Goal: Feedback & Contribution: Contribute content

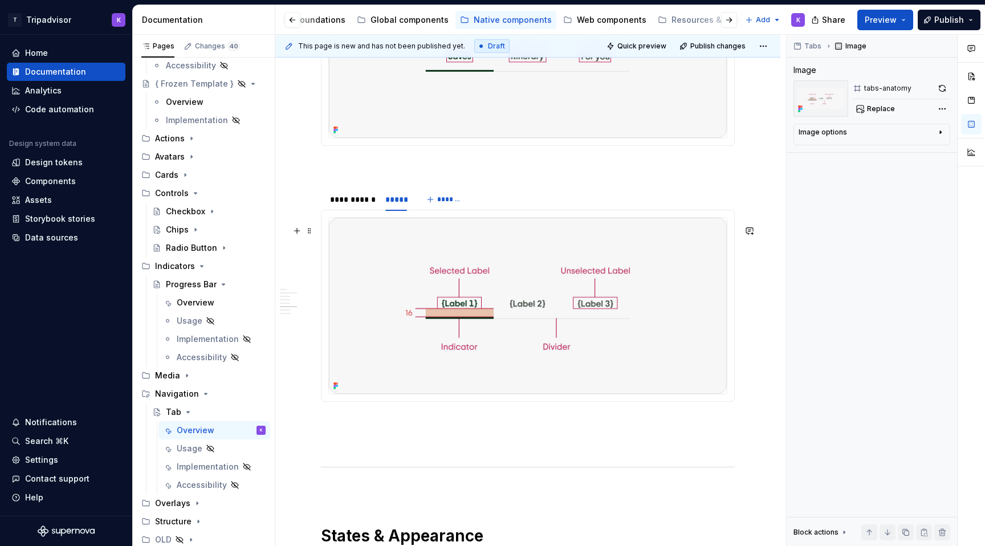
scroll to position [1360, 0]
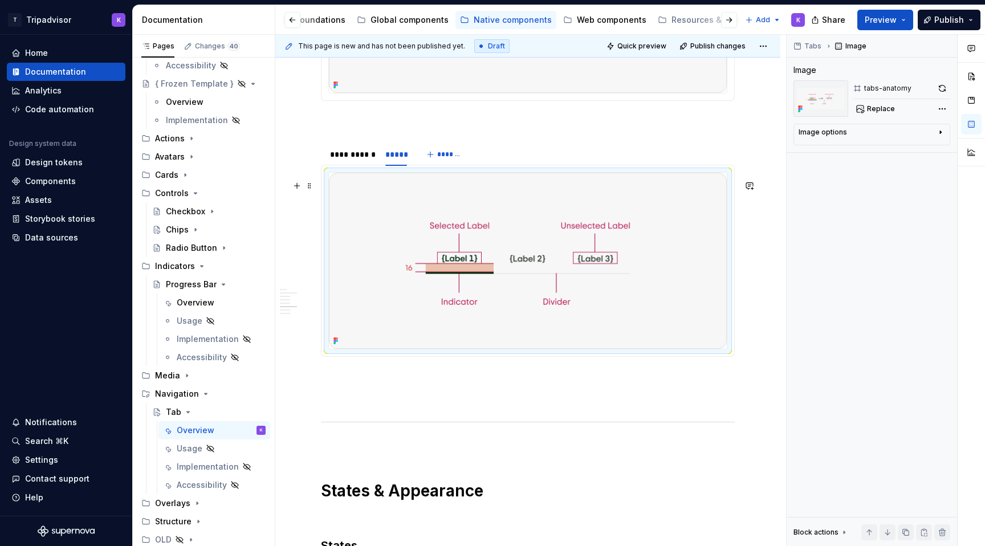
click at [444, 323] on img at bounding box center [528, 261] width 398 height 176
click at [868, 104] on span "Replace" at bounding box center [881, 108] width 28 height 9
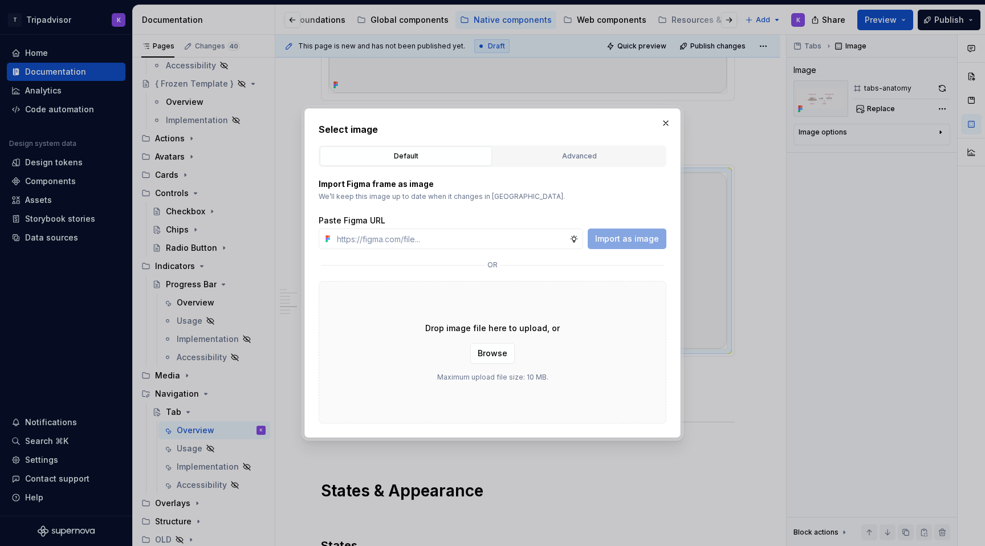
type textarea "*"
type input "https://www.figma.com/design/eWzZGbXTCMsZ0gwC1u1MU0/Altas-Native-Documentation?…"
click at [645, 238] on span "Import as image" at bounding box center [627, 238] width 64 height 11
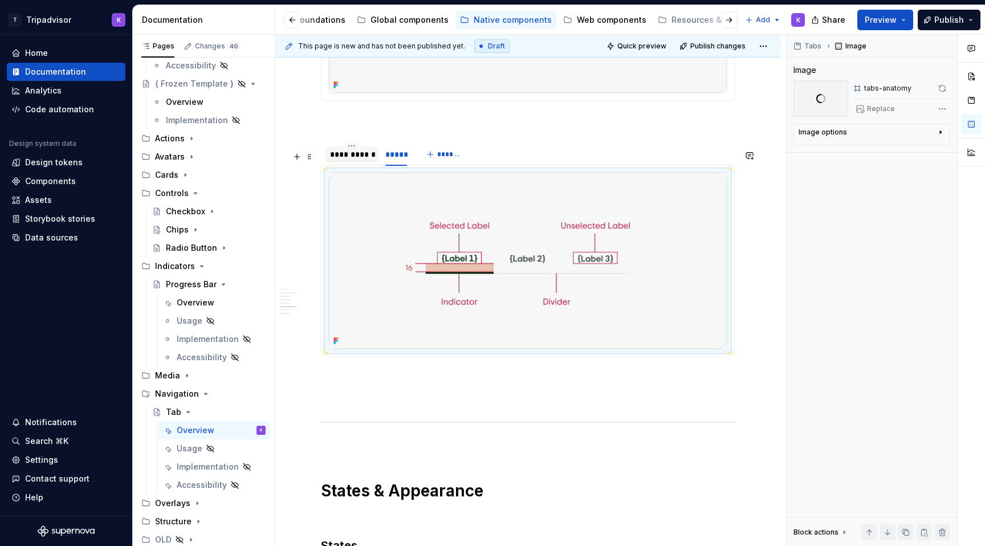
click at [343, 160] on div "**********" at bounding box center [352, 154] width 44 height 11
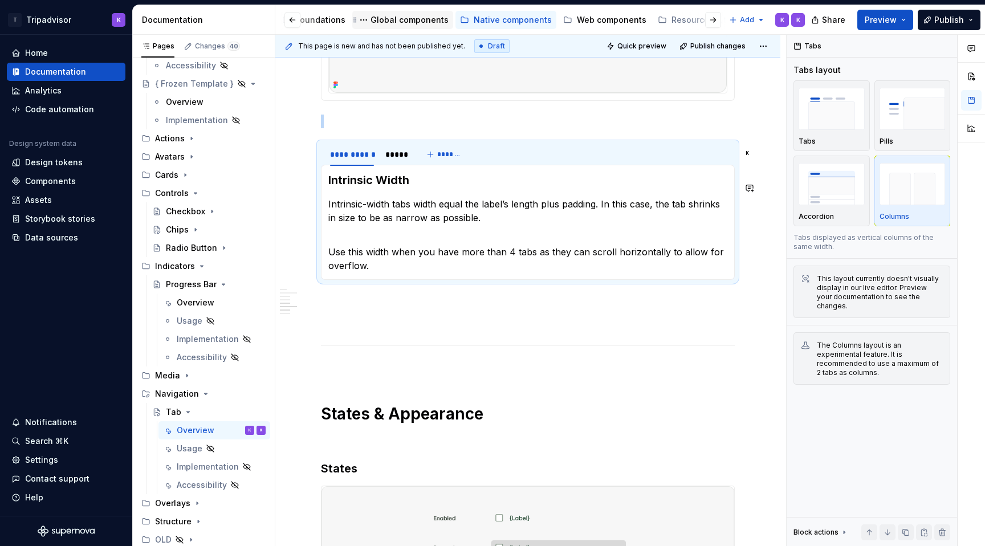
click at [411, 18] on div "Global components" at bounding box center [409, 19] width 78 height 11
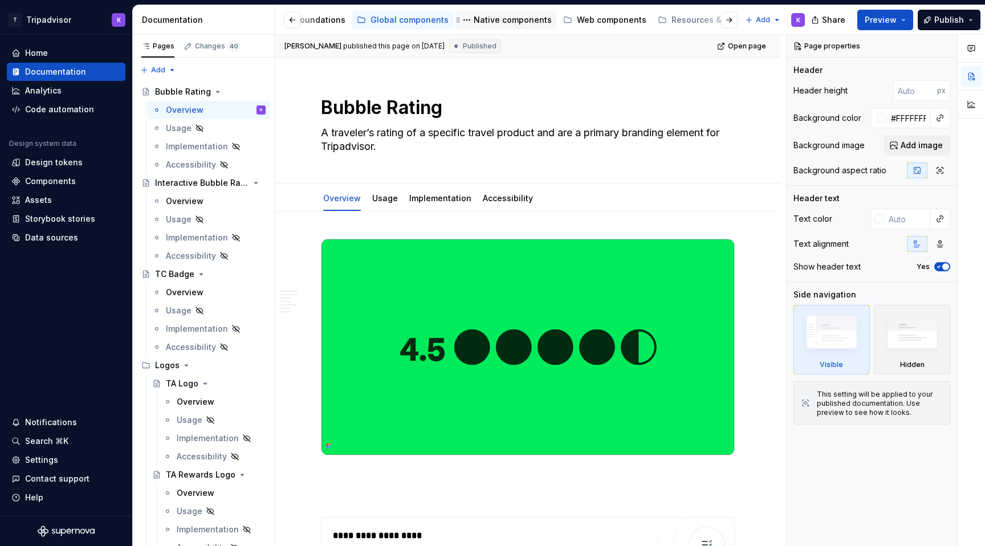
click at [488, 19] on div "Native components" at bounding box center [513, 19] width 78 height 11
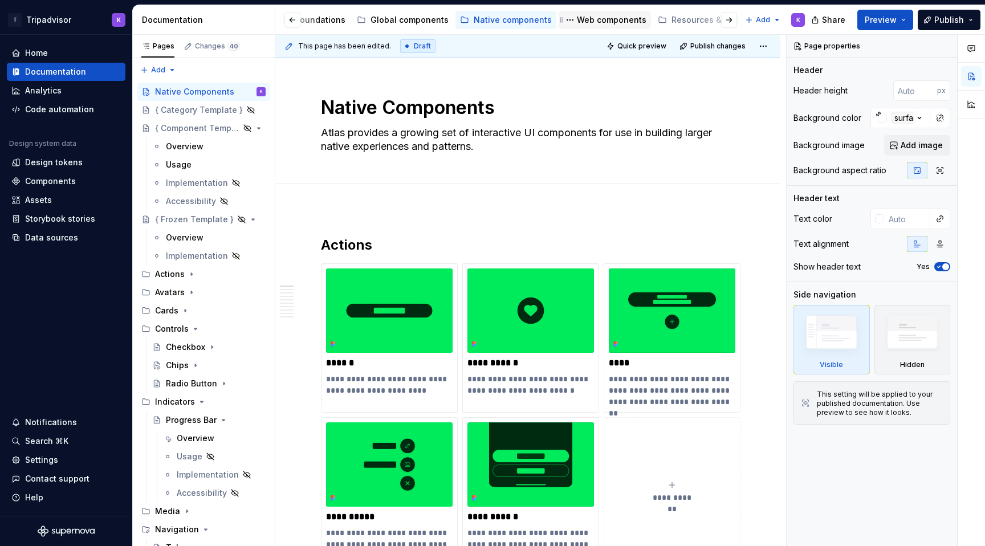
click at [606, 23] on div "Web components" at bounding box center [612, 19] width 70 height 11
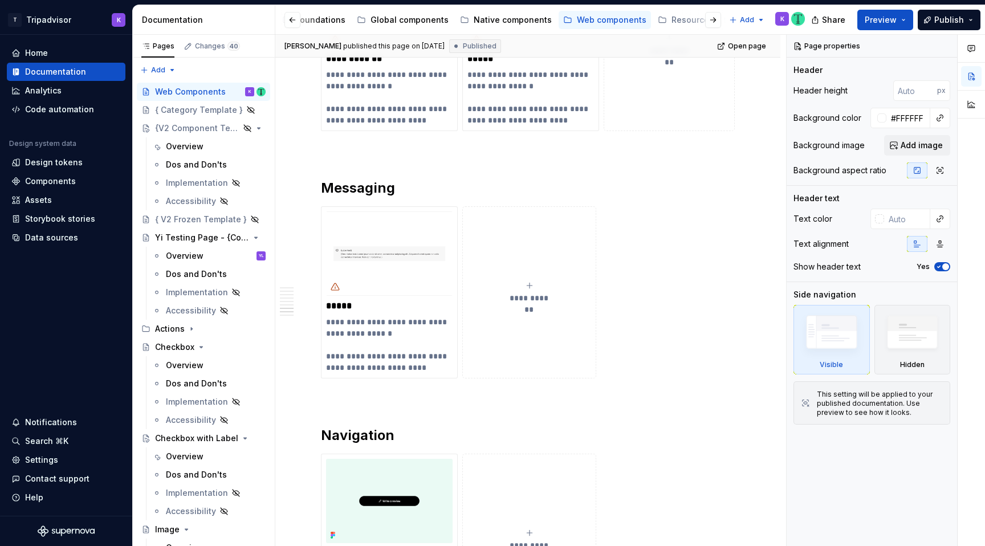
scroll to position [1857, 0]
click at [498, 20] on div "Native components" at bounding box center [513, 19] width 78 height 11
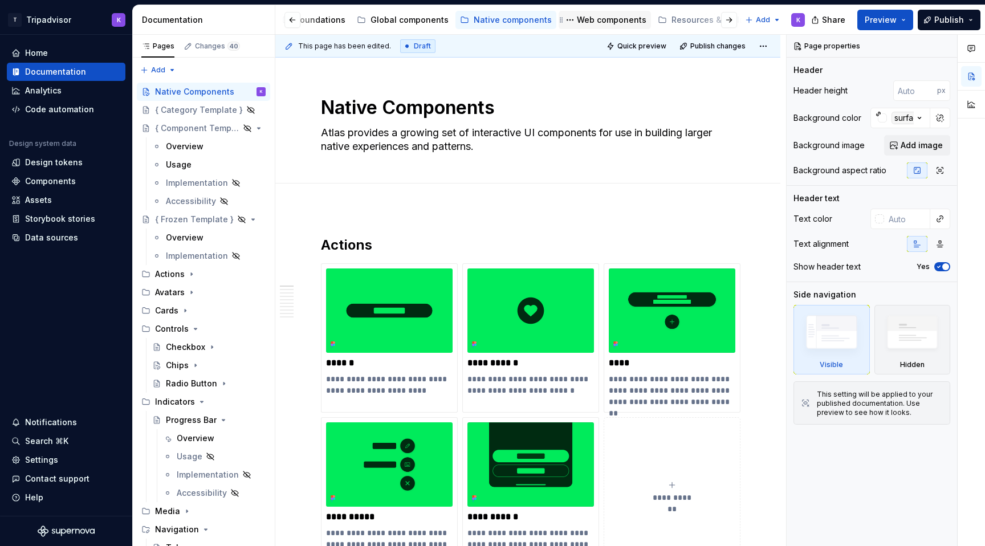
click at [577, 15] on div "Web components" at bounding box center [612, 19] width 70 height 11
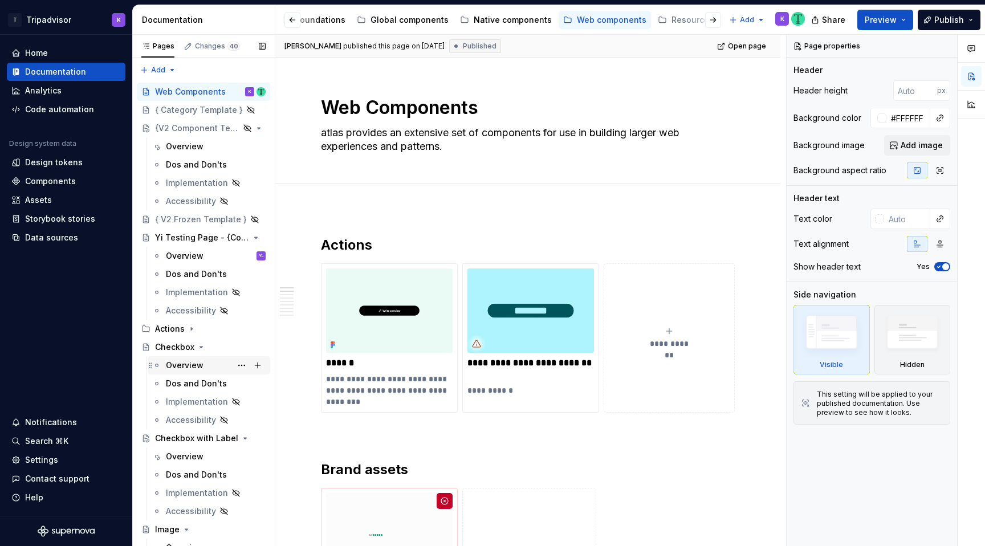
click at [177, 360] on div "Overview" at bounding box center [185, 365] width 38 height 11
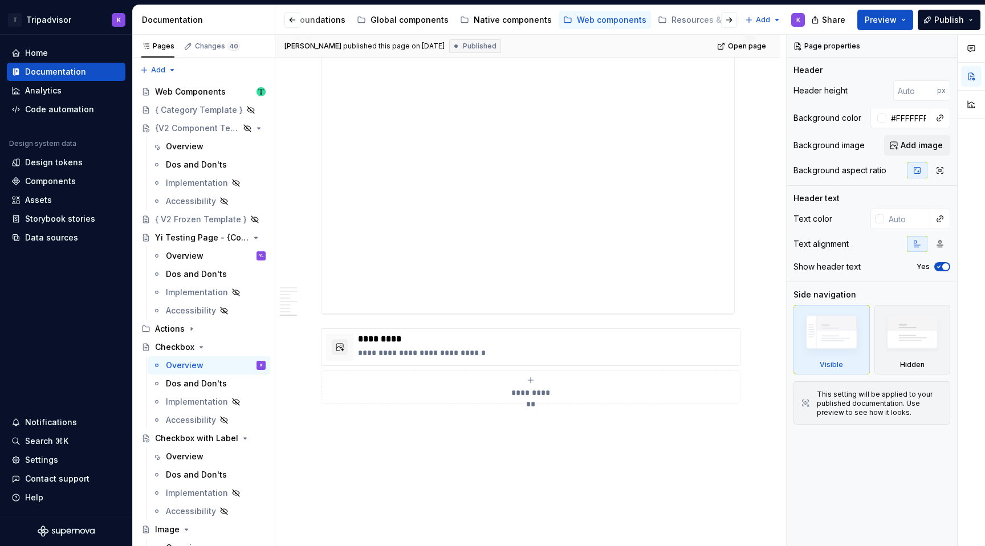
scroll to position [2313, 0]
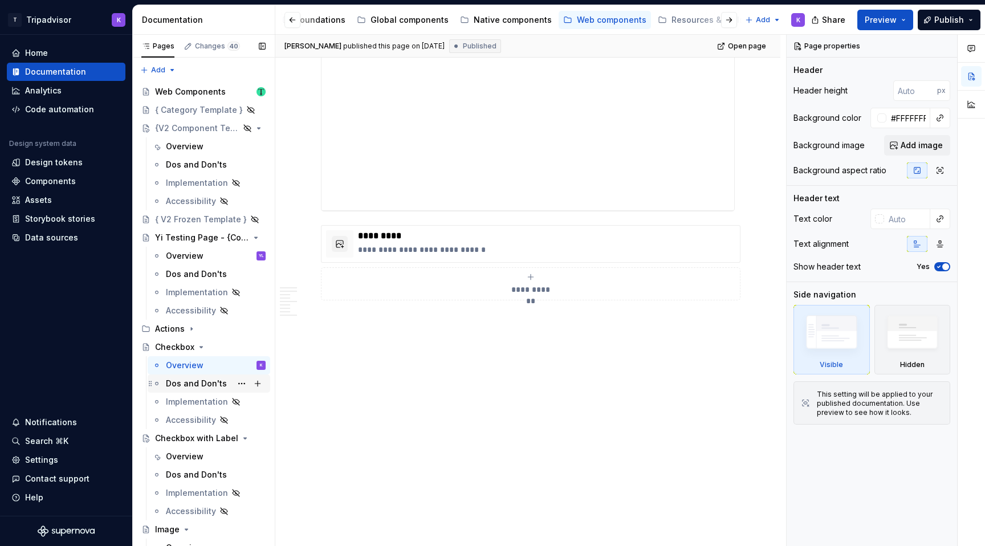
click at [198, 381] on div "Dos and Don'ts" at bounding box center [196, 383] width 61 height 11
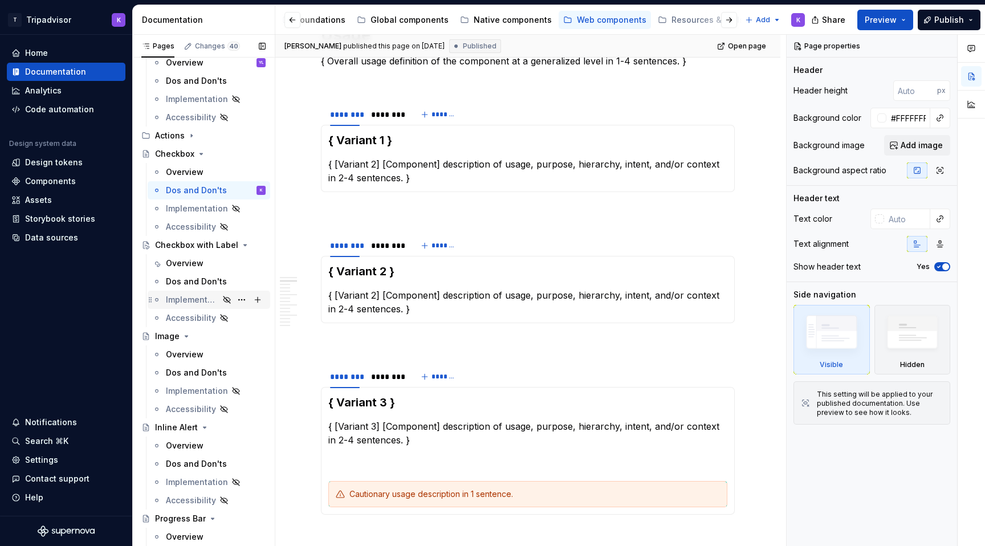
scroll to position [192, 0]
click at [198, 452] on div "Overview" at bounding box center [216, 447] width 100 height 16
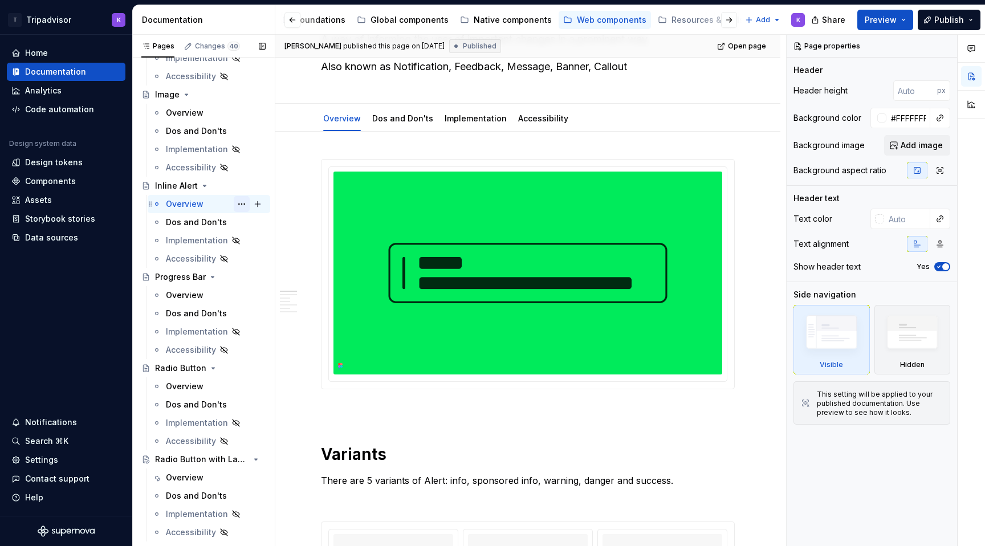
scroll to position [444, 0]
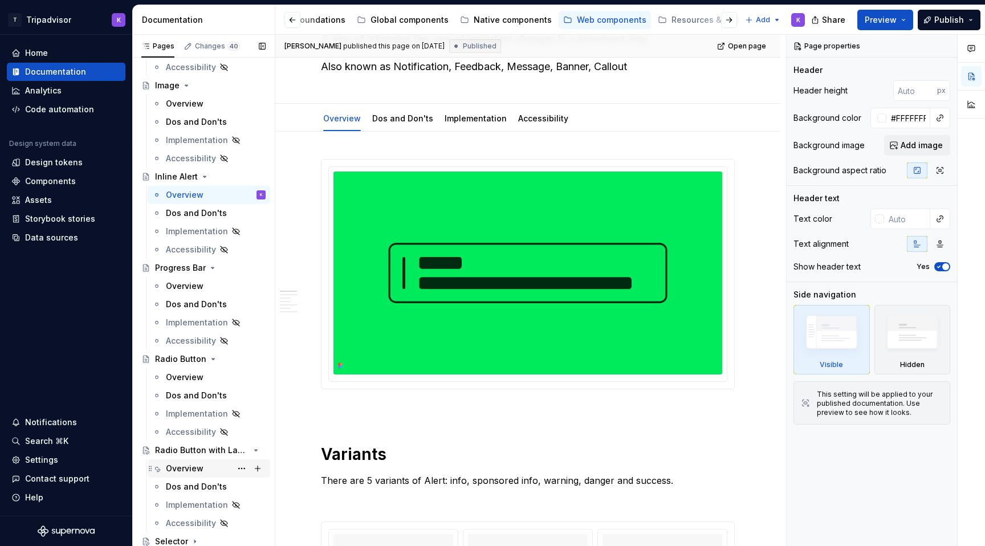
click at [188, 474] on div "Overview" at bounding box center [185, 468] width 38 height 11
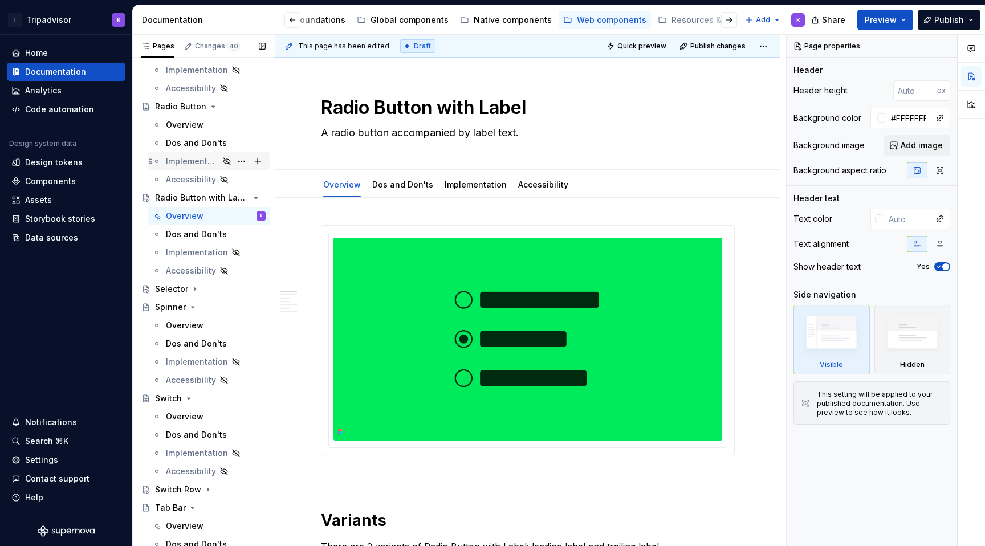
scroll to position [737, 0]
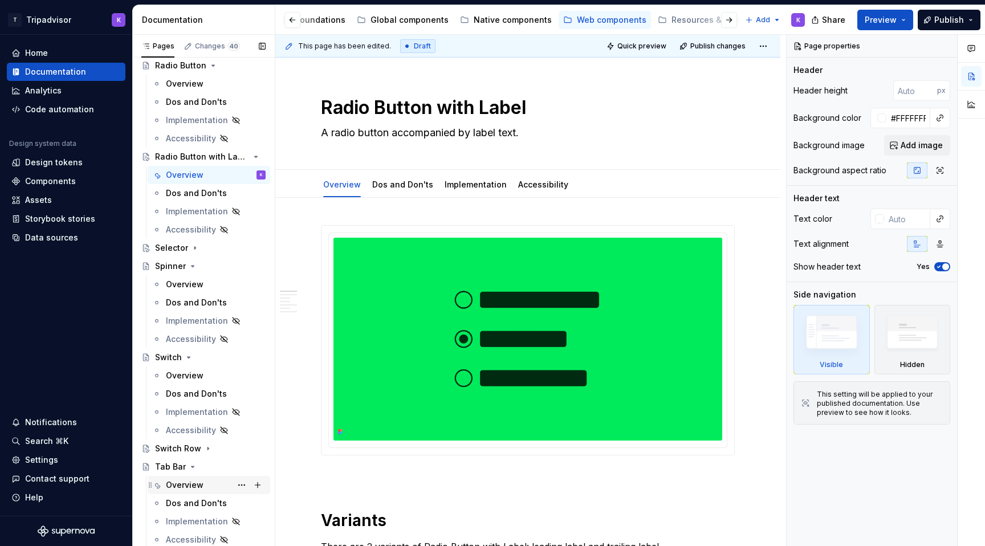
click at [189, 482] on div "Overview" at bounding box center [185, 484] width 38 height 11
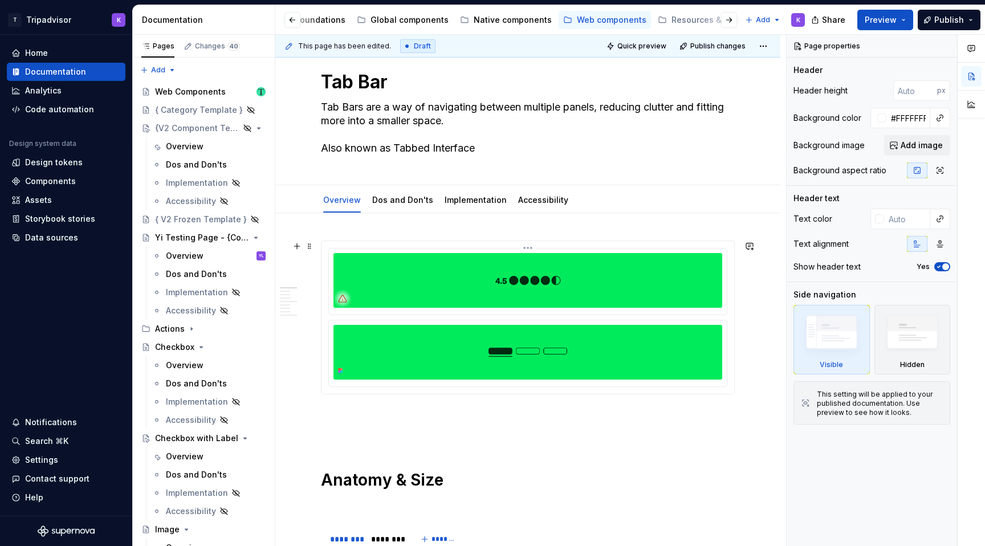
scroll to position [27, 0]
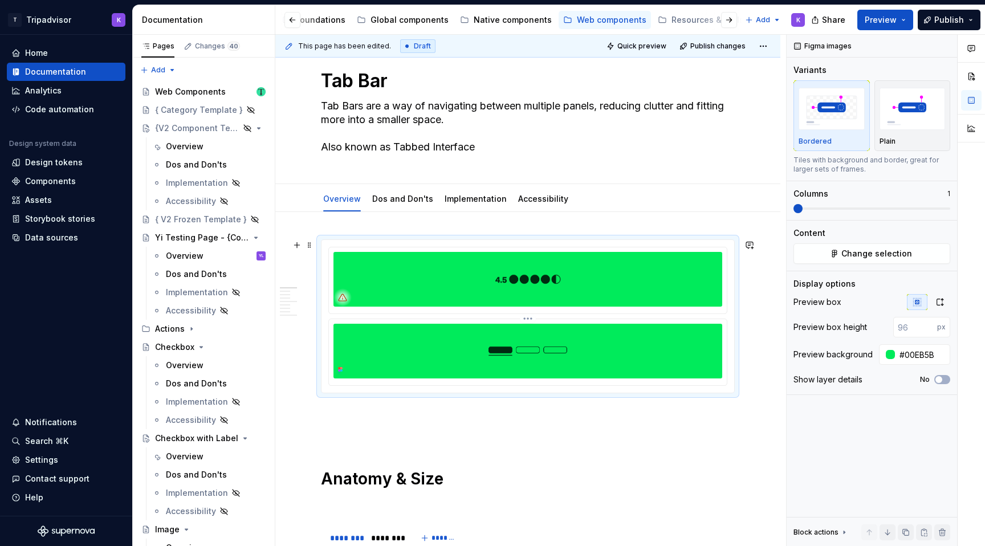
click at [399, 359] on img at bounding box center [527, 351] width 389 height 55
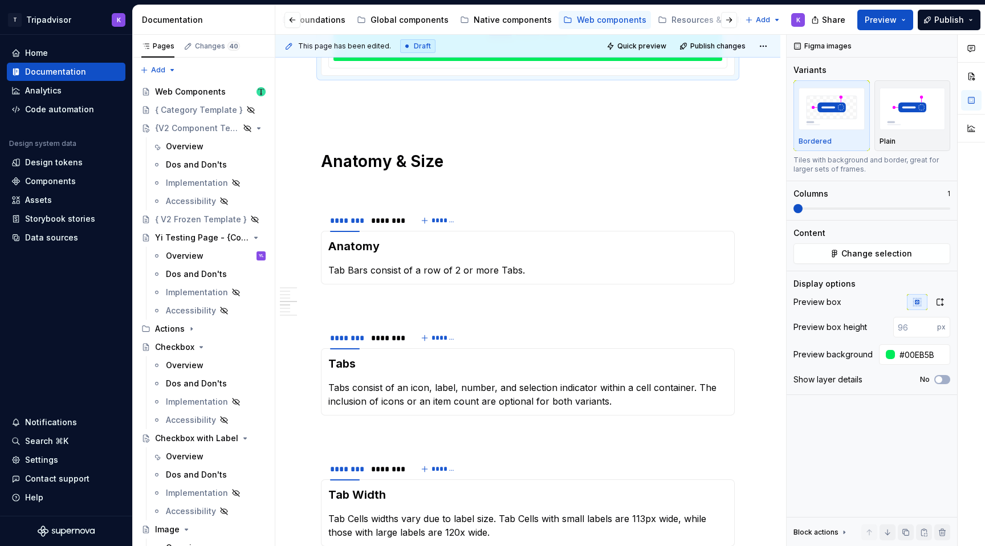
scroll to position [0, 0]
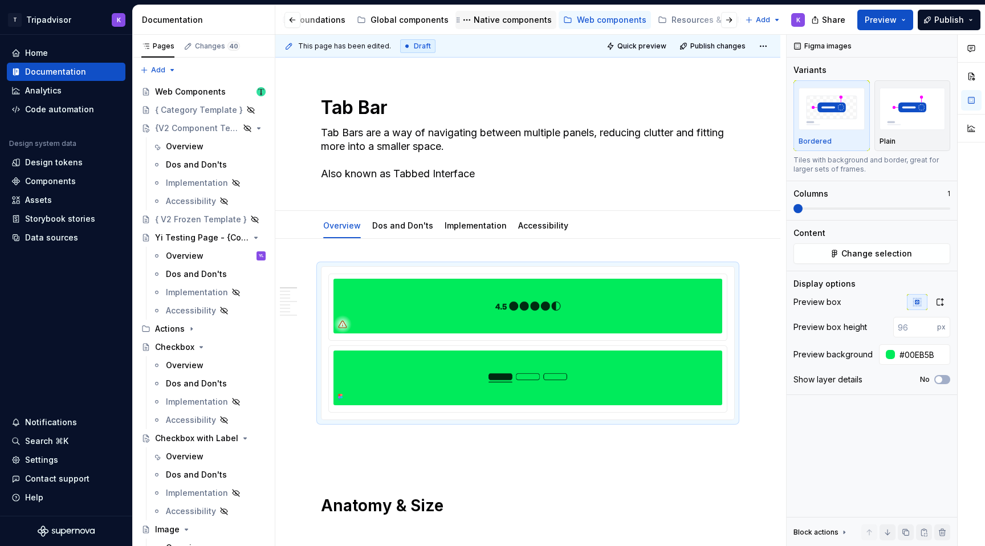
click at [500, 14] on div "Native components" at bounding box center [513, 19] width 78 height 11
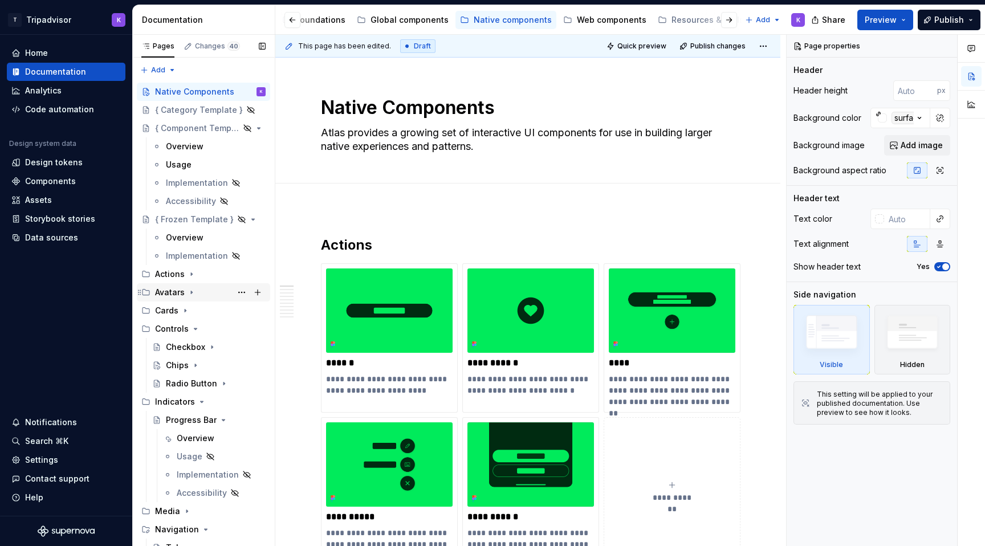
click at [191, 293] on icon "Page tree" at bounding box center [191, 292] width 1 height 3
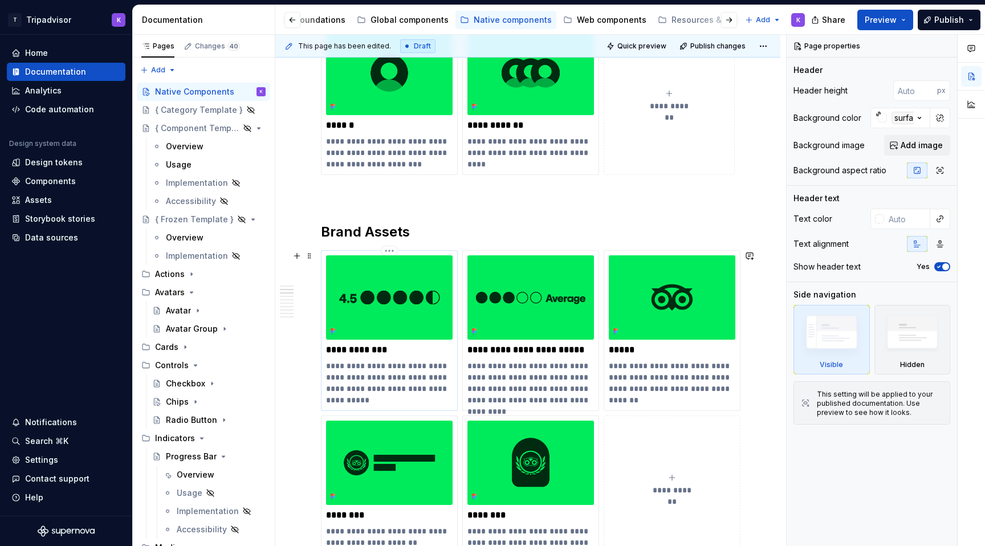
scroll to position [673, 0]
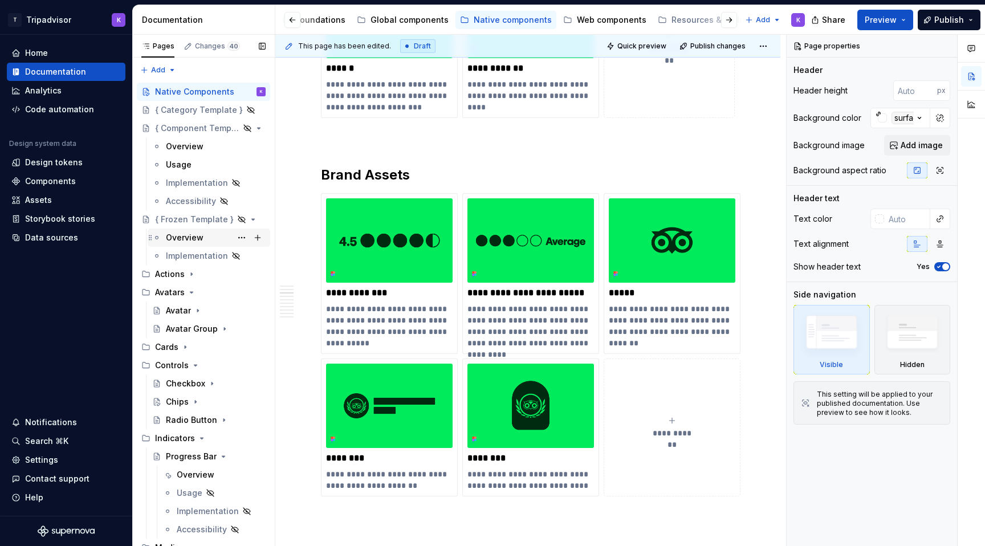
click at [198, 235] on div "Overview" at bounding box center [185, 237] width 38 height 11
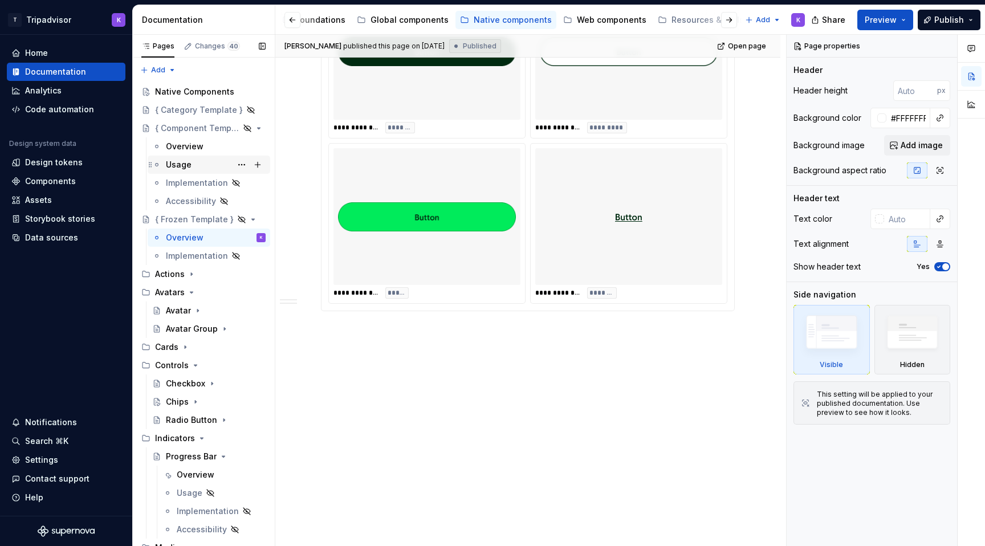
click at [206, 167] on div "Usage" at bounding box center [216, 165] width 100 height 16
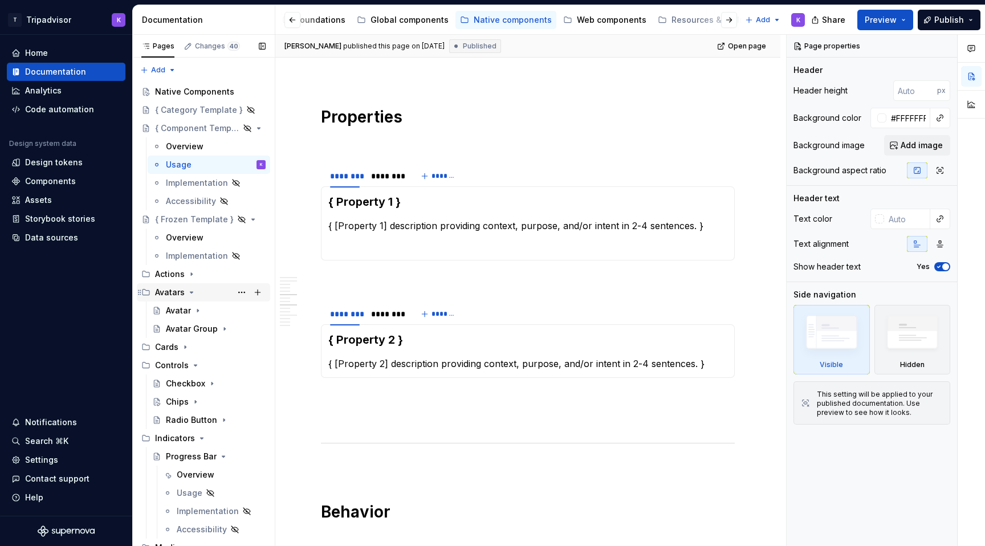
click at [190, 291] on icon "Page tree" at bounding box center [191, 292] width 9 height 9
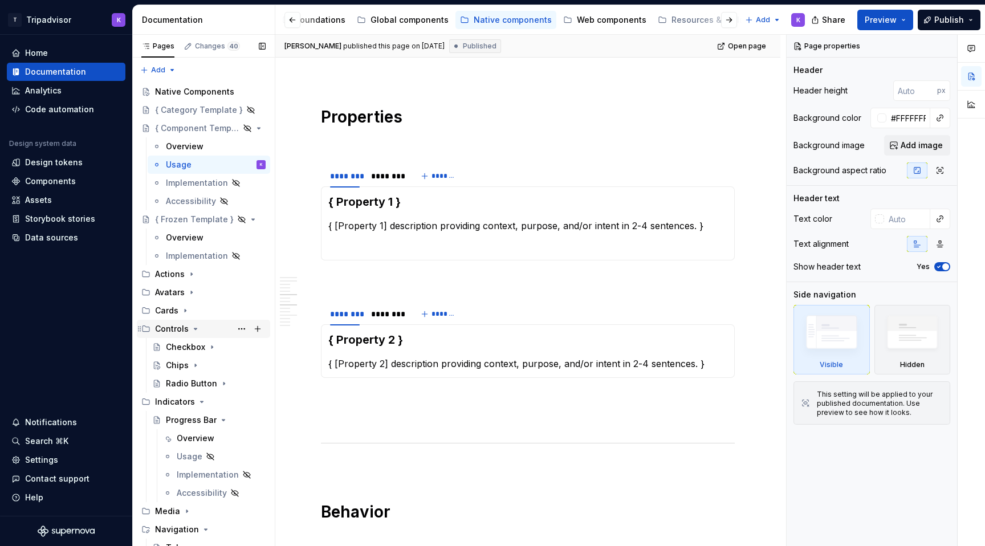
click at [194, 329] on icon "Page tree" at bounding box center [195, 328] width 3 height 1
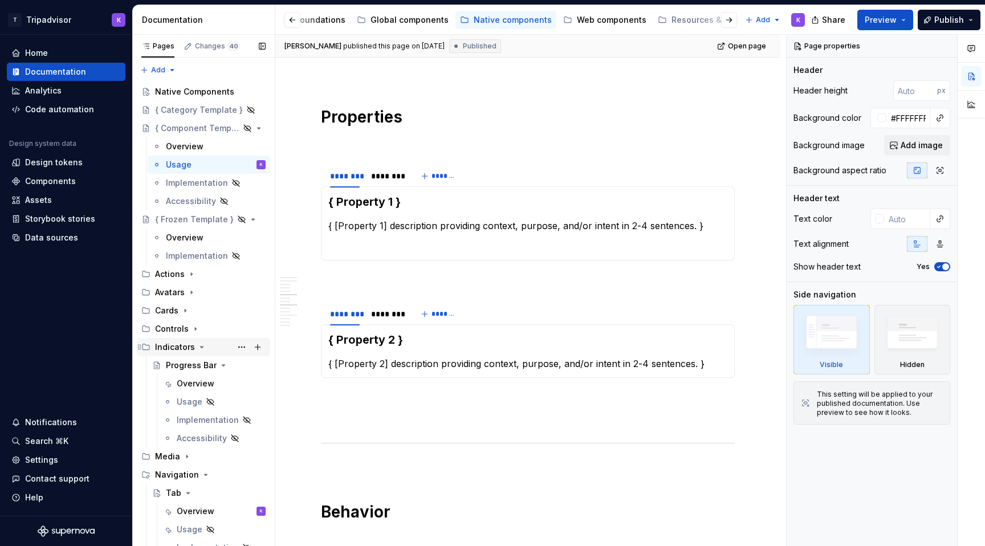
click at [199, 348] on icon "Page tree" at bounding box center [201, 347] width 9 height 9
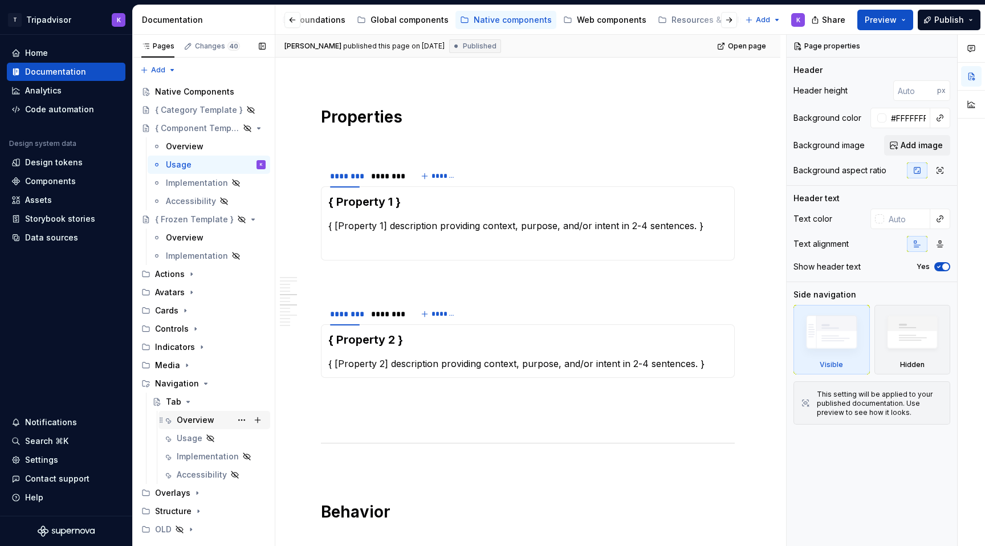
click at [207, 418] on div "Overview" at bounding box center [196, 419] width 38 height 11
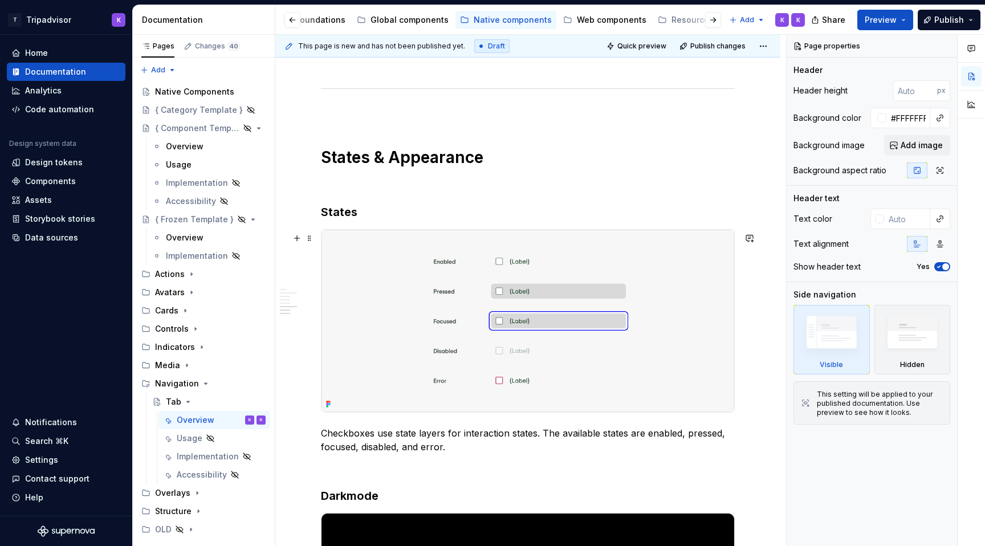
scroll to position [1404, 0]
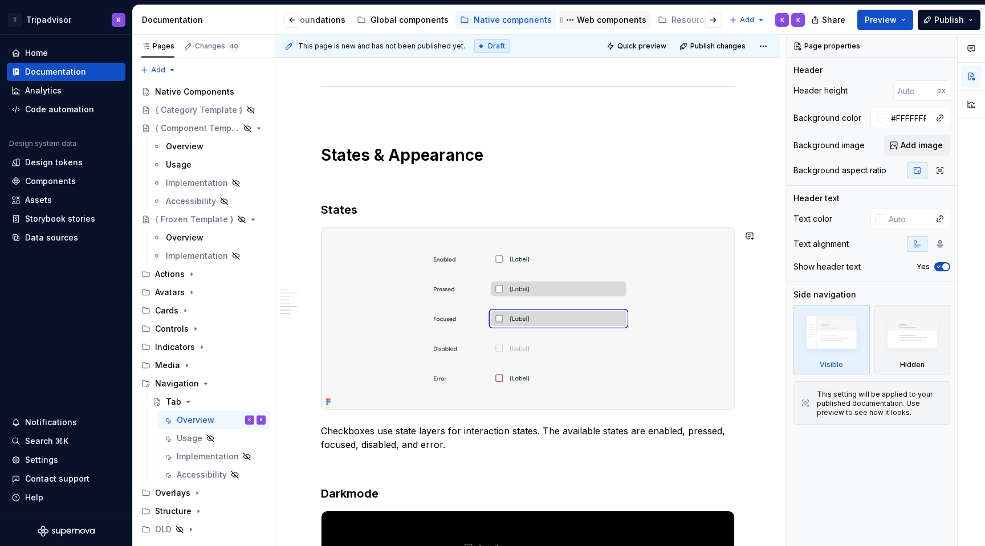
click at [597, 25] on div "Web components" at bounding box center [612, 19] width 70 height 11
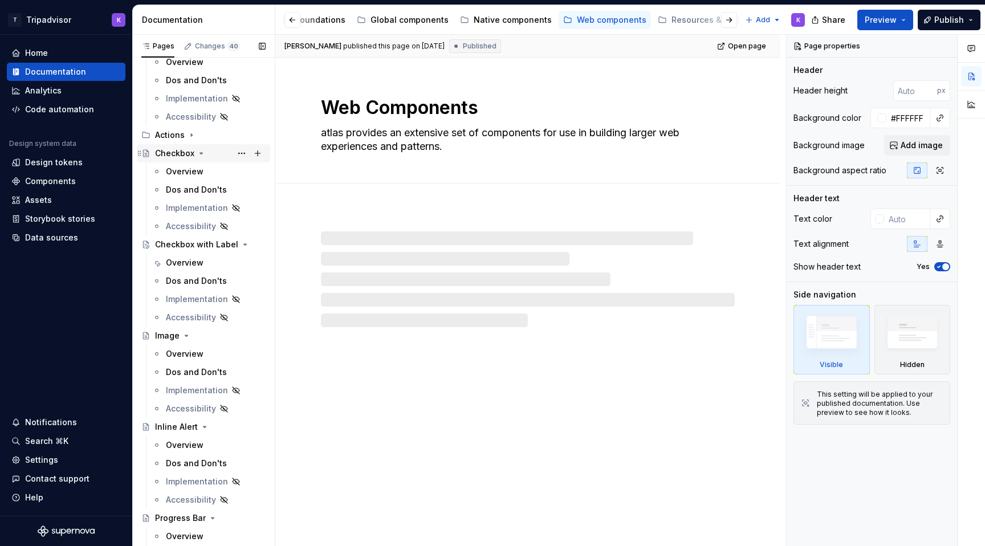
scroll to position [737, 0]
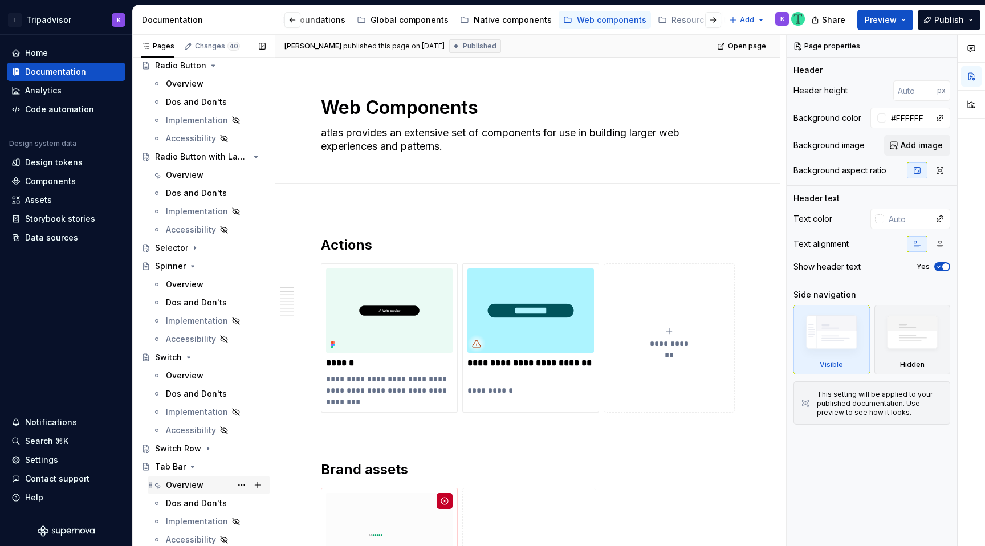
click at [187, 486] on div "Overview" at bounding box center [185, 484] width 38 height 11
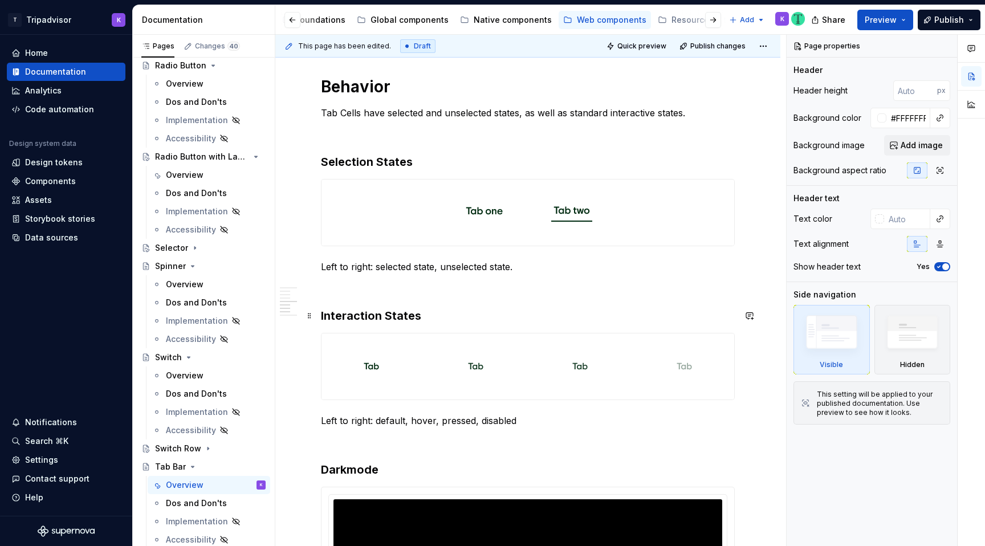
scroll to position [926, 0]
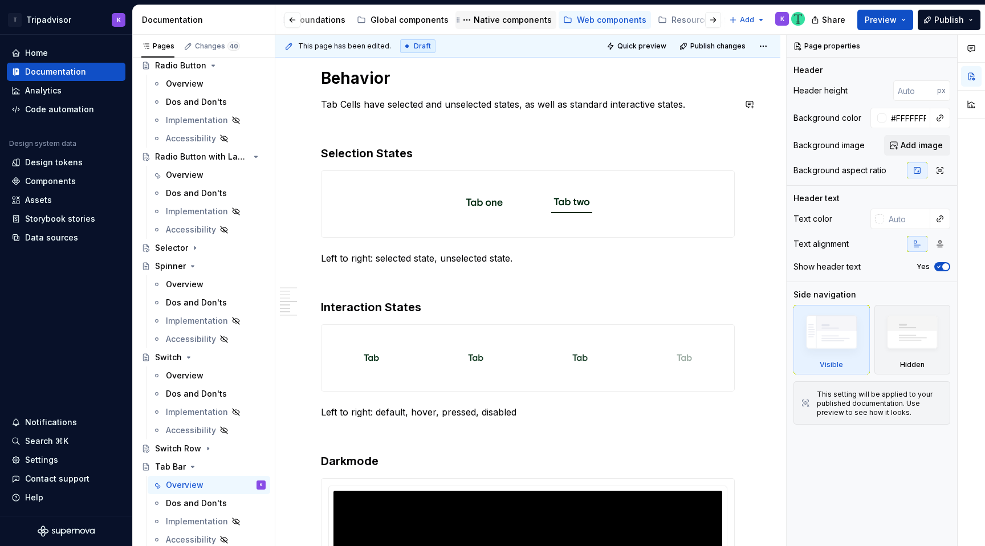
click at [507, 25] on div "Native components" at bounding box center [513, 19] width 78 height 11
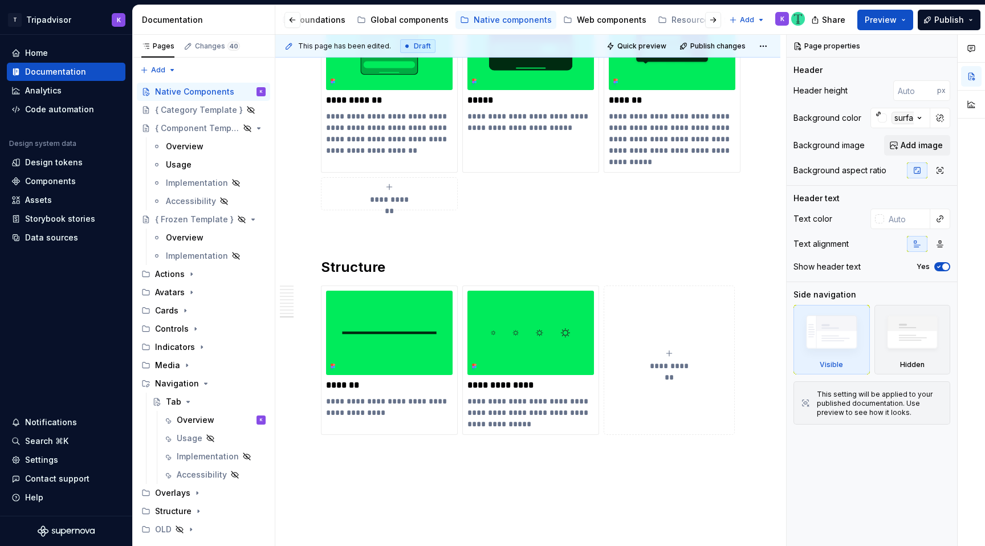
scroll to position [2538, 0]
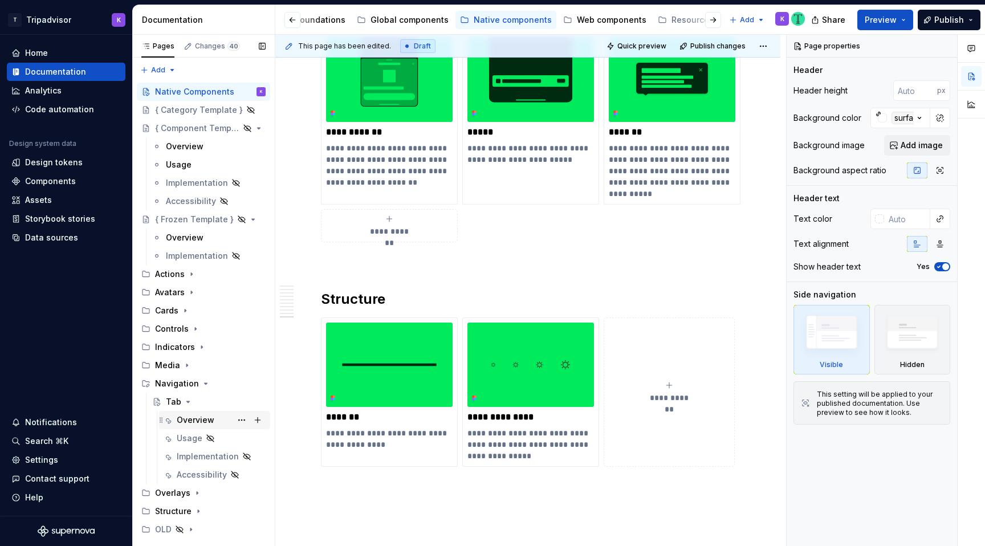
click at [190, 415] on div "Overview" at bounding box center [196, 419] width 38 height 11
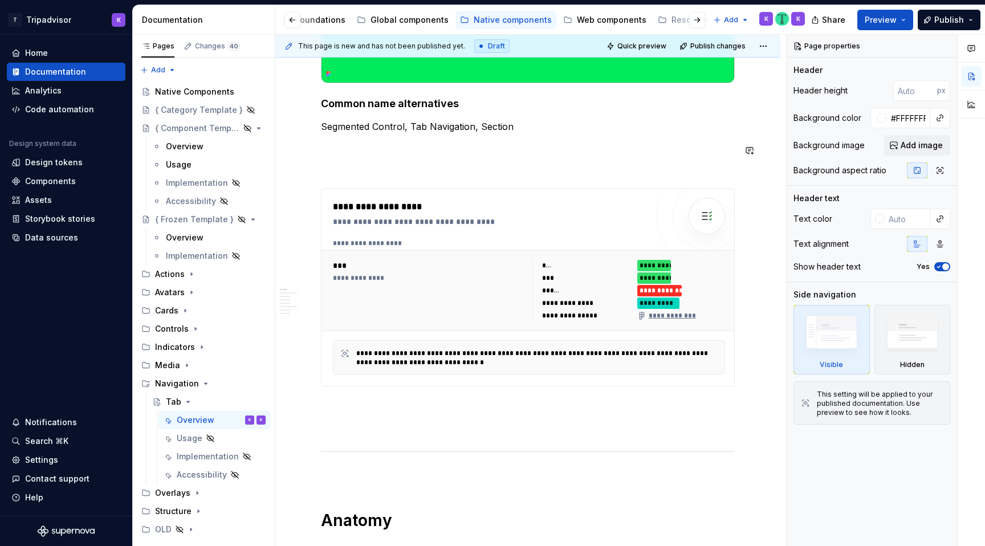
scroll to position [511, 0]
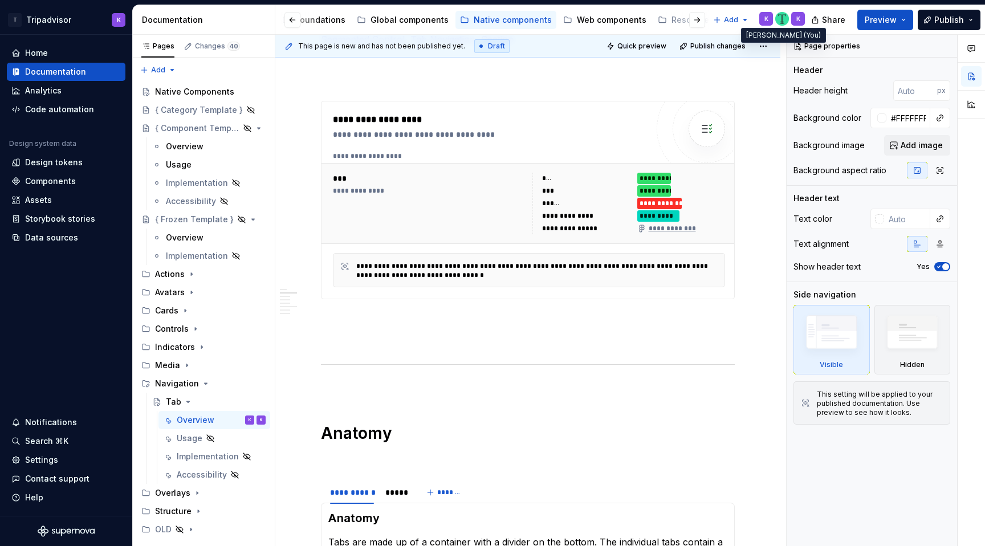
click at [765, 22] on div "K" at bounding box center [766, 18] width 4 height 9
click at [797, 22] on div "K" at bounding box center [798, 18] width 4 height 9
click at [781, 23] on img at bounding box center [782, 19] width 14 height 14
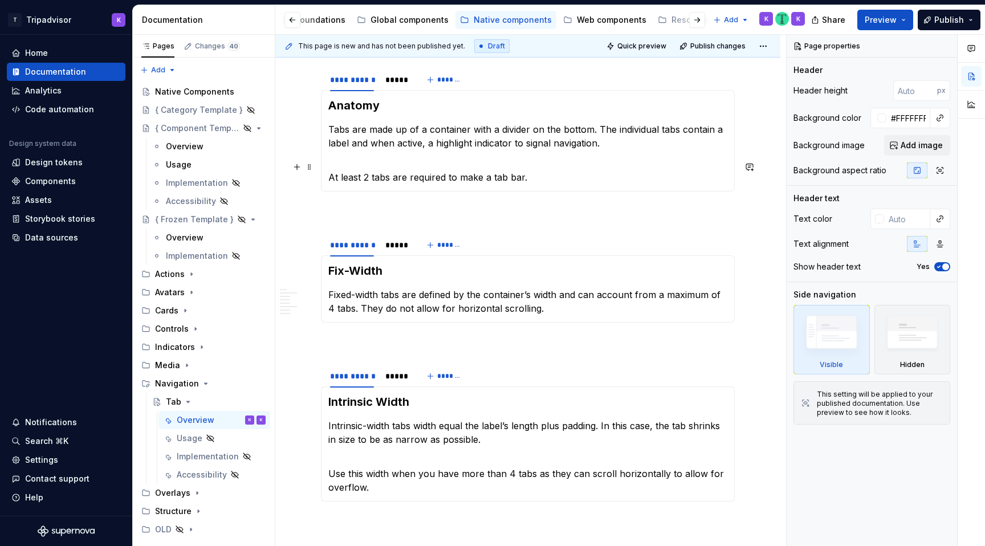
scroll to position [935, 0]
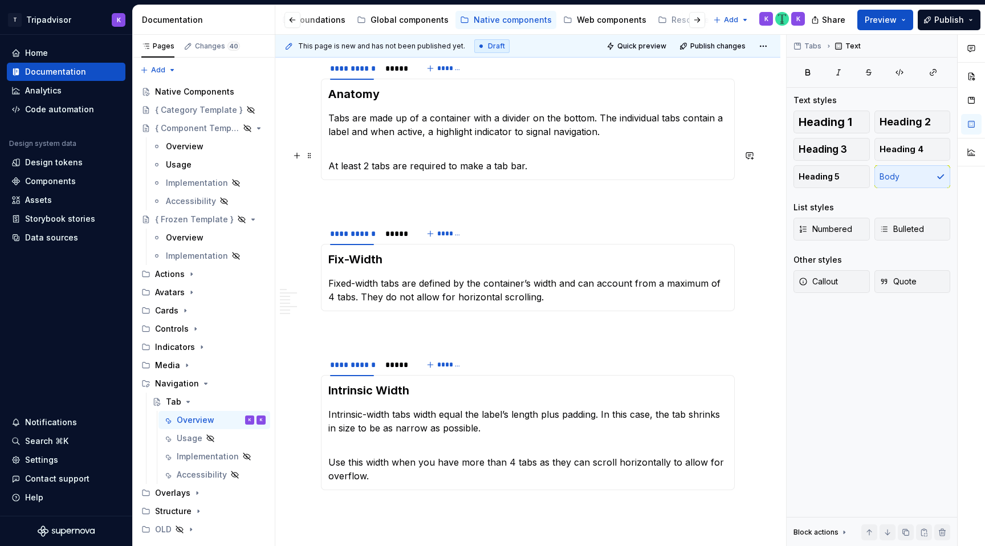
click at [592, 156] on p "At least 2 tabs are required to make a tab bar." at bounding box center [527, 158] width 399 height 27
click at [385, 74] on div "*****" at bounding box center [396, 68] width 22 height 11
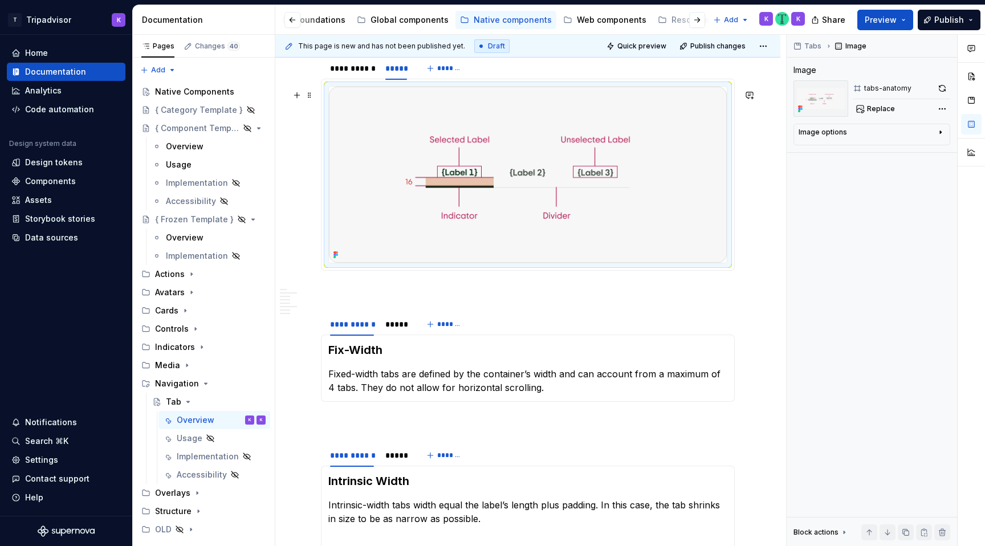
click at [494, 174] on img at bounding box center [528, 175] width 398 height 176
click at [942, 86] on button "button" at bounding box center [942, 88] width 16 height 16
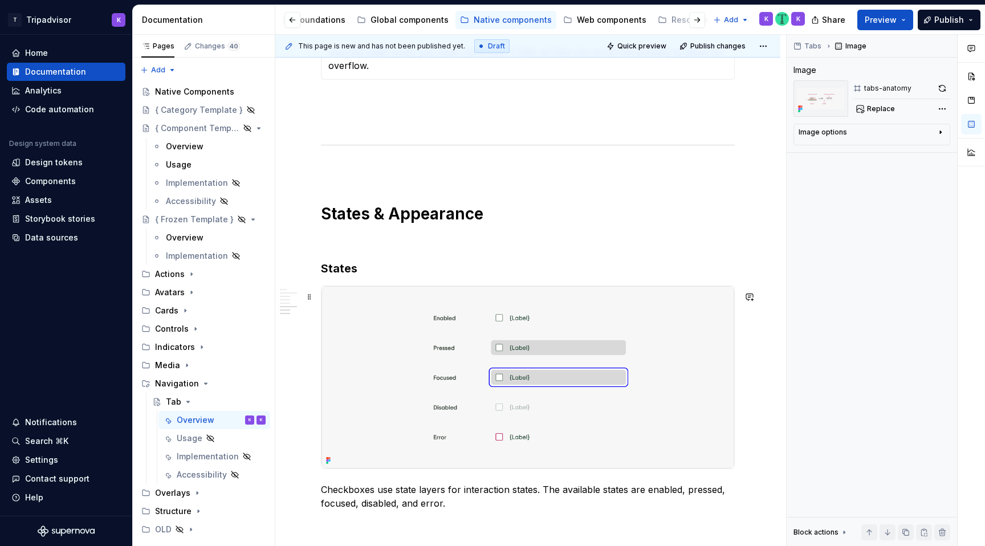
scroll to position [1462, 0]
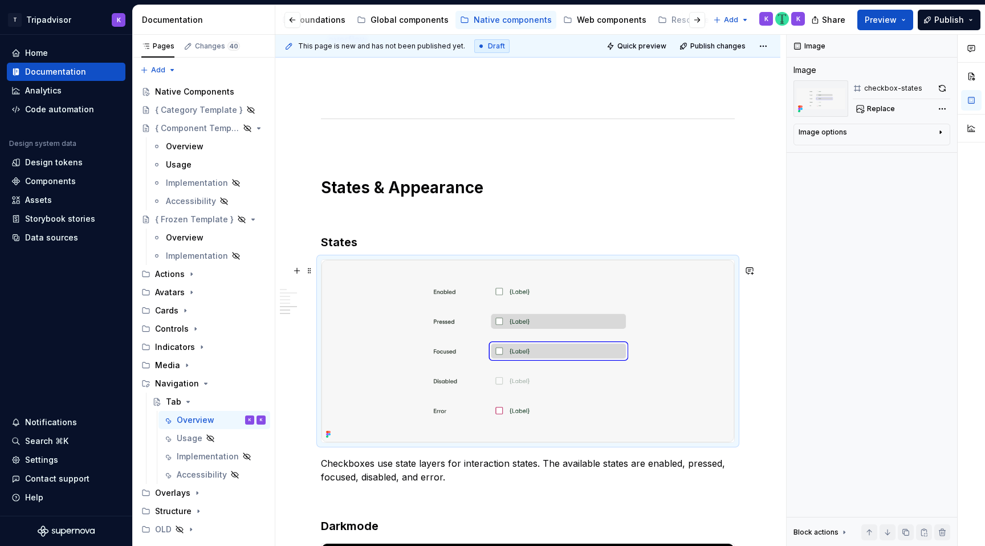
click at [521, 363] on img at bounding box center [527, 351] width 413 height 182
click at [544, 335] on img at bounding box center [527, 351] width 413 height 182
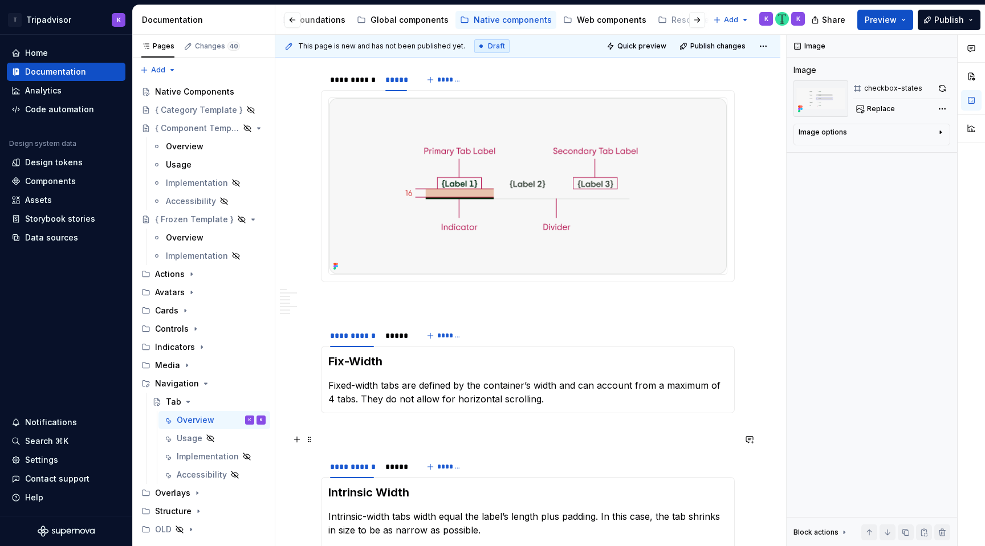
scroll to position [862, 0]
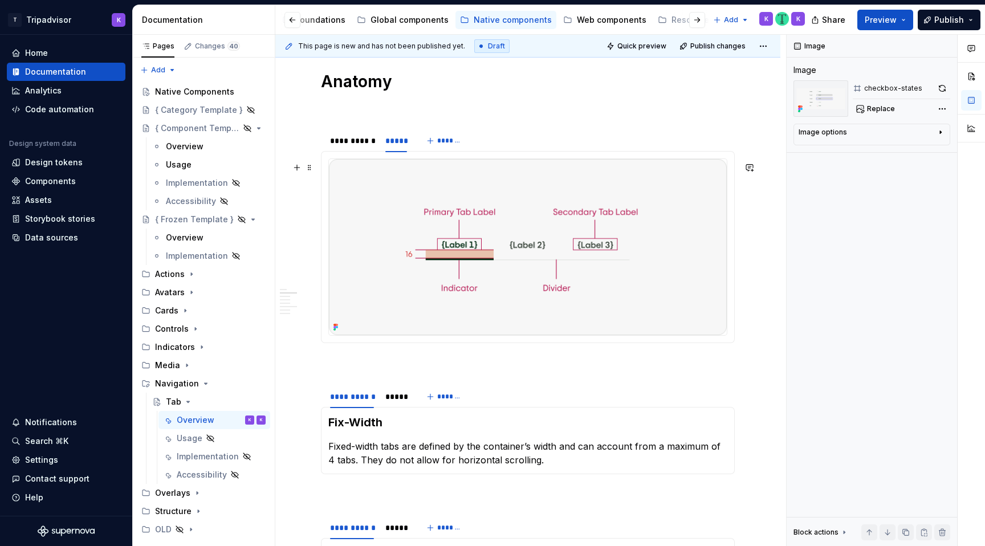
click at [551, 316] on img at bounding box center [528, 247] width 398 height 176
click at [936, 86] on button "button" at bounding box center [942, 88] width 16 height 16
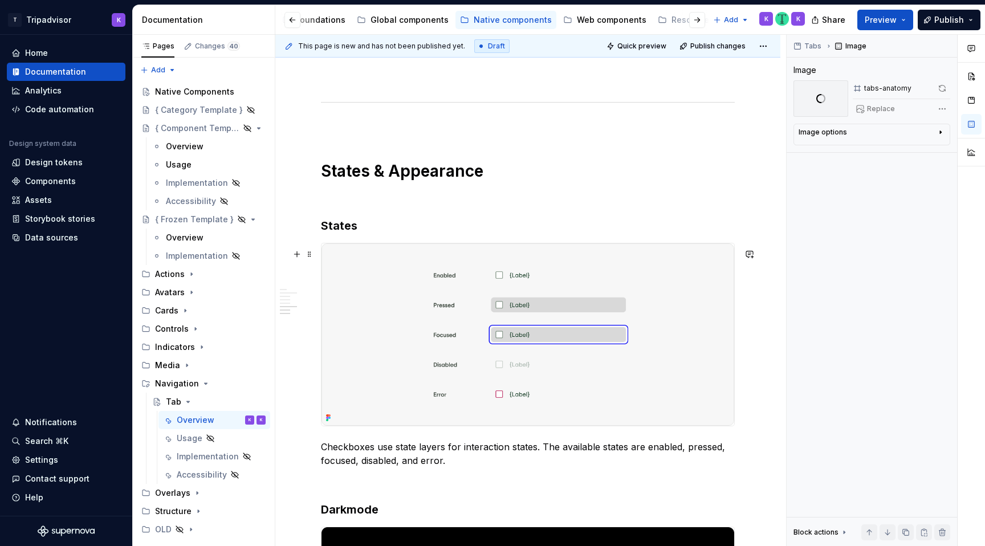
scroll to position [1479, 0]
click at [604, 23] on div "Web components" at bounding box center [612, 19] width 70 height 11
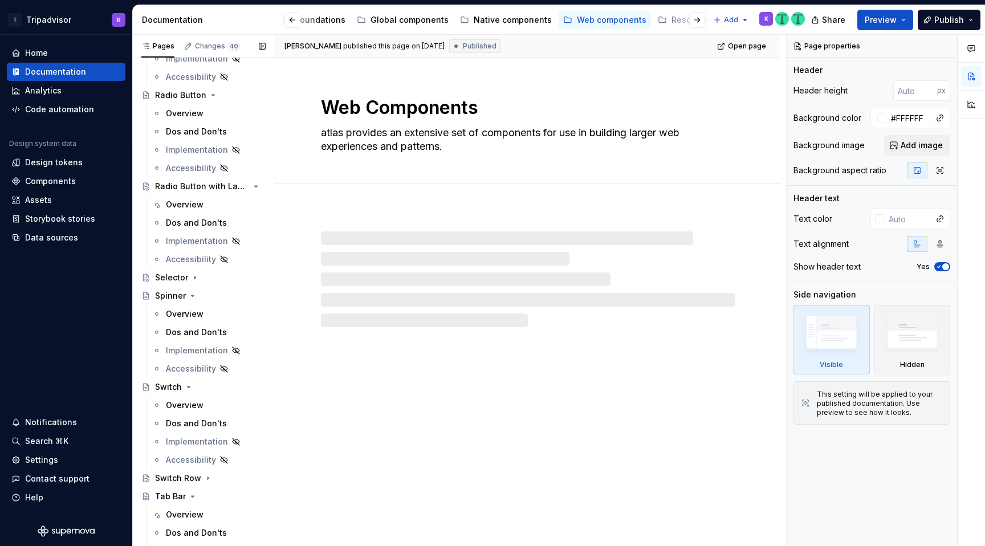
scroll to position [737, 0]
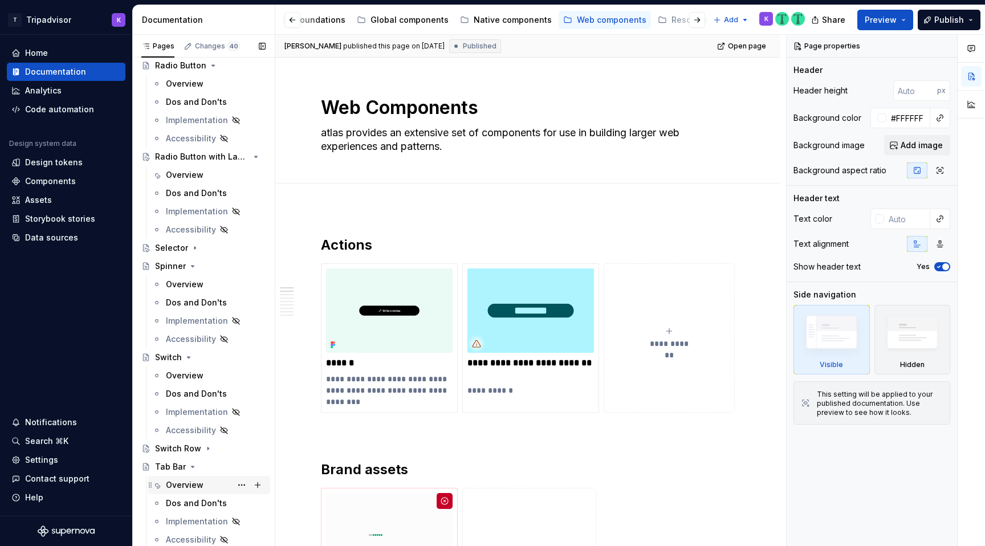
click at [203, 485] on div "Overview" at bounding box center [216, 485] width 100 height 16
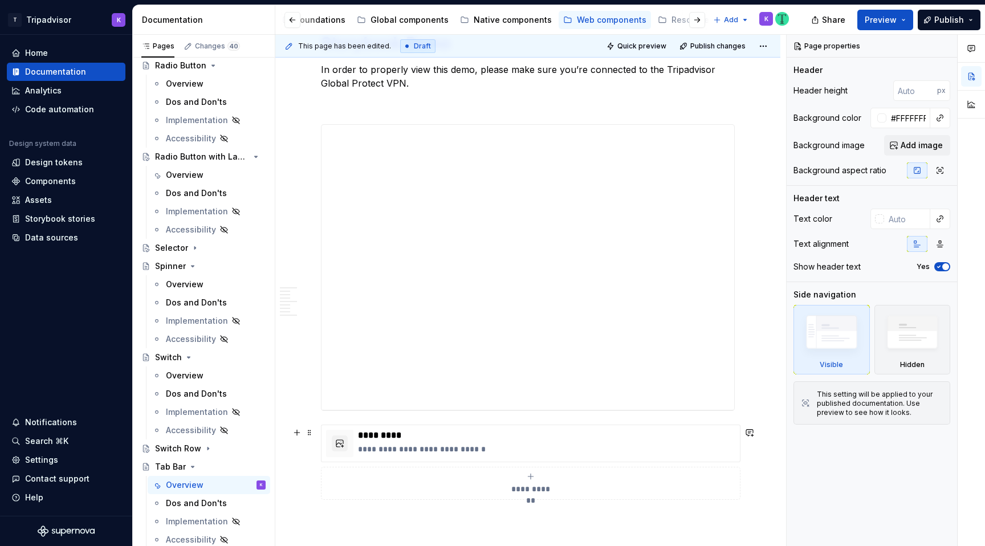
scroll to position [1615, 0]
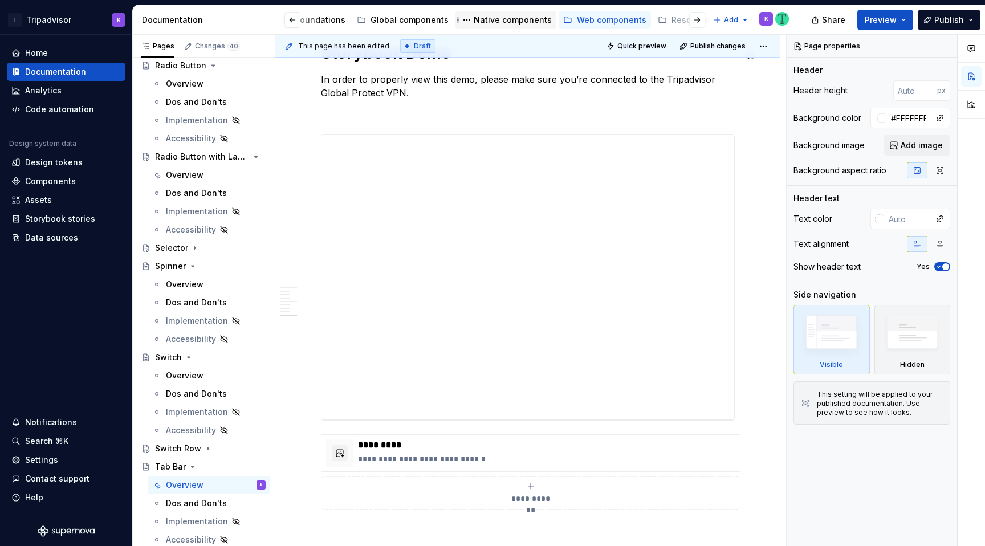
click at [503, 23] on div "Native components" at bounding box center [513, 19] width 78 height 11
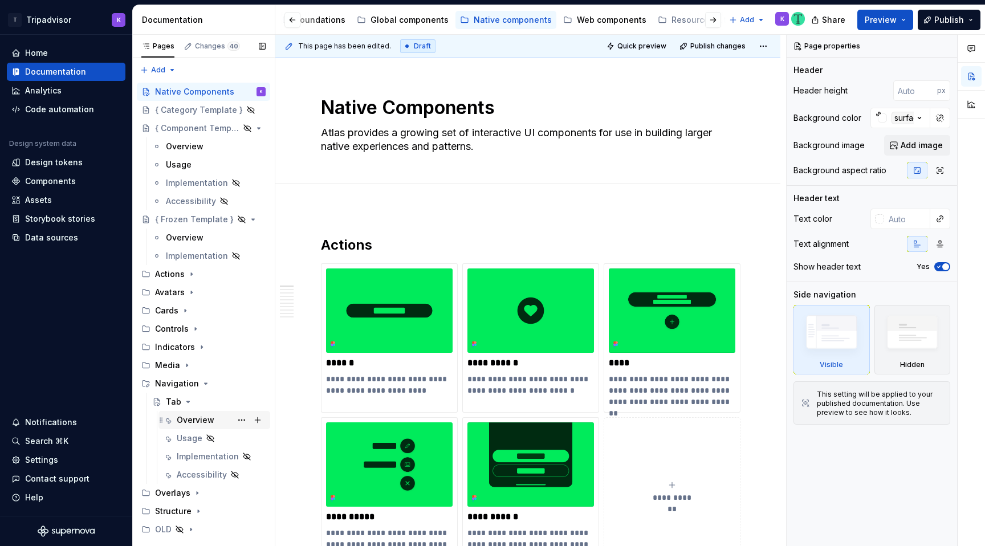
click at [197, 422] on div "Overview" at bounding box center [196, 419] width 38 height 11
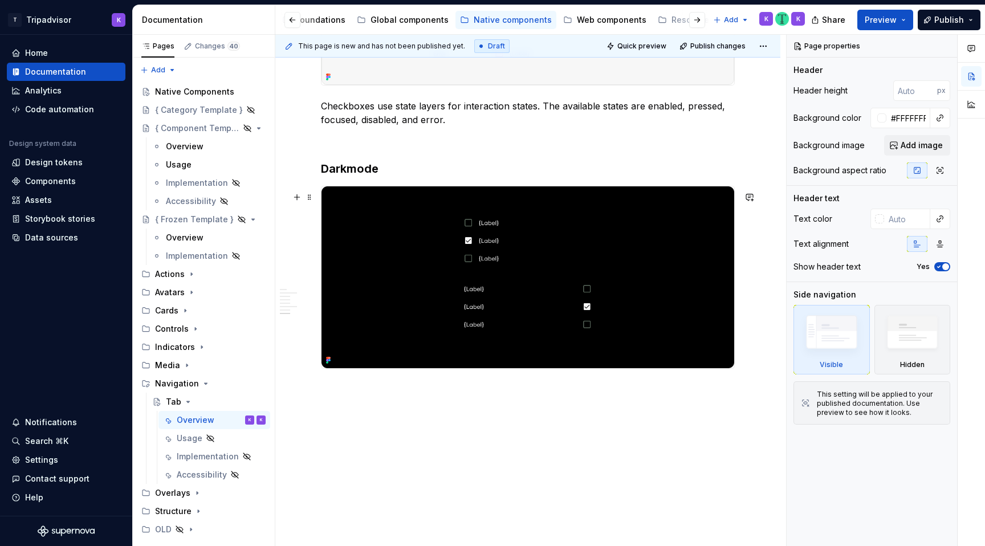
scroll to position [1512, 0]
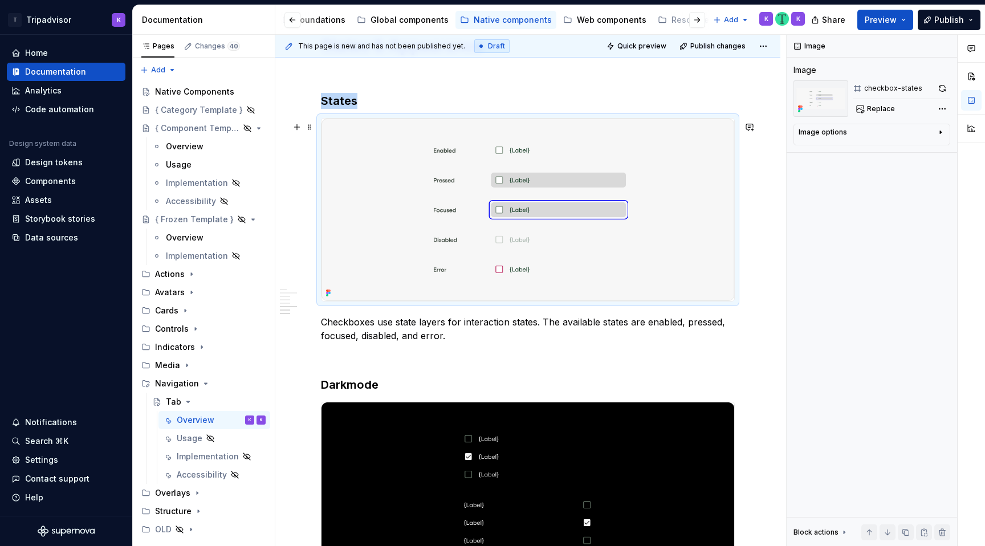
click at [481, 234] on img at bounding box center [527, 210] width 413 height 182
click at [881, 106] on span "Replace" at bounding box center [881, 108] width 28 height 9
type textarea "*"
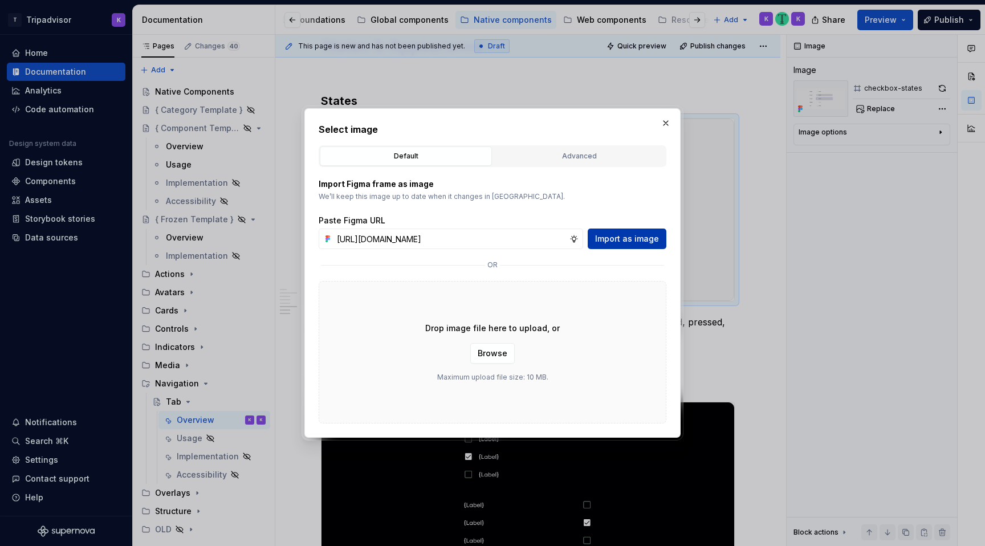
scroll to position [0, 304]
type input "https://www.figma.com/design/eWzZGbXTCMsZ0gwC1u1MU0/Altas-Native-Documentation?…"
click at [639, 238] on span "Import as image" at bounding box center [627, 238] width 64 height 11
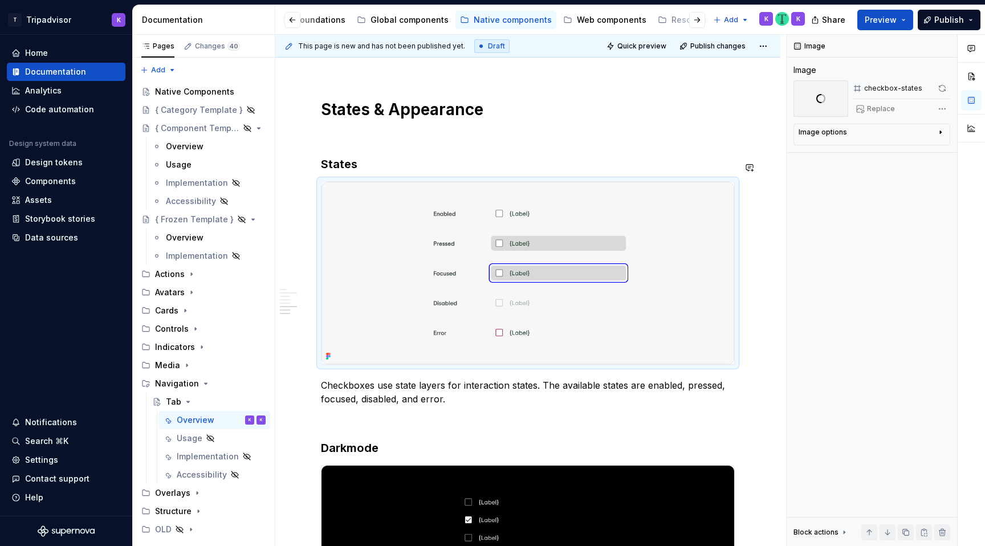
scroll to position [1424, 0]
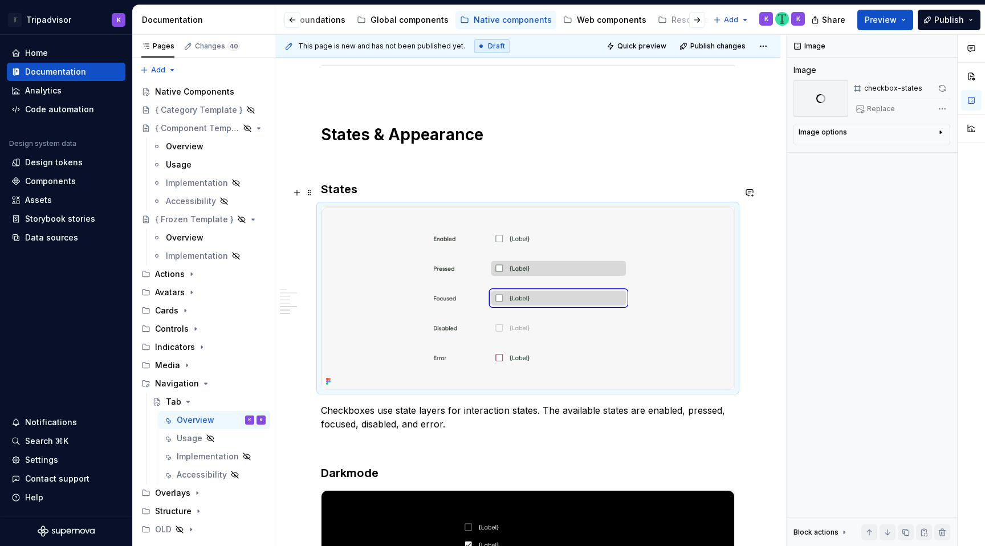
type textarea "*"
click at [324, 192] on h3 "States" at bounding box center [528, 189] width 414 height 16
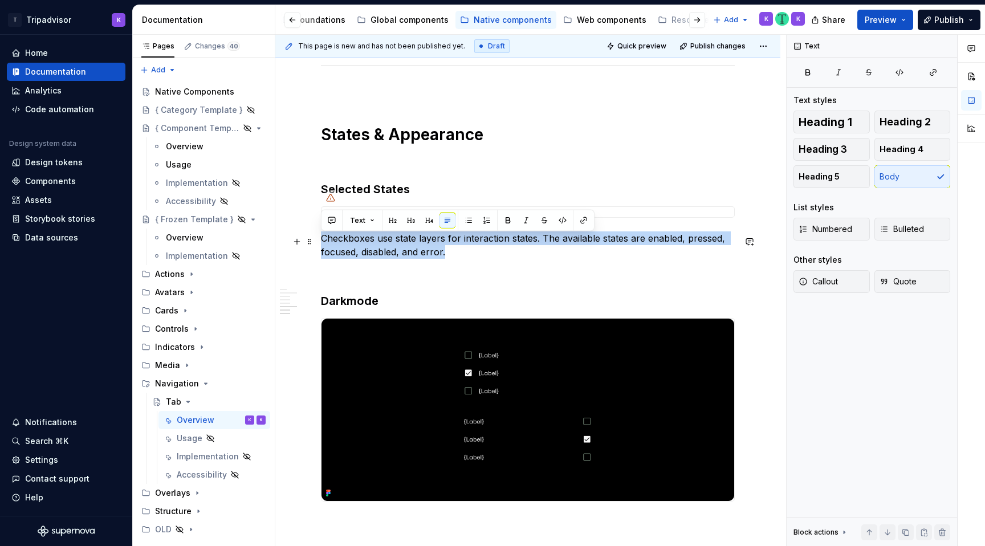
drag, startPoint x: 446, startPoint y: 255, endPoint x: 320, endPoint y: 237, distance: 127.9
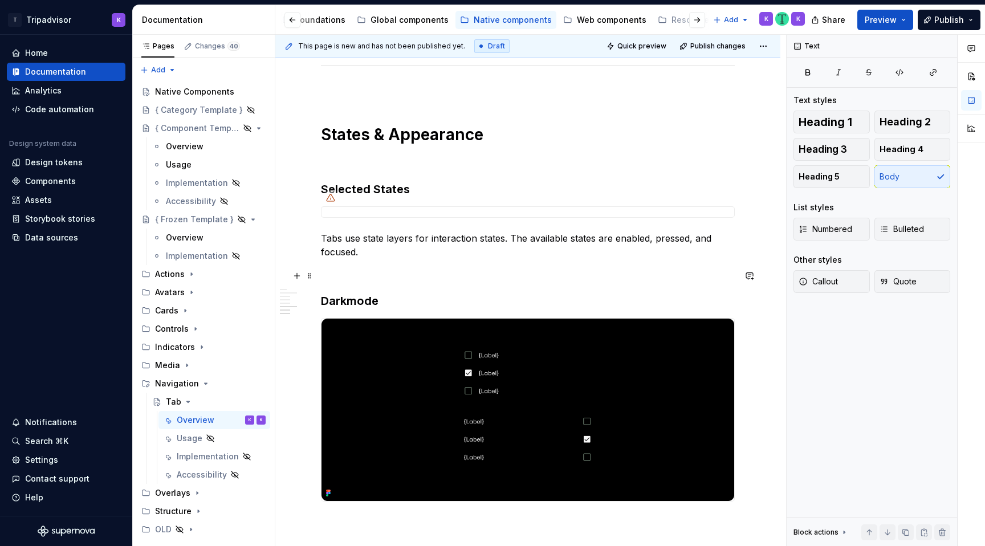
click at [386, 279] on p at bounding box center [528, 273] width 414 height 14
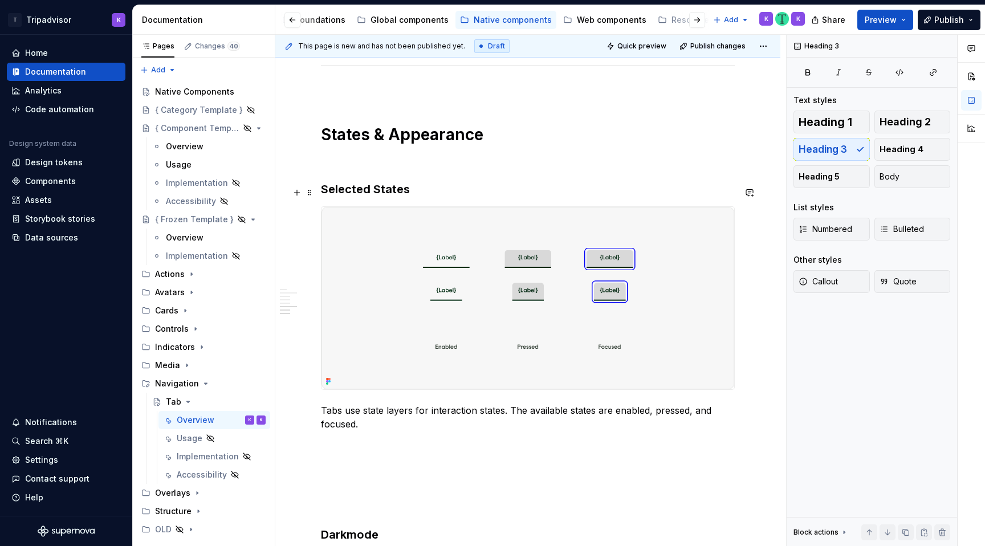
click at [376, 197] on h3 "Selected States" at bounding box center [528, 189] width 414 height 16
click at [350, 471] on p at bounding box center [528, 465] width 414 height 14
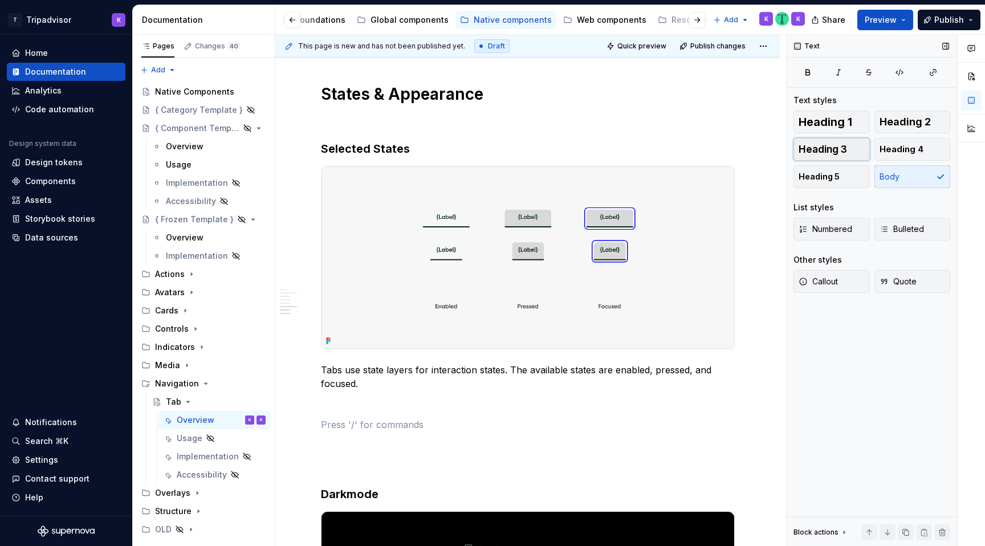
click at [808, 149] on span "Heading 3" at bounding box center [822, 149] width 48 height 11
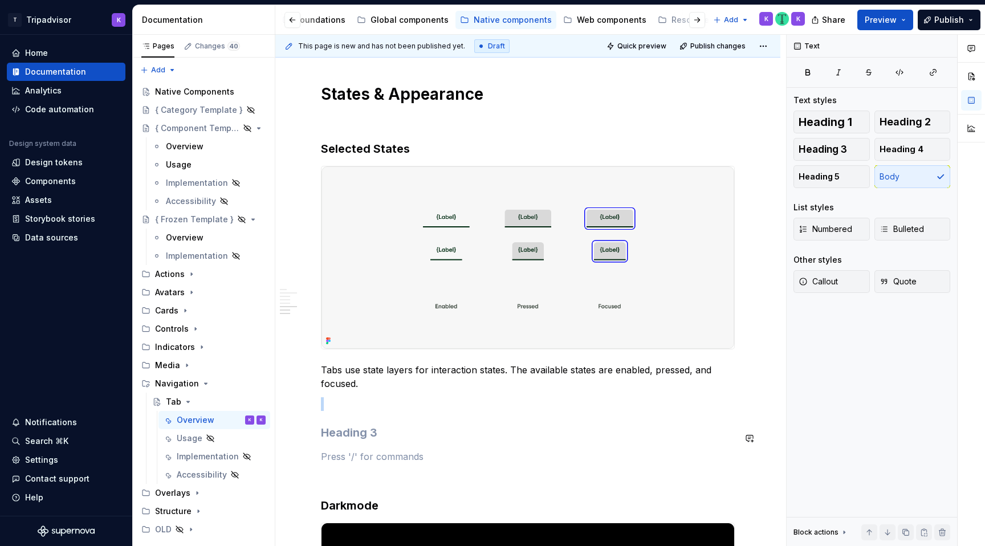
click at [514, 435] on h3 at bounding box center [528, 433] width 414 height 16
click at [470, 459] on p at bounding box center [528, 457] width 414 height 14
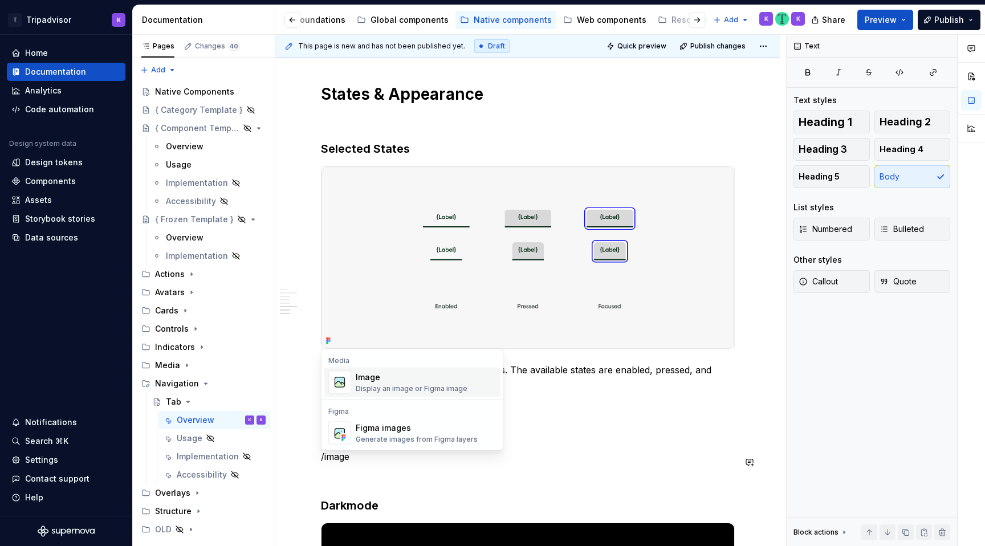
click at [435, 373] on div "Image" at bounding box center [412, 377] width 112 height 11
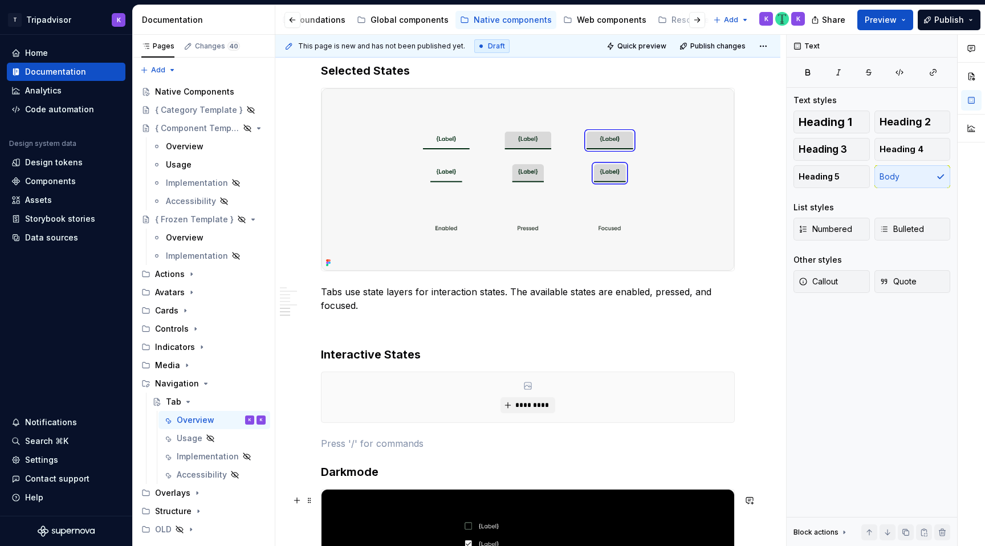
scroll to position [1545, 0]
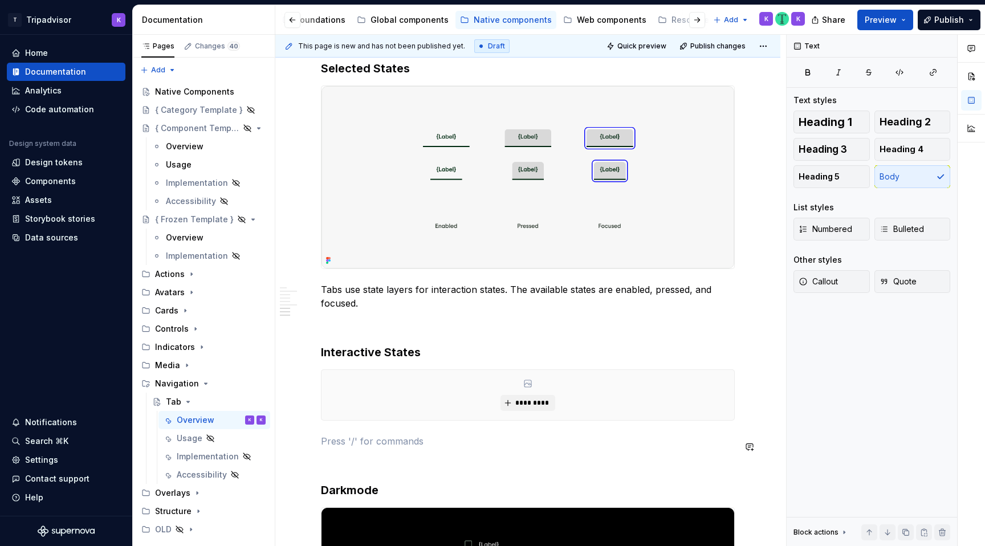
type textarea "*"
click at [532, 407] on span "*********" at bounding box center [532, 402] width 35 height 9
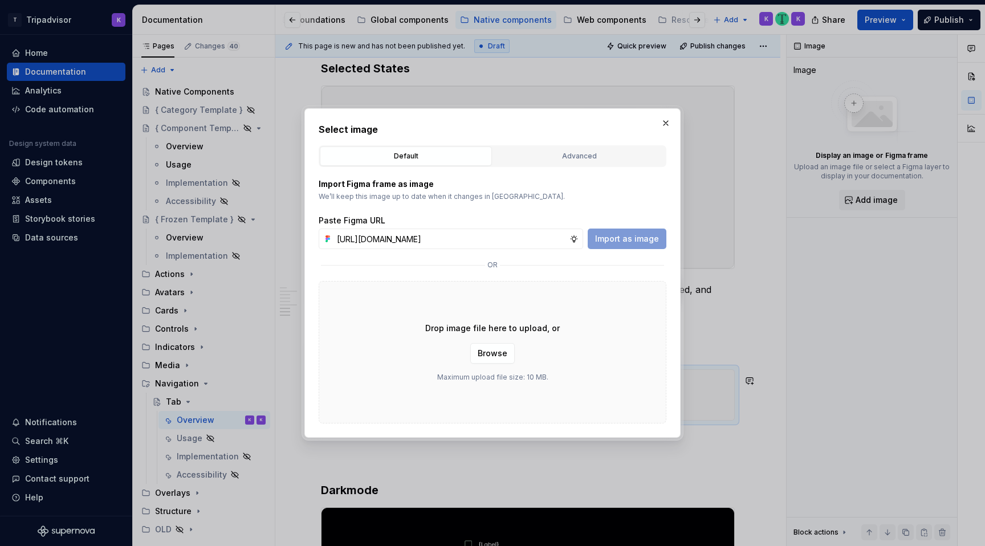
scroll to position [0, 305]
type input "https://www.figma.com/design/eWzZGbXTCMsZ0gwC1u1MU0/Altas-Native-Documentation?…"
click at [624, 241] on span "Import as image" at bounding box center [627, 238] width 64 height 11
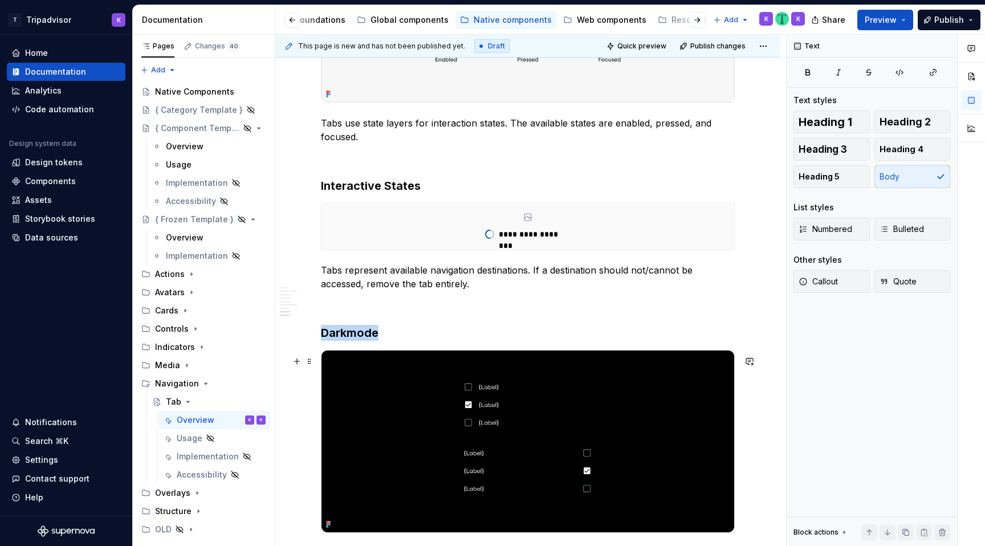
click at [401, 402] on img at bounding box center [527, 441] width 413 height 182
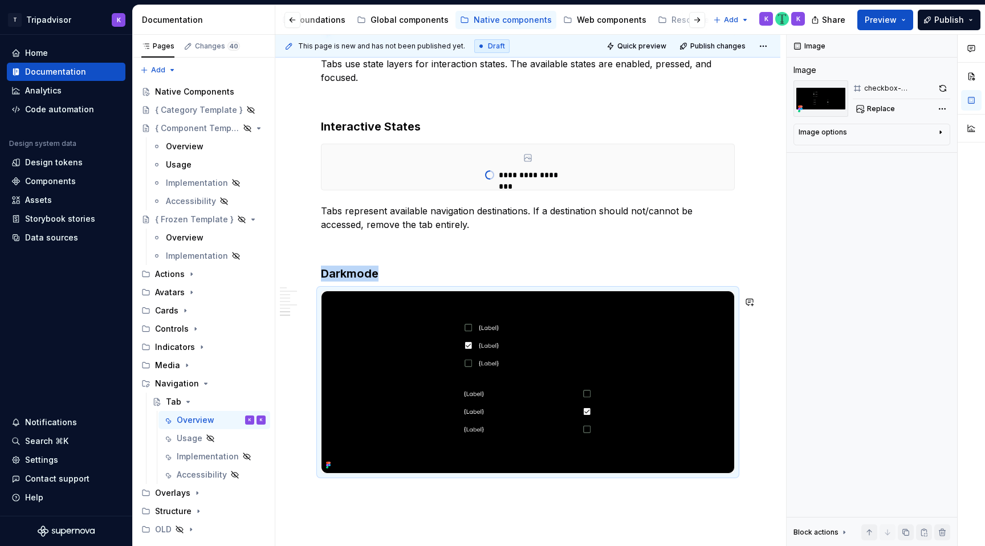
scroll to position [1864, 0]
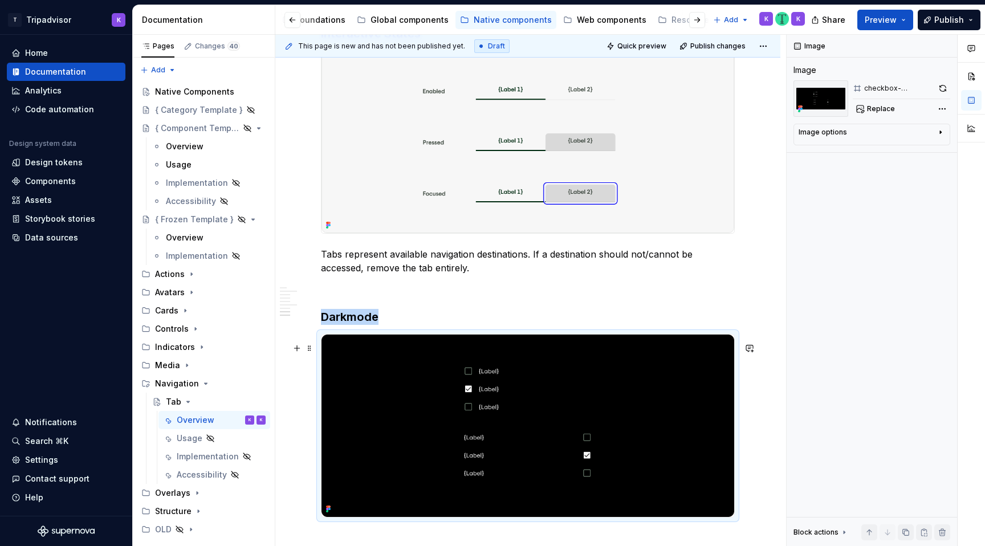
click at [540, 437] on img at bounding box center [527, 426] width 413 height 182
click at [878, 106] on span "Replace" at bounding box center [881, 108] width 28 height 9
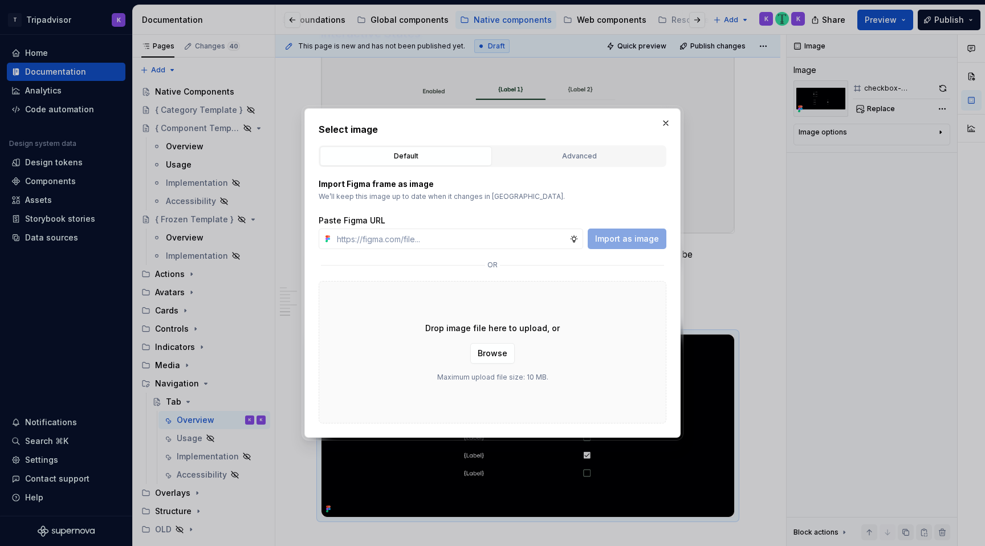
type textarea "*"
type input "https://www.figma.com/design/eWzZGbXTCMsZ0gwC1u1MU0/Altas-Native-Documentation?…"
click at [622, 243] on span "Import as image" at bounding box center [627, 238] width 64 height 11
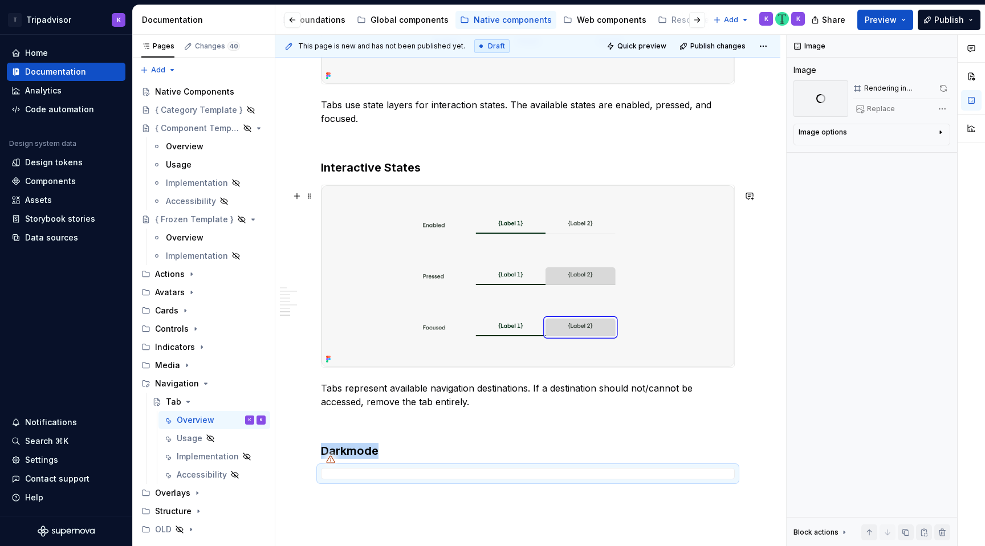
scroll to position [1657, 0]
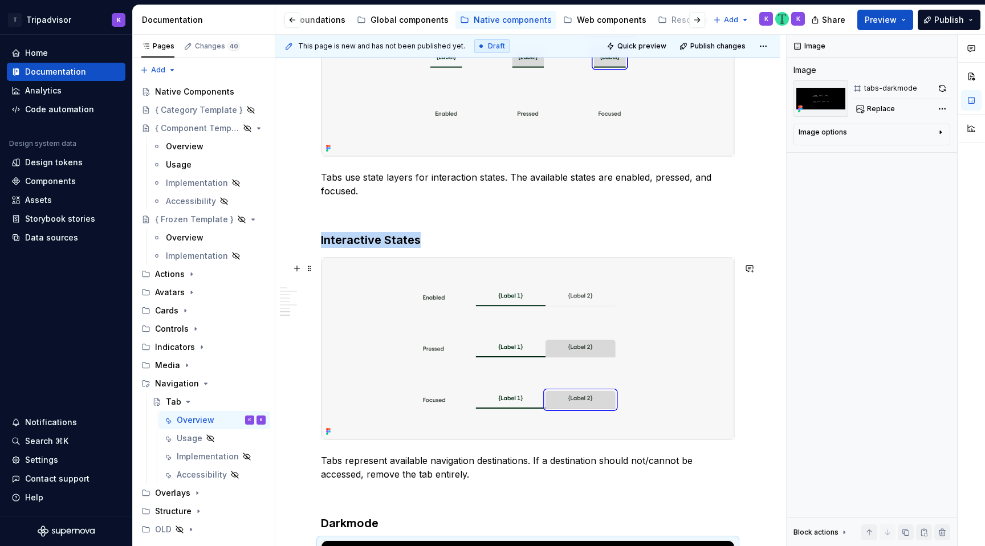
click at [498, 331] on img at bounding box center [527, 349] width 413 height 182
click at [939, 87] on button "button" at bounding box center [942, 88] width 16 height 16
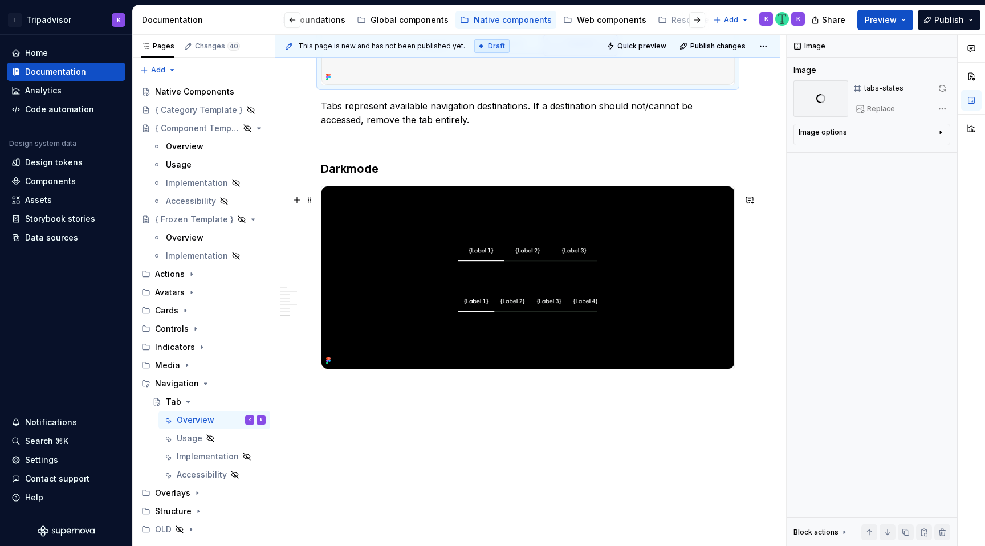
scroll to position [2011, 0]
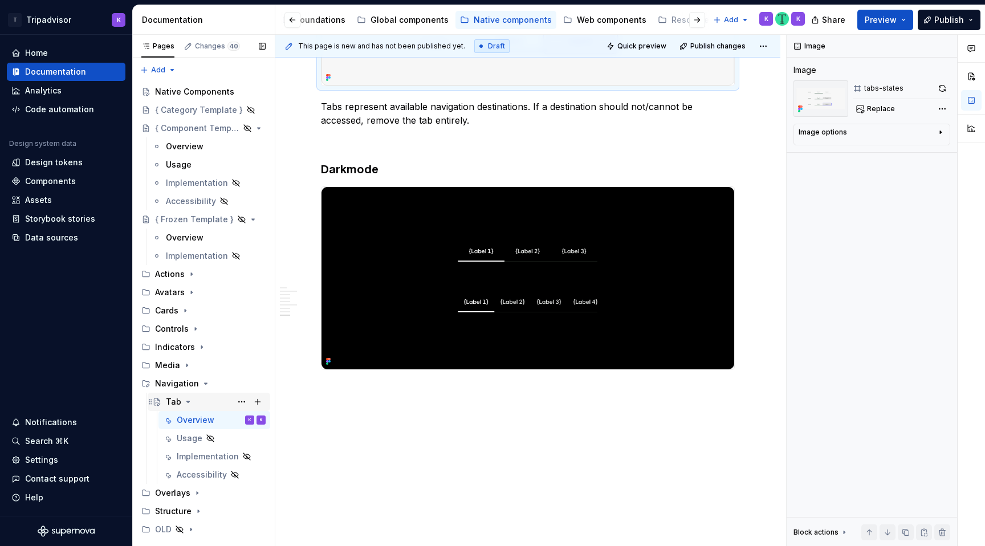
click at [187, 403] on icon "Page tree" at bounding box center [188, 401] width 9 height 9
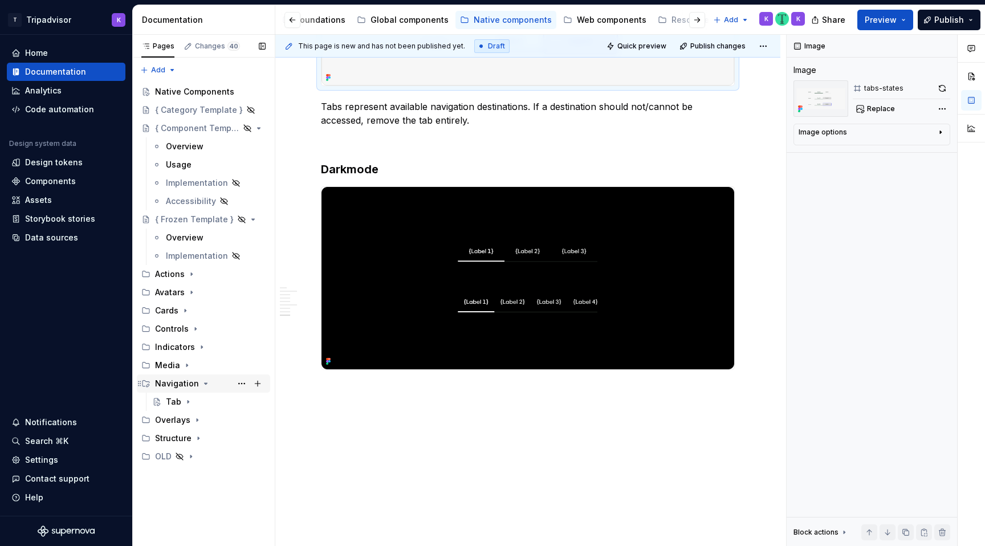
click at [201, 384] on icon "Page tree" at bounding box center [205, 383] width 9 height 9
click at [185, 368] on icon "Page tree" at bounding box center [186, 365] width 9 height 9
click at [190, 382] on div "Image" at bounding box center [216, 384] width 100 height 16
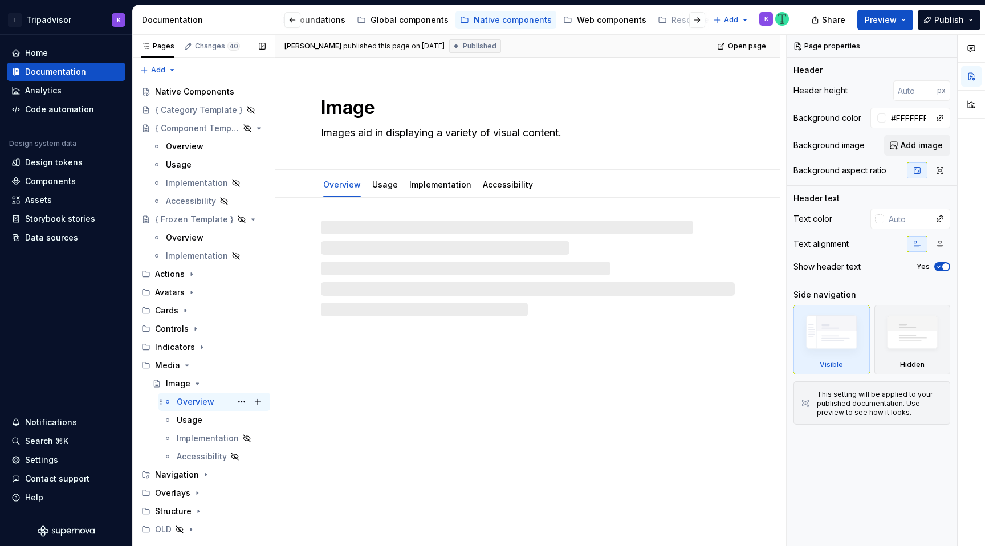
click at [205, 400] on div "Overview" at bounding box center [196, 401] width 38 height 11
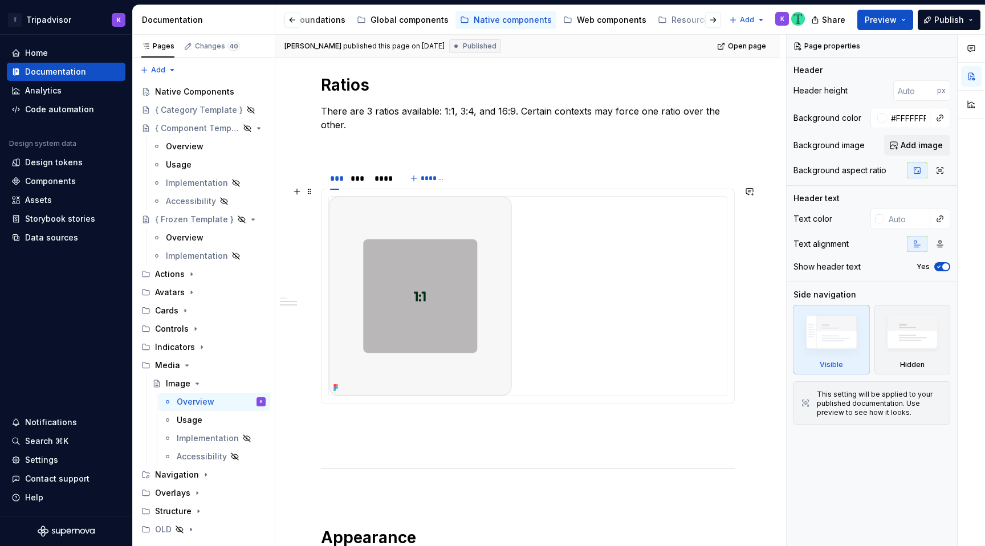
scroll to position [555, 0]
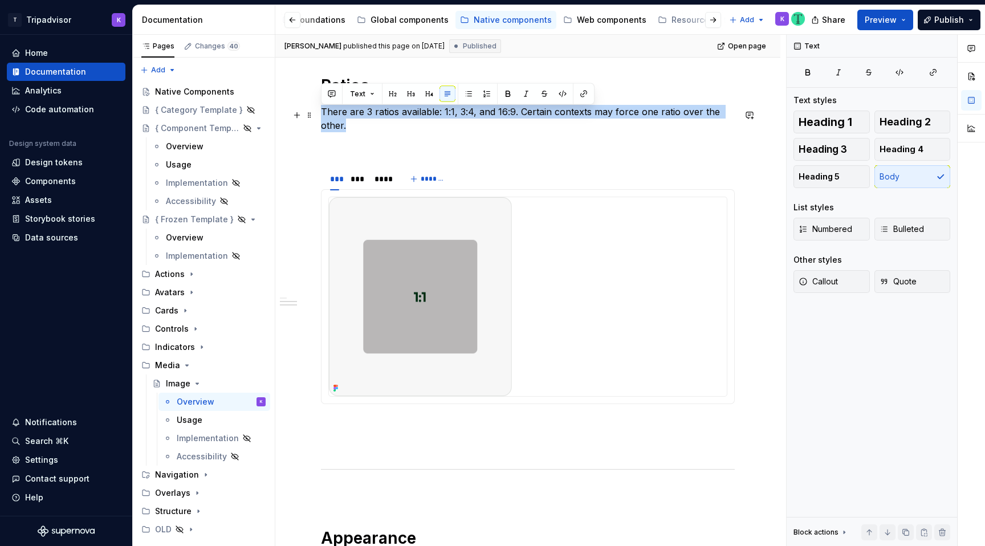
drag, startPoint x: 739, startPoint y: 116, endPoint x: 323, endPoint y: 119, distance: 416.0
click at [323, 119] on p "There are 3 ratios available: 1:1, 3:4, and 16:9. Certain contexts may force on…" at bounding box center [528, 118] width 414 height 27
copy p "There are 3 ratios available: 1:1, 3:4, and 16:9. Certain contexts may force on…"
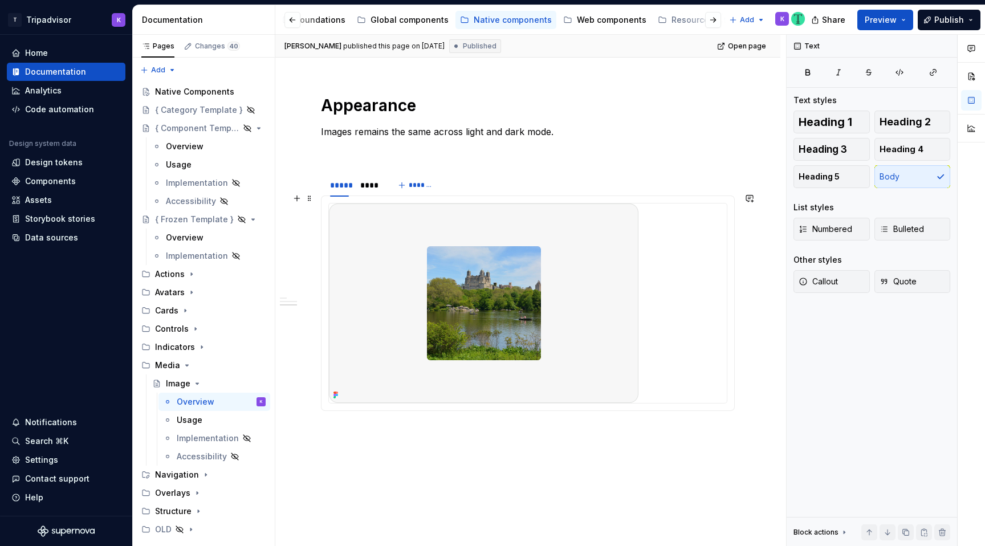
scroll to position [976, 0]
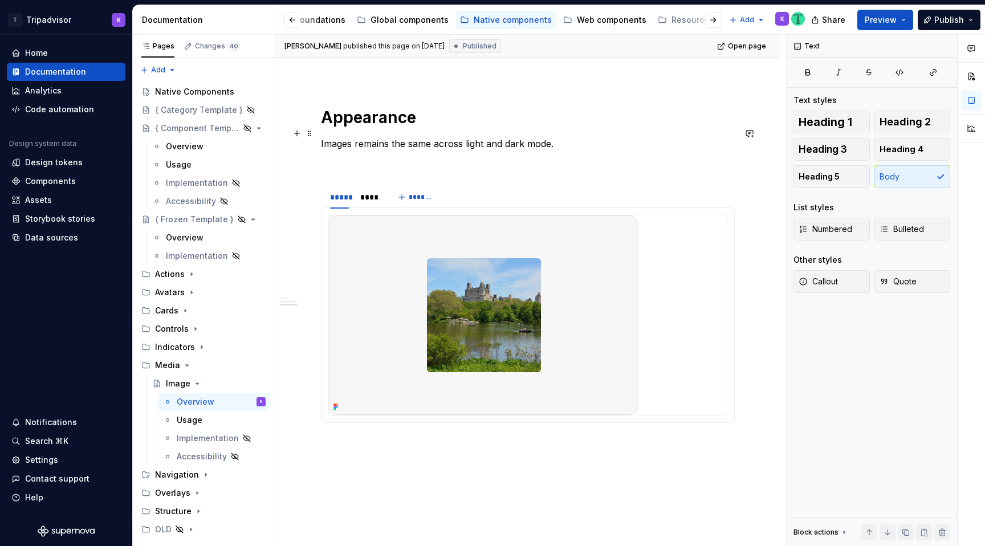
click at [504, 137] on p "Images remains the same across light and dark mode." at bounding box center [528, 144] width 414 height 14
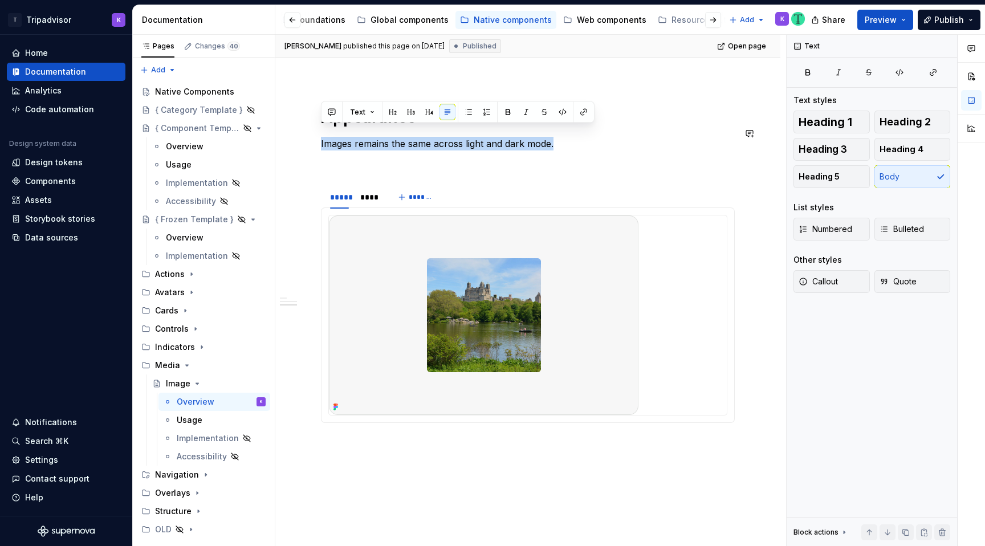
copy p "Images remains the same across light and dark mode."
click at [373, 191] on div "****" at bounding box center [369, 196] width 18 height 11
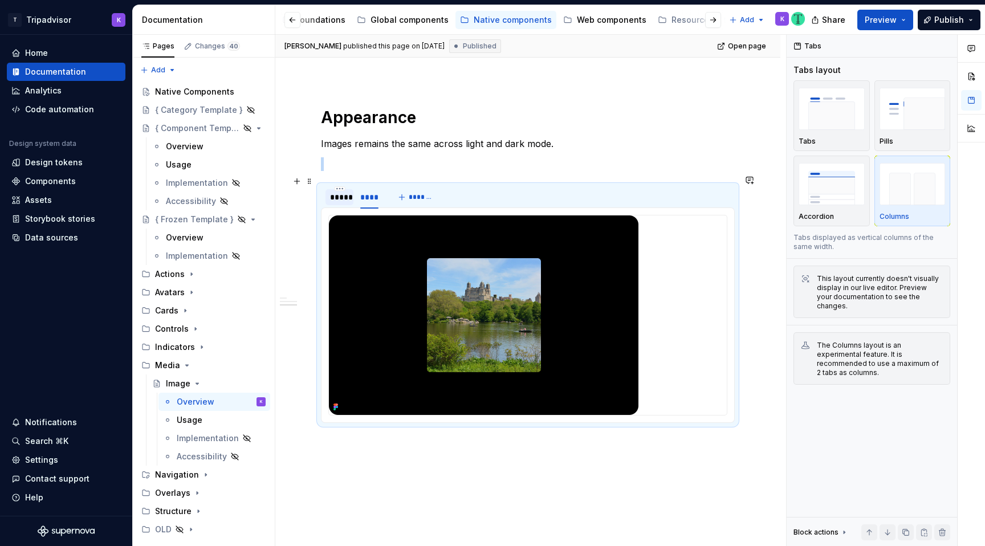
click at [337, 191] on div "*****" at bounding box center [339, 196] width 19 height 11
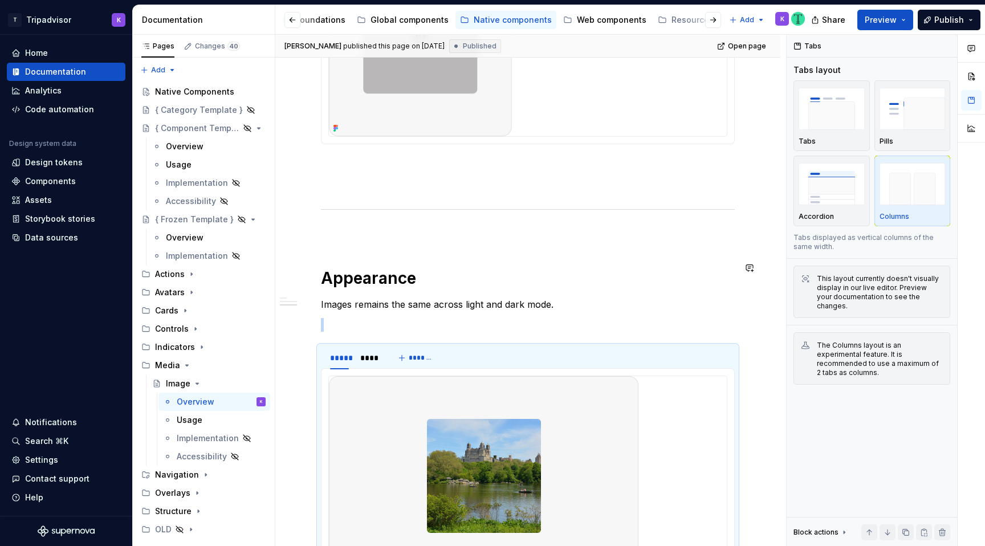
scroll to position [788, 0]
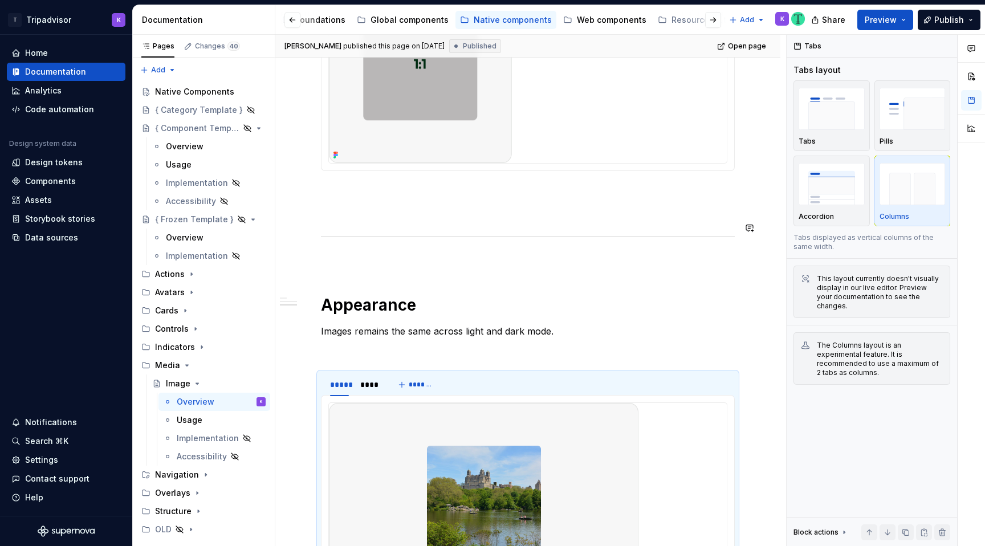
click at [396, 254] on p at bounding box center [528, 261] width 414 height 14
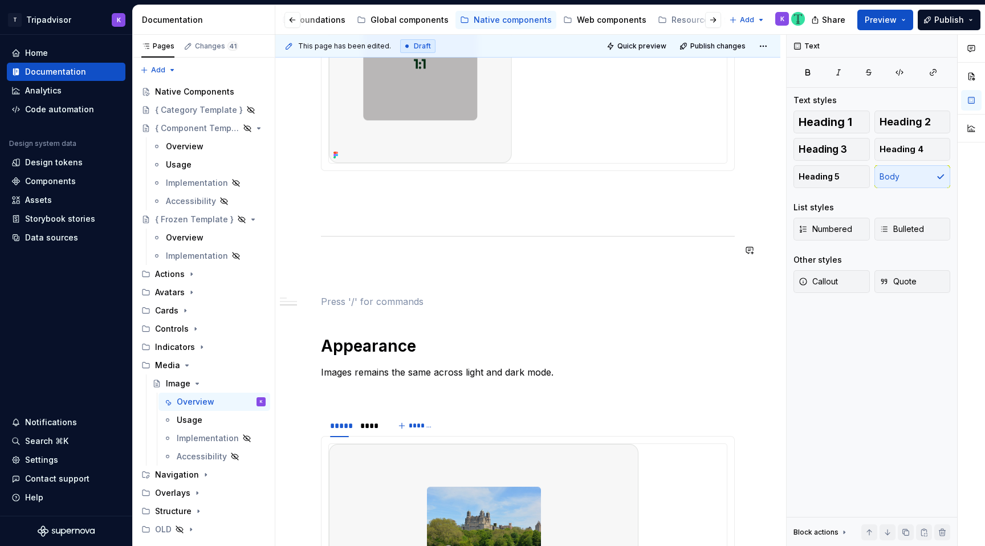
type textarea "*"
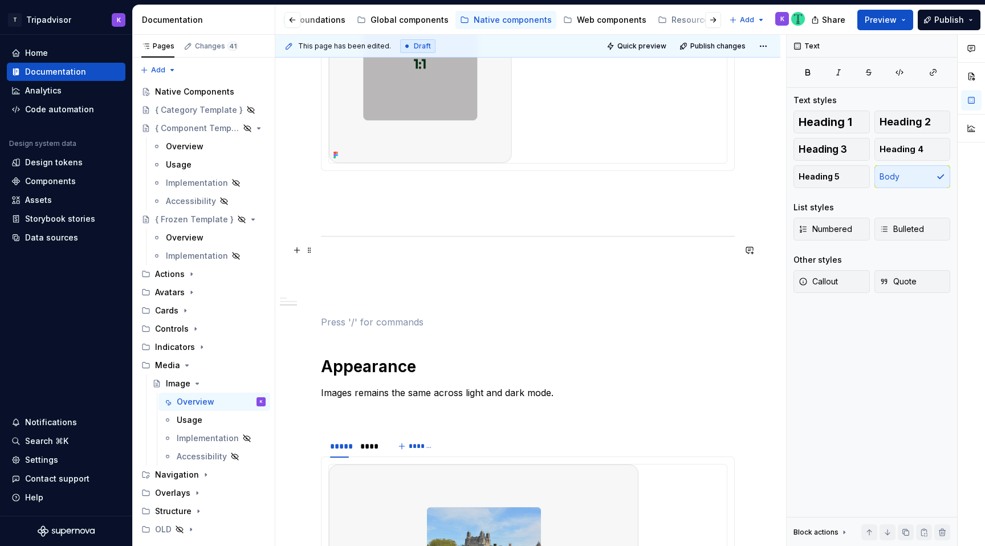
click at [377, 254] on p at bounding box center [528, 261] width 414 height 14
click at [373, 281] on div "Common name alternatives Media, Image Container Ratios There are 3 ratios avail…" at bounding box center [528, 78] width 414 height 1283
click at [836, 121] on span "Heading 1" at bounding box center [825, 121] width 54 height 11
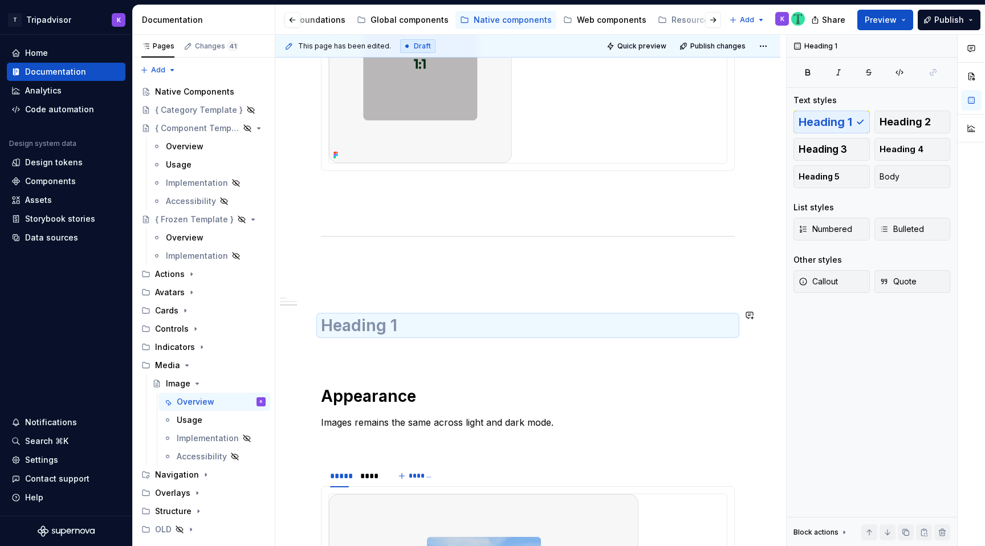
click at [594, 330] on div "Common name alternatives Media, Image Container Ratios There are 3 ratios avail…" at bounding box center [528, 93] width 414 height 1312
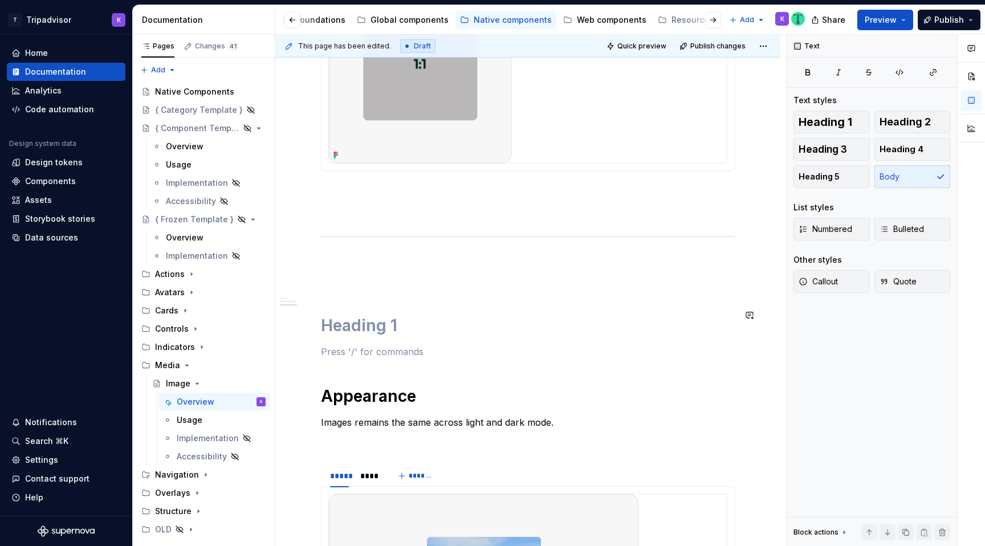
click at [595, 317] on h1 at bounding box center [528, 325] width 414 height 21
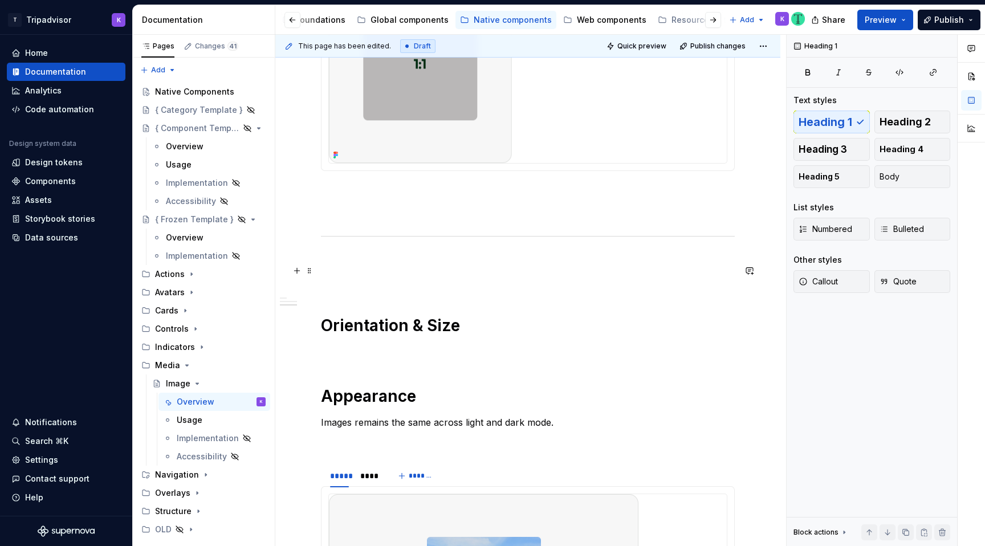
click at [361, 274] on p at bounding box center [528, 281] width 414 height 14
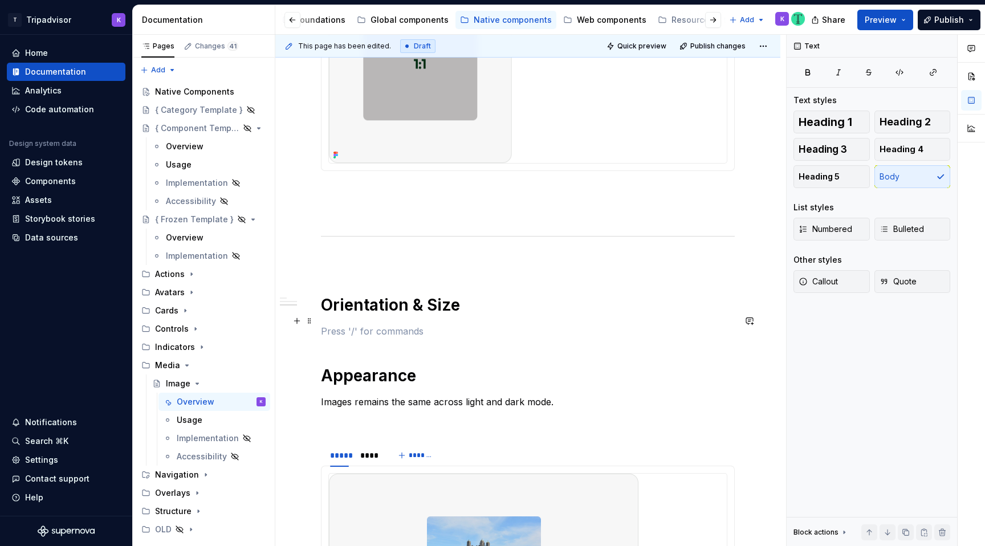
click at [369, 324] on p at bounding box center [528, 331] width 414 height 14
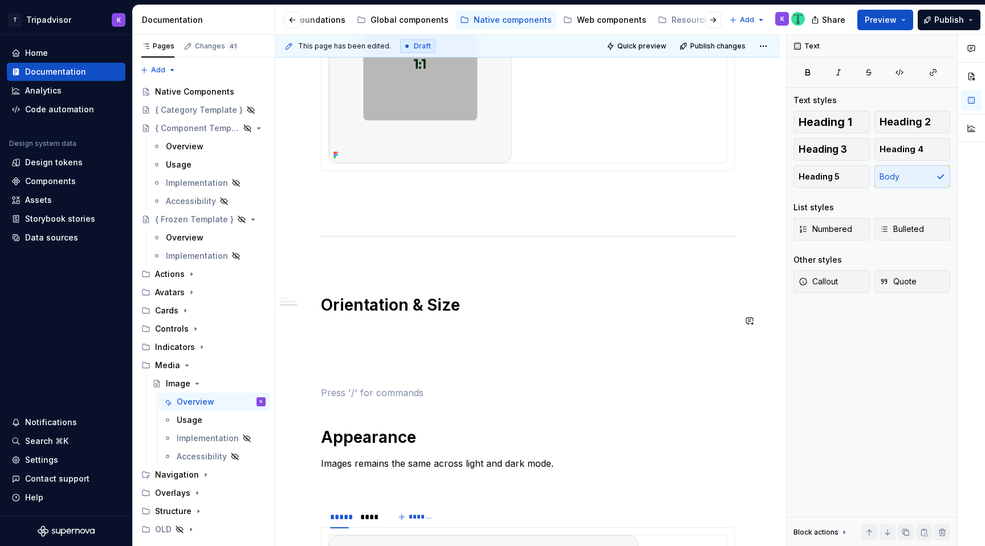
click at [353, 329] on div "Common name alternatives Media, Image Container Ratios There are 3 ratios avail…" at bounding box center [528, 113] width 414 height 1353
click at [338, 324] on p at bounding box center [528, 331] width 414 height 14
click at [339, 345] on p at bounding box center [528, 352] width 414 height 14
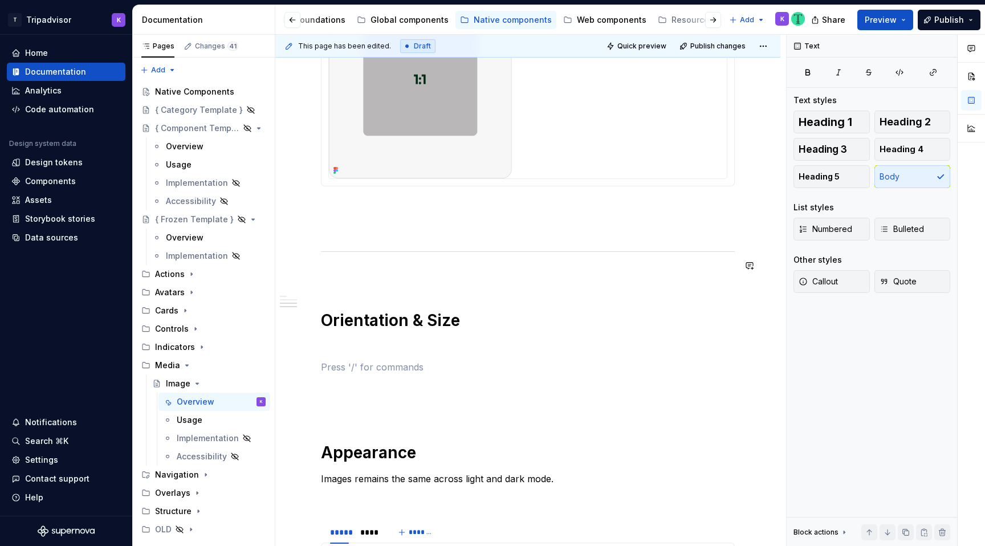
scroll to position [825, 0]
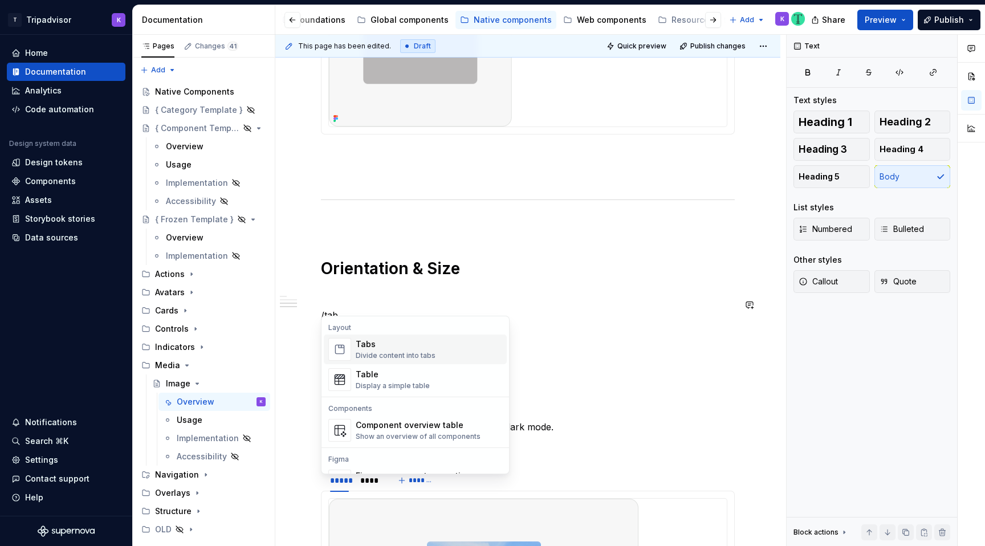
click at [434, 356] on div "Tabs Divide content into tabs" at bounding box center [429, 349] width 146 height 23
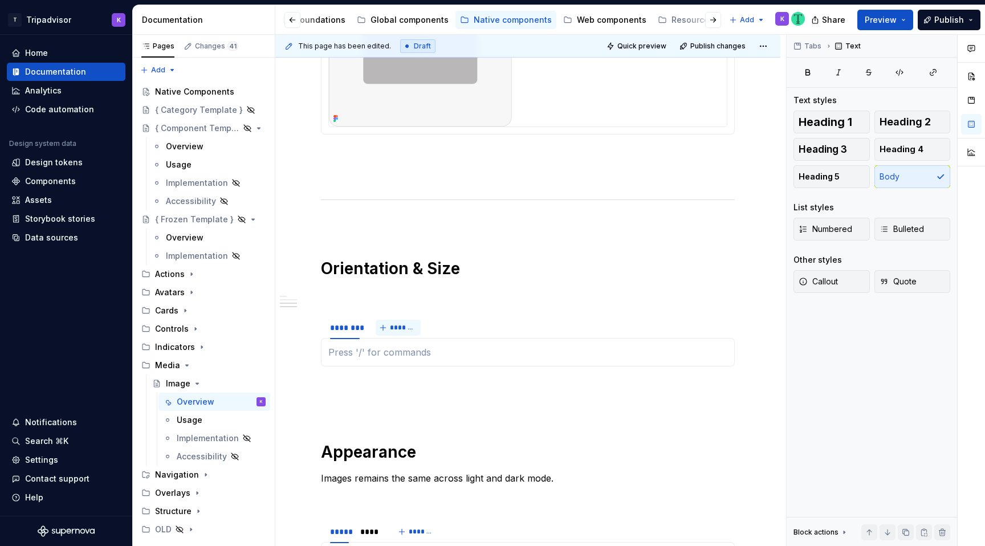
type textarea "*"
click at [344, 306] on html "T Tripadvisor K Home Documentation Analytics Code automation Design system data…" at bounding box center [492, 273] width 985 height 546
click at [366, 325] on div "Edit name" at bounding box center [397, 325] width 74 height 11
type input "**********"
click at [415, 323] on span "*******" at bounding box center [419, 327] width 26 height 9
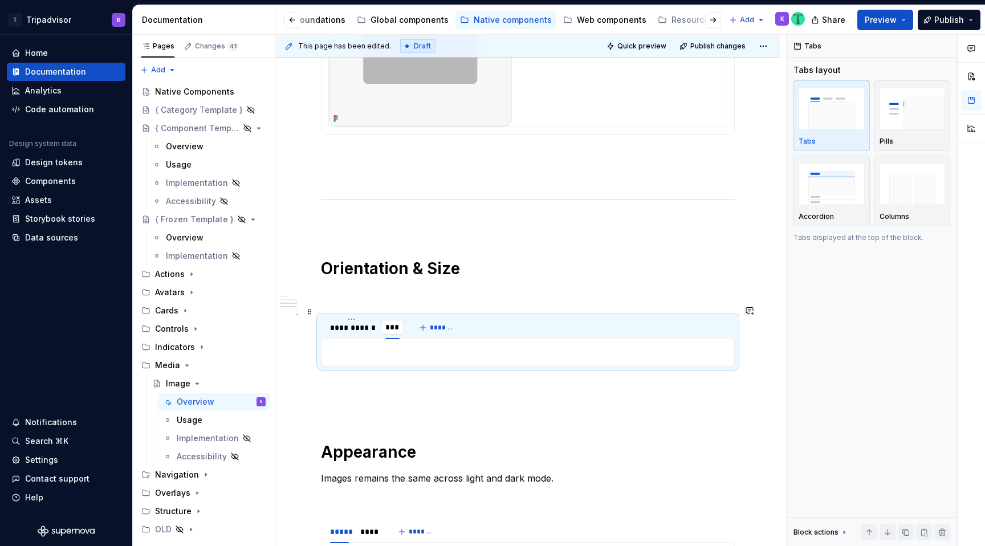
type input "*****"
click at [361, 288] on p at bounding box center [528, 295] width 414 height 14
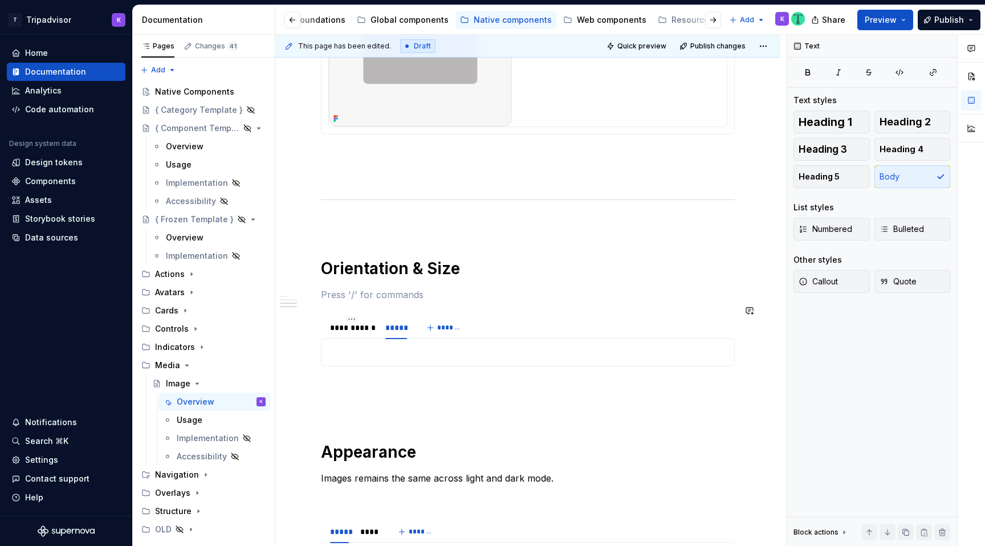
click at [360, 353] on div at bounding box center [528, 352] width 414 height 28
click at [400, 350] on div at bounding box center [528, 352] width 414 height 28
click at [364, 325] on div "**********" at bounding box center [351, 328] width 53 height 18
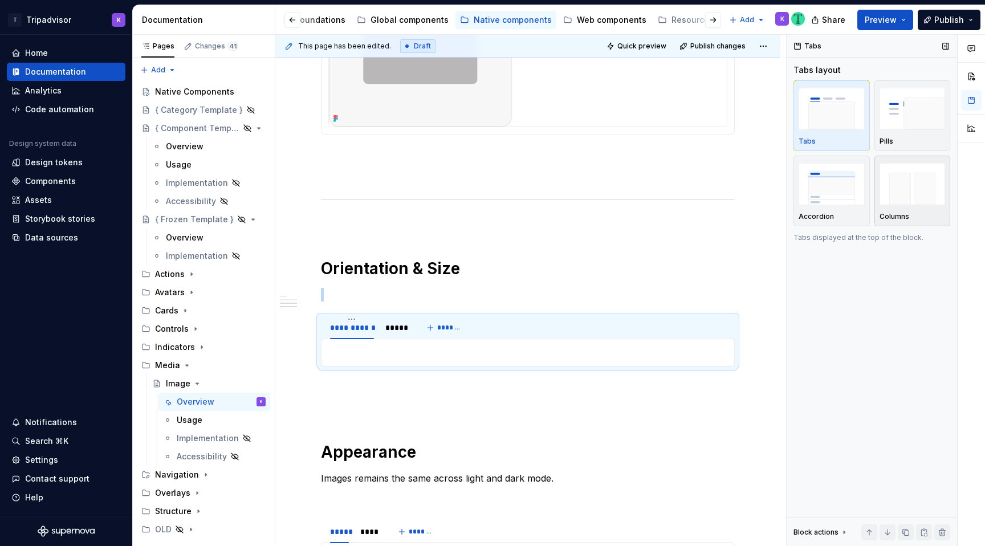
click at [930, 182] on img "button" at bounding box center [912, 184] width 66 height 42
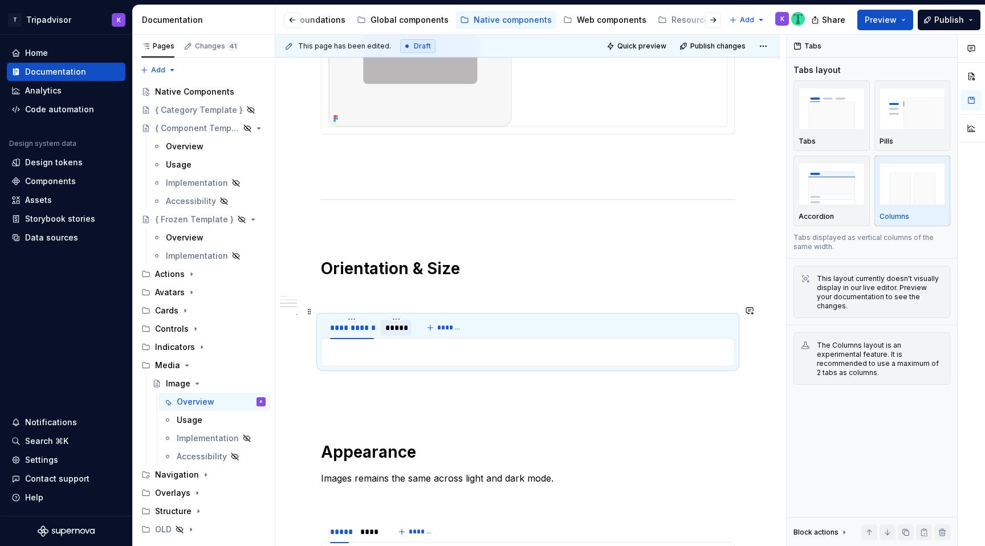
click at [384, 323] on div "*****" at bounding box center [396, 328] width 31 height 16
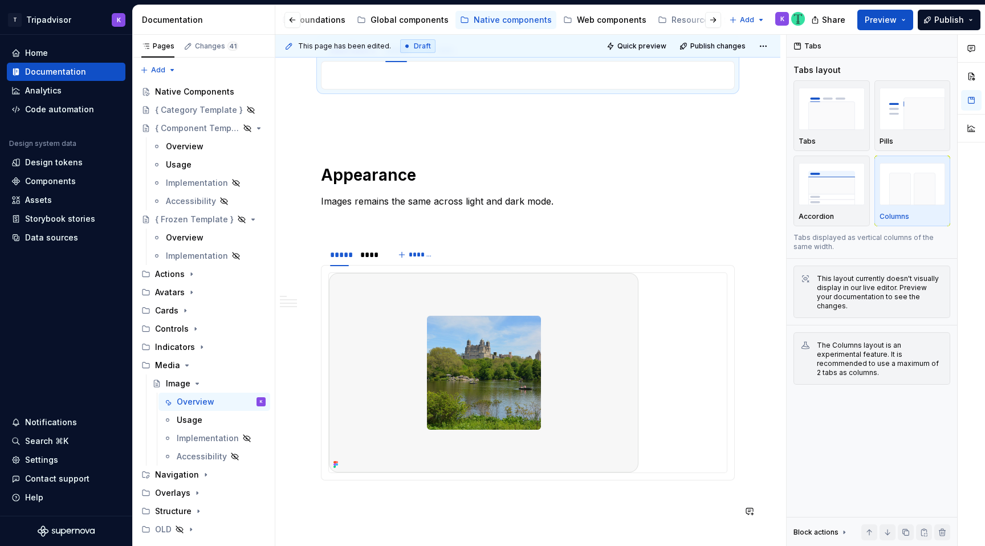
scroll to position [1022, 0]
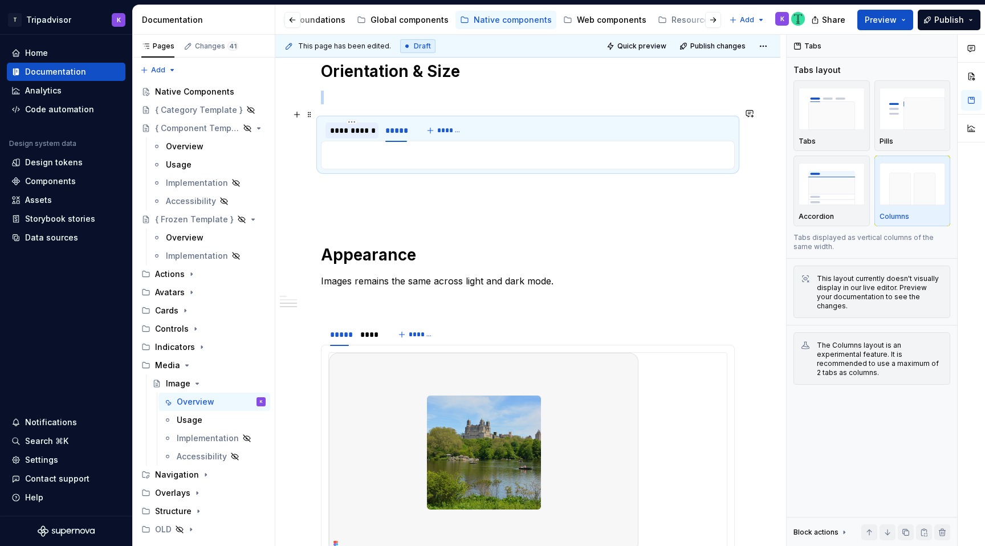
click at [363, 127] on div "**********" at bounding box center [351, 131] width 53 height 16
click at [379, 148] on p at bounding box center [527, 155] width 399 height 14
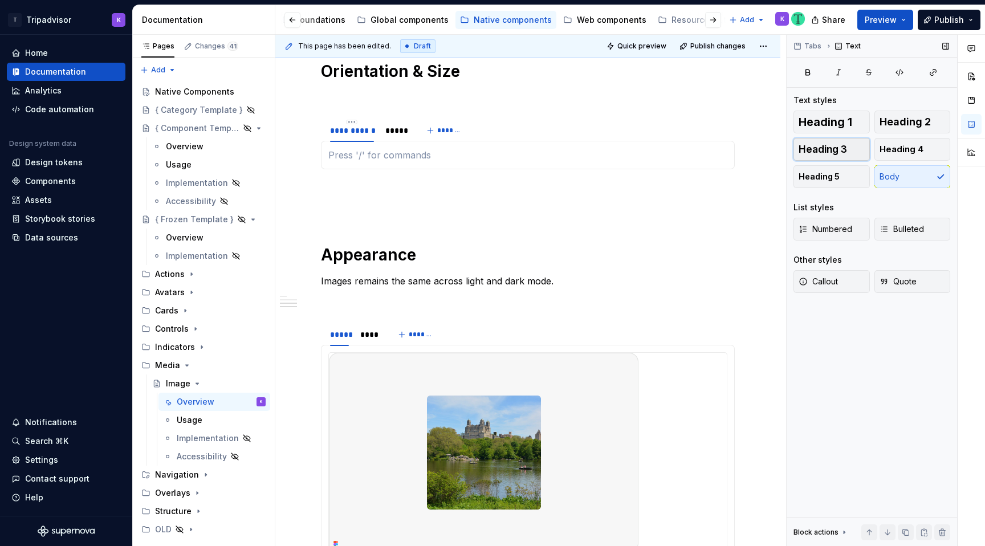
click at [847, 156] on button "Heading 3" at bounding box center [831, 149] width 76 height 23
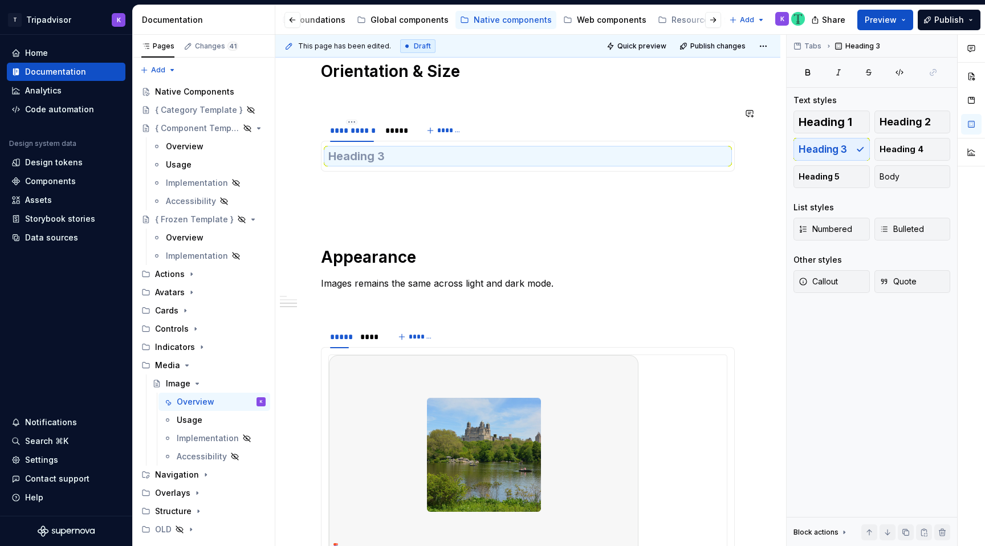
click at [613, 152] on h3 at bounding box center [527, 156] width 399 height 16
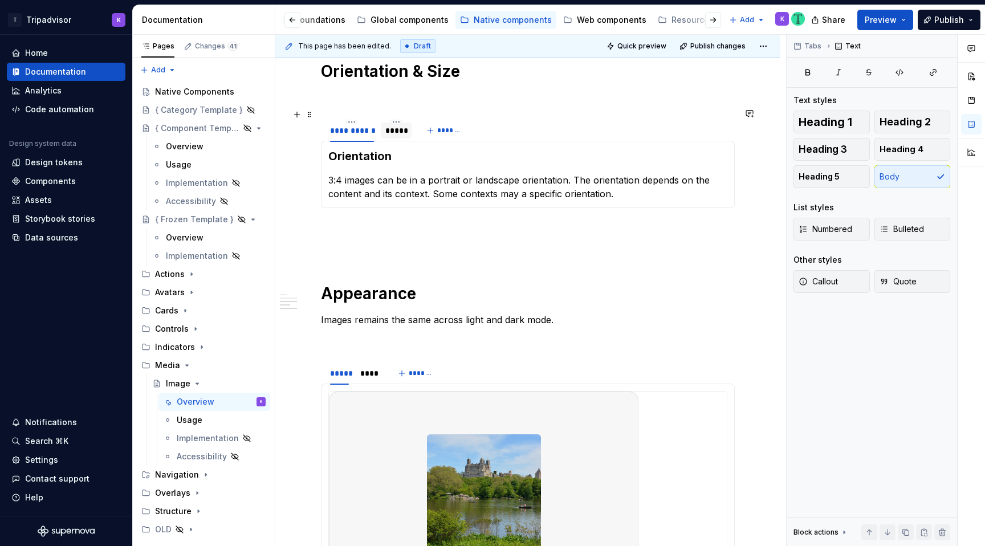
click at [399, 125] on div "*****" at bounding box center [396, 130] width 22 height 11
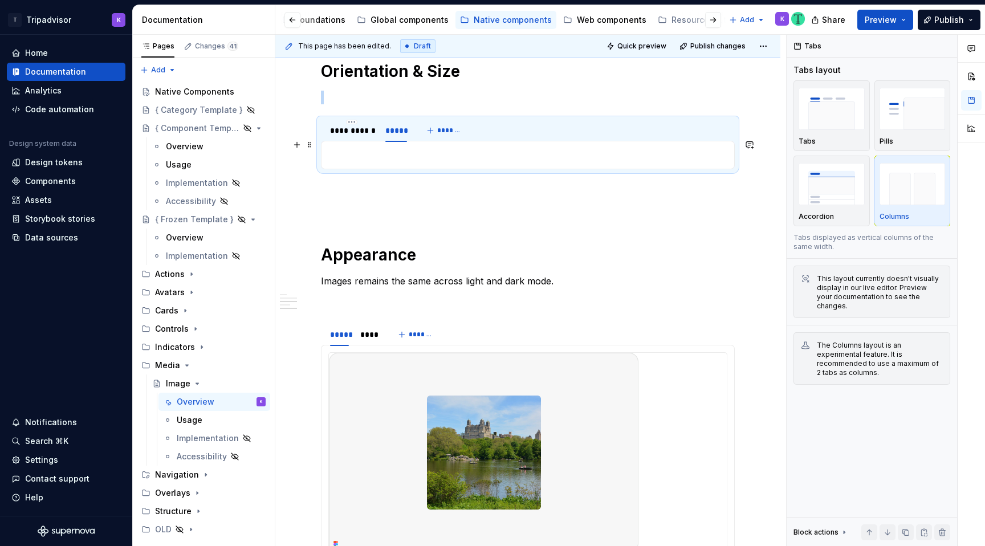
click at [512, 148] on p at bounding box center [527, 155] width 399 height 14
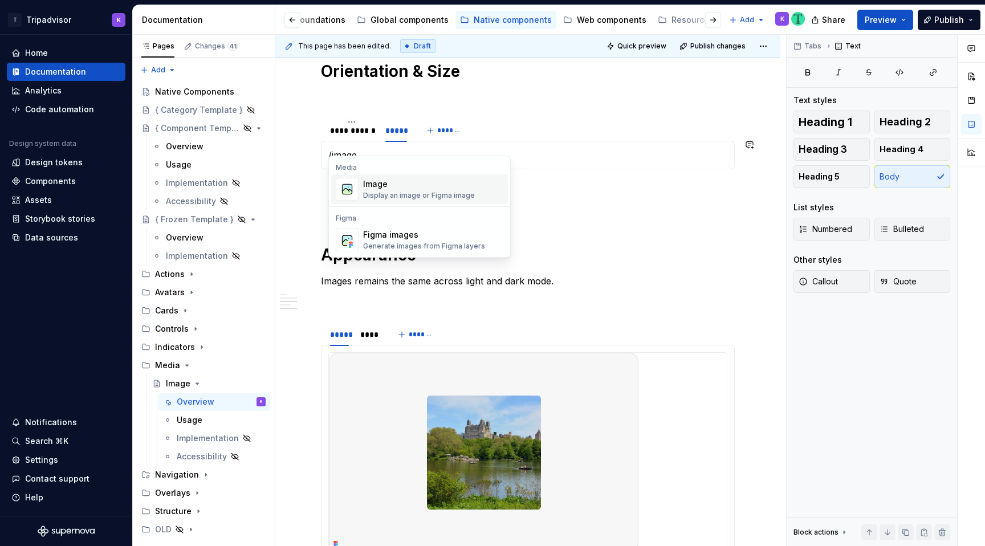
click at [403, 197] on div "Display an image or Figma image" at bounding box center [419, 195] width 112 height 9
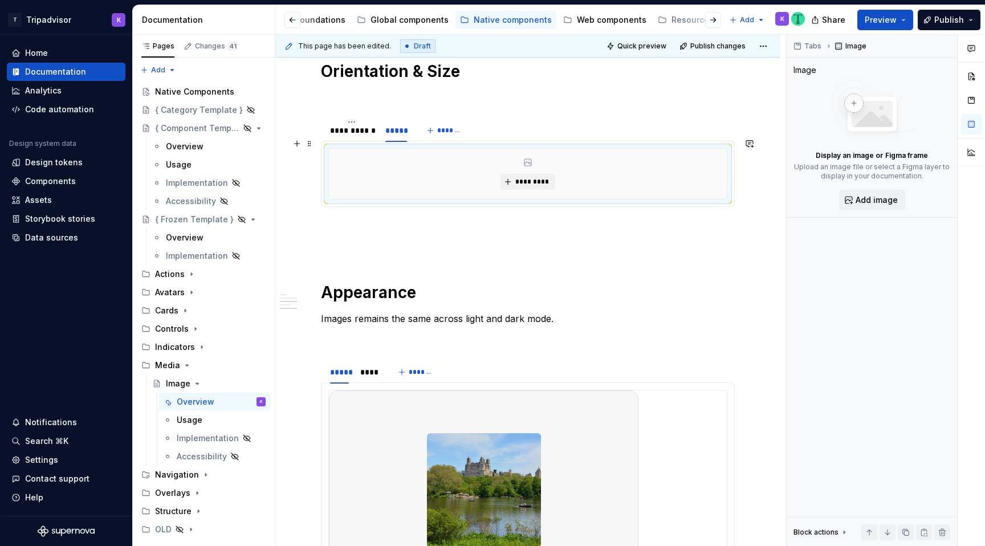
click at [560, 169] on div "*********" at bounding box center [528, 174] width 398 height 50
click at [549, 177] on span "*********" at bounding box center [532, 181] width 35 height 9
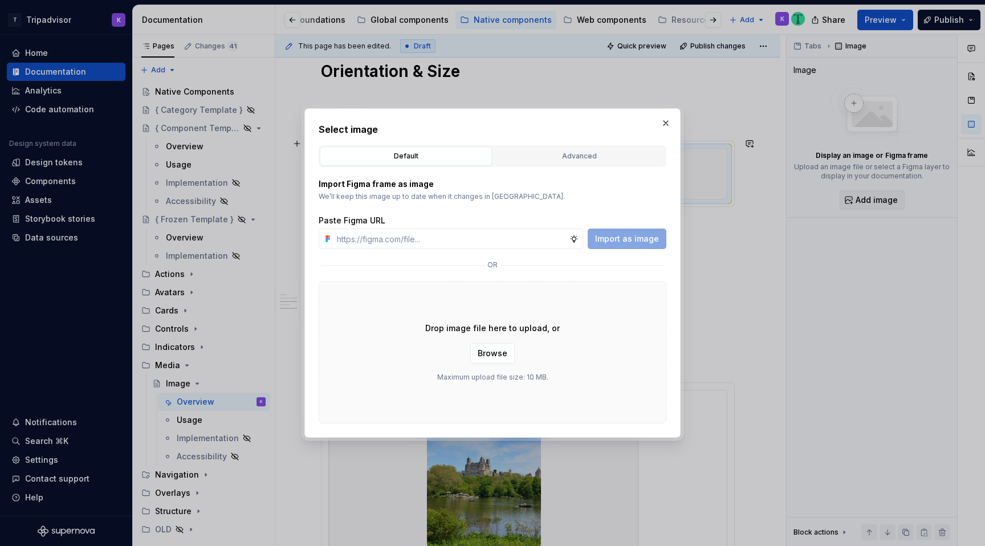
type textarea "*"
type input "https://www.figma.com/design/eWzZGbXTCMsZ0gwC1u1MU0/Altas-Native-Documentation?…"
click at [635, 237] on span "Import as image" at bounding box center [627, 238] width 64 height 11
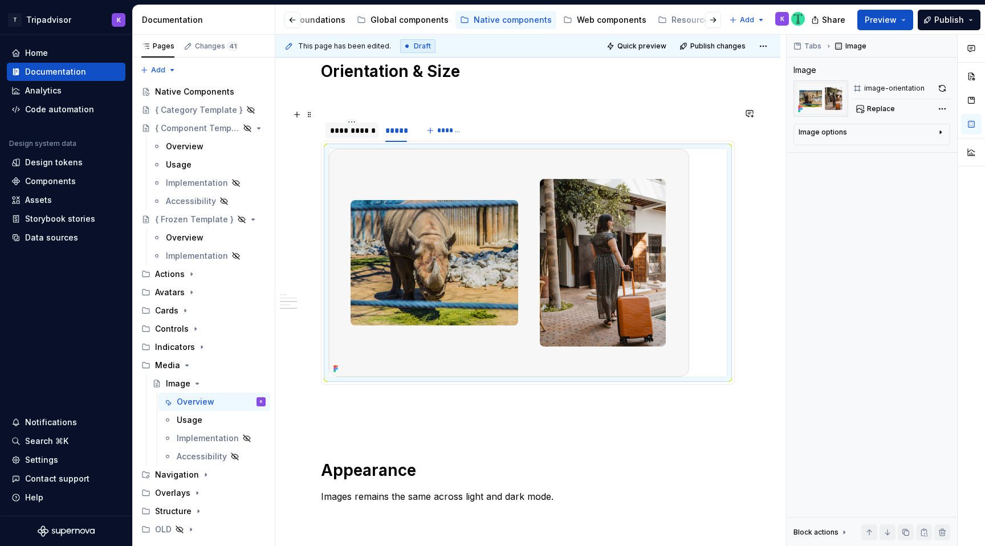
click at [358, 125] on div "**********" at bounding box center [352, 130] width 44 height 11
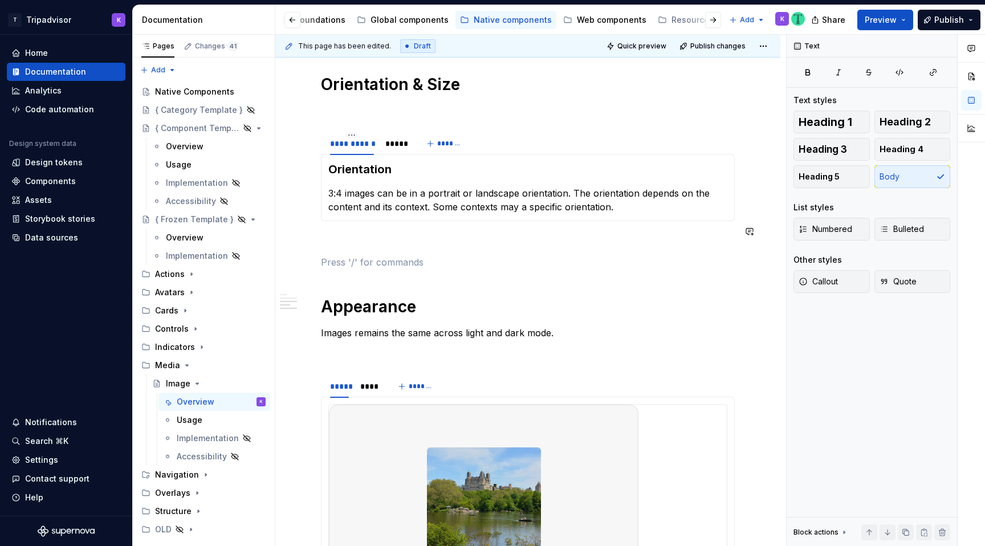
scroll to position [1004, 0]
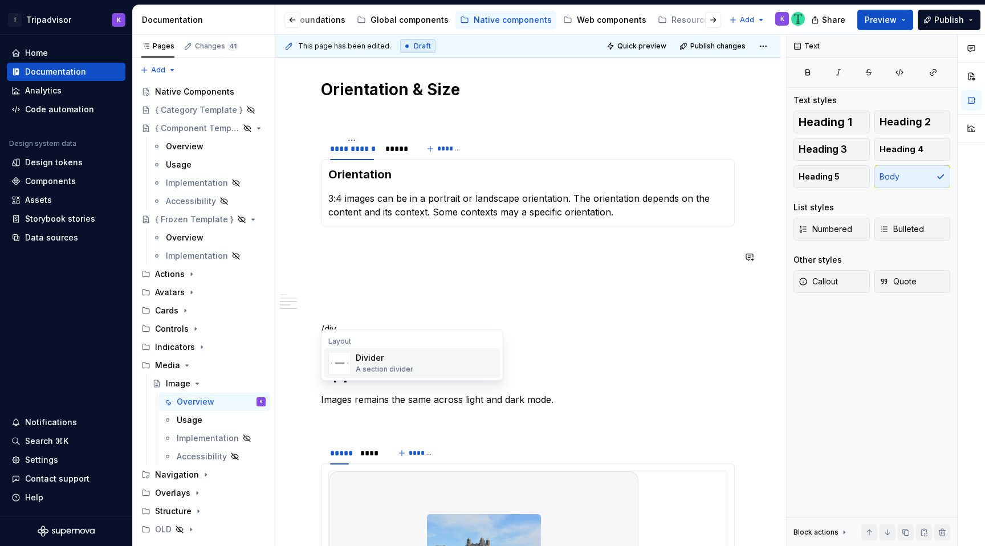
click at [392, 364] on div "Divider A section divider" at bounding box center [385, 363] width 58 height 22
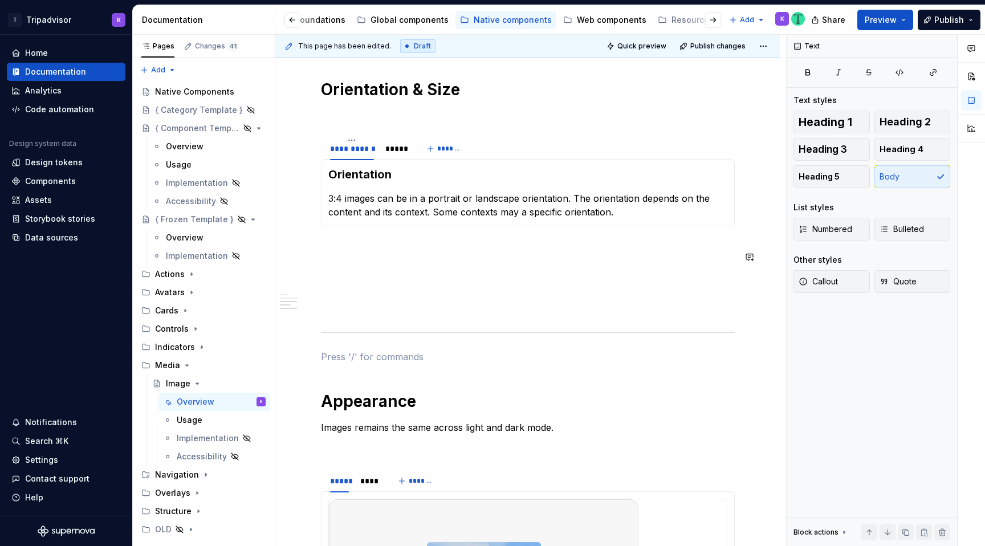
click at [308, 134] on span at bounding box center [309, 133] width 9 height 16
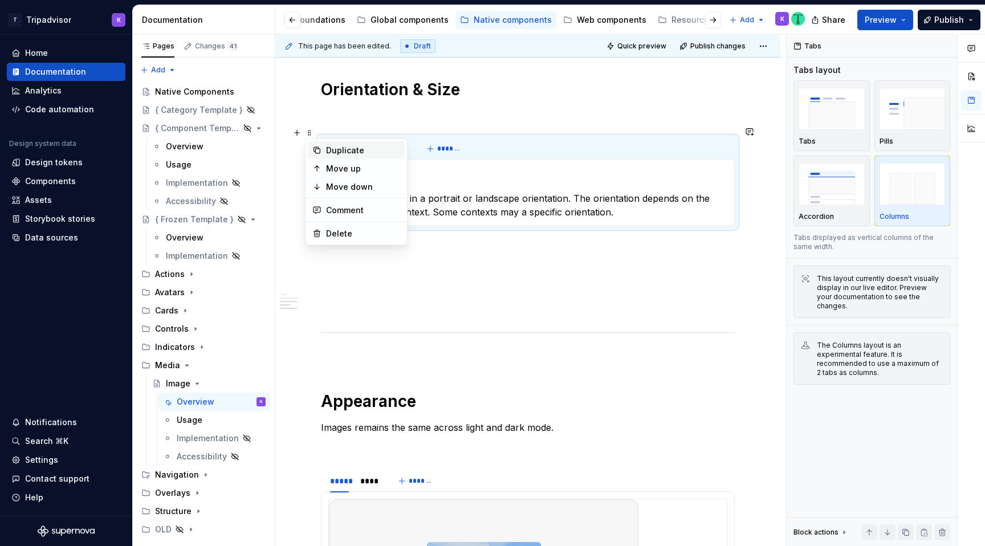
click at [335, 153] on div "Duplicate" at bounding box center [363, 150] width 74 height 11
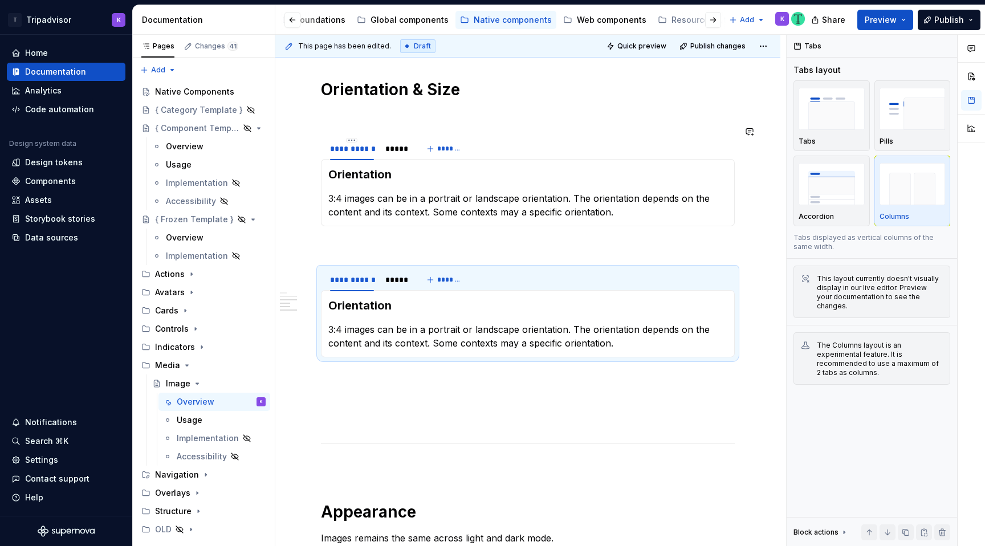
click at [360, 240] on p at bounding box center [528, 247] width 414 height 14
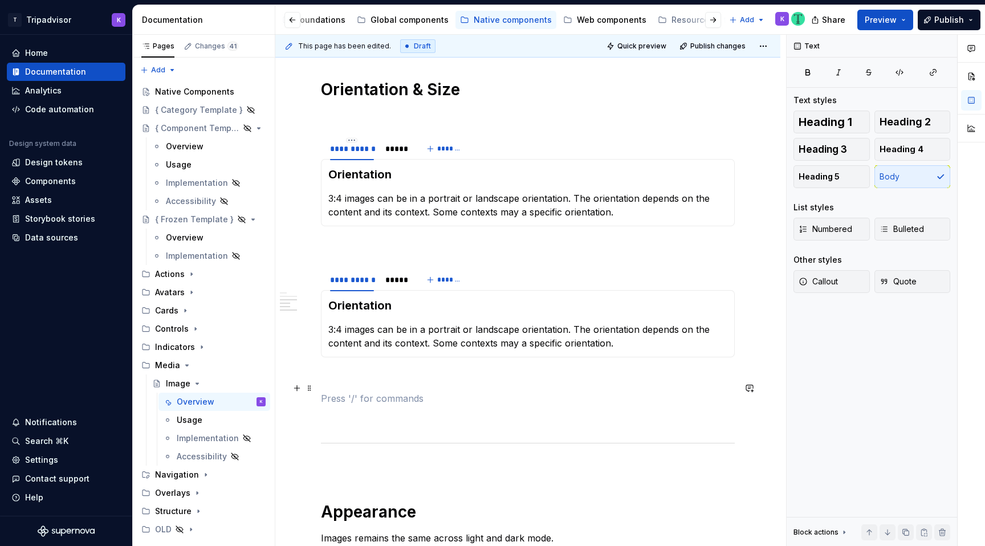
click at [354, 393] on p at bounding box center [528, 399] width 414 height 14
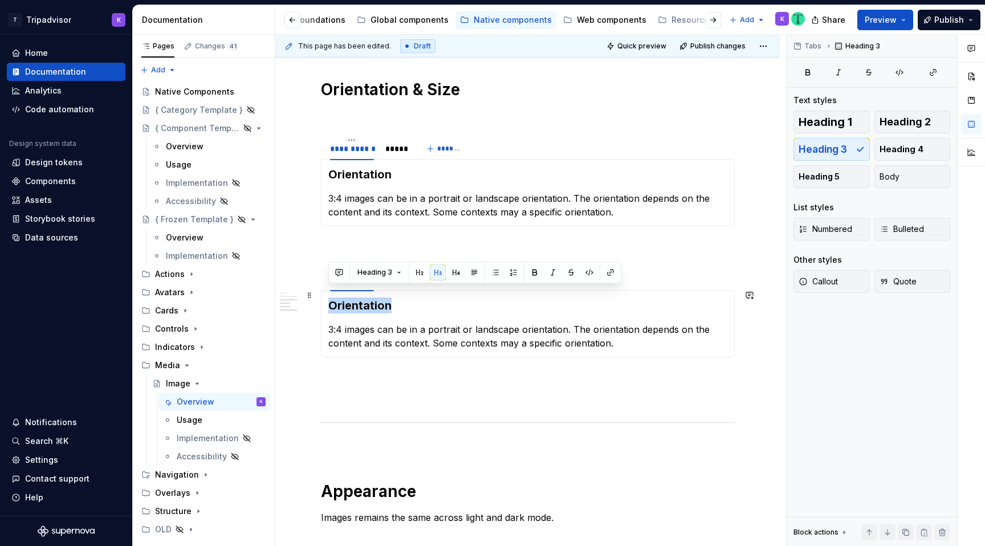
drag, startPoint x: 393, startPoint y: 299, endPoint x: 329, endPoint y: 298, distance: 63.8
click at [329, 298] on h3 "Orientation" at bounding box center [527, 305] width 399 height 16
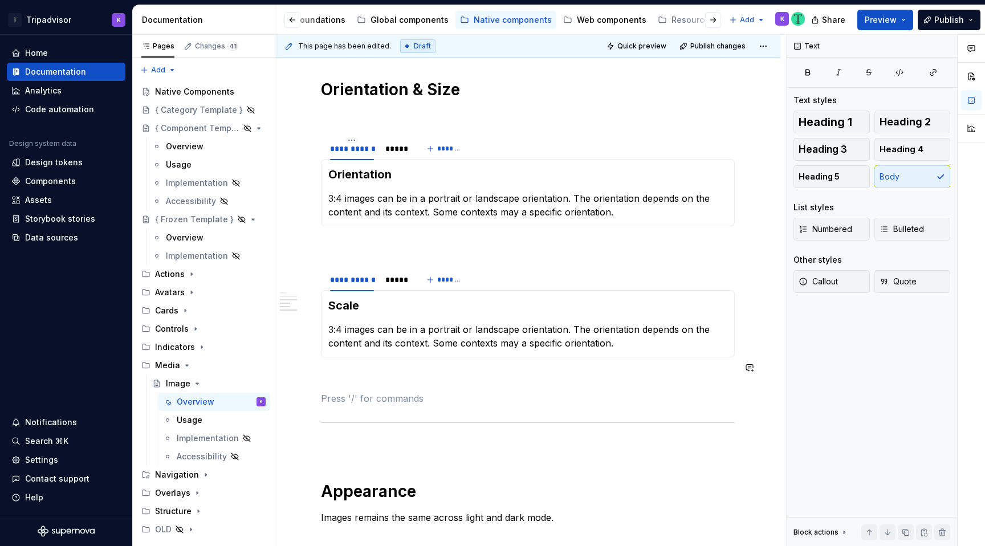
click at [373, 379] on div "**********" at bounding box center [528, 33] width 414 height 1623
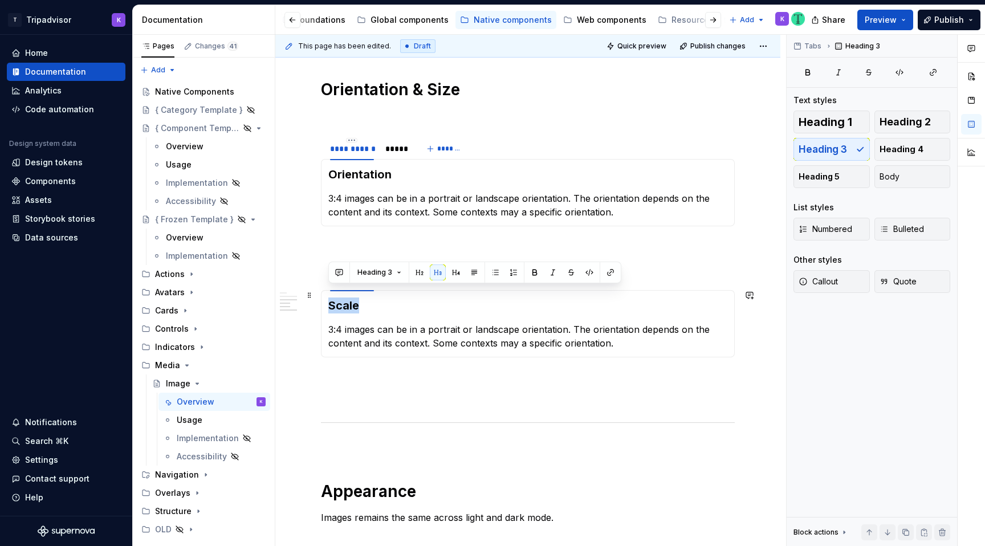
drag, startPoint x: 361, startPoint y: 298, endPoint x: 324, endPoint y: 298, distance: 37.6
click at [324, 298] on div "Scale 3:4 images can be in a portrait or landscape orientation. The orientation…" at bounding box center [528, 323] width 414 height 67
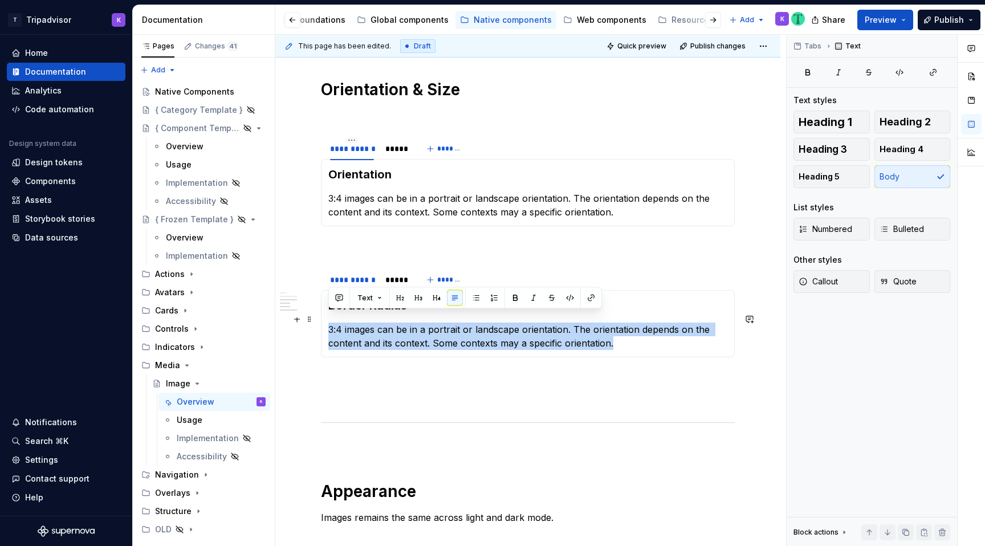
drag, startPoint x: 558, startPoint y: 333, endPoint x: 328, endPoint y: 319, distance: 230.1
click at [328, 323] on p "3:4 images can be in a portrait or landscape orientation. The orientation depen…" at bounding box center [527, 336] width 399 height 27
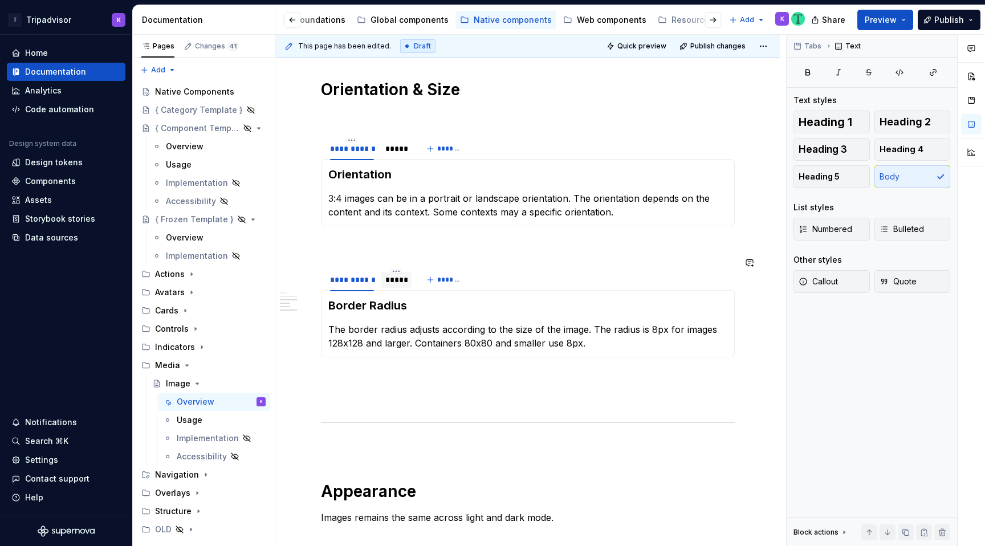
click at [394, 275] on div "*****" at bounding box center [396, 280] width 31 height 16
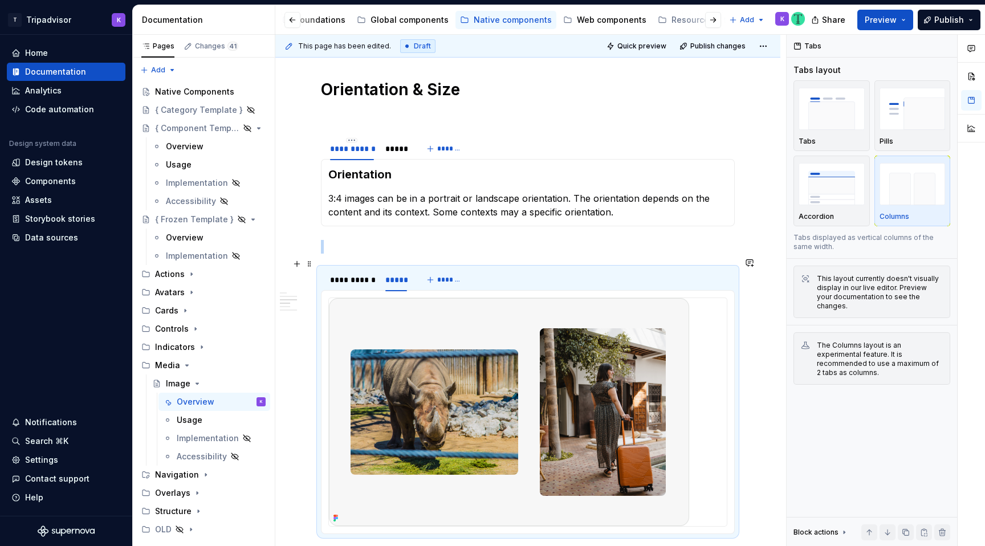
click at [517, 309] on img at bounding box center [509, 412] width 360 height 228
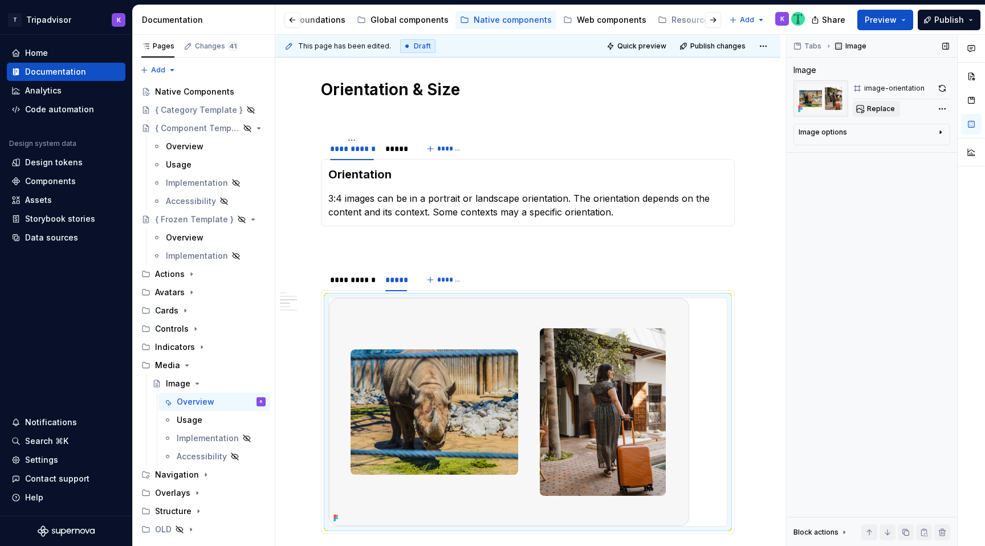
click at [875, 105] on span "Replace" at bounding box center [881, 108] width 28 height 9
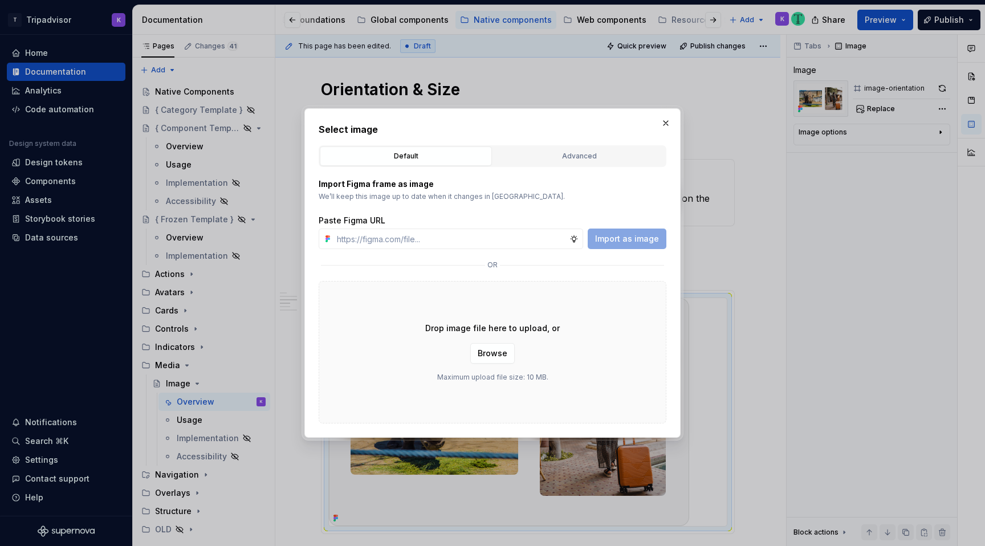
type textarea "*"
type input "https://www.figma.com/design/eWzZGbXTCMsZ0gwC1u1MU0/Altas-Native-Documentation?…"
click at [613, 238] on span "Import as image" at bounding box center [627, 238] width 64 height 11
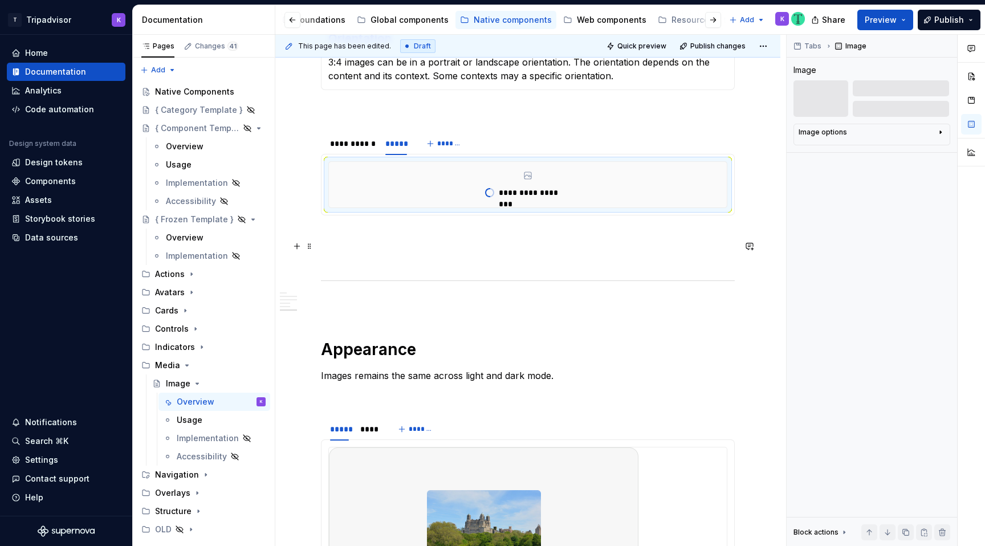
scroll to position [1146, 0]
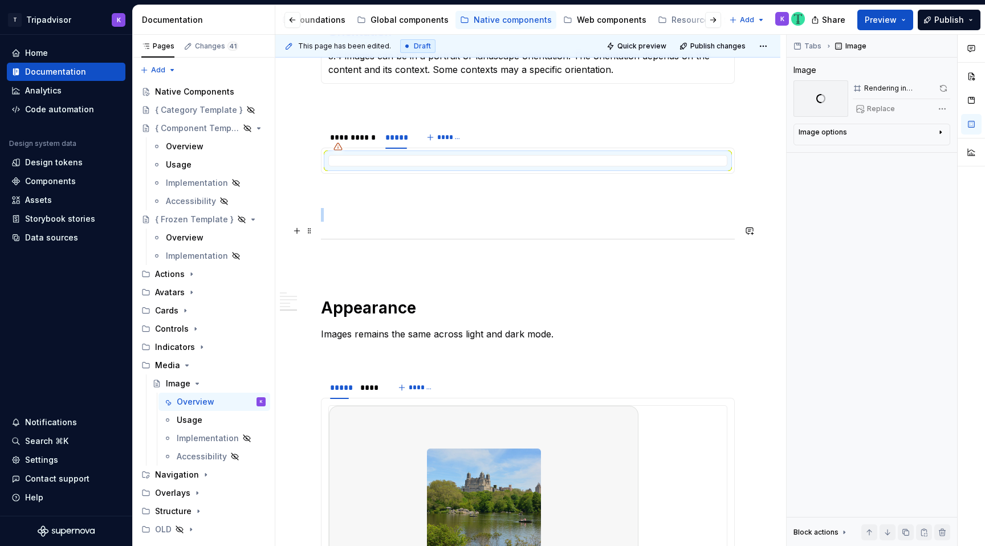
click at [487, 235] on div at bounding box center [528, 238] width 414 height 7
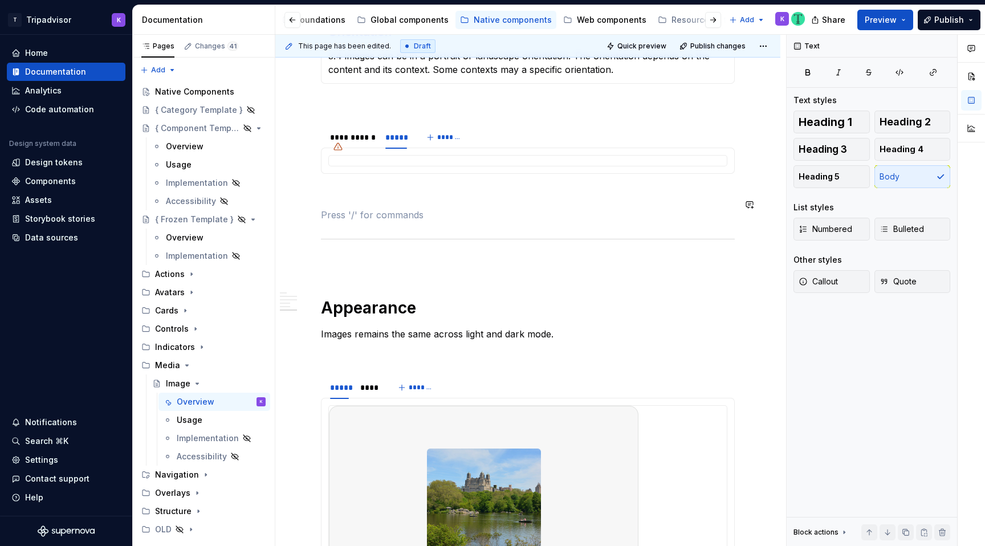
click at [496, 187] on p at bounding box center [528, 194] width 414 height 14
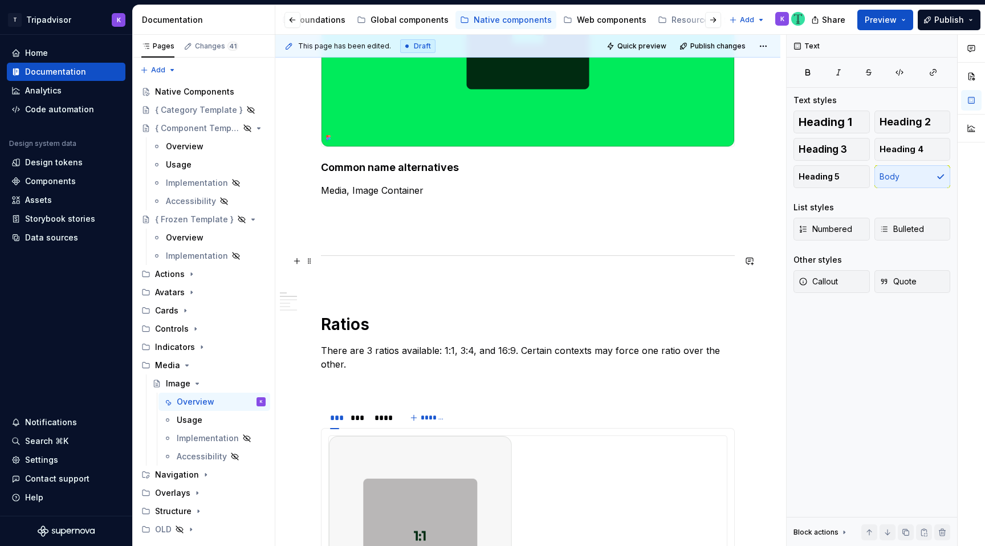
scroll to position [0, 0]
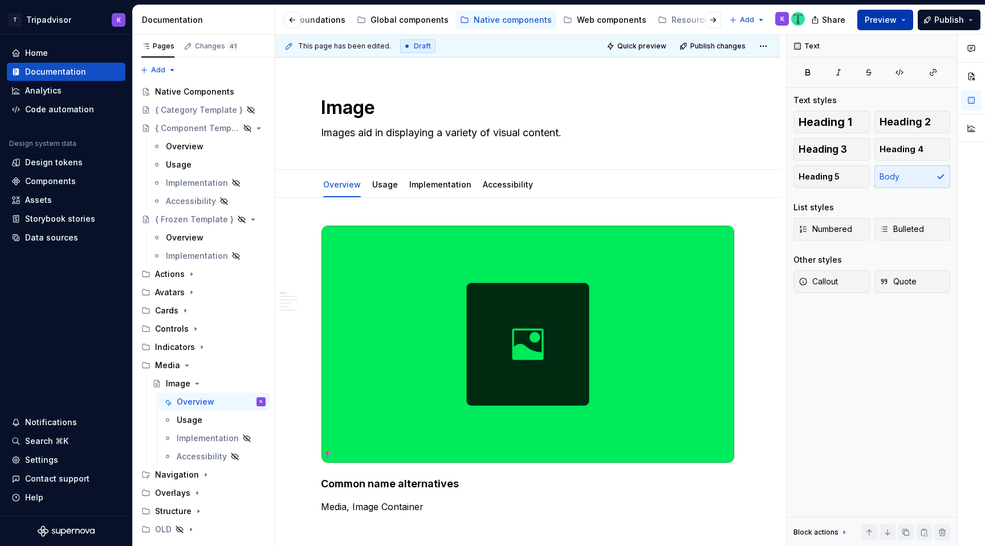
click at [866, 19] on button "Preview" at bounding box center [885, 20] width 56 height 21
click at [534, 118] on textarea "Image" at bounding box center [526, 107] width 414 height 27
click at [653, 52] on button "Quick preview" at bounding box center [637, 46] width 68 height 16
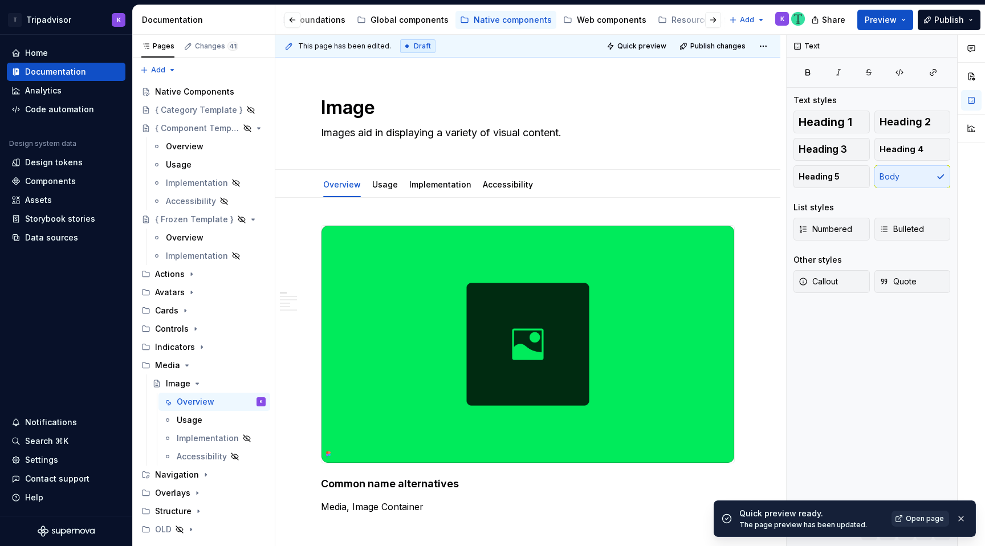
click at [918, 521] on span "Open page" at bounding box center [925, 518] width 38 height 9
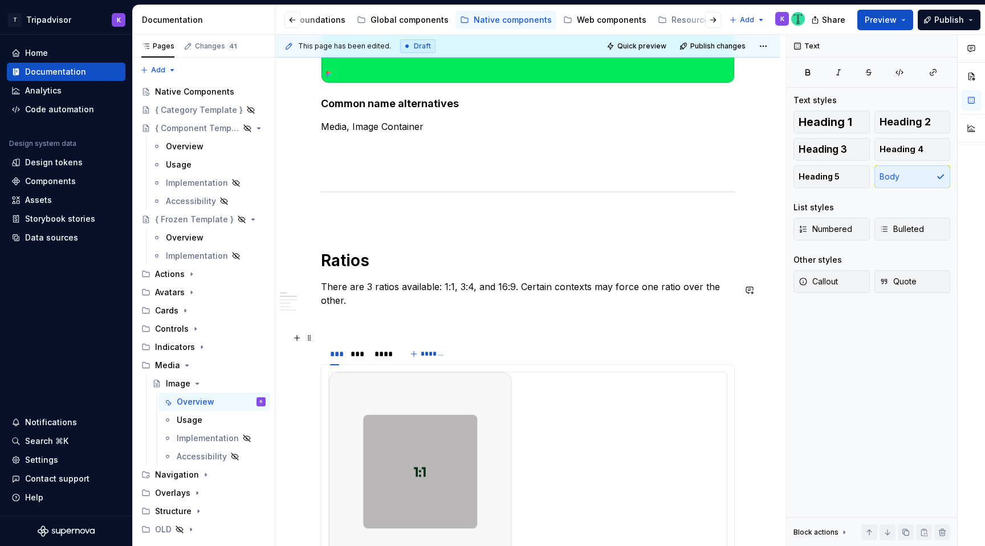
scroll to position [459, 0]
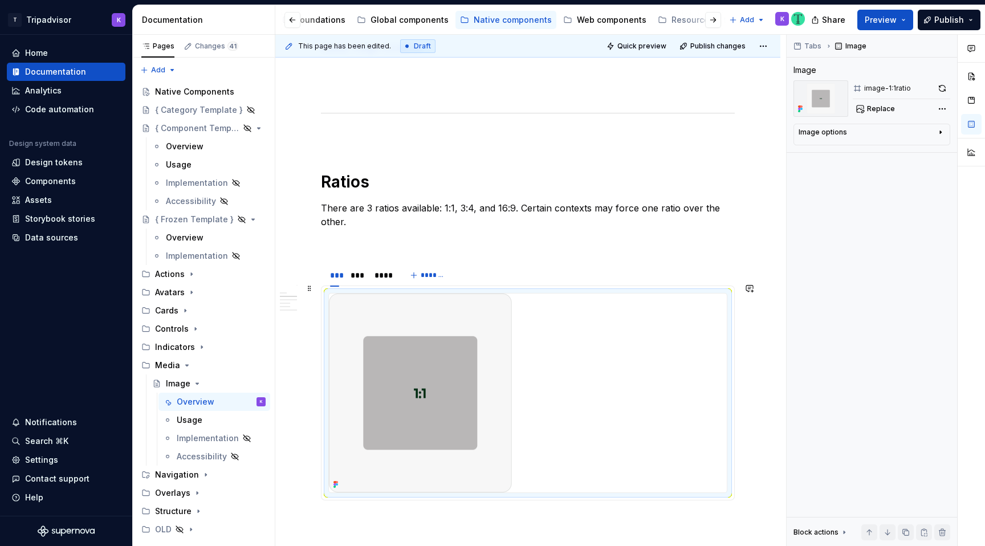
click at [388, 362] on img at bounding box center [420, 392] width 183 height 199
click at [937, 87] on button "button" at bounding box center [942, 88] width 16 height 16
click at [360, 270] on div "***" at bounding box center [356, 275] width 13 height 11
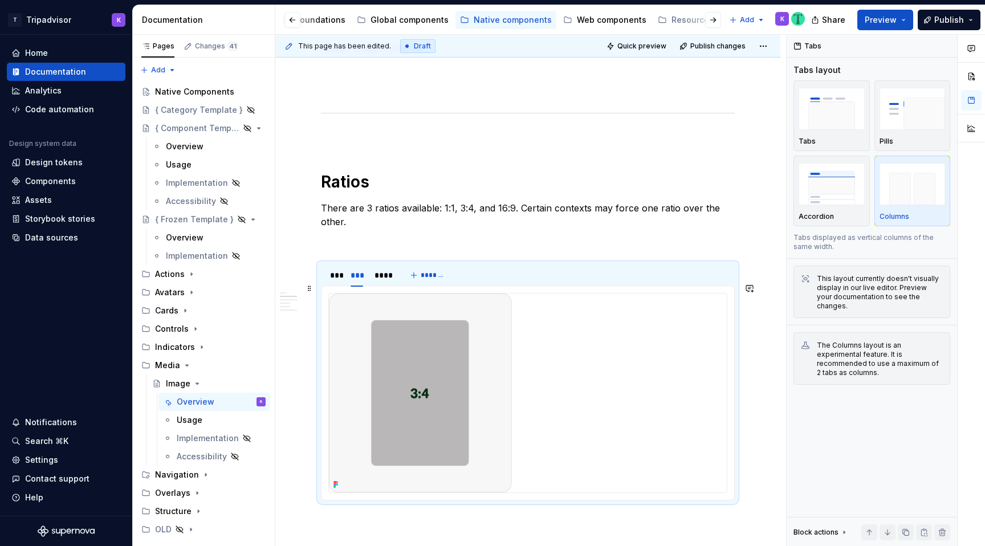
click at [405, 356] on img at bounding box center [420, 392] width 183 height 199
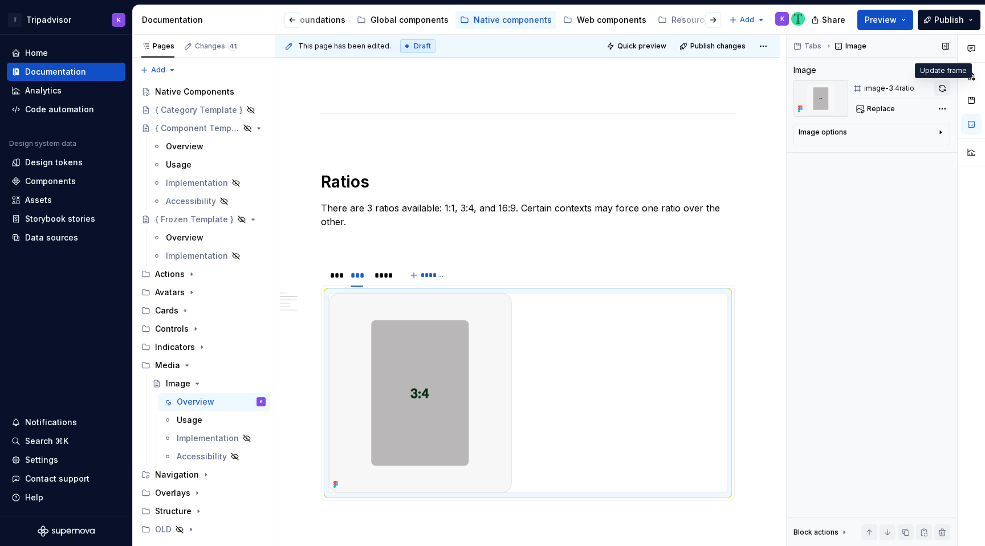
click at [936, 91] on button "button" at bounding box center [942, 88] width 16 height 16
click at [385, 270] on div "****" at bounding box center [382, 275] width 16 height 11
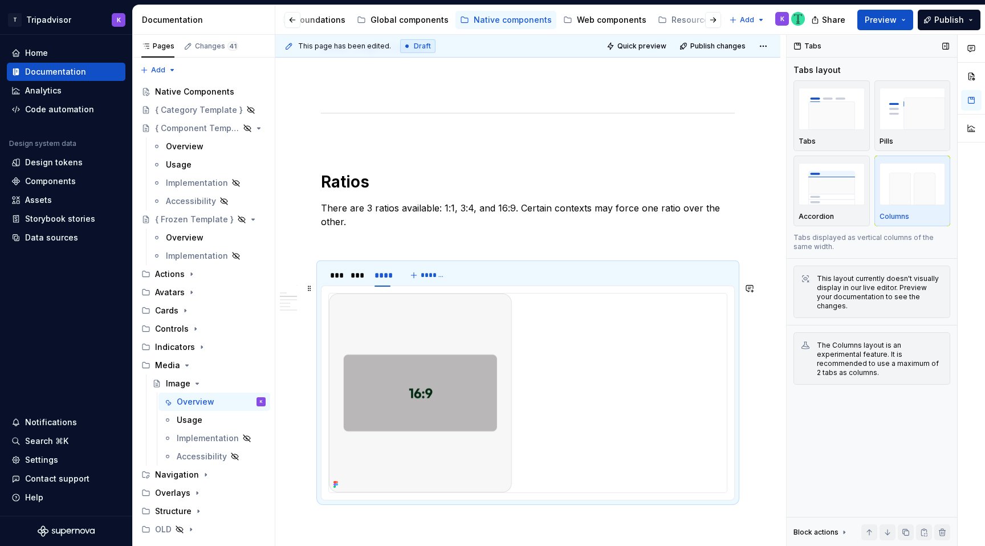
click at [411, 369] on img at bounding box center [420, 392] width 183 height 199
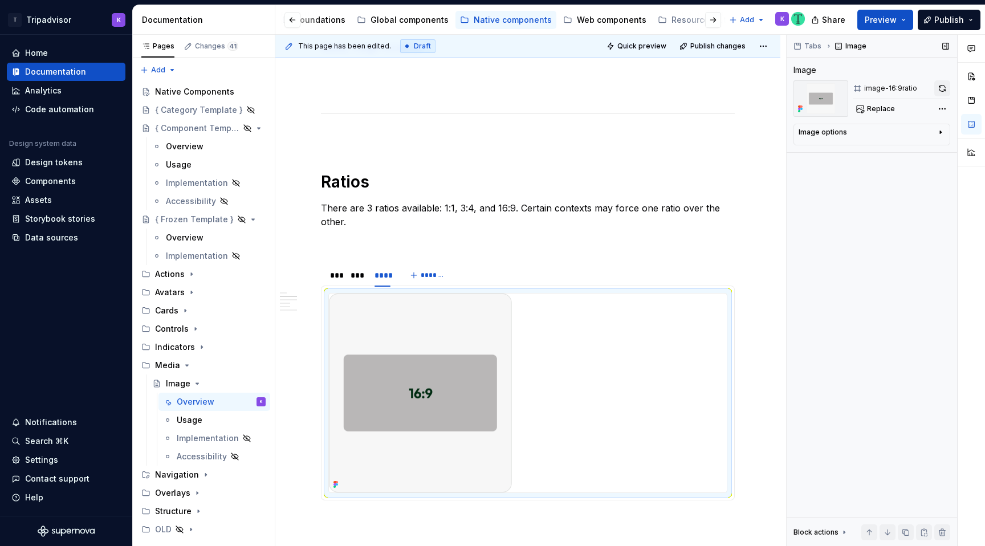
click at [942, 88] on button "button" at bounding box center [942, 88] width 16 height 16
click at [339, 270] on div "***" at bounding box center [334, 275] width 18 height 16
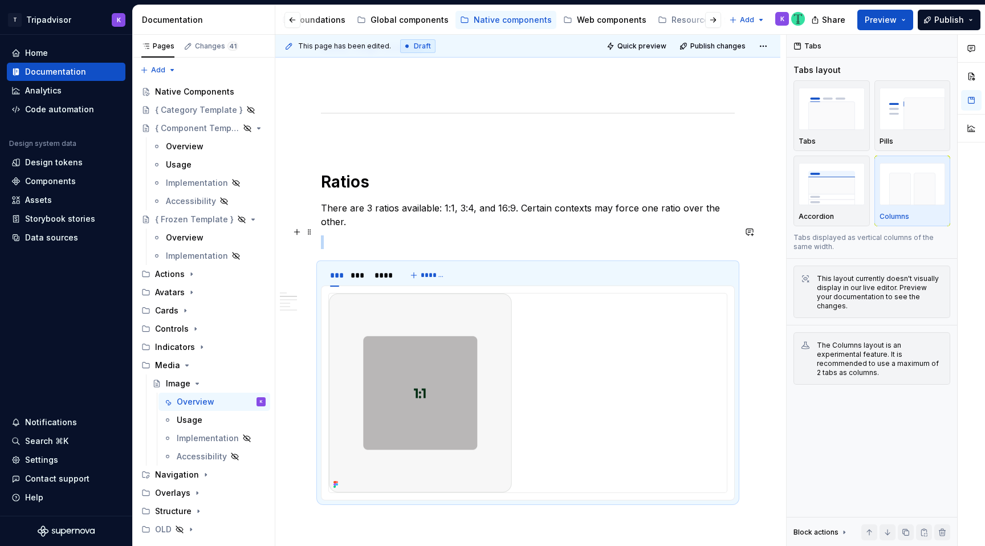
click at [380, 237] on p at bounding box center [528, 242] width 414 height 14
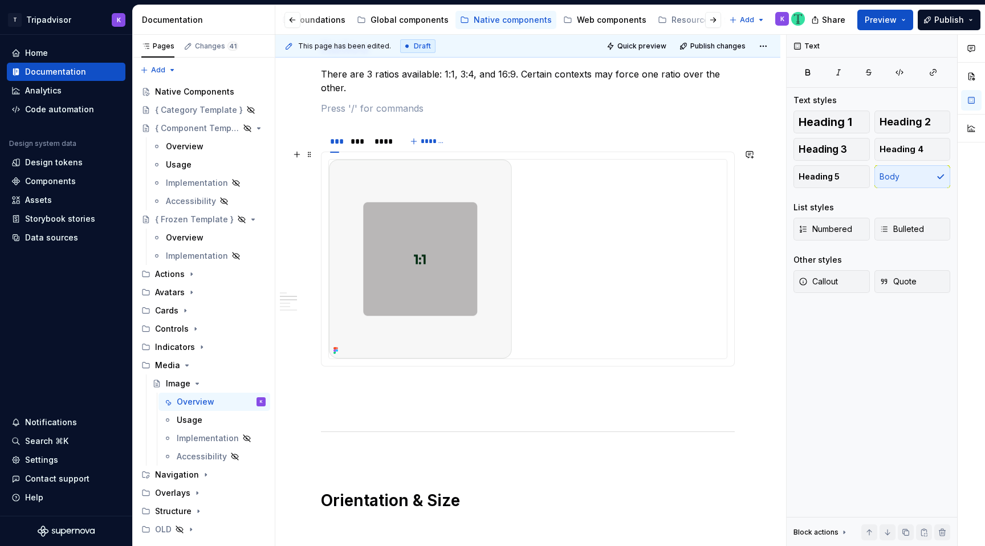
scroll to position [604, 0]
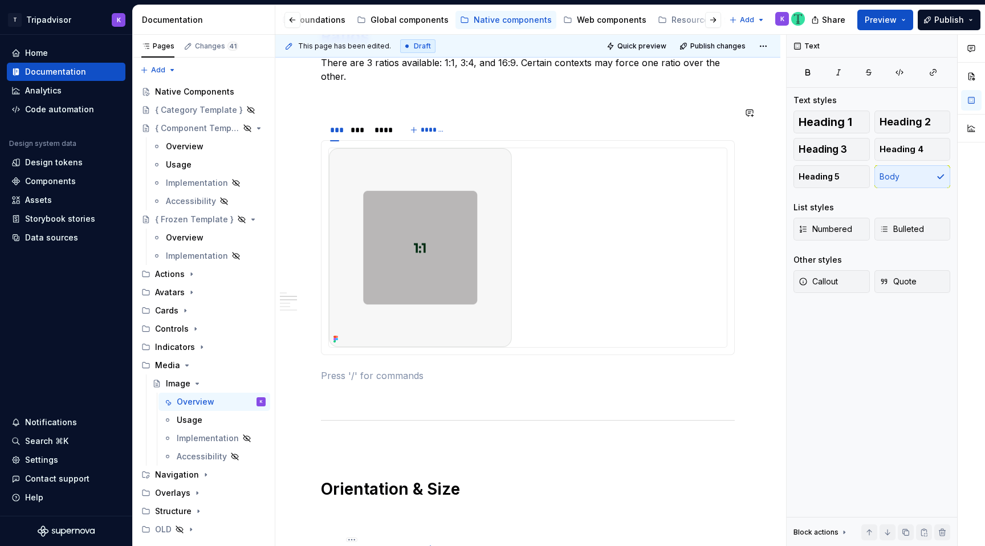
click at [377, 344] on div at bounding box center [528, 247] width 414 height 215
click at [376, 389] on p at bounding box center [528, 396] width 414 height 14
click at [422, 242] on img at bounding box center [420, 247] width 183 height 199
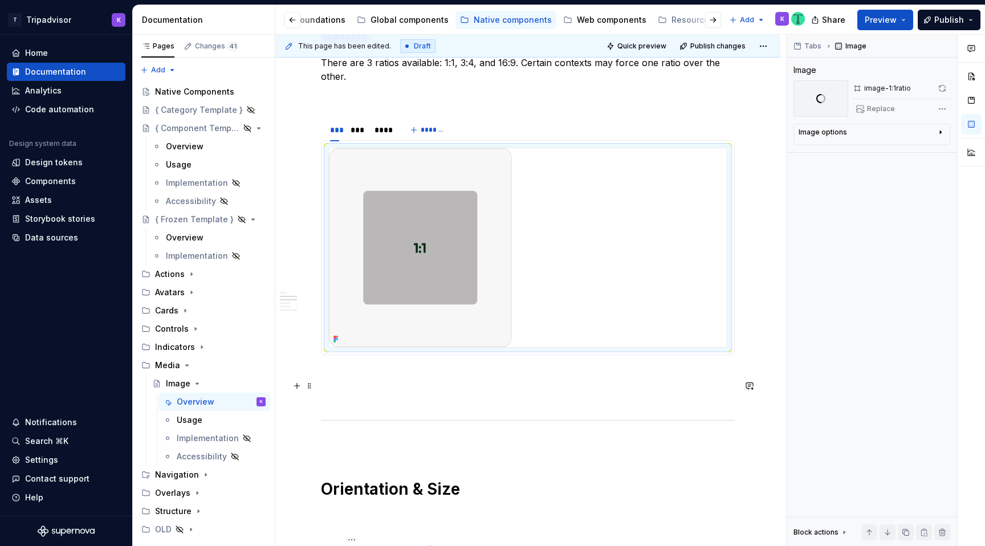
click at [421, 389] on p at bounding box center [528, 396] width 414 height 14
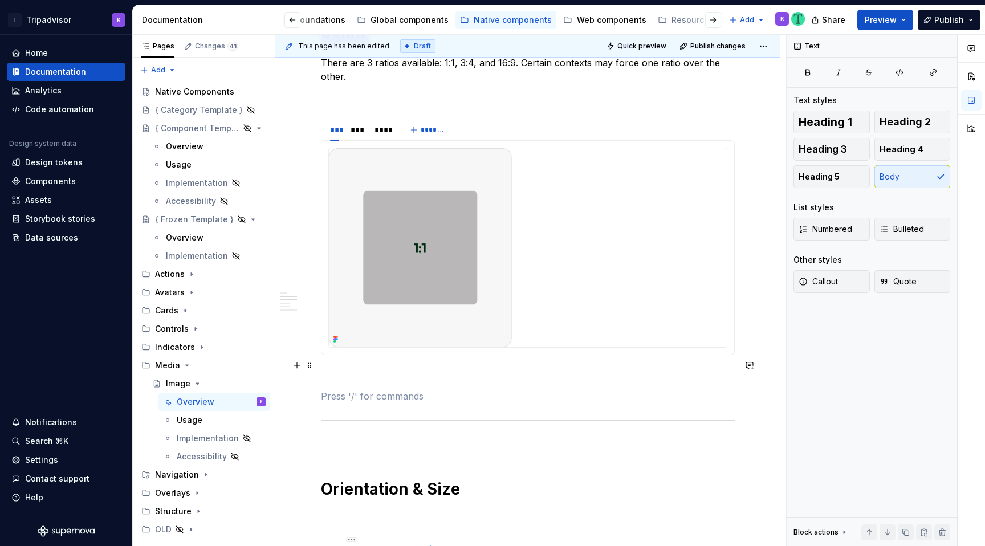
click at [421, 369] on p at bounding box center [528, 376] width 414 height 14
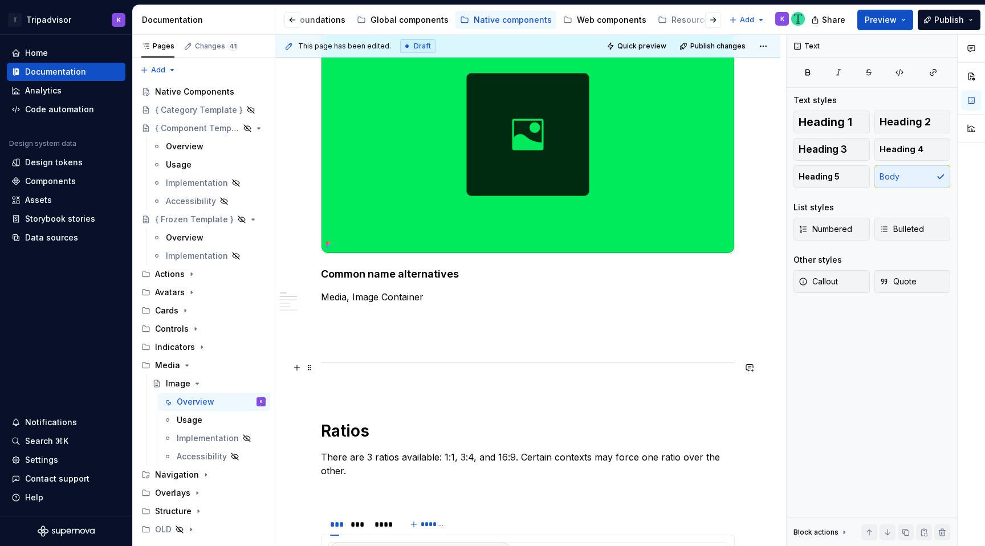
scroll to position [207, 0]
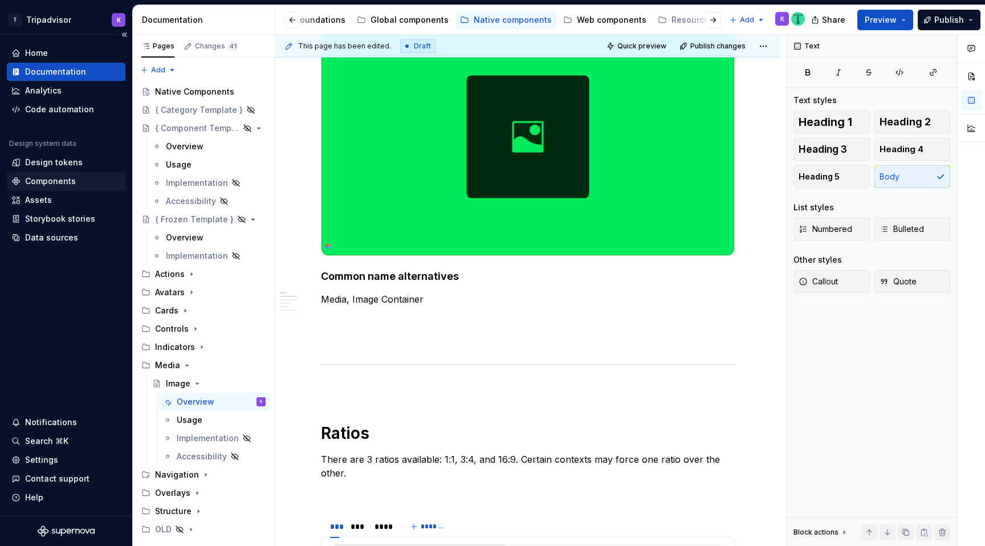
click at [67, 181] on div "Components" at bounding box center [50, 181] width 51 height 11
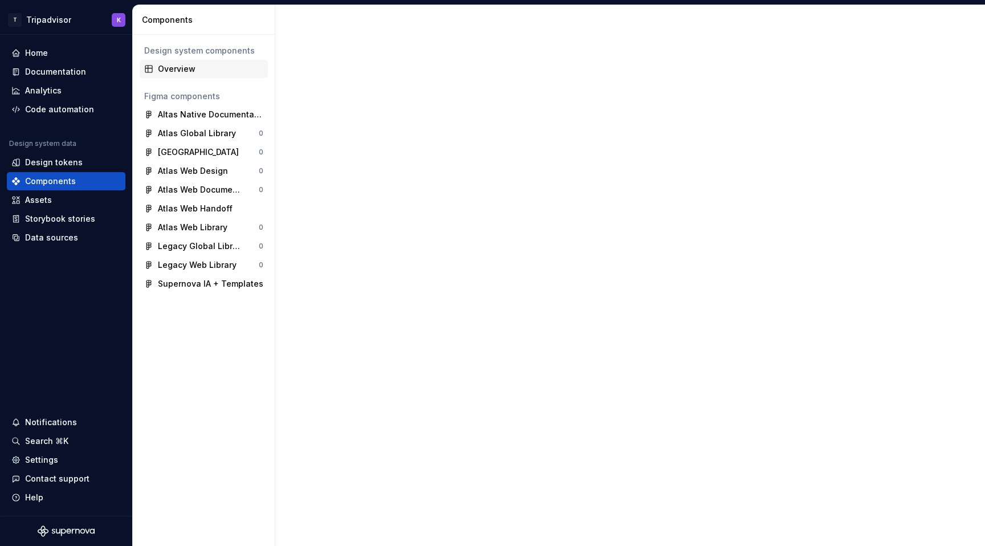
click at [179, 73] on div "Overview" at bounding box center [210, 68] width 105 height 11
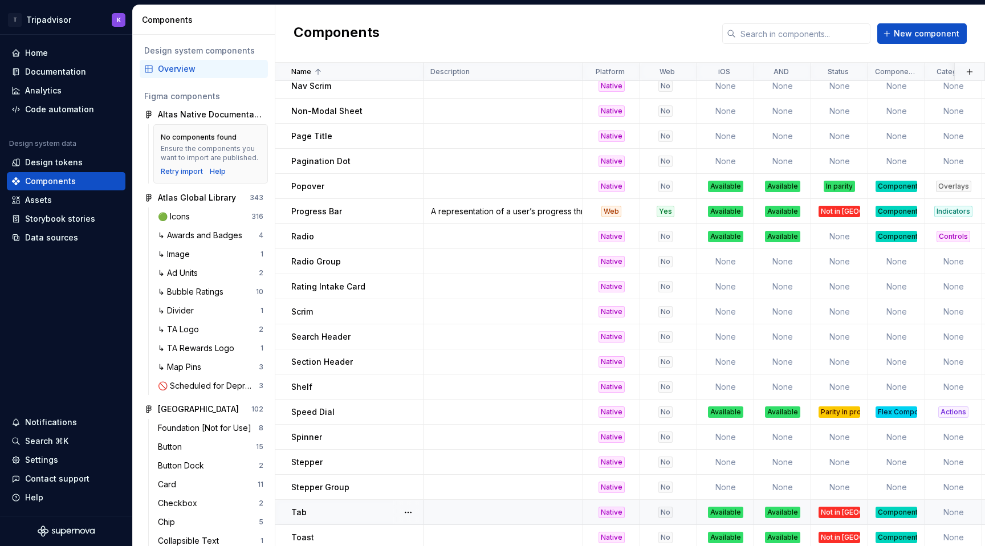
scroll to position [754, 0]
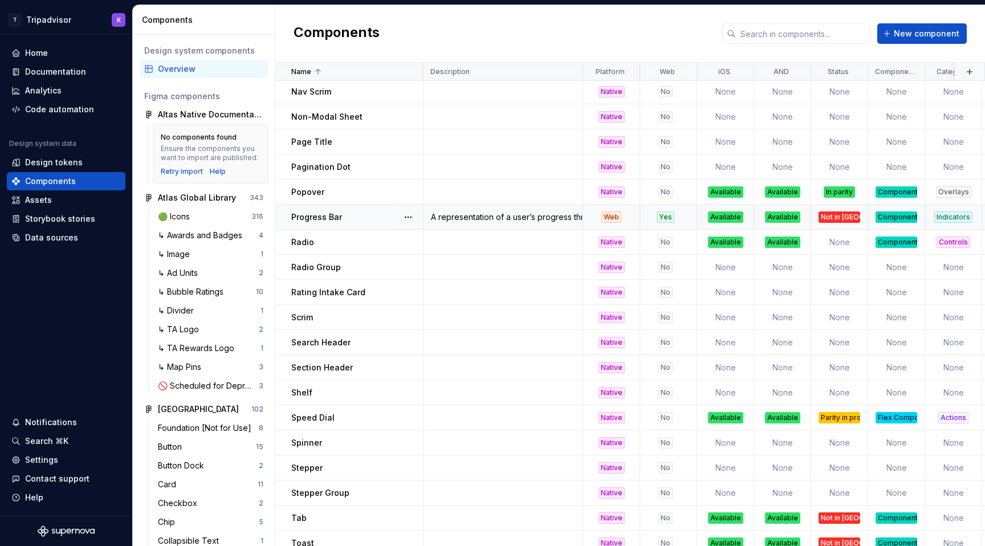
click at [611, 217] on div "Web" at bounding box center [611, 216] width 20 height 11
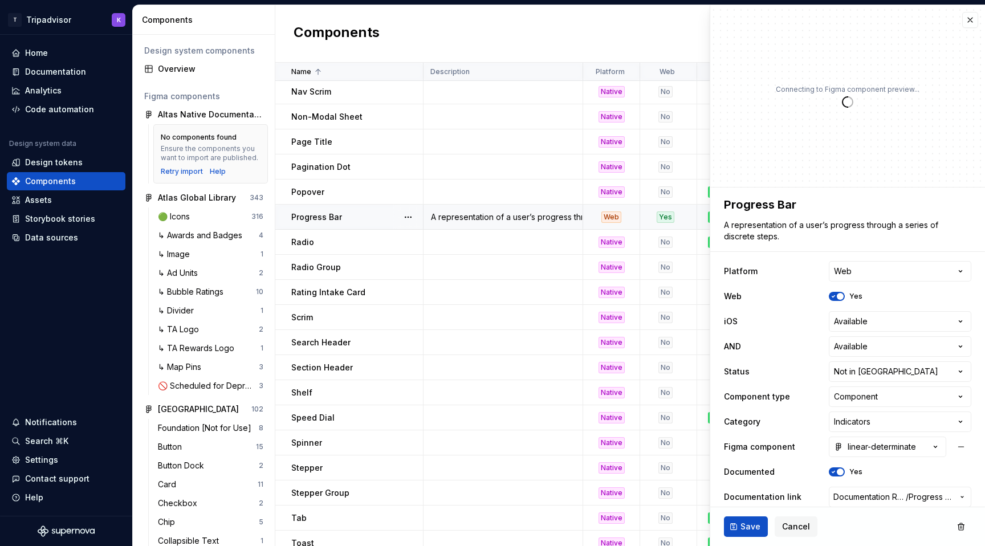
type textarea "*"
click at [851, 271] on html "T Tripadvisor K Home Documentation Analytics Code automation Design system data…" at bounding box center [492, 273] width 985 height 546
select select "**********"
click at [753, 531] on span "Save" at bounding box center [750, 526] width 20 height 11
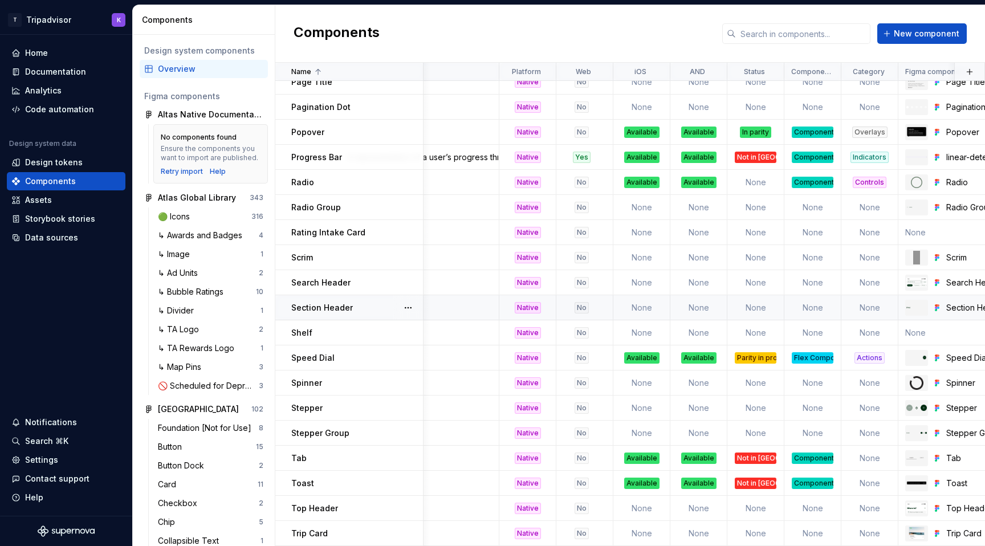
scroll to position [814, 0]
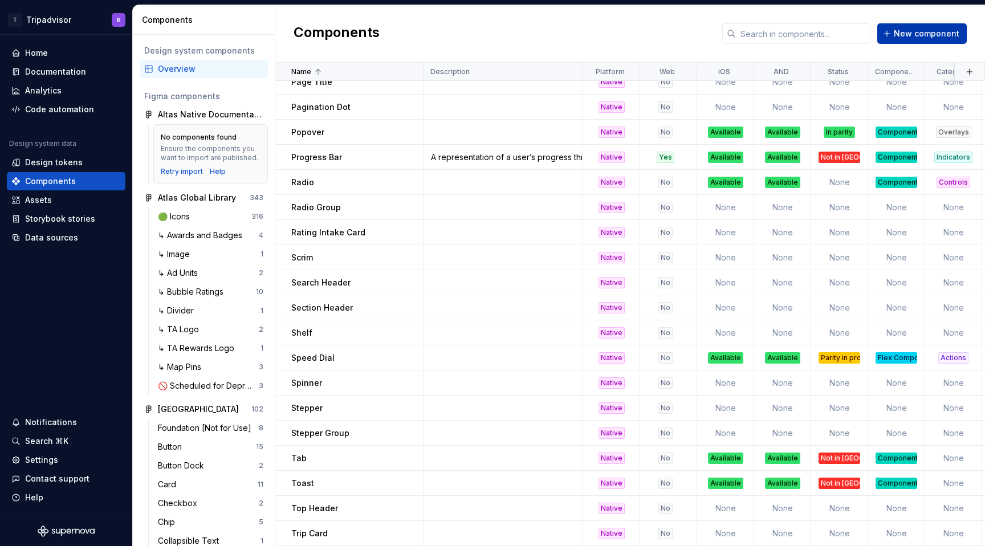
click at [910, 28] on span "New component" at bounding box center [927, 33] width 66 height 11
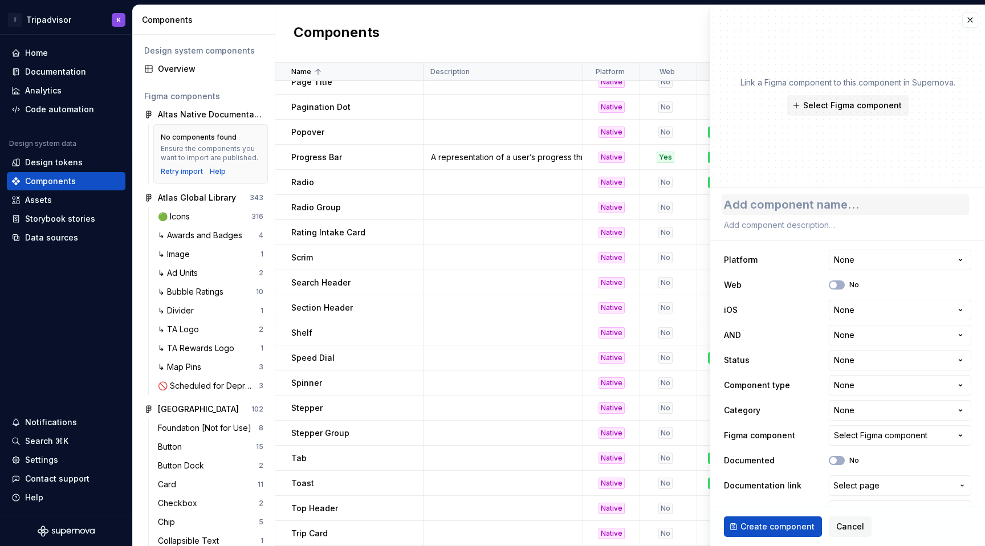
type textarea "*"
type textarea "I"
type textarea "*"
type textarea "Im"
type textarea "*"
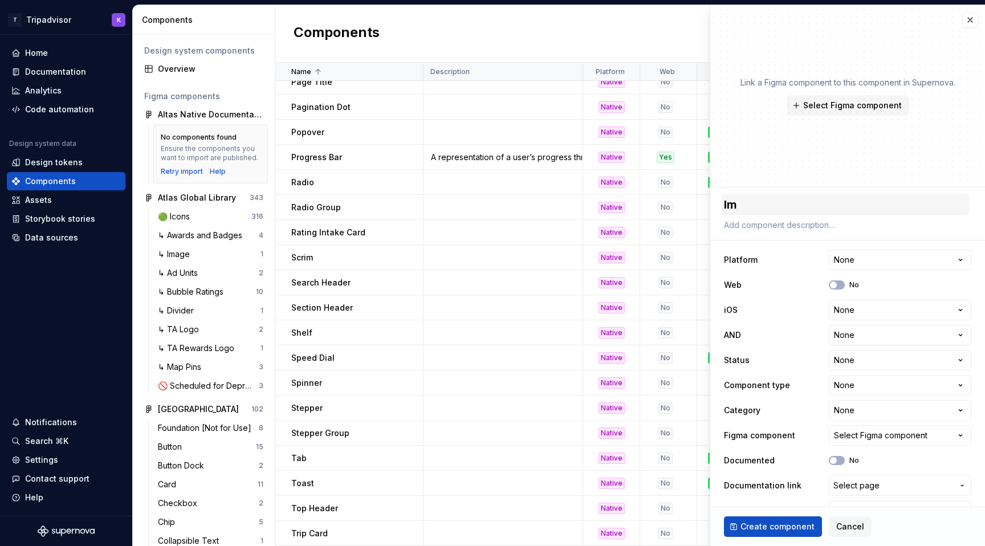
type textarea "Ima"
type textarea "*"
type textarea "Imag"
type textarea "*"
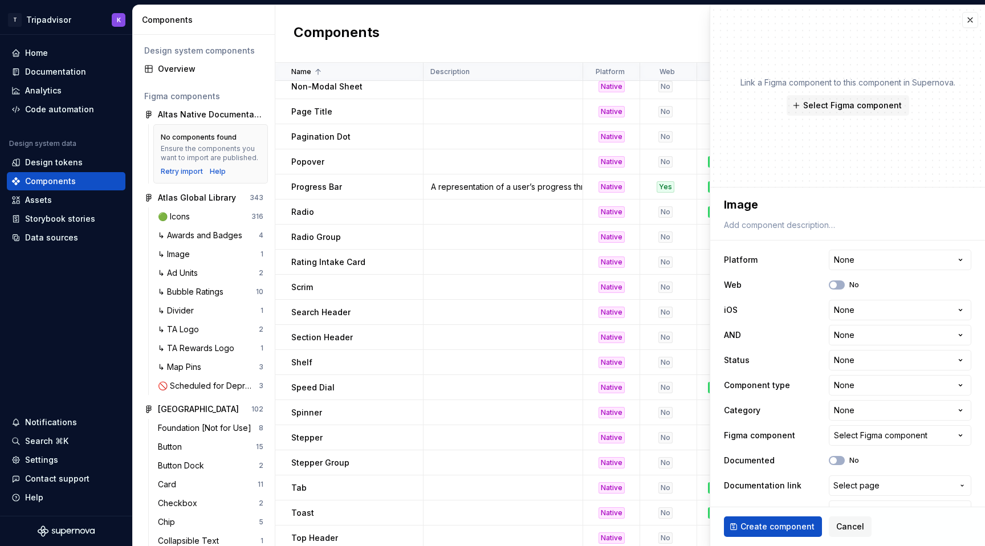
scroll to position [814, 0]
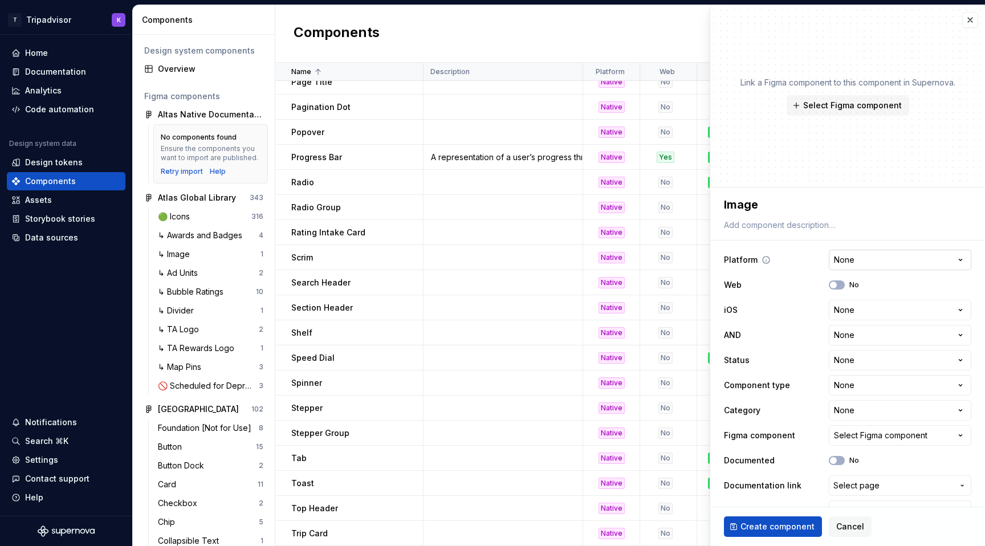
type textarea "Image"
click at [855, 260] on html "T Tripadvisor K Home Documentation Analytics Code automation Design system data…" at bounding box center [492, 273] width 985 height 546
select select "**********"
type textarea "*"
click at [841, 306] on html "T Tripadvisor K Home Documentation Analytics Code automation Design system data…" at bounding box center [492, 273] width 985 height 546
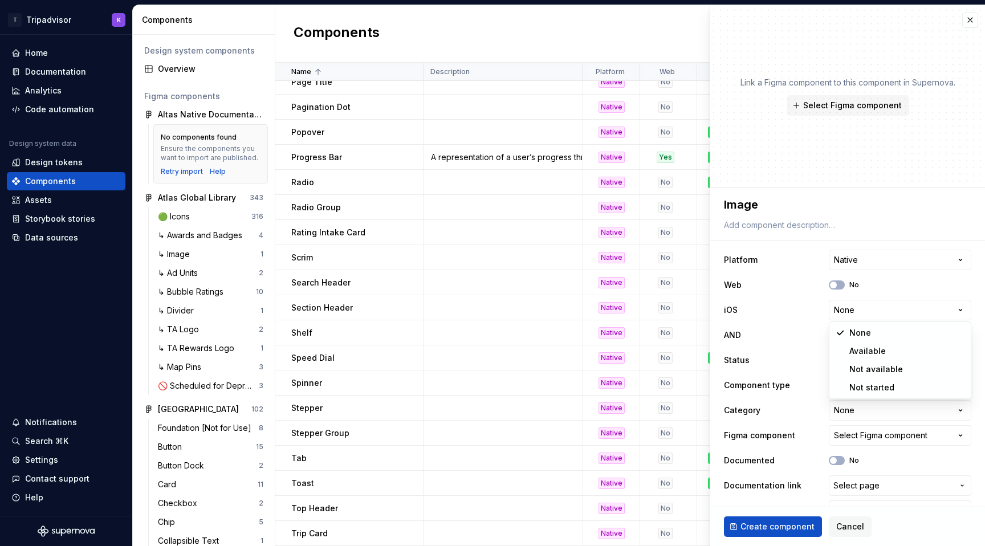
select select "**********"
type textarea "*"
click at [851, 342] on html "T Tripadvisor K Home Documentation Analytics Code automation Design system data…" at bounding box center [492, 273] width 985 height 546
select select "**********"
type textarea "*"
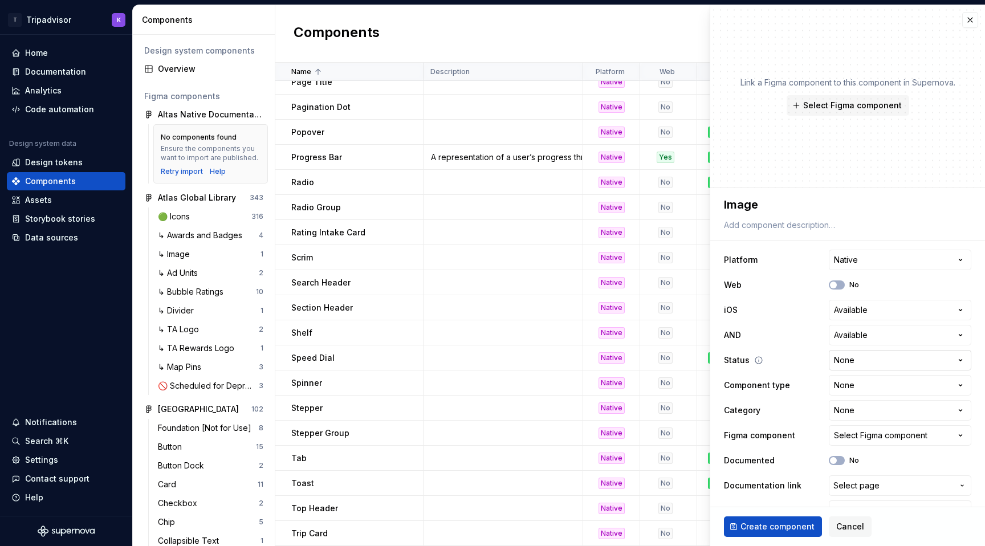
click at [854, 364] on html "T Tripadvisor K Home Documentation Analytics Code automation Design system data…" at bounding box center [492, 273] width 985 height 546
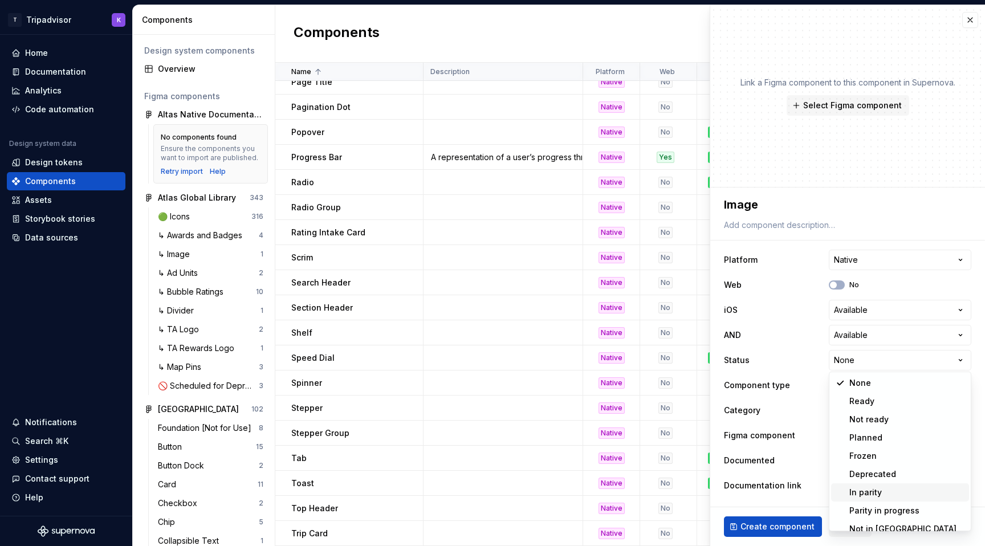
scroll to position [9, 0]
select select "**********"
type textarea "*"
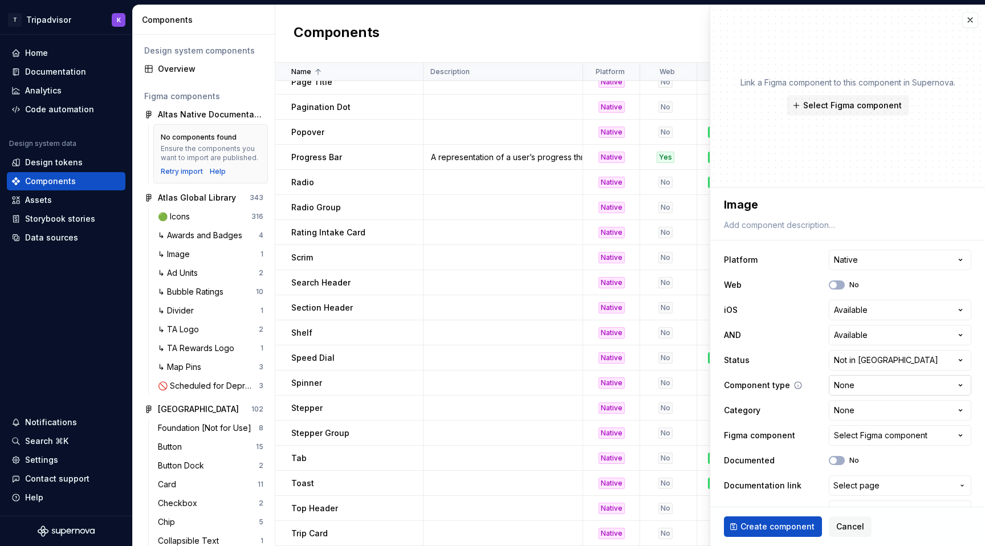
click at [845, 390] on html "T Tripadvisor K Home Documentation Analytics Code automation Design system data…" at bounding box center [492, 273] width 985 height 546
select select "**********"
type textarea "*"
click at [857, 413] on html "T Tripadvisor K Home Documentation Analytics Code automation Design system data…" at bounding box center [492, 273] width 985 height 546
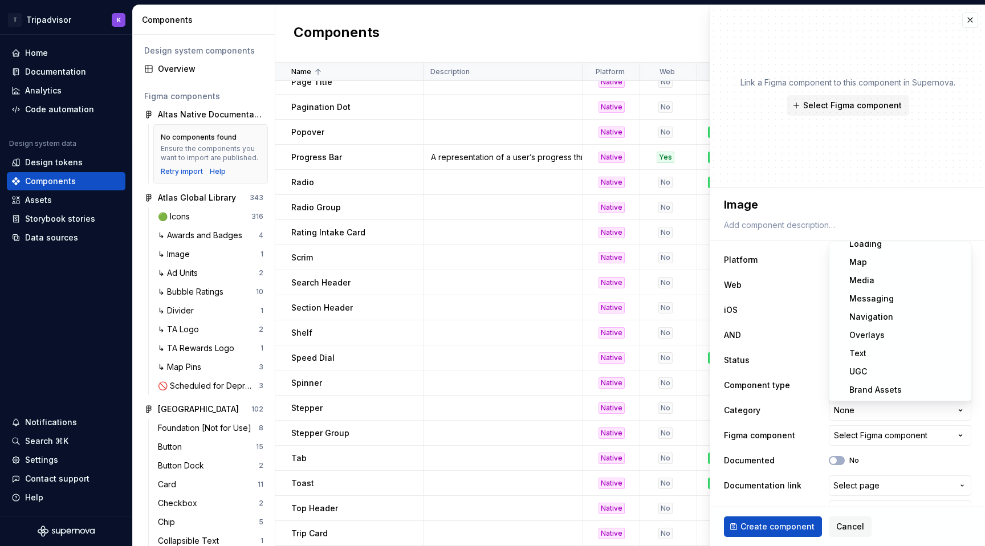
select select "**********"
type textarea "*"
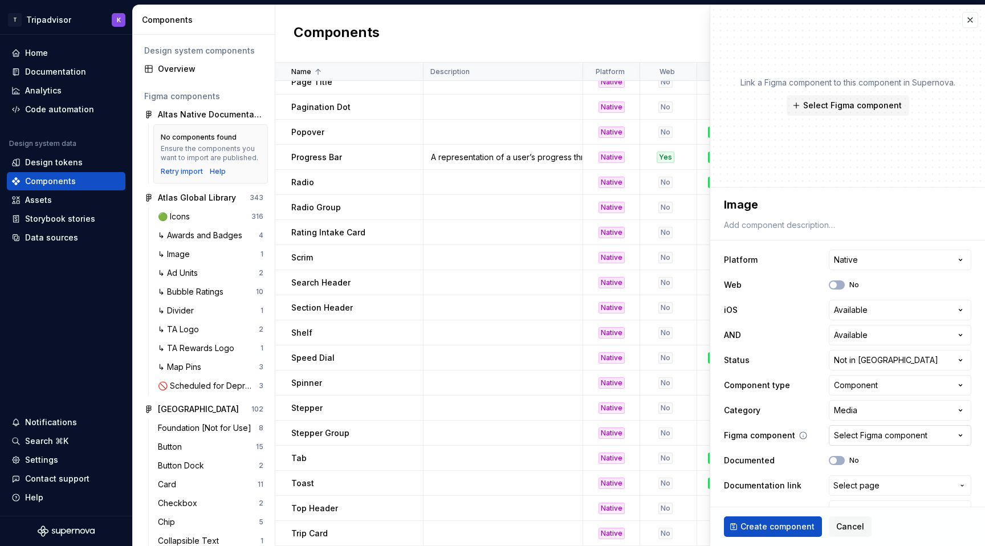
click at [871, 437] on div "Select Figma component" at bounding box center [880, 435] width 93 height 11
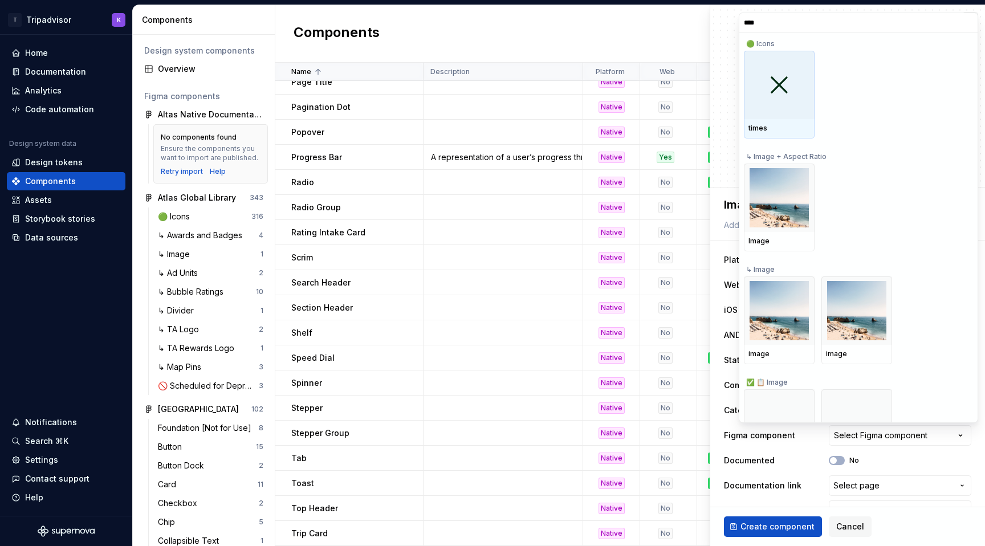
type input "*****"
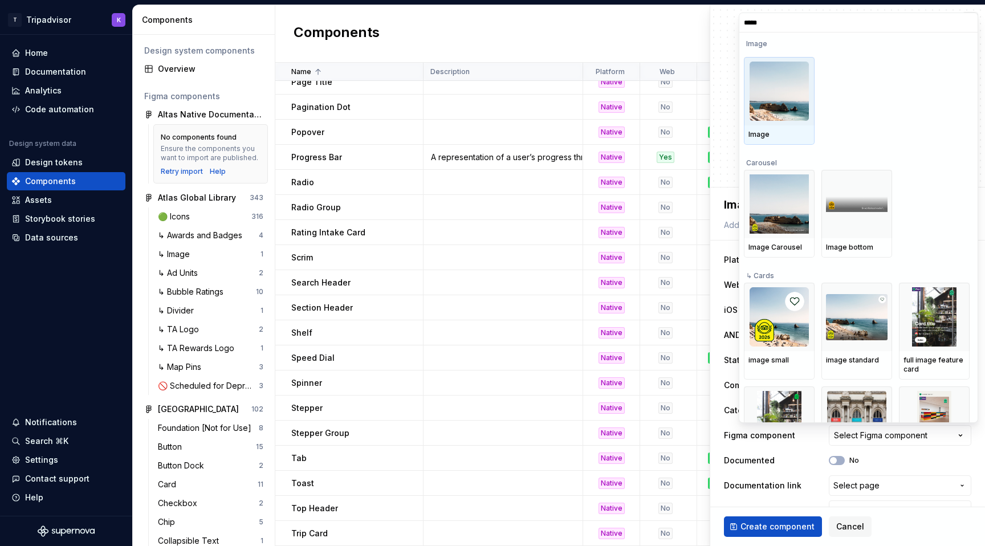
scroll to position [423, 0]
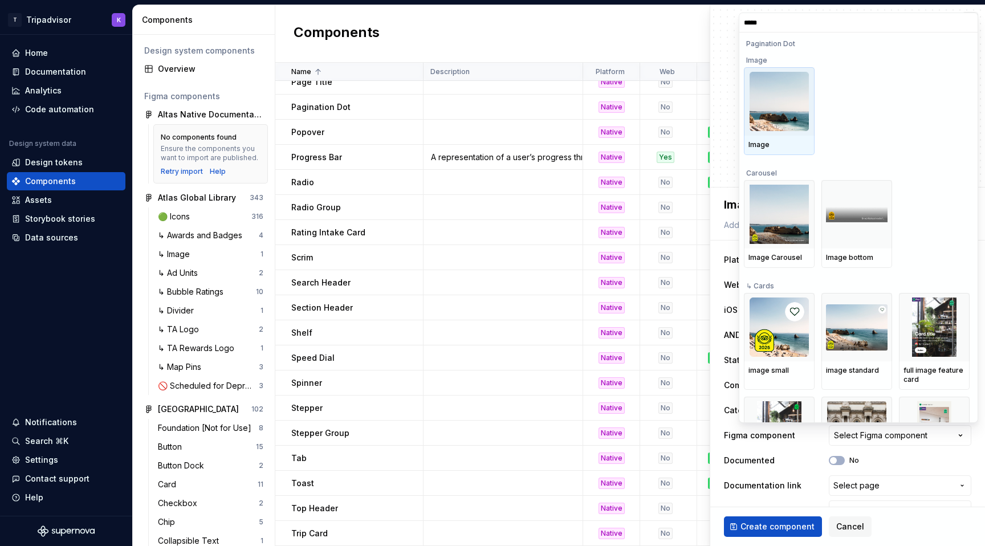
click at [779, 135] on div at bounding box center [779, 101] width 71 height 68
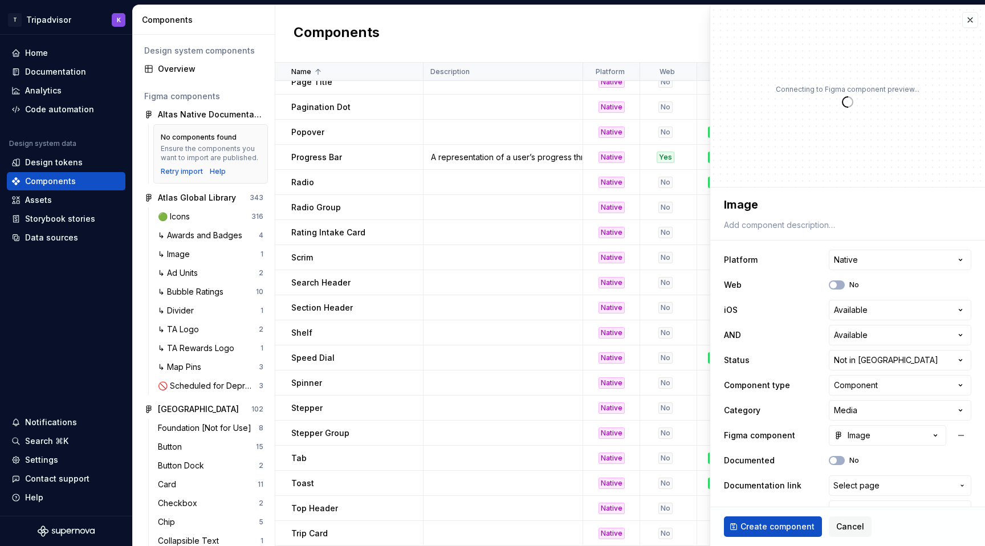
type textarea "*"
click at [865, 432] on div "Image" at bounding box center [852, 435] width 36 height 11
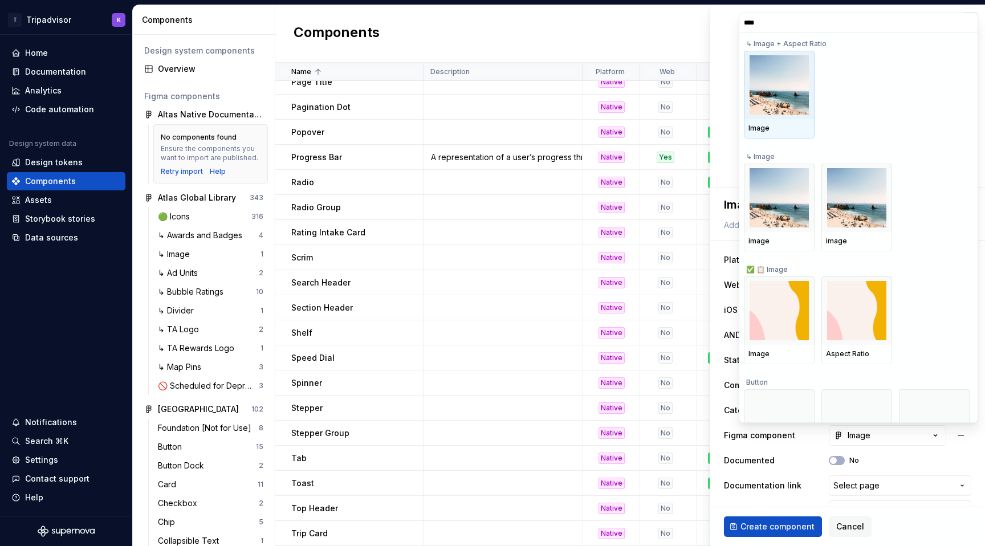
type input "*****"
click at [862, 215] on img at bounding box center [856, 197] width 59 height 59
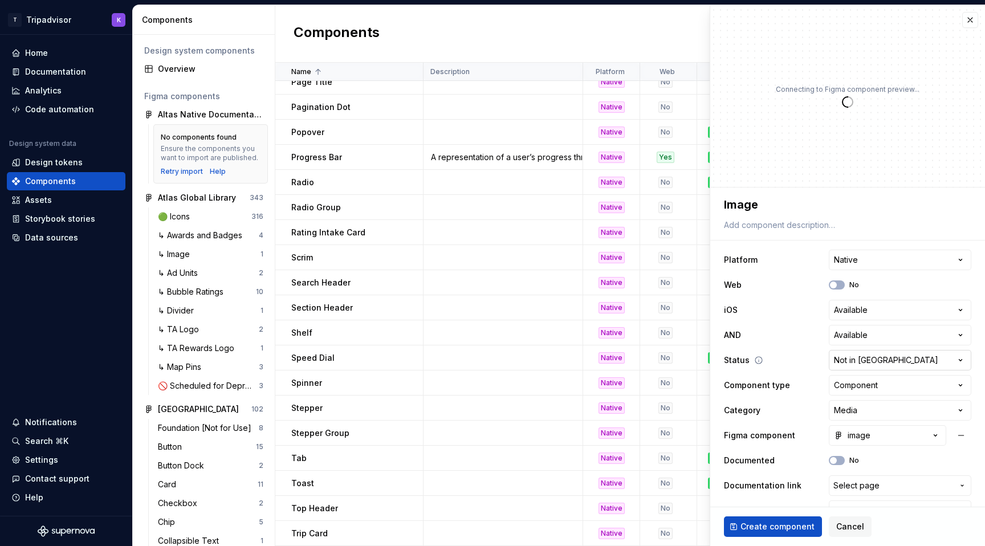
type textarea "*"
click at [899, 433] on button "image" at bounding box center [887, 435] width 117 height 21
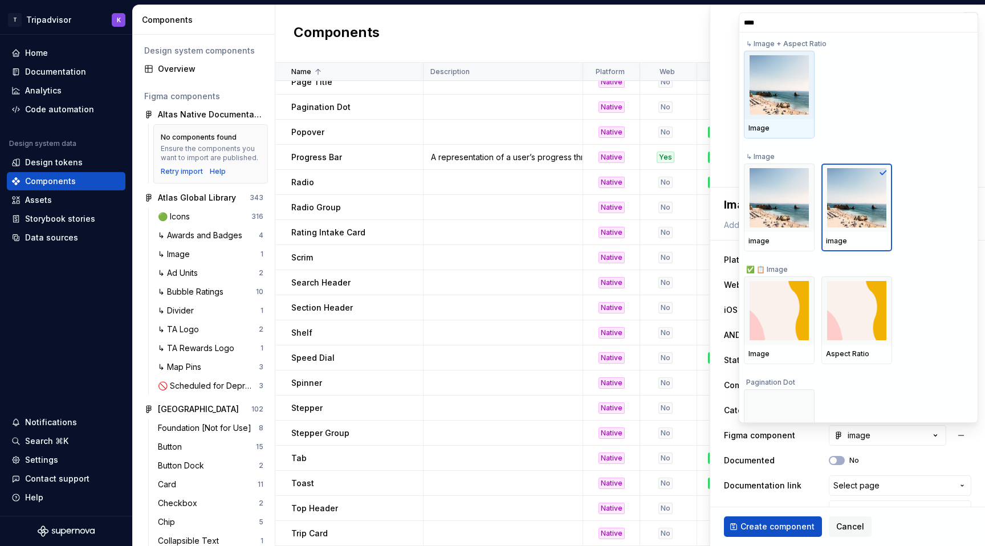
type input "*****"
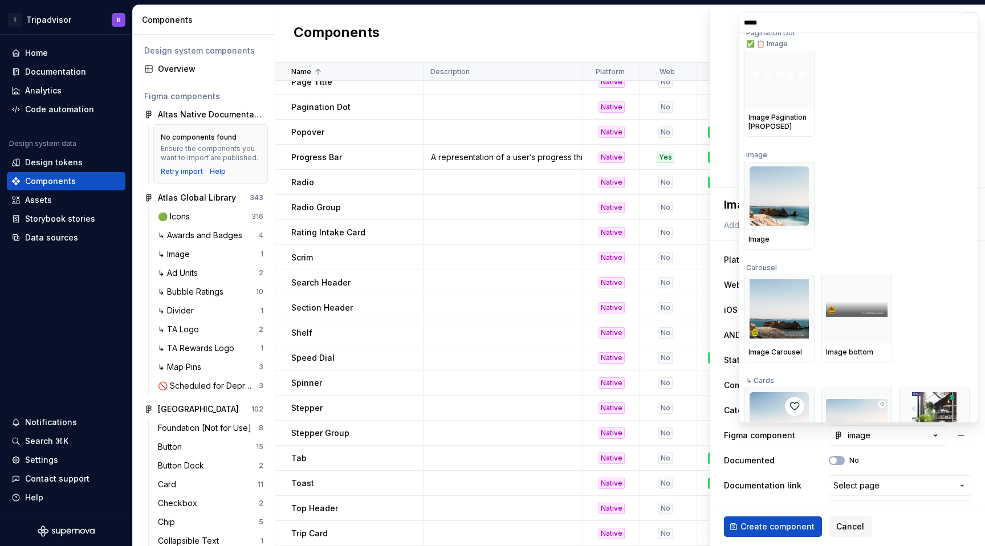
scroll to position [311, 0]
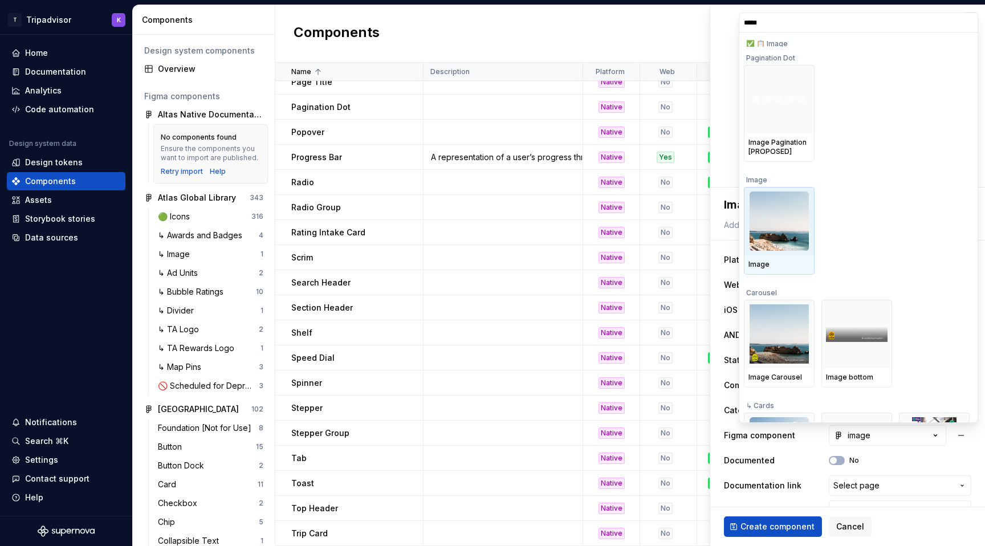
click at [794, 244] on img at bounding box center [778, 220] width 59 height 59
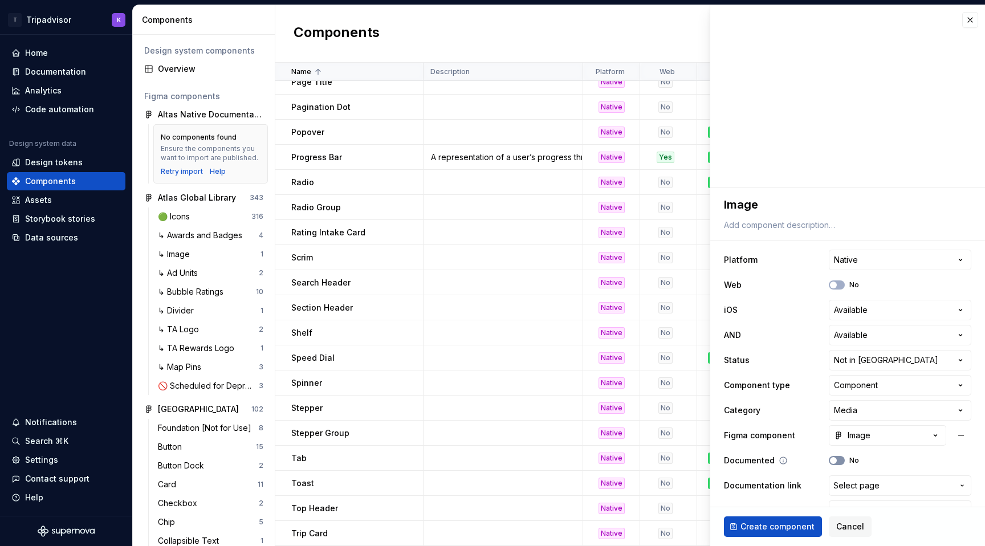
click at [835, 460] on span "button" at bounding box center [833, 460] width 7 height 7
click at [969, 23] on button "button" at bounding box center [970, 20] width 16 height 16
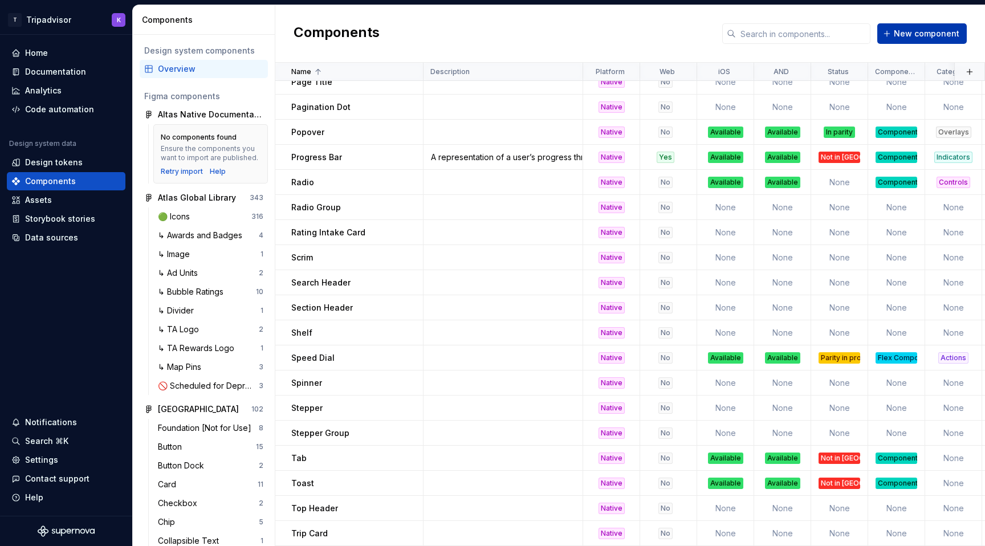
click at [916, 39] on button "New component" at bounding box center [921, 33] width 89 height 21
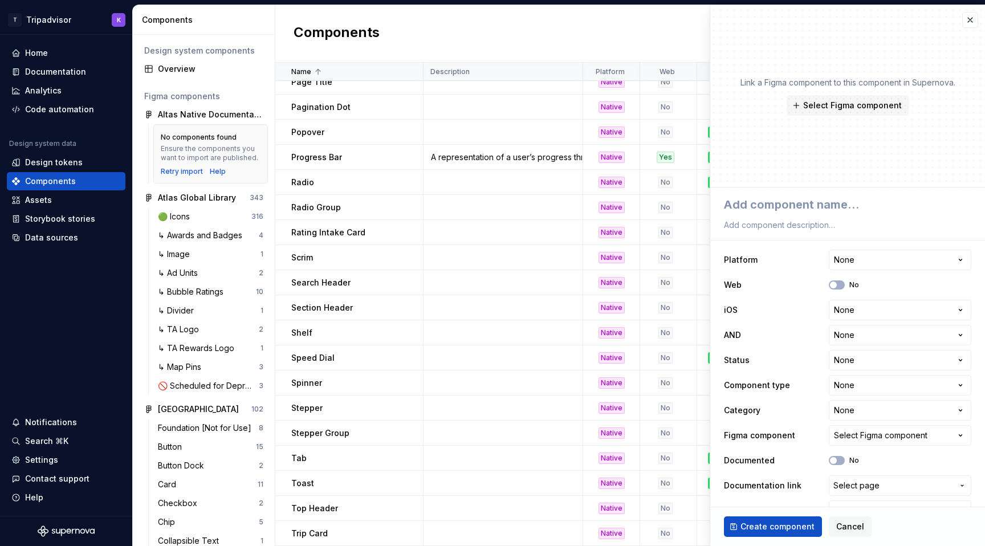
type textarea "*"
type textarea "I"
type textarea "*"
type textarea "Im"
type textarea "*"
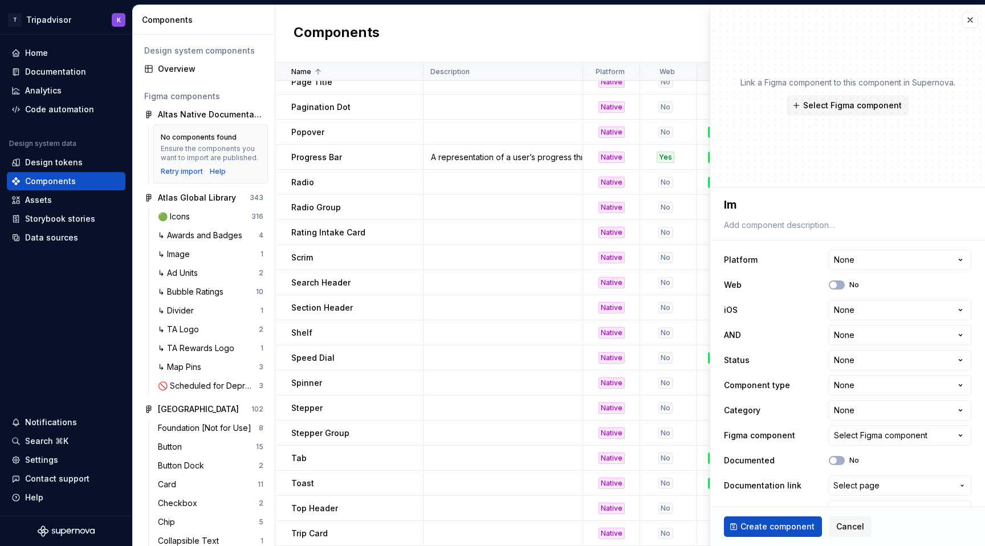
type textarea "Ima"
type textarea "*"
type textarea "Imag"
type textarea "*"
type textarea "Image"
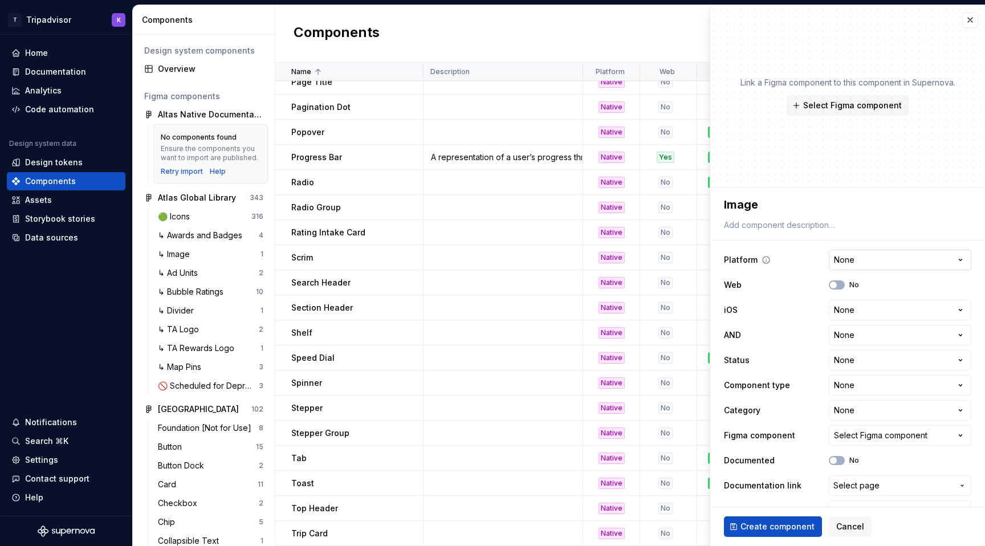
type textarea "*"
type textarea "Image"
click at [864, 264] on html "T Tripadvisor K Home Documentation Analytics Code automation Design system data…" at bounding box center [492, 273] width 985 height 546
select select "**********"
click at [850, 313] on html "T Tripadvisor K Home Documentation Analytics Code automation Design system data…" at bounding box center [492, 273] width 985 height 546
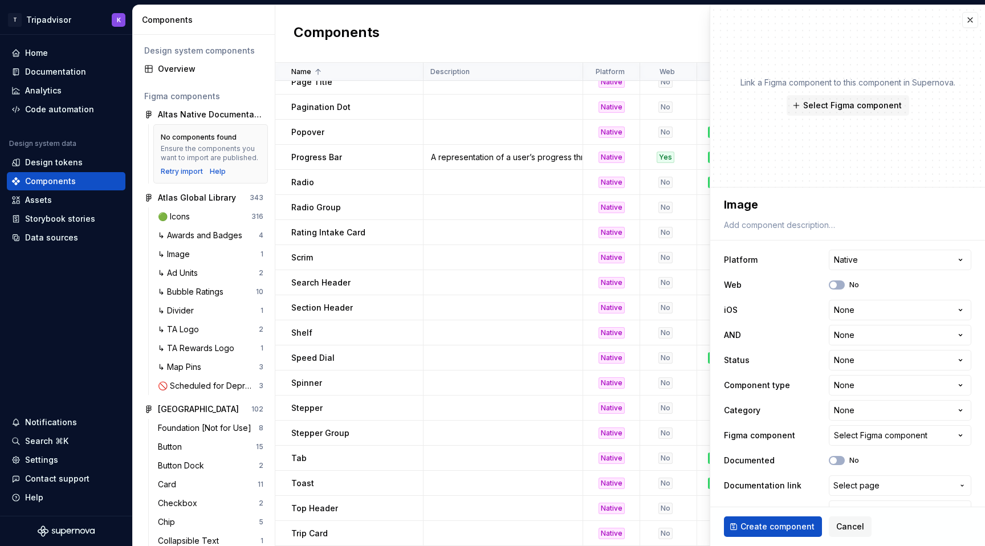
type textarea "*"
select select "**********"
type textarea "*"
click at [863, 337] on html "T Tripadvisor K Home Documentation Analytics Code automation Design system data…" at bounding box center [492, 273] width 985 height 546
select select "**********"
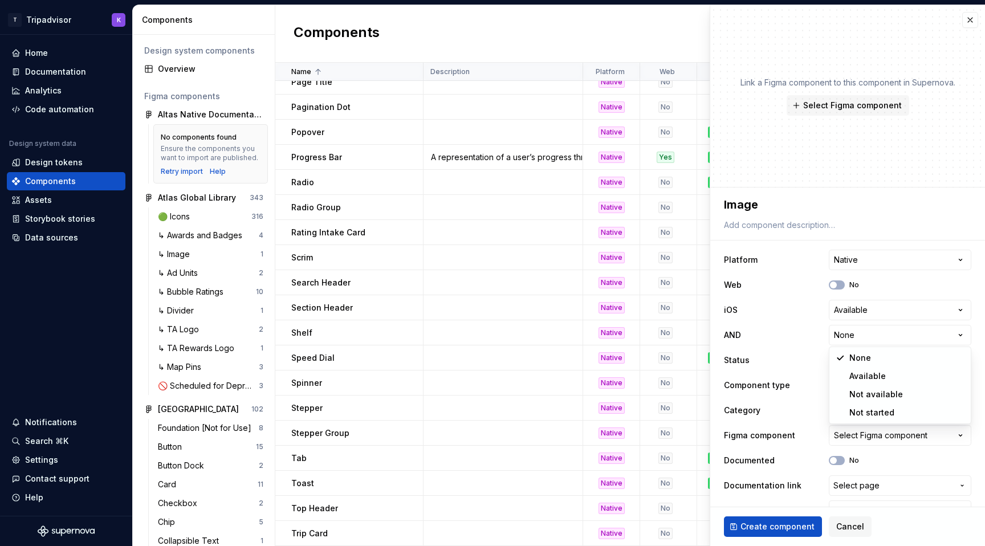
type textarea "*"
click at [859, 362] on html "T Tripadvisor K Home Documentation Analytics Code automation Design system data…" at bounding box center [492, 273] width 985 height 546
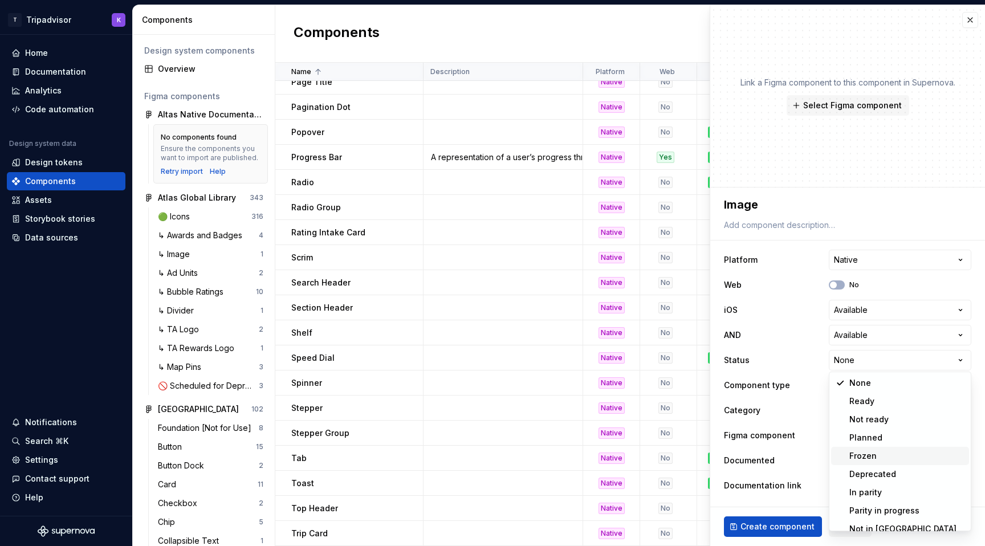
scroll to position [9, 0]
select select "**********"
type textarea "*"
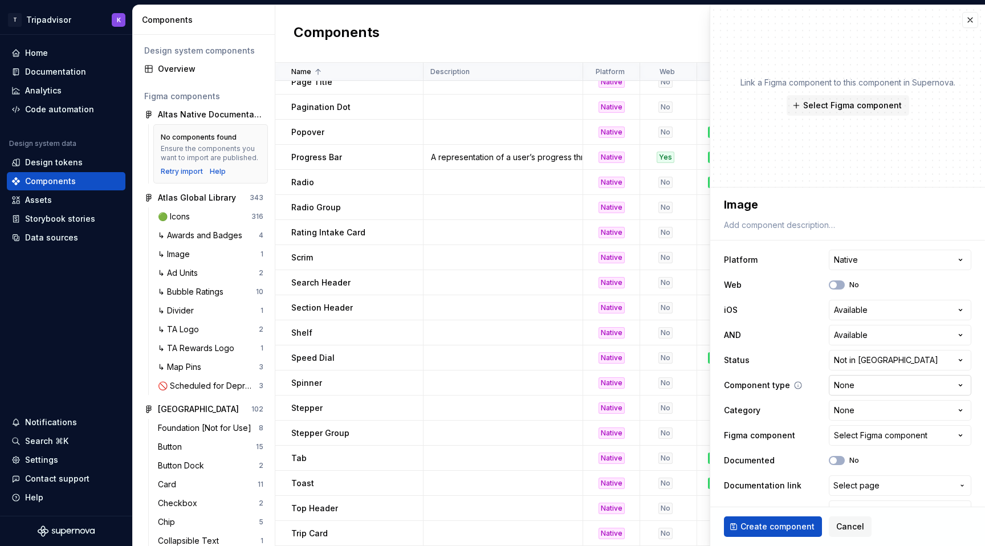
click at [864, 392] on html "T Tripadvisor K Home Documentation Analytics Code automation Design system data…" at bounding box center [492, 273] width 985 height 546
select select "**********"
type textarea "*"
click at [859, 407] on html "T Tripadvisor K Home Documentation Analytics Code automation Design system data…" at bounding box center [492, 273] width 985 height 546
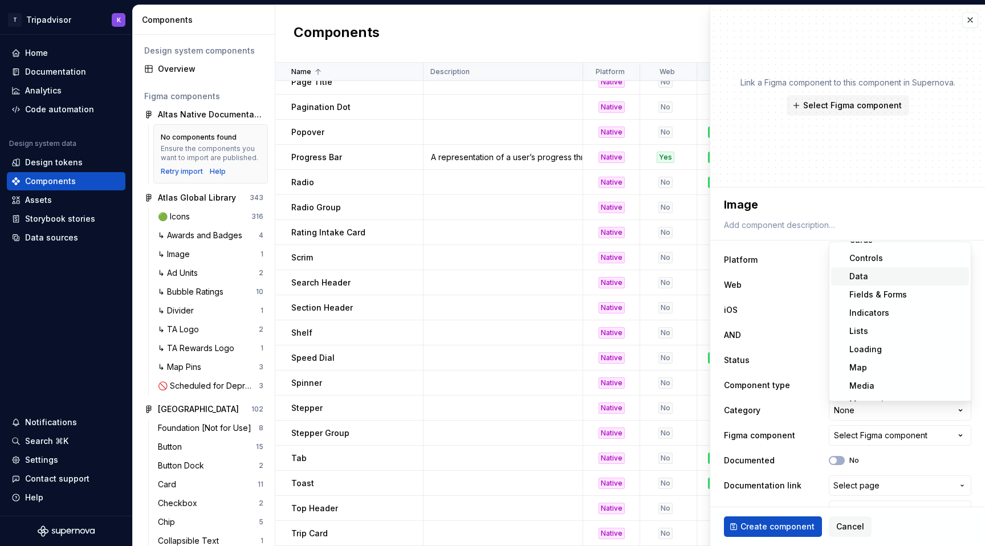
scroll to position [86, 0]
select select "**********"
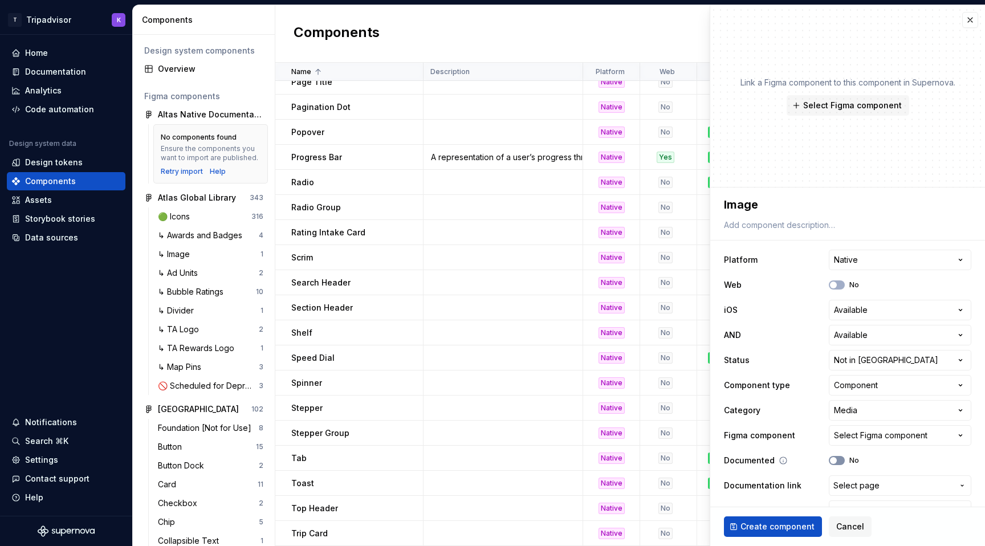
click at [838, 460] on button "No" at bounding box center [837, 460] width 16 height 9
type textarea "*"
click at [857, 438] on div "Select Figma component" at bounding box center [880, 435] width 93 height 11
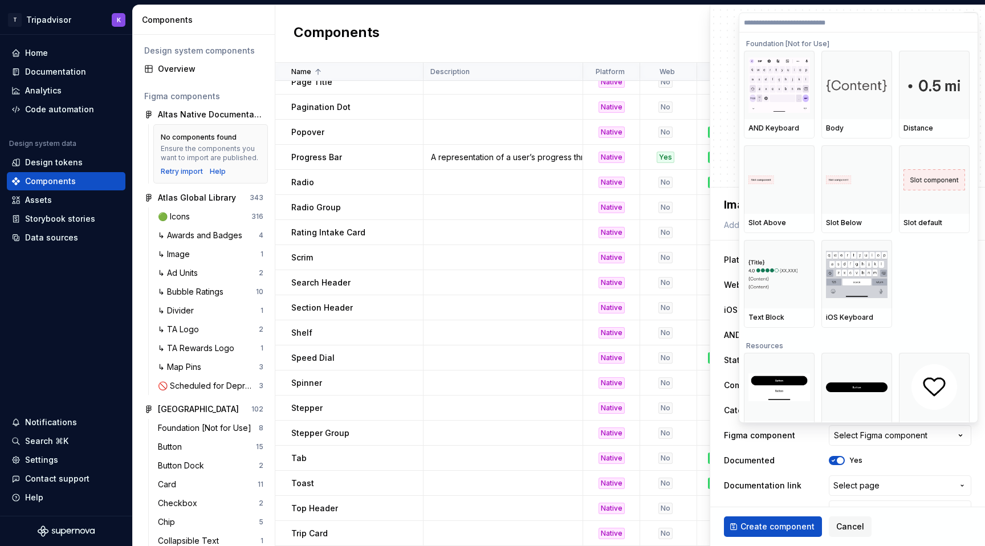
click at [833, 26] on input "search" at bounding box center [858, 22] width 238 height 9
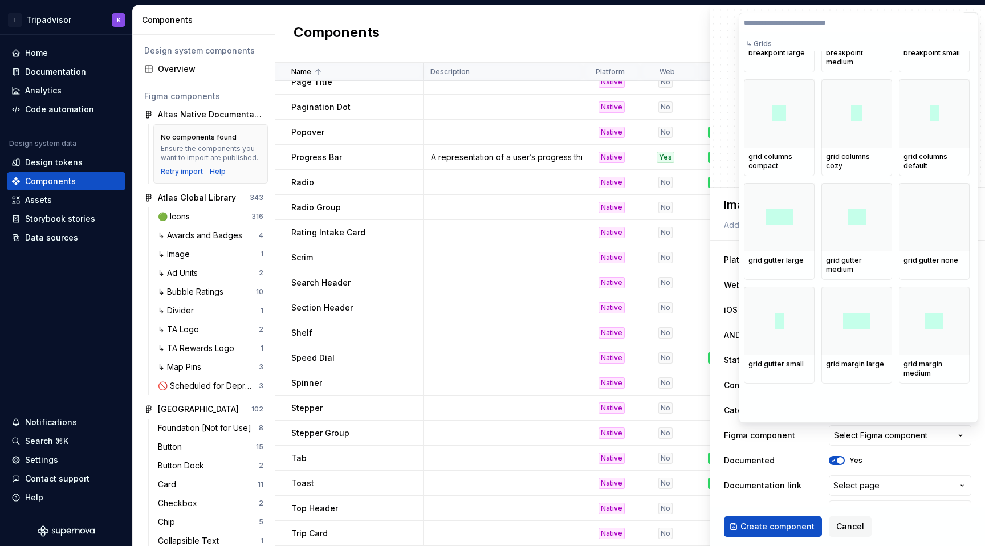
scroll to position [1251, 0]
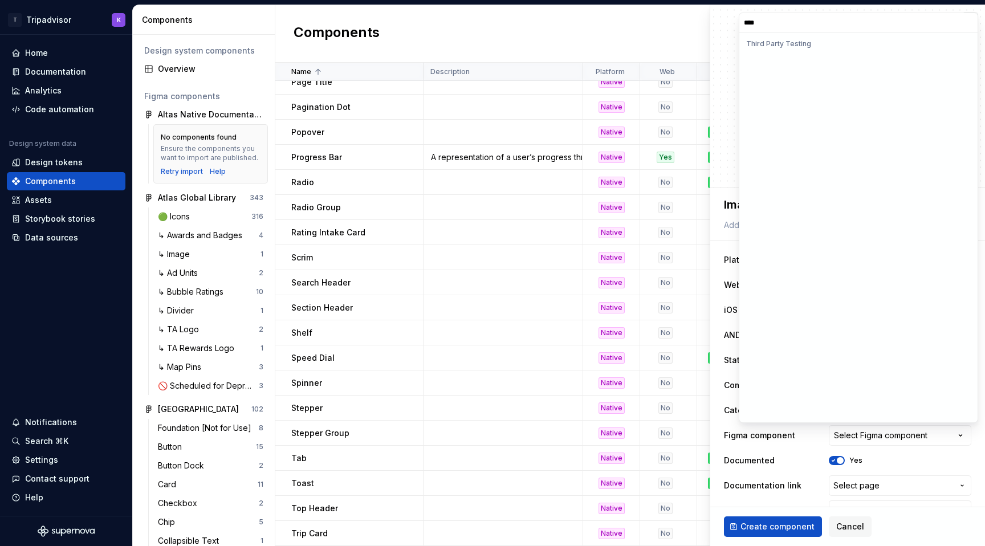
type input "*****"
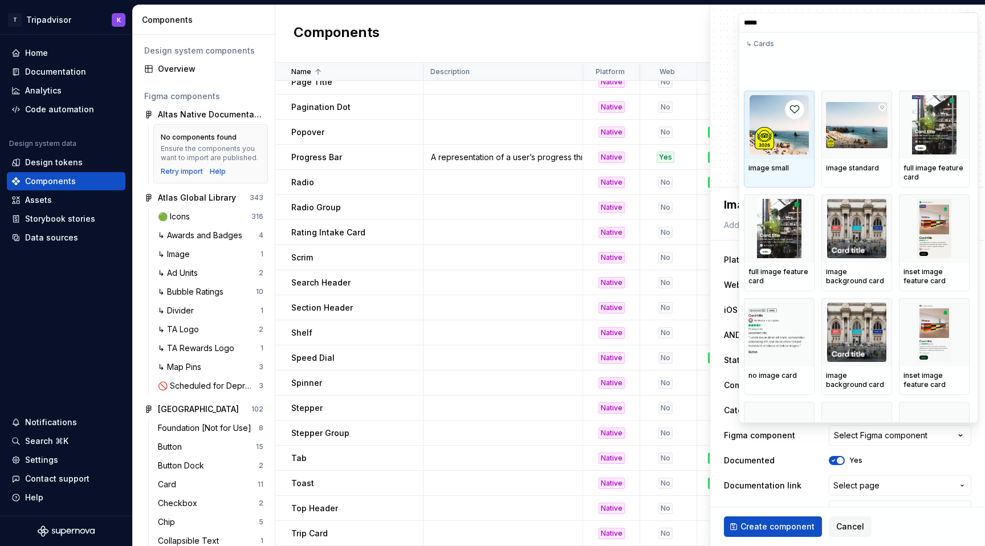
scroll to position [465, 0]
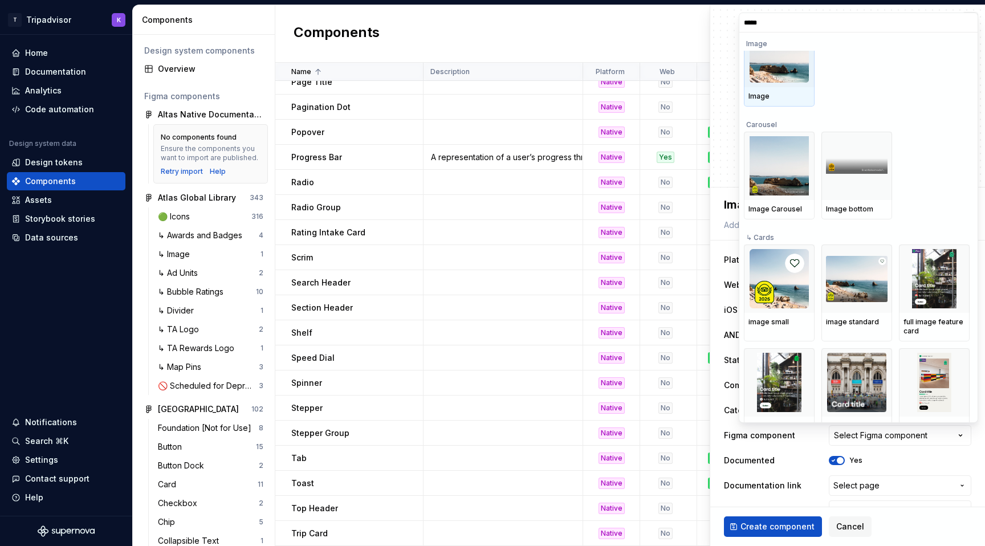
click at [786, 79] on img at bounding box center [778, 52] width 59 height 59
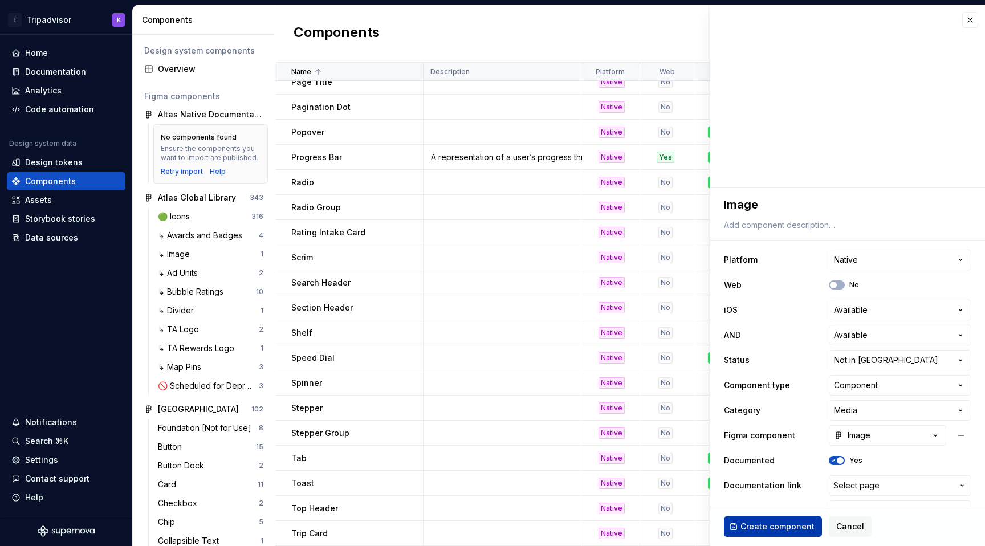
click at [788, 529] on span "Create component" at bounding box center [777, 526] width 74 height 11
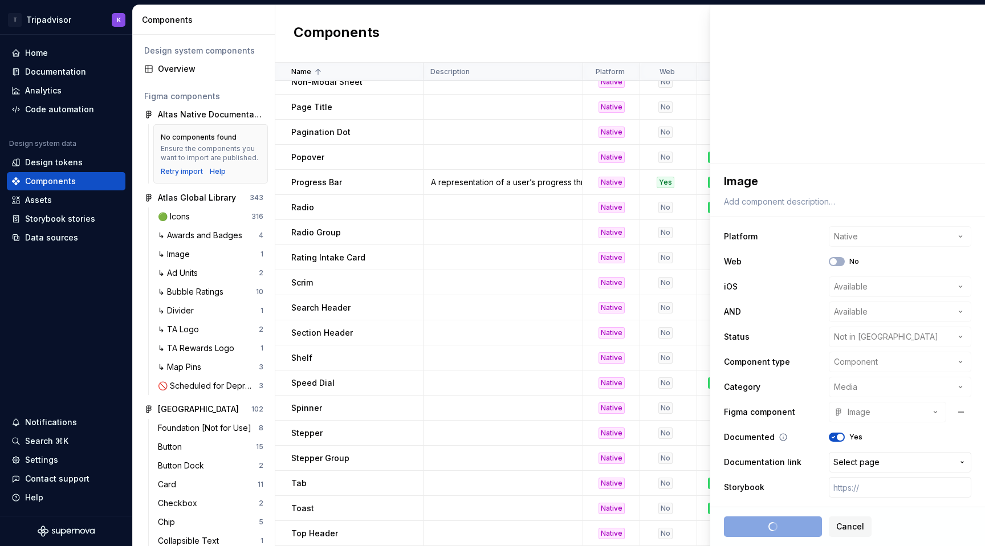
scroll to position [839, 0]
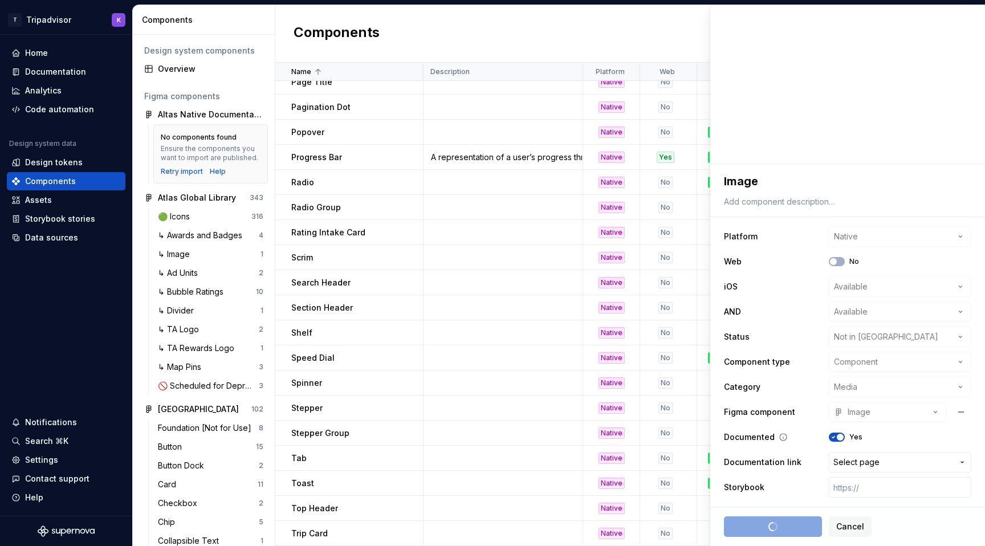
type textarea "*"
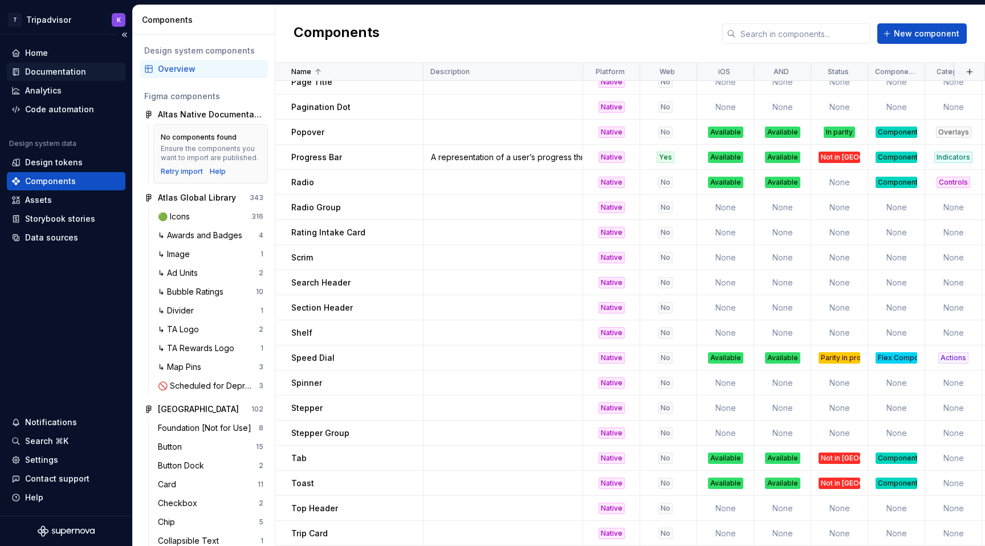
click at [63, 75] on div "Documentation" at bounding box center [55, 71] width 61 height 11
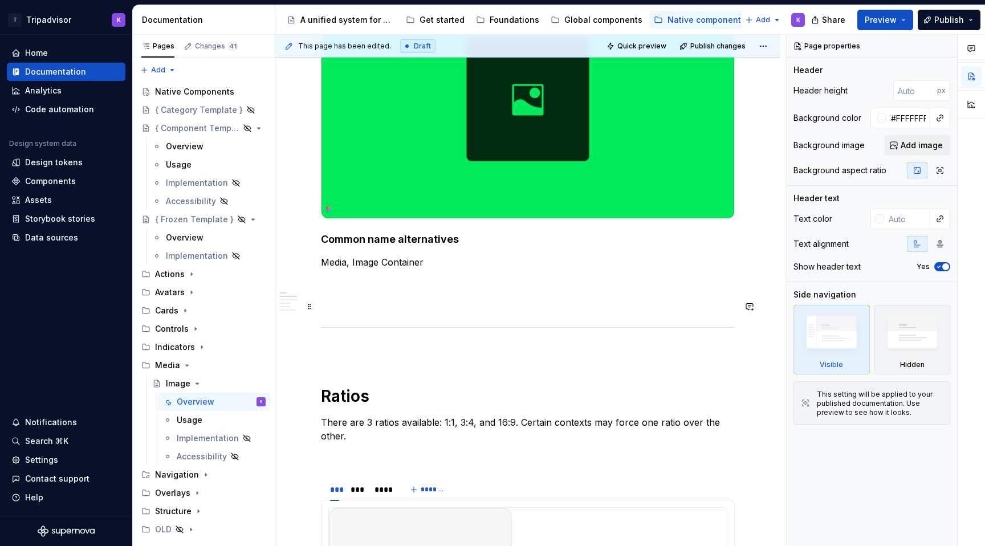
scroll to position [318, 0]
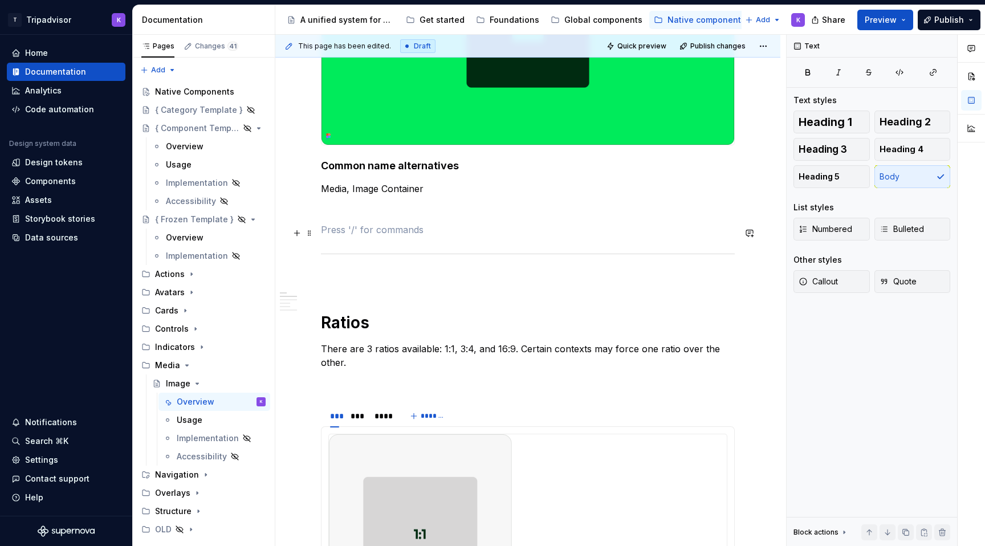
click at [430, 229] on p at bounding box center [528, 230] width 414 height 14
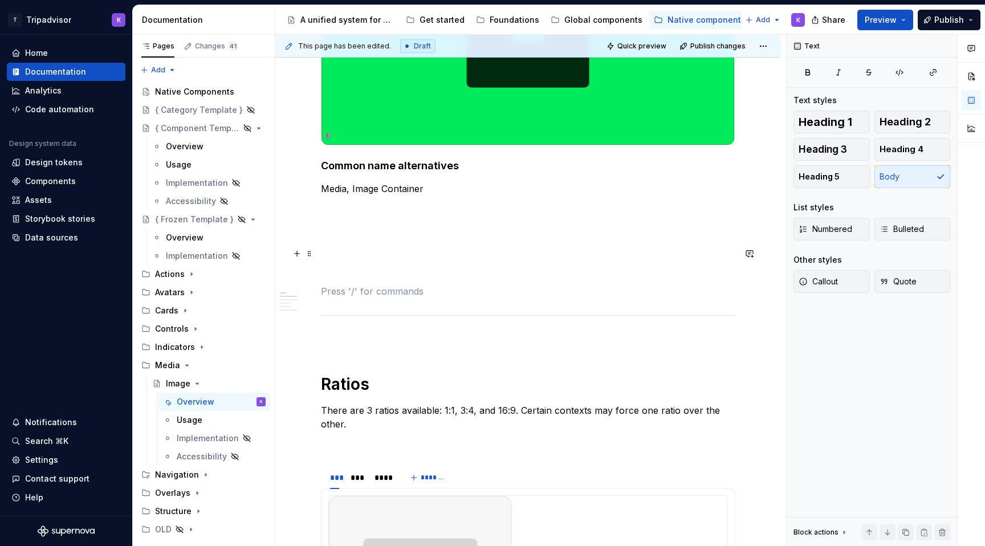
click at [368, 247] on p at bounding box center [528, 250] width 414 height 14
click at [359, 211] on p at bounding box center [528, 209] width 414 height 14
click at [359, 237] on p at bounding box center [528, 230] width 414 height 14
click at [201, 346] on icon "Page tree" at bounding box center [201, 347] width 1 height 3
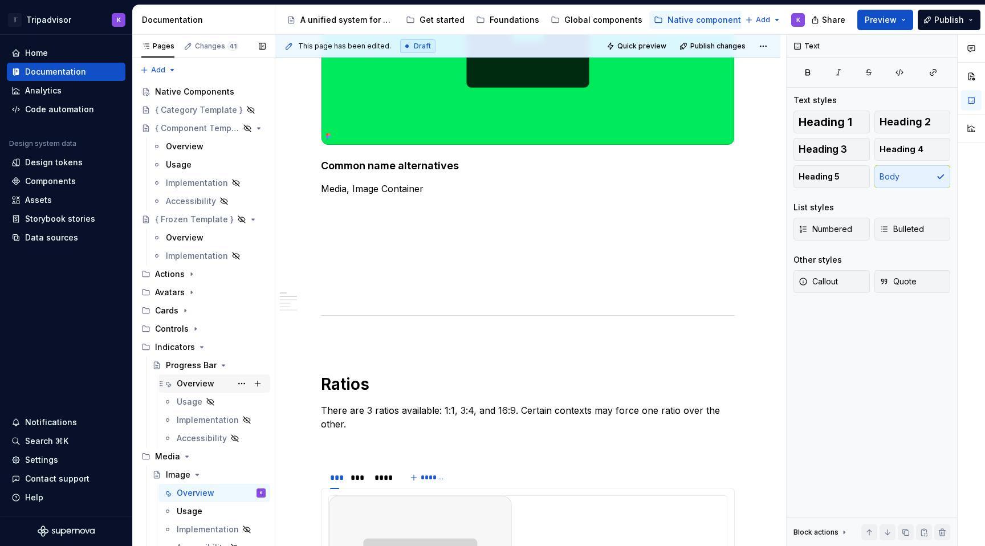
click at [202, 381] on div "Overview" at bounding box center [196, 383] width 38 height 11
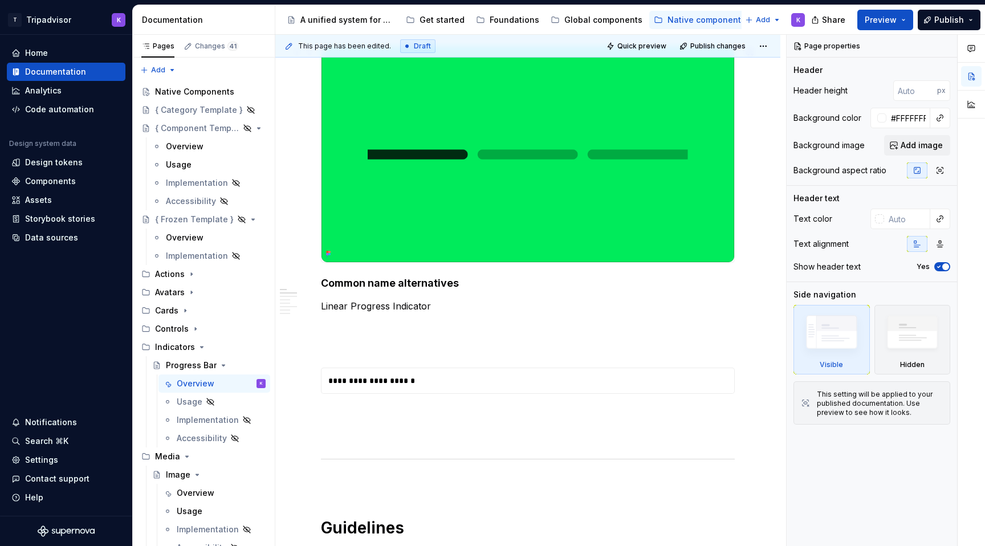
scroll to position [278, 0]
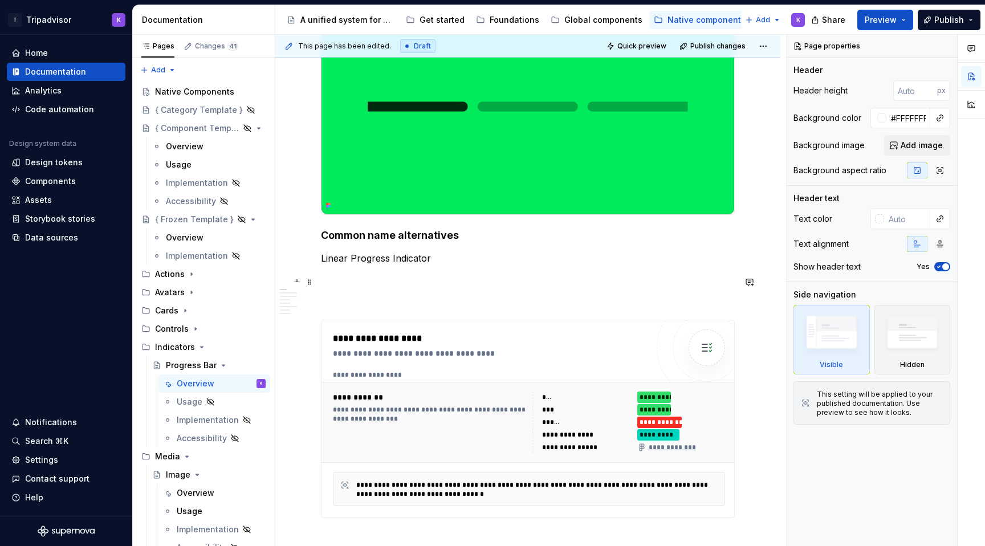
click at [404, 286] on p at bounding box center [528, 279] width 414 height 14
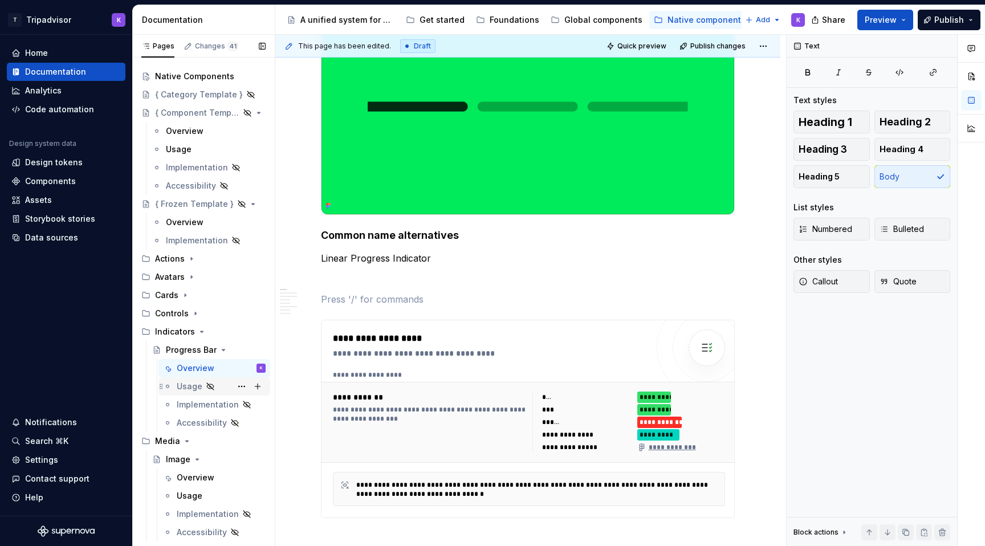
scroll to position [32, 0]
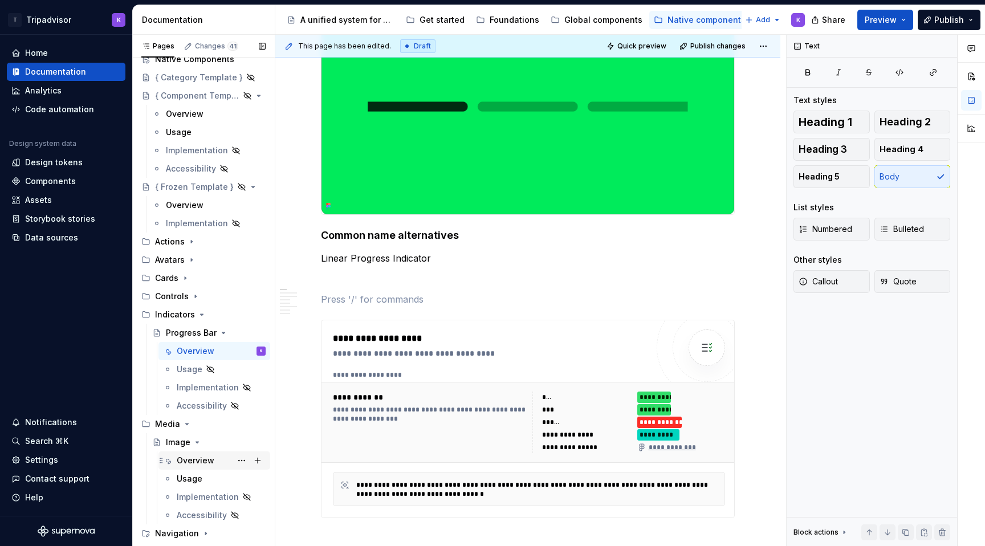
click at [199, 464] on div "Overview" at bounding box center [196, 460] width 38 height 11
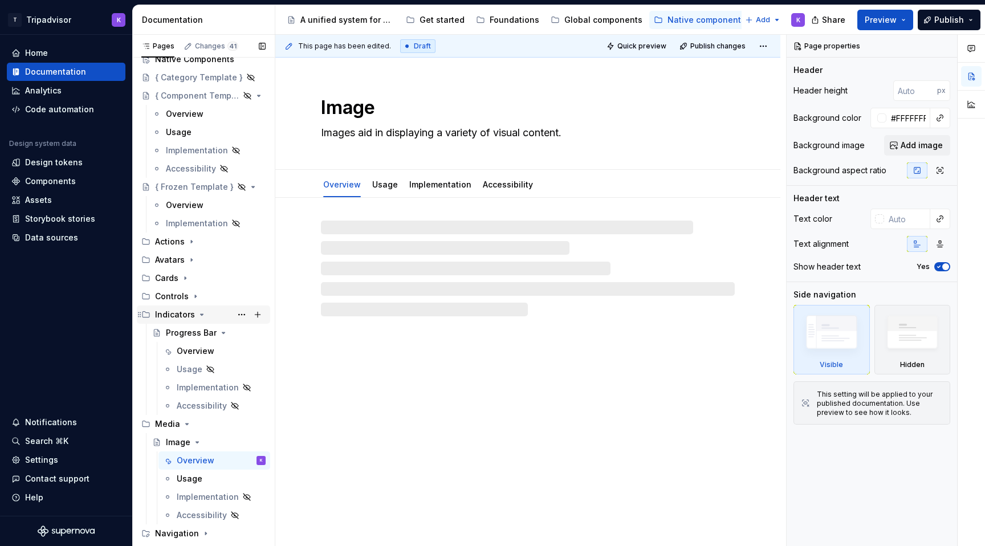
click at [201, 315] on icon "Page tree" at bounding box center [201, 314] width 9 height 9
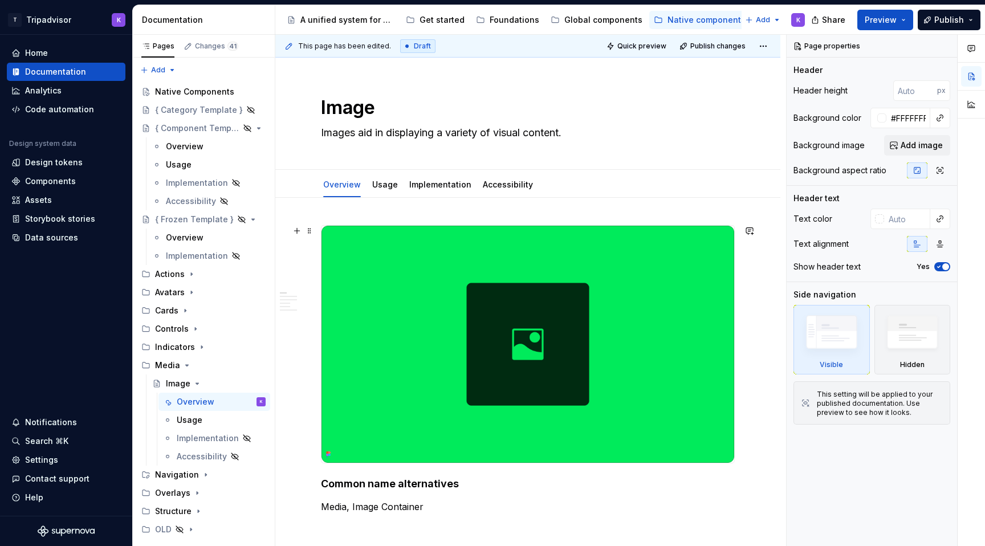
scroll to position [282, 0]
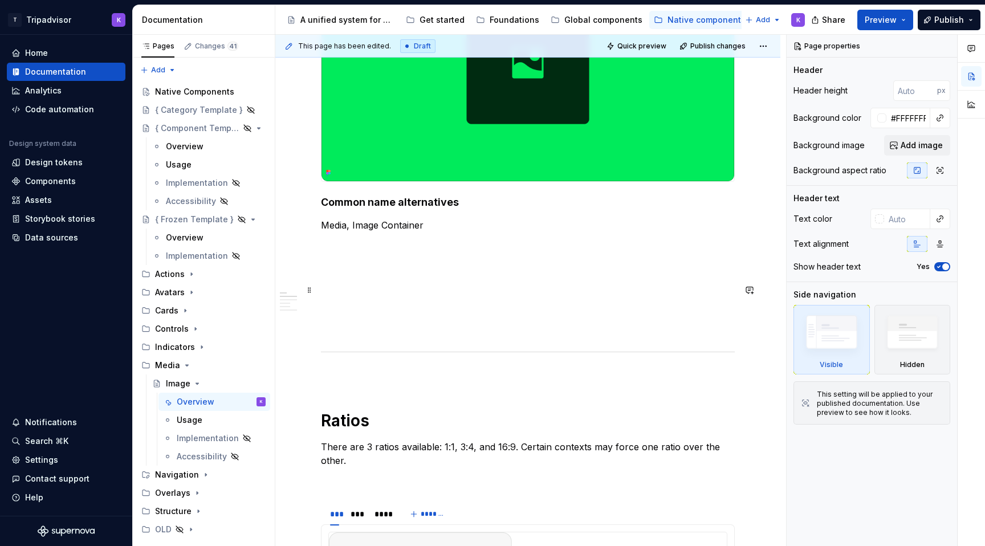
type textarea "*"
click at [377, 288] on p at bounding box center [528, 287] width 414 height 14
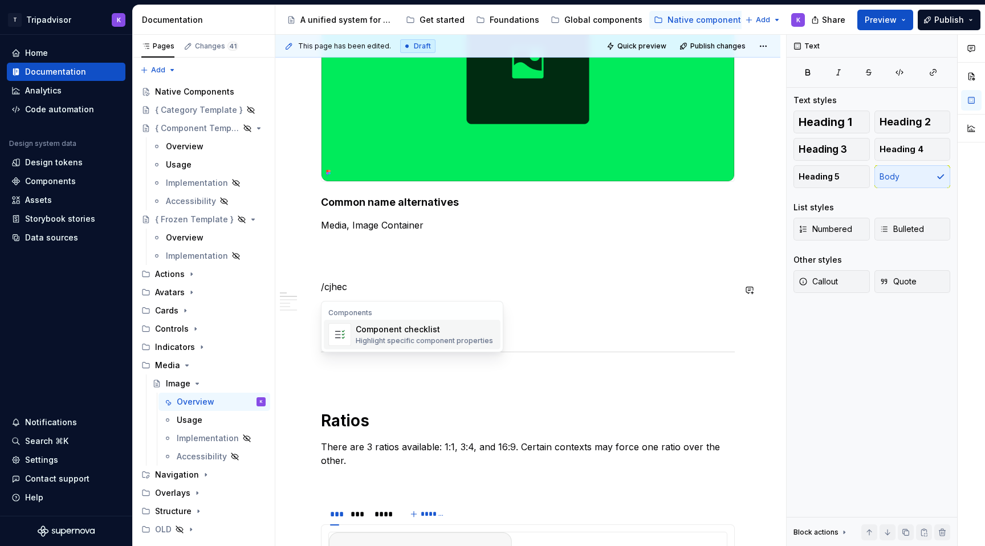
click at [362, 338] on div "Highlight specific component properties" at bounding box center [424, 340] width 137 height 9
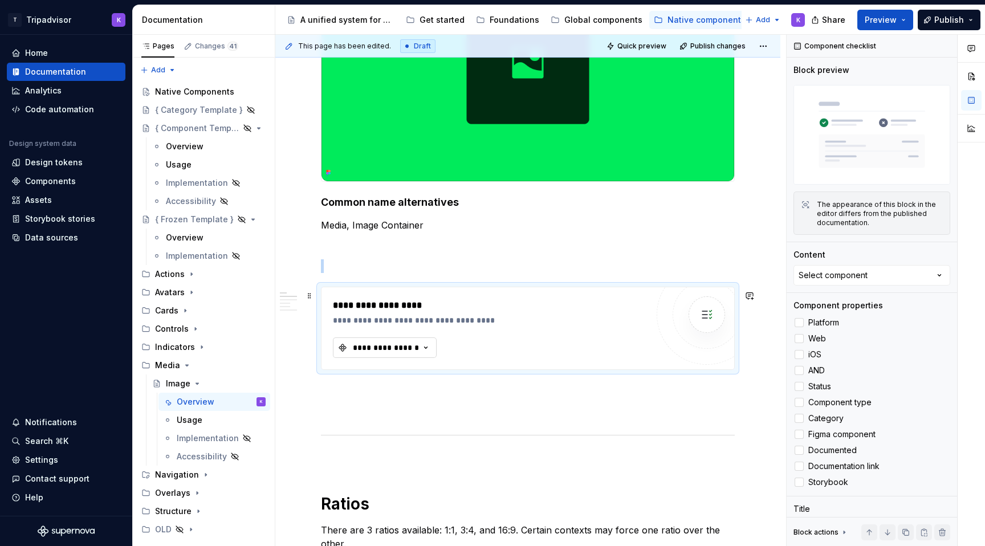
click at [415, 351] on div "**********" at bounding box center [386, 347] width 68 height 11
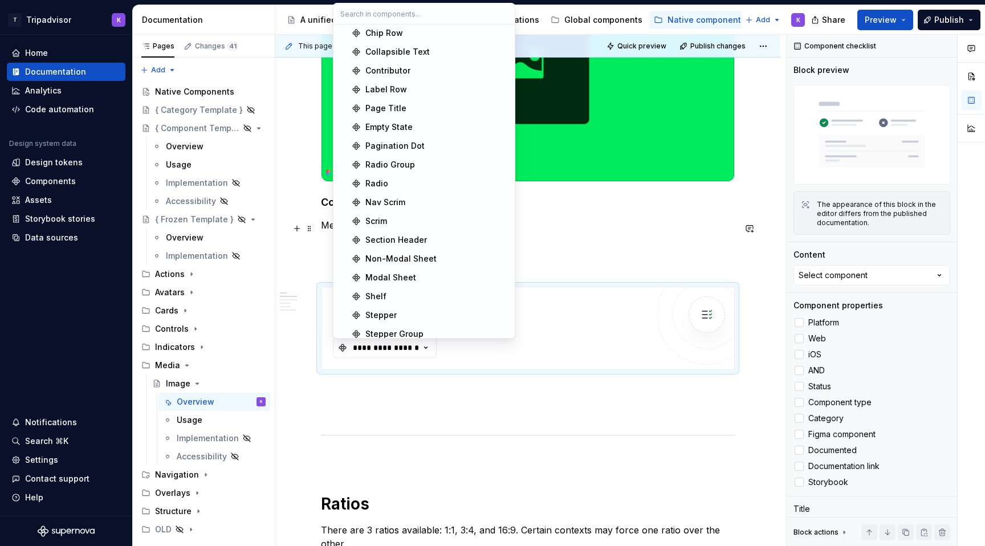
scroll to position [668, 0]
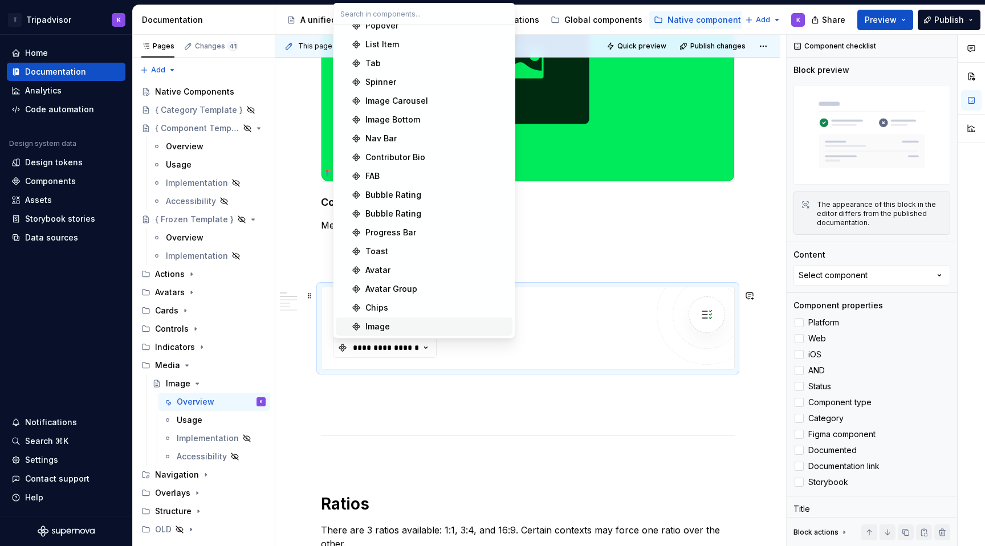
click at [427, 326] on div "Image" at bounding box center [436, 326] width 142 height 11
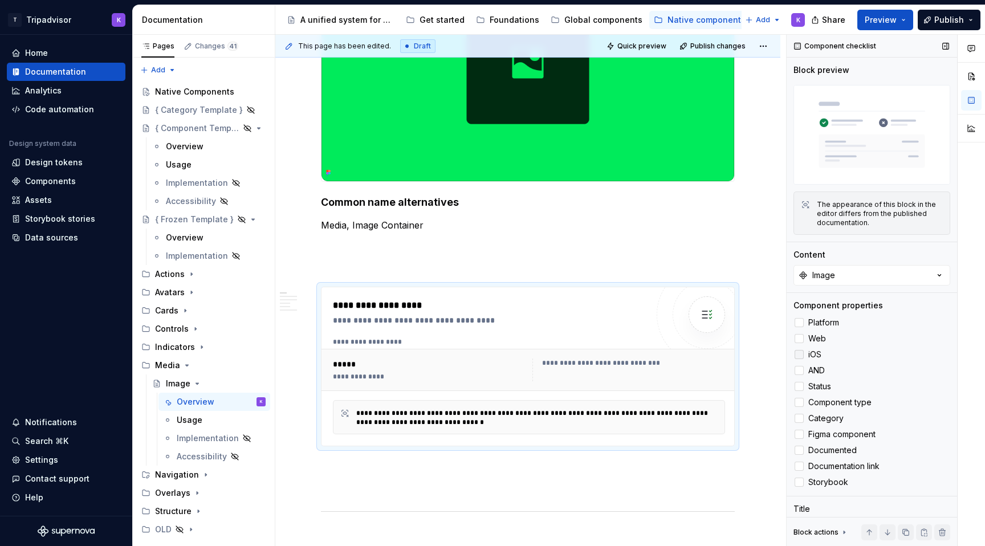
click at [799, 357] on div at bounding box center [798, 354] width 9 height 9
click at [799, 369] on div at bounding box center [798, 370] width 9 height 9
click at [799, 388] on div at bounding box center [798, 386] width 9 height 9
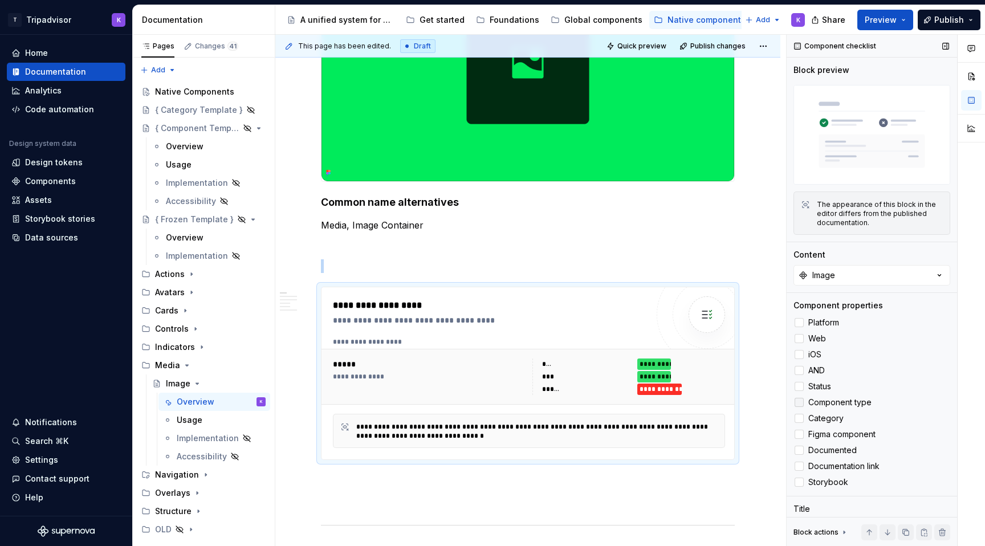
click at [799, 404] on div at bounding box center [798, 402] width 9 height 9
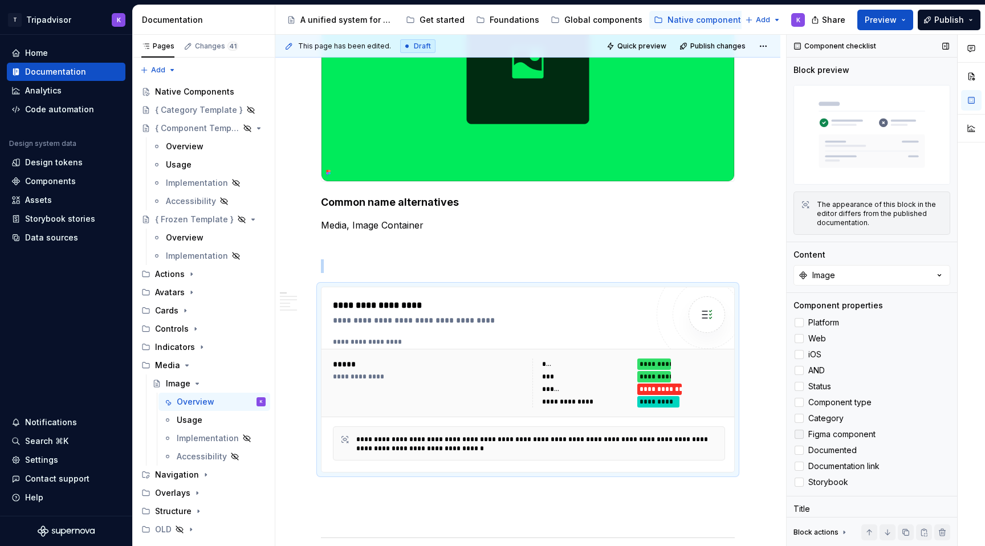
click at [803, 435] on div at bounding box center [798, 434] width 9 height 9
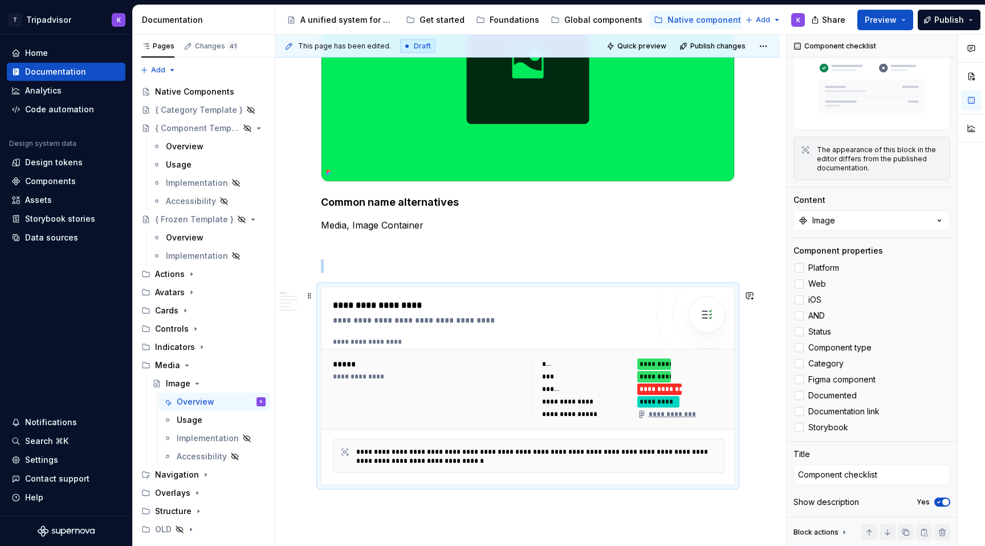
scroll to position [410, 0]
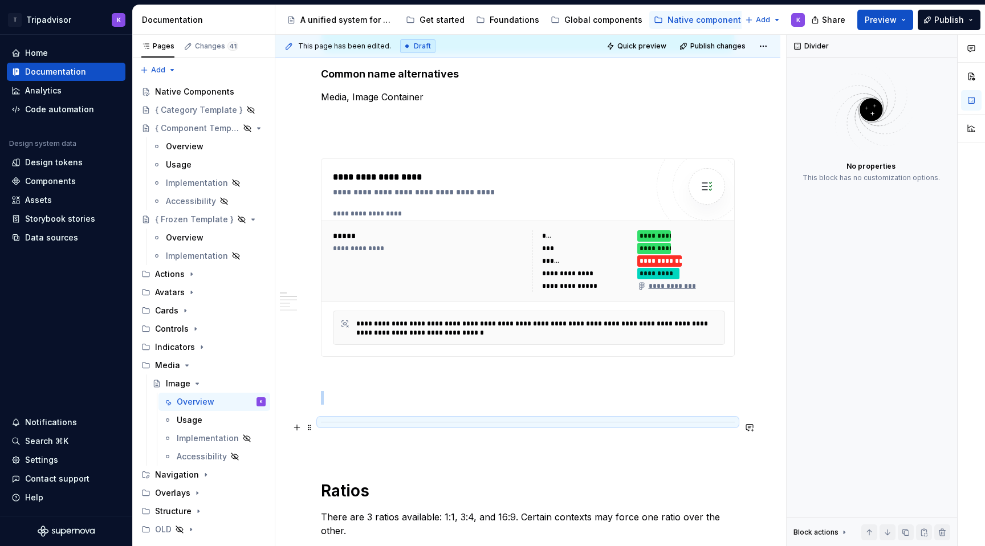
click at [526, 424] on div at bounding box center [528, 421] width 414 height 7
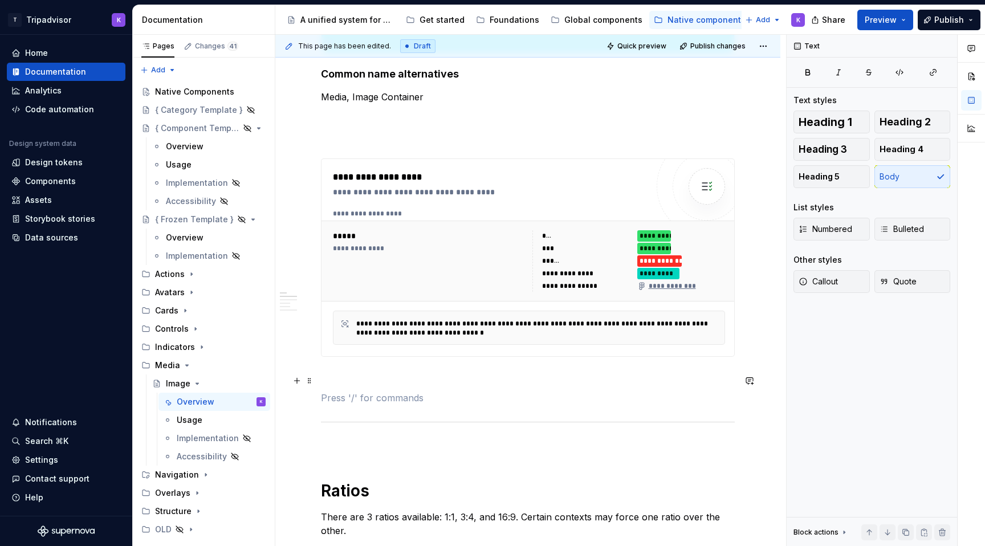
click at [527, 384] on p at bounding box center [528, 377] width 414 height 14
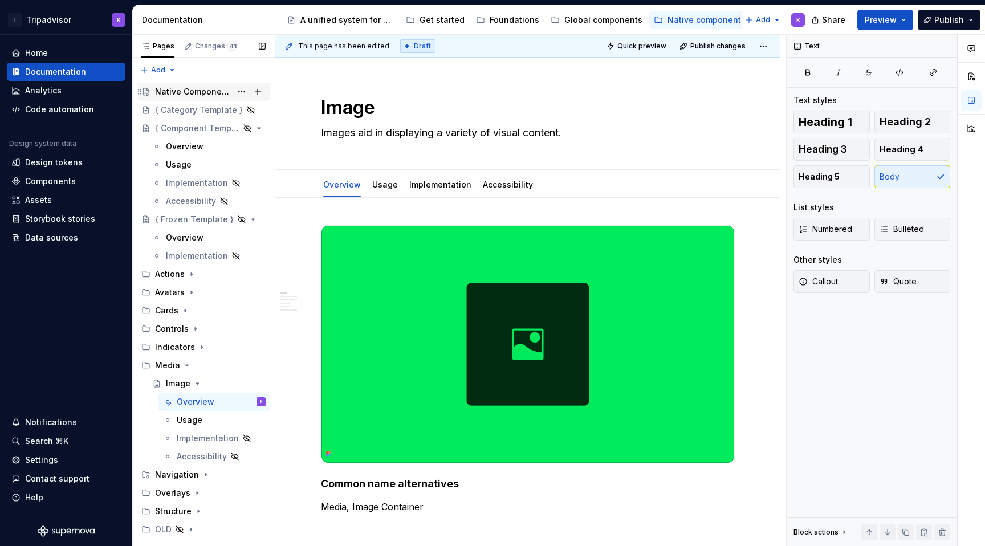
click at [182, 88] on div "Native Components" at bounding box center [193, 91] width 76 height 11
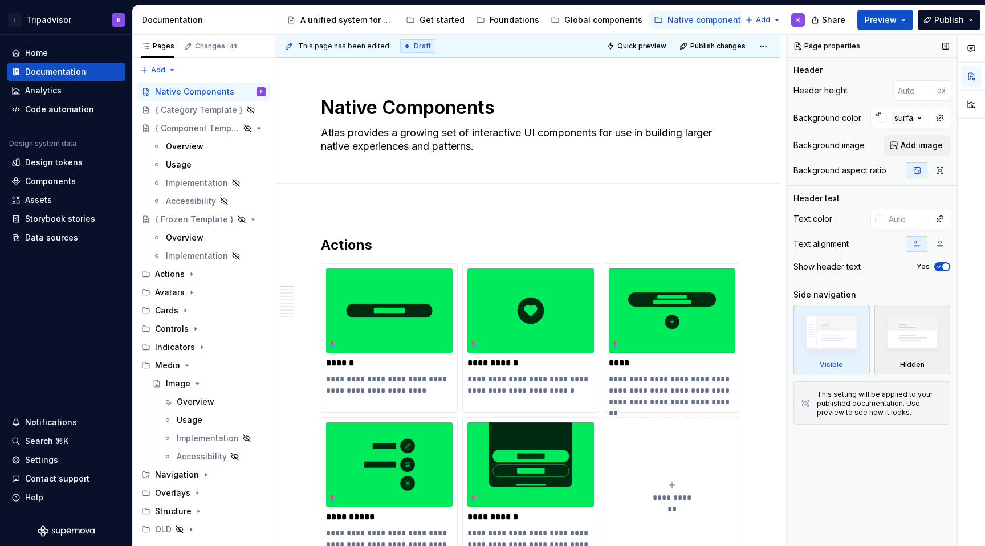
click at [896, 334] on img at bounding box center [912, 335] width 66 height 50
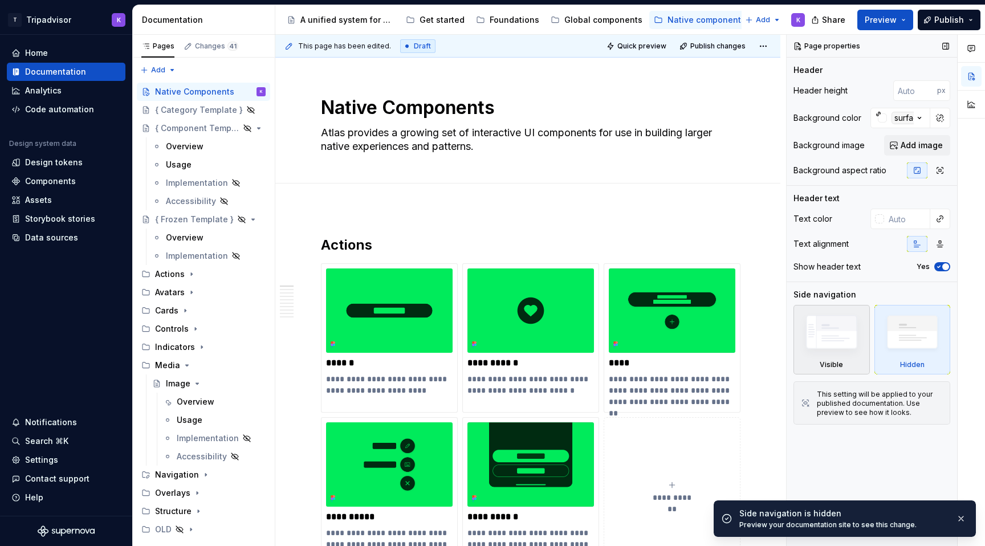
click at [829, 341] on img at bounding box center [831, 335] width 66 height 50
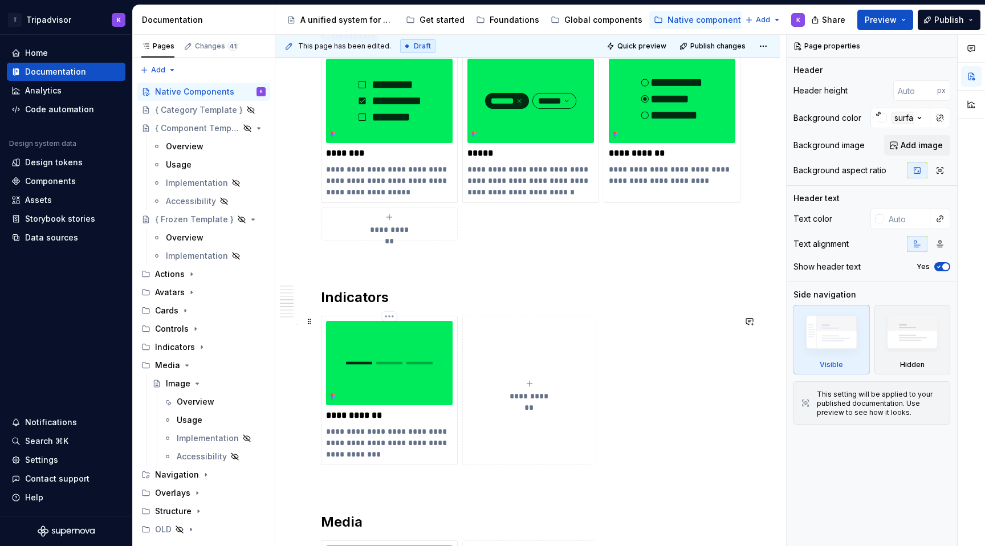
scroll to position [1766, 0]
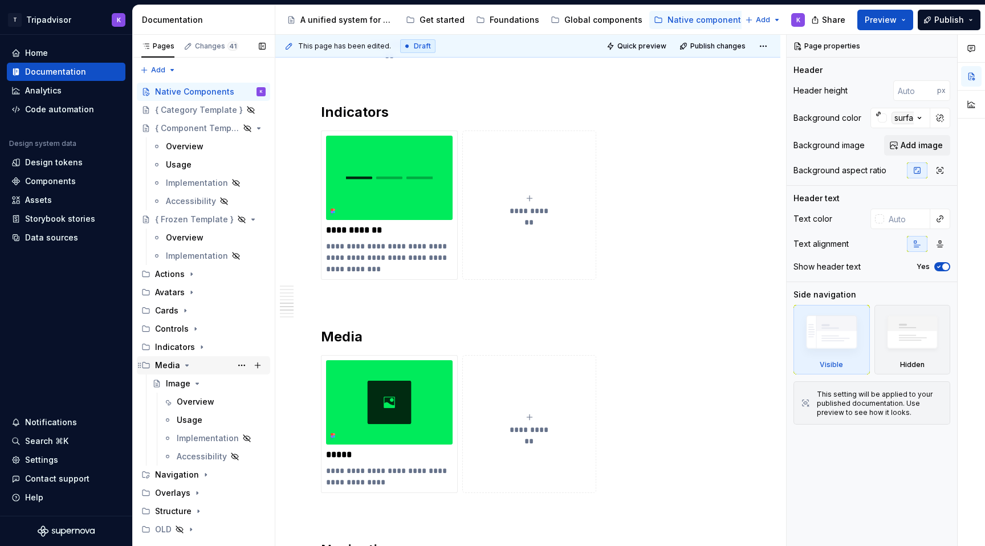
click at [189, 365] on icon "Page tree" at bounding box center [186, 365] width 9 height 9
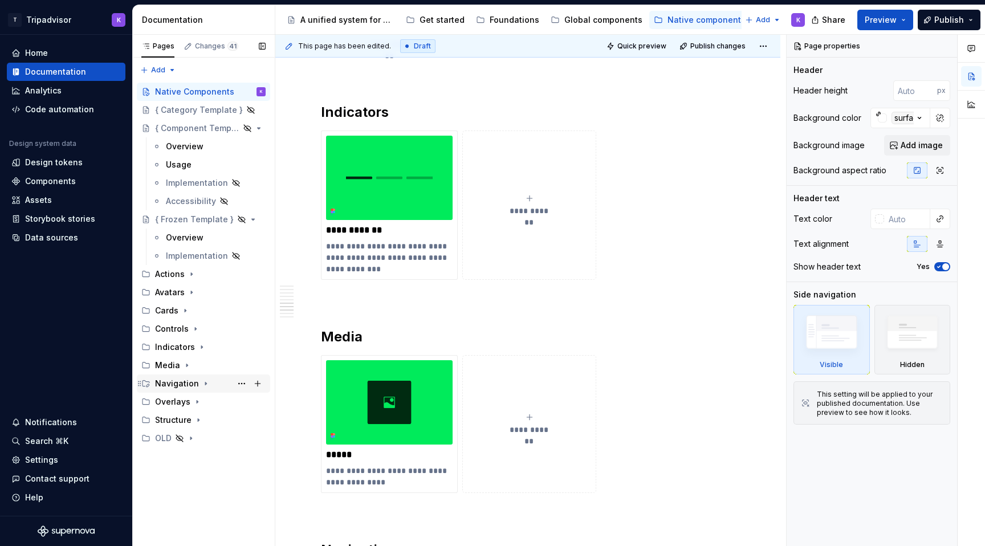
click at [205, 382] on icon "Page tree" at bounding box center [205, 383] width 1 height 3
click at [205, 383] on icon "Page tree" at bounding box center [206, 383] width 3 height 1
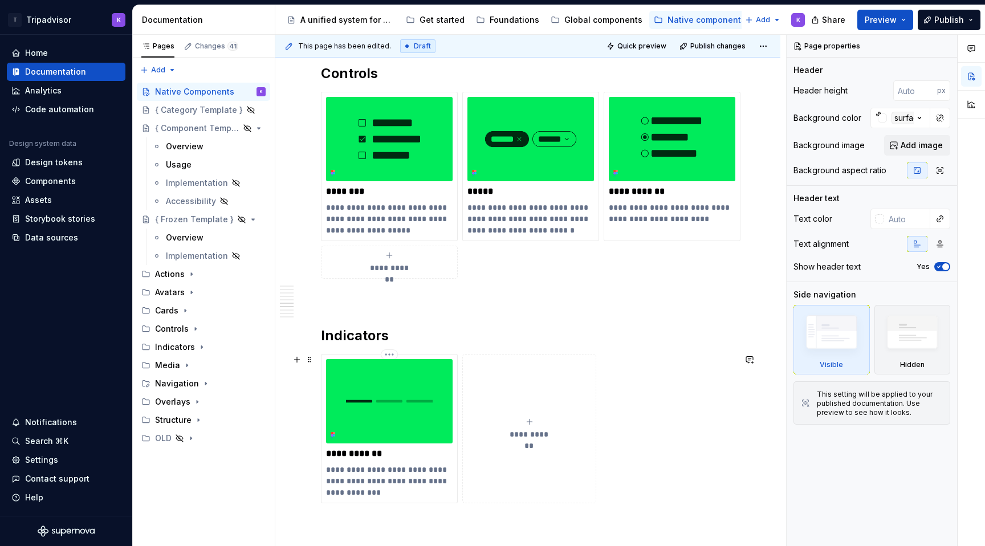
scroll to position [1469, 0]
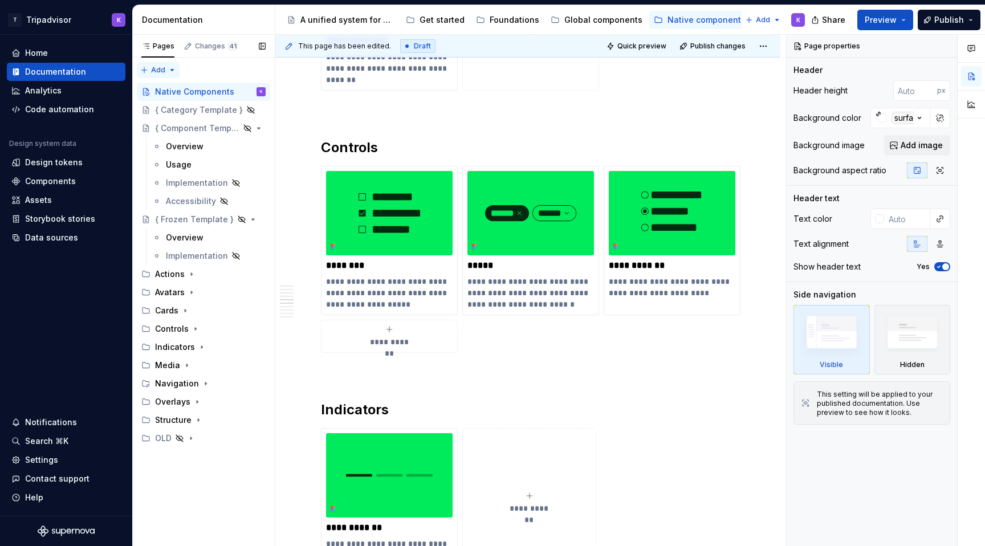
click at [159, 69] on div "Pages Changes 41 Add Accessibility guide for tree Page tree. Navigate the tree …" at bounding box center [203, 291] width 142 height 512
click at [187, 108] on div "New group" at bounding box center [195, 110] width 74 height 11
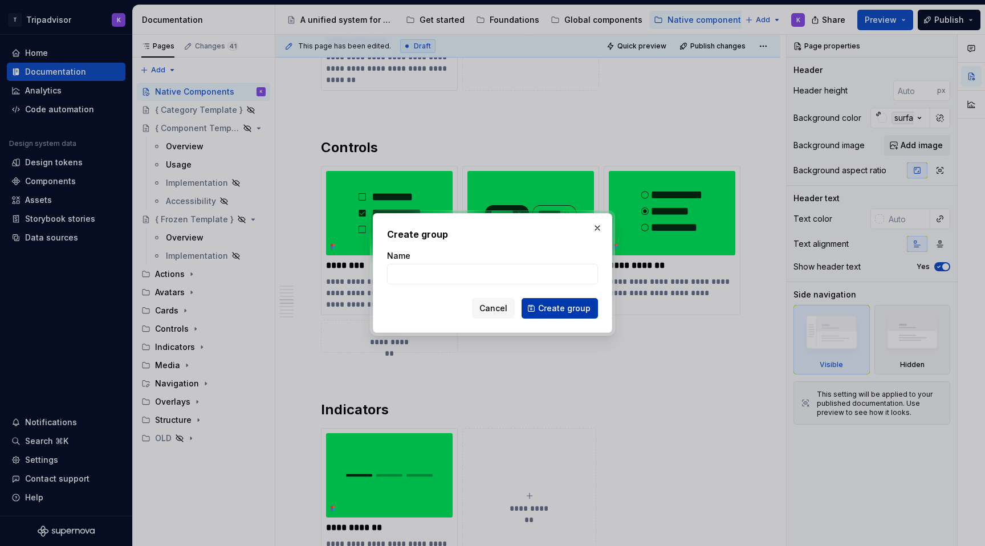
click at [547, 313] on span "Create group" at bounding box center [564, 308] width 52 height 11
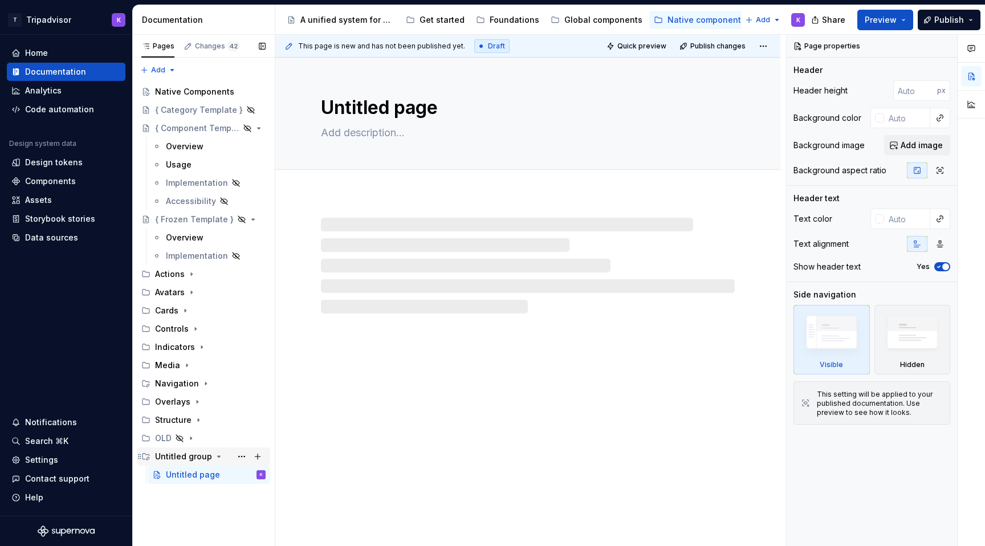
click at [214, 459] on icon "Page tree" at bounding box center [218, 456] width 9 height 9
click at [244, 365] on button "Page tree" at bounding box center [242, 365] width 16 height 16
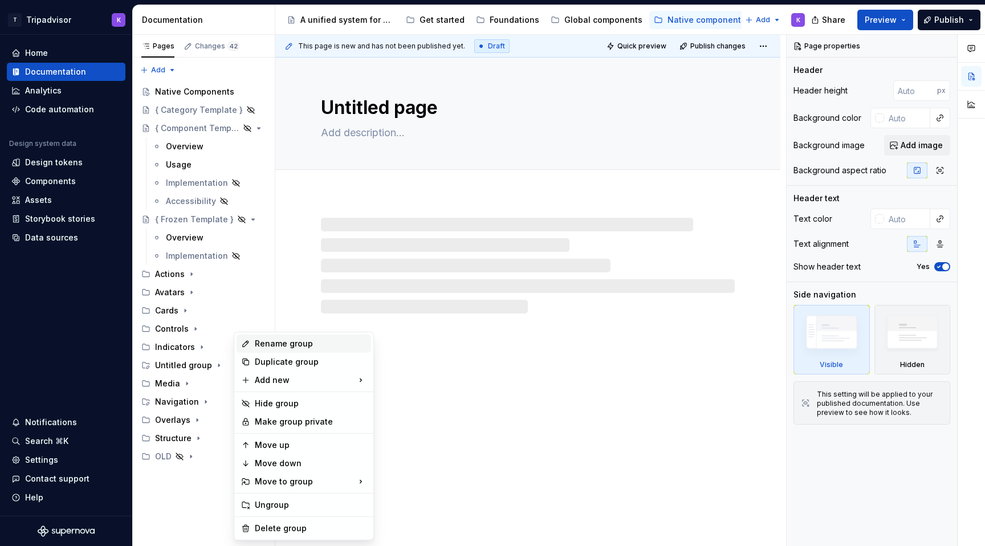
click at [283, 345] on div "Rename group" at bounding box center [311, 343] width 112 height 11
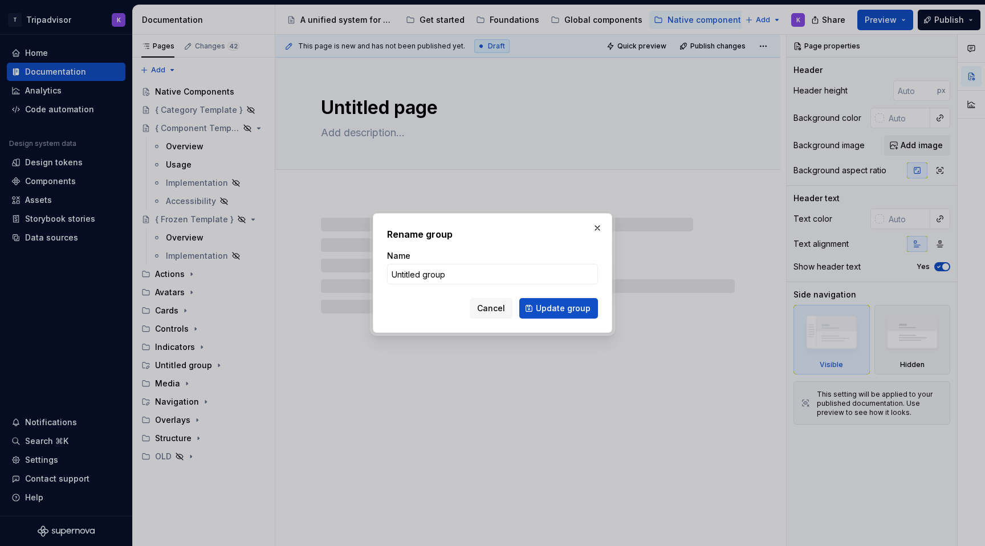
type textarea "*"
type input "Input and"
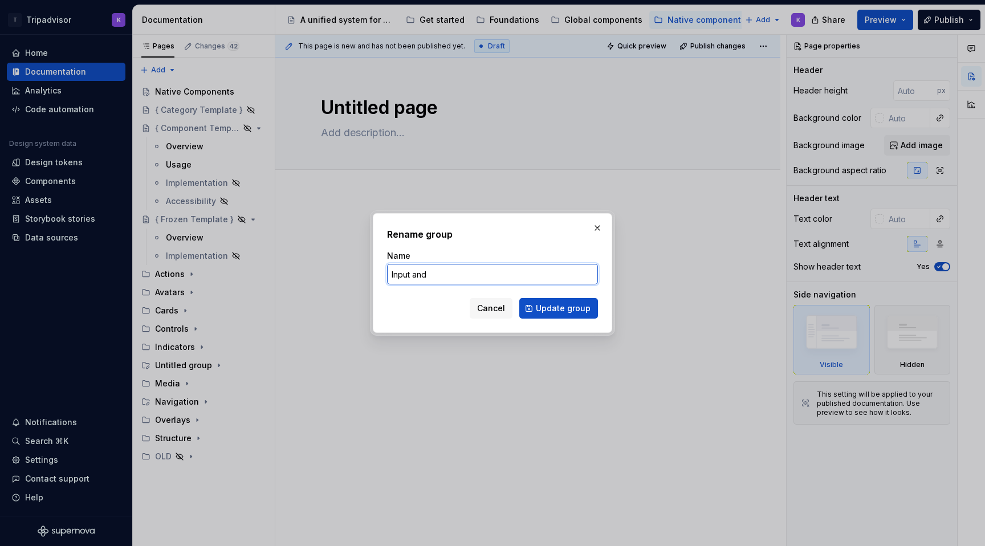
type textarea "*"
type input "Input and Selections"
type textarea "*"
click at [411, 272] on input "Input and Selection" at bounding box center [492, 274] width 211 height 21
click at [497, 267] on input "Inputs and Selection" at bounding box center [492, 274] width 211 height 21
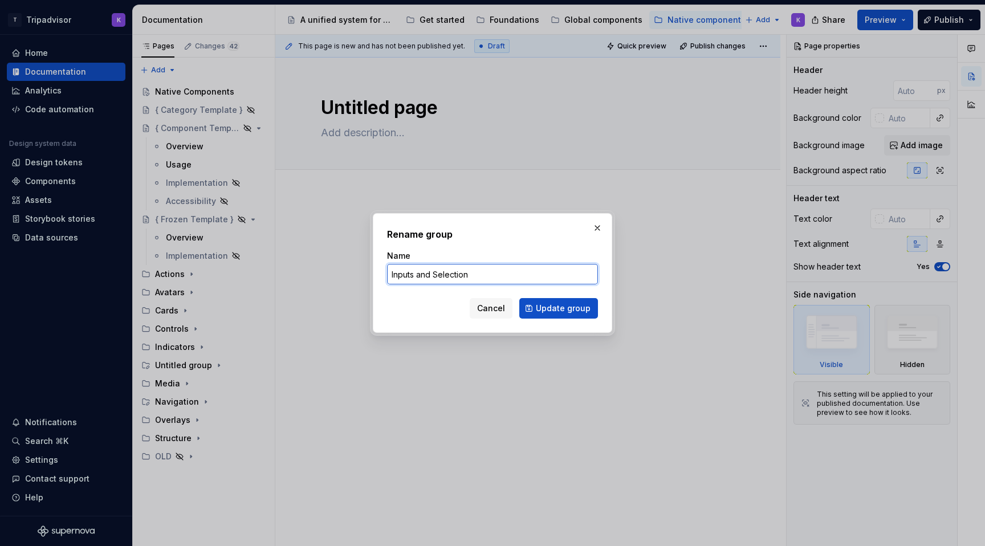
click at [498, 275] on input "Inputs and Selection" at bounding box center [492, 274] width 211 height 21
type input "Inputs and Selections"
type textarea "*"
type input "Fields and Forms"
click at [562, 306] on span "Update group" at bounding box center [563, 308] width 55 height 11
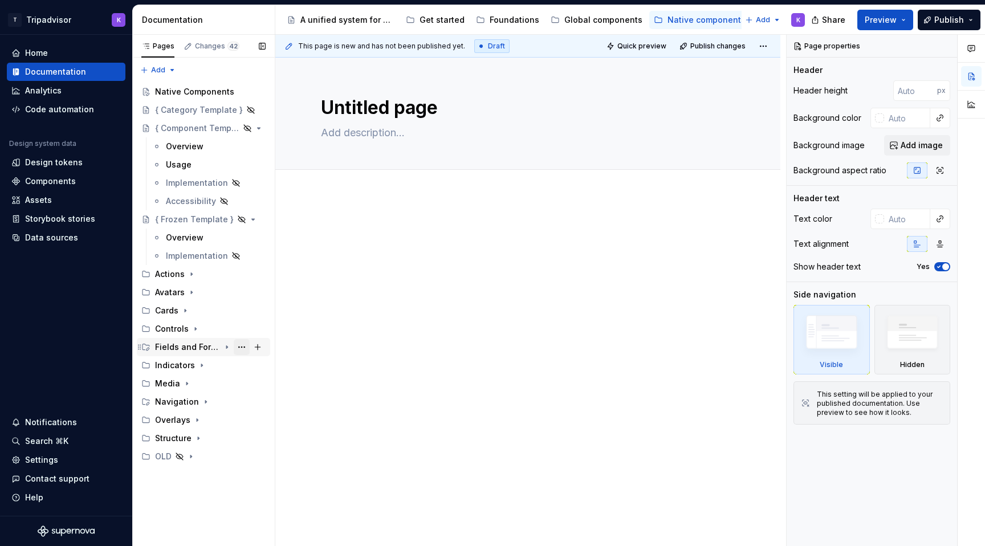
click at [237, 345] on button "Page tree" at bounding box center [242, 347] width 16 height 16
click at [204, 347] on div "Pages Changes 42 Add Accessibility guide for tree Page tree. Navigate the tree …" at bounding box center [203, 291] width 142 height 512
click at [226, 347] on icon "Page tree" at bounding box center [226, 347] width 1 height 3
click at [197, 419] on div "Navigation" at bounding box center [210, 420] width 111 height 16
click at [187, 436] on icon "Page tree" at bounding box center [188, 438] width 9 height 9
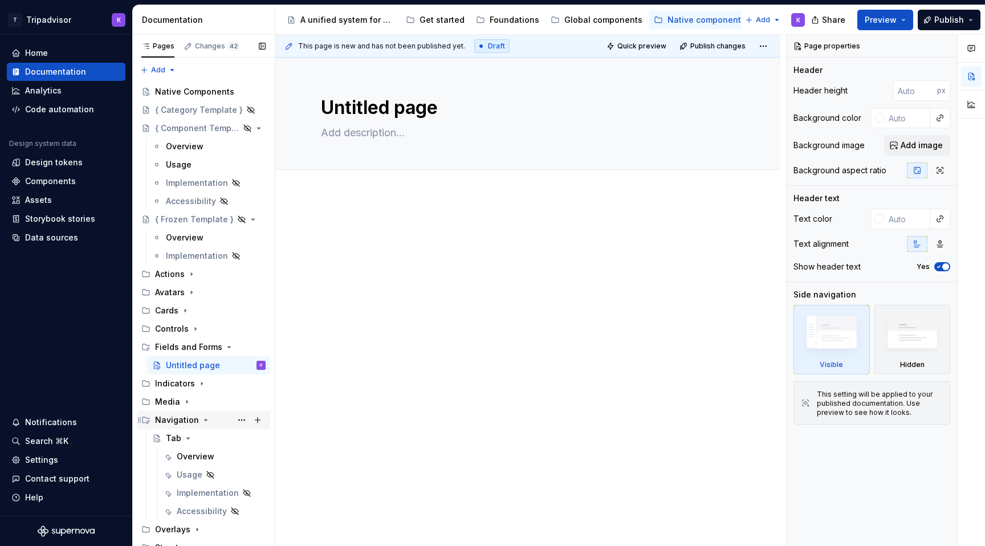
click at [201, 422] on icon "Page tree" at bounding box center [205, 419] width 9 height 9
click at [189, 401] on icon "Page tree" at bounding box center [186, 401] width 9 height 9
click at [243, 454] on button "Page tree" at bounding box center [242, 457] width 16 height 16
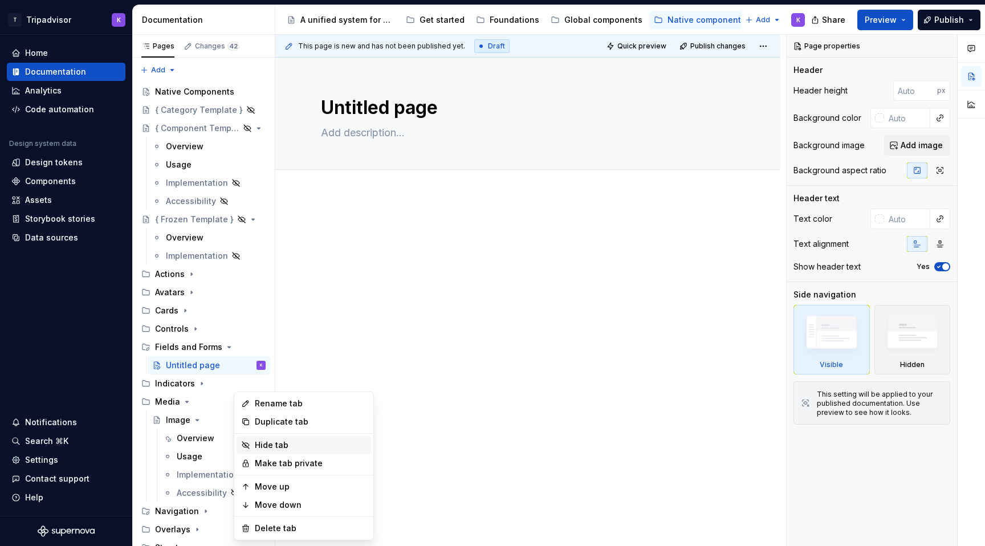
click at [287, 443] on div "Hide tab" at bounding box center [311, 444] width 112 height 11
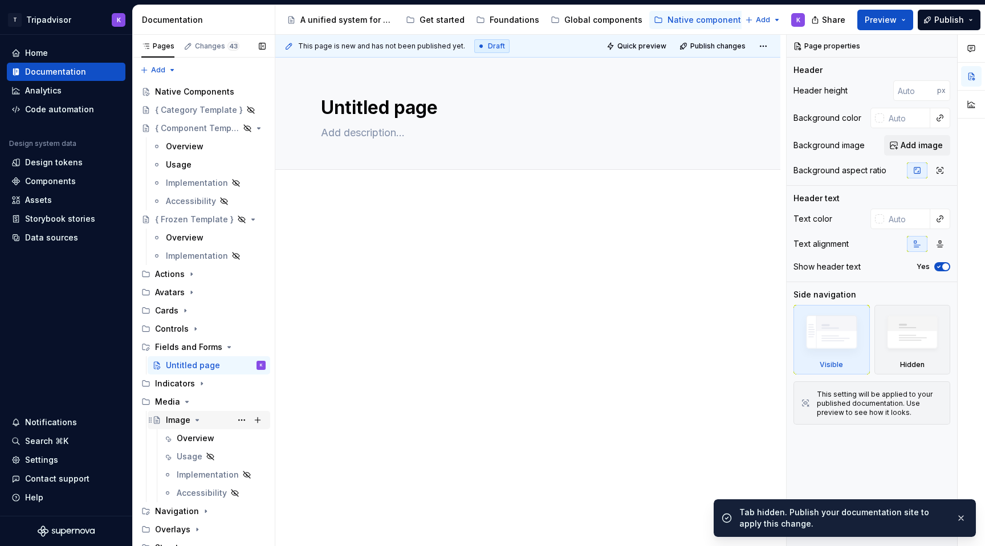
click at [195, 422] on icon "Page tree" at bounding box center [197, 419] width 9 height 9
click at [186, 401] on icon "Page tree" at bounding box center [187, 401] width 3 height 1
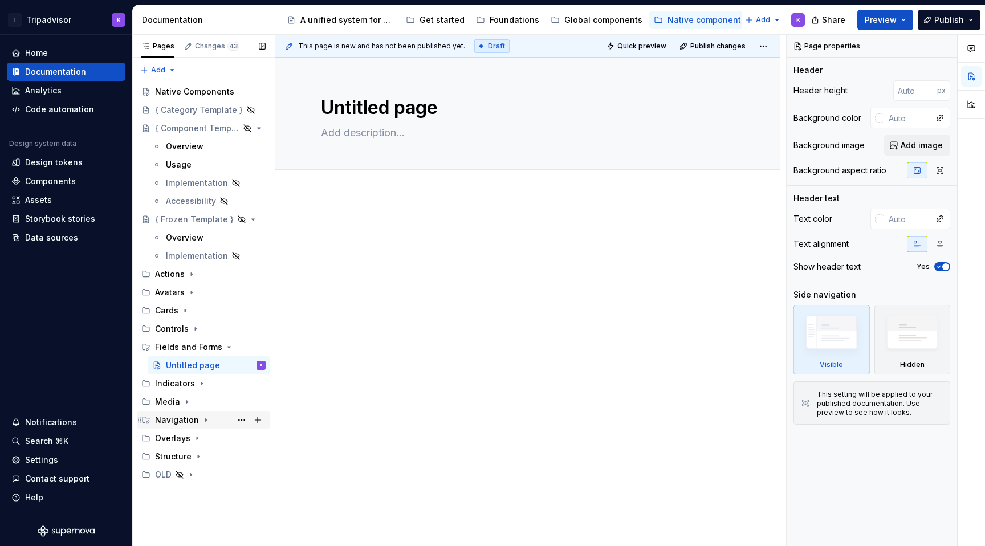
click at [201, 423] on icon "Page tree" at bounding box center [205, 419] width 9 height 9
click at [238, 438] on button "Page tree" at bounding box center [242, 438] width 16 height 16
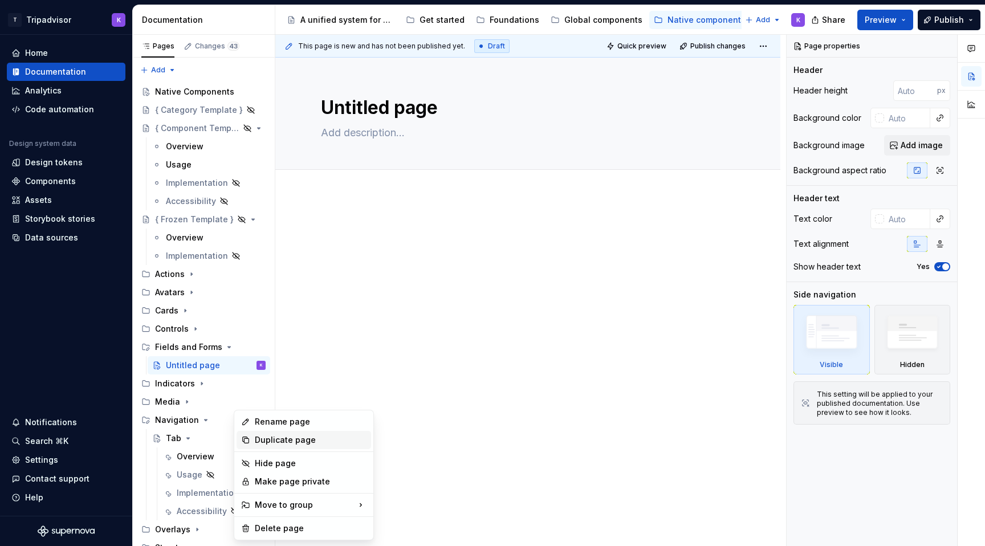
click at [273, 436] on div "Duplicate page" at bounding box center [311, 439] width 112 height 11
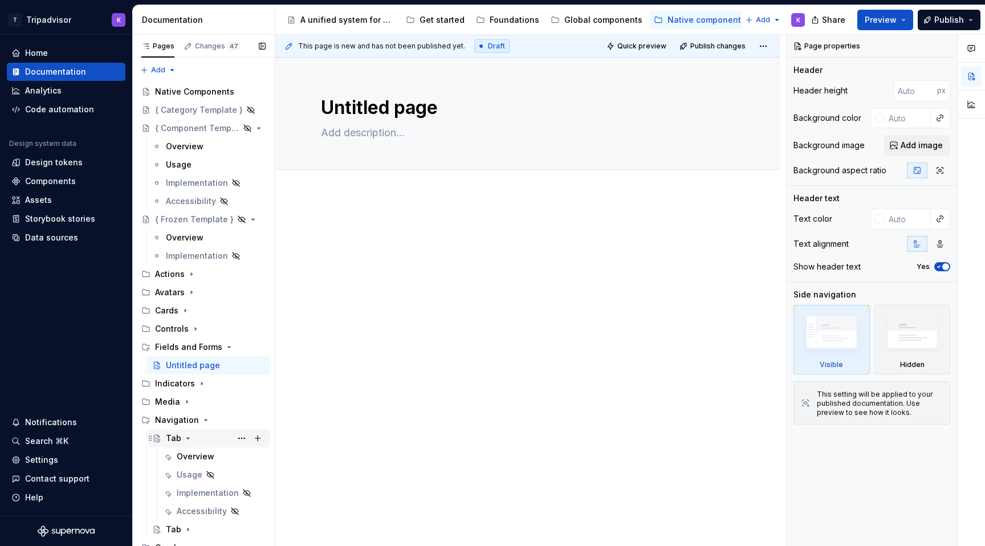
click at [187, 438] on icon "Page tree" at bounding box center [188, 438] width 3 height 1
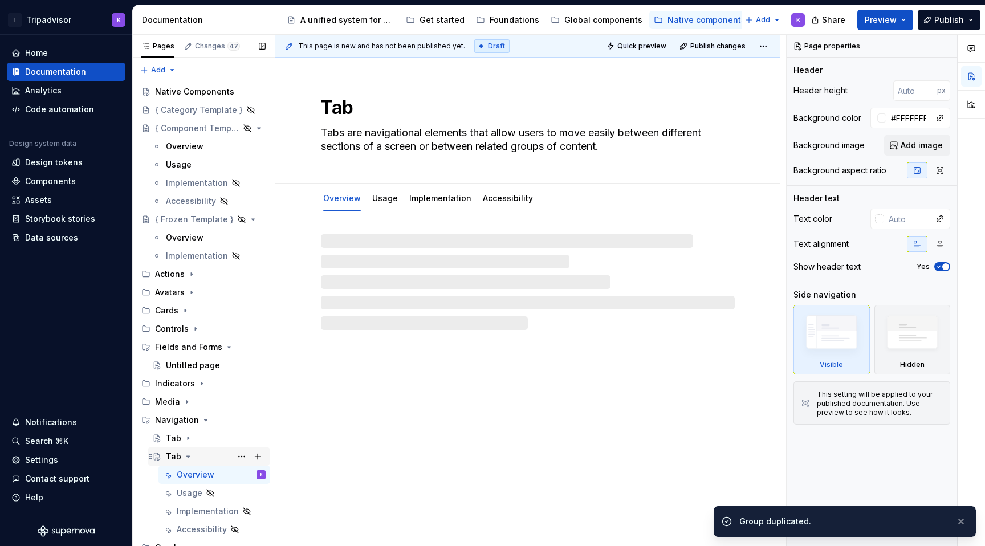
click at [187, 456] on icon "Page tree" at bounding box center [188, 456] width 3 height 1
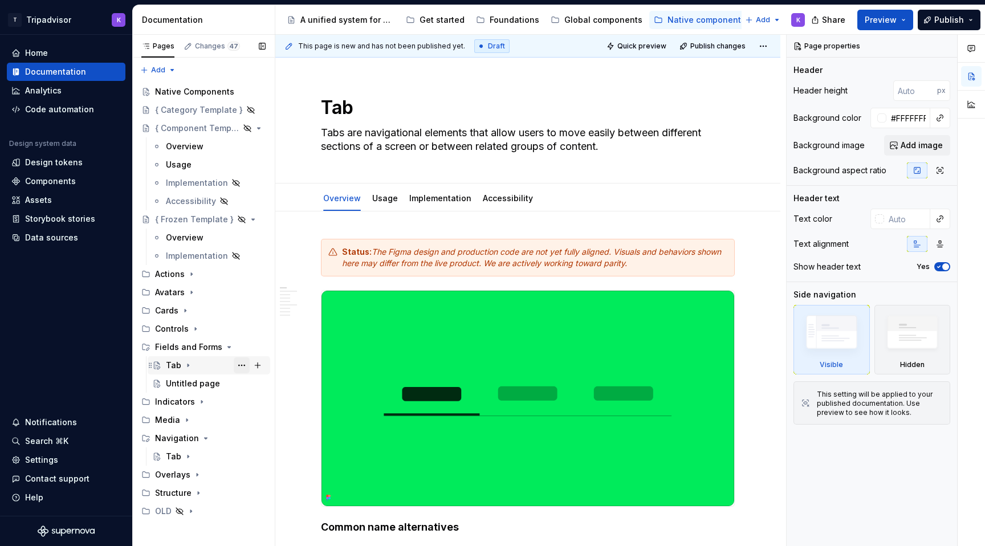
click at [238, 365] on button "Page tree" at bounding box center [242, 365] width 16 height 16
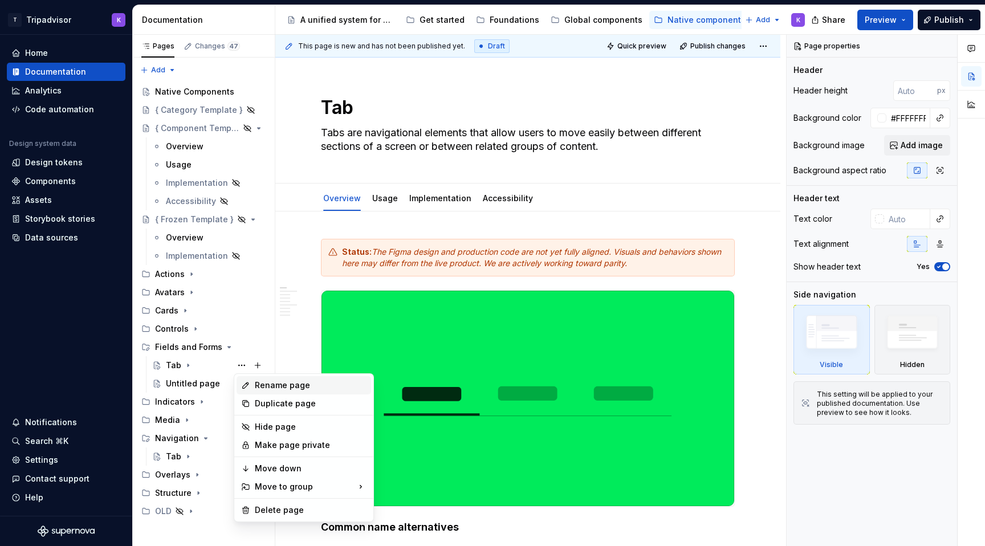
type textarea "*"
click at [260, 384] on div "Rename page" at bounding box center [311, 385] width 112 height 11
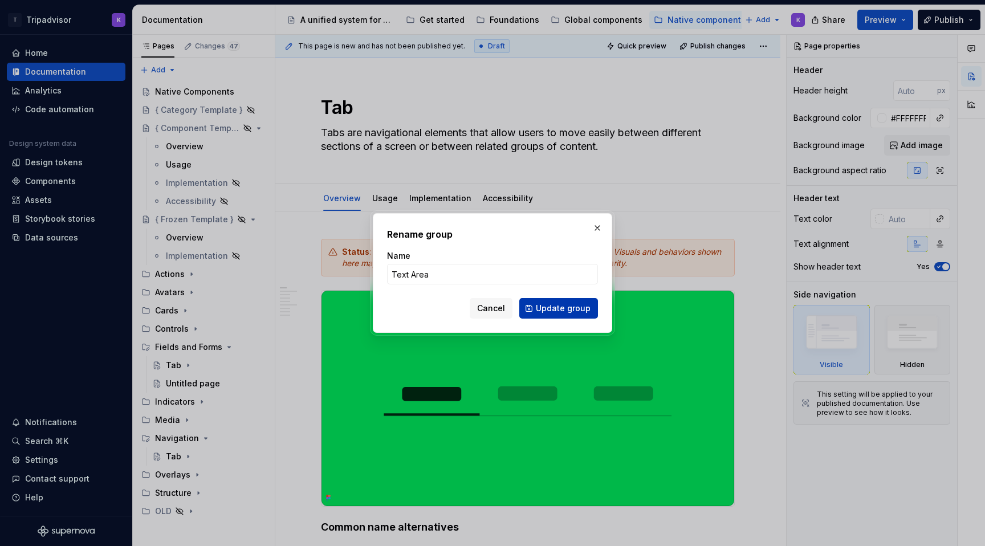
type input "Text Area"
click at [580, 309] on span "Update group" at bounding box center [563, 308] width 55 height 11
type textarea "*"
type textarea "Text Area"
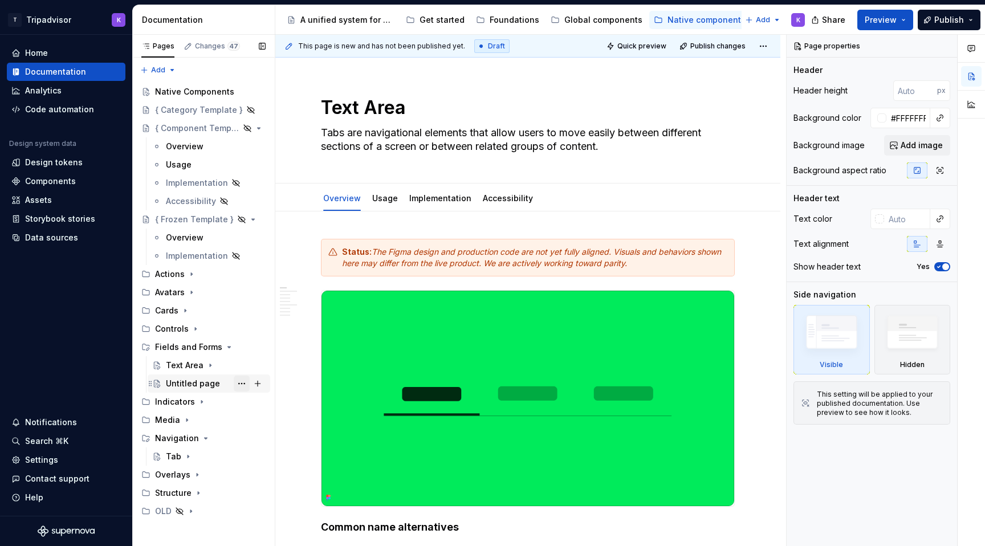
click at [235, 384] on button "Page tree" at bounding box center [242, 384] width 16 height 16
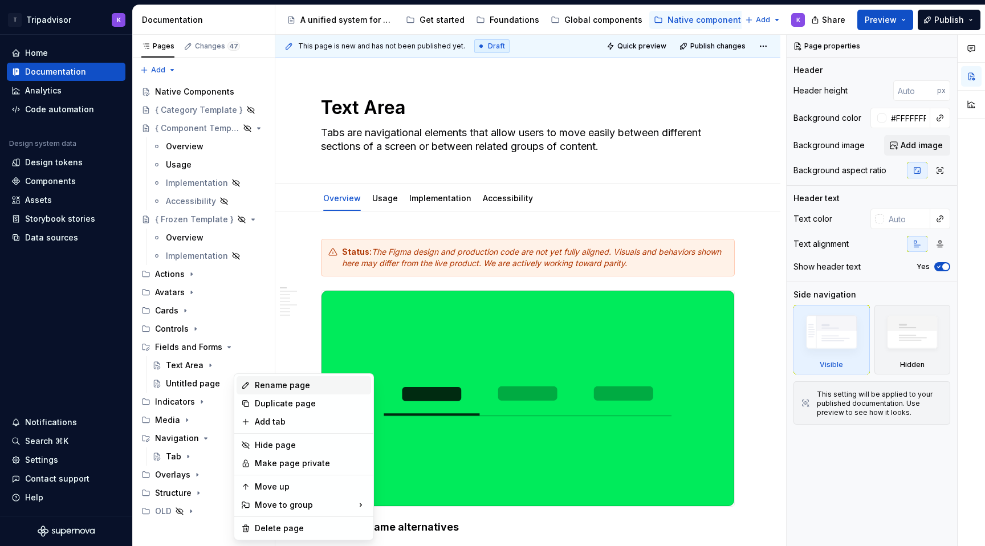
click at [284, 385] on div "Rename page" at bounding box center [311, 385] width 112 height 11
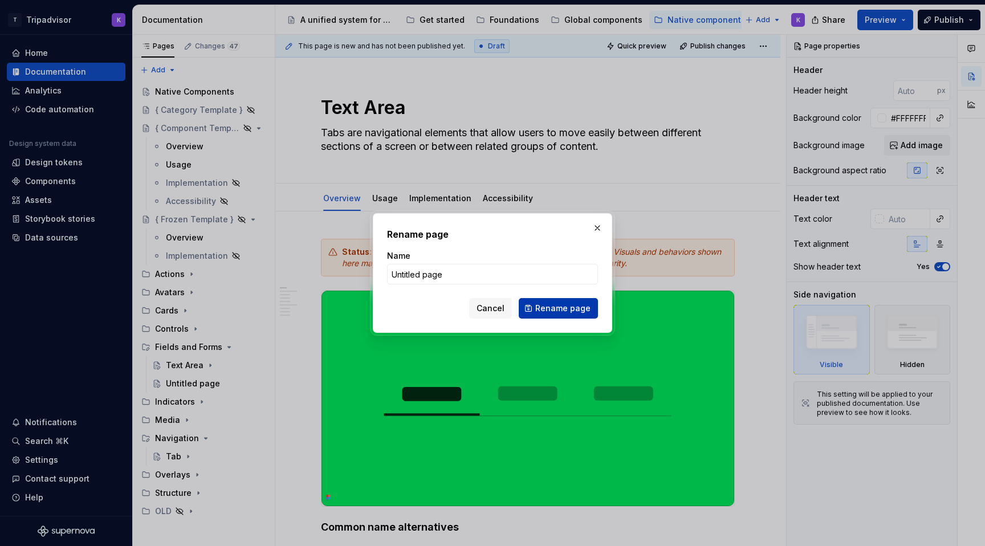
click at [574, 310] on span "Rename page" at bounding box center [562, 308] width 55 height 11
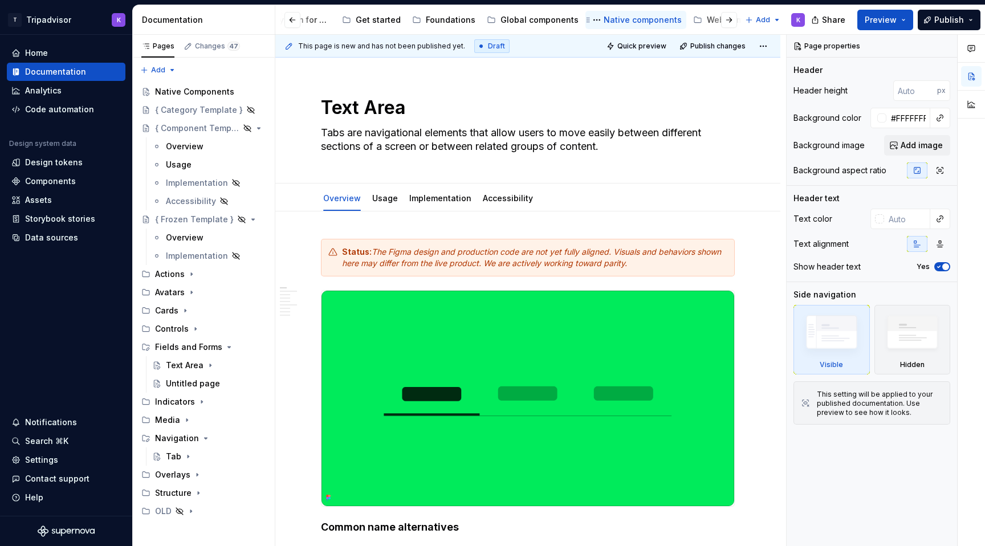
scroll to position [0, 104]
click at [667, 25] on div "Web components" at bounding box center [702, 19] width 70 height 11
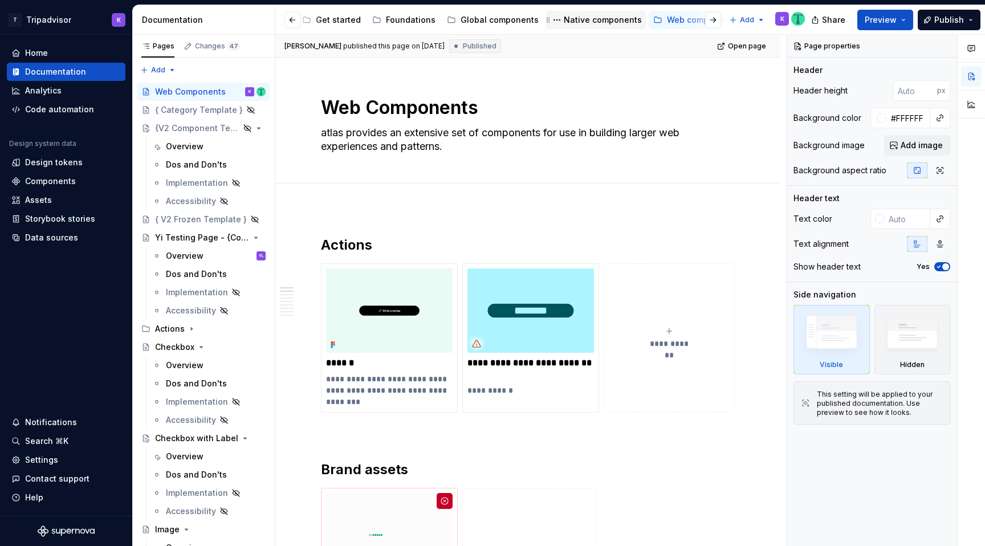
click at [582, 19] on div "Native components" at bounding box center [603, 19] width 78 height 11
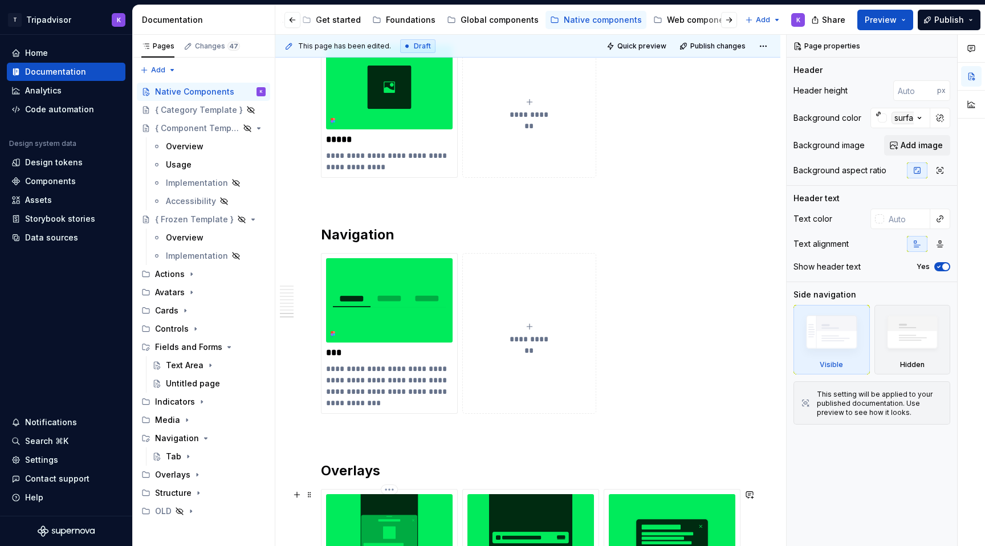
scroll to position [2065, 0]
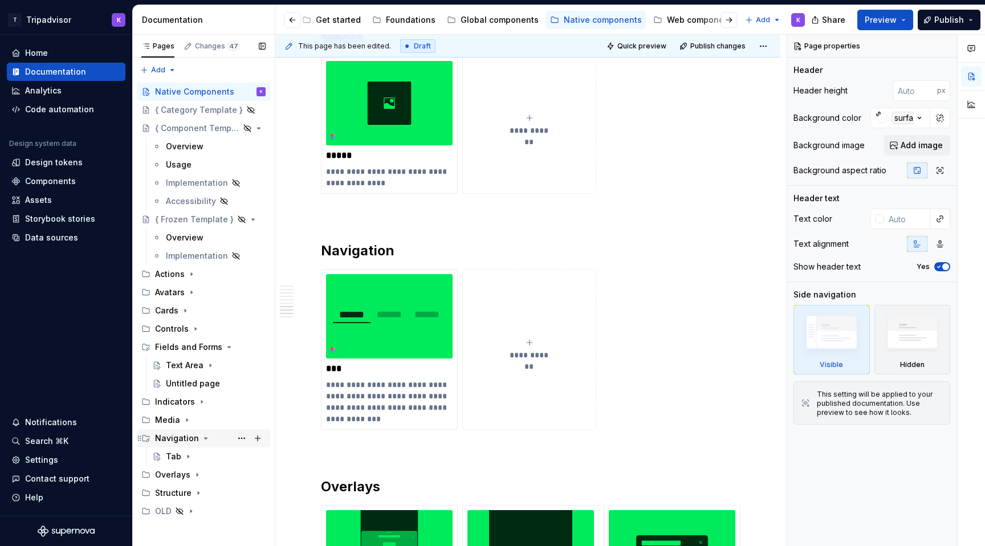
click at [205, 441] on icon "Page tree" at bounding box center [205, 438] width 9 height 9
click at [197, 368] on div "Text Area" at bounding box center [185, 365] width 38 height 11
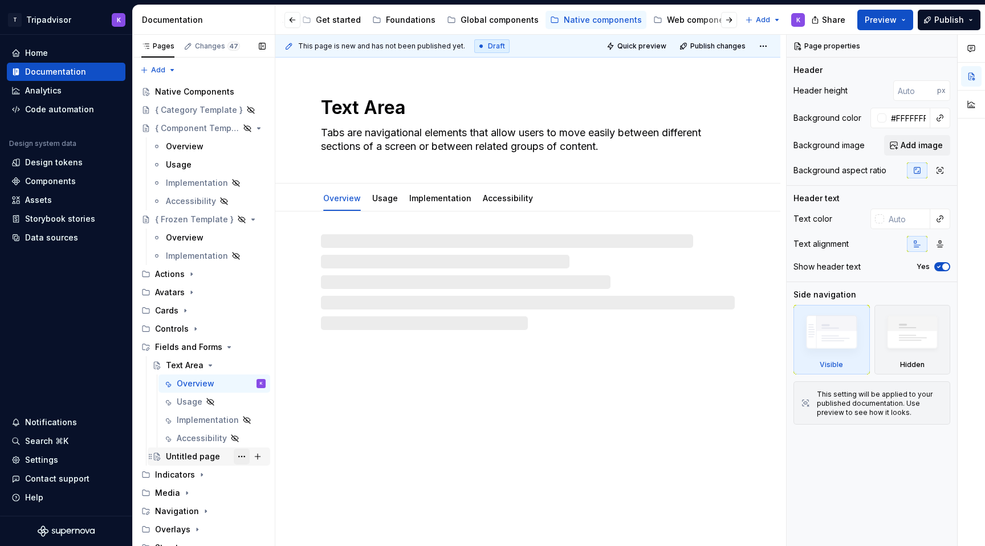
click at [248, 458] on button "Page tree" at bounding box center [242, 457] width 16 height 16
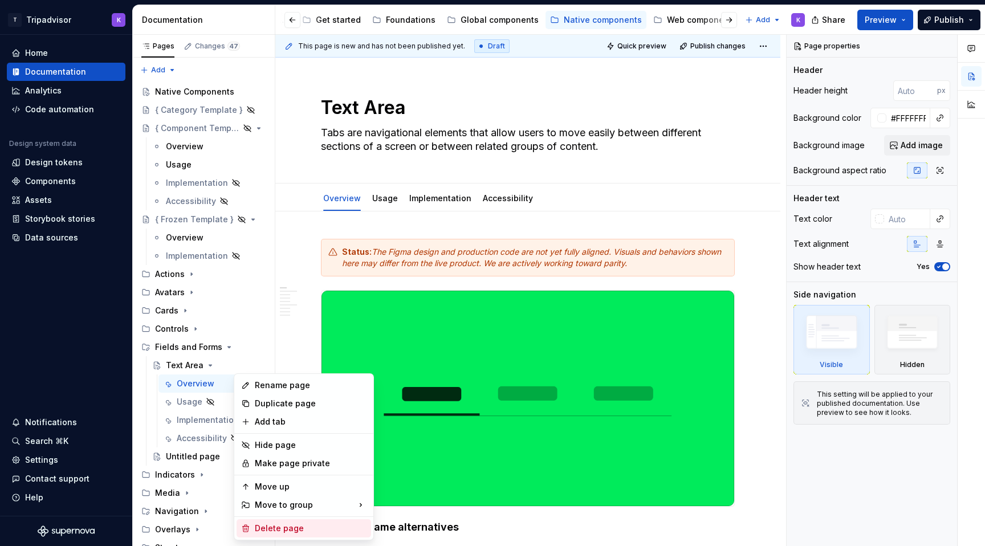
click at [277, 528] on div "Delete page" at bounding box center [311, 528] width 112 height 11
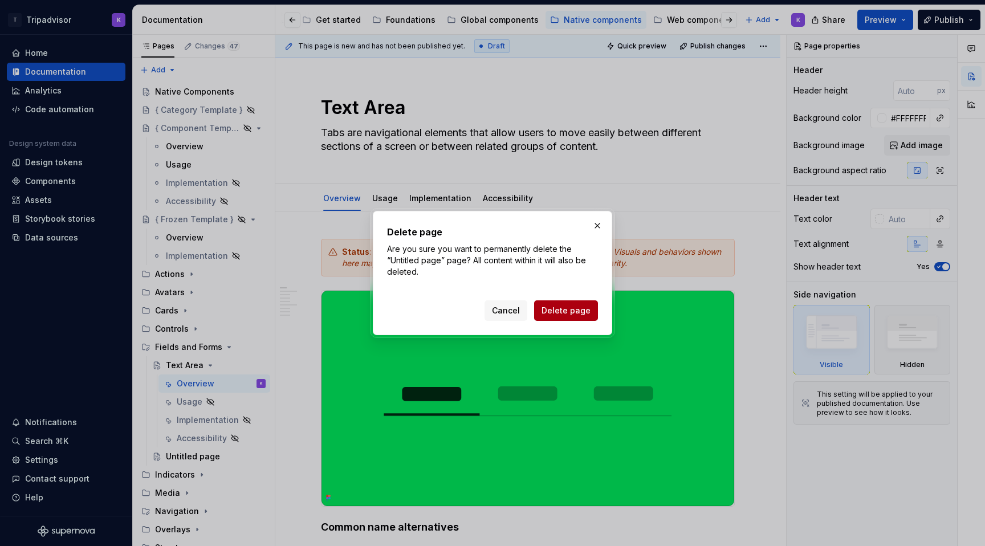
click at [568, 311] on span "Delete page" at bounding box center [565, 310] width 49 height 11
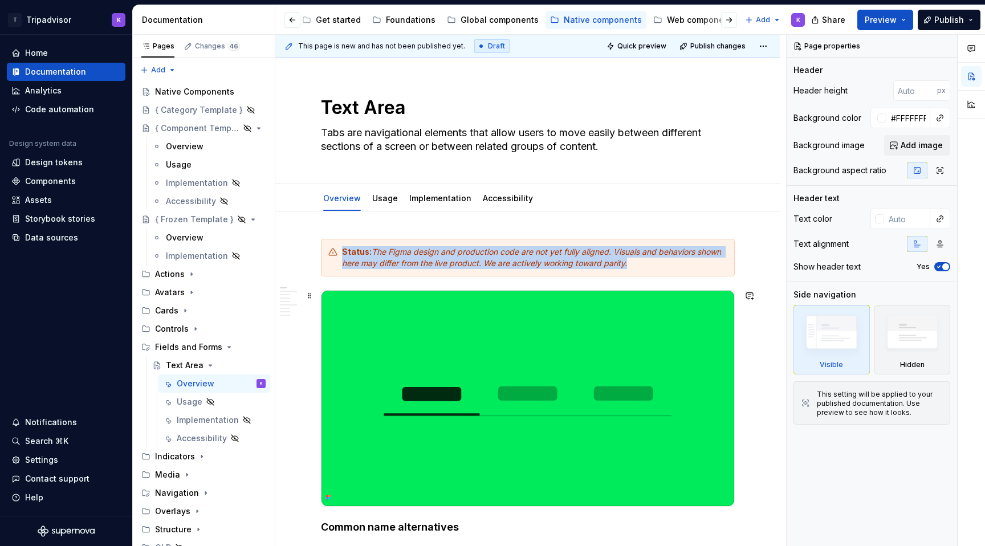
click at [494, 384] on img at bounding box center [527, 398] width 413 height 215
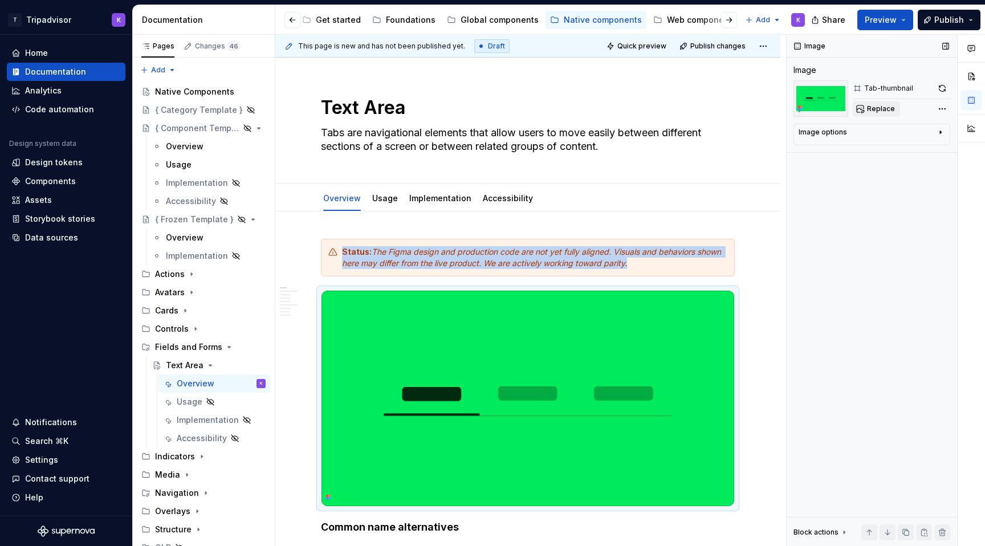
click at [858, 109] on button "Replace" at bounding box center [876, 109] width 47 height 16
type textarea "*"
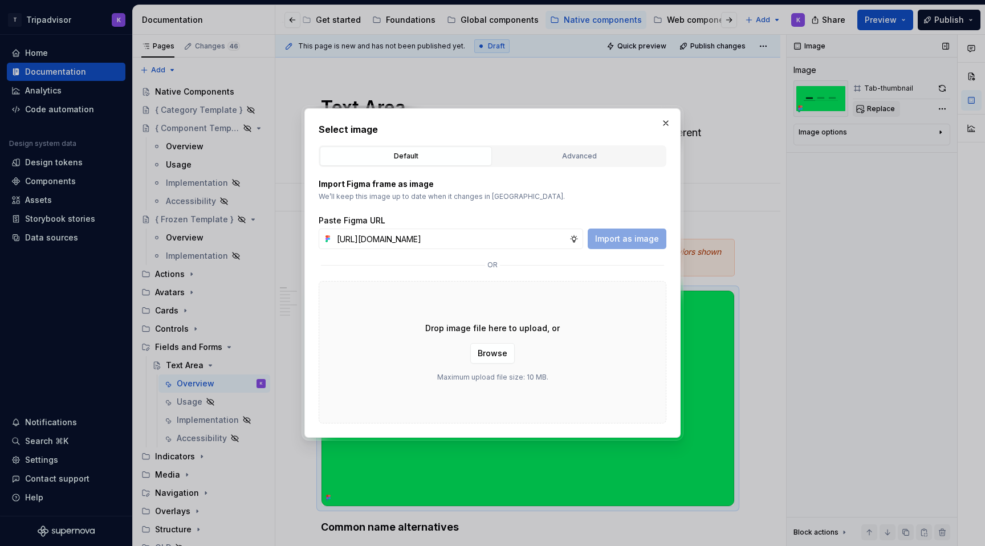
scroll to position [0, 305]
type input "https://www.figma.com/design/eWzZGbXTCMsZ0gwC1u1MU0/Altas-Native-Documentation?…"
click at [652, 240] on span "Import as image" at bounding box center [627, 238] width 64 height 11
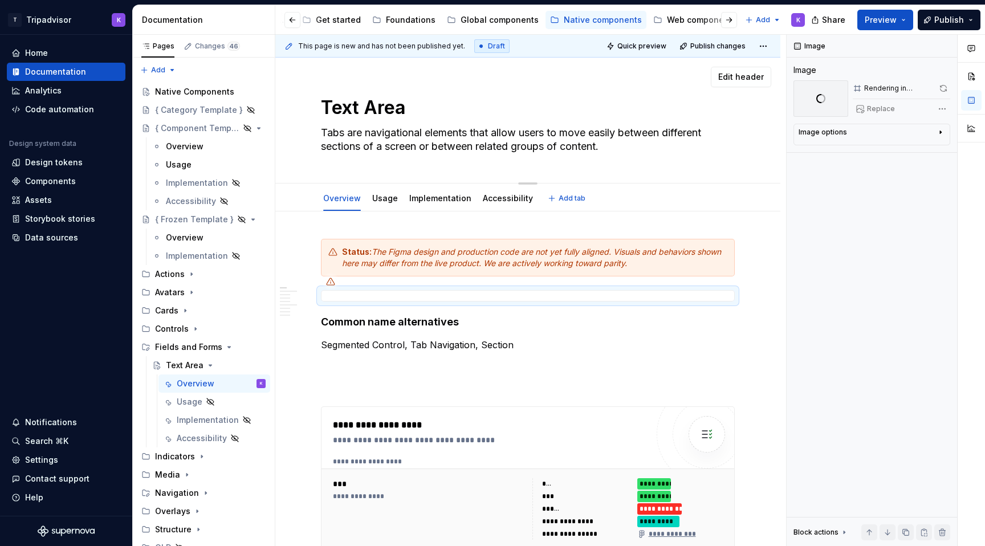
click at [552, 132] on textarea "Tabs are navigational elements that allow users to move easily between differen…" at bounding box center [526, 140] width 414 height 32
paste textarea "ext areas allow users to enter and edit text inputs that extends across multipl…"
type textarea "*"
type textarea "Text areas allow users to enter and edit text inputs that extends across multip…"
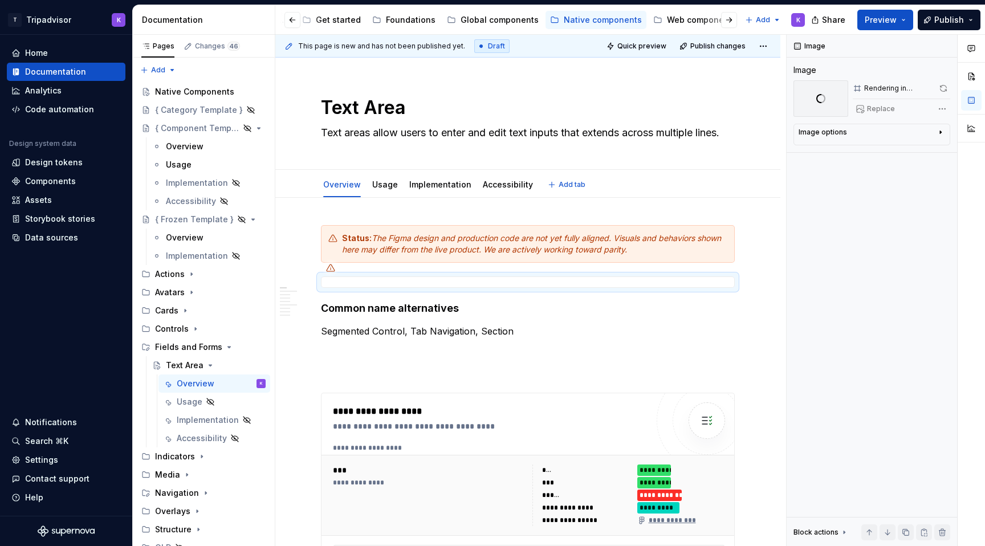
type textarea "*"
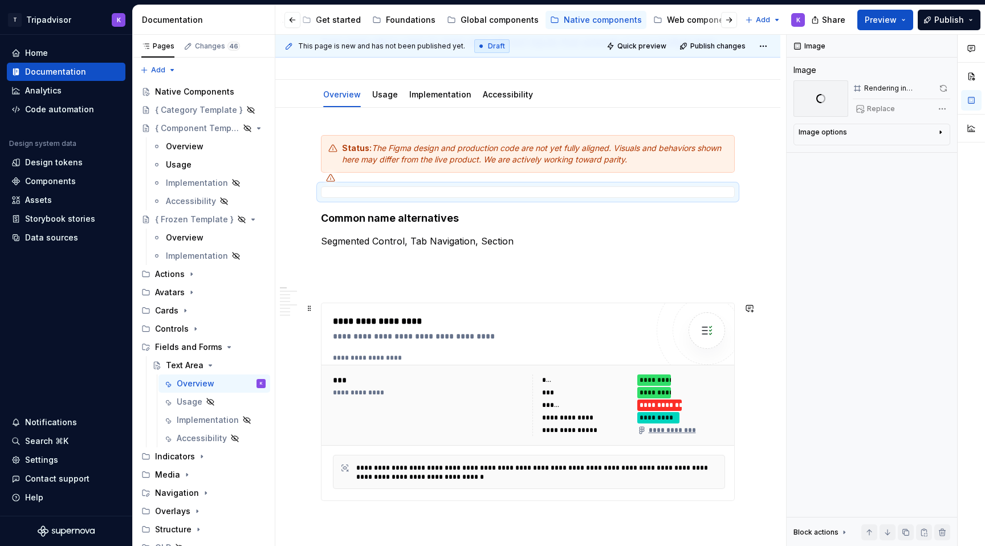
scroll to position [96, 0]
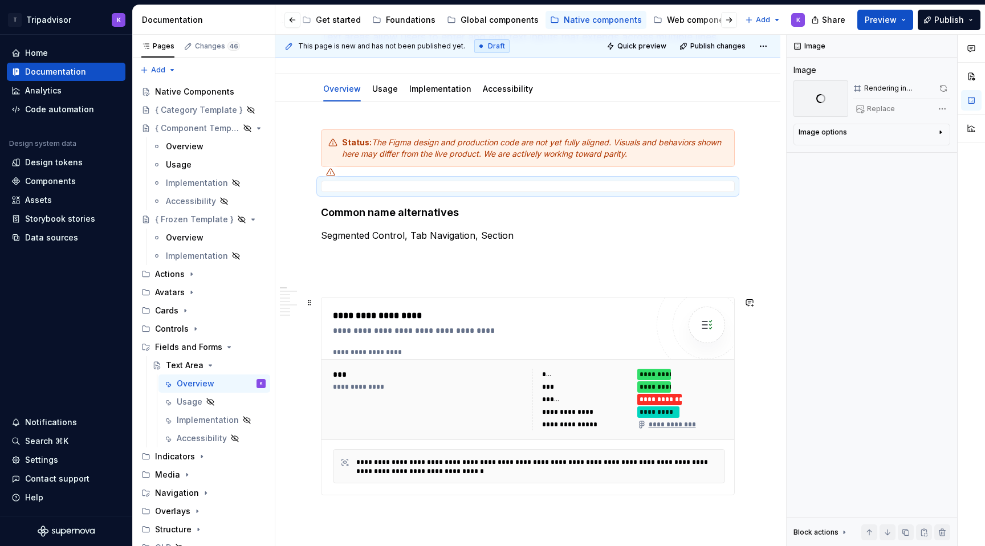
type textarea "Text areas allow users to enter and edit text inputs that extends across multip…"
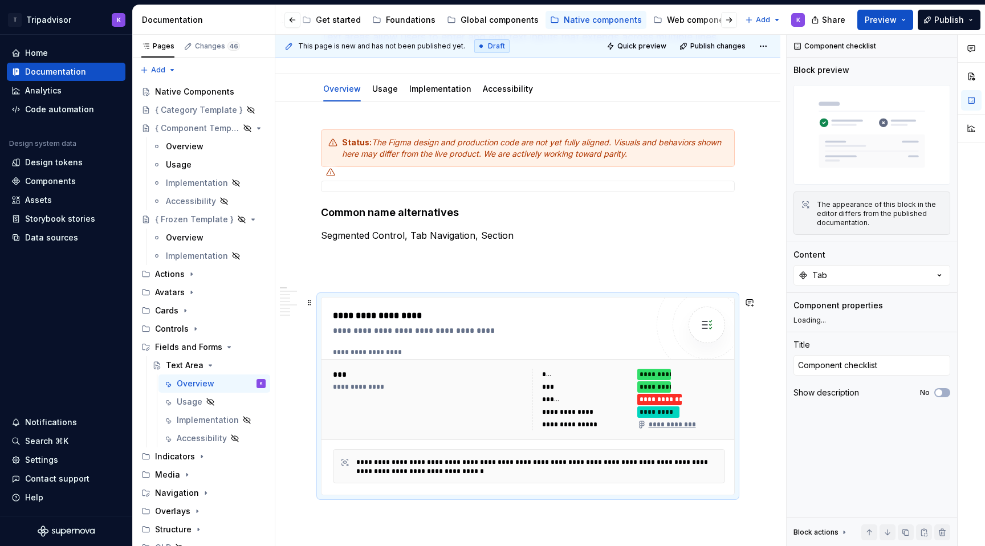
click at [471, 359] on div "**********" at bounding box center [528, 399] width 415 height 81
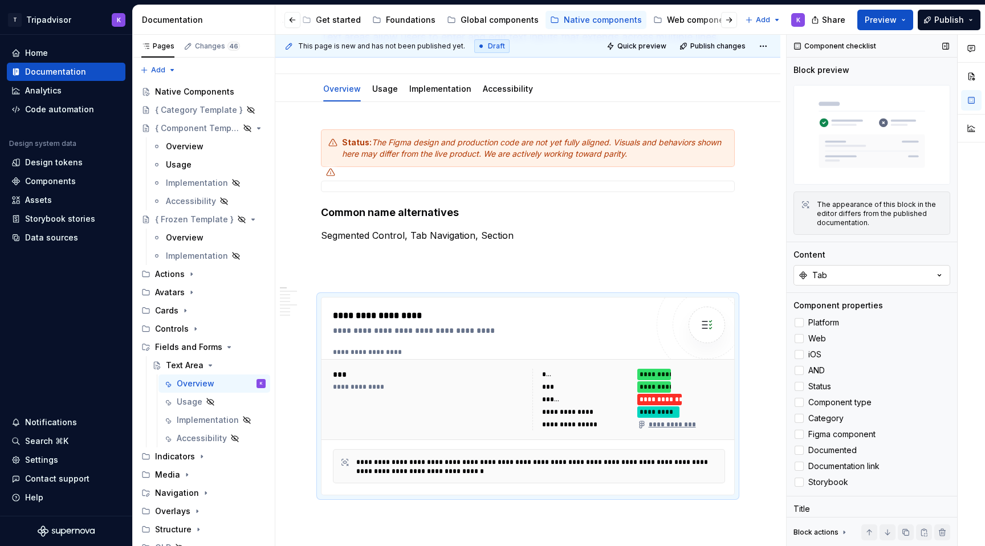
click at [842, 273] on button "Tab" at bounding box center [871, 275] width 157 height 21
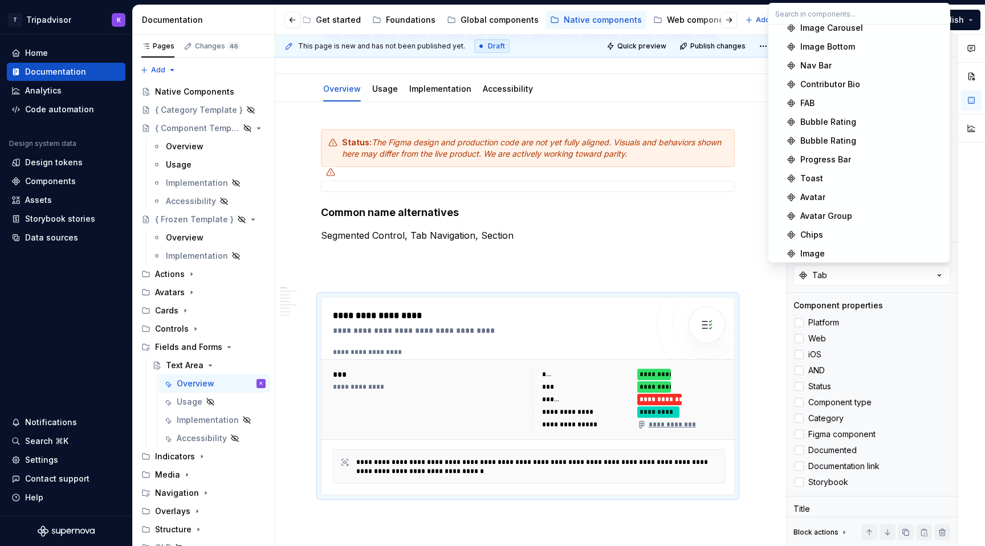
scroll to position [744, 0]
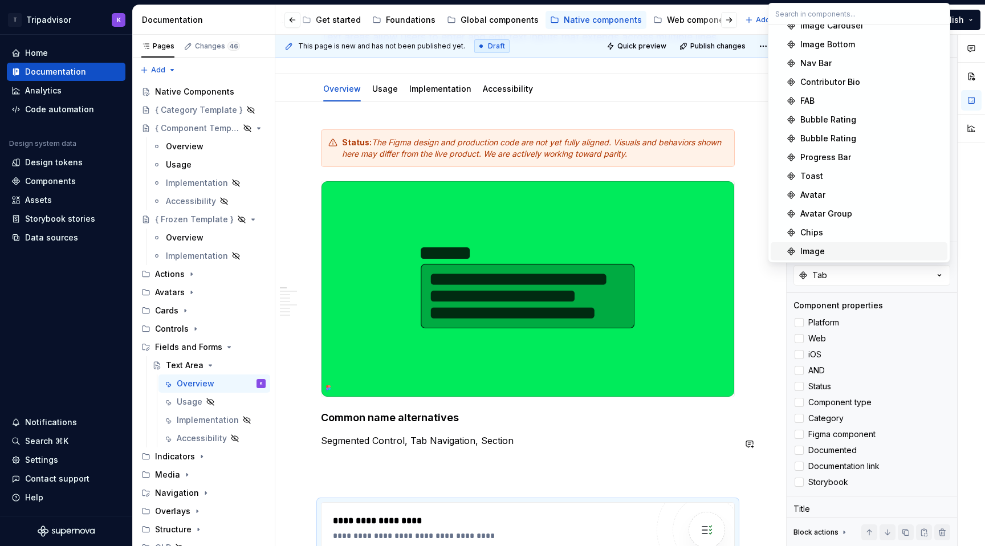
click at [604, 447] on p "Segmented Control, Tab Navigation, Section" at bounding box center [528, 441] width 414 height 14
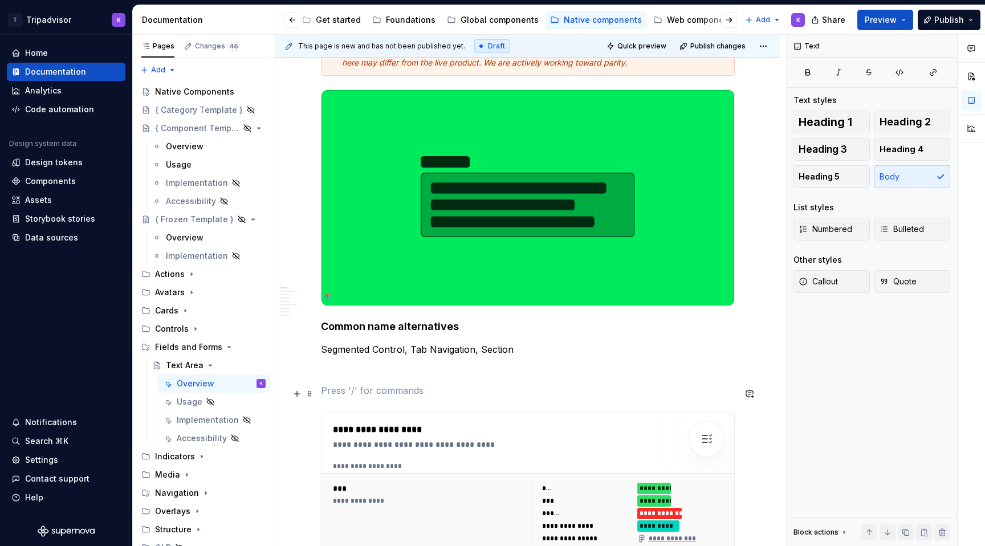
click at [536, 397] on p at bounding box center [528, 391] width 414 height 14
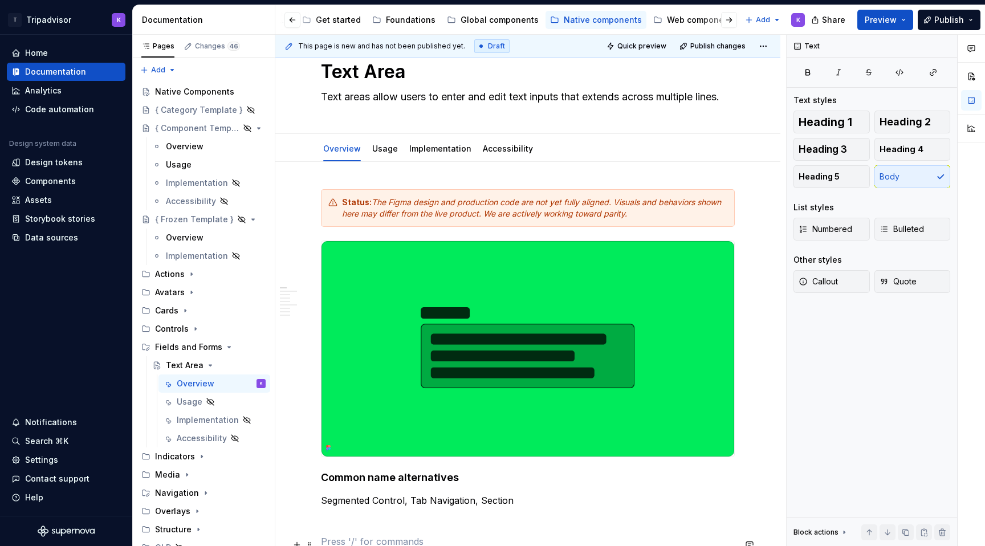
scroll to position [2, 0]
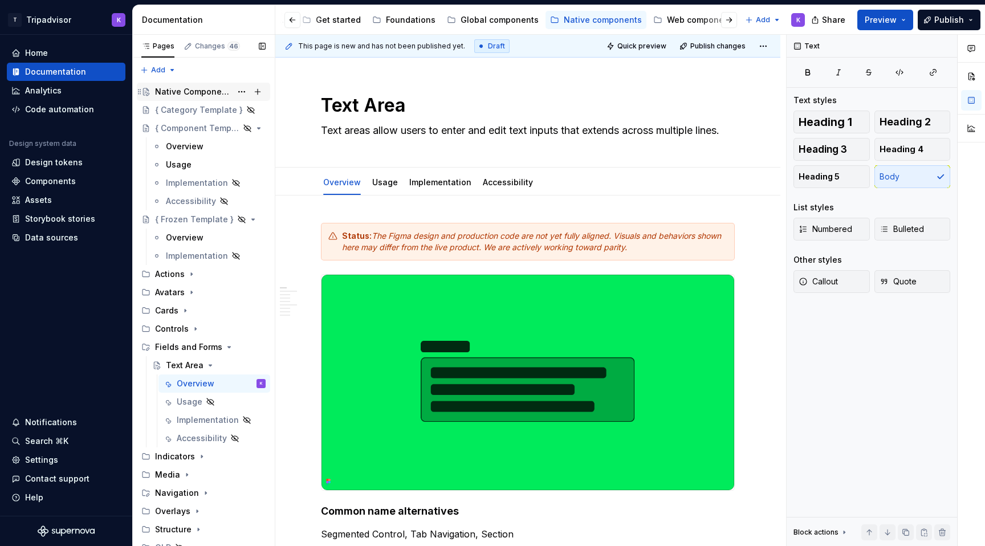
click at [174, 94] on div "Native Components" at bounding box center [193, 91] width 76 height 11
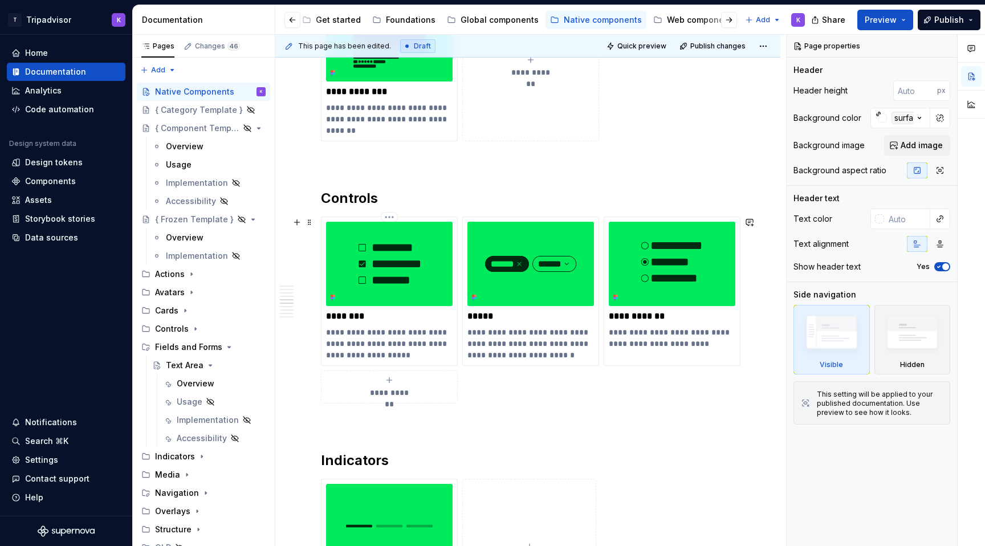
scroll to position [1418, 0]
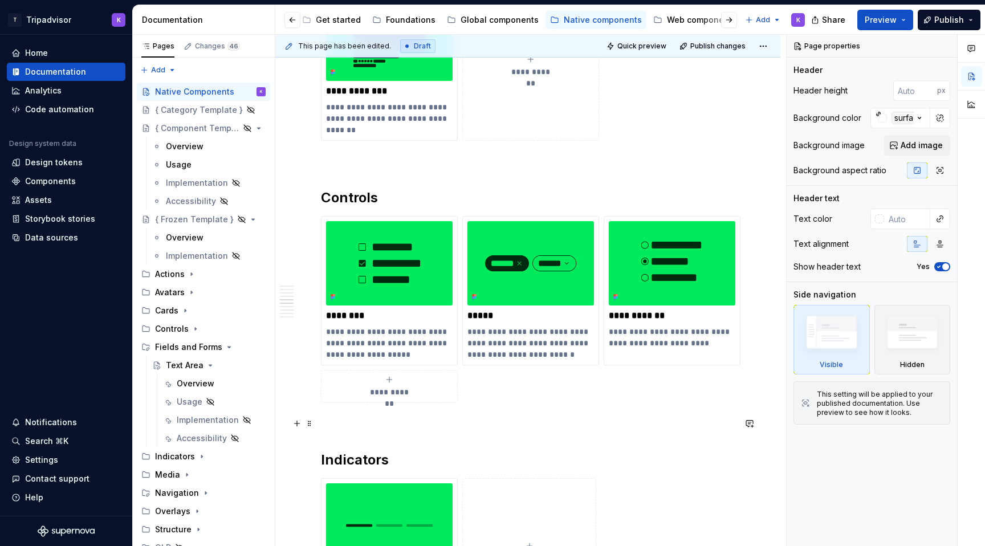
click at [418, 431] on div "**********" at bounding box center [528, 215] width 414 height 2796
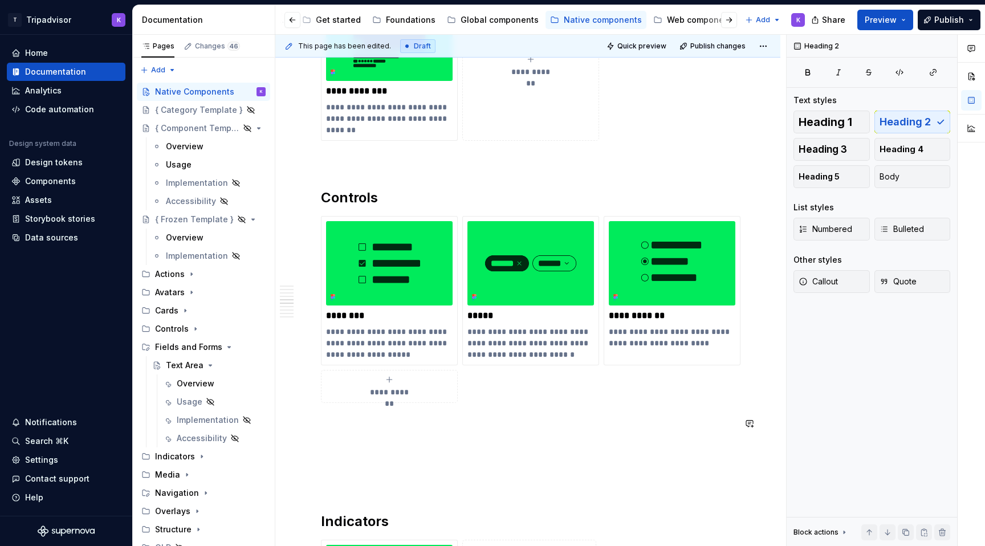
click at [402, 451] on div "**********" at bounding box center [528, 245] width 414 height 2857
type textarea "*"
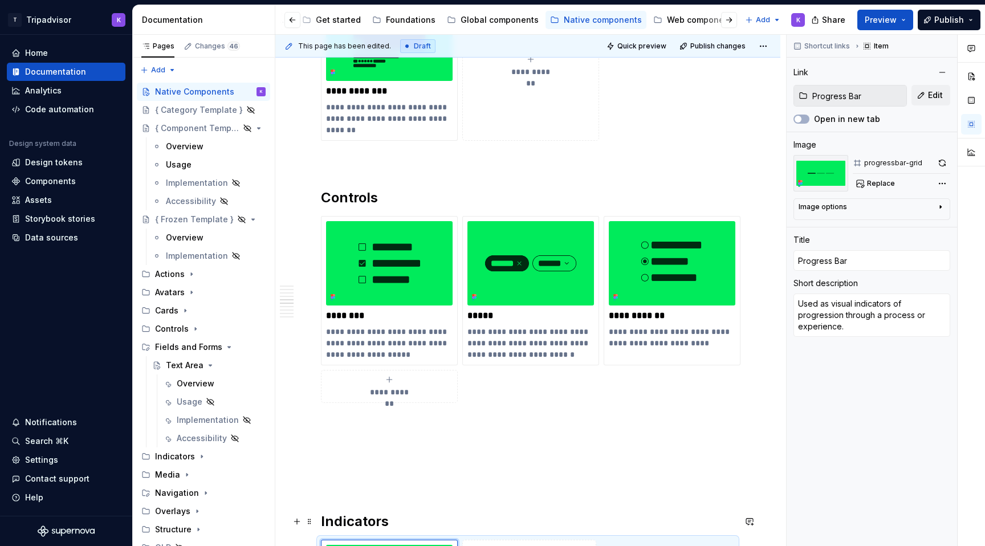
click at [377, 521] on h2 "Indicators" at bounding box center [528, 521] width 414 height 18
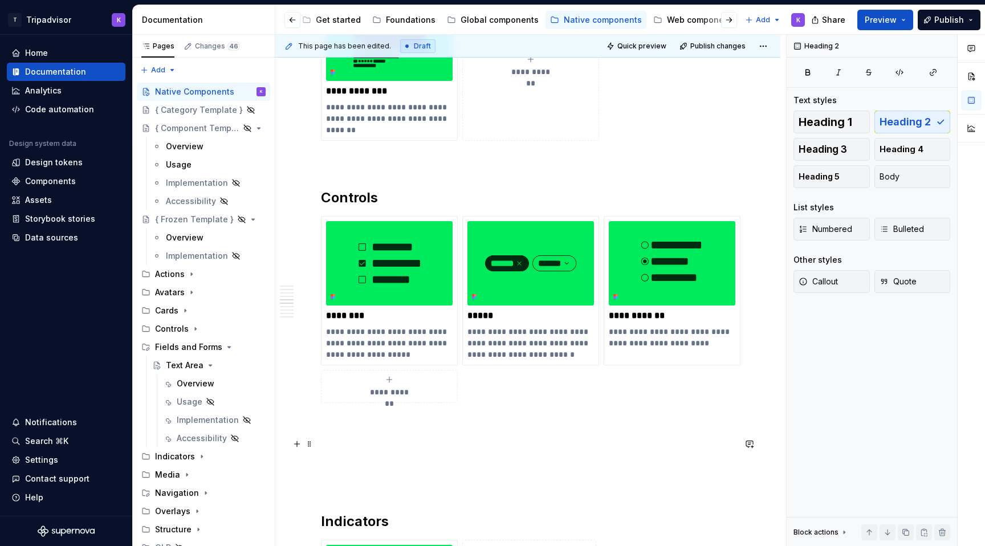
click at [352, 442] on p at bounding box center [528, 444] width 414 height 14
click at [924, 121] on span "Heading 2" at bounding box center [904, 121] width 51 height 11
click at [367, 431] on div "**********" at bounding box center [528, 256] width 414 height 2878
click at [354, 432] on div "**********" at bounding box center [528, 256] width 414 height 2878
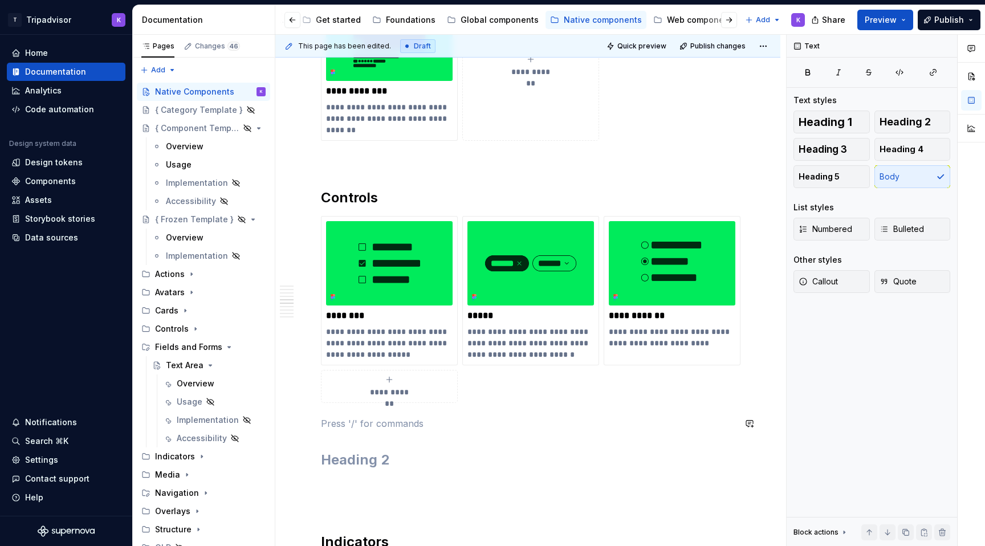
click at [354, 413] on div "**********" at bounding box center [528, 256] width 414 height 2878
click at [362, 462] on h2 at bounding box center [528, 460] width 414 height 18
click at [361, 486] on p at bounding box center [528, 485] width 414 height 14
click at [356, 484] on p at bounding box center [528, 485] width 414 height 14
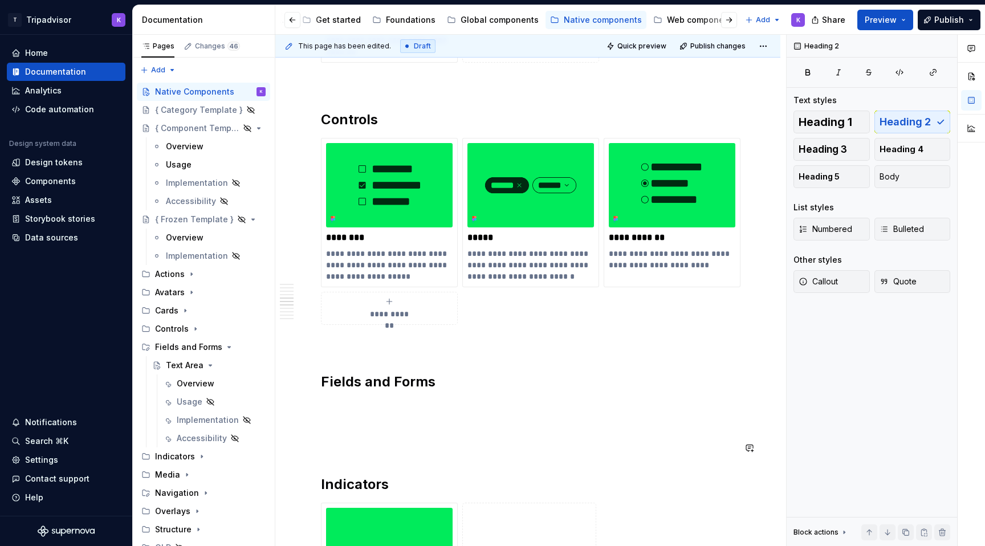
click at [351, 465] on div "**********" at bounding box center [528, 188] width 414 height 2898
click at [351, 450] on p at bounding box center [528, 448] width 414 height 14
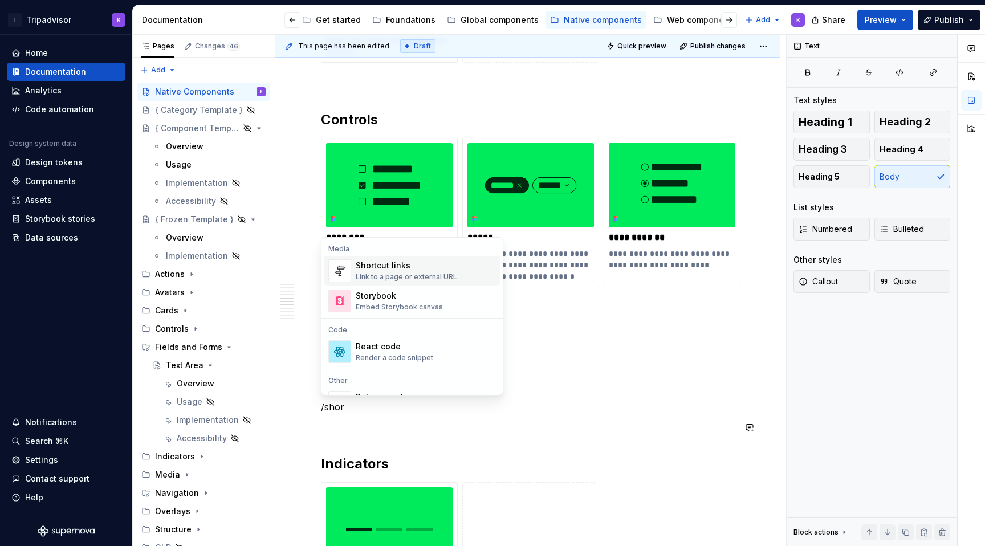
click at [412, 274] on div "Link to a page or external URL" at bounding box center [406, 276] width 101 height 9
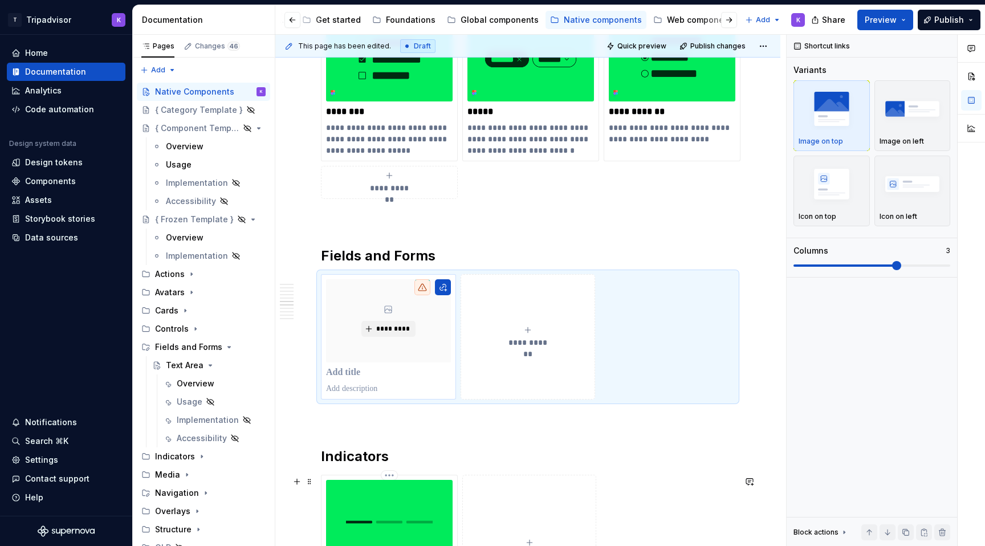
scroll to position [1655, 0]
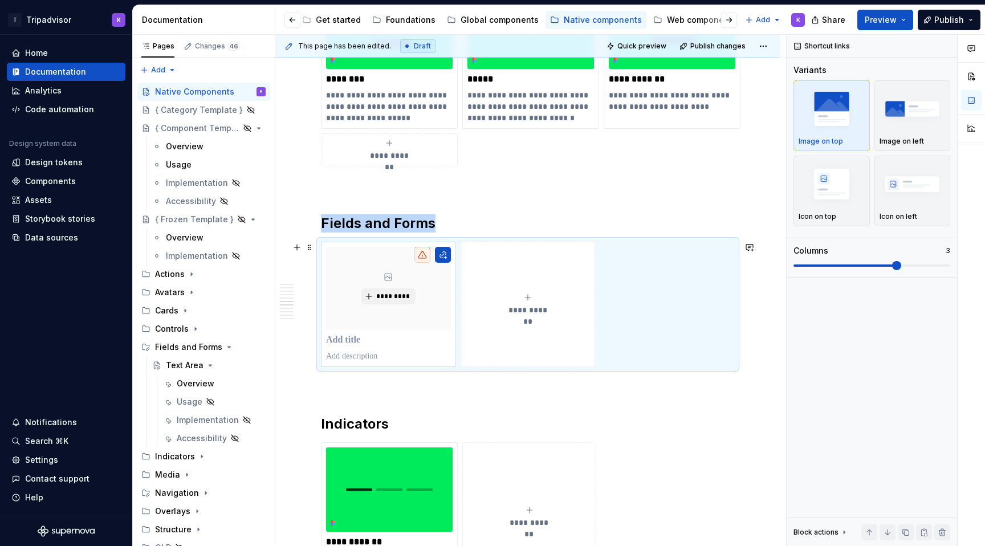
click at [400, 315] on div "*********" at bounding box center [388, 288] width 125 height 83
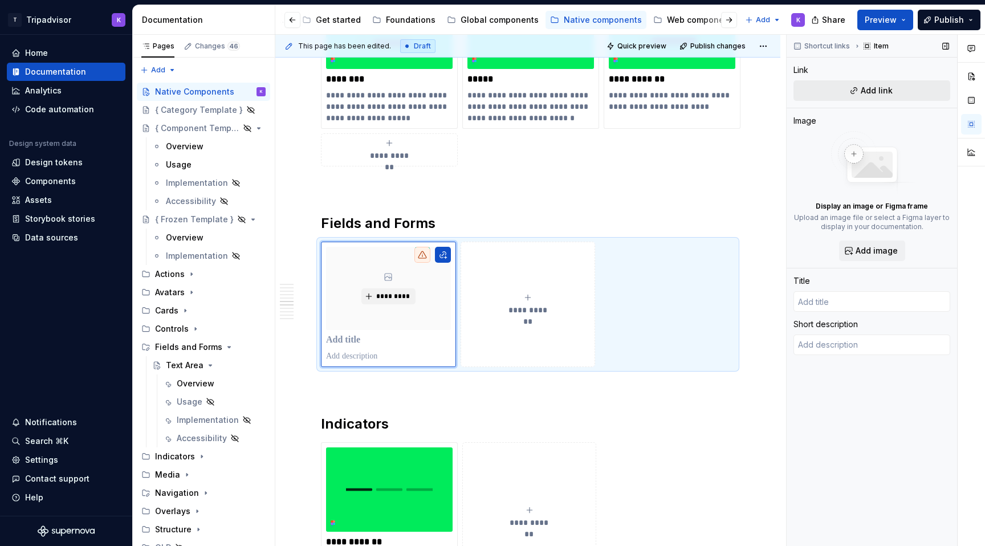
click at [872, 94] on span "Add link" at bounding box center [877, 90] width 32 height 11
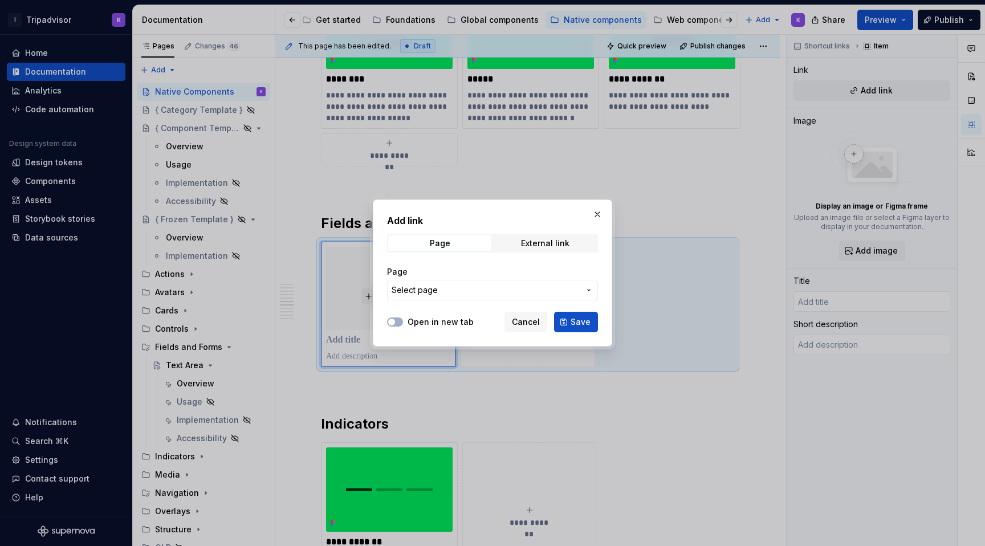
click at [463, 289] on span "Select page" at bounding box center [486, 289] width 188 height 11
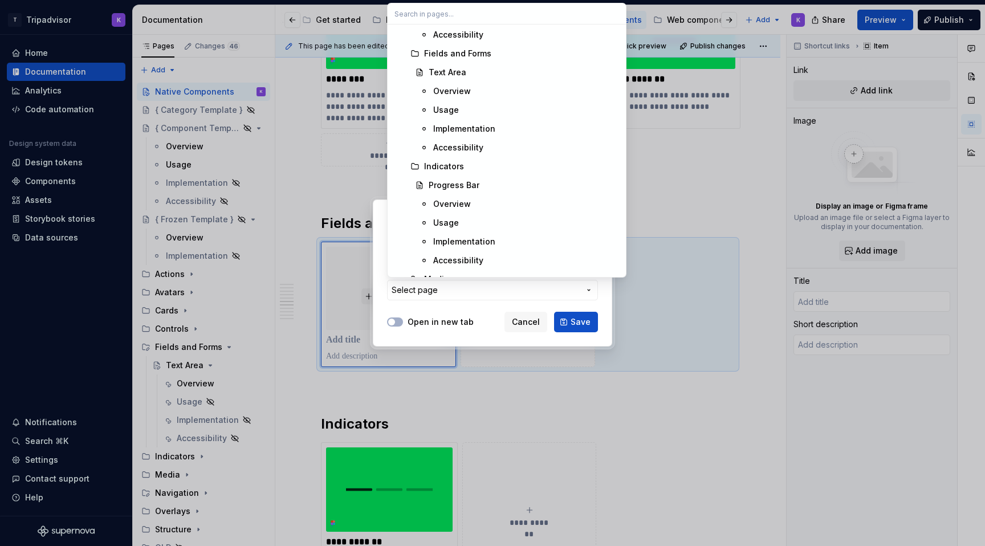
scroll to position [3274, 0]
click at [481, 80] on span "Text Area" at bounding box center [507, 72] width 234 height 18
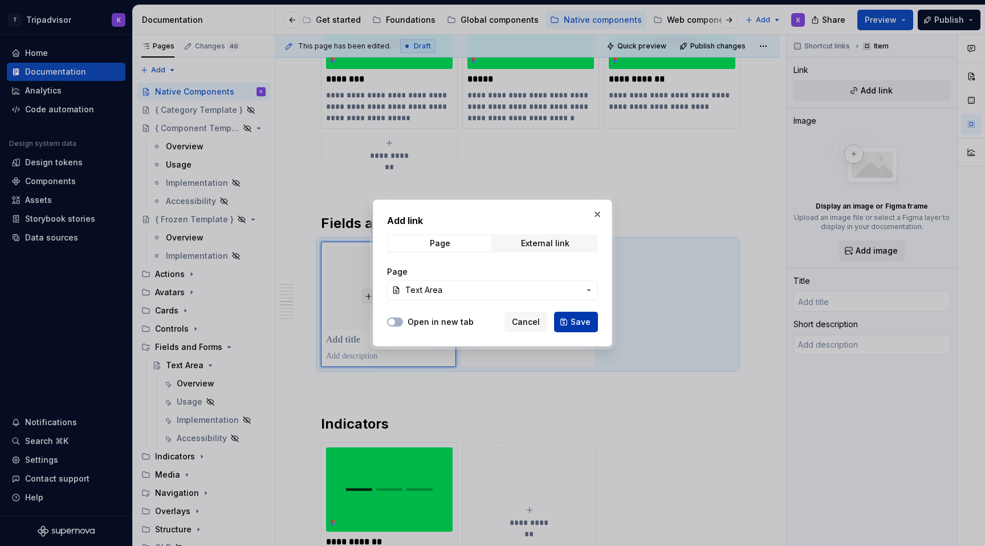
click at [572, 321] on span "Save" at bounding box center [580, 321] width 20 height 11
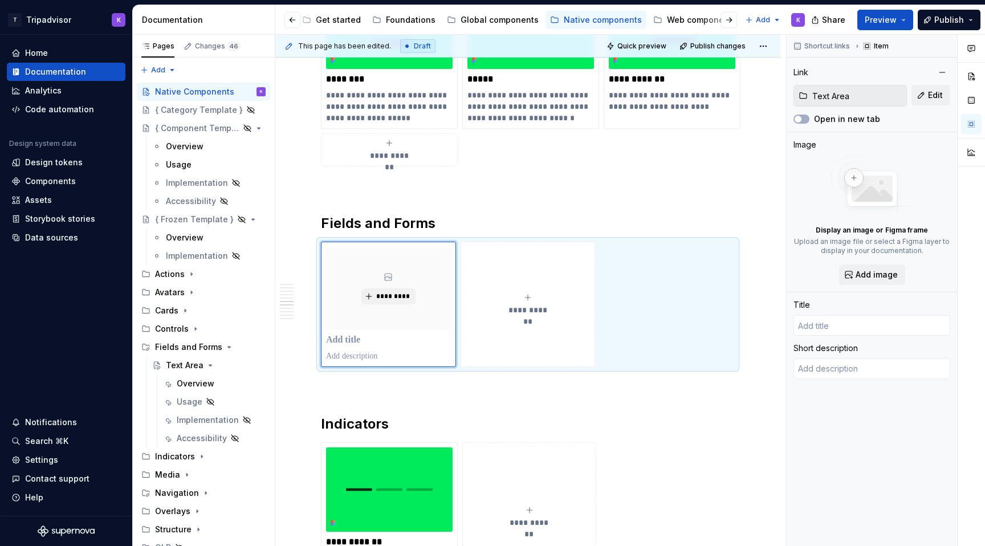
type textarea "*"
type input "Text Area"
type textarea "Text areas allow users to enter and edit text inputs that extends across multip…"
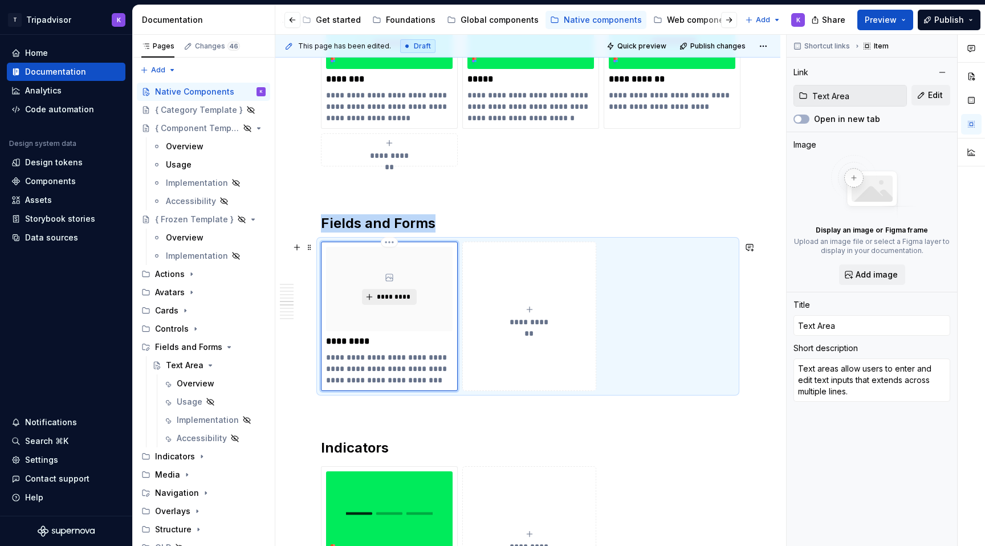
click at [401, 297] on span "*********" at bounding box center [393, 296] width 35 height 9
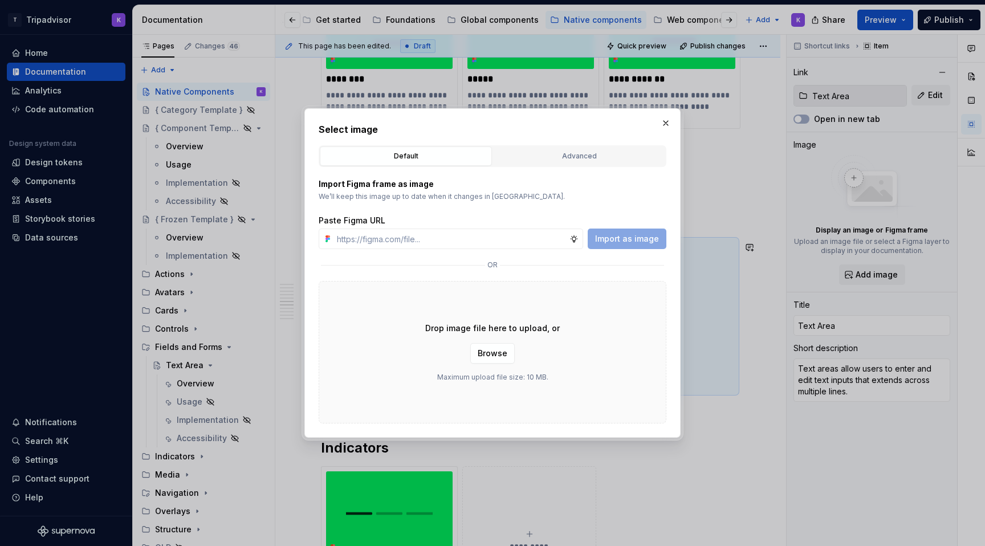
type textarea "*"
type input "https://www.figma.com/design/eWzZGbXTCMsZ0gwC1u1MU0/Altas-Native-Documentation?…"
click at [646, 240] on span "Import as image" at bounding box center [627, 238] width 64 height 11
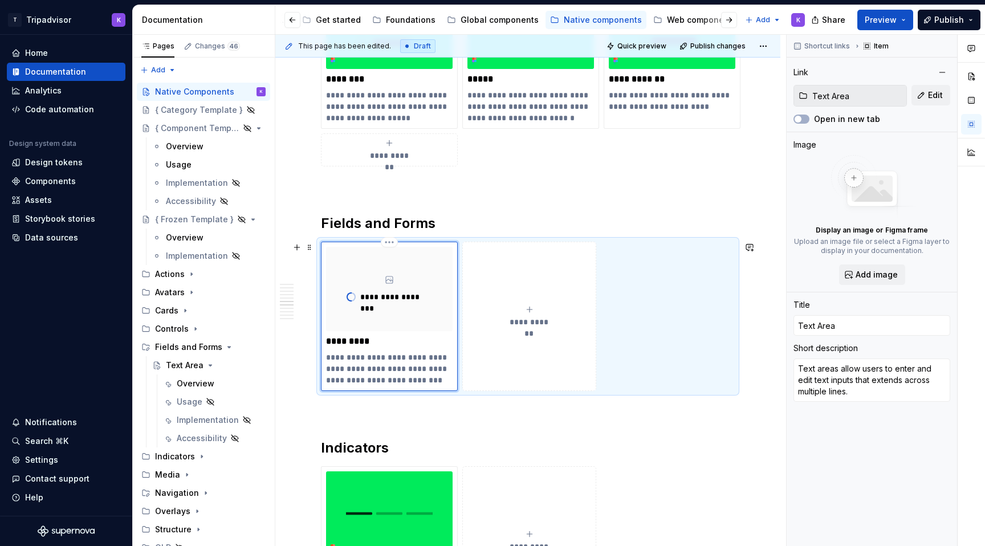
type textarea "*"
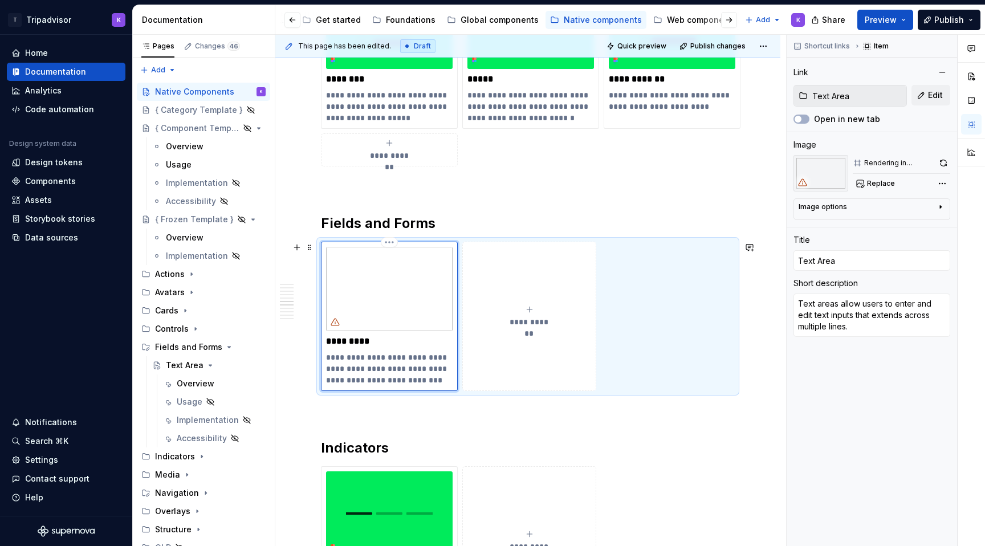
click at [370, 361] on p "**********" at bounding box center [389, 369] width 127 height 34
drag, startPoint x: 370, startPoint y: 360, endPoint x: 327, endPoint y: 359, distance: 43.3
click at [327, 359] on p "**********" at bounding box center [389, 369] width 127 height 34
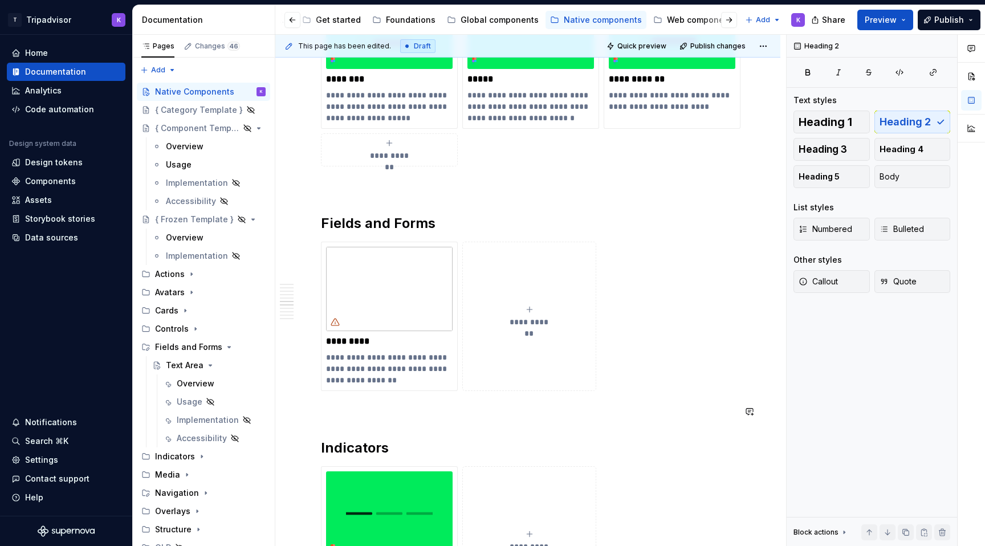
click at [436, 418] on div "**********" at bounding box center [528, 91] width 414 height 3020
click at [426, 401] on div "**********" at bounding box center [528, 91] width 414 height 3020
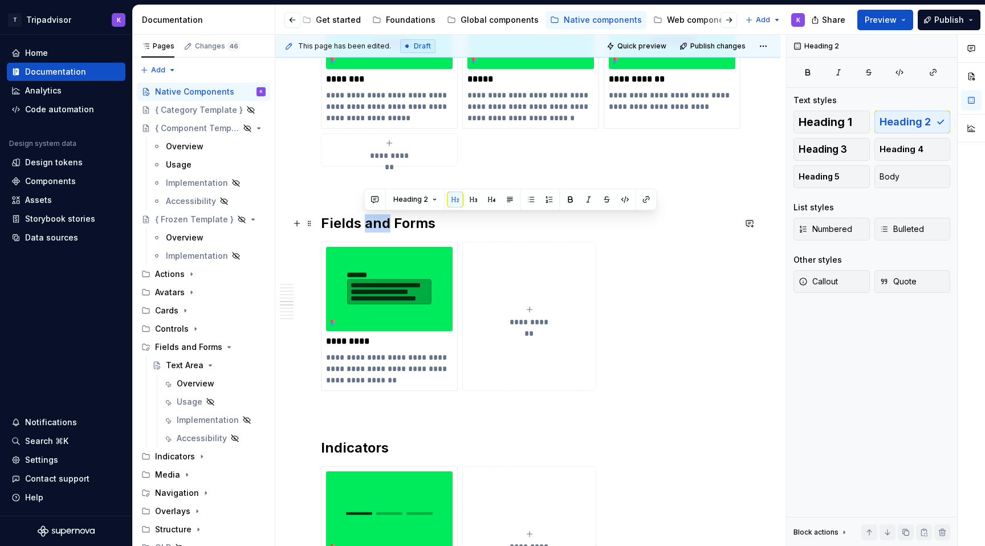
drag, startPoint x: 390, startPoint y: 218, endPoint x: 364, endPoint y: 218, distance: 26.2
click at [364, 218] on h2 "Fields and Forms" at bounding box center [528, 223] width 414 height 18
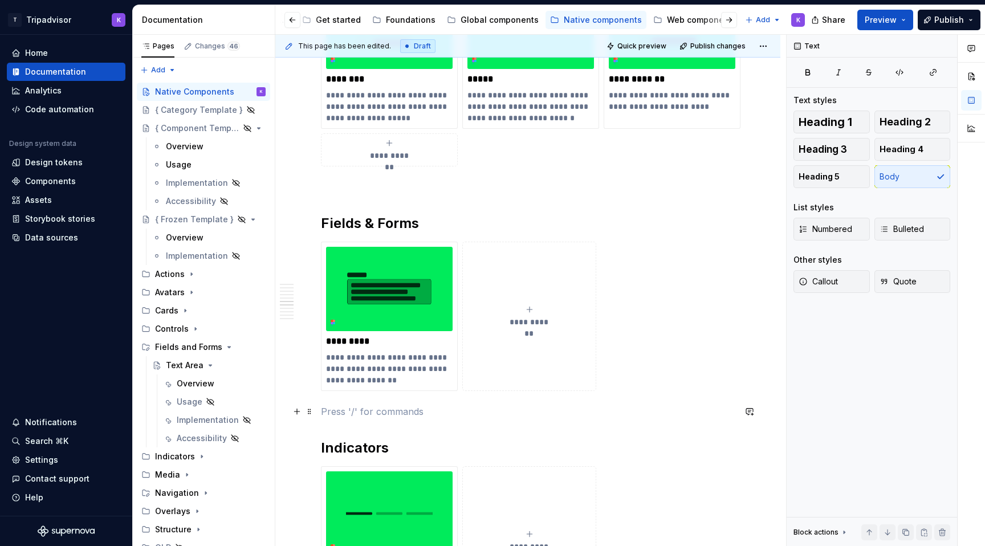
click at [452, 410] on p at bounding box center [528, 412] width 414 height 14
click at [189, 349] on div "Fields and Forms" at bounding box center [187, 346] width 65 height 11
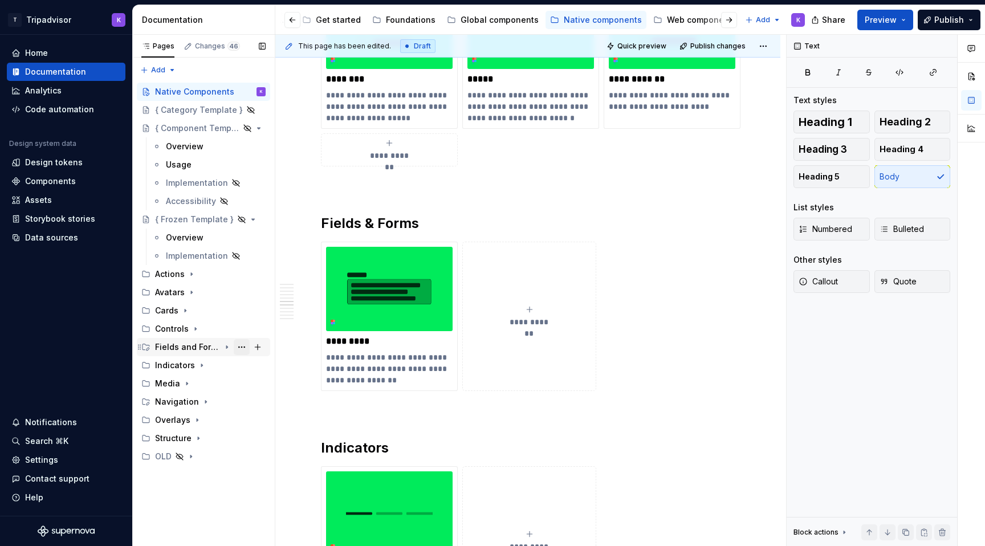
click at [236, 348] on button "Page tree" at bounding box center [242, 347] width 16 height 16
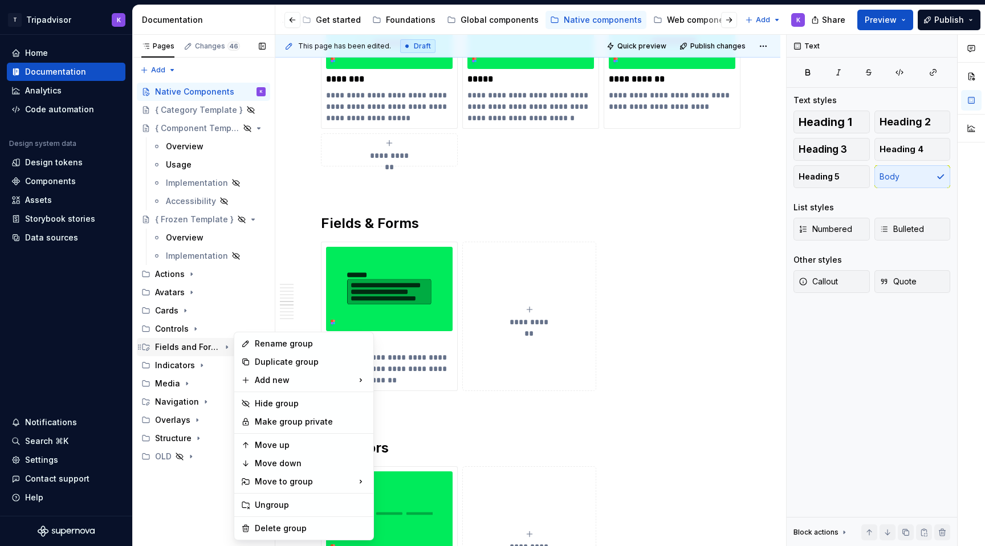
type textarea "*"
click at [259, 346] on div "Rename group" at bounding box center [311, 343] width 112 height 11
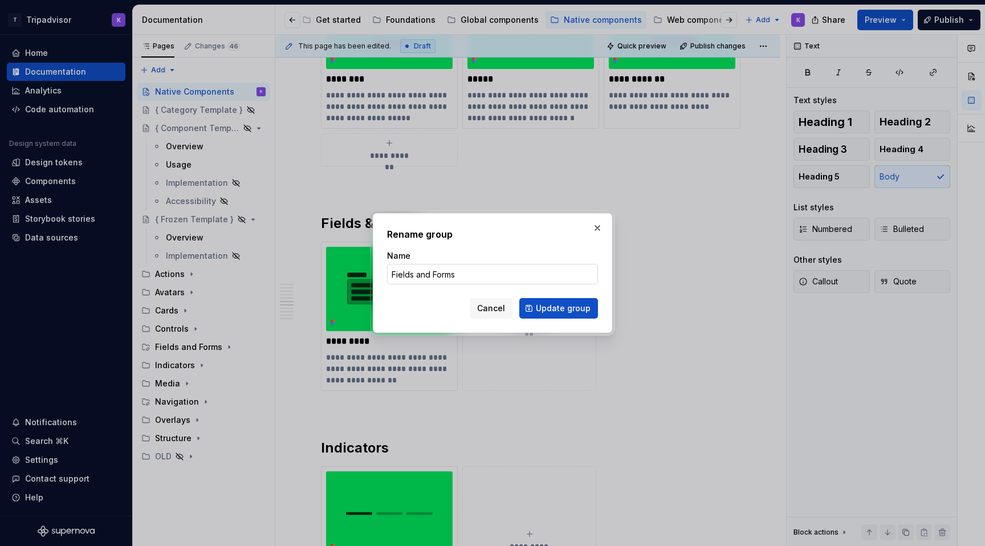
click at [430, 271] on input "Fields and Forms" at bounding box center [492, 274] width 211 height 21
type input "Fields & Forms"
click at [557, 303] on span "Update group" at bounding box center [563, 308] width 55 height 11
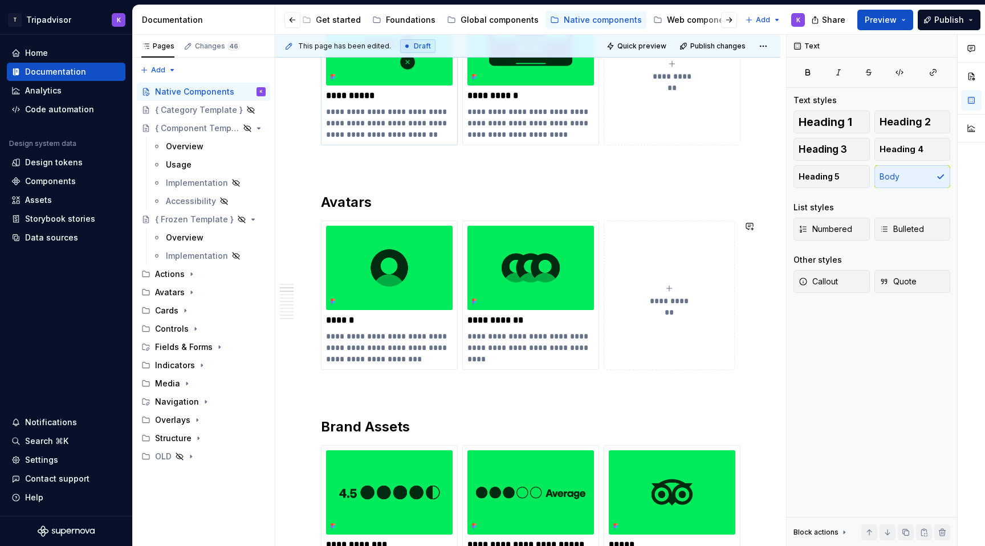
scroll to position [433, 0]
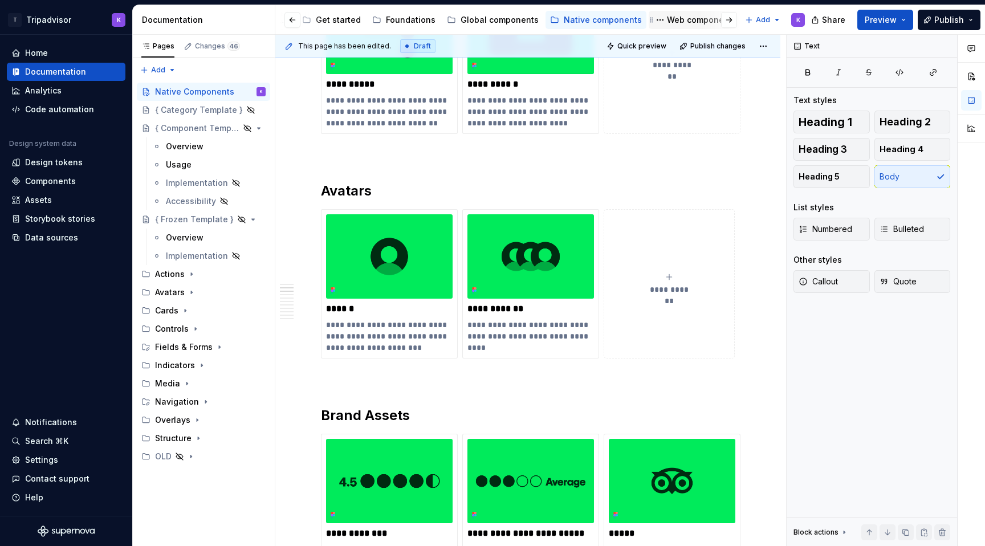
click at [679, 16] on div "Web components" at bounding box center [702, 19] width 70 height 11
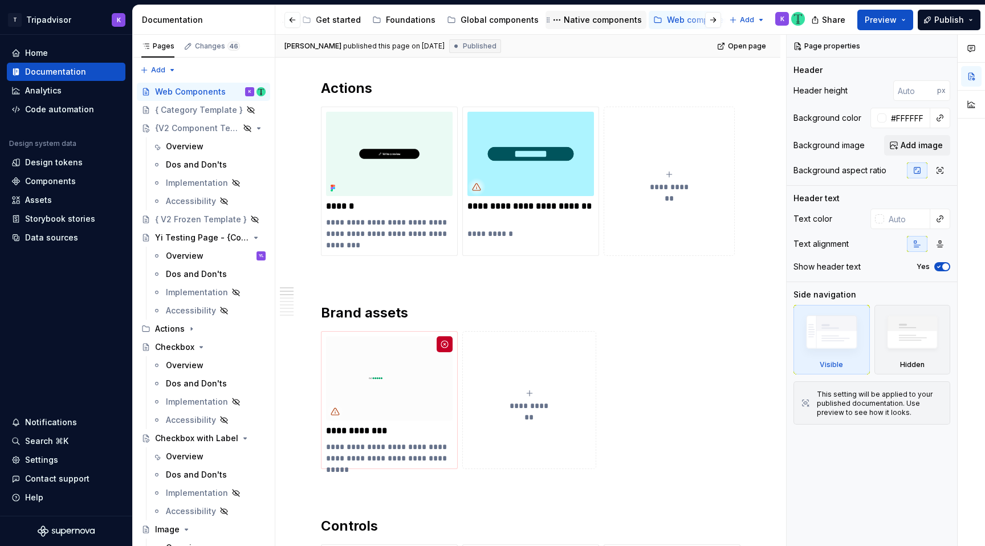
click at [596, 22] on div "Native components" at bounding box center [603, 19] width 78 height 11
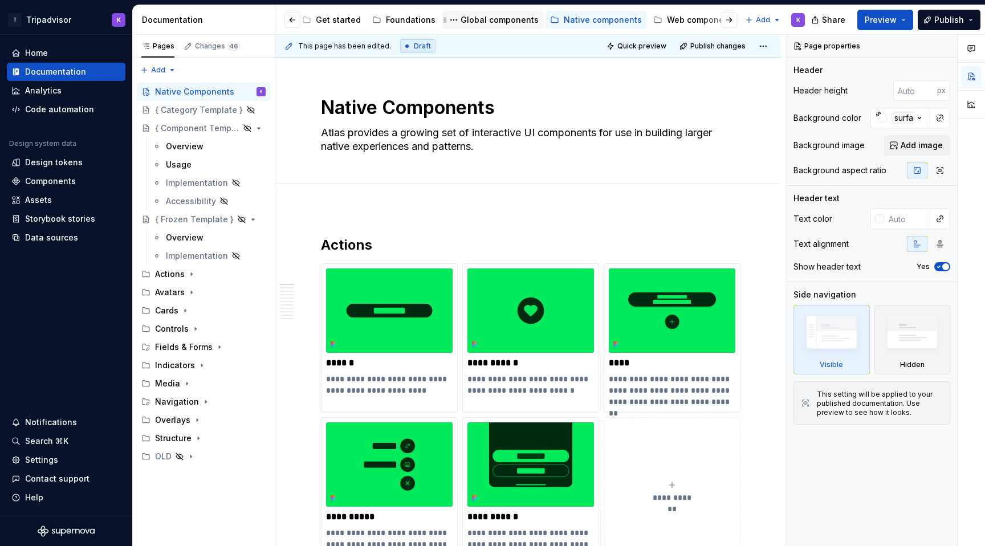
click at [507, 24] on div "Global components" at bounding box center [499, 19] width 78 height 11
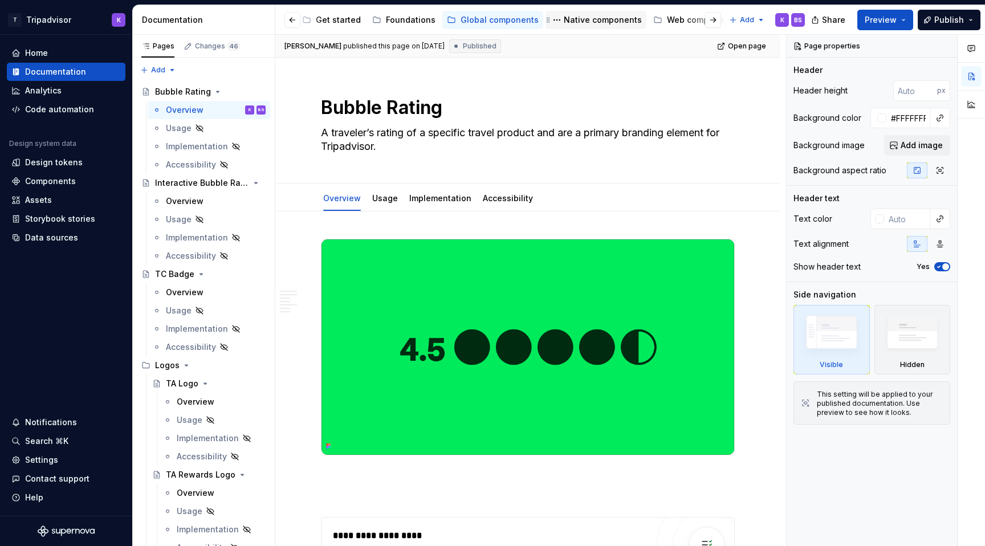
click at [592, 23] on div "Native components" at bounding box center [603, 19] width 78 height 11
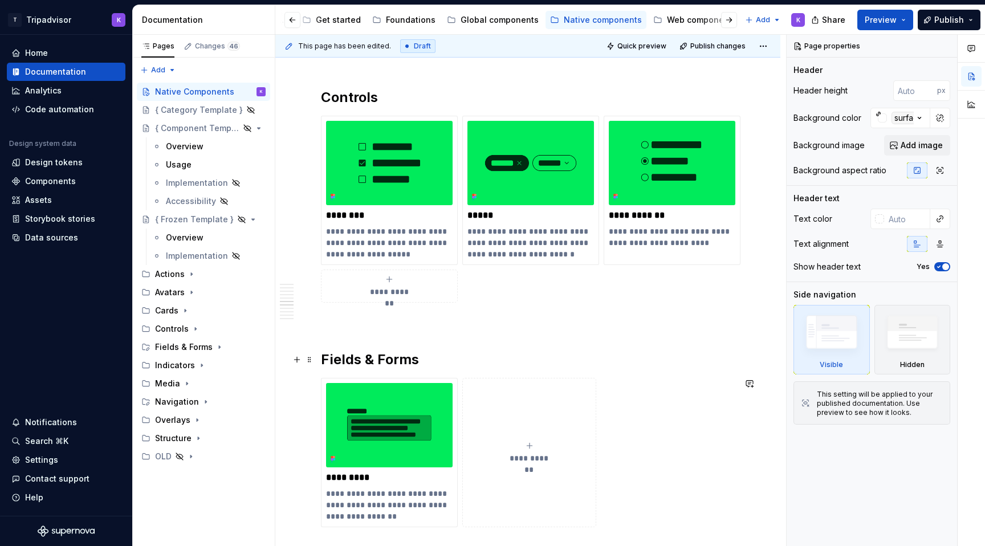
scroll to position [1511, 0]
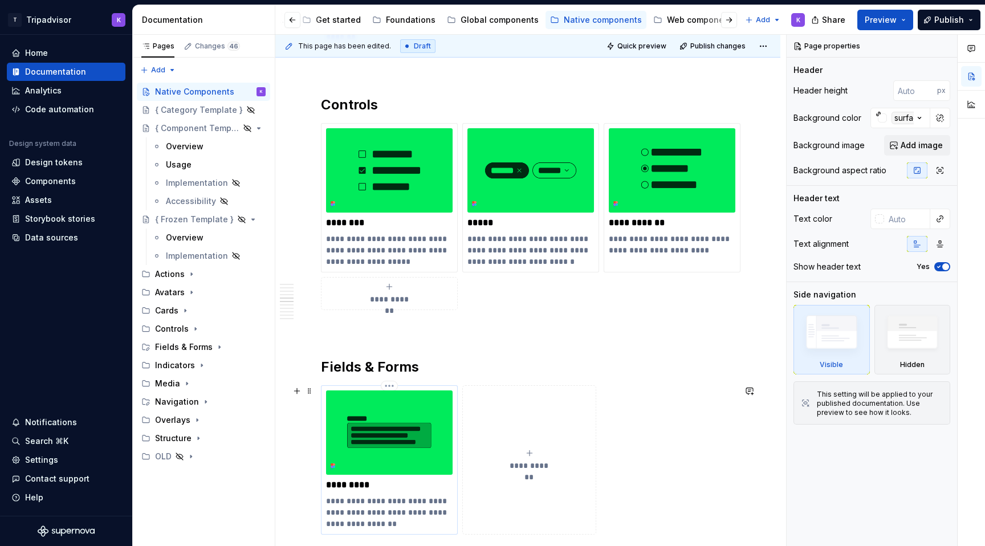
click at [389, 421] on img at bounding box center [389, 432] width 127 height 84
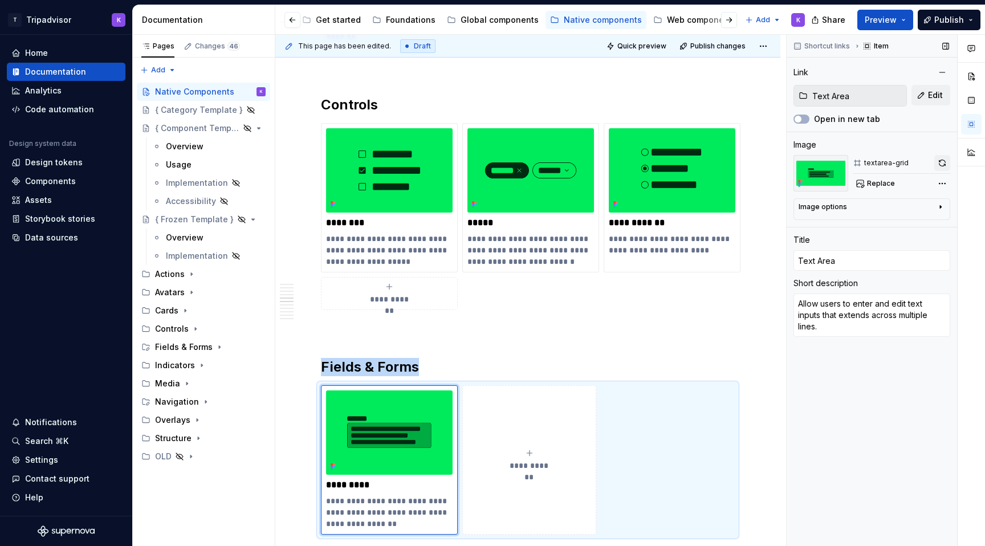
click at [939, 160] on button "button" at bounding box center [942, 163] width 16 height 16
click at [203, 349] on div "Fields & Forms" at bounding box center [184, 346] width 58 height 11
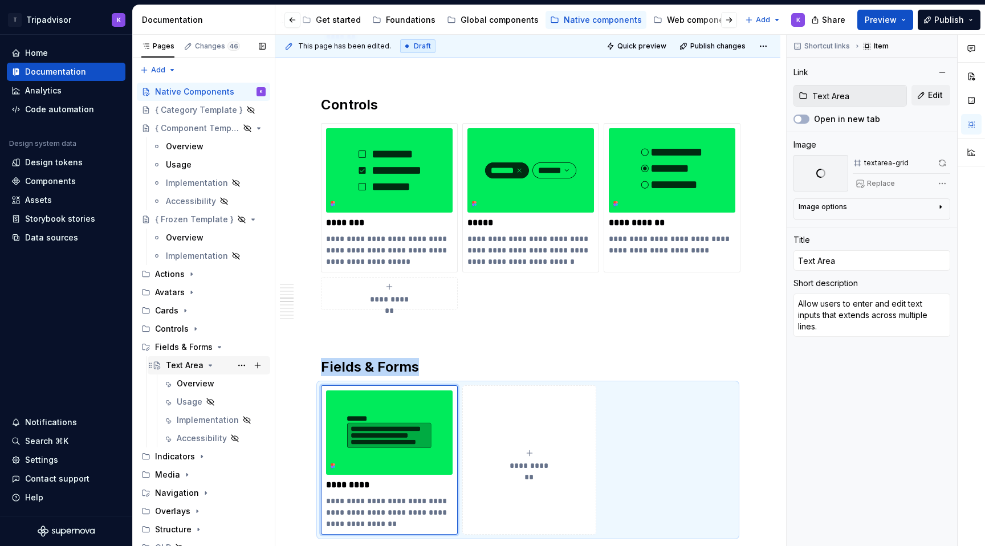
click at [221, 366] on div "Text Area" at bounding box center [216, 365] width 100 height 16
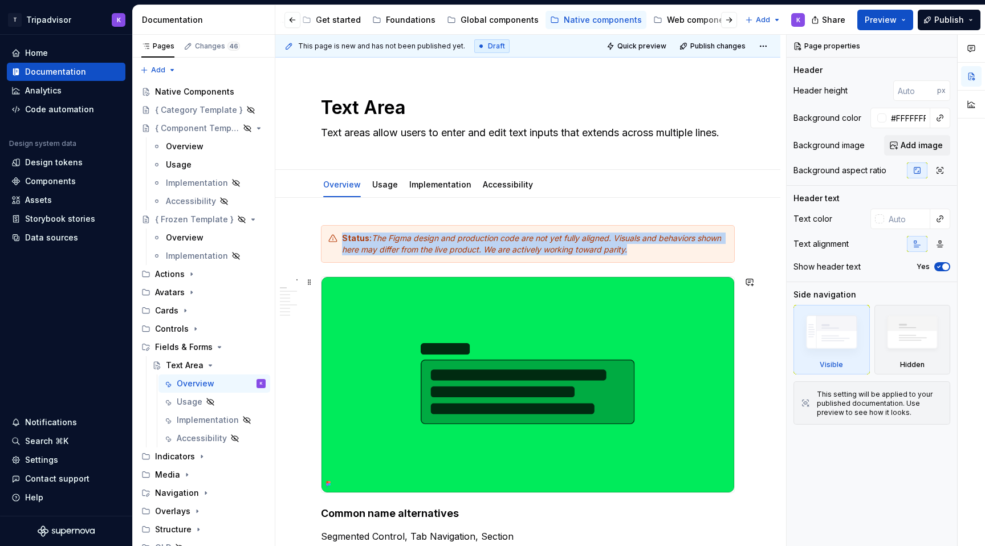
click at [549, 320] on img at bounding box center [527, 384] width 413 height 215
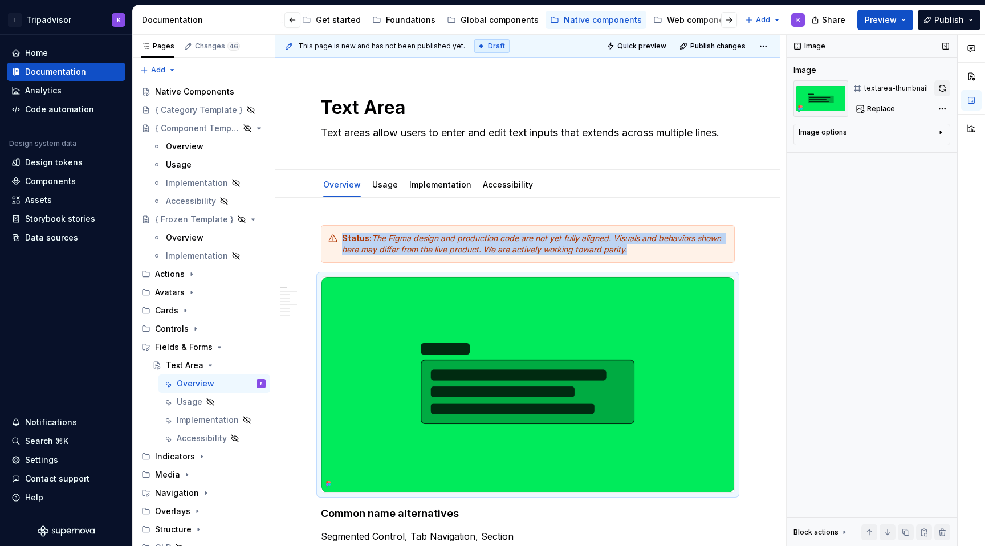
click at [941, 89] on button "button" at bounding box center [942, 88] width 16 height 16
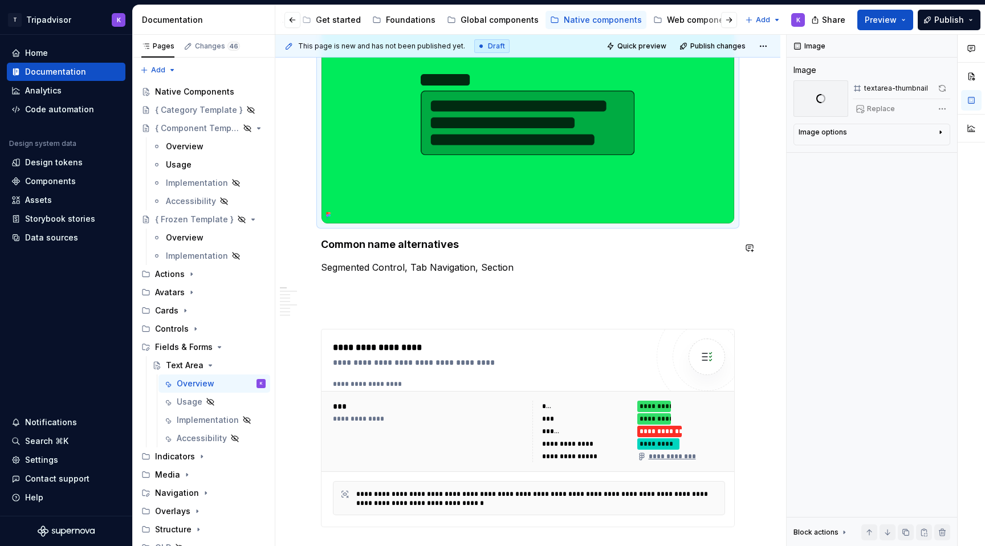
scroll to position [279, 0]
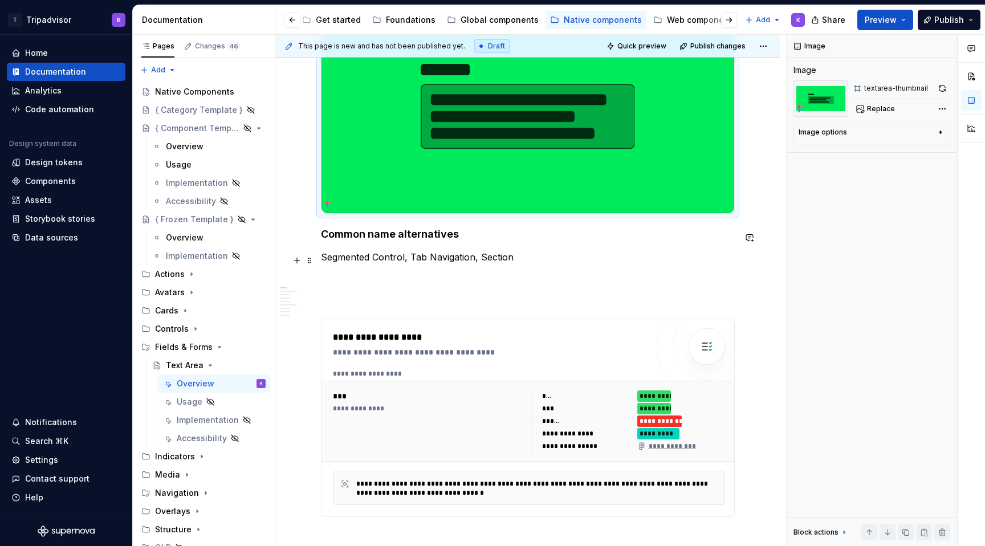
type textarea "*"
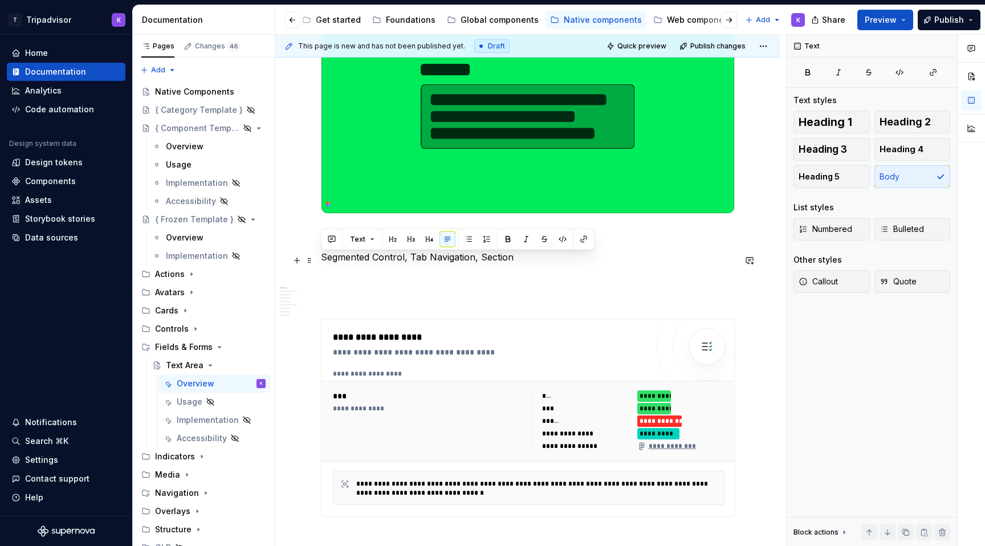
drag, startPoint x: 516, startPoint y: 262, endPoint x: 323, endPoint y: 263, distance: 193.2
click at [323, 263] on p "Segmented Control, Tab Navigation, Section" at bounding box center [528, 257] width 414 height 14
paste div
click at [349, 259] on p "Text box" at bounding box center [528, 257] width 414 height 14
click at [365, 259] on p "Text Box" at bounding box center [528, 257] width 414 height 14
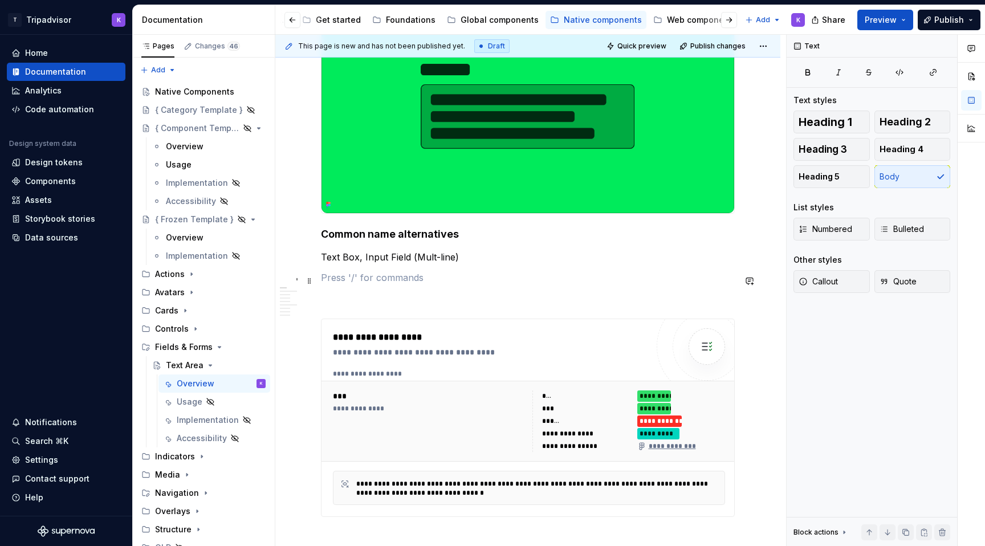
click at [383, 277] on p at bounding box center [528, 278] width 414 height 14
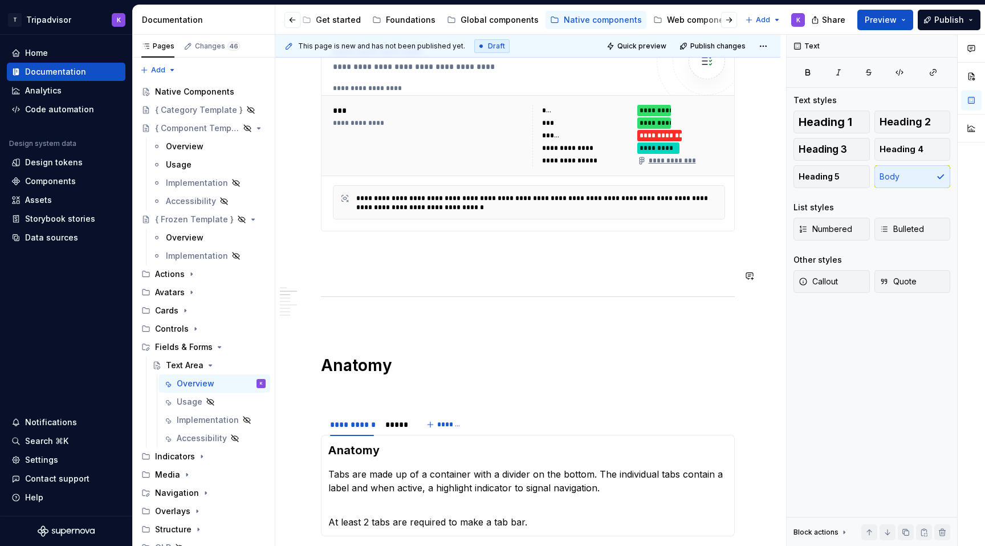
scroll to position [573, 0]
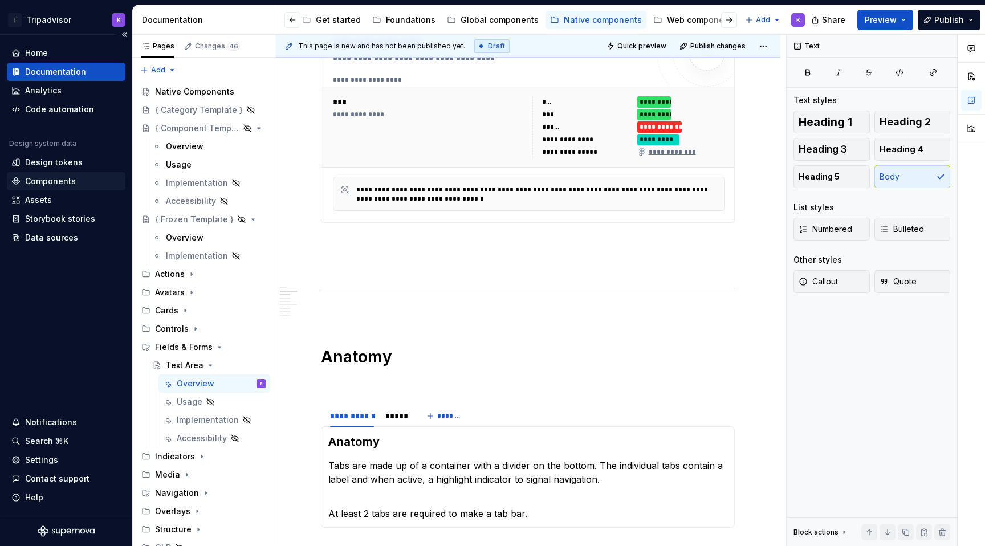
click at [78, 176] on div "Components" at bounding box center [65, 181] width 109 height 11
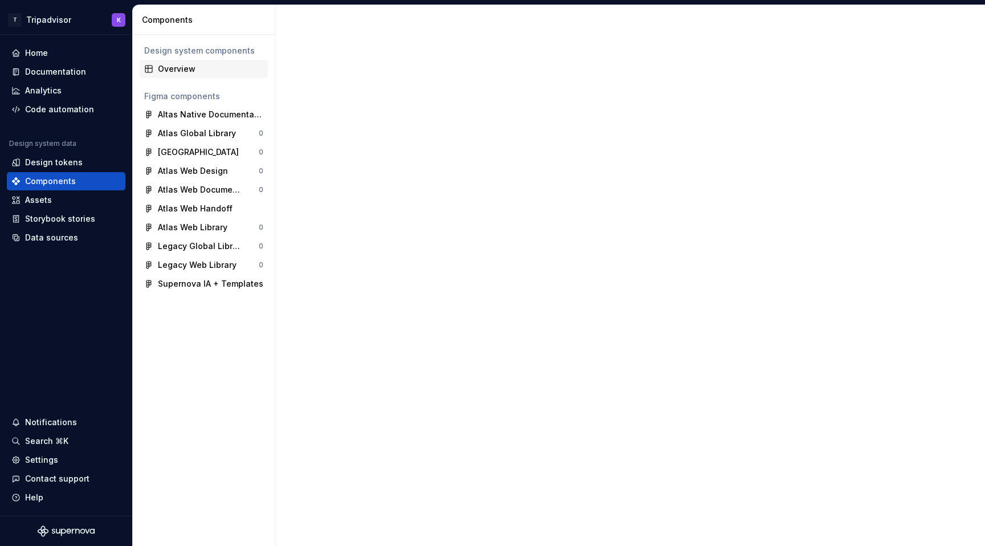
click at [186, 70] on div "Overview" at bounding box center [210, 68] width 105 height 11
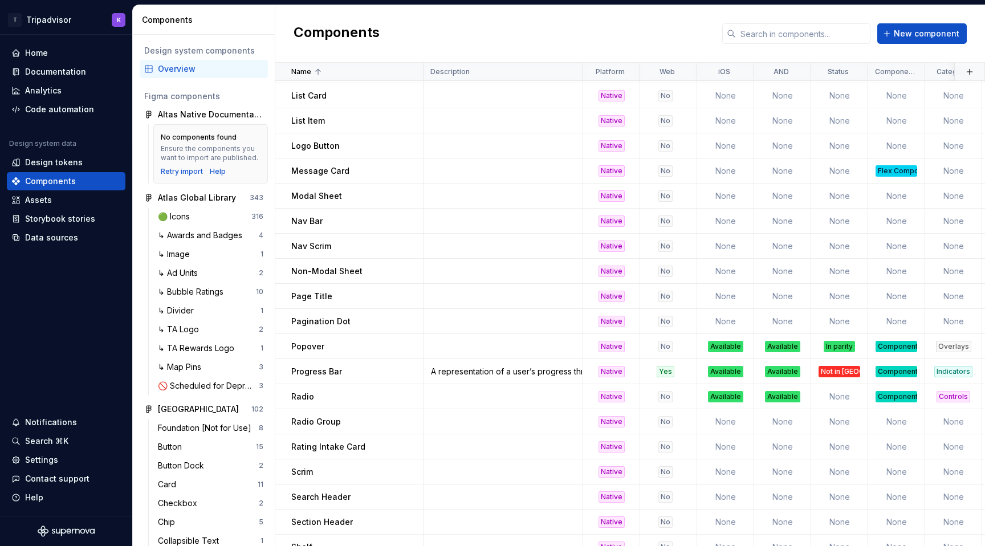
scroll to position [516, 0]
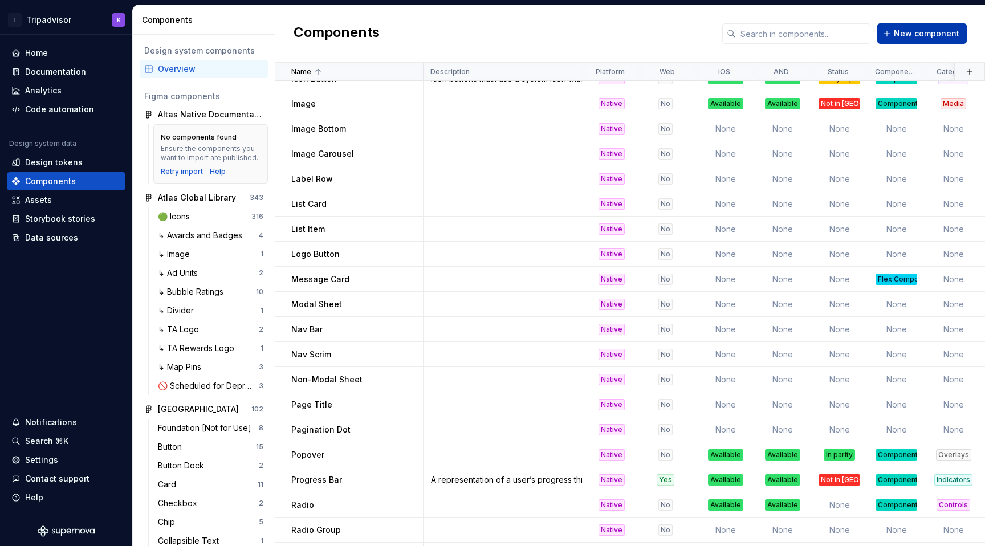
click at [918, 39] on button "New component" at bounding box center [921, 33] width 89 height 21
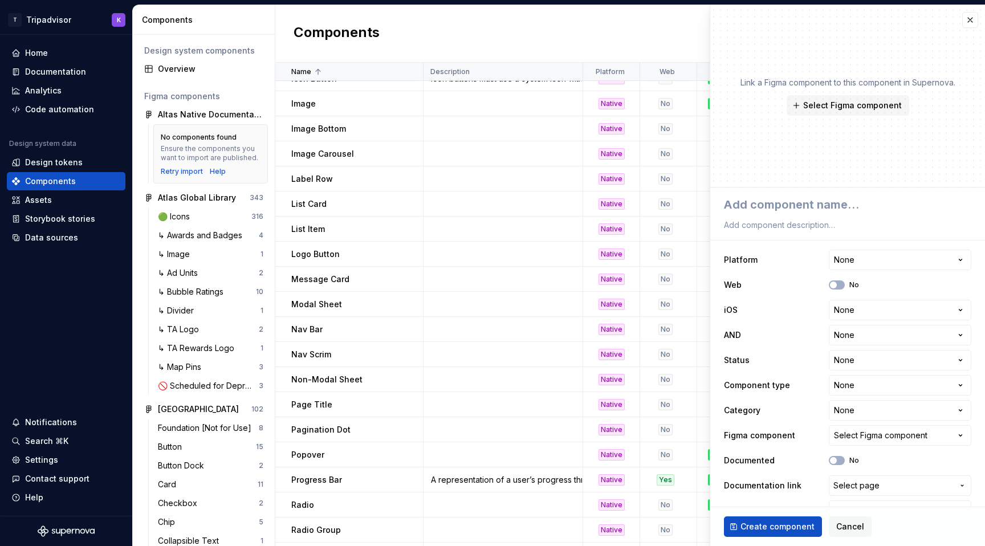
type textarea "*"
type textarea "T"
type textarea "*"
type textarea "Te"
type textarea "*"
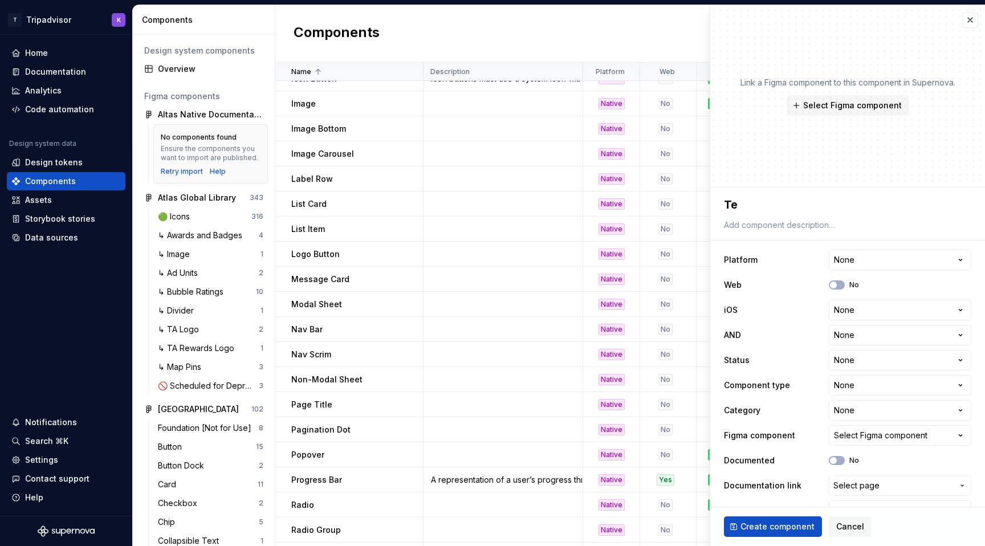
type textarea "Tex"
type textarea "*"
type textarea "Text"
type textarea "*"
type textarea "Text"
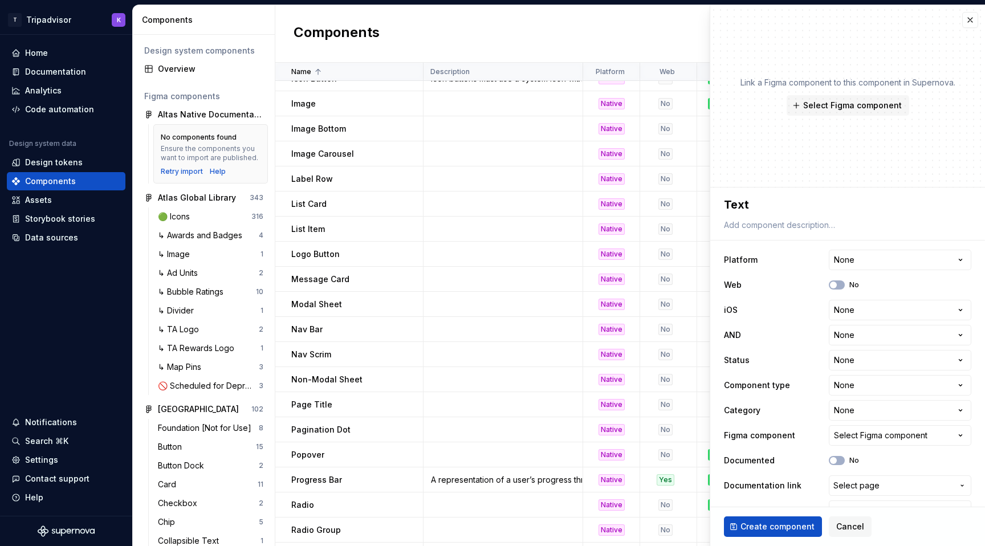
type textarea "*"
type textarea "Text A"
type textarea "*"
type textarea "Text Ar"
type textarea "*"
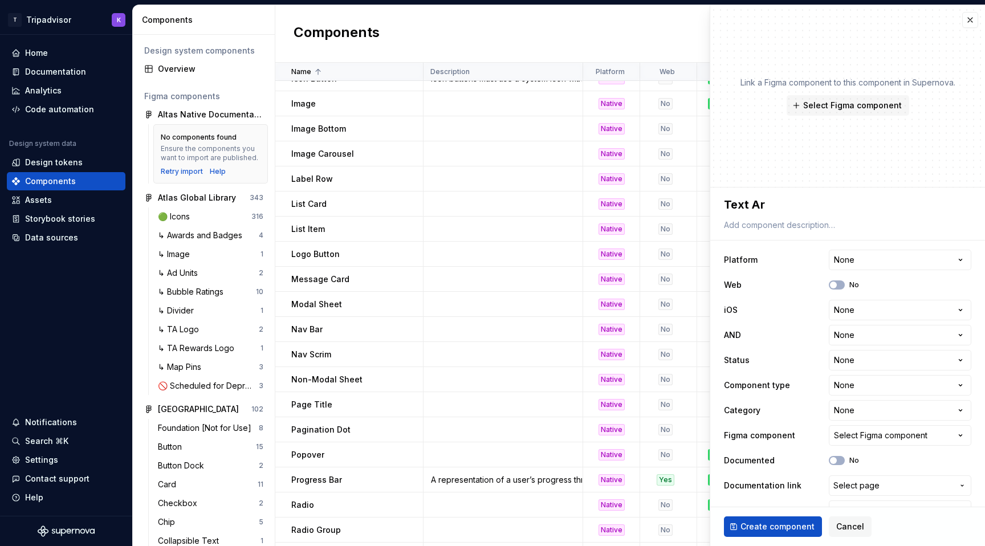
type textarea "Text Are"
type textarea "*"
type textarea "Text Area"
click at [876, 254] on html "T Tripadvisor K Home Documentation Analytics Code automation Design system data…" at bounding box center [492, 273] width 985 height 546
select select "**********"
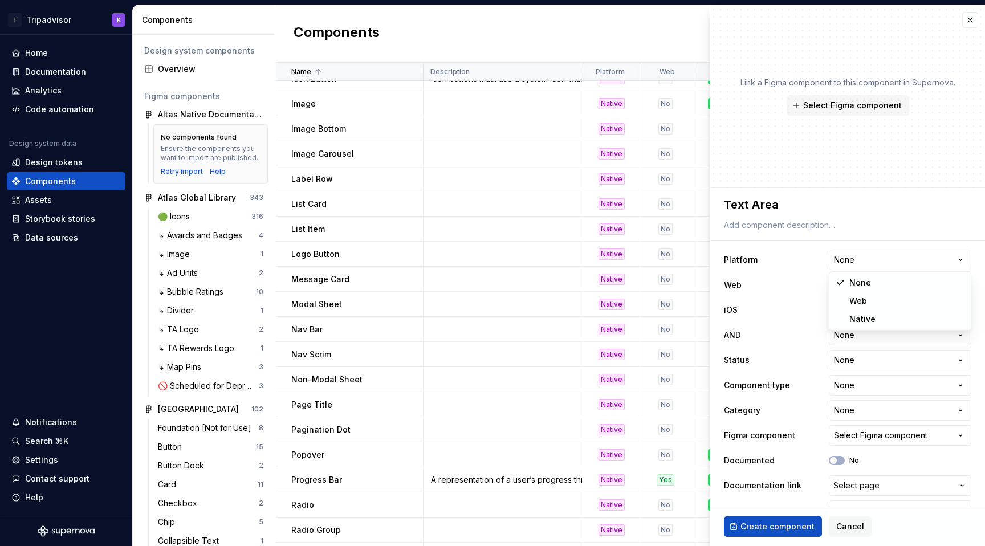
type textarea "*"
click at [843, 311] on html "T Tripadvisor K Home Documentation Analytics Code automation Design system data…" at bounding box center [492, 273] width 985 height 546
select select "**********"
type textarea "*"
click at [858, 336] on html "T Tripadvisor K Home Documentation Analytics Code automation Design system data…" at bounding box center [492, 273] width 985 height 546
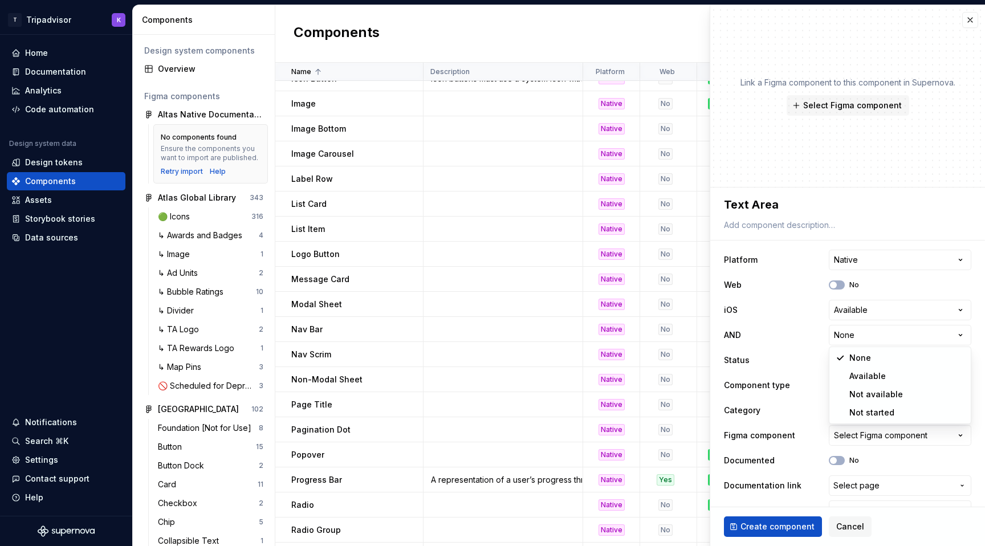
select select "**********"
type textarea "*"
click at [859, 366] on html "T Tripadvisor K Home Documentation Analytics Code automation Design system data…" at bounding box center [492, 273] width 985 height 546
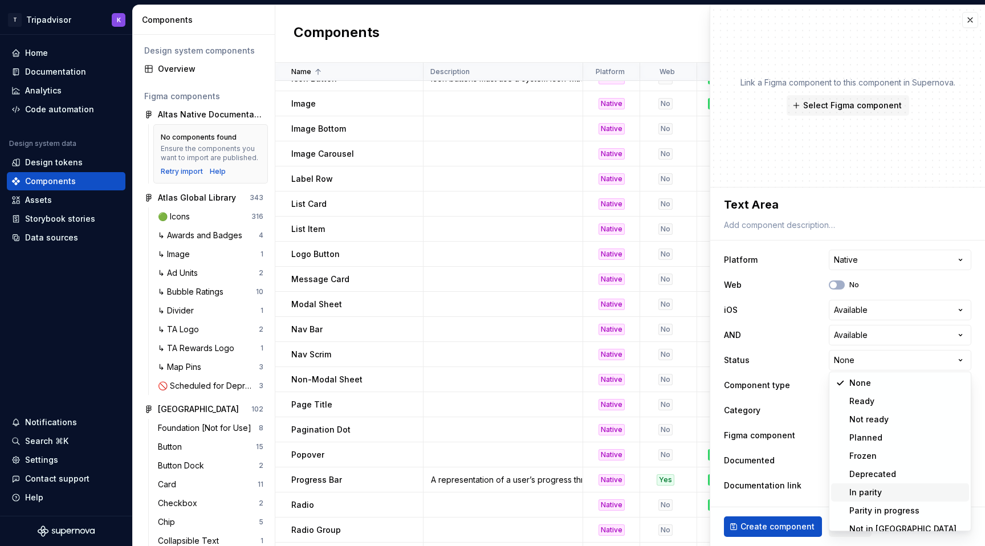
scroll to position [9, 0]
select select "**********"
type textarea "*"
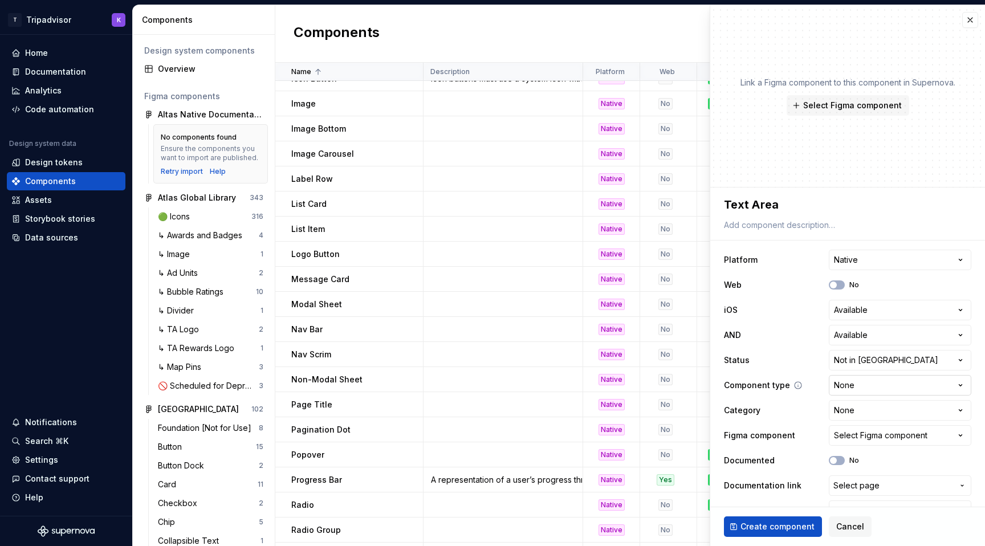
click at [865, 388] on html "T Tripadvisor K Home Documentation Analytics Code automation Design system data…" at bounding box center [492, 273] width 985 height 546
select select "**********"
type textarea "*"
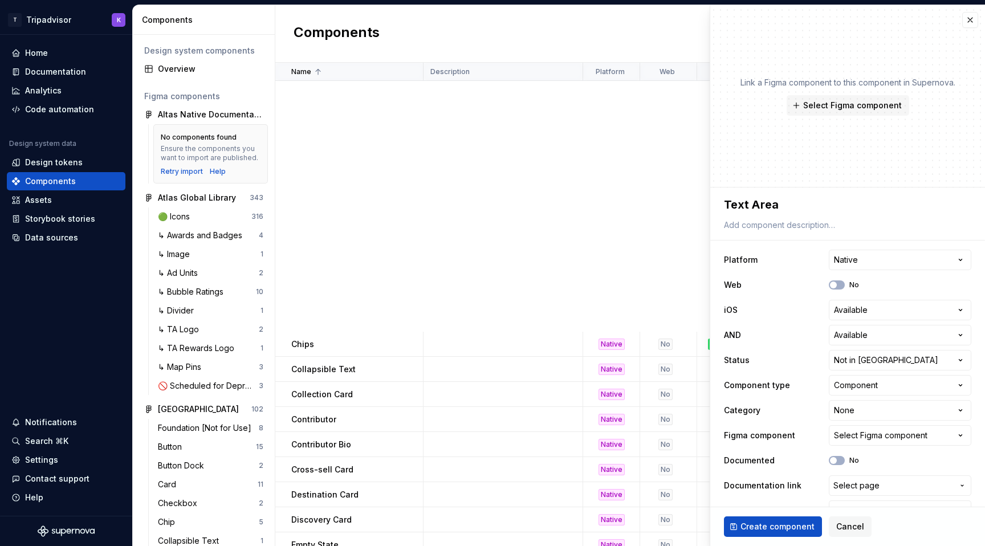
select select "**********"
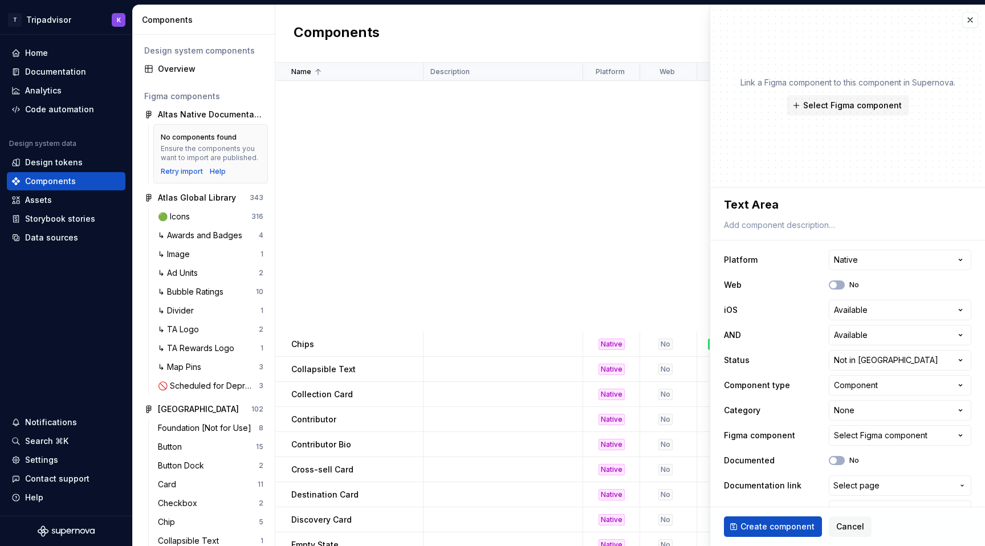
scroll to position [516, 0]
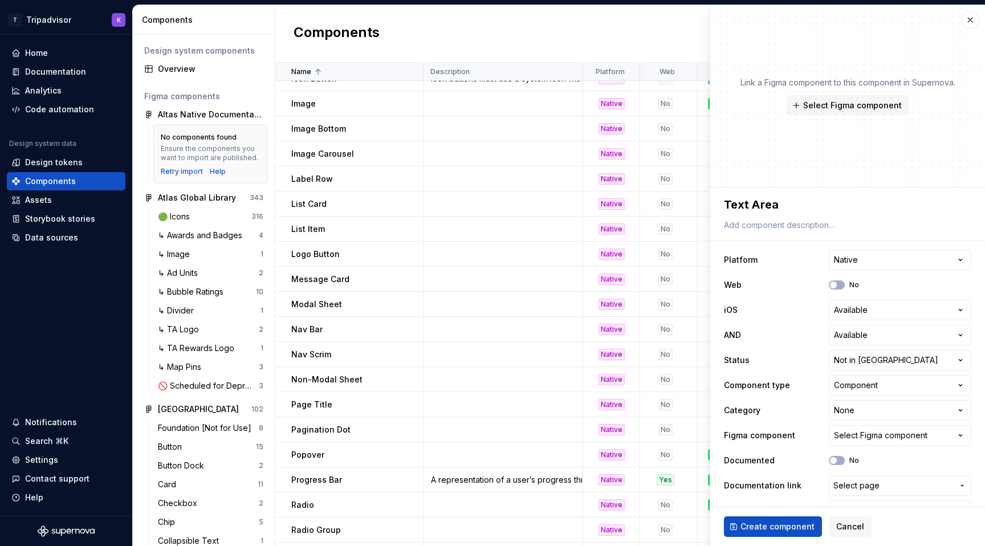
type textarea "*"
click at [855, 413] on html "T Tripadvisor K Home Documentation Analytics Code automation Design system data…" at bounding box center [492, 273] width 985 height 546
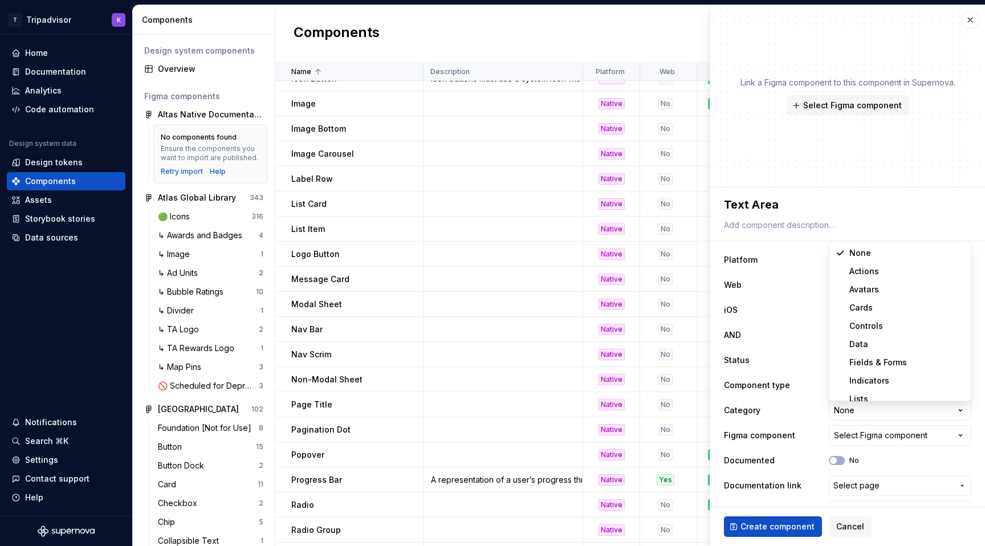
select select "**********"
type textarea "*"
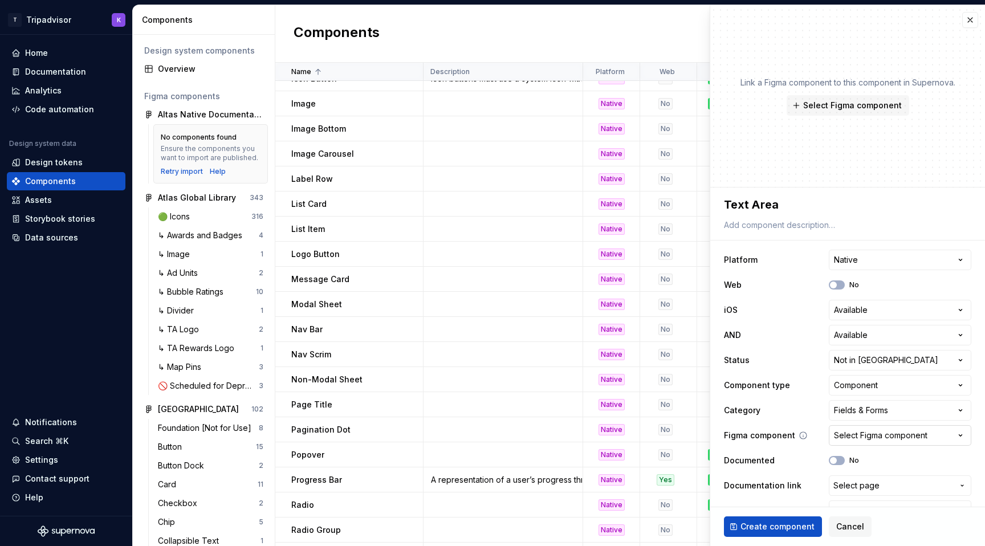
click at [863, 427] on button "Select Figma component" at bounding box center [900, 435] width 142 height 21
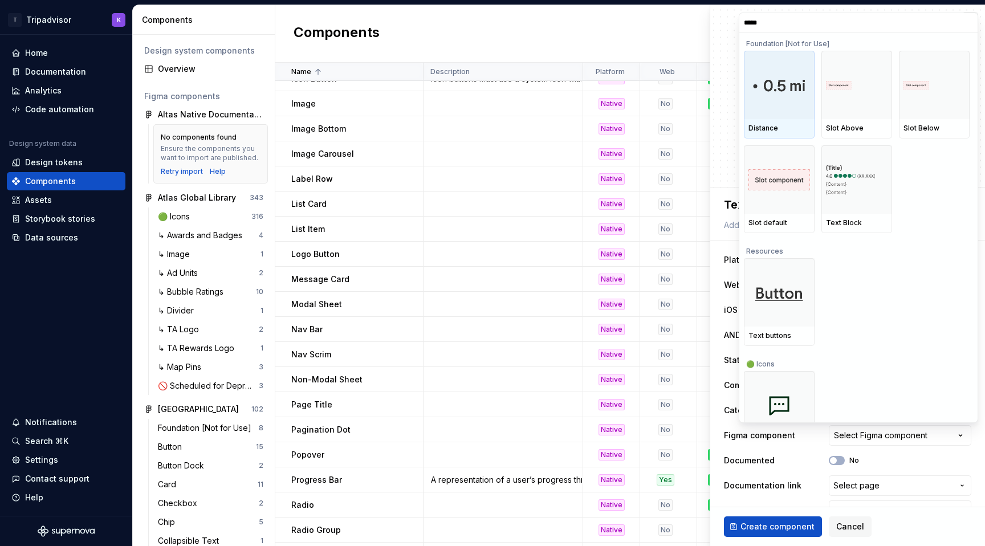
type input "******"
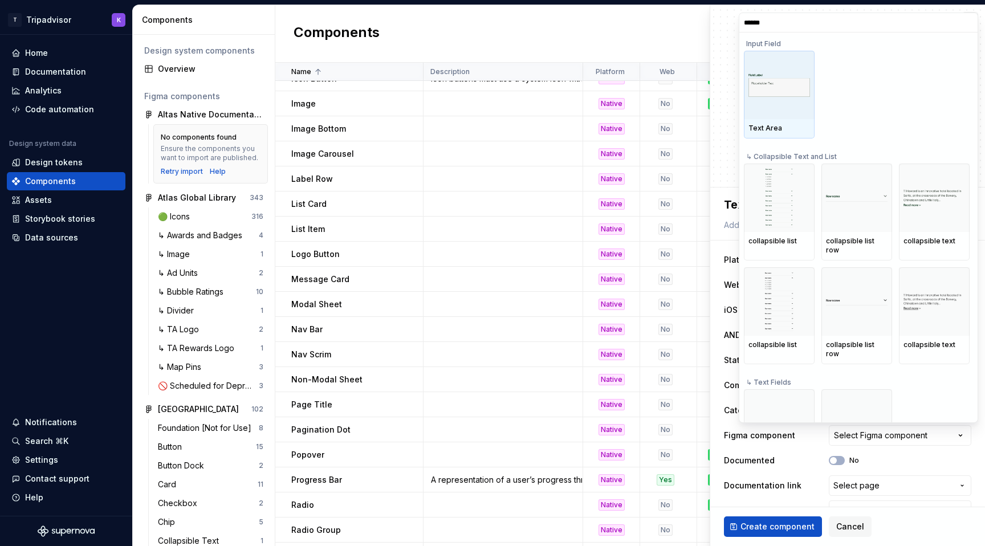
click at [784, 74] on img at bounding box center [779, 85] width 62 height 24
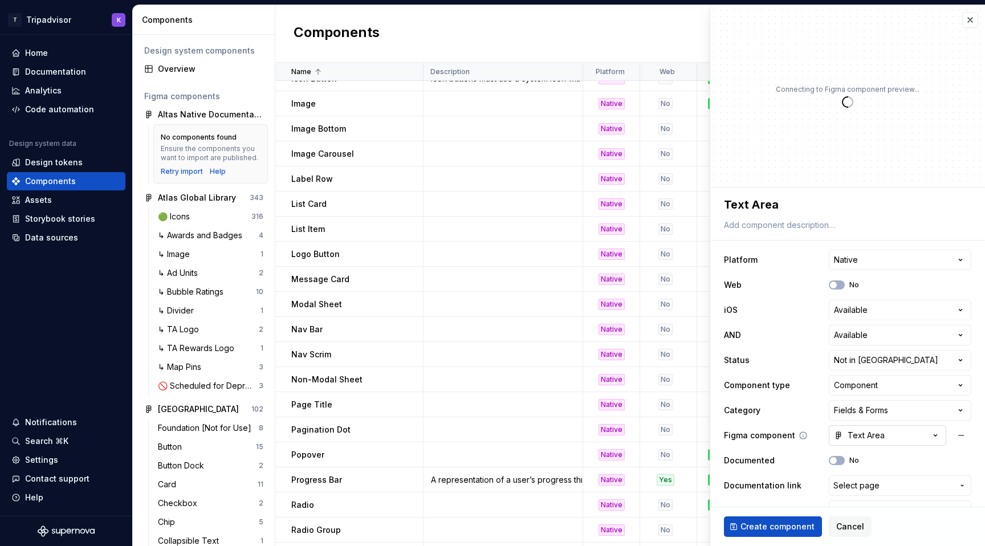
scroll to position [23, 0]
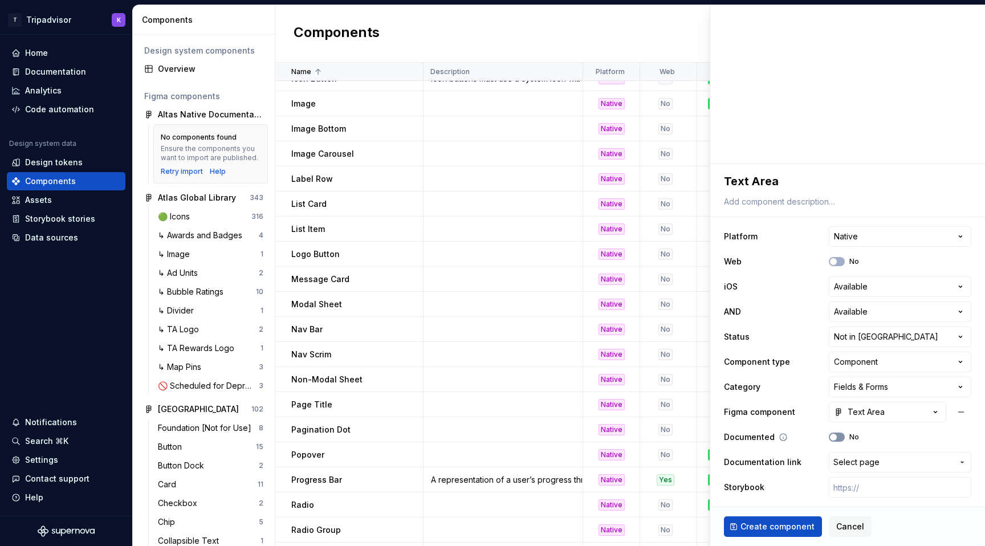
click at [839, 440] on button "No" at bounding box center [837, 437] width 16 height 9
click at [794, 527] on span "Create component" at bounding box center [777, 526] width 74 height 11
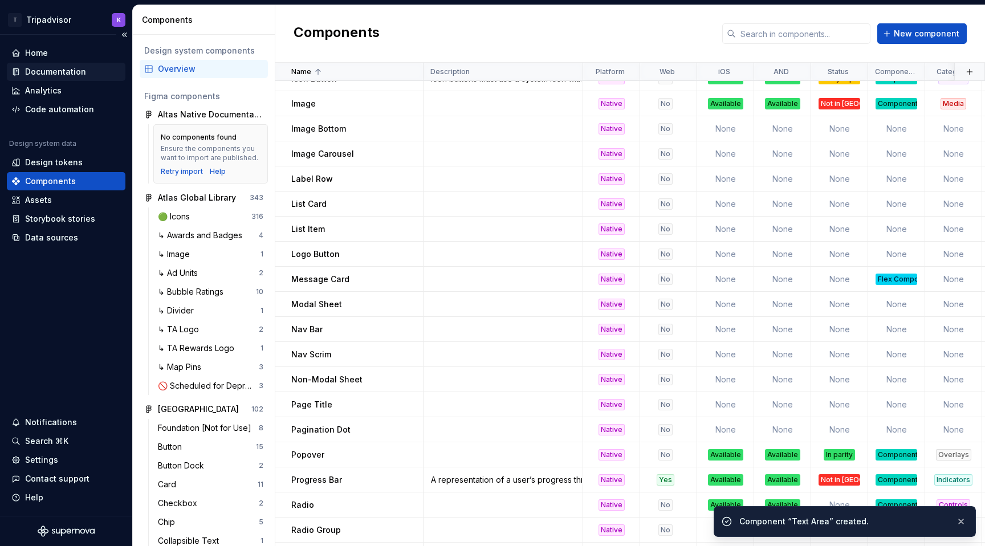
click at [48, 70] on div "Documentation" at bounding box center [55, 71] width 61 height 11
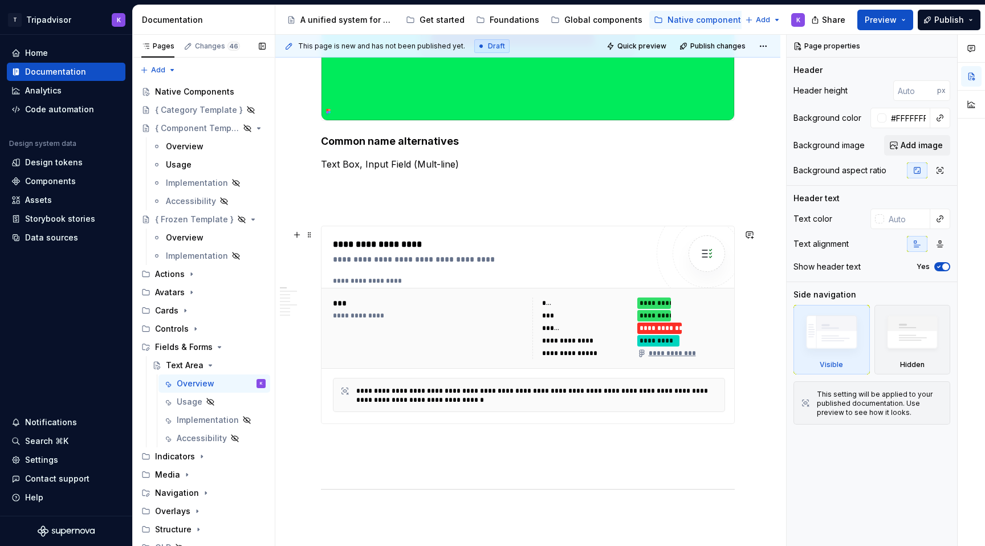
scroll to position [394, 0]
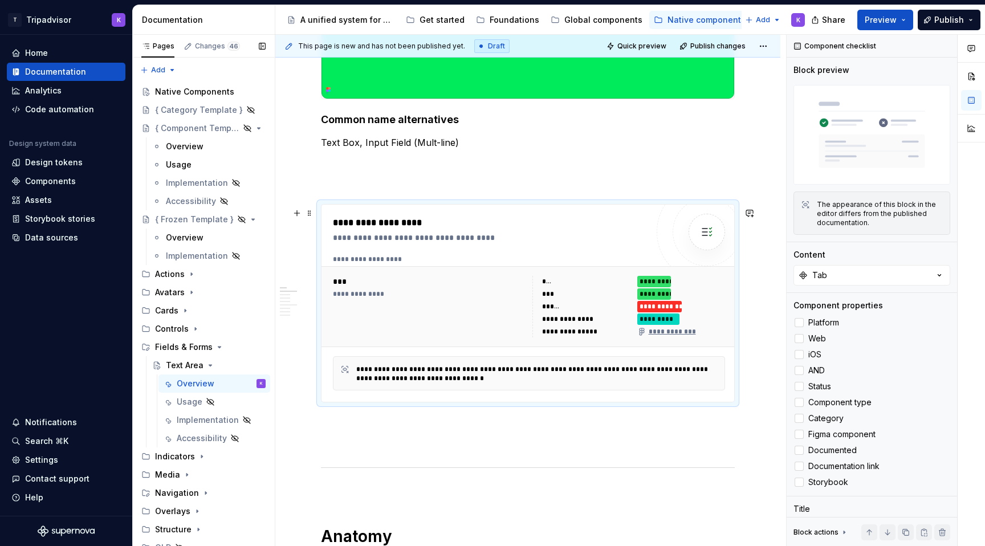
click at [450, 291] on div "**********" at bounding box center [429, 307] width 193 height 62
click at [837, 276] on button "Tab" at bounding box center [871, 275] width 157 height 21
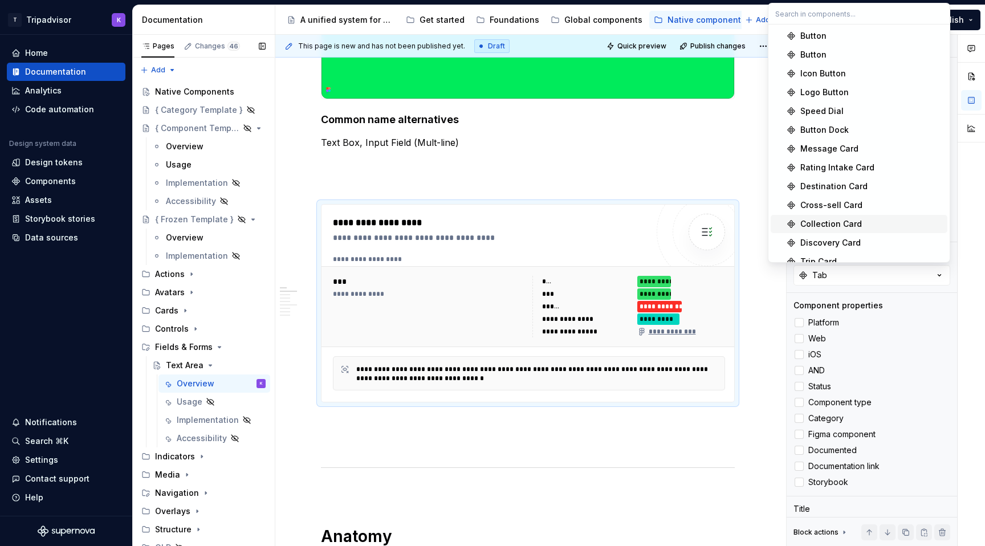
scroll to position [763, 0]
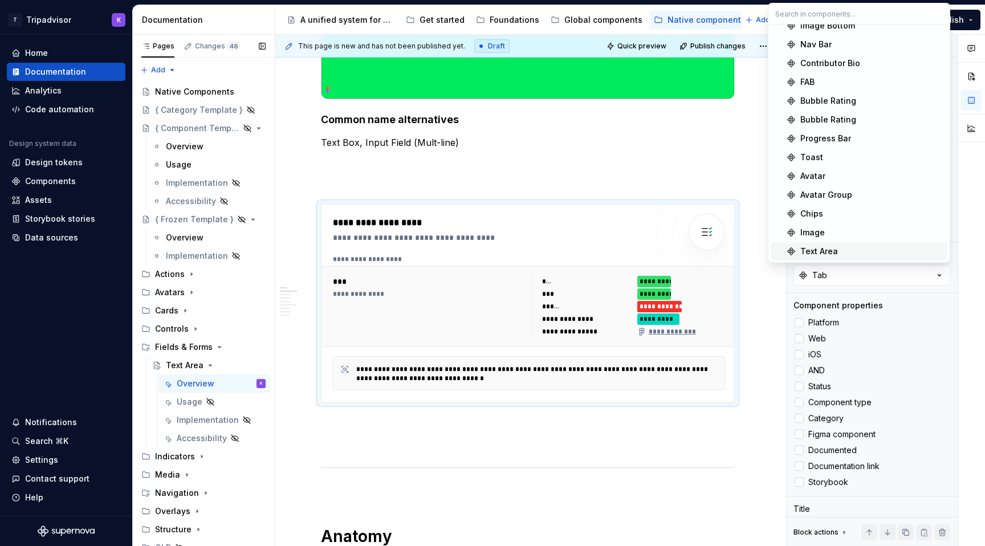
click at [826, 249] on div "Text Area" at bounding box center [819, 251] width 38 height 11
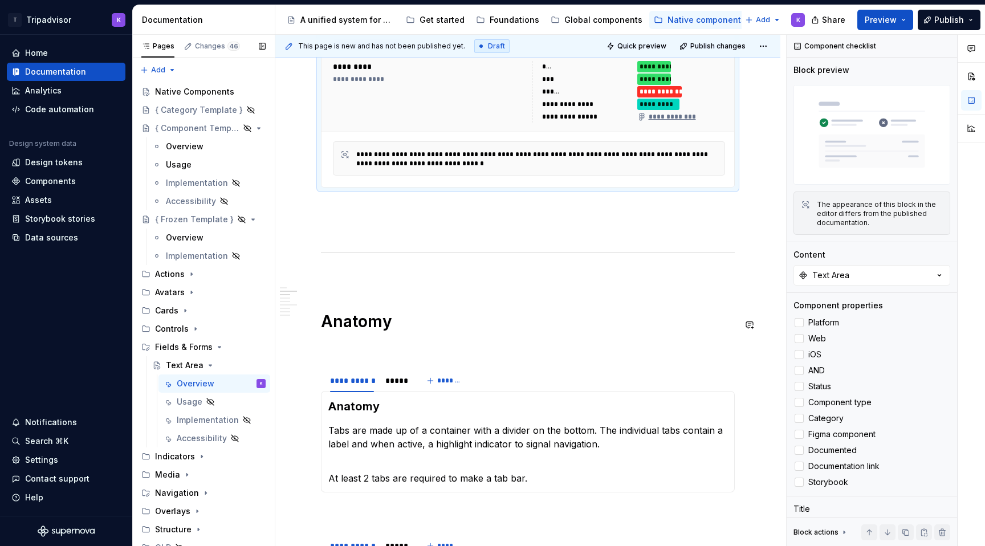
scroll to position [614, 0]
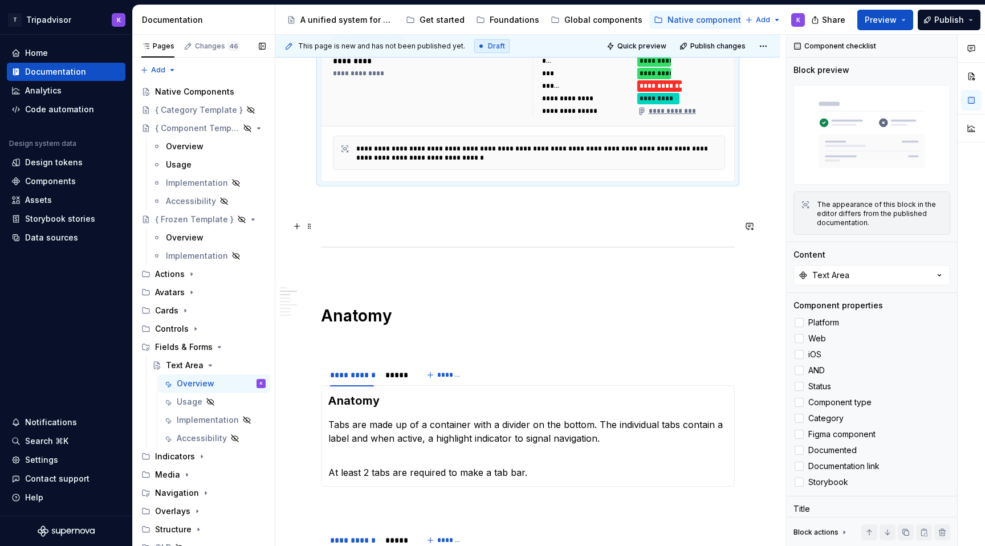
click at [434, 224] on p at bounding box center [528, 223] width 414 height 14
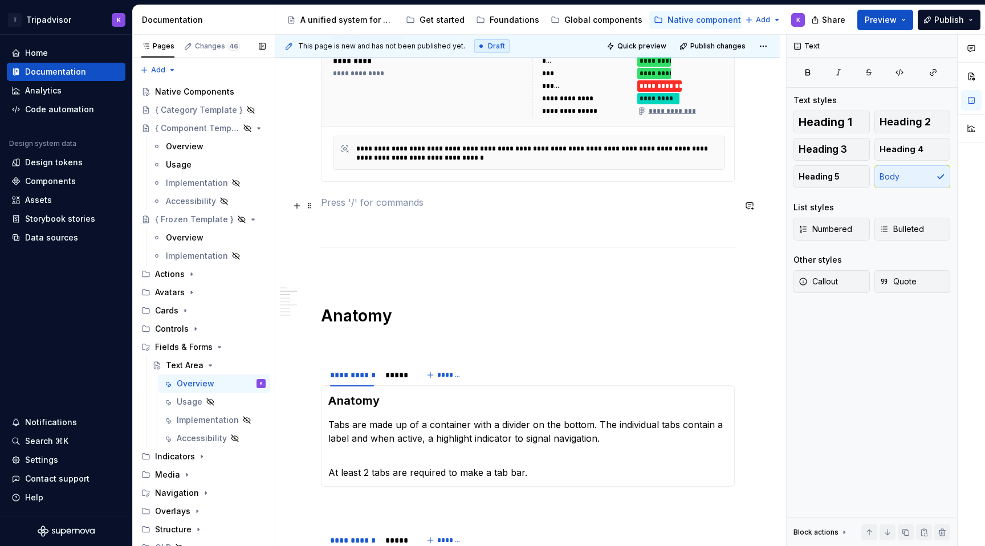
click at [435, 208] on p at bounding box center [528, 202] width 414 height 14
click at [427, 276] on p at bounding box center [528, 271] width 414 height 14
click at [433, 202] on p at bounding box center [528, 202] width 414 height 14
click at [433, 226] on p at bounding box center [528, 223] width 414 height 14
click at [385, 385] on div at bounding box center [396, 384] width 31 height 1
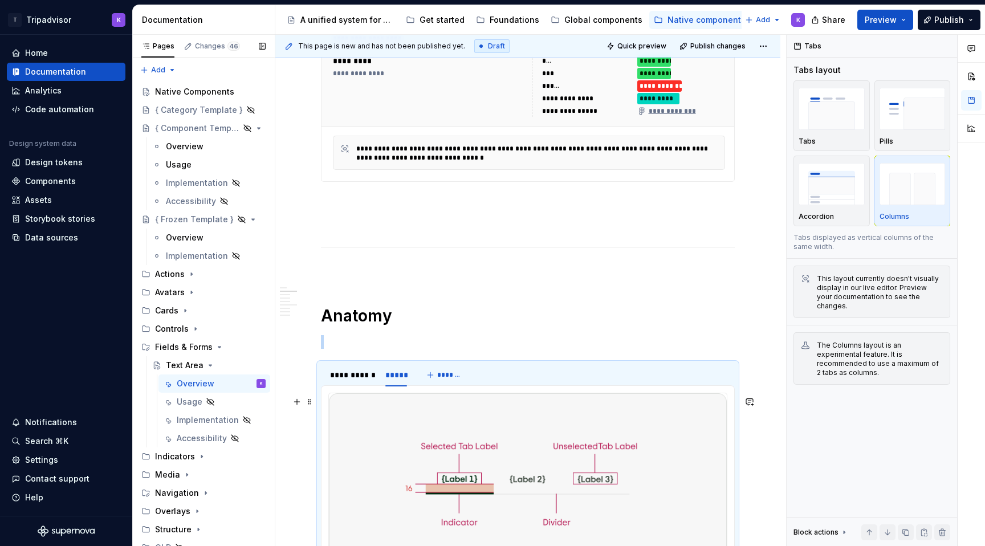
click at [459, 447] on img at bounding box center [528, 481] width 398 height 176
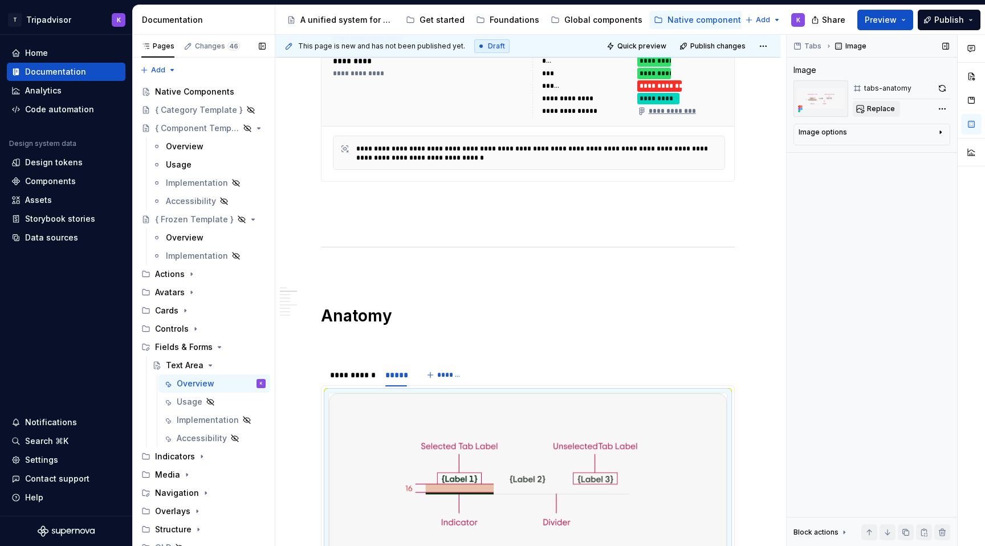
click at [876, 107] on span "Replace" at bounding box center [881, 108] width 28 height 9
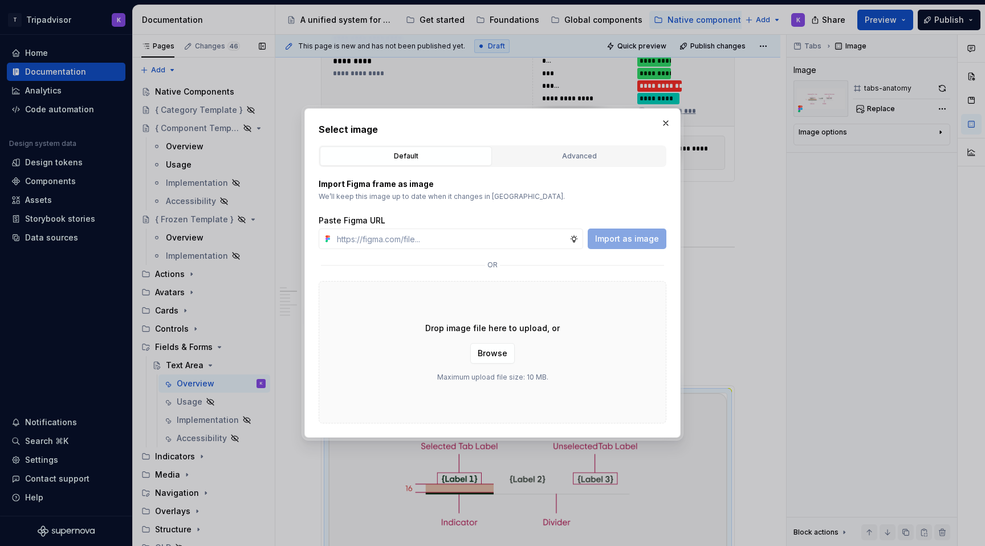
type textarea "*"
type input "[URL][DOMAIN_NAME]"
click at [647, 242] on span "Import as image" at bounding box center [627, 238] width 64 height 11
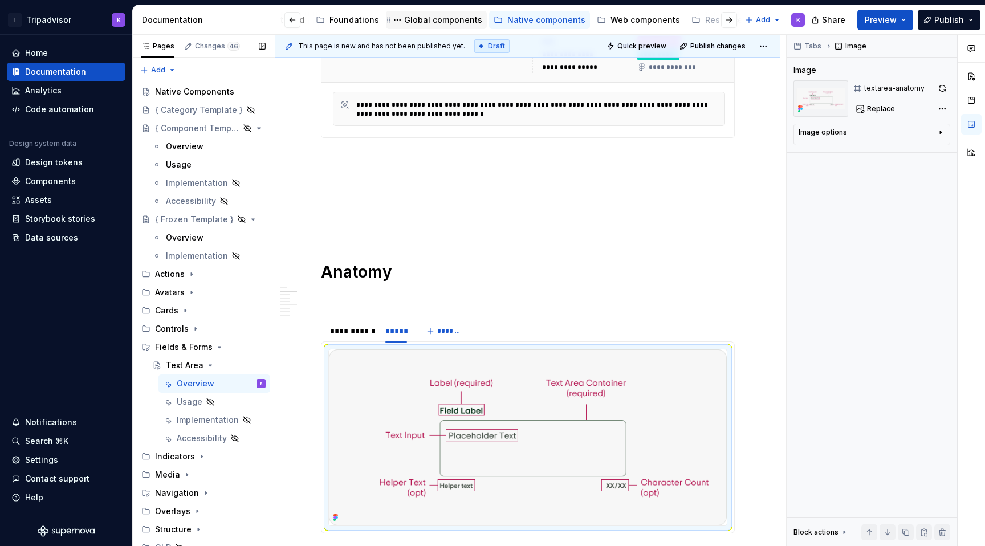
scroll to position [0, 174]
type textarea "*"
click at [351, 336] on div "**********" at bounding box center [352, 330] width 44 height 11
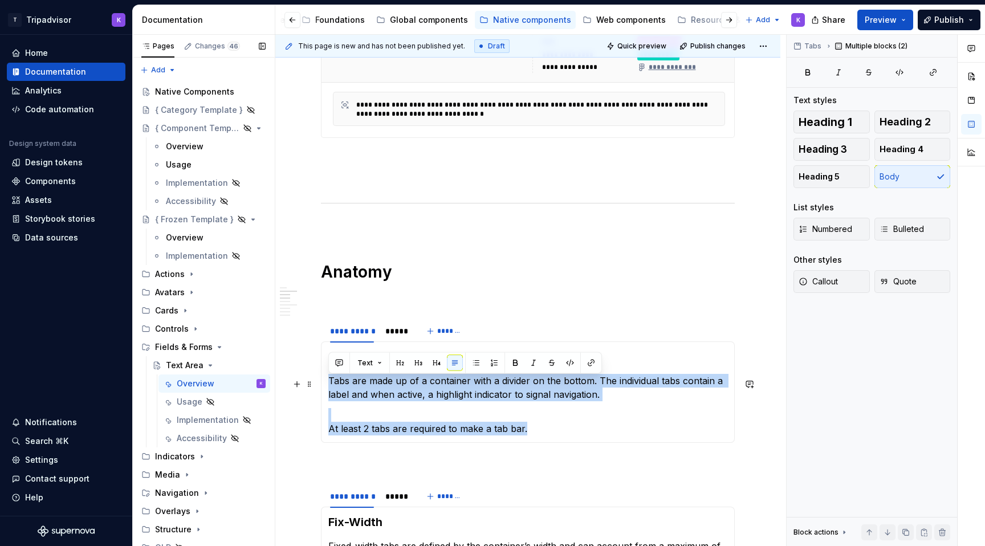
drag, startPoint x: 536, startPoint y: 432, endPoint x: 325, endPoint y: 385, distance: 215.4
click at [325, 385] on div "Anatomy Tabs are made up of a container with a divider on the bottom. The indiv…" at bounding box center [528, 391] width 414 height 101
paste div
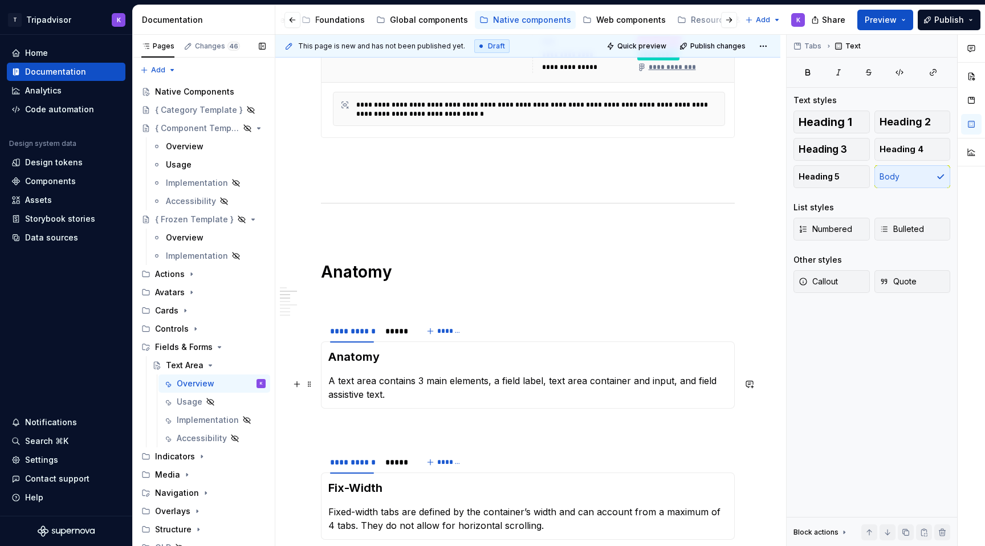
click at [464, 392] on p "A text area contains 3 main elements, a field label, text area container and in…" at bounding box center [527, 387] width 399 height 27
click at [423, 384] on p "A text area contains 3 main elements, a field label, text area container and in…" at bounding box center [527, 387] width 399 height 27
click at [431, 397] on p "A text area contains three main elements, a field label, text area container an…" at bounding box center [527, 387] width 399 height 27
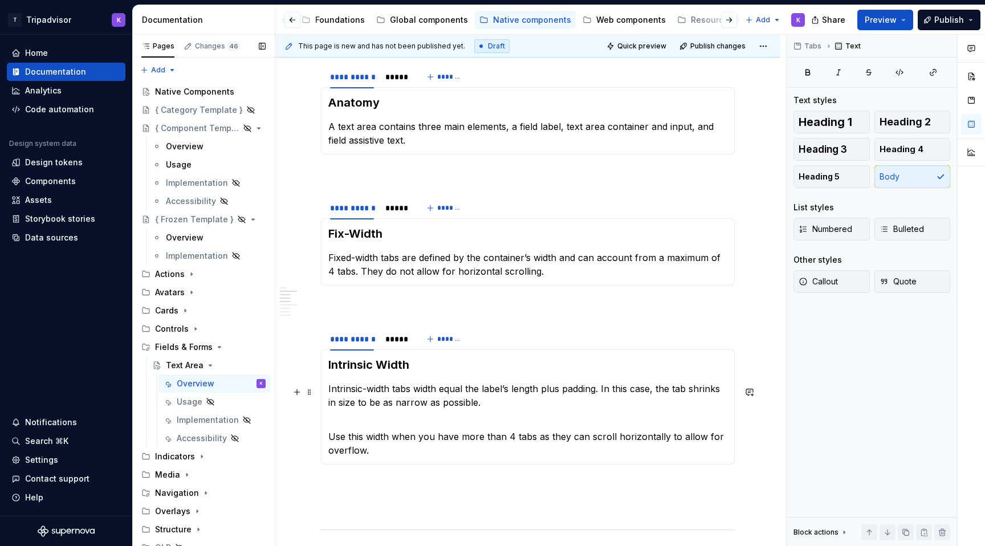
scroll to position [919, 0]
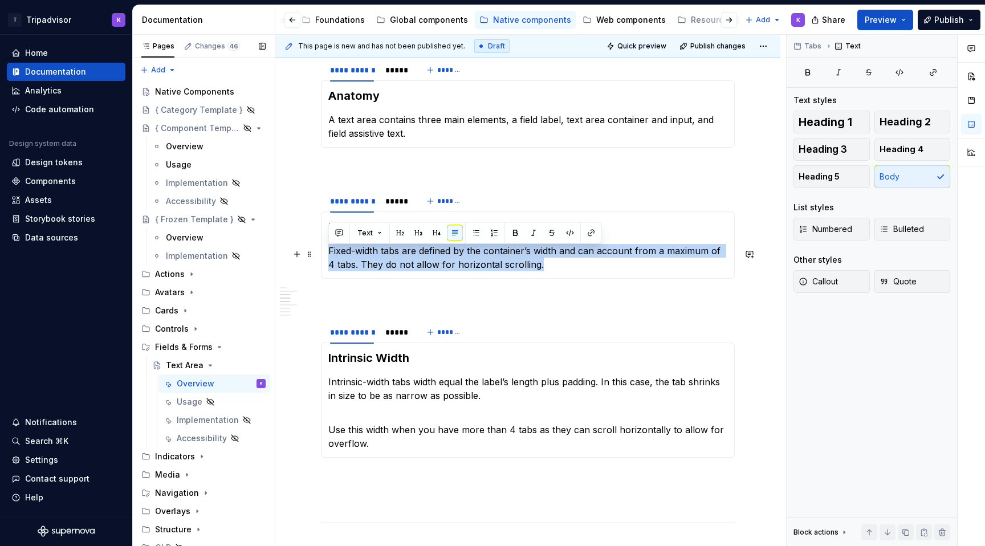
drag, startPoint x: 531, startPoint y: 271, endPoint x: 323, endPoint y: 256, distance: 209.1
click at [323, 256] on div "Fix-Width Fixed-width tabs are defined by the container’s width and can account…" at bounding box center [528, 244] width 414 height 67
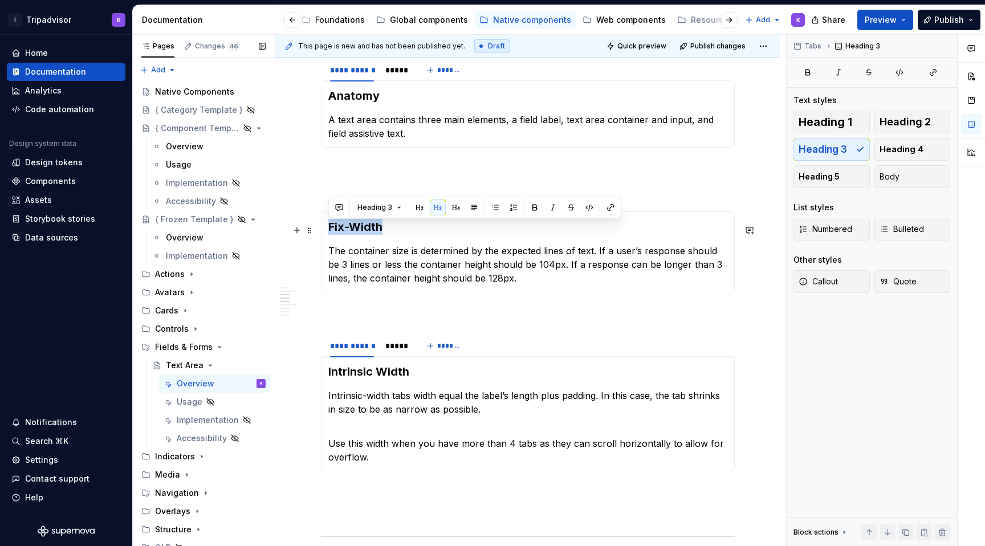
drag, startPoint x: 383, startPoint y: 231, endPoint x: 327, endPoint y: 230, distance: 55.9
click at [327, 230] on div "Fix-Width The container size is determined by the expected lines of text. If a …" at bounding box center [528, 251] width 414 height 81
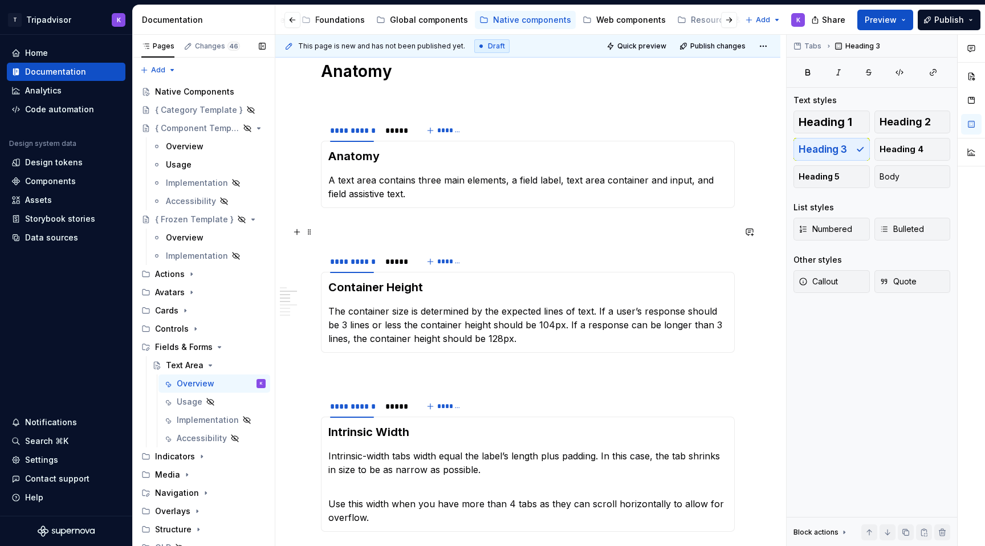
scroll to position [821, 0]
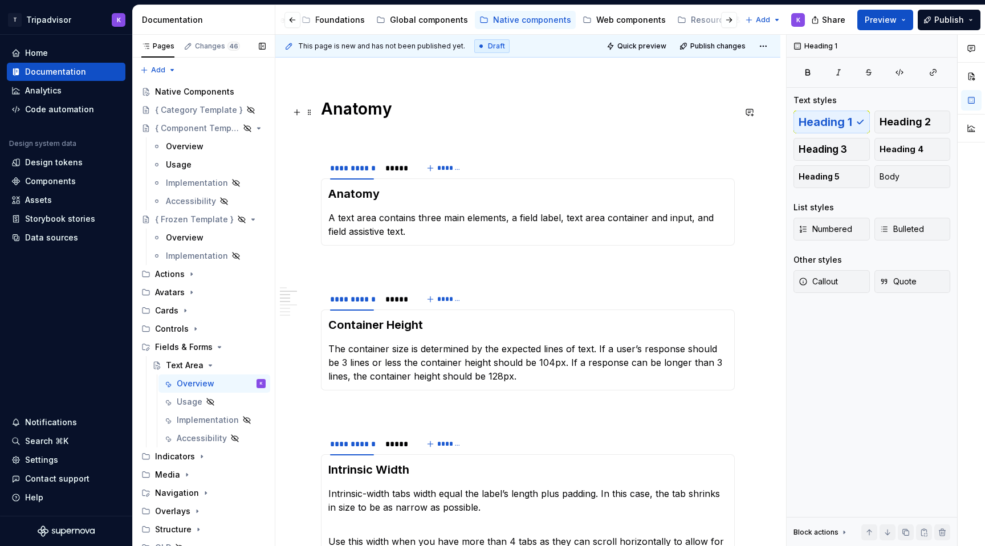
click at [398, 106] on h1 "Anatomy" at bounding box center [528, 109] width 414 height 21
click at [397, 307] on div "*****" at bounding box center [396, 299] width 31 height 16
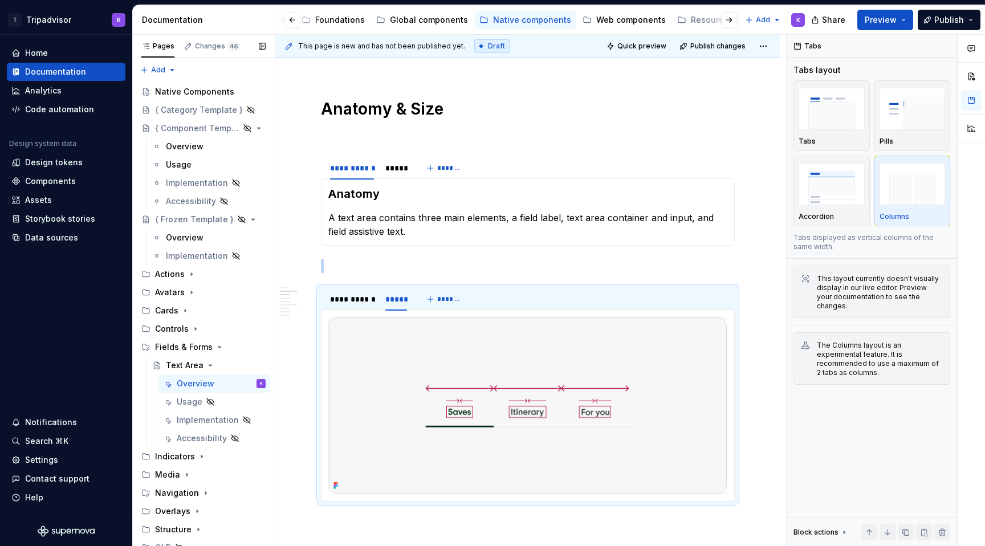
click at [597, 434] on img at bounding box center [528, 405] width 398 height 176
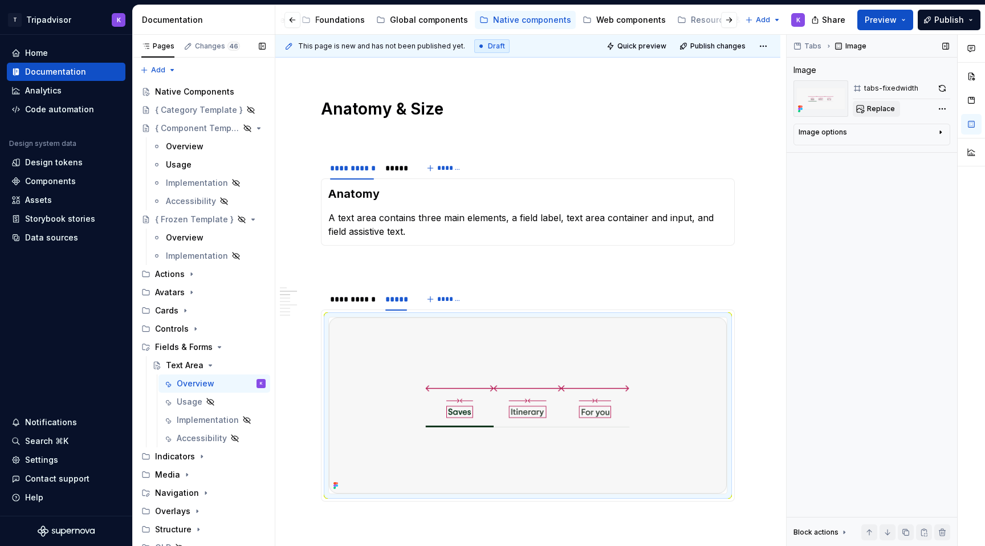
click at [874, 112] on span "Replace" at bounding box center [881, 108] width 28 height 9
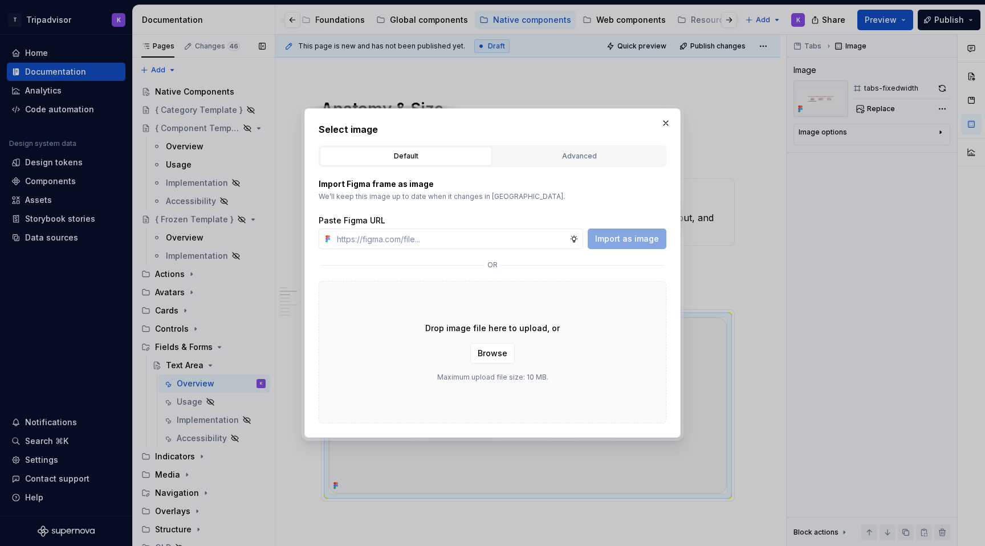
type textarea "*"
type input "[URL][DOMAIN_NAME]"
click at [645, 243] on span "Import as image" at bounding box center [627, 238] width 64 height 11
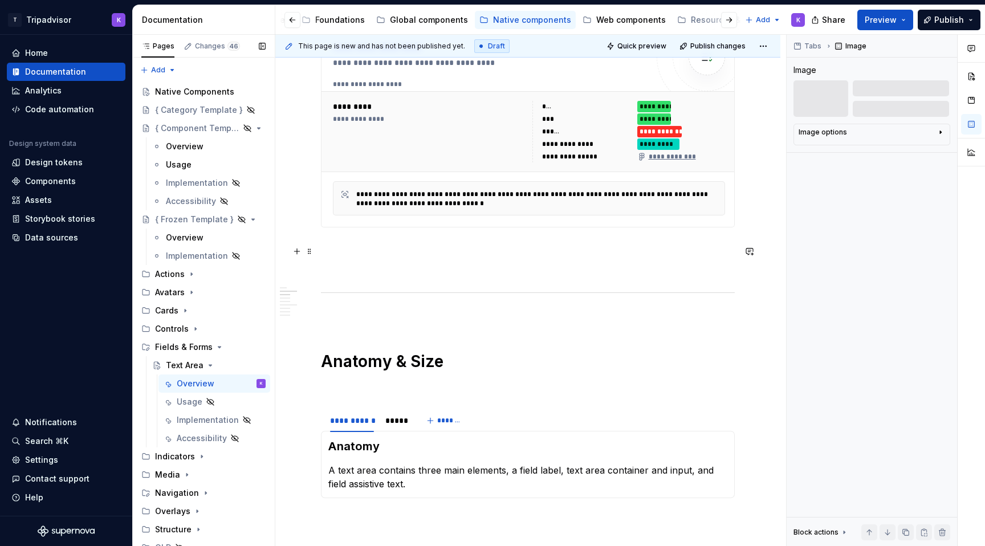
scroll to position [641, 0]
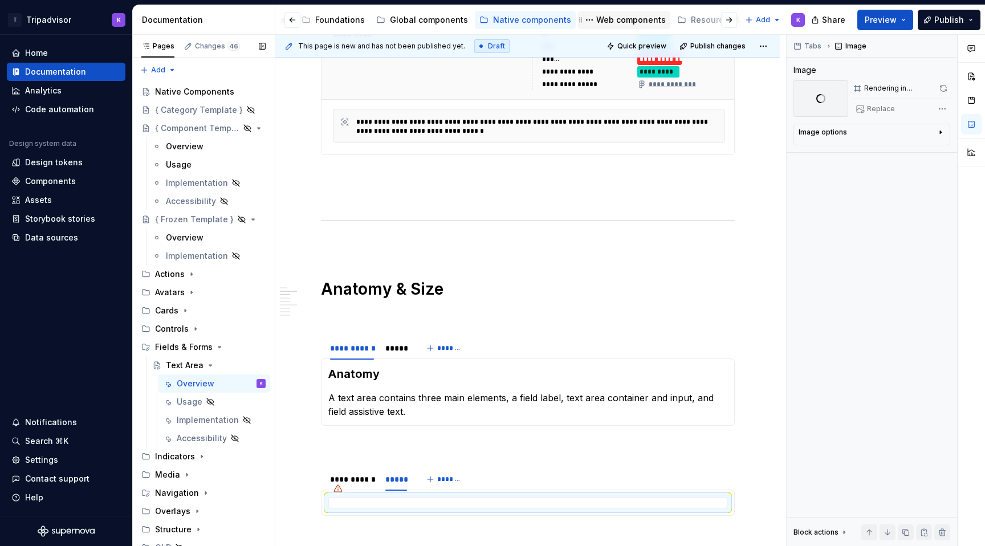
click at [614, 19] on div "Web components" at bounding box center [631, 19] width 70 height 11
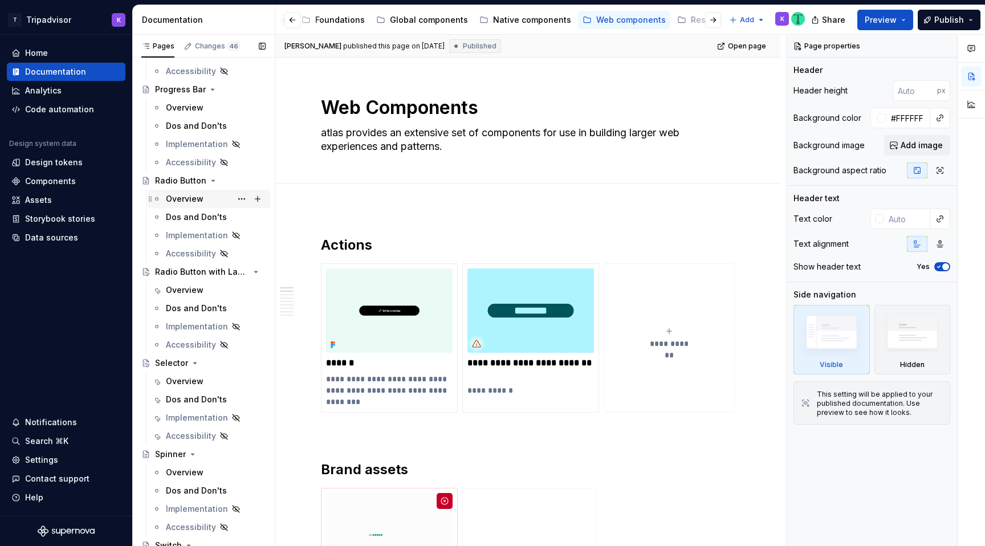
scroll to position [511, 0]
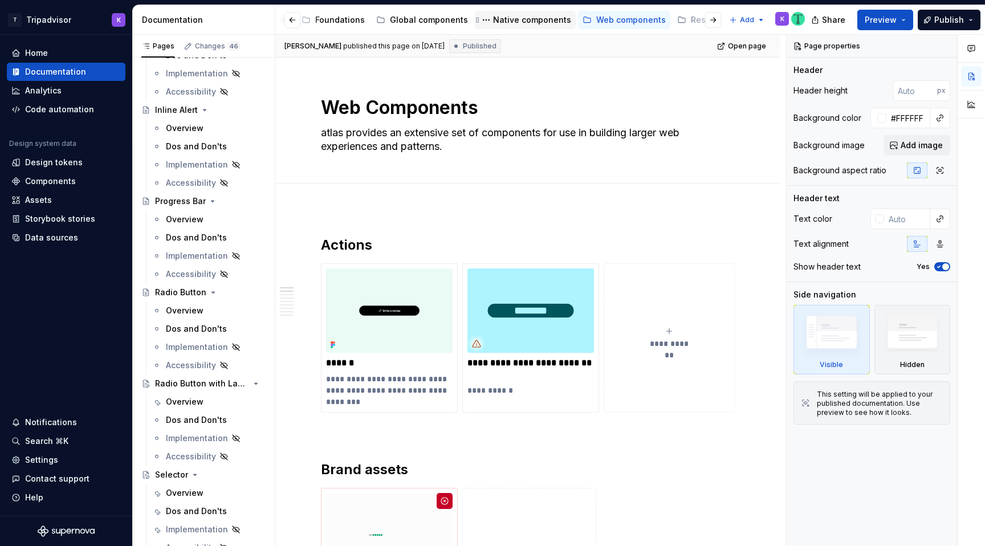
click at [513, 25] on div "Native components" at bounding box center [532, 19] width 78 height 11
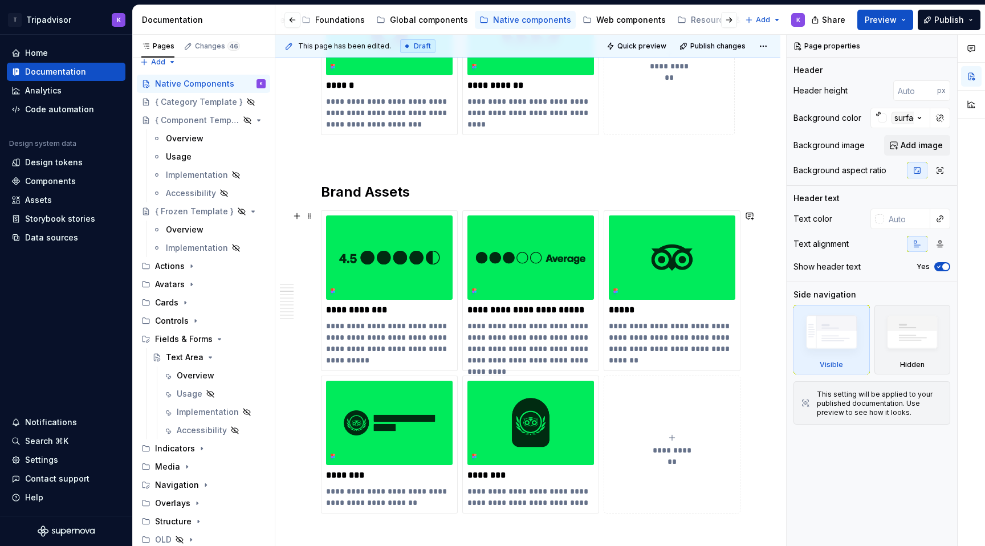
scroll to position [639, 0]
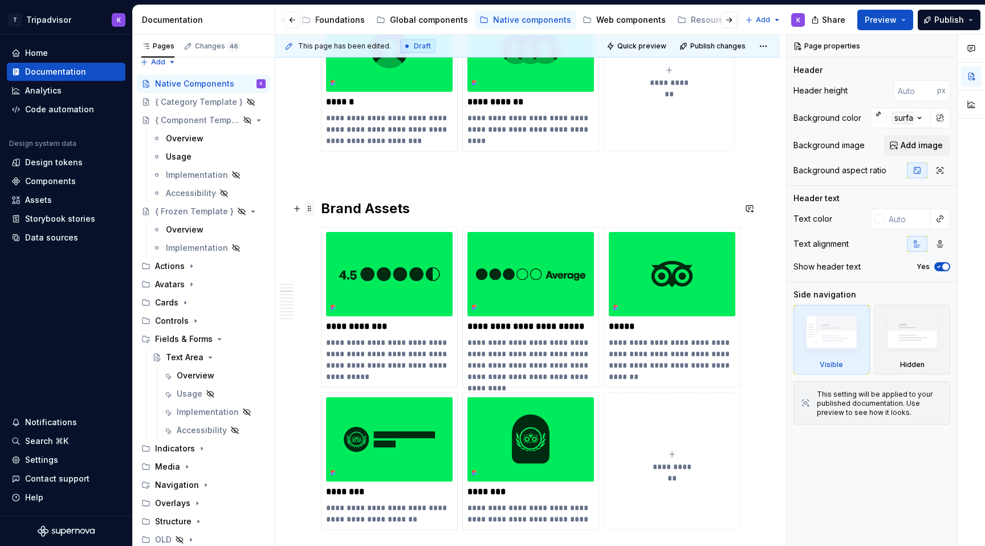
click at [312, 210] on span at bounding box center [309, 209] width 9 height 16
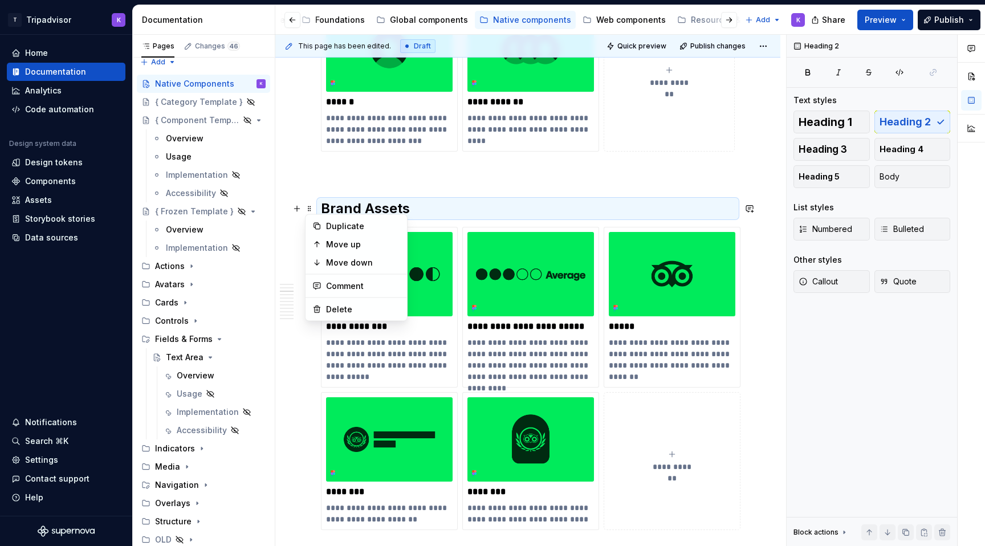
click at [335, 166] on p at bounding box center [528, 172] width 414 height 14
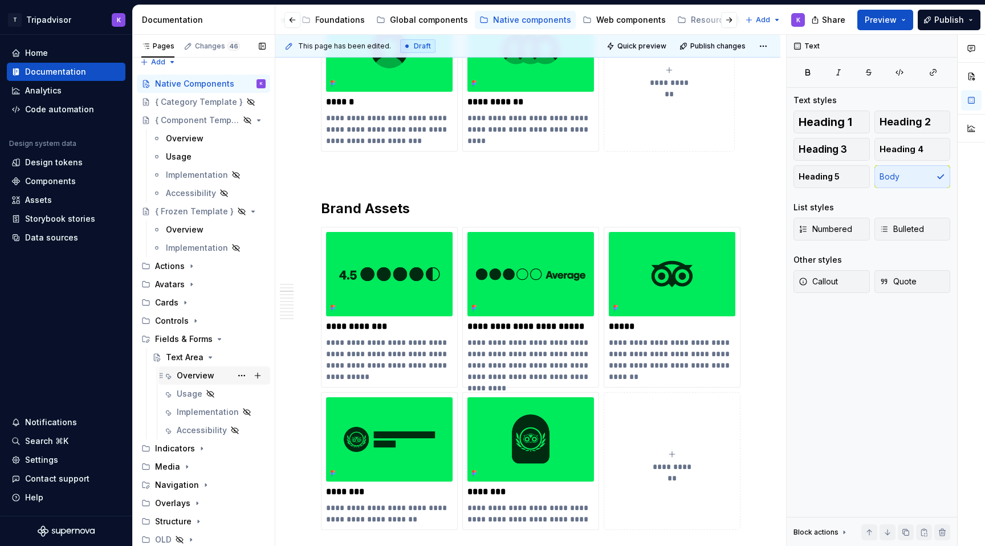
click at [194, 366] on div "Overview" at bounding box center [214, 375] width 112 height 18
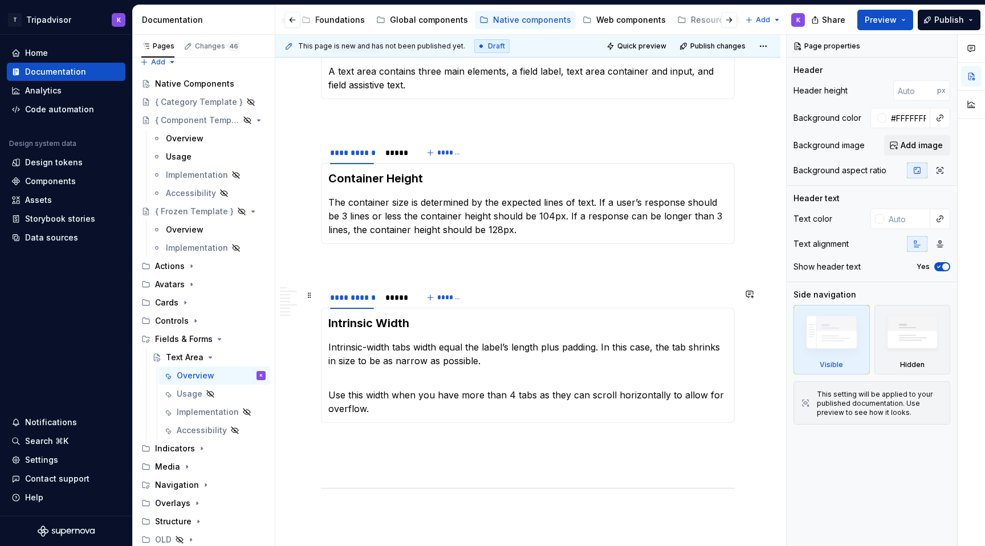
scroll to position [972, 0]
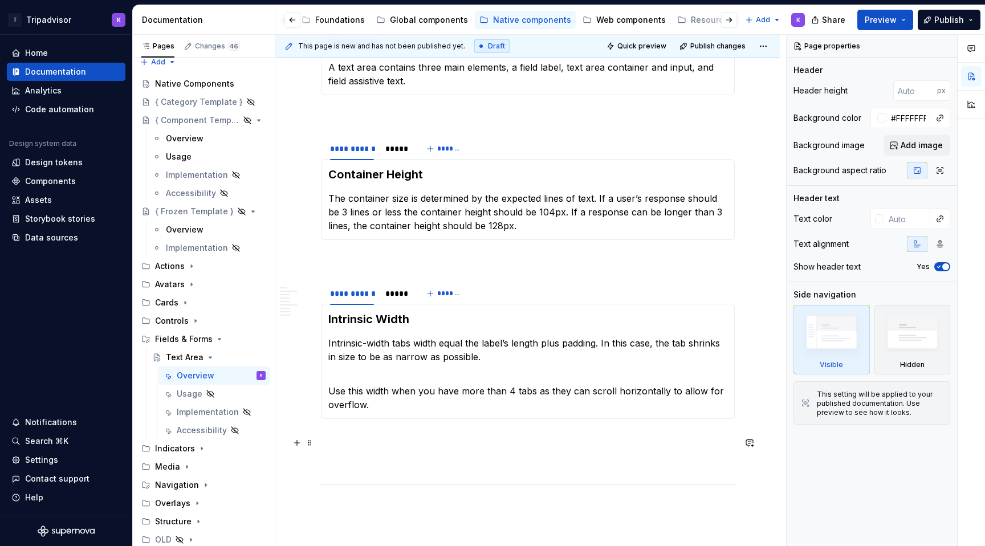
click at [344, 441] on p at bounding box center [528, 440] width 414 height 14
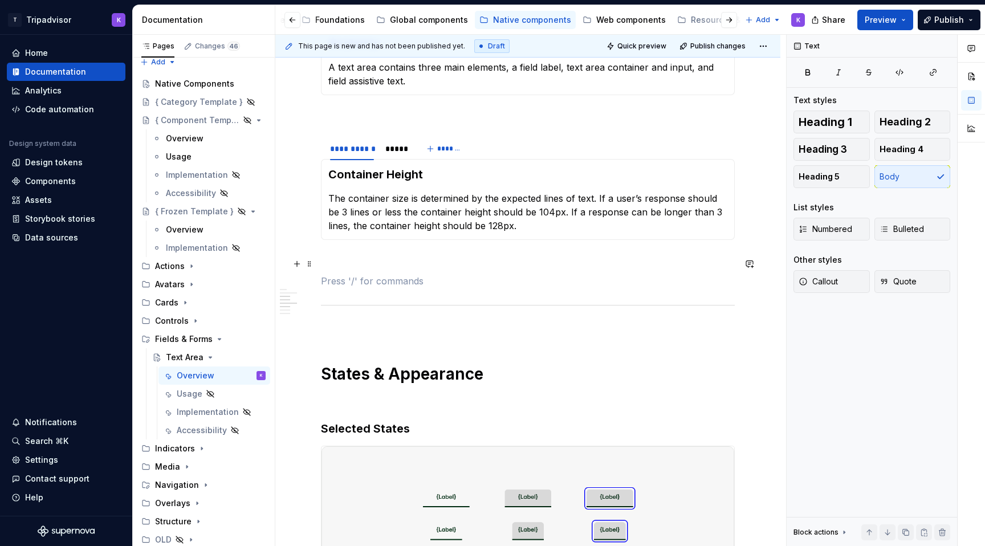
click at [406, 257] on p at bounding box center [528, 261] width 414 height 14
click at [399, 288] on p at bounding box center [528, 281] width 414 height 14
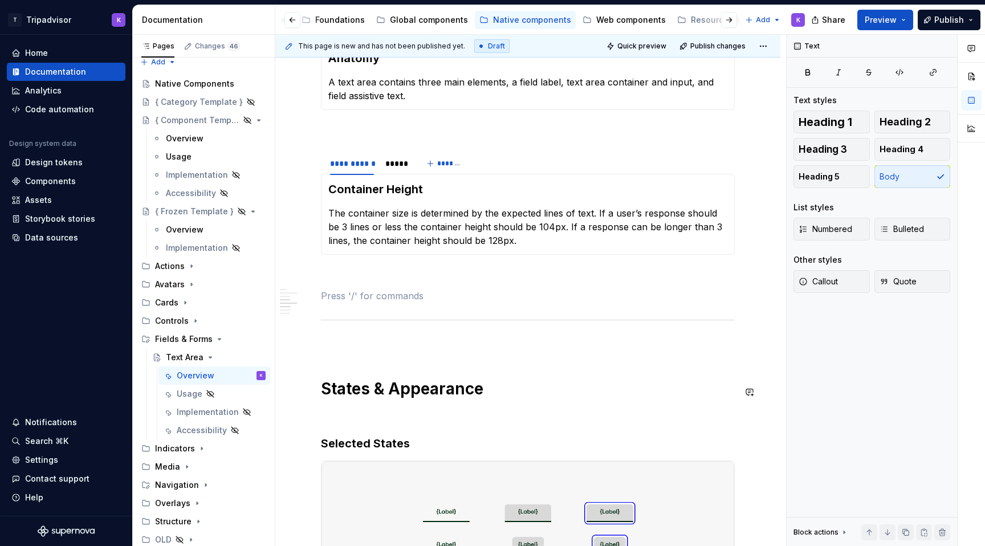
scroll to position [923, 0]
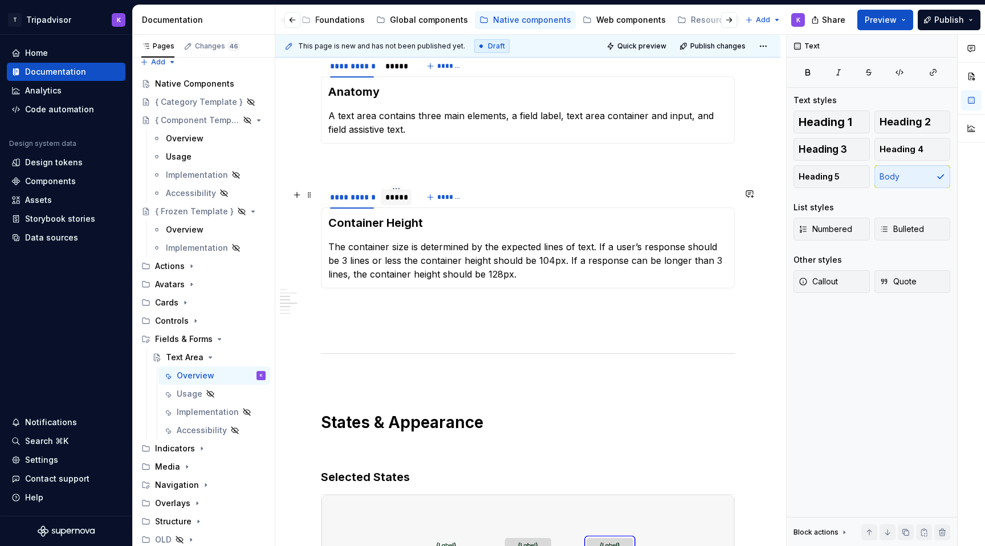
click at [397, 203] on div "*****" at bounding box center [396, 196] width 22 height 11
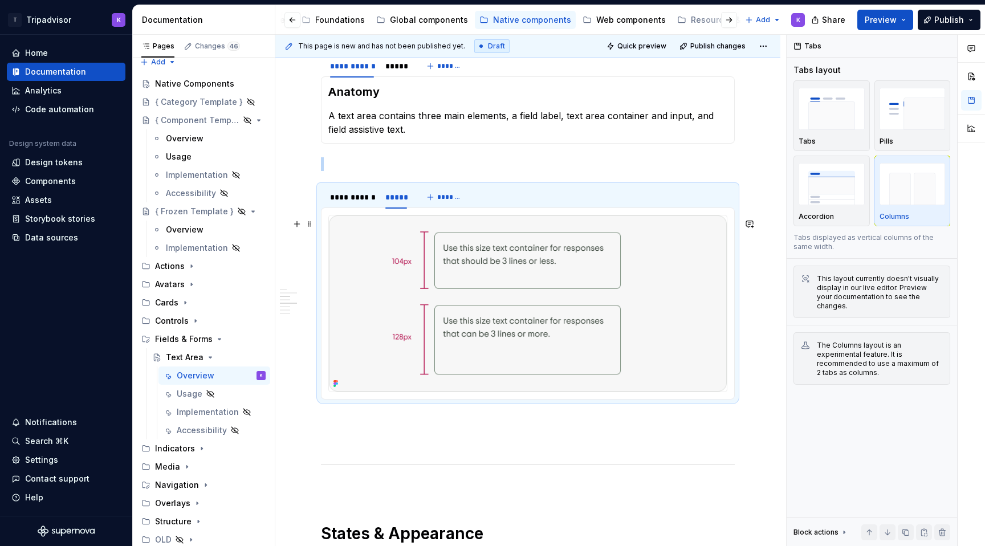
click at [514, 317] on img at bounding box center [528, 303] width 398 height 176
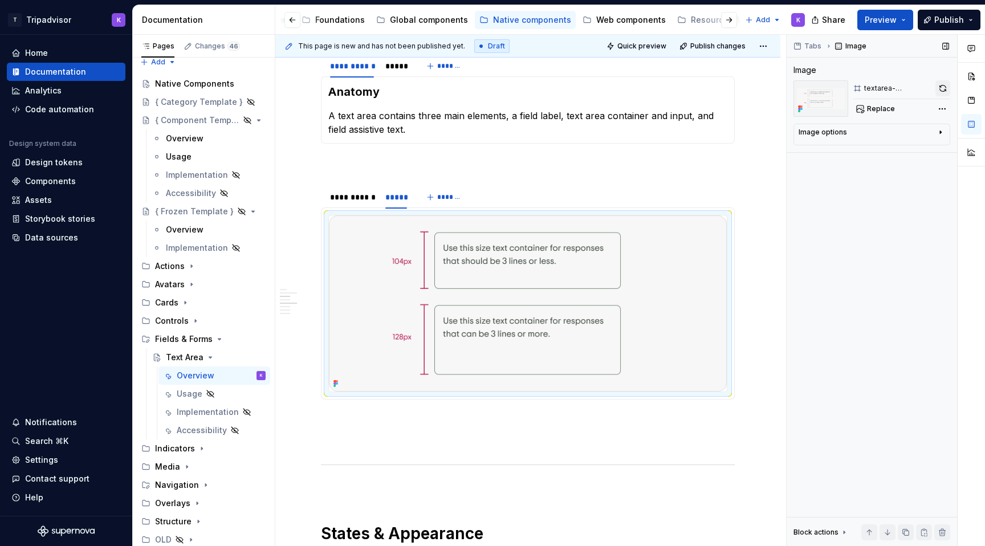
click at [943, 89] on button "button" at bounding box center [942, 88] width 15 height 16
type textarea "*"
click at [350, 203] on div "**********" at bounding box center [352, 196] width 44 height 11
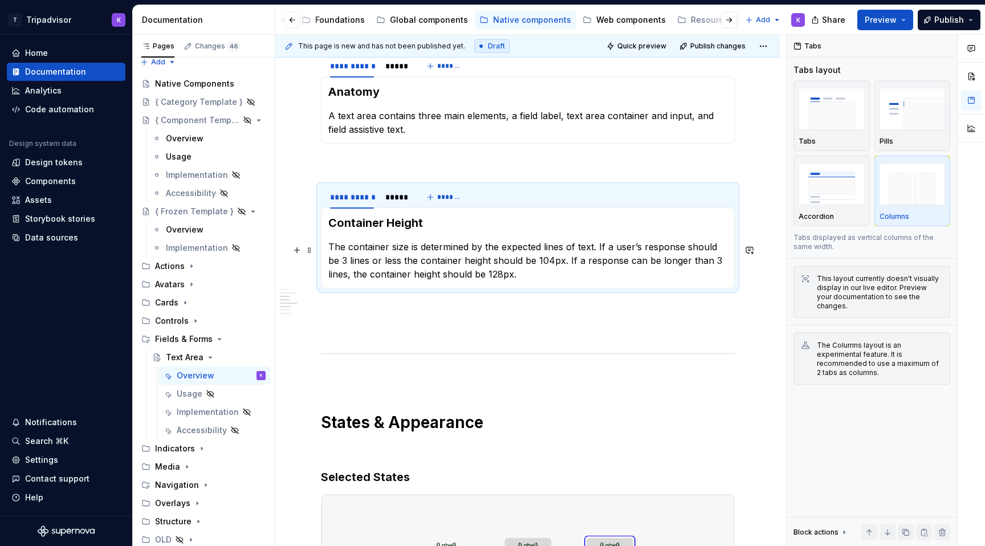
click at [408, 246] on p "The container size is determined by the expected lines of text. If a user’s res…" at bounding box center [527, 260] width 399 height 41
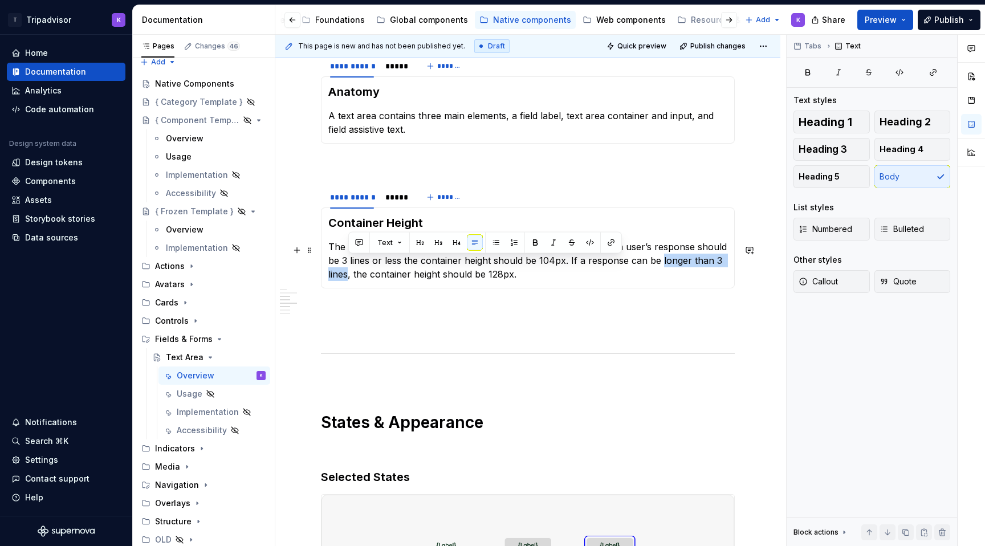
drag, startPoint x: 348, startPoint y: 275, endPoint x: 657, endPoint y: 262, distance: 309.2
click at [657, 262] on p "The container height is determined by the expected lines of text. If a user’s r…" at bounding box center [527, 260] width 399 height 41
click at [490, 313] on p at bounding box center [528, 309] width 414 height 14
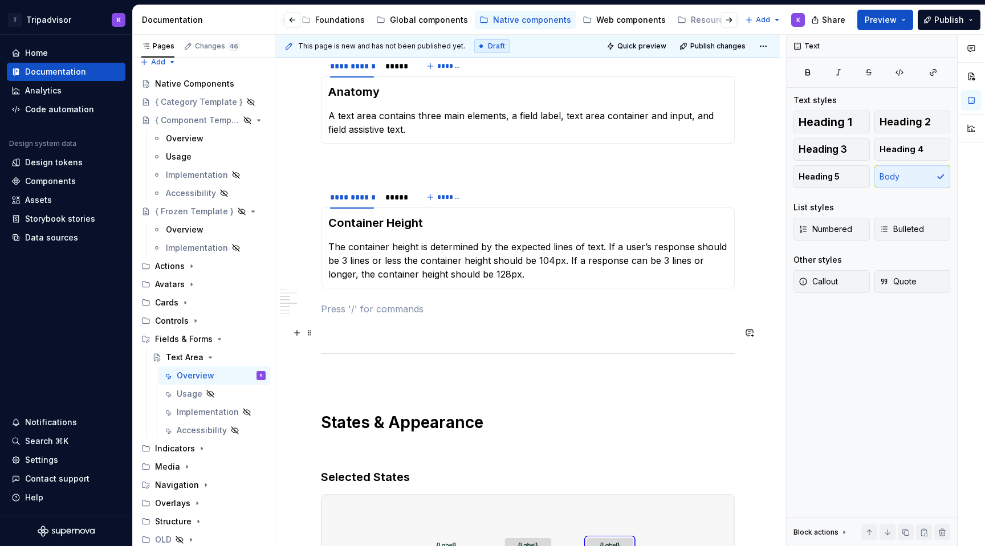
click at [475, 333] on p at bounding box center [528, 330] width 414 height 14
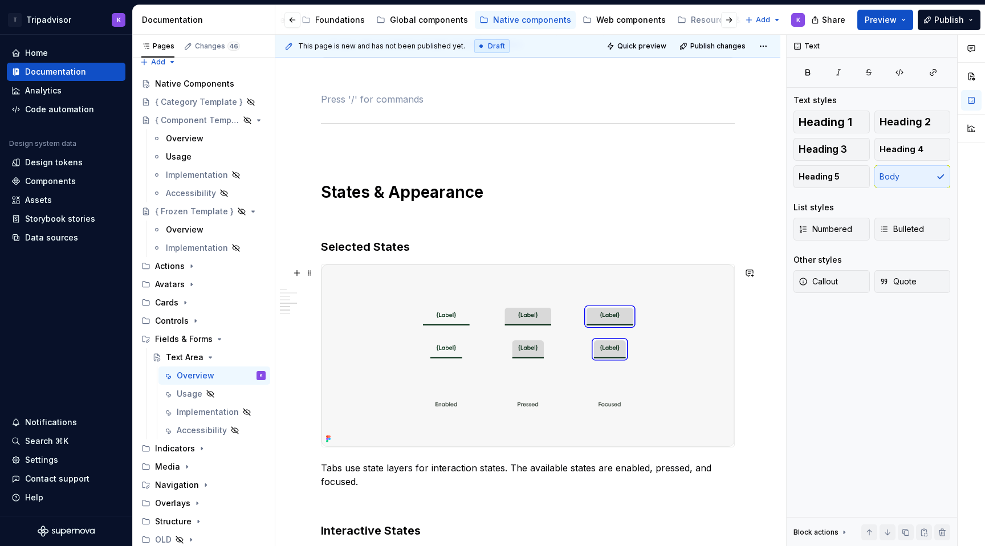
scroll to position [1161, 0]
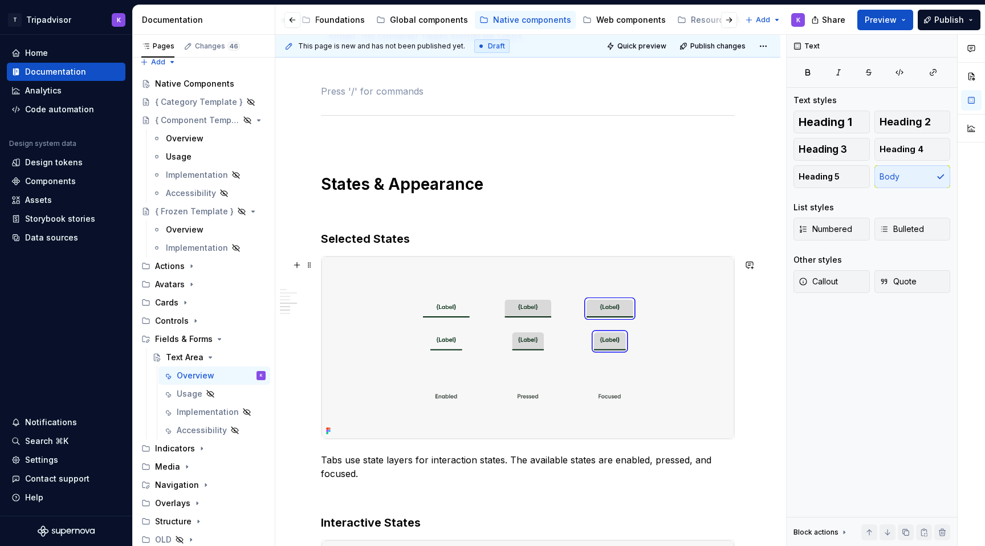
click at [481, 336] on img at bounding box center [527, 347] width 413 height 182
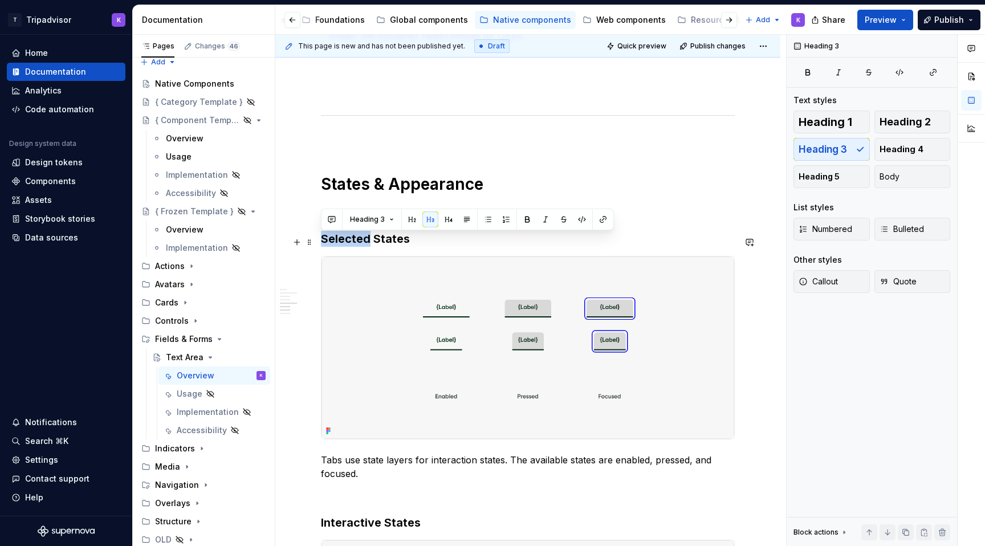
drag, startPoint x: 369, startPoint y: 239, endPoint x: 315, endPoint y: 238, distance: 54.2
click at [315, 238] on div "**********" at bounding box center [527, 109] width 505 height 2147
click at [433, 329] on img at bounding box center [527, 347] width 413 height 182
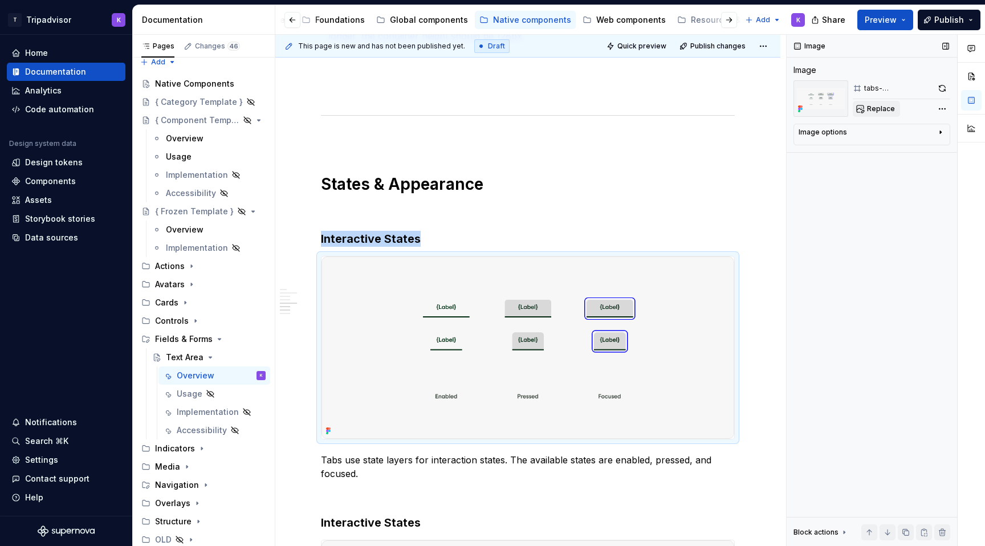
click at [869, 109] on span "Replace" at bounding box center [881, 108] width 28 height 9
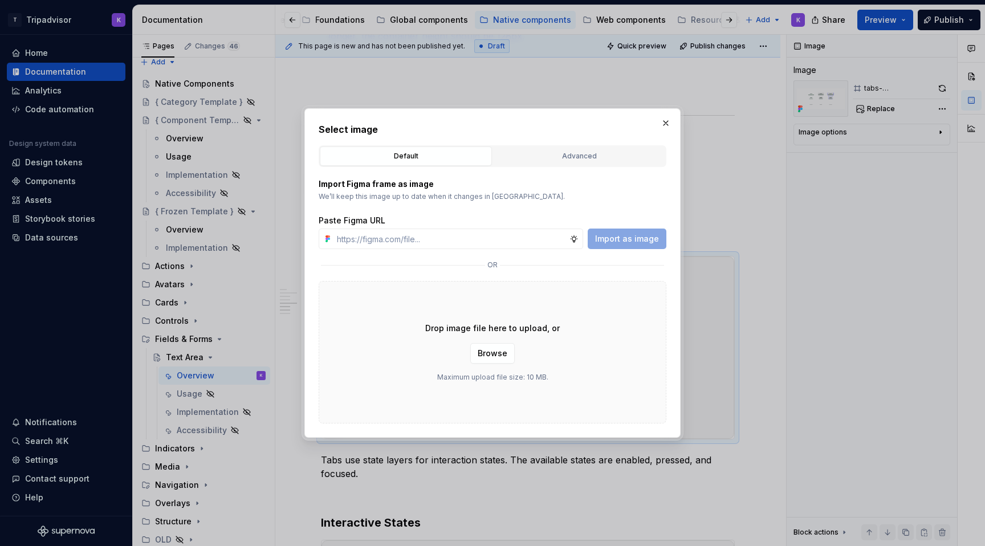
type textarea "*"
type input "[URL][DOMAIN_NAME]"
click at [620, 235] on span "Import as image" at bounding box center [627, 238] width 64 height 11
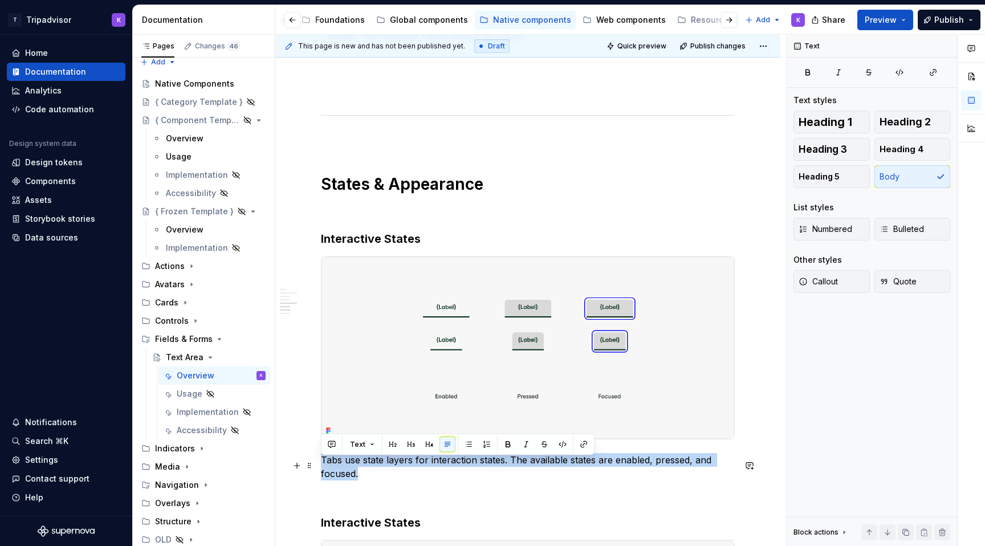
drag, startPoint x: 360, startPoint y: 480, endPoint x: 315, endPoint y: 470, distance: 45.6
click at [315, 470] on div "**********" at bounding box center [527, 109] width 505 height 2147
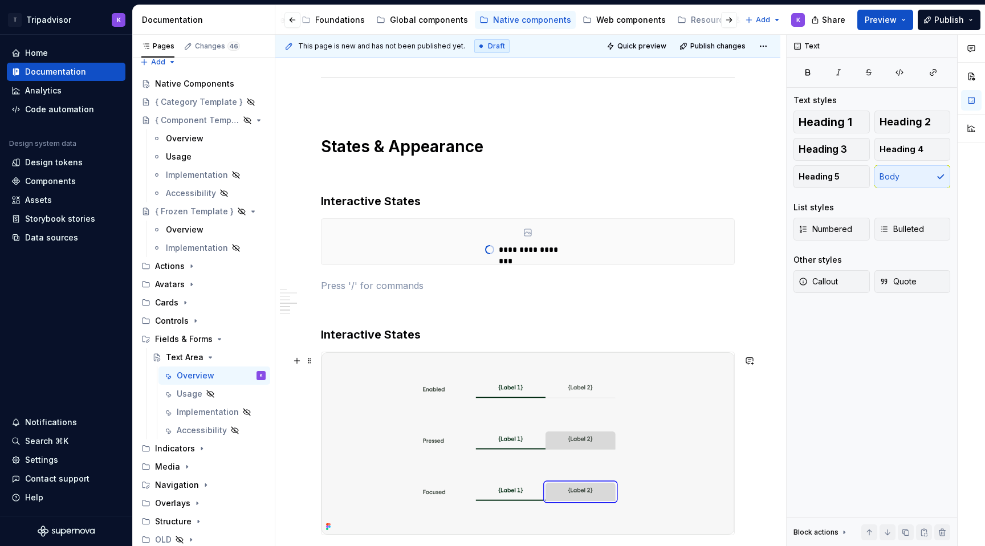
scroll to position [1232, 0]
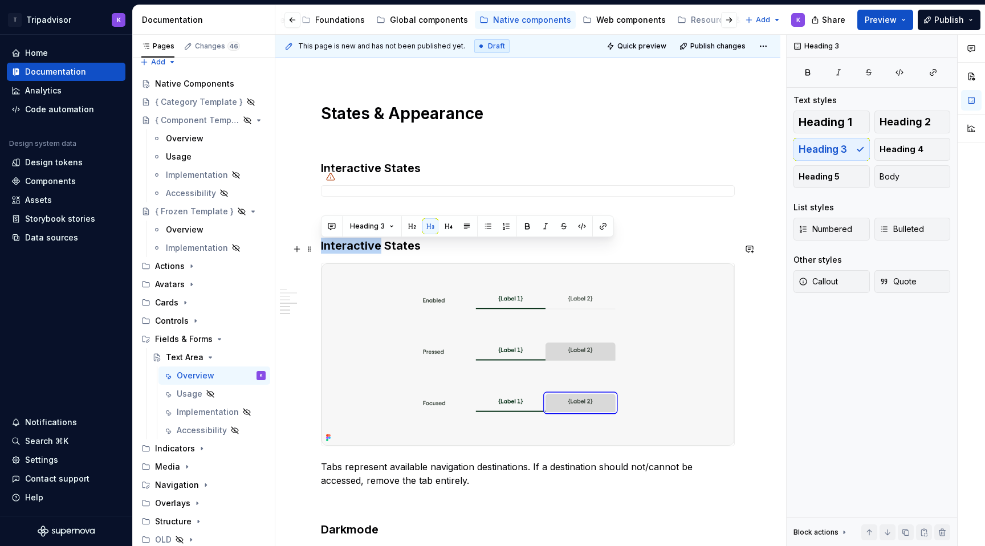
drag, startPoint x: 381, startPoint y: 250, endPoint x: 318, endPoint y: 247, distance: 62.8
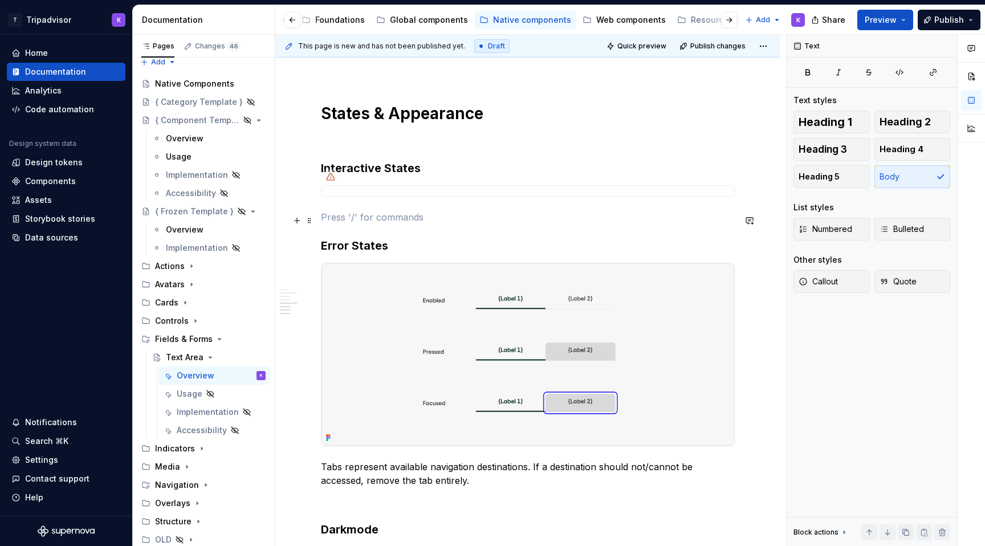
click at [513, 224] on p at bounding box center [528, 217] width 414 height 14
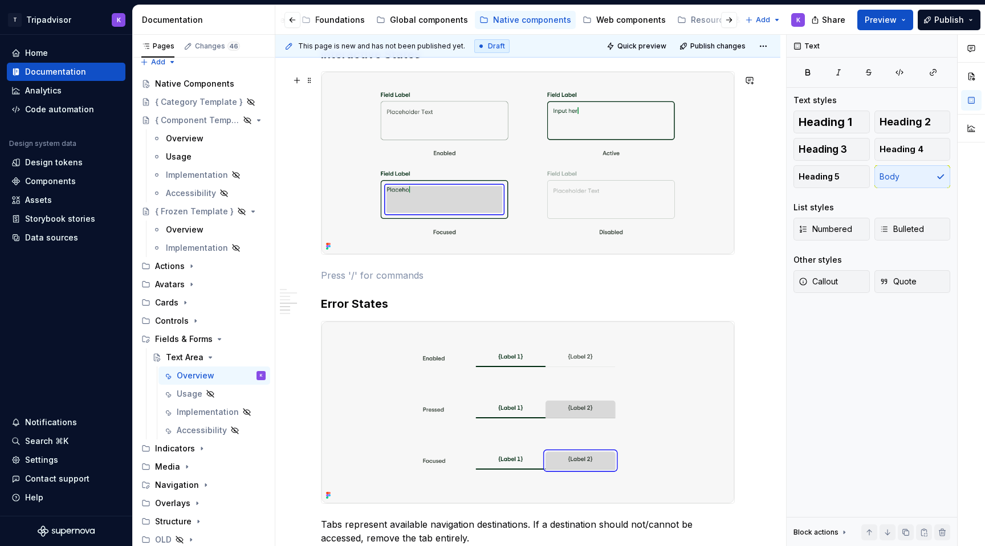
scroll to position [1353, 0]
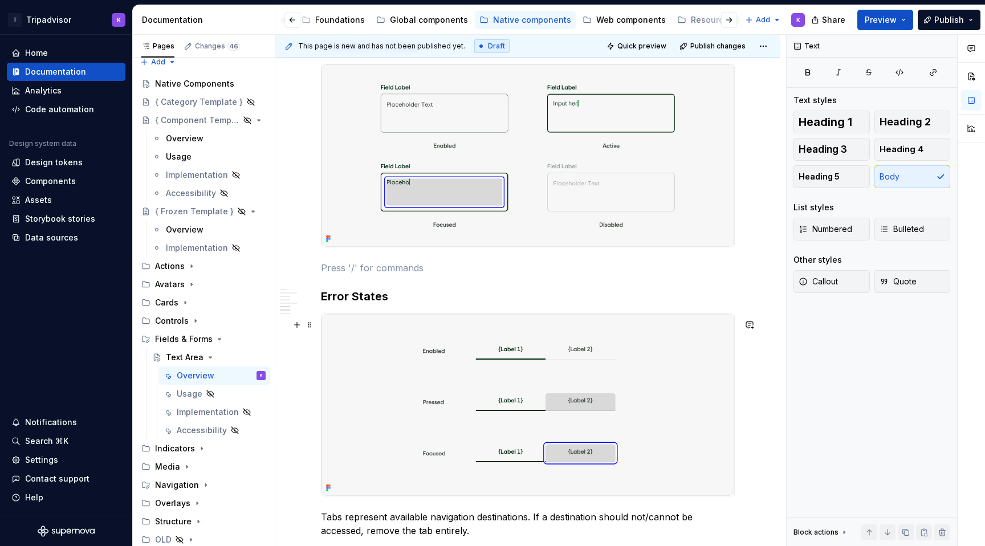
click at [464, 413] on img at bounding box center [527, 405] width 413 height 182
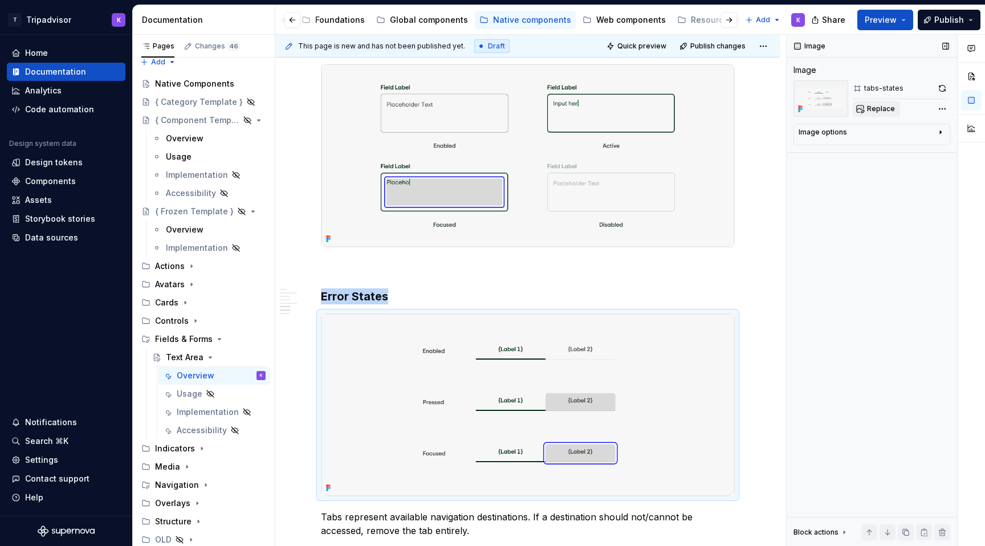
click at [872, 103] on button "Replace" at bounding box center [876, 109] width 47 height 16
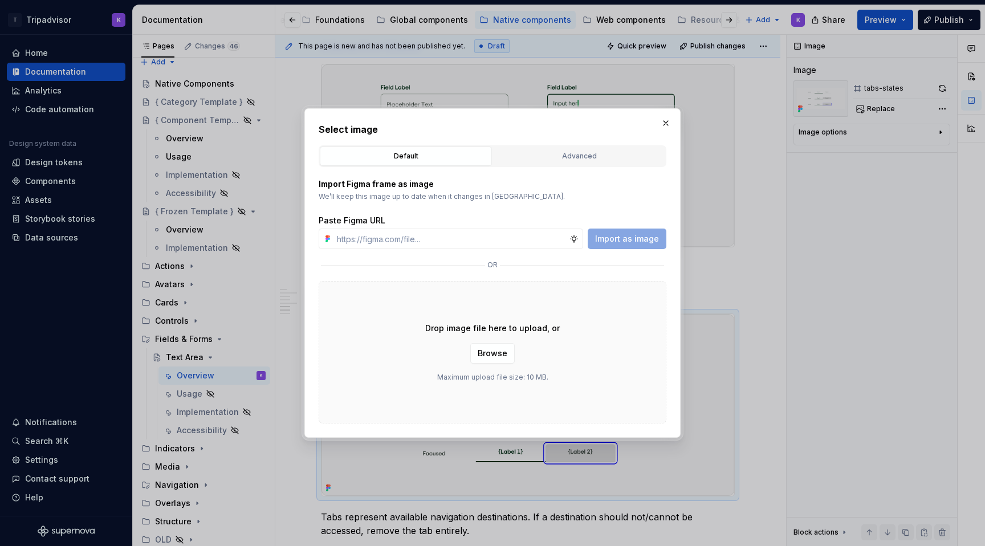
type textarea "*"
type input "[URL][DOMAIN_NAME]"
click at [643, 233] on span "Import as image" at bounding box center [627, 238] width 64 height 11
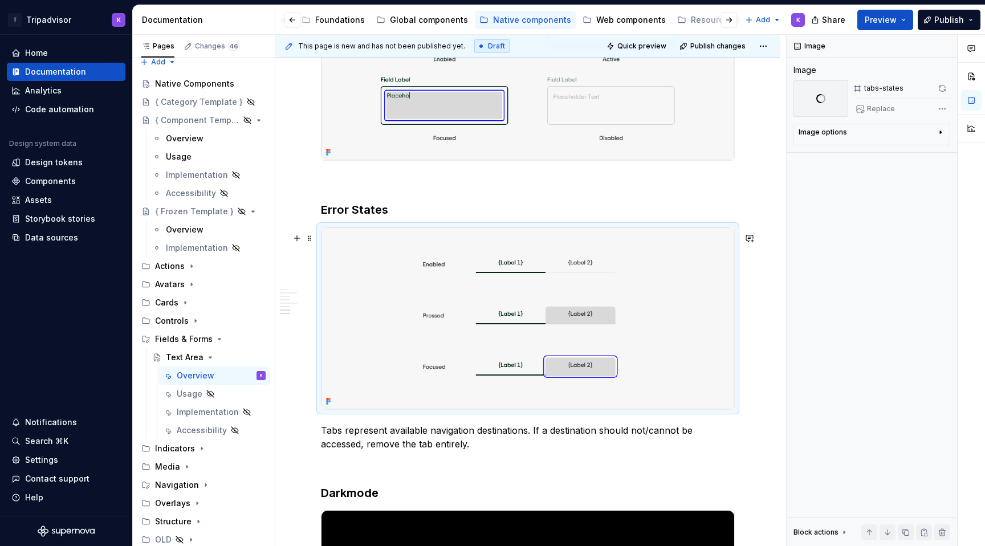
scroll to position [1469, 0]
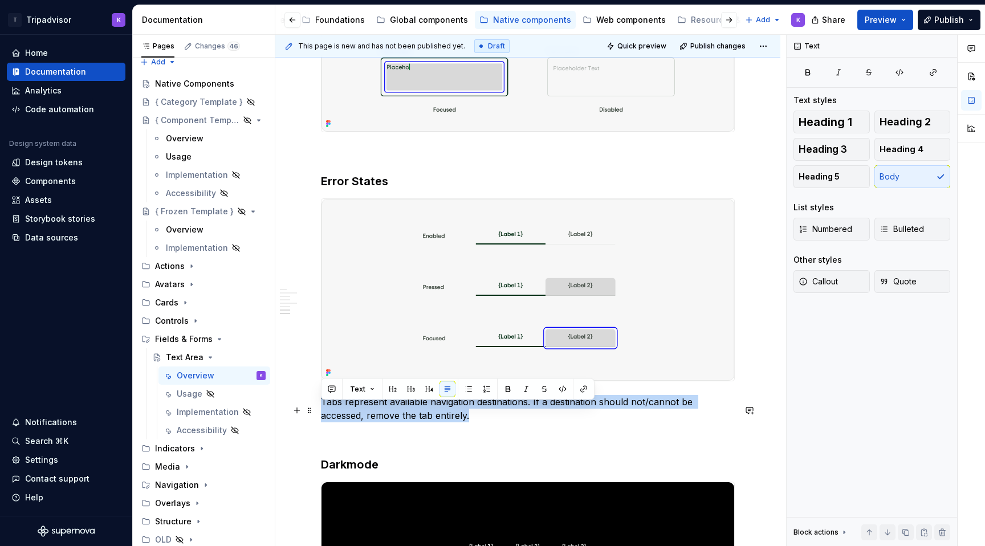
drag, startPoint x: 427, startPoint y: 430, endPoint x: 319, endPoint y: 411, distance: 110.5
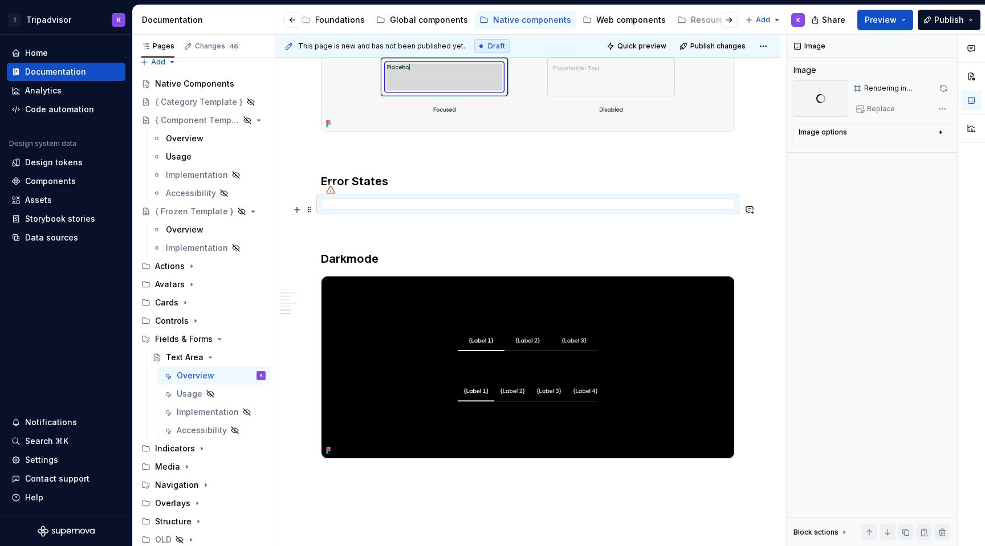
click at [372, 229] on p at bounding box center [528, 230] width 414 height 14
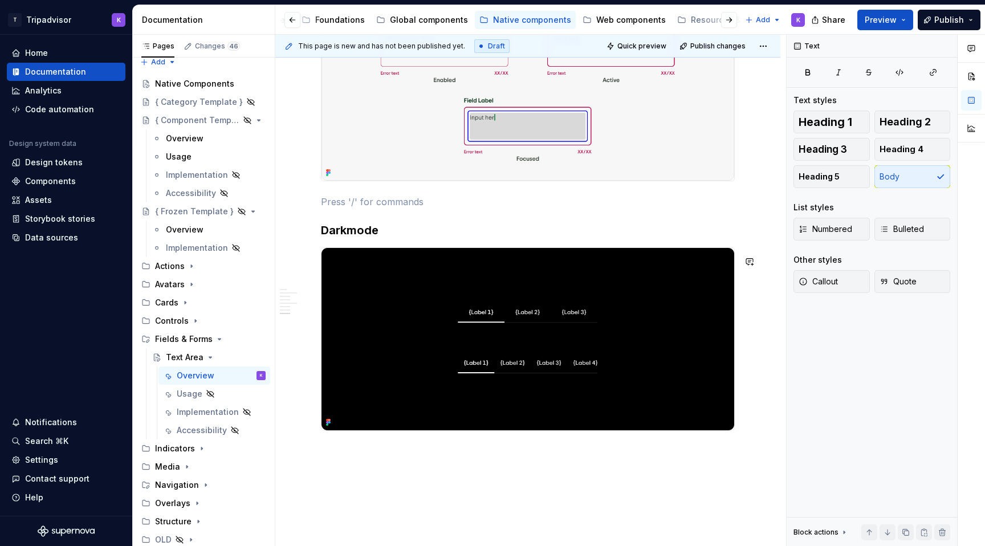
scroll to position [1702, 0]
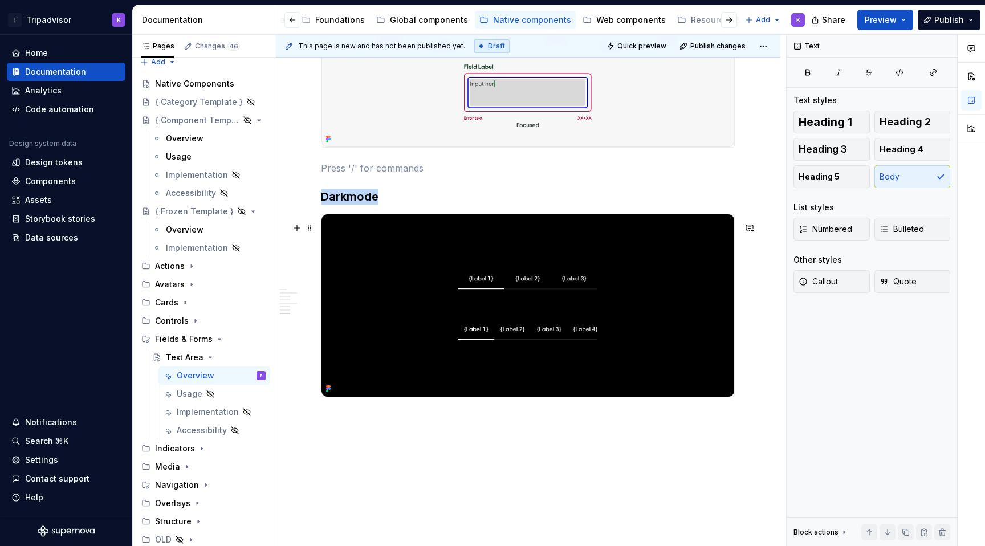
click at [427, 255] on img at bounding box center [527, 305] width 413 height 182
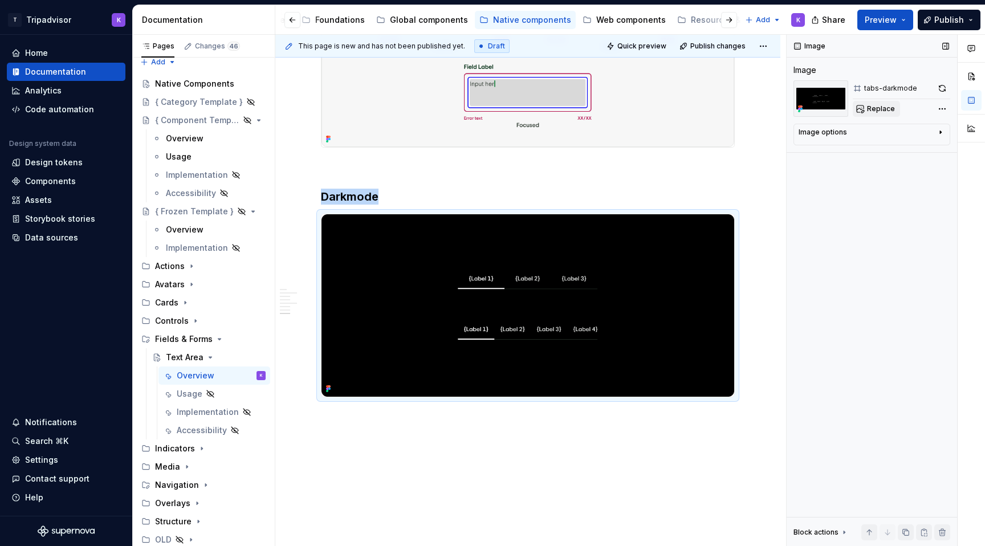
click at [878, 106] on span "Replace" at bounding box center [881, 108] width 28 height 9
type textarea "*"
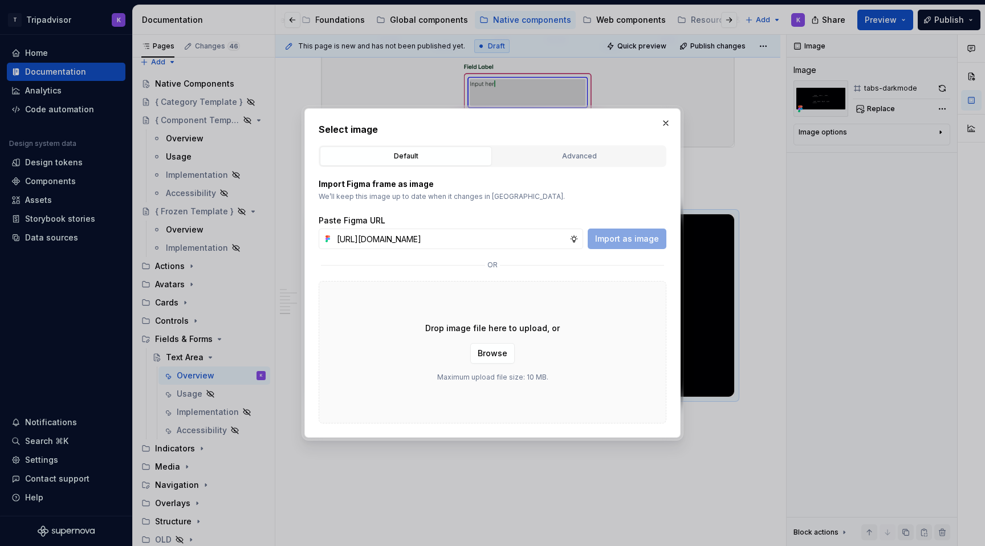
scroll to position [0, 305]
type input "[URL][DOMAIN_NAME]"
click at [641, 241] on span "Import as image" at bounding box center [627, 238] width 64 height 11
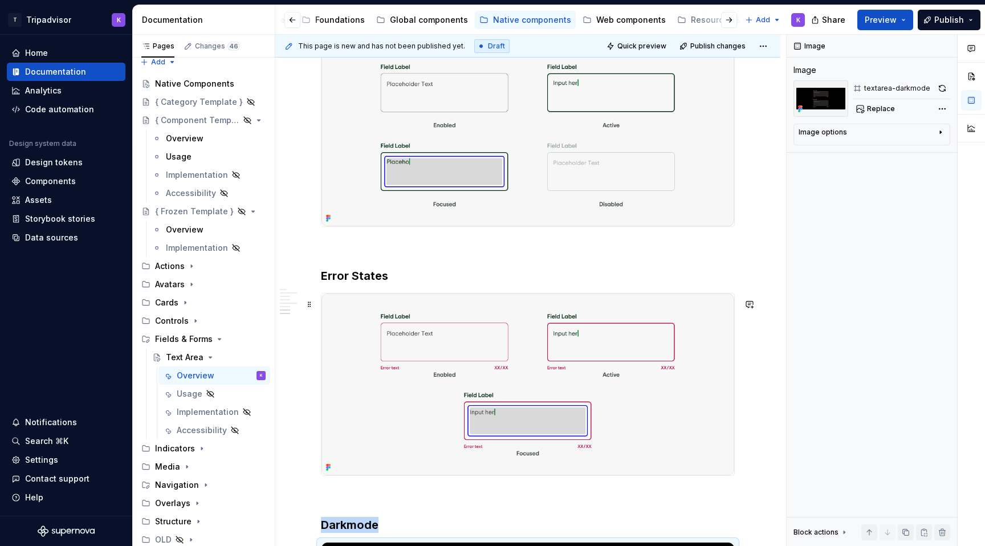
scroll to position [1275, 0]
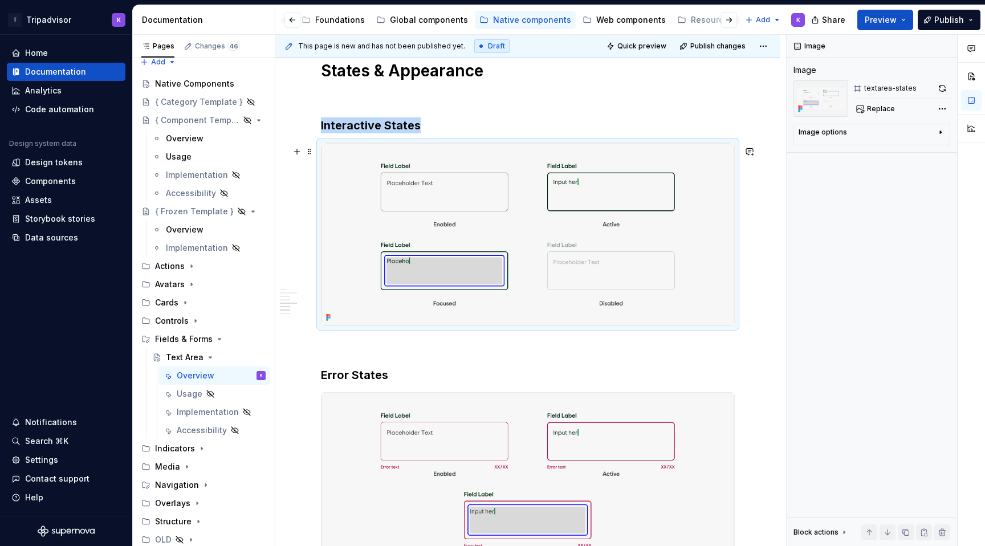
click at [502, 223] on img at bounding box center [527, 234] width 413 height 182
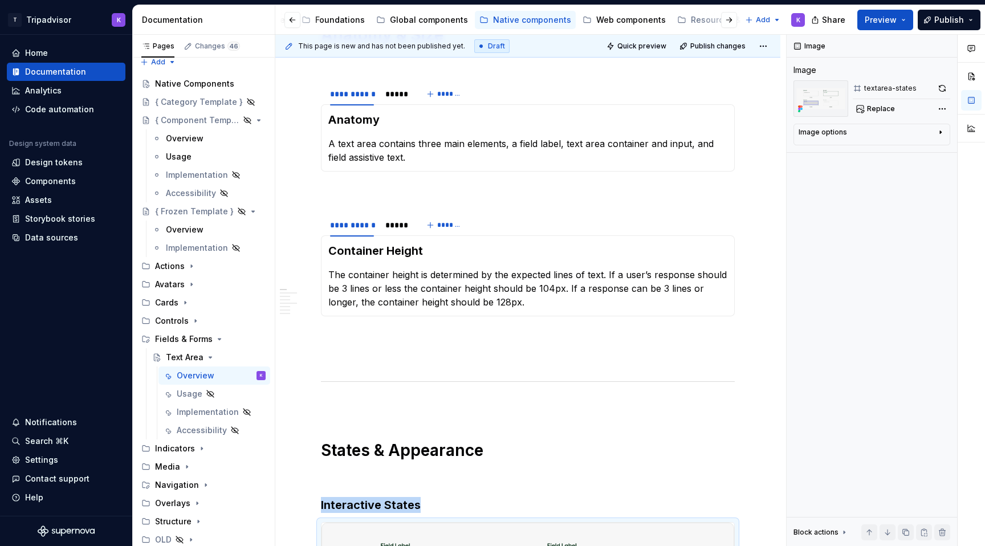
scroll to position [1148, 0]
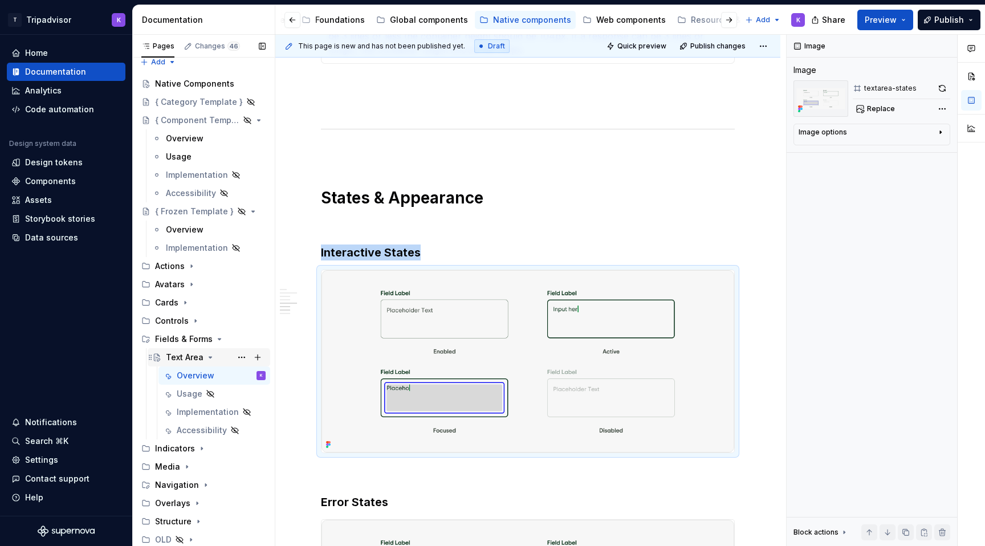
click at [210, 357] on icon "Page tree" at bounding box center [210, 357] width 3 height 1
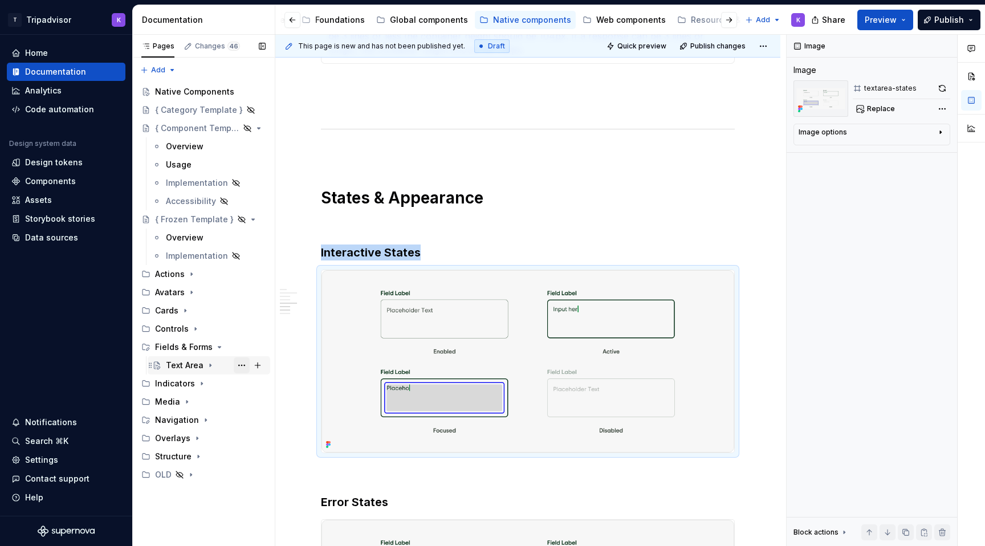
click at [242, 367] on button "Page tree" at bounding box center [242, 365] width 16 height 16
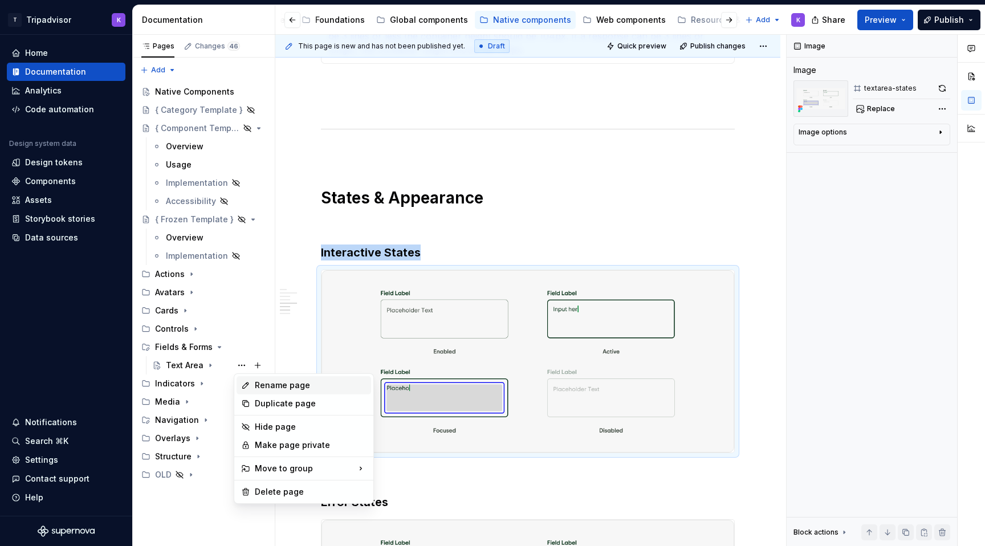
click at [267, 383] on div "Rename page" at bounding box center [311, 385] width 112 height 11
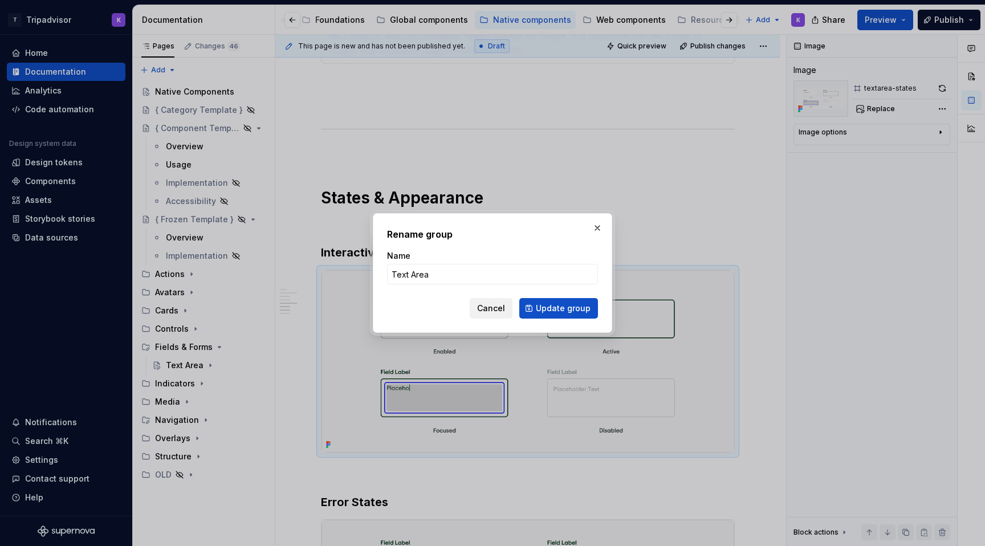
click at [492, 311] on span "Cancel" at bounding box center [491, 308] width 28 height 11
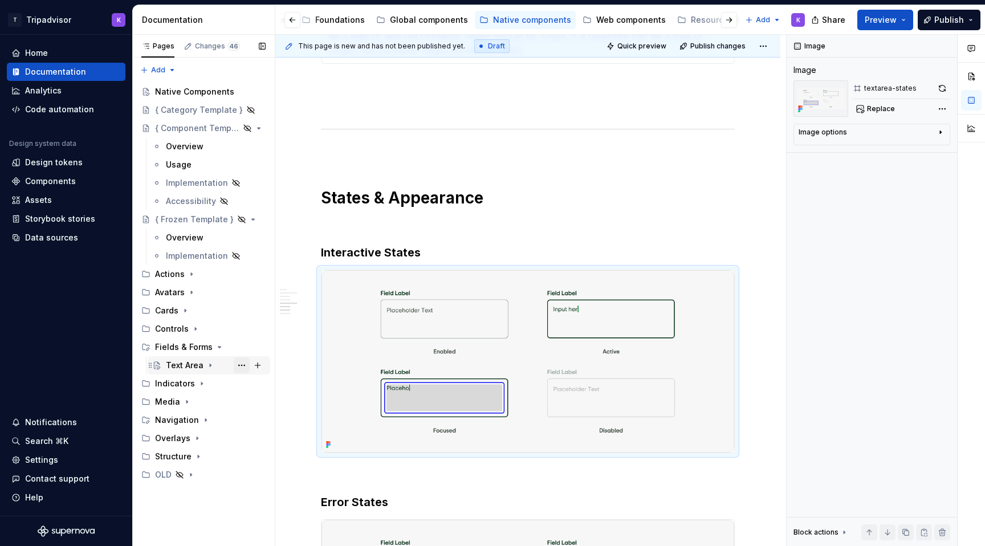
click at [240, 364] on button "Page tree" at bounding box center [242, 365] width 16 height 16
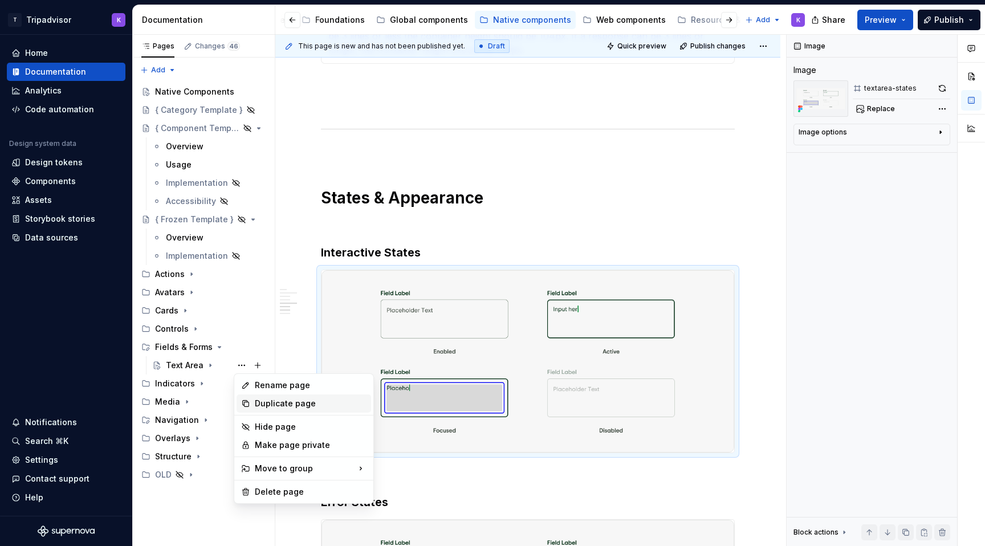
click at [258, 398] on div "Duplicate page" at bounding box center [311, 403] width 112 height 11
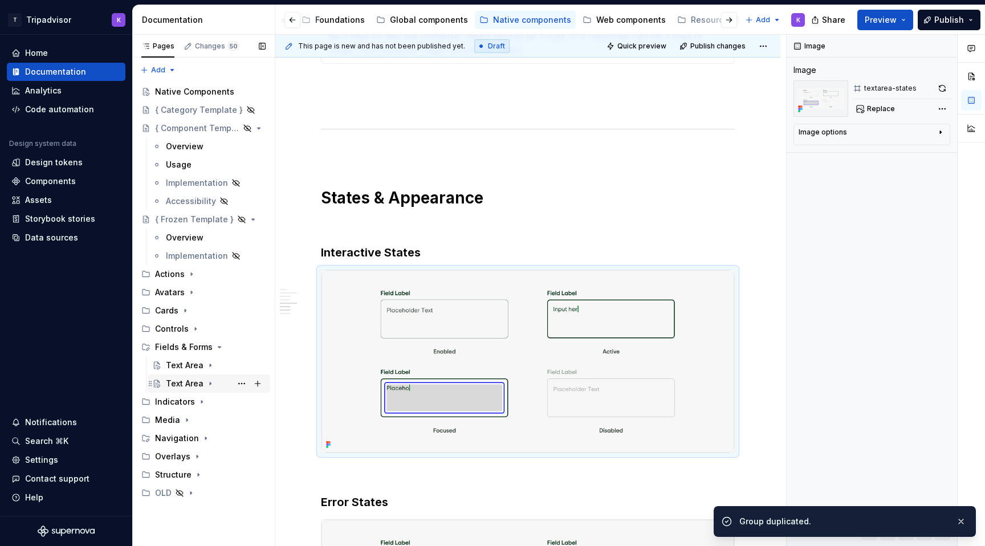
click at [190, 384] on div "Text Area" at bounding box center [185, 383] width 38 height 11
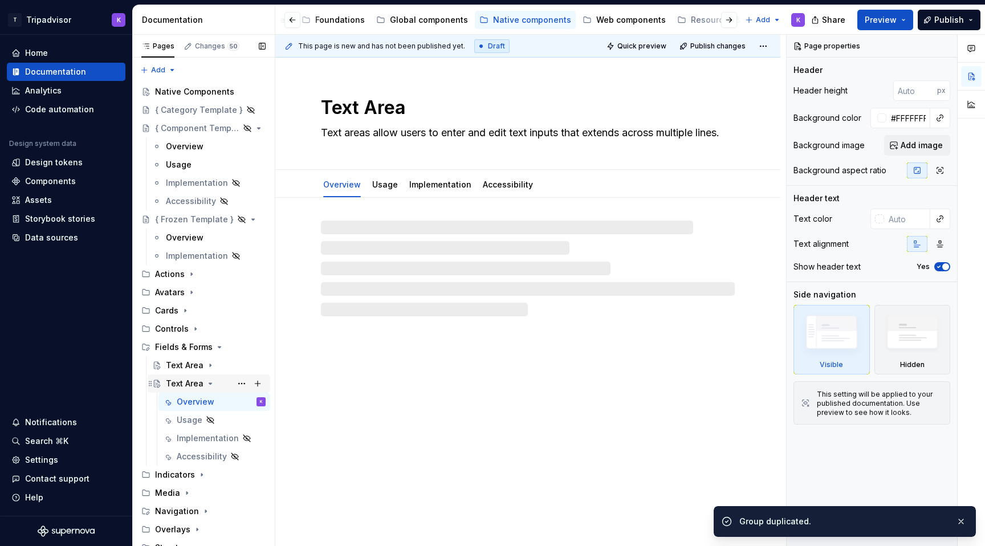
click at [208, 382] on icon "Page tree" at bounding box center [210, 383] width 9 height 9
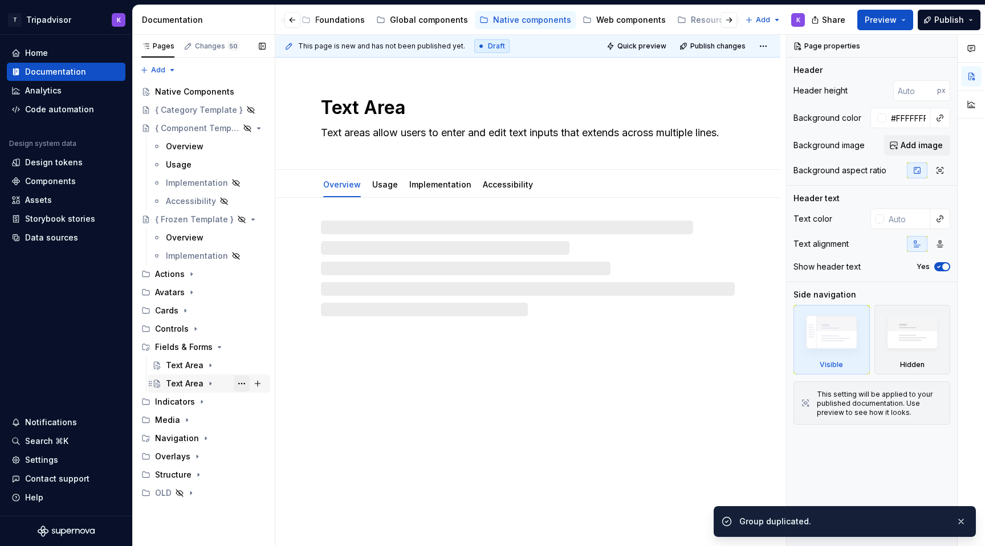
click at [242, 382] on button "Page tree" at bounding box center [242, 384] width 16 height 16
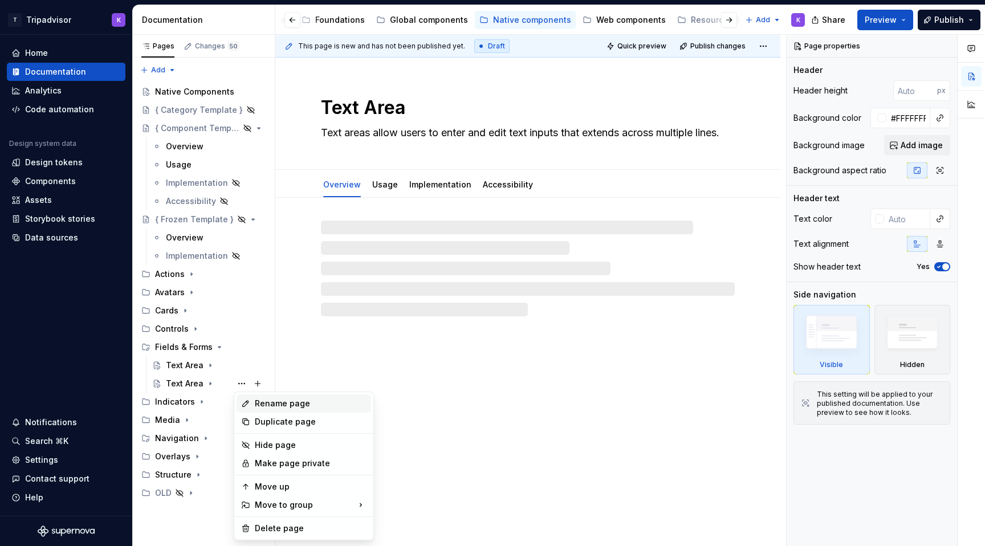
click at [263, 399] on div "Rename page" at bounding box center [311, 403] width 112 height 11
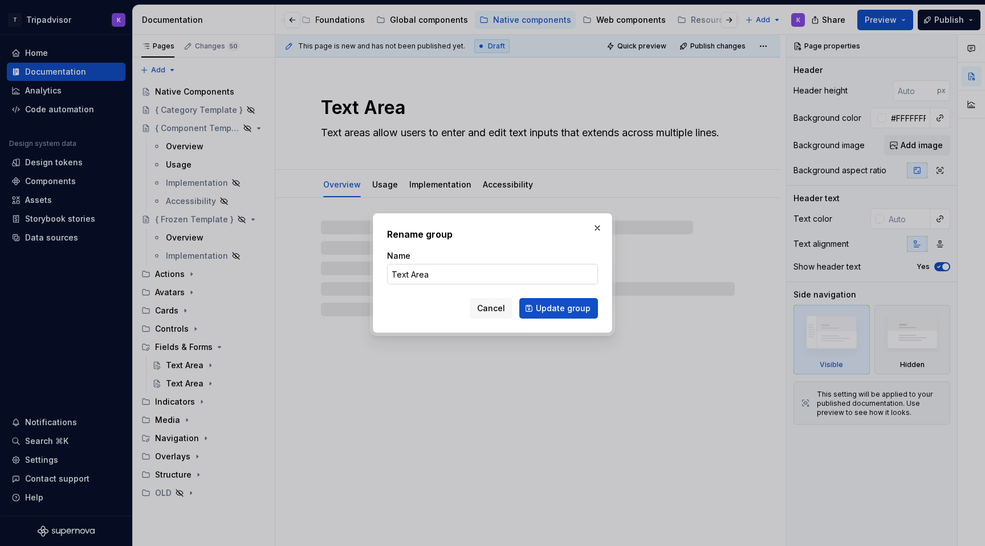
type textarea "*"
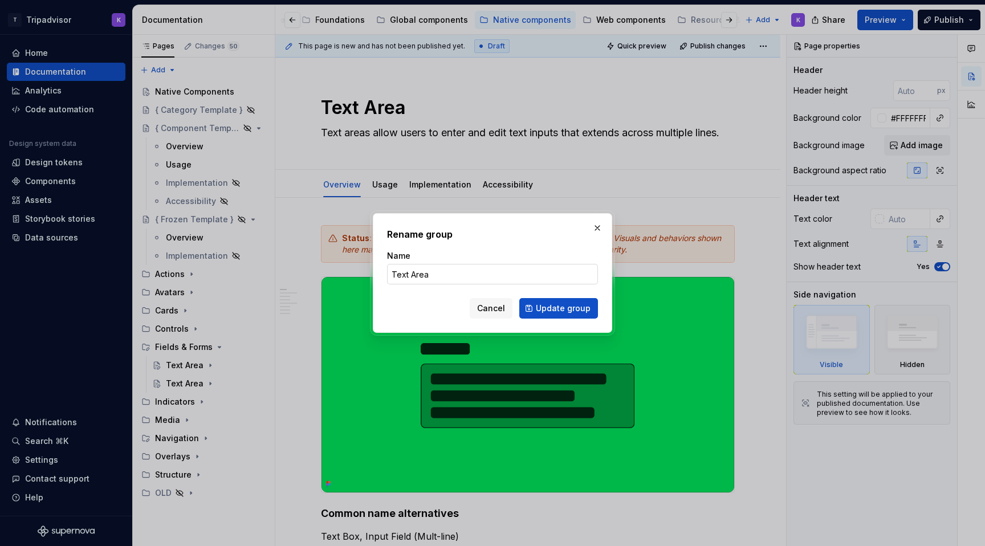
click at [409, 275] on input "Text Area" at bounding box center [492, 274] width 211 height 21
drag, startPoint x: 410, startPoint y: 272, endPoint x: 454, endPoint y: 272, distance: 43.3
click at [454, 272] on input "Text Area" at bounding box center [492, 274] width 211 height 21
type input "Text Field"
click at [558, 311] on span "Update group" at bounding box center [563, 308] width 55 height 11
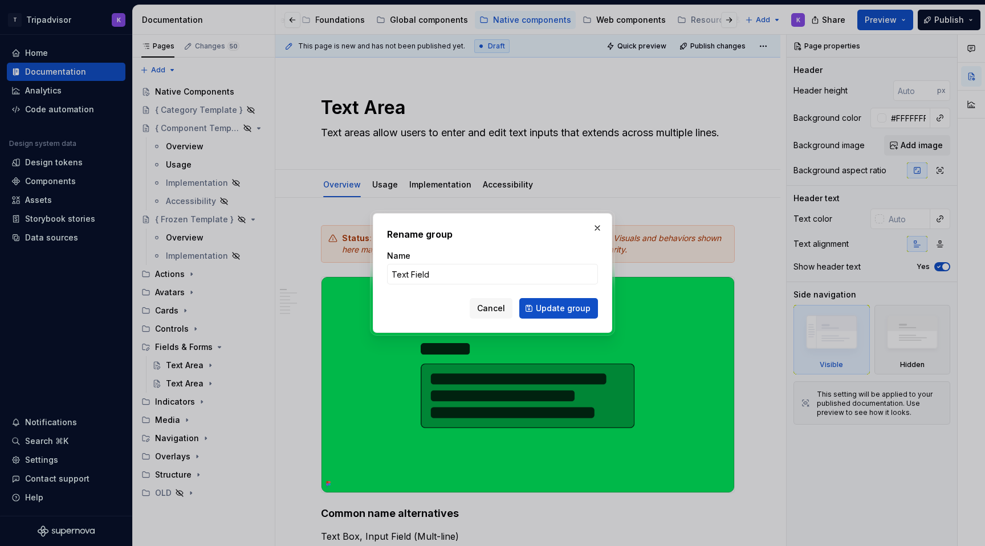
type textarea "*"
type textarea "Text Field"
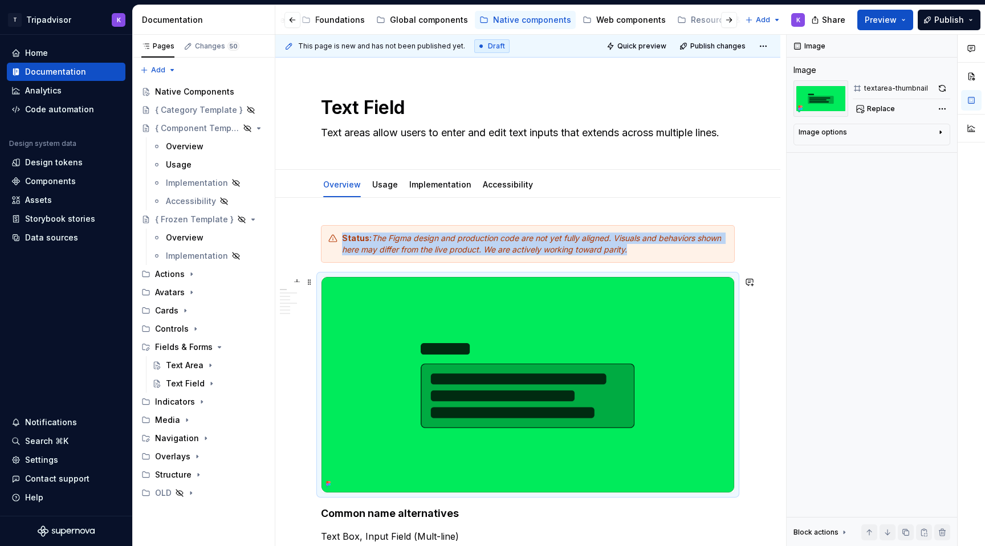
click at [468, 360] on img at bounding box center [527, 384] width 413 height 215
click at [878, 107] on span "Replace" at bounding box center [881, 108] width 28 height 9
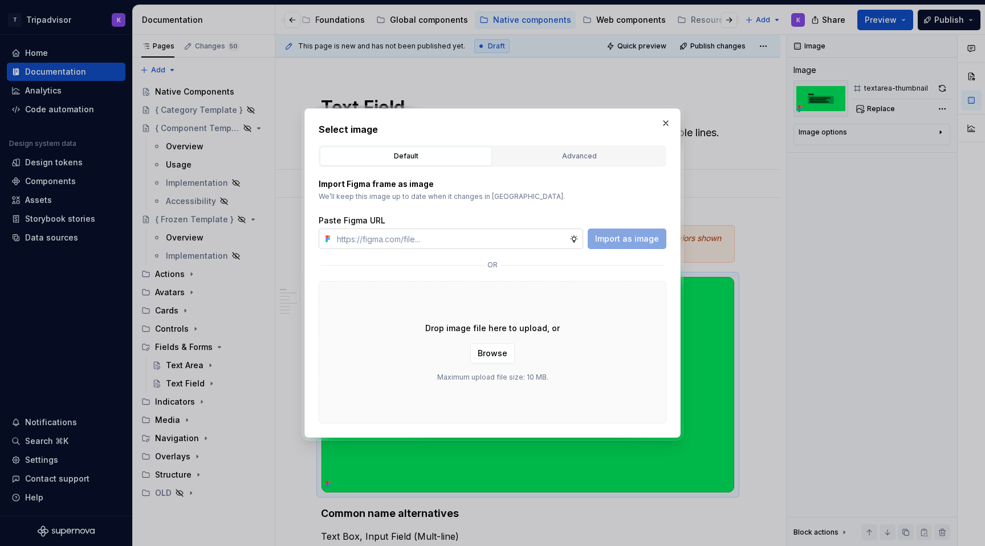
type textarea "*"
type input "[URL][DOMAIN_NAME]"
click at [641, 235] on span "Import as image" at bounding box center [627, 238] width 64 height 11
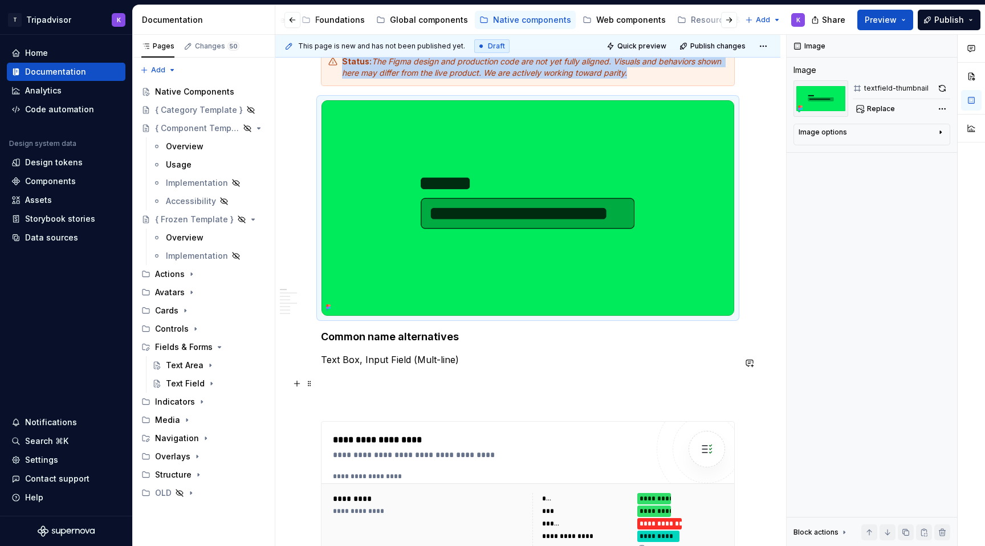
scroll to position [225, 0]
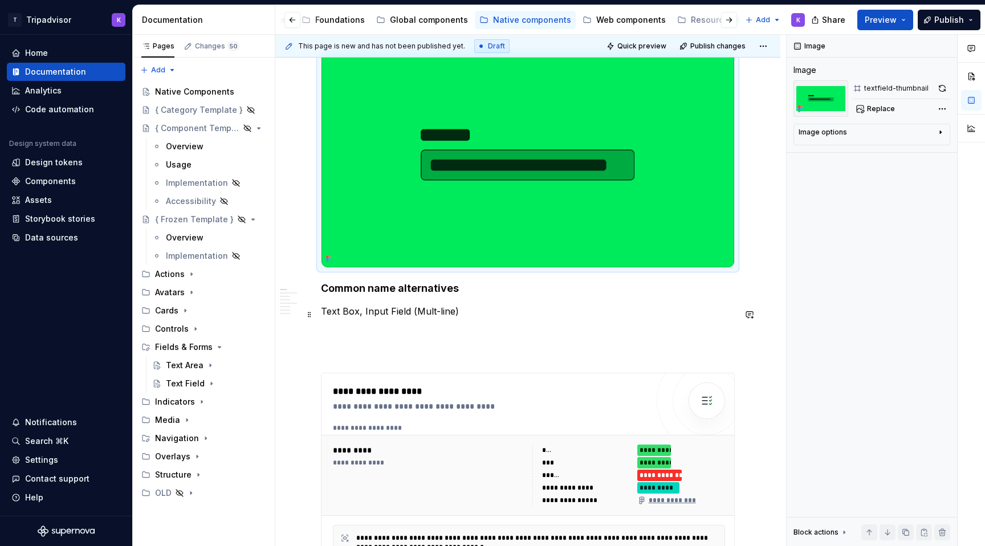
type textarea "*"
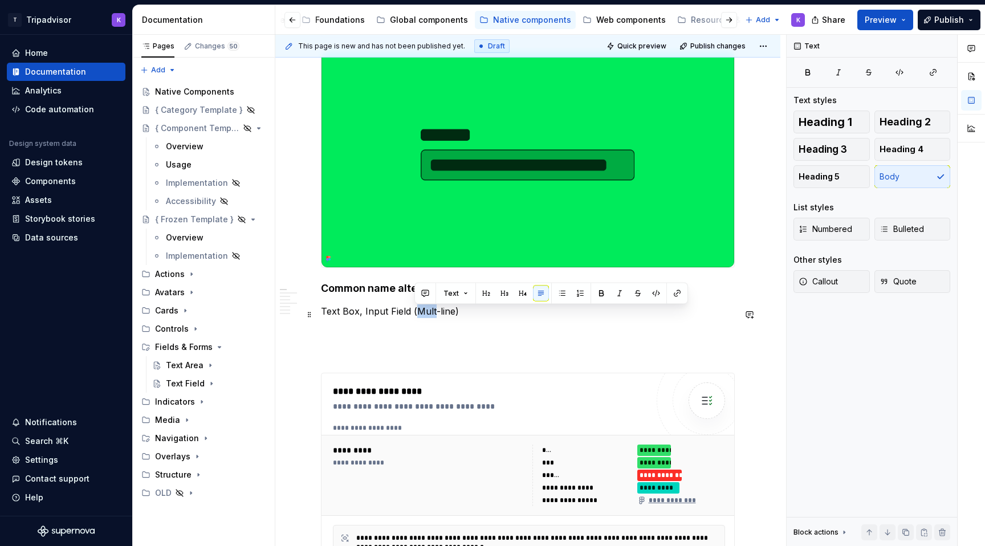
drag, startPoint x: 432, startPoint y: 312, endPoint x: 415, endPoint y: 313, distance: 17.1
click at [415, 313] on p "Text Box, Input Field (Mult-line)" at bounding box center [528, 311] width 414 height 14
click at [413, 339] on p at bounding box center [528, 332] width 414 height 14
drag, startPoint x: 357, startPoint y: 315, endPoint x: 322, endPoint y: 315, distance: 35.3
click at [322, 315] on p "Text Box, Input Field (Single line)" at bounding box center [528, 311] width 414 height 14
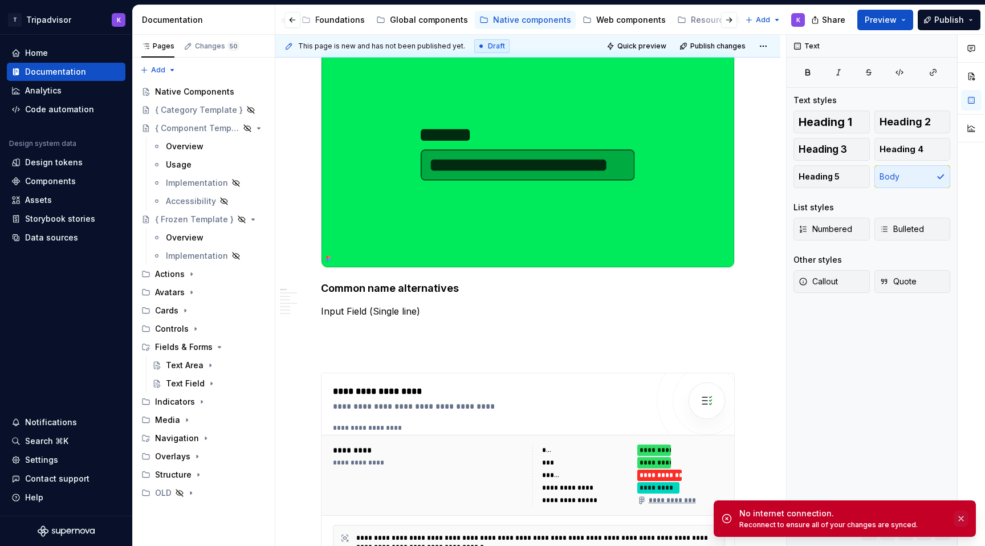
click at [962, 519] on button "button" at bounding box center [960, 519] width 15 height 16
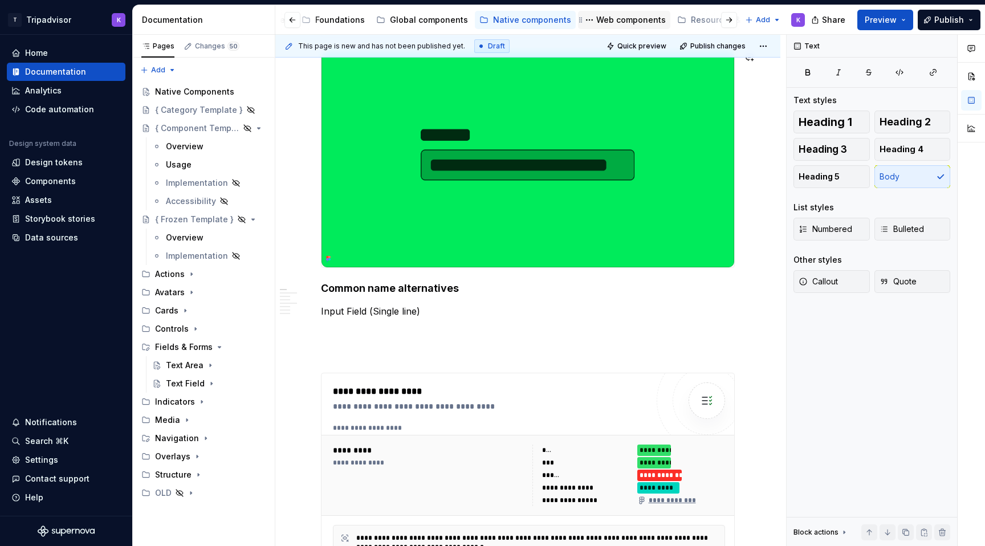
click at [588, 12] on div "Web components" at bounding box center [624, 20] width 92 height 18
type textarea "*"
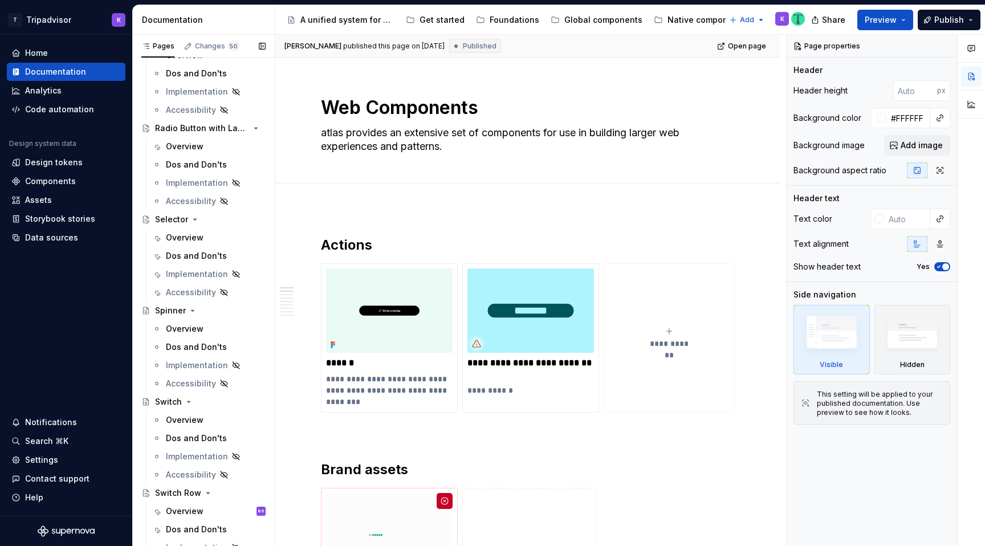
scroll to position [883, 0]
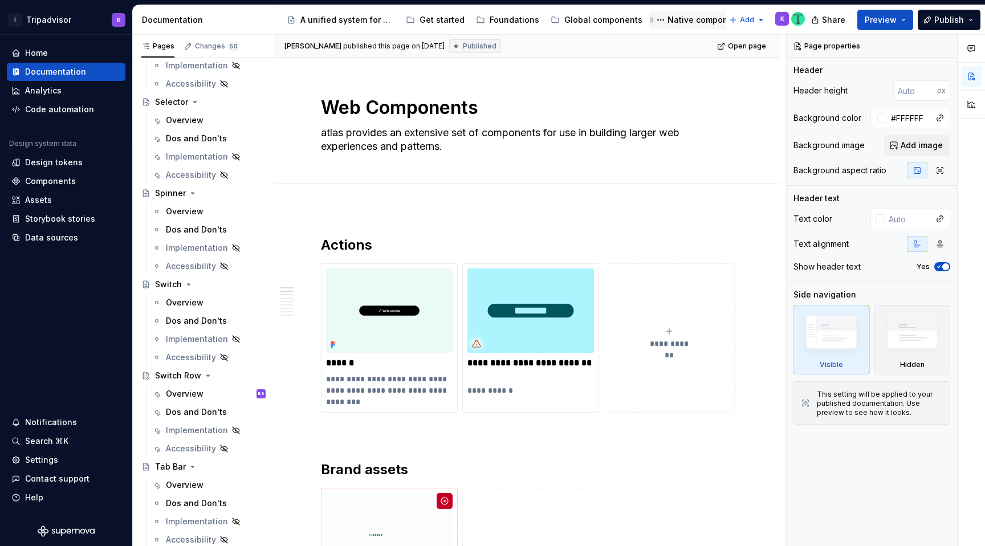
click at [683, 19] on div "Native components" at bounding box center [706, 19] width 78 height 11
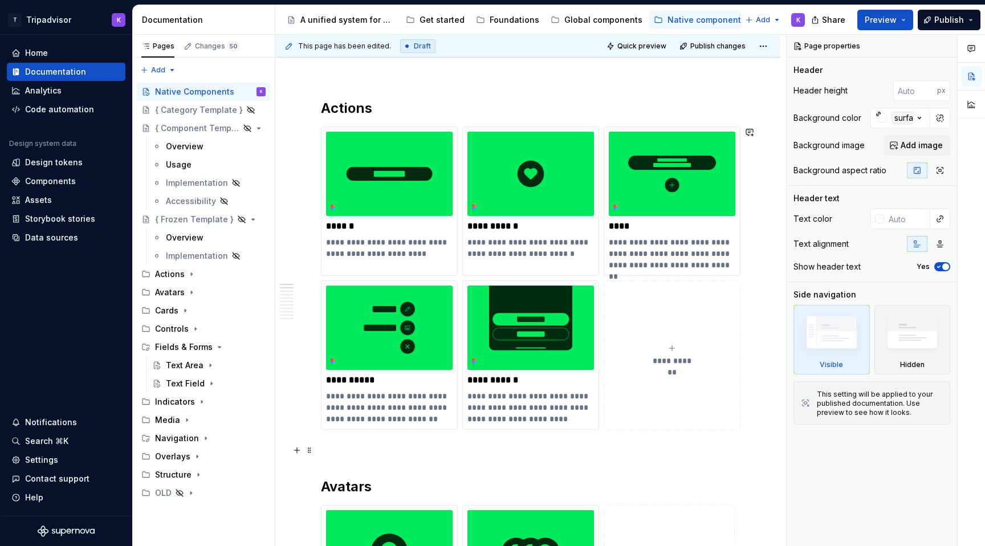
scroll to position [236, 0]
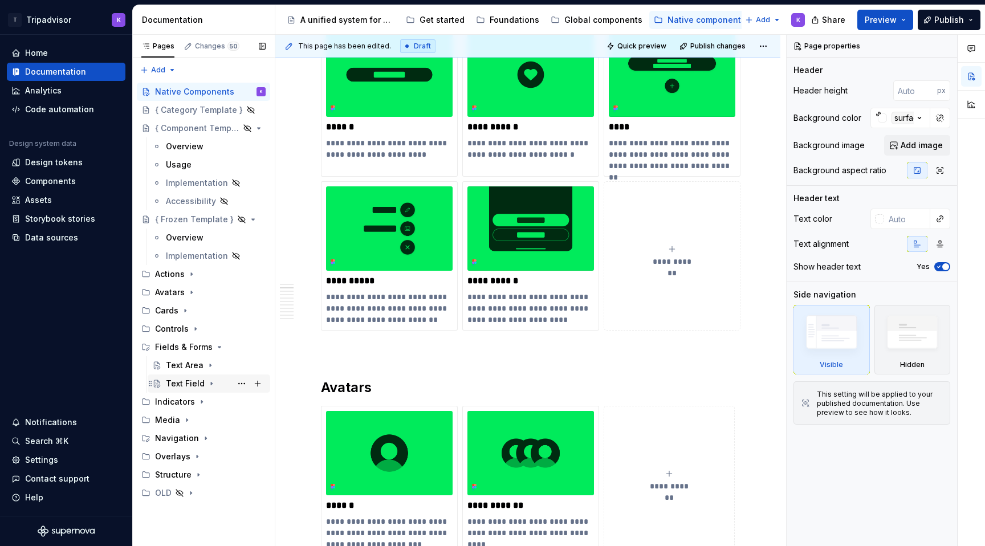
click at [218, 380] on div "Text Field" at bounding box center [216, 384] width 100 height 16
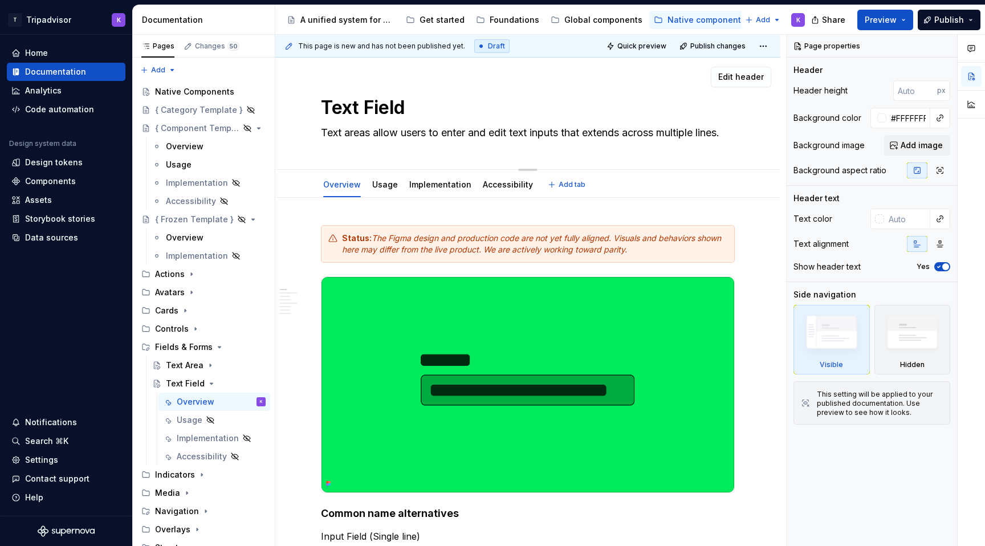
click at [366, 134] on textarea "Text areas allow users to enter and edit text inputs that extends across multip…" at bounding box center [526, 133] width 414 height 18
paste textarea "fields let users enter and edit one line of text"
type textarea "*"
type textarea "Text fields let users enter and edit one line of text."
drag, startPoint x: 386, startPoint y: 132, endPoint x: 374, endPoint y: 132, distance: 12.5
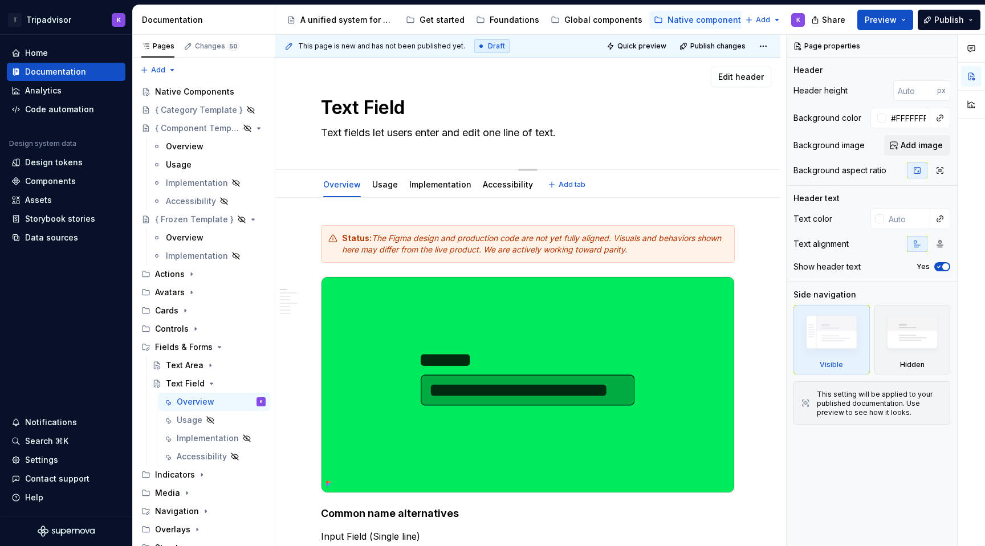
click at [374, 132] on textarea "Text fields let users enter and edit one line of text." at bounding box center [526, 133] width 414 height 18
type textarea "*"
type textarea "Text fields A users enter and edit one line of text."
type textarea "*"
type textarea "Text fields Al users enter and edit one line of text."
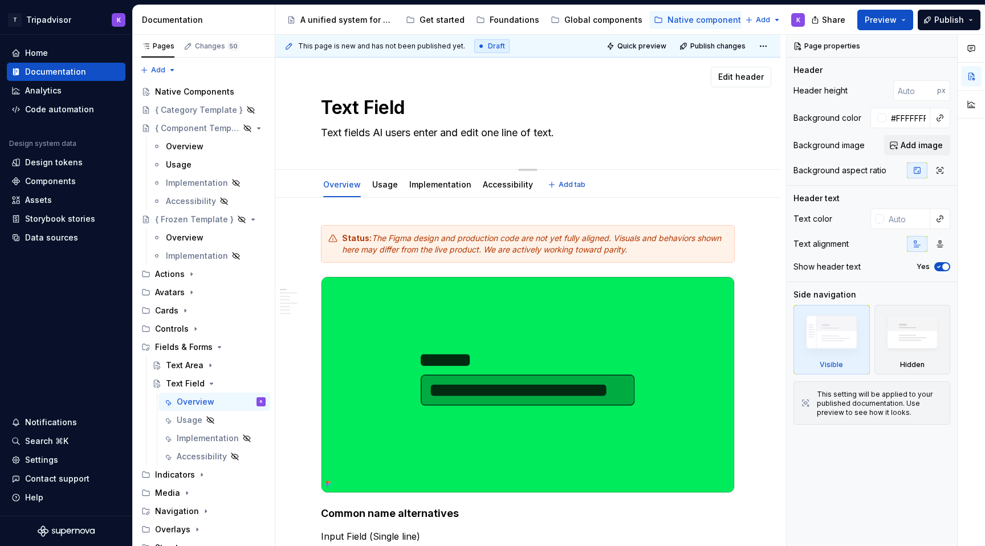
type textarea "*"
type textarea "Text fields A users enter and edit one line of text."
type textarea "*"
type textarea "Text fields users enter and edit one line of text."
type textarea "*"
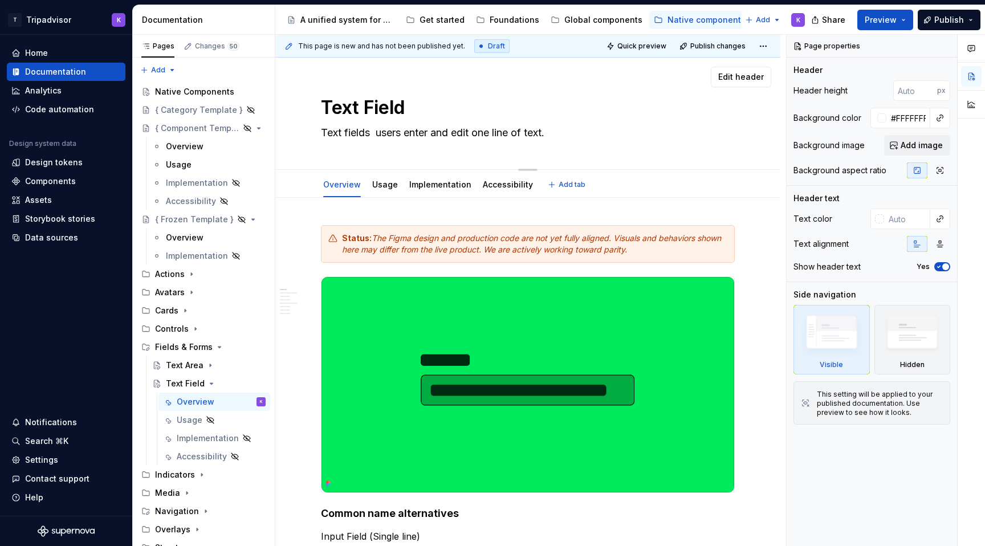
type textarea "Text fields a users enter and edit one line of text."
type textarea "*"
type textarea "Text fields al users enter and edit one line of text."
type textarea "*"
type textarea "Text fields all users enter and edit one line of text."
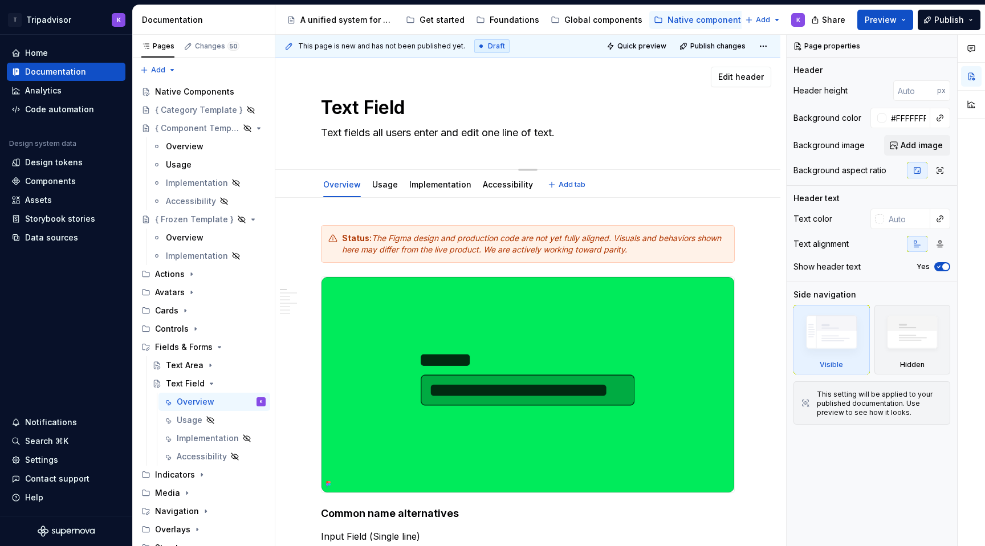
type textarea "*"
type textarea "Text fields allo users enter and edit one line of text."
type textarea "*"
type textarea "Text fields allow users enter and edit one line of text."
type textarea "*"
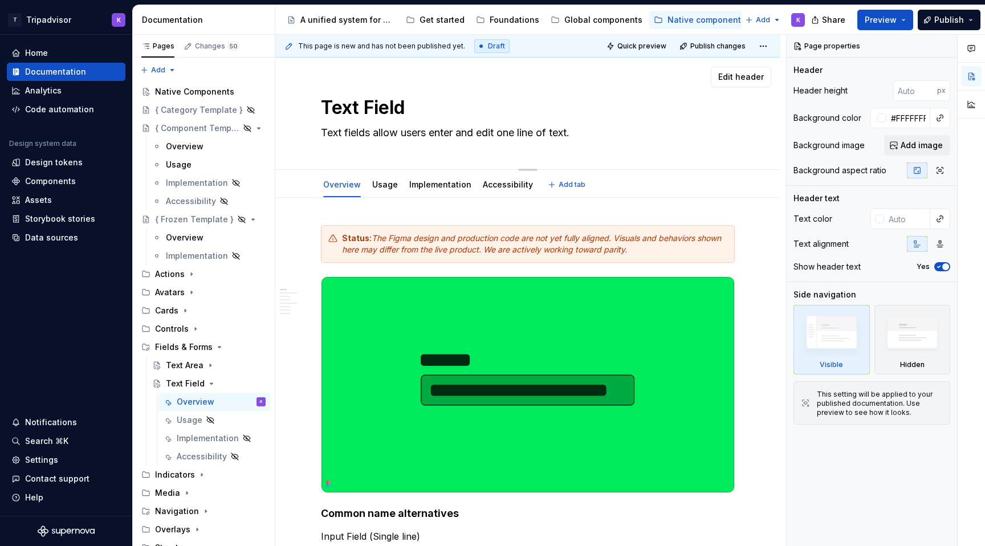
type textarea "Text fields allow users enter and edit one line of text."
click at [176, 96] on div "Native Components" at bounding box center [193, 91] width 76 height 11
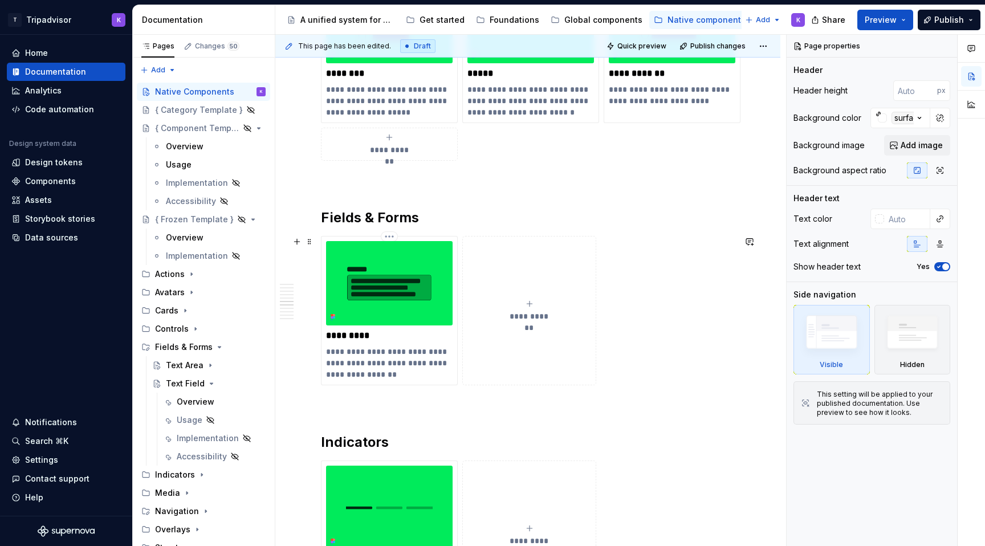
scroll to position [1714, 0]
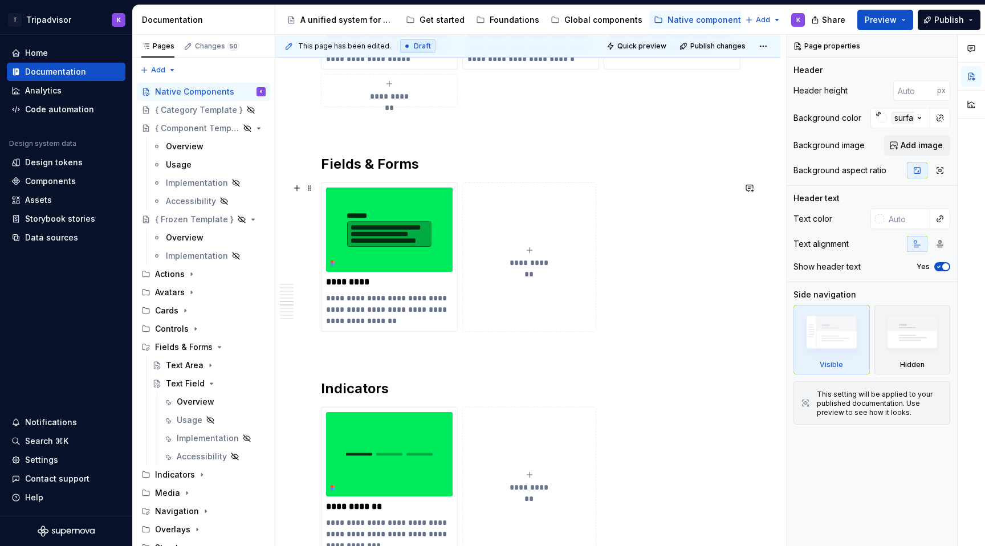
click at [537, 268] on button "**********" at bounding box center [529, 256] width 134 height 149
type textarea "*"
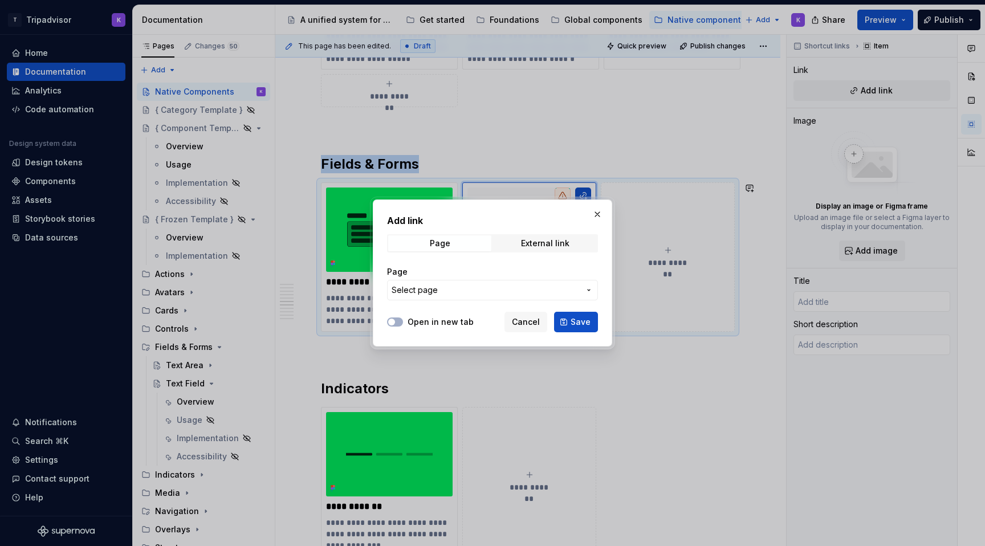
click at [447, 294] on span "Select page" at bounding box center [486, 289] width 188 height 11
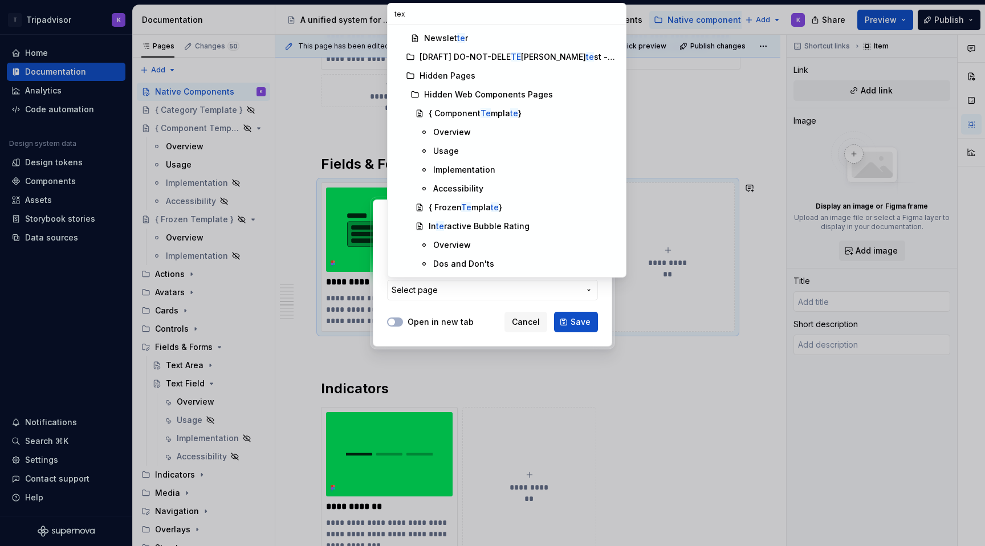
scroll to position [0, 0]
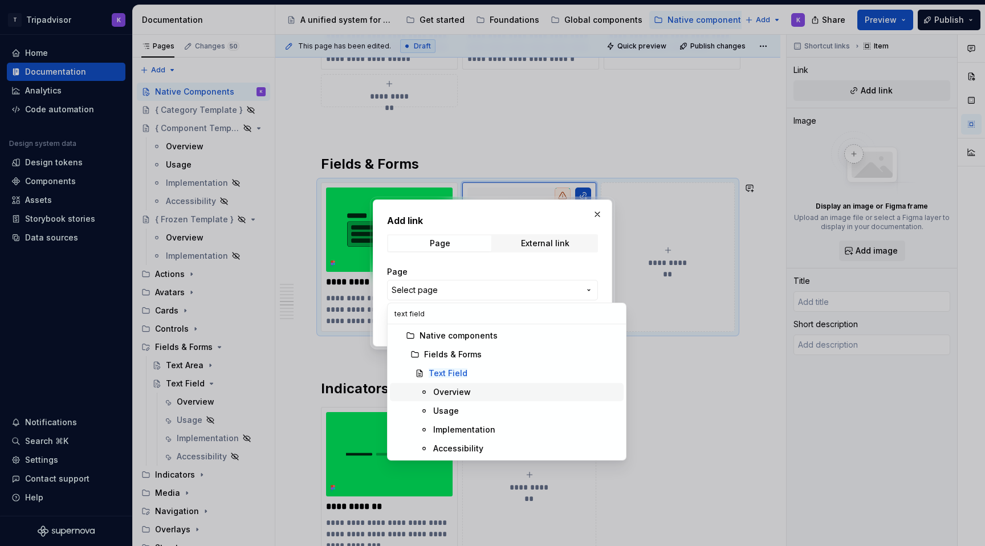
type input "text field"
click at [452, 378] on mark "Text Field" at bounding box center [448, 373] width 39 height 10
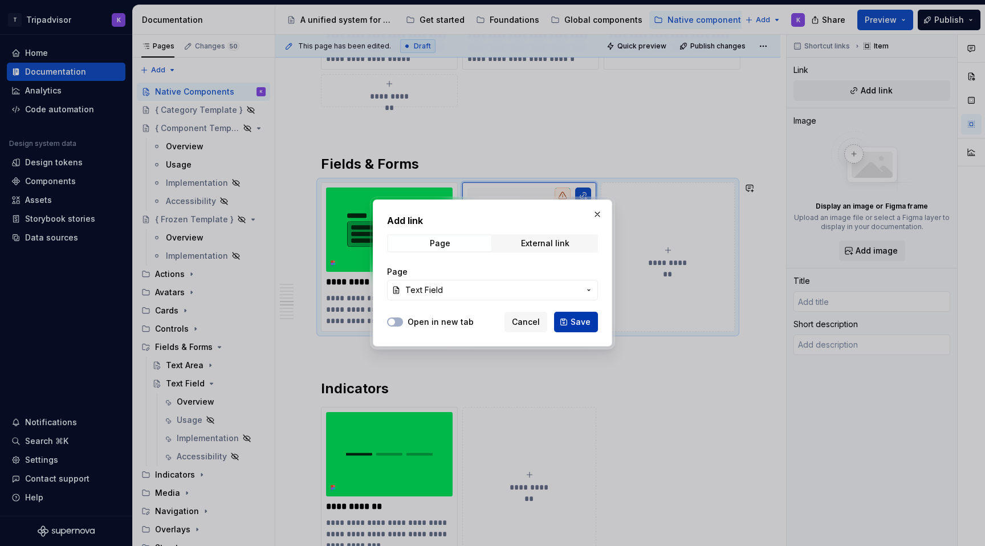
click at [577, 318] on span "Save" at bounding box center [580, 321] width 20 height 11
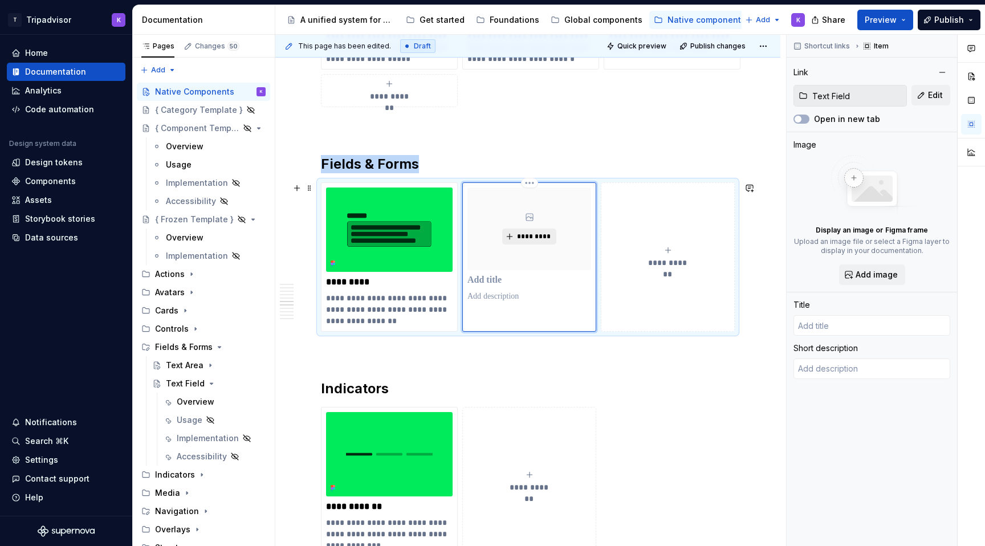
click at [524, 233] on button "*********" at bounding box center [529, 237] width 54 height 16
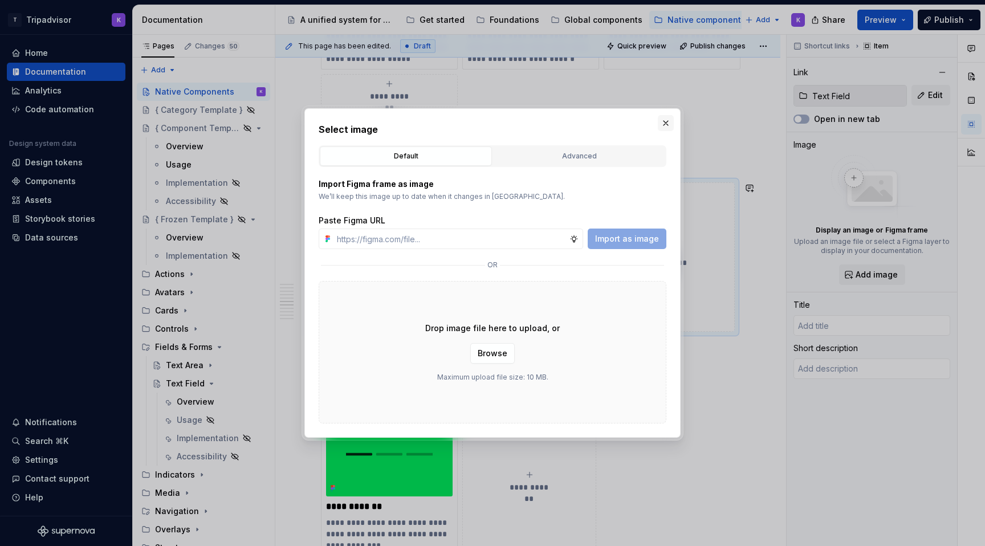
click at [665, 125] on button "button" at bounding box center [666, 123] width 16 height 16
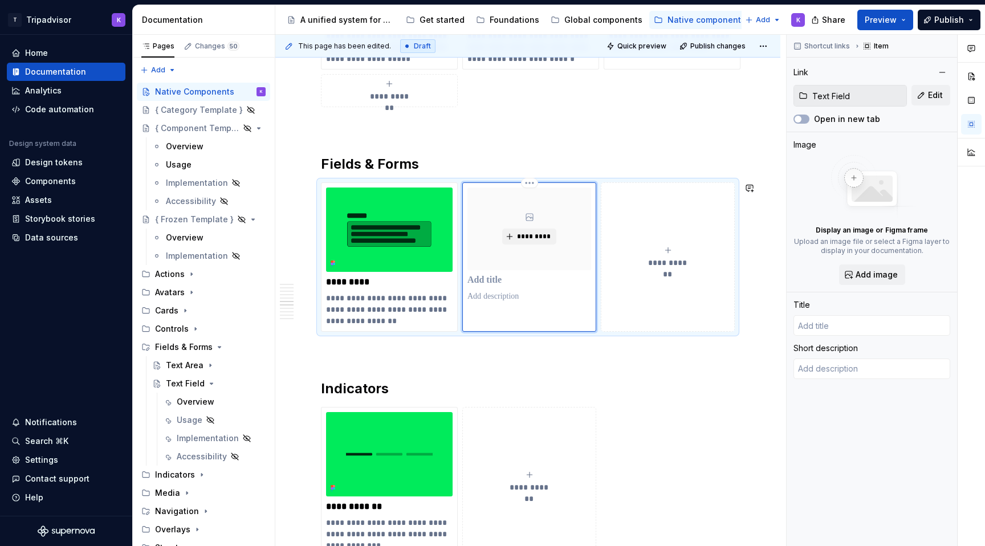
type textarea "*"
type input "Text Field"
type textarea "Text fields allow users enter and edit one line of text."
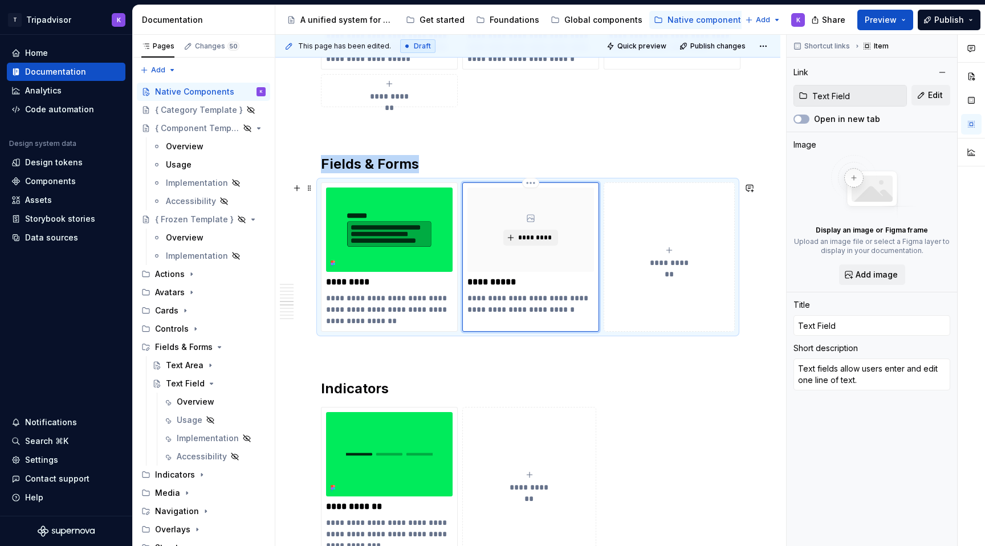
click at [530, 227] on div "*********" at bounding box center [530, 229] width 127 height 84
click at [534, 239] on span "*********" at bounding box center [534, 237] width 35 height 9
type textarea "*"
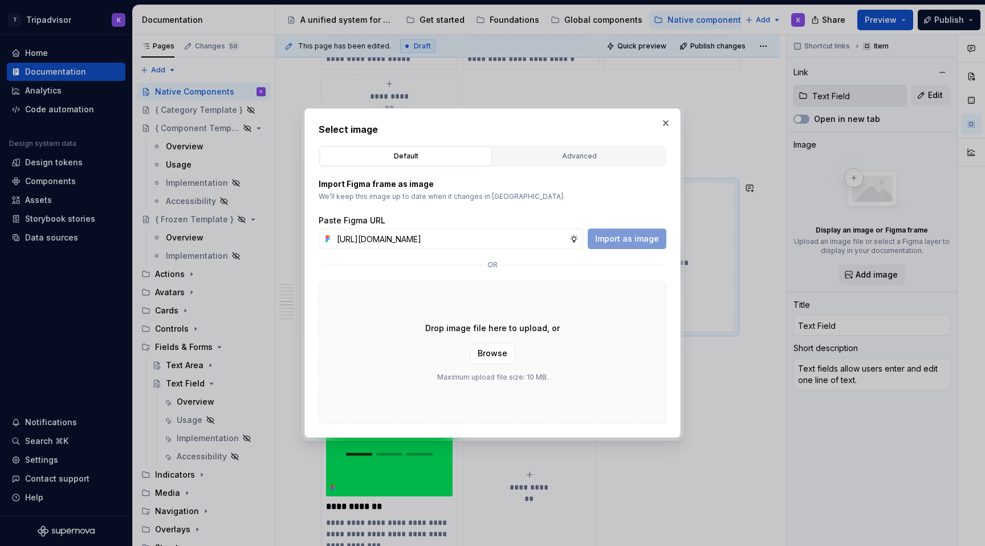
scroll to position [0, 305]
type input "https://www.figma.com/design/eWzZGbXTCMsZ0gwC1u1MU0/Altas-Native-Documentation?…"
click at [638, 233] on span "Import as image" at bounding box center [627, 238] width 64 height 11
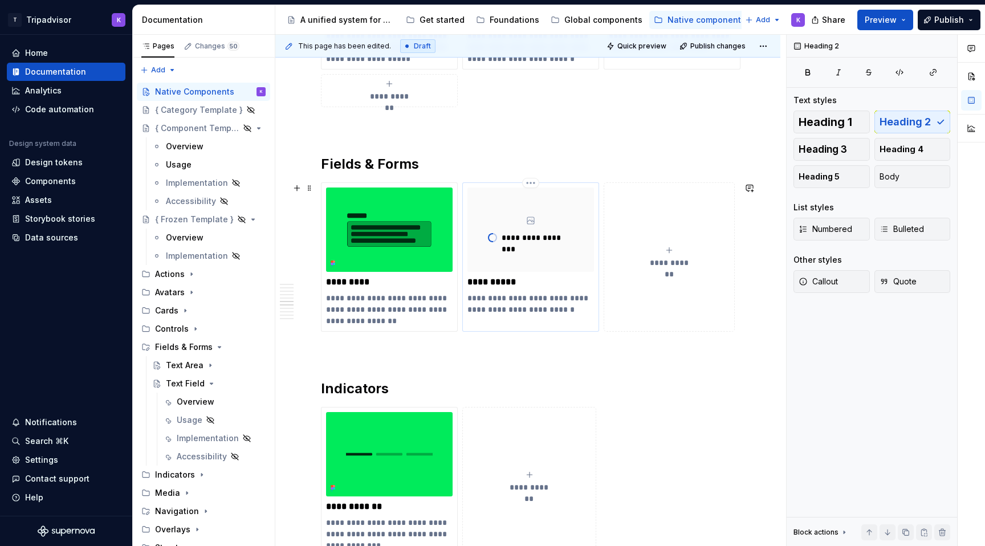
drag, startPoint x: 513, startPoint y: 299, endPoint x: 480, endPoint y: 297, distance: 32.5
click at [475, 297] on p "**********" at bounding box center [530, 303] width 127 height 23
type textarea "*"
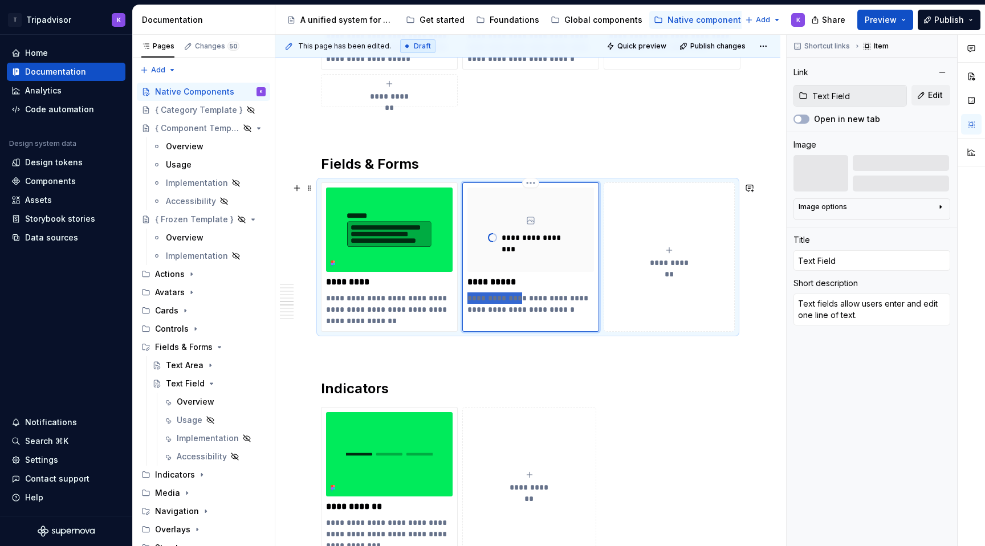
drag, startPoint x: 512, startPoint y: 299, endPoint x: 468, endPoint y: 299, distance: 43.3
click at [468, 299] on p "**********" at bounding box center [530, 303] width 127 height 23
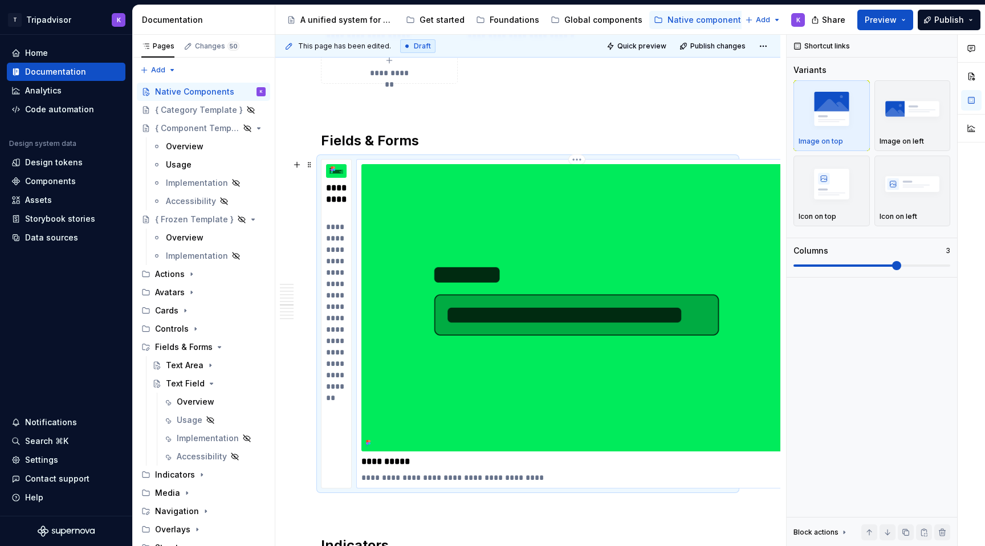
scroll to position [1705, 0]
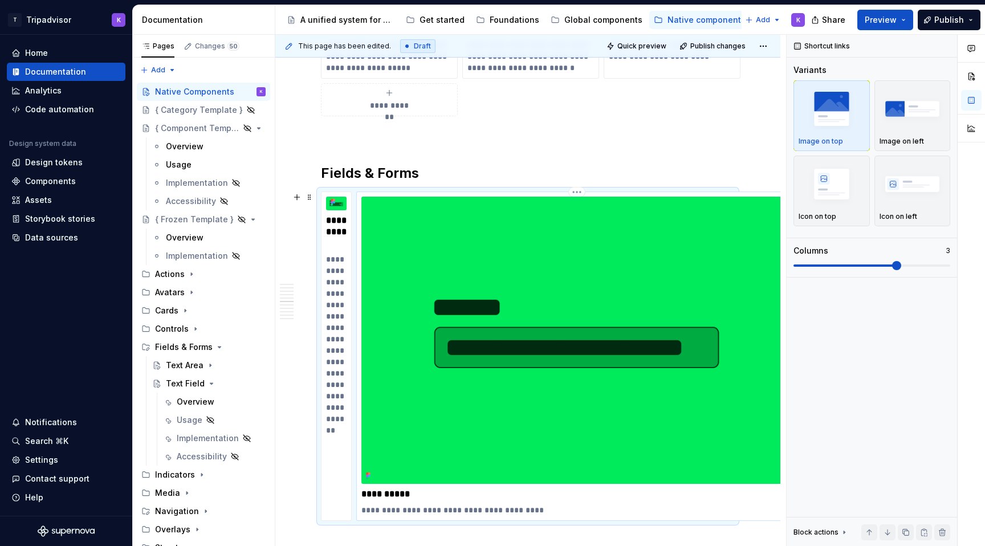
click at [375, 201] on img at bounding box center [576, 340] width 431 height 287
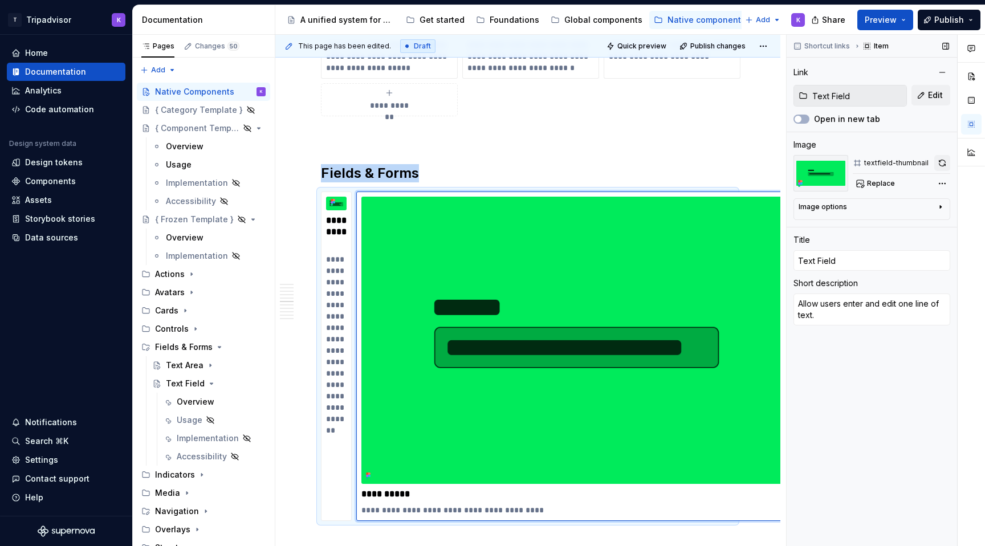
click at [940, 164] on button "button" at bounding box center [942, 163] width 16 height 16
type textarea "*"
type textarea "Text fields allow users enter and edit one line of text."
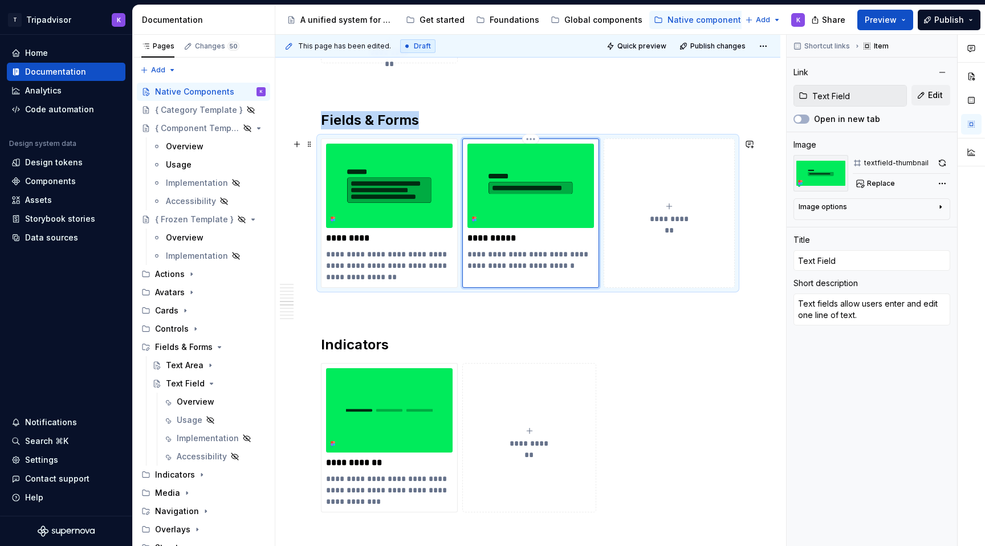
scroll to position [1753, 0]
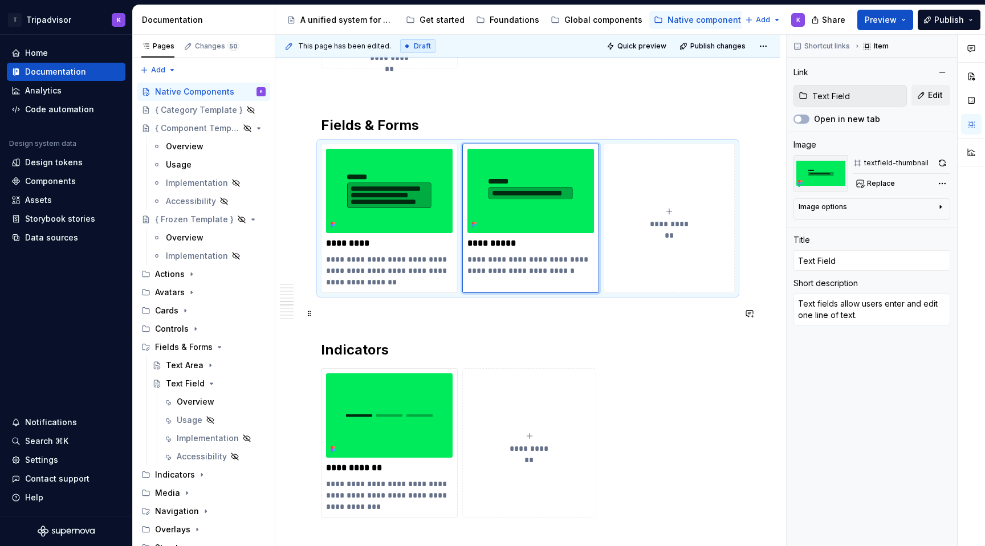
click at [594, 312] on p at bounding box center [528, 314] width 414 height 14
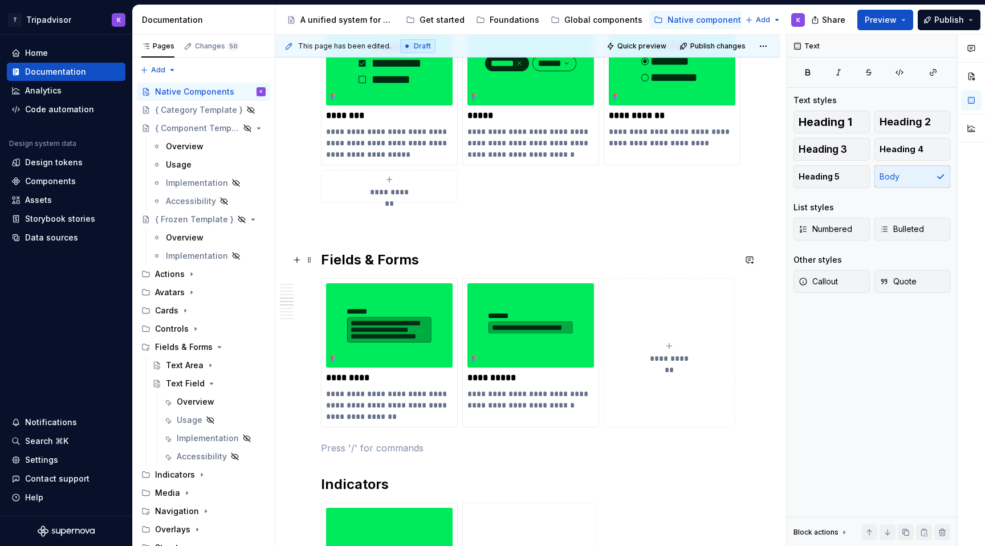
scroll to position [1625, 0]
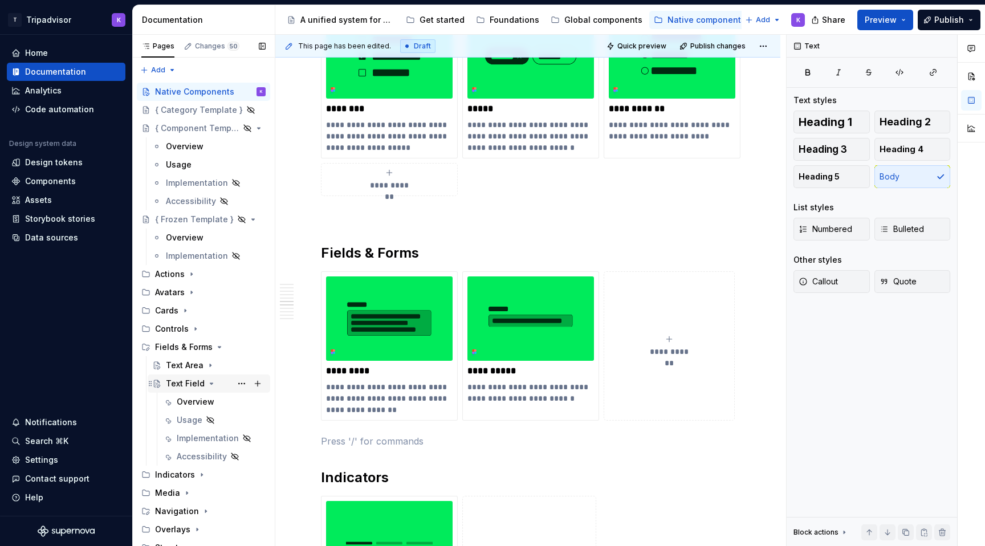
click at [195, 381] on div "Text Field" at bounding box center [185, 383] width 39 height 11
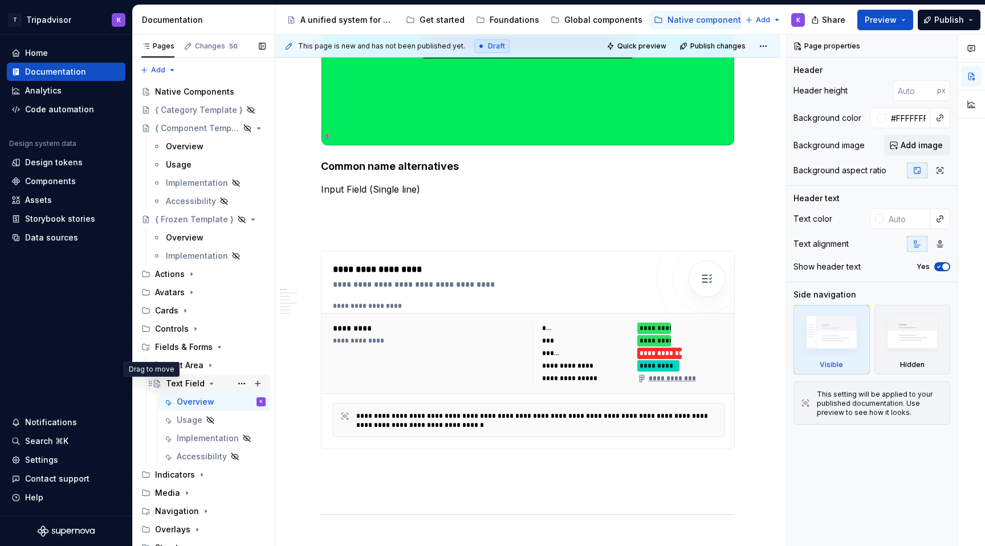
scroll to position [26, 0]
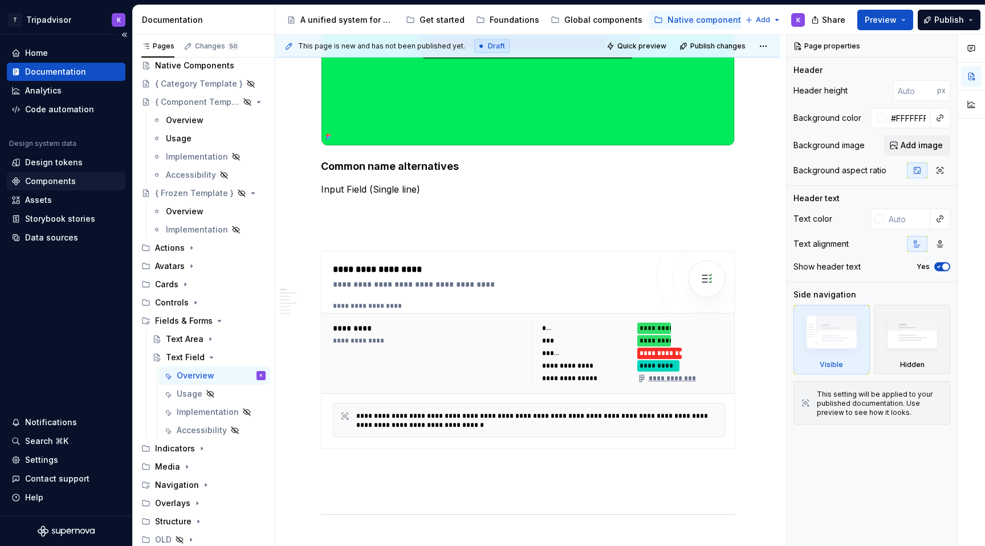
click at [42, 178] on div "Components" at bounding box center [50, 181] width 51 height 11
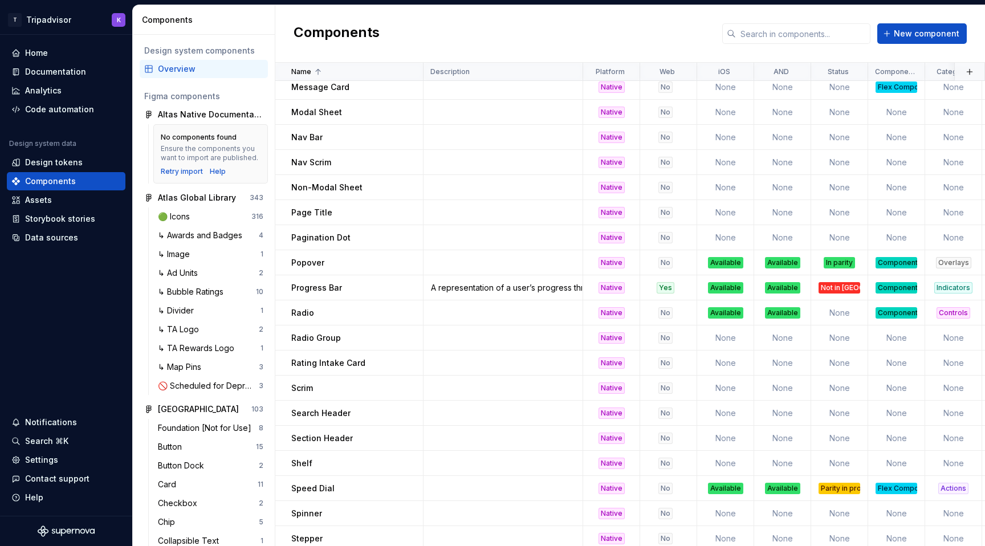
scroll to position [864, 0]
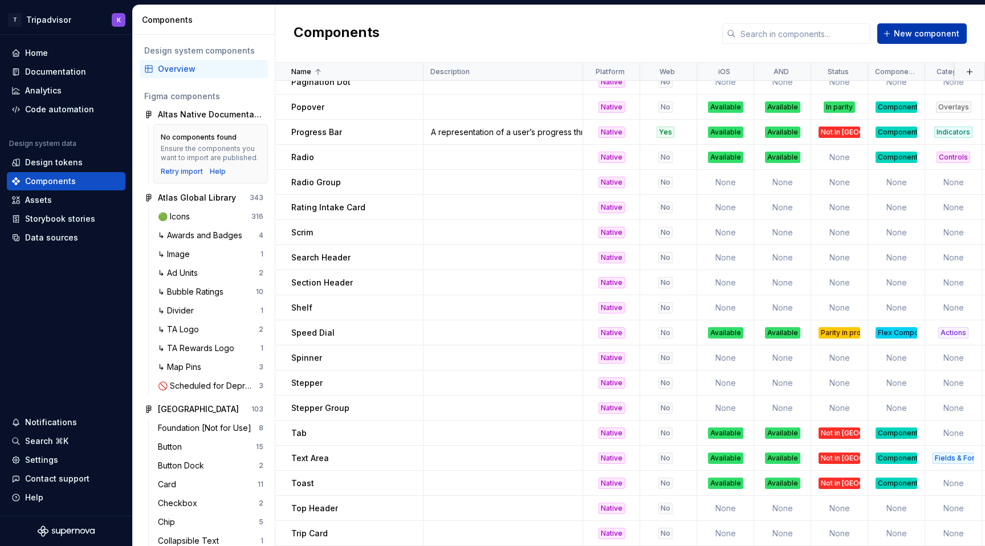
click at [899, 34] on span "New component" at bounding box center [927, 33] width 66 height 11
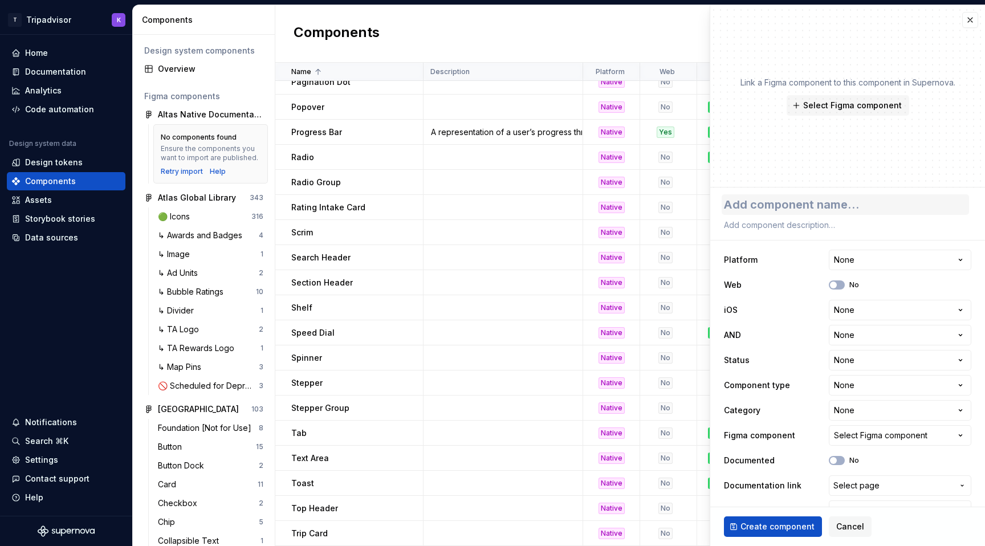
click at [809, 208] on textarea at bounding box center [844, 204] width 247 height 21
type textarea "*"
type textarea "T"
type textarea "*"
type textarea "Te"
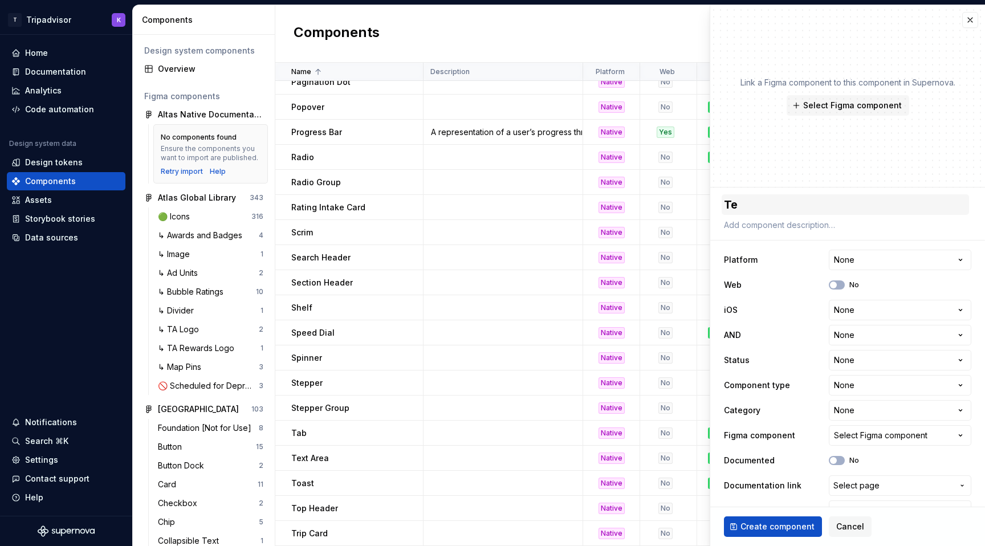
type textarea "*"
type textarea "Tex"
type textarea "*"
type textarea "Text"
type textarea "*"
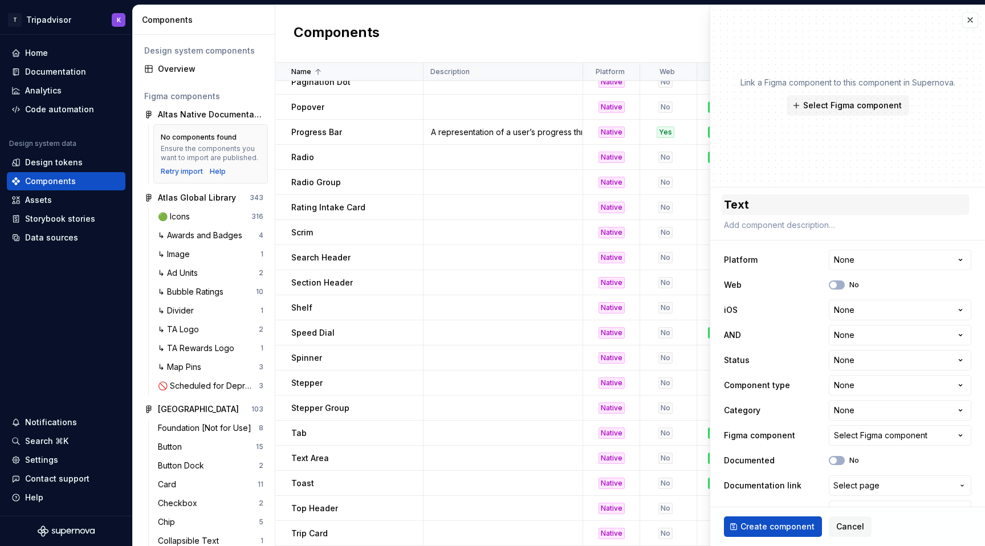
type textarea "Text"
type textarea "*"
type textarea "Text F"
type textarea "*"
type textarea "Text Fi"
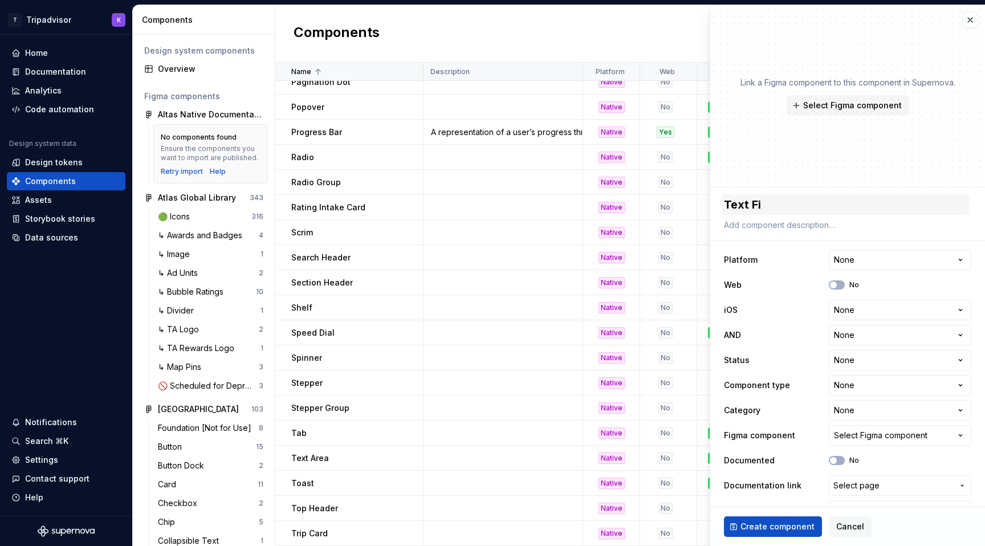
type textarea "*"
type textarea "Text Fie"
type textarea "*"
type textarea "Text Fiel"
type textarea "*"
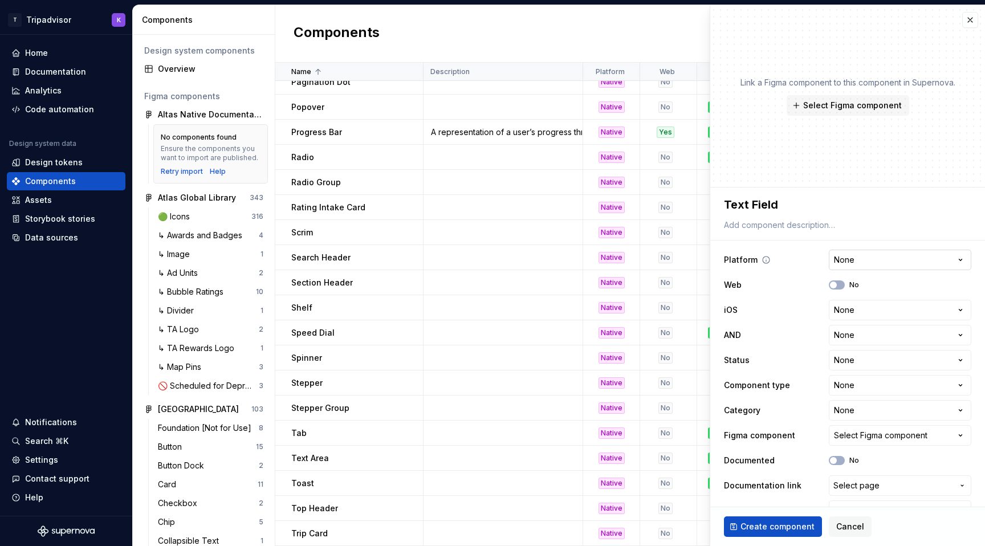
type textarea "Text Field"
click at [839, 258] on html "T Tripadvisor K Home Documentation Analytics Code automation Design system data…" at bounding box center [492, 273] width 985 height 546
select select "**********"
drag, startPoint x: 842, startPoint y: 299, endPoint x: 844, endPoint y: 317, distance: 18.4
type textarea "*"
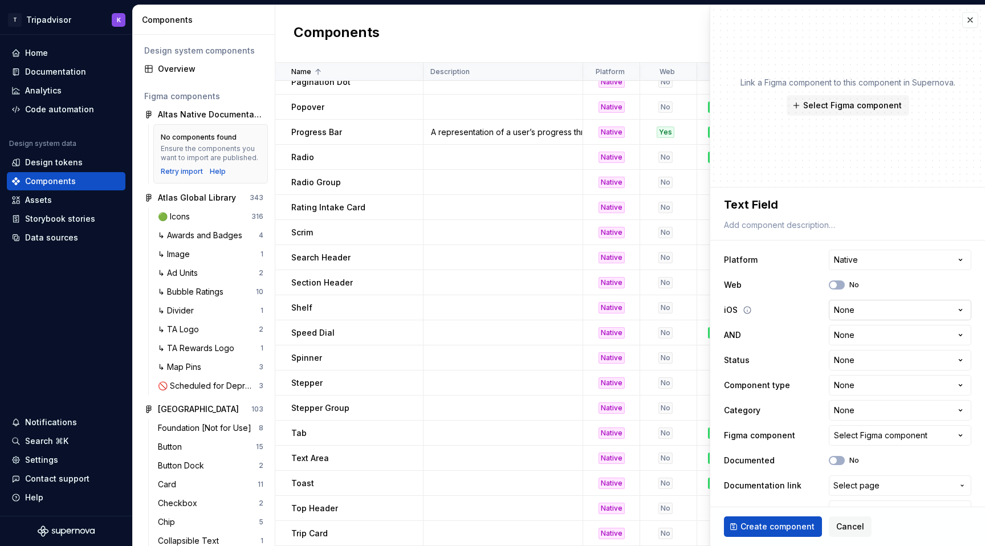
click at [843, 313] on html "T Tripadvisor K Home Documentation Analytics Code automation Design system data…" at bounding box center [492, 273] width 985 height 546
select select "**********"
type textarea "*"
click at [849, 336] on html "T Tripadvisor K Home Documentation Analytics Code automation Design system data…" at bounding box center [492, 273] width 985 height 546
select select "**********"
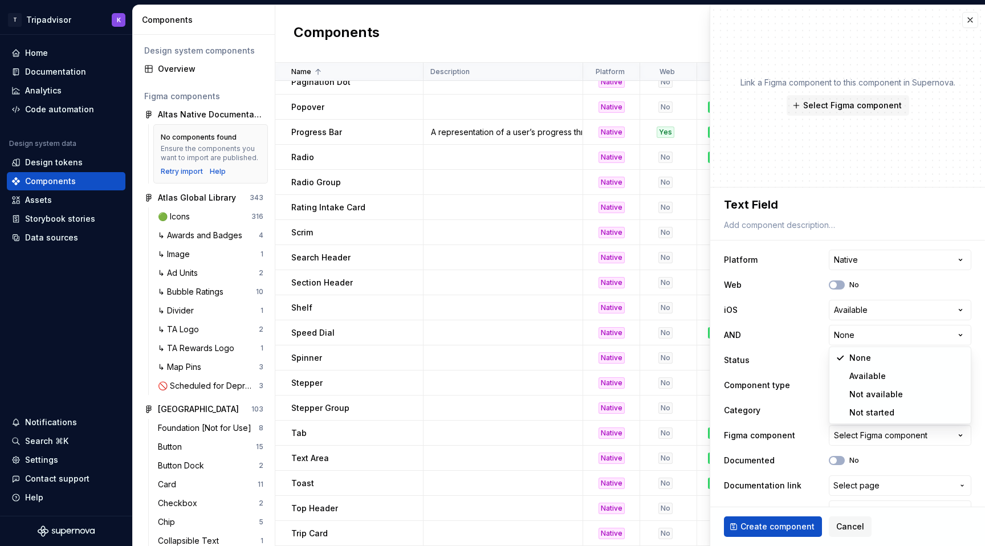
type textarea "*"
click at [847, 359] on html "T Tripadvisor K Home Documentation Analytics Code automation Design system data…" at bounding box center [492, 273] width 985 height 546
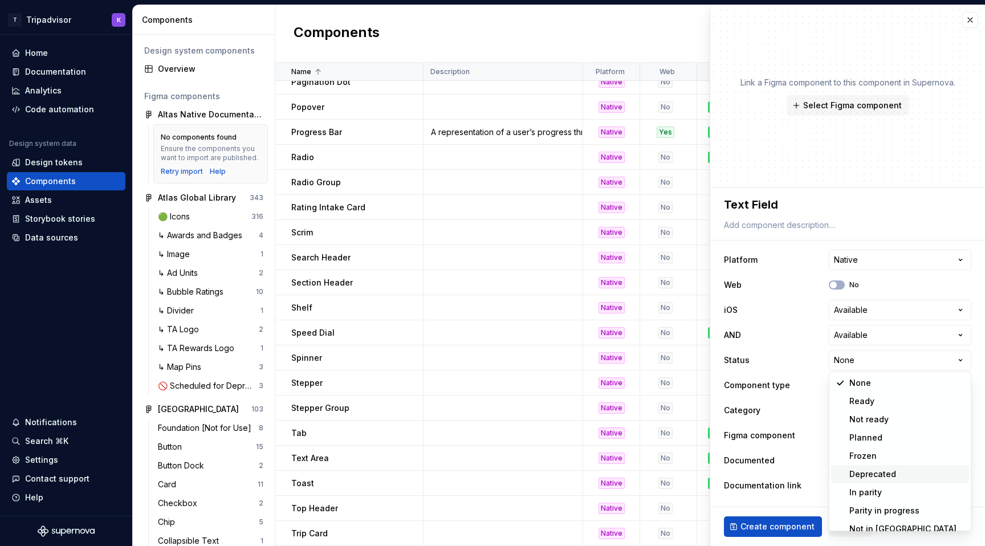
scroll to position [9, 0]
select select "**********"
type textarea "*"
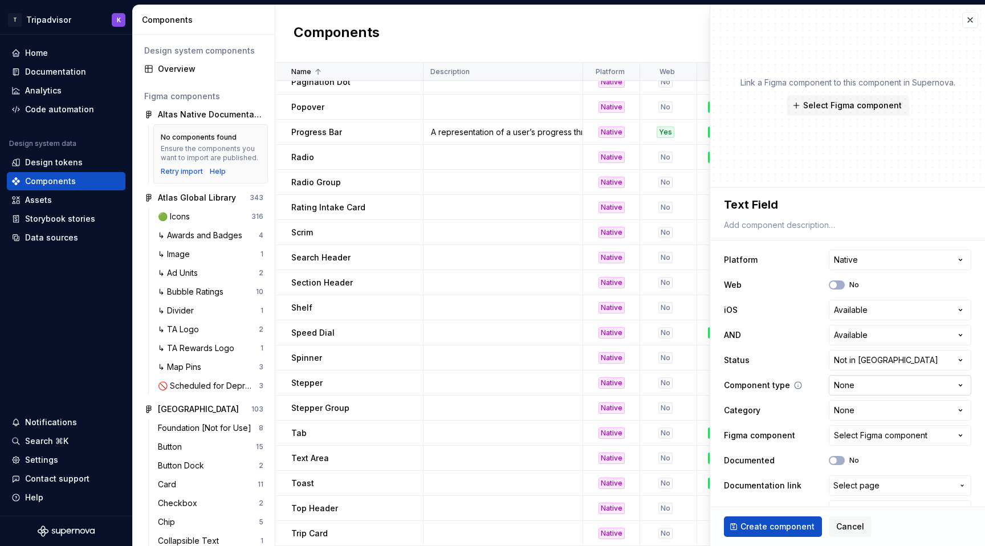
click at [856, 388] on html "T Tripadvisor K Home Documentation Analytics Code automation Design system data…" at bounding box center [492, 273] width 985 height 546
select select "**********"
type textarea "*"
click at [853, 408] on html "T Tripadvisor K Home Documentation Analytics Code automation Design system data…" at bounding box center [492, 273] width 985 height 546
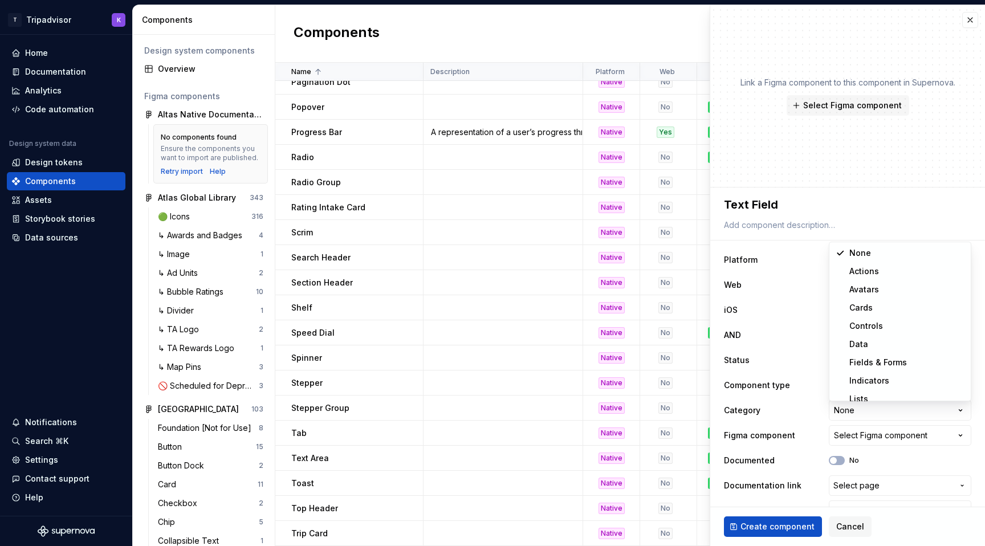
select select "**********"
type textarea "*"
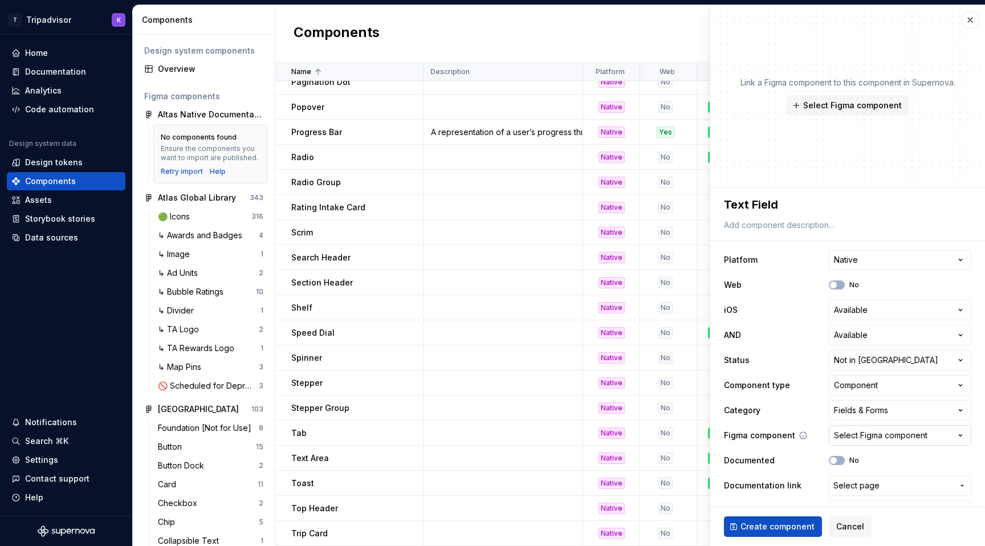
click at [859, 426] on button "Select Figma component" at bounding box center [900, 435] width 142 height 21
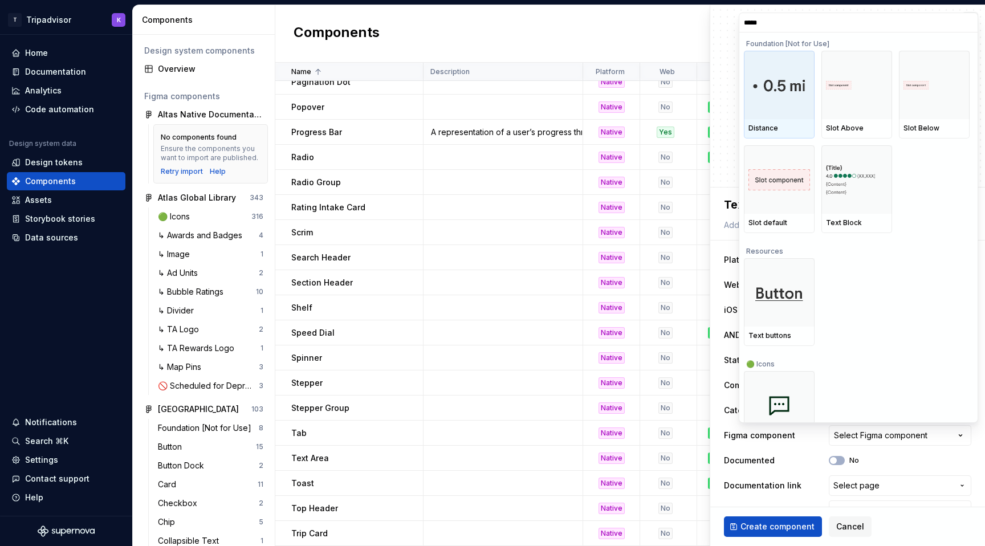
type input "******"
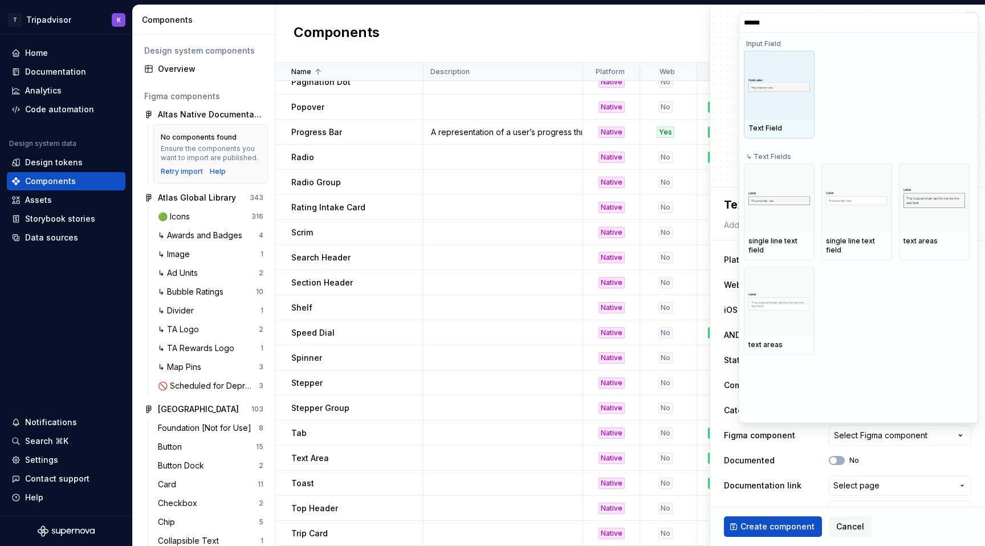
click at [788, 79] on img at bounding box center [779, 85] width 62 height 14
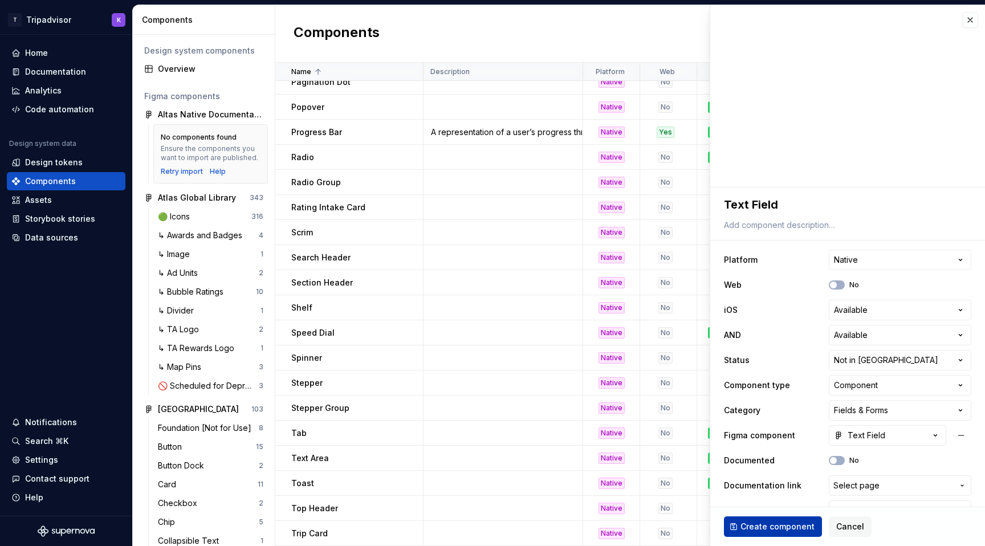
click at [794, 529] on span "Create component" at bounding box center [777, 526] width 74 height 11
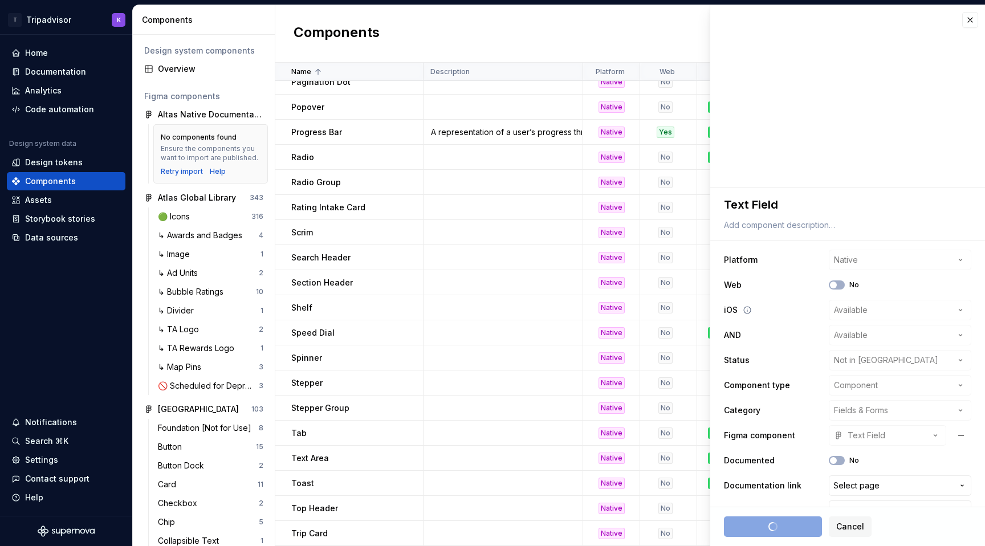
type textarea "*"
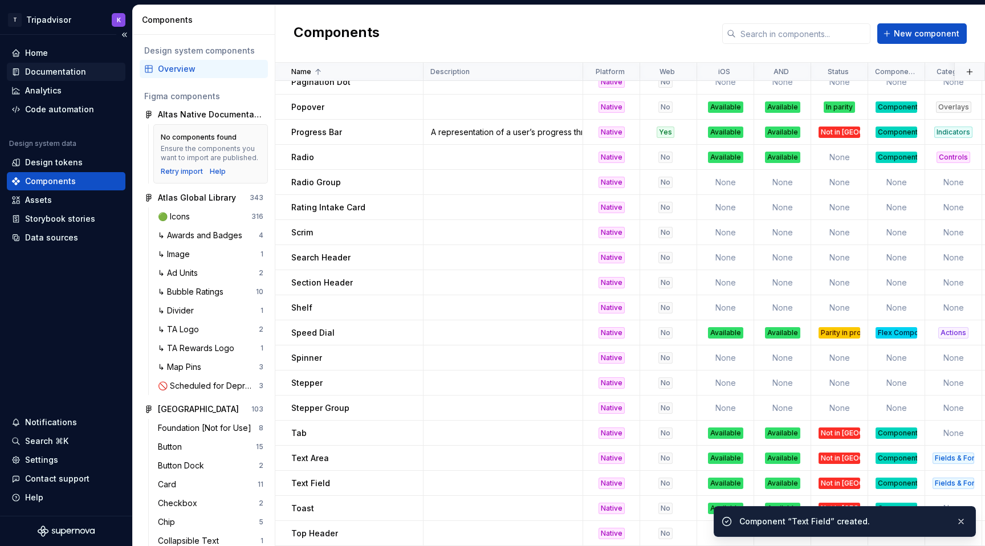
click at [44, 78] on div "Documentation" at bounding box center [66, 72] width 119 height 18
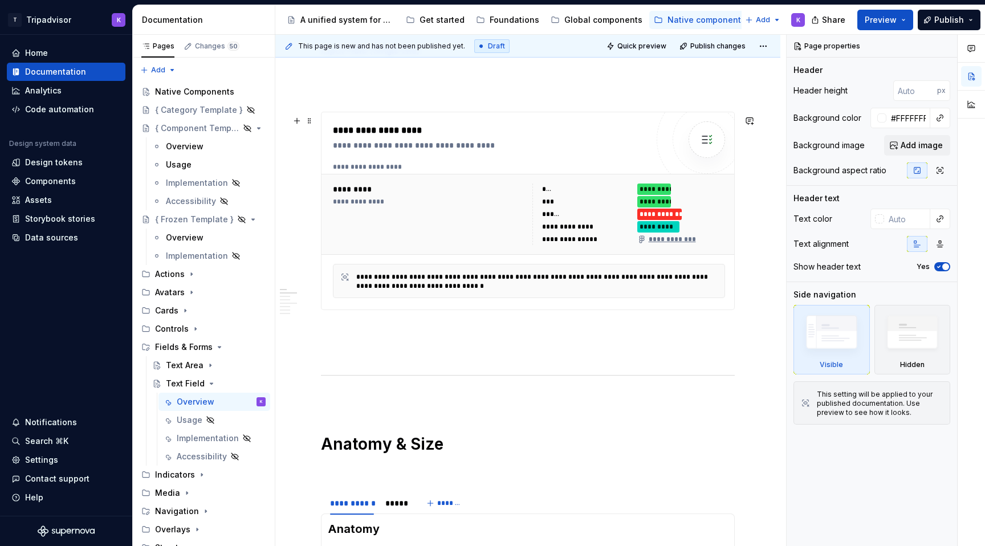
scroll to position [464, 0]
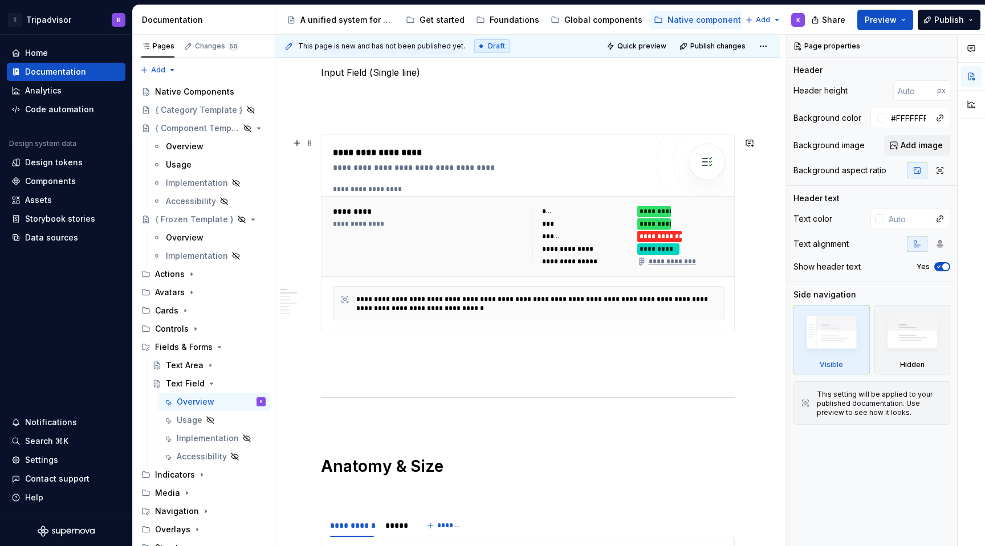
click at [521, 272] on div "**********" at bounding box center [528, 236] width 401 height 71
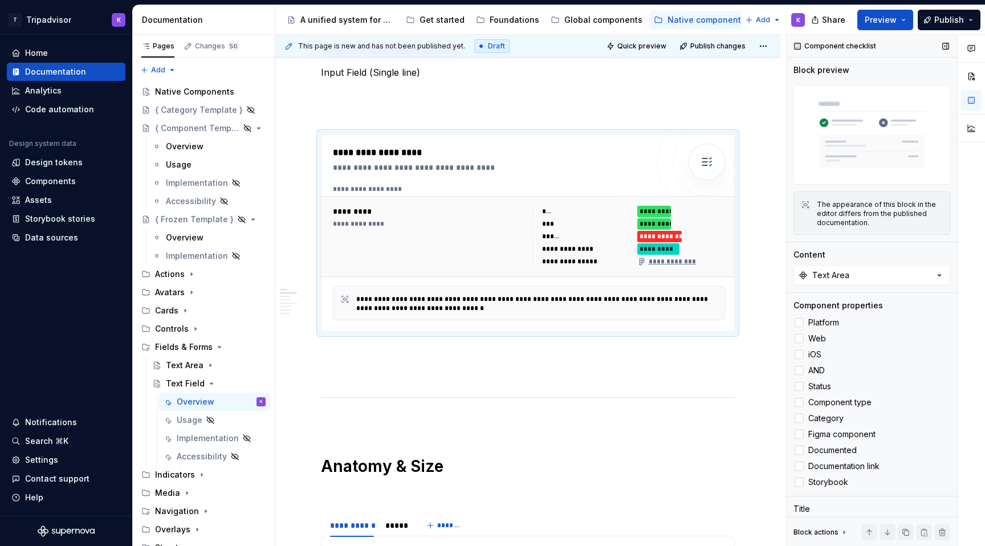
click at [838, 286] on div "Component checklist Block preview The appearance of this block in the editor di…" at bounding box center [871, 291] width 170 height 512
click at [835, 273] on div "Text Area" at bounding box center [830, 275] width 37 height 11
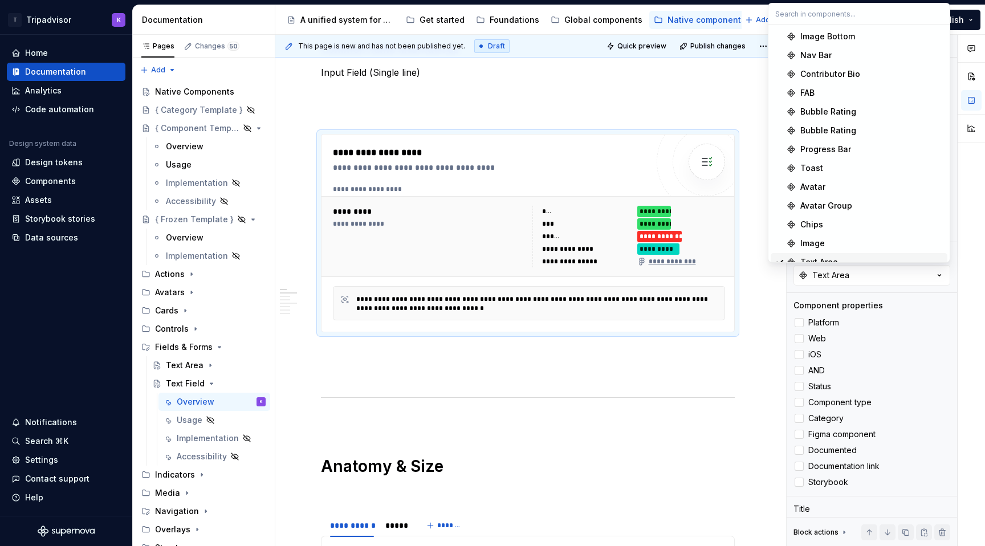
scroll to position [763, 0]
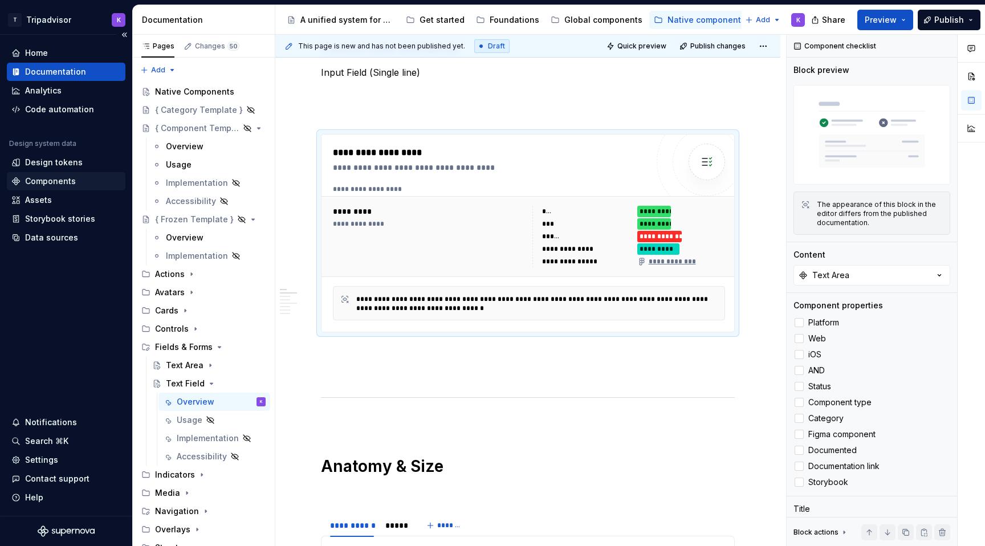
click at [84, 184] on div "Components" at bounding box center [65, 181] width 109 height 11
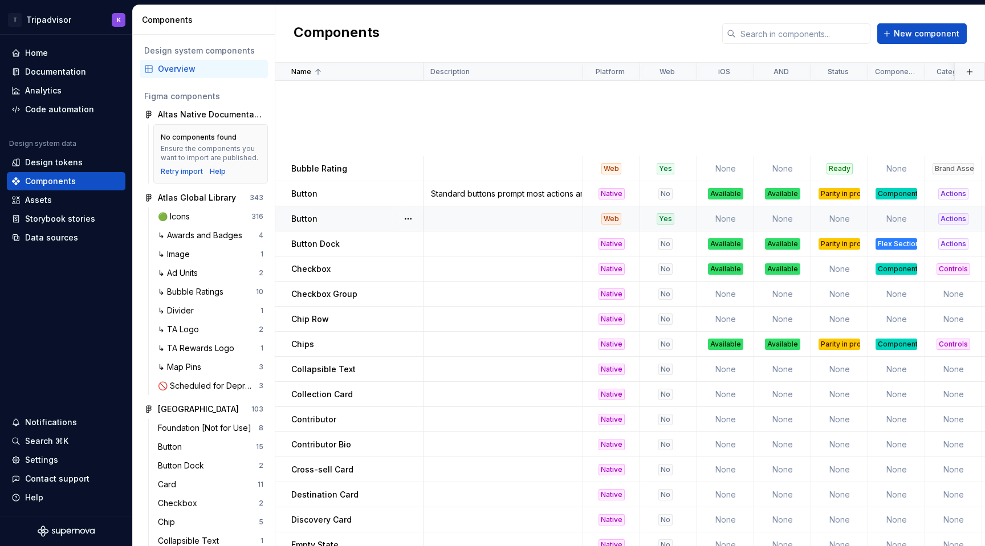
scroll to position [889, 0]
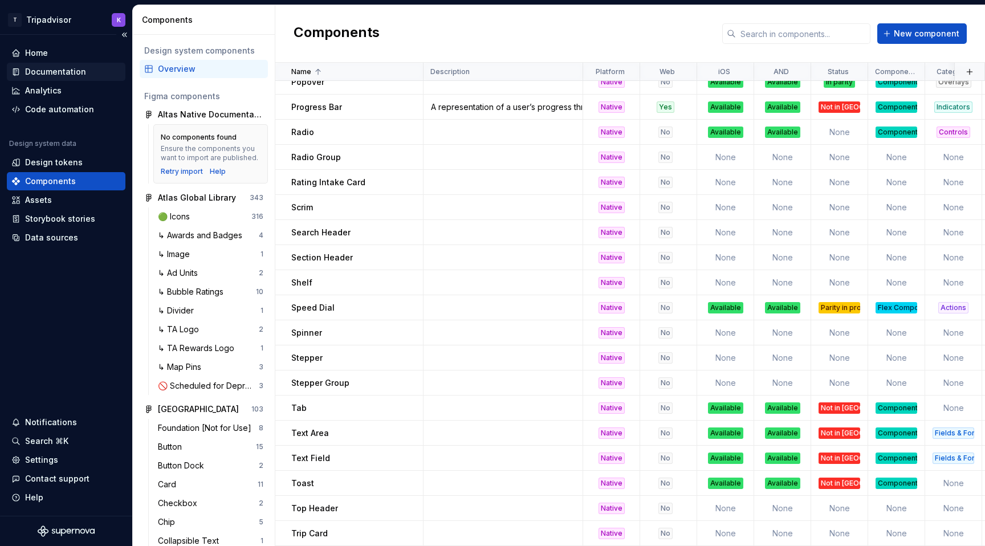
click at [69, 71] on div "Documentation" at bounding box center [55, 71] width 61 height 11
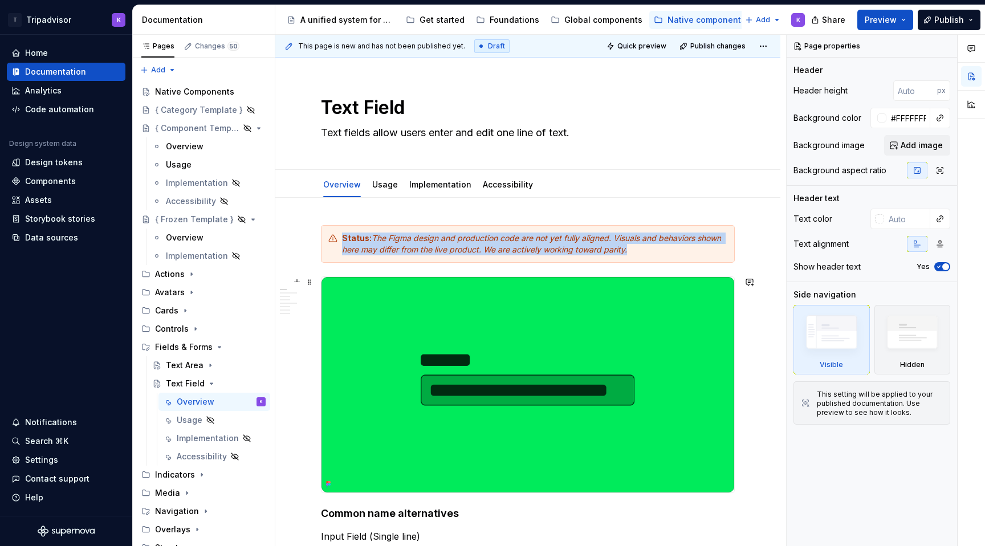
click at [513, 316] on img at bounding box center [527, 384] width 413 height 215
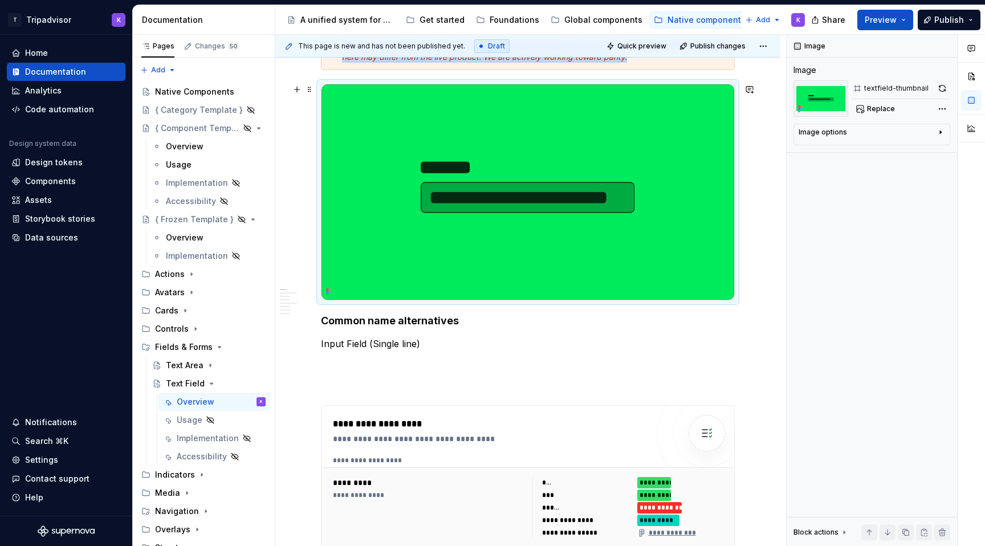
scroll to position [202, 0]
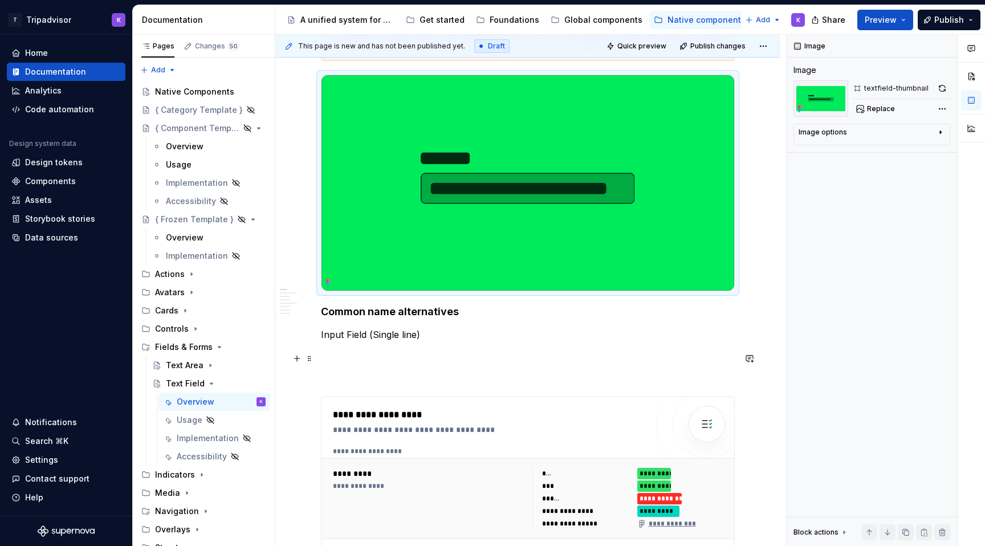
click at [471, 479] on div "*********" at bounding box center [430, 473] width 195 height 11
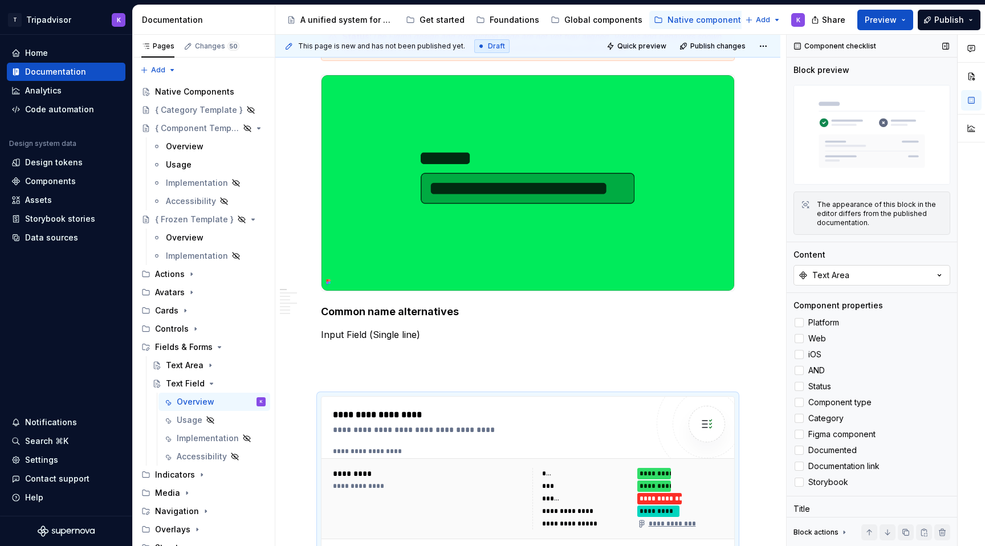
click at [850, 276] on button "Text Area" at bounding box center [871, 275] width 157 height 21
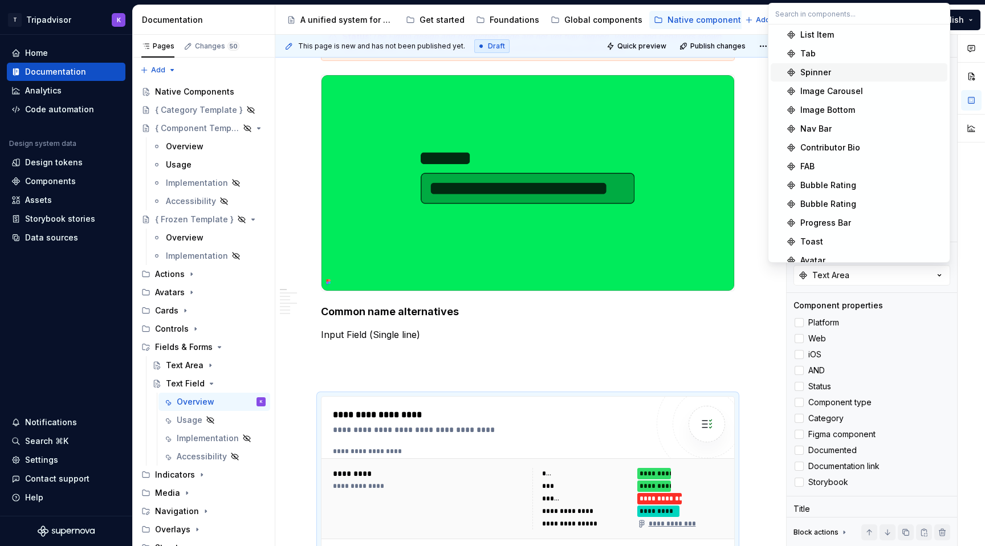
scroll to position [509, 0]
type textarea "*"
click at [865, 15] on input "text" at bounding box center [858, 13] width 181 height 21
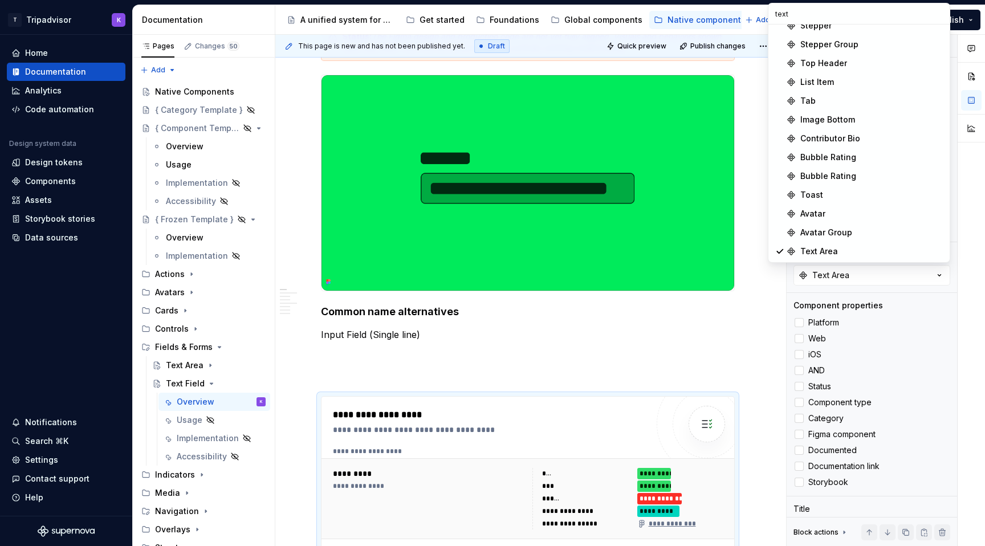
scroll to position [0, 0]
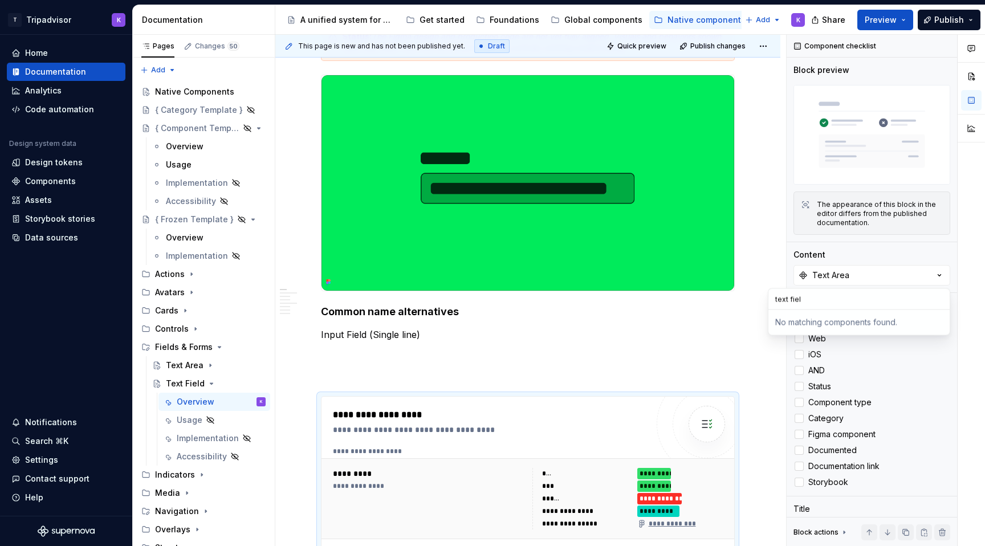
type input "text field"
click at [539, 362] on p at bounding box center [528, 355] width 414 height 14
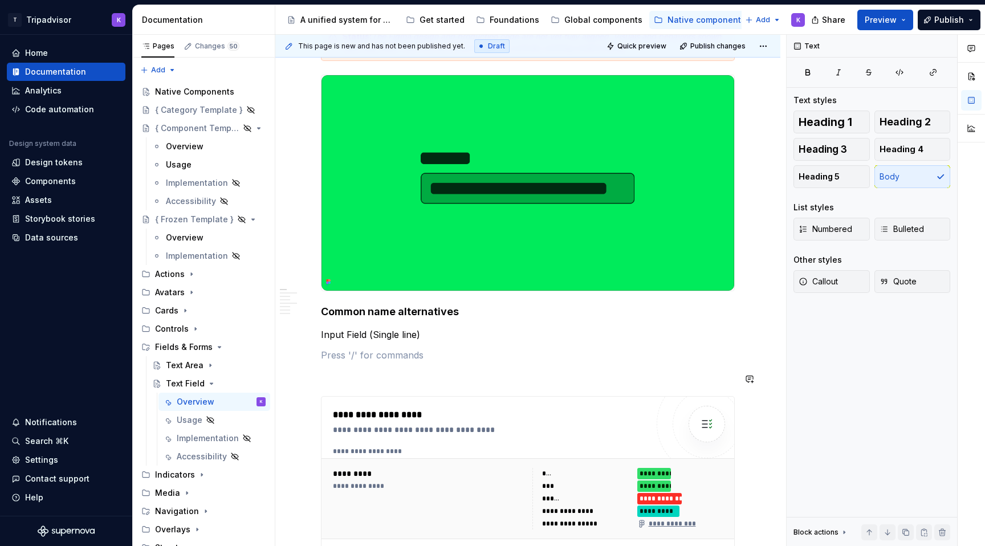
type textarea "*"
click at [472, 422] on div "**********" at bounding box center [493, 415] width 320 height 14
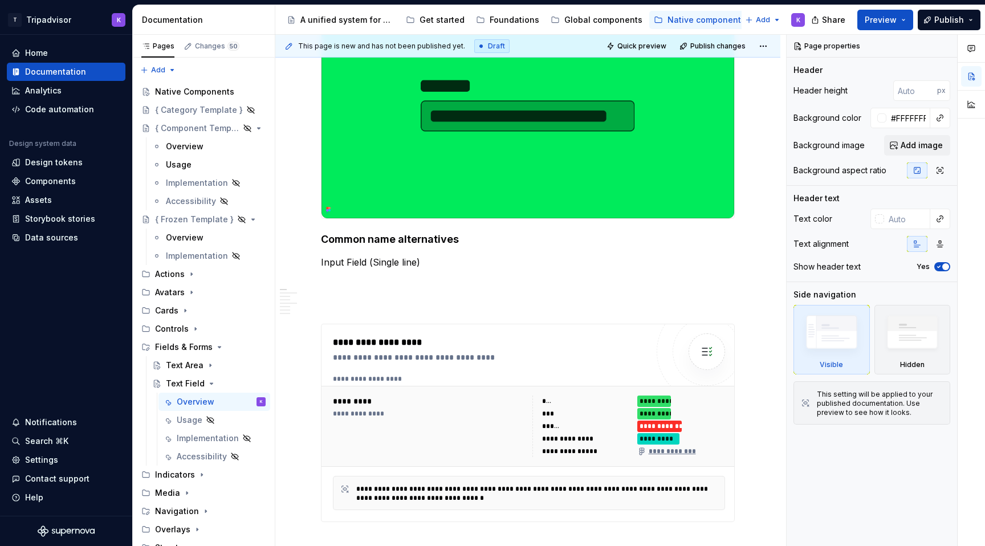
scroll to position [372, 0]
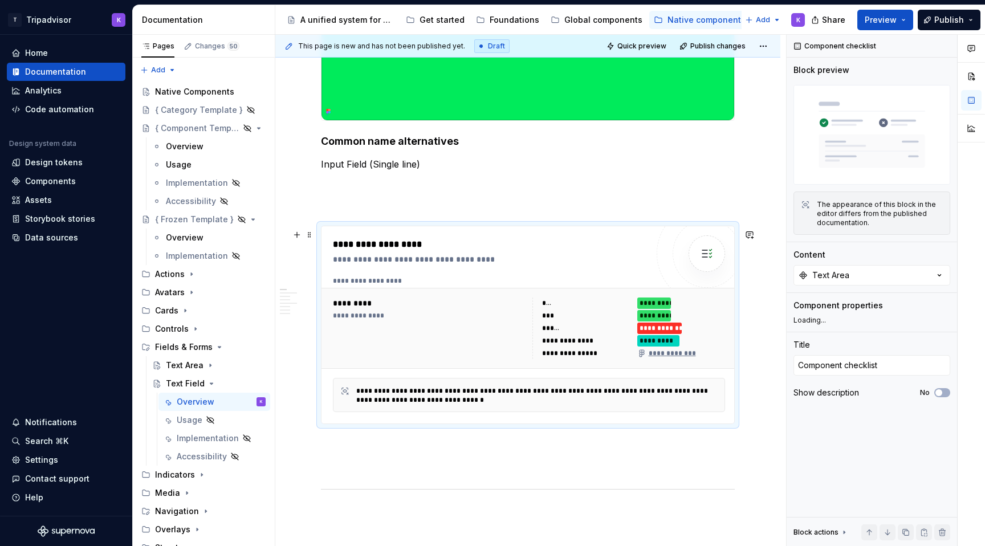
click at [466, 332] on div "**********" at bounding box center [429, 328] width 193 height 62
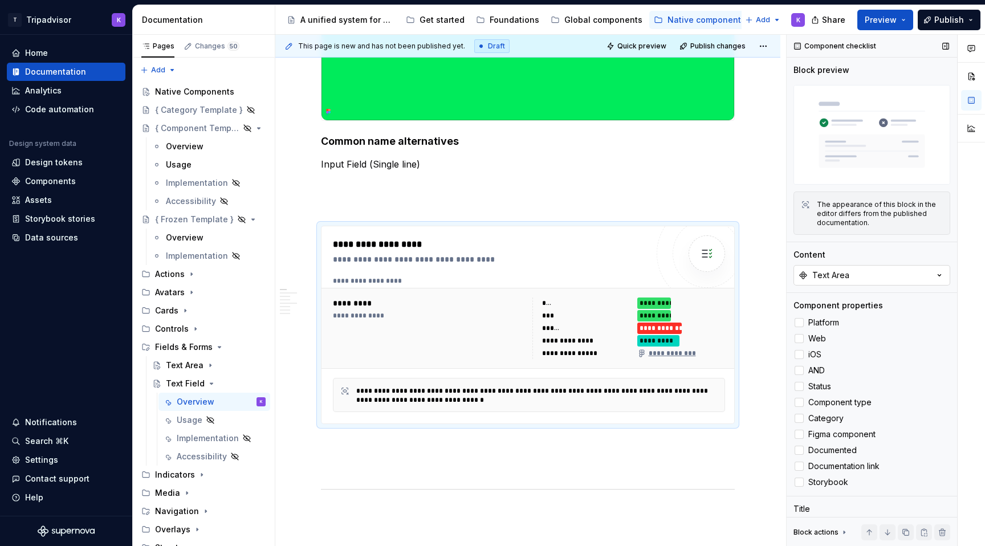
click at [929, 278] on button "Text Area" at bounding box center [871, 275] width 157 height 21
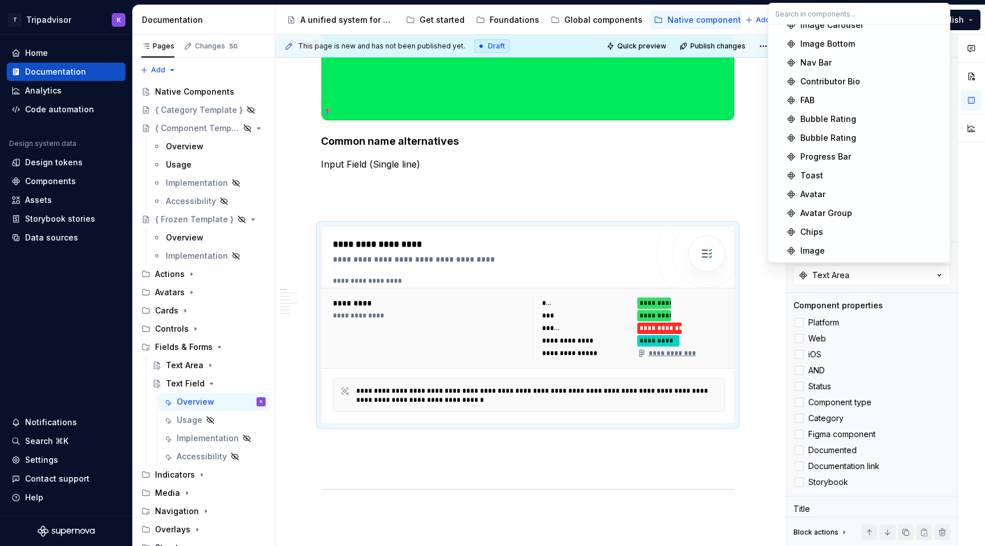
scroll to position [781, 0]
click at [847, 244] on span "Text Field" at bounding box center [858, 251] width 177 height 18
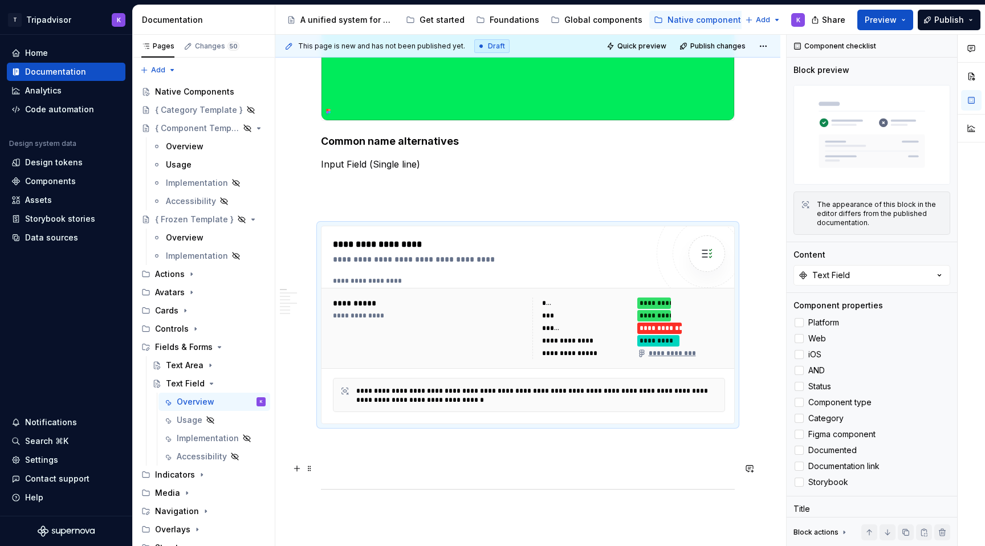
click at [597, 468] on p at bounding box center [528, 465] width 414 height 14
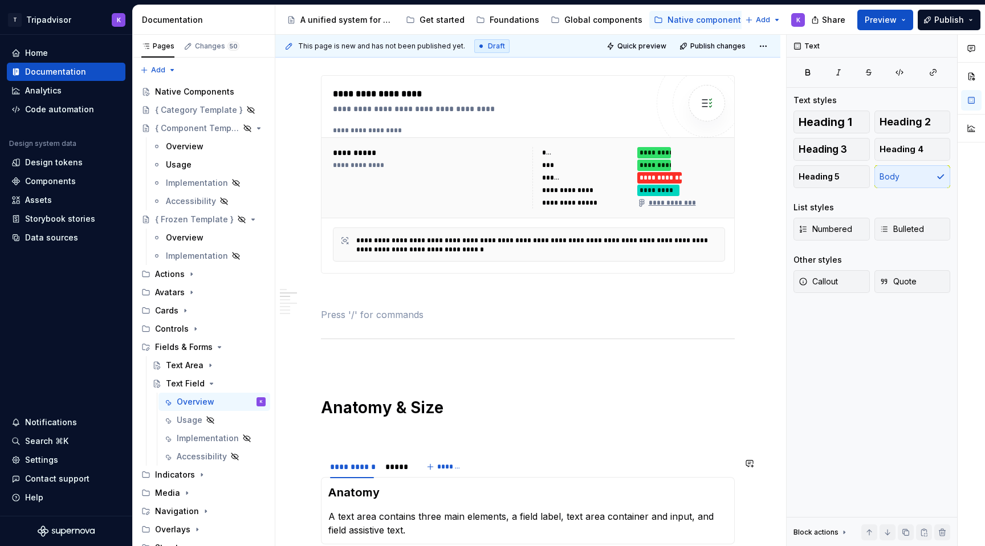
scroll to position [559, 0]
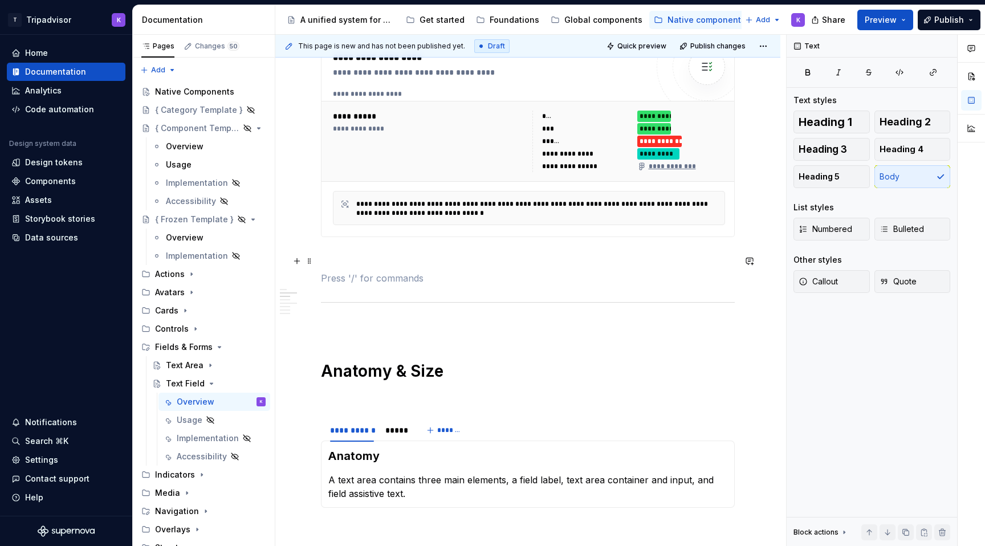
click at [568, 261] on p at bounding box center [528, 258] width 414 height 14
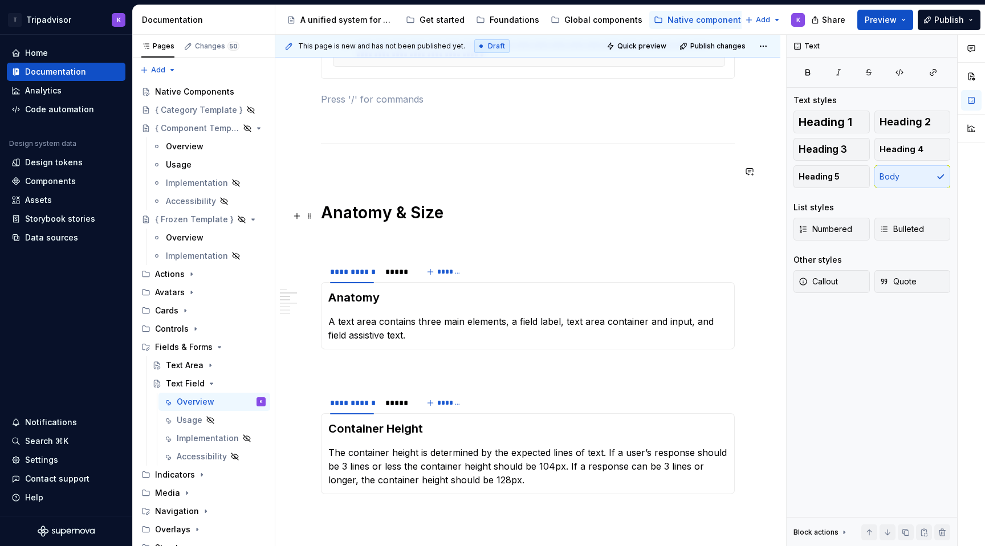
scroll to position [747, 0]
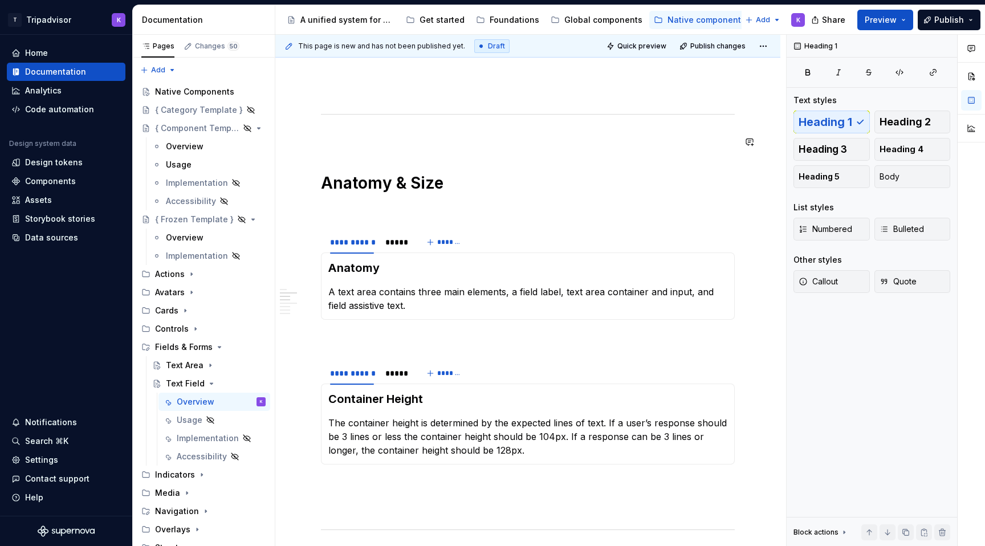
click at [550, 149] on div "**********" at bounding box center [528, 415] width 414 height 1874
click at [549, 149] on div "**********" at bounding box center [528, 415] width 414 height 1874
click at [531, 133] on div "**********" at bounding box center [528, 415] width 414 height 1874
click at [498, 216] on p at bounding box center [528, 209] width 414 height 14
type textarea "*"
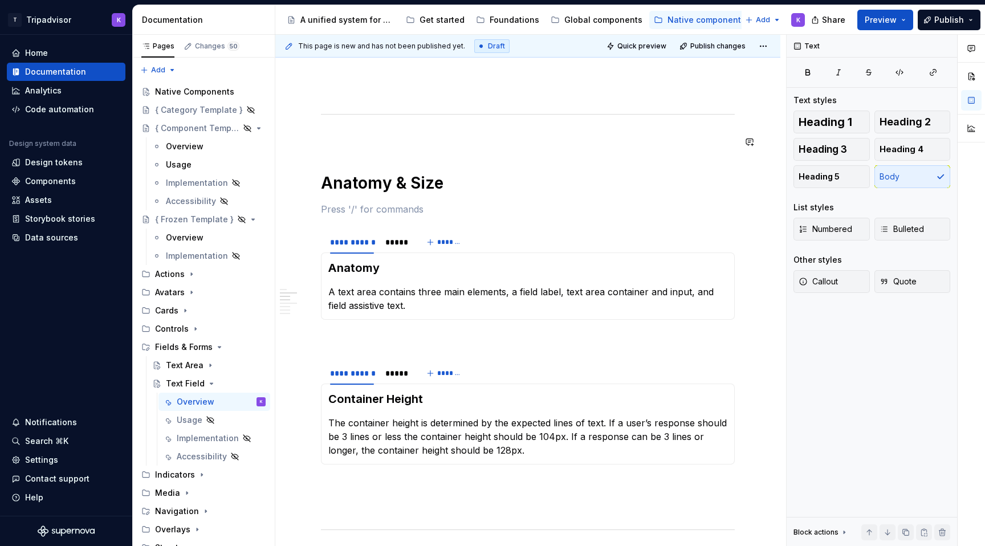
click at [465, 157] on div "**********" at bounding box center [528, 415] width 414 height 1874
click at [433, 152] on div "**********" at bounding box center [528, 415] width 414 height 1874
click at [413, 124] on div "**********" at bounding box center [528, 415] width 414 height 1874
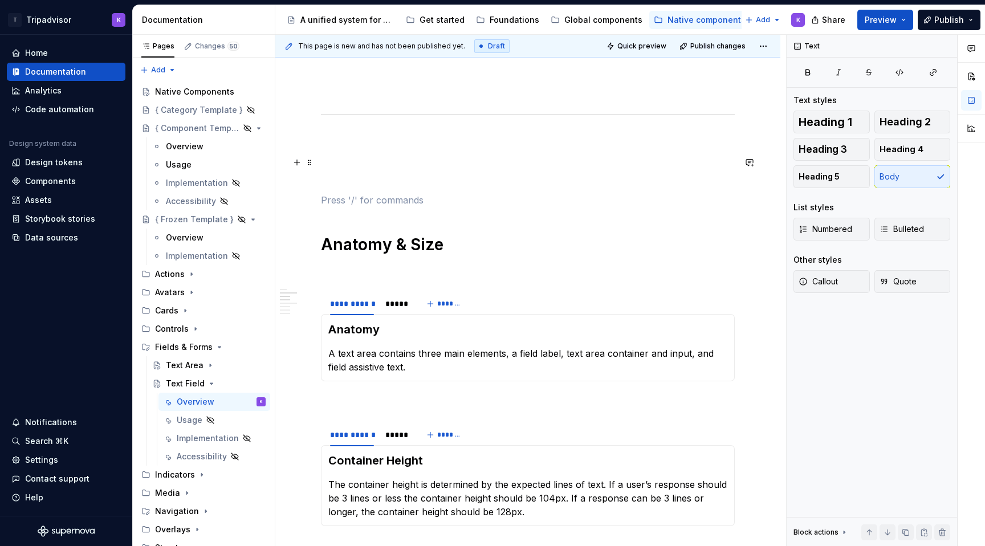
click at [395, 160] on p at bounding box center [528, 159] width 414 height 14
click at [838, 123] on span "Heading 1" at bounding box center [825, 121] width 54 height 11
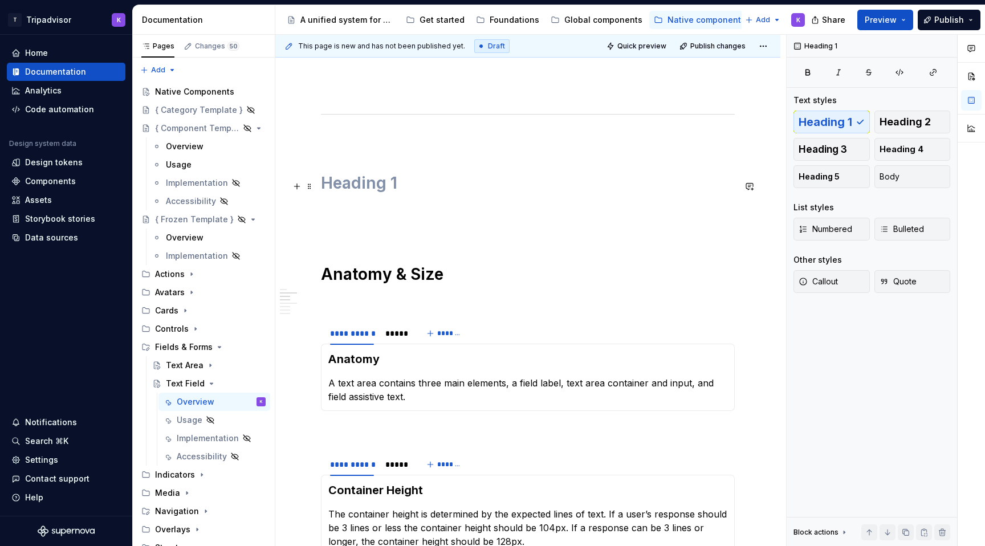
click at [405, 190] on h1 at bounding box center [528, 183] width 414 height 21
click at [395, 158] on div "**********" at bounding box center [528, 461] width 414 height 1966
click at [394, 127] on div "**********" at bounding box center [528, 461] width 414 height 1966
click at [389, 215] on p at bounding box center [528, 209] width 414 height 14
click at [316, 186] on div "**********" at bounding box center [527, 536] width 505 height 2170
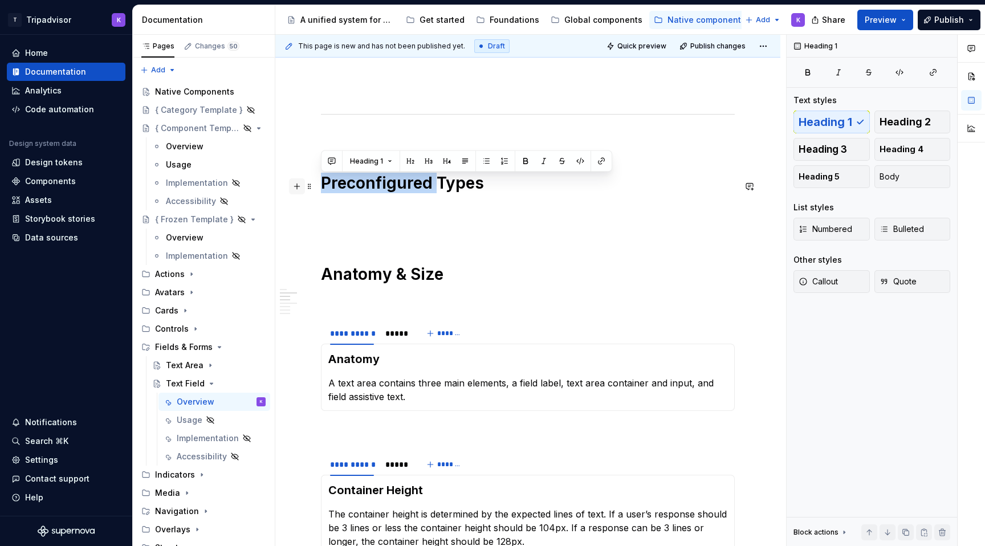
drag, startPoint x: 435, startPoint y: 182, endPoint x: 296, endPoint y: 182, distance: 139.1
click at [321, 182] on div "**********" at bounding box center [528, 467] width 414 height 1979
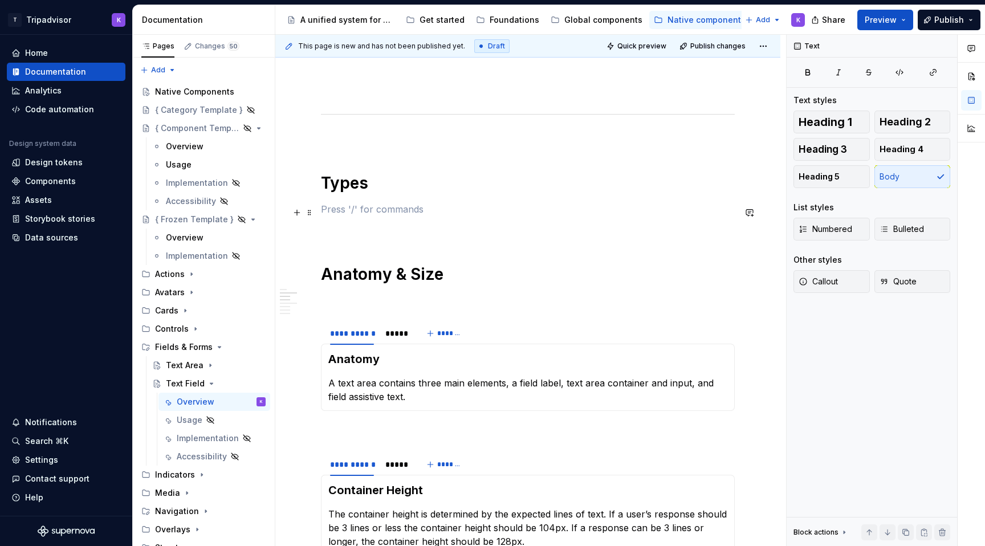
click at [345, 215] on p at bounding box center [528, 209] width 414 height 14
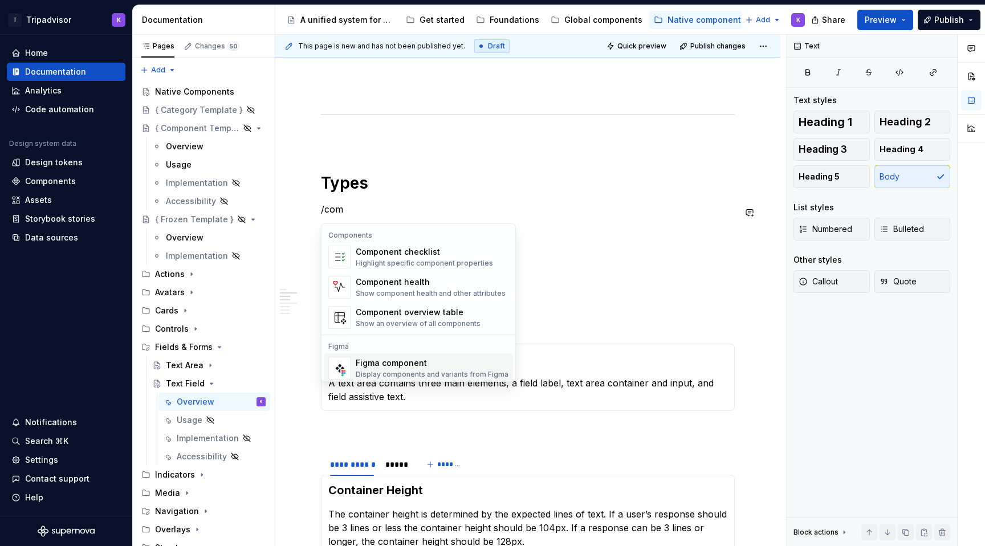
click at [397, 361] on div "Figma component" at bounding box center [432, 362] width 153 height 11
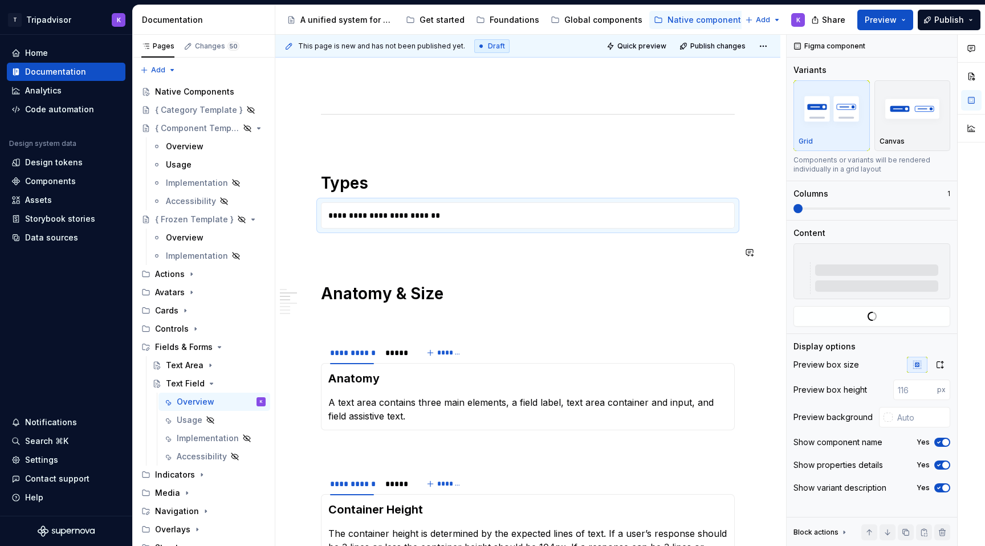
click at [447, 264] on div "**********" at bounding box center [528, 470] width 414 height 1985
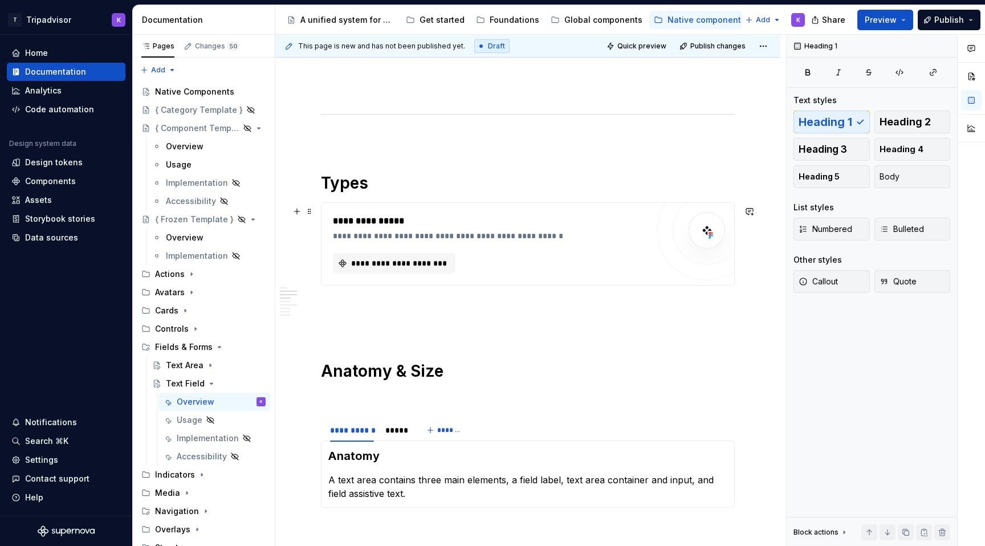
click at [427, 286] on div "**********" at bounding box center [528, 243] width 414 height 83
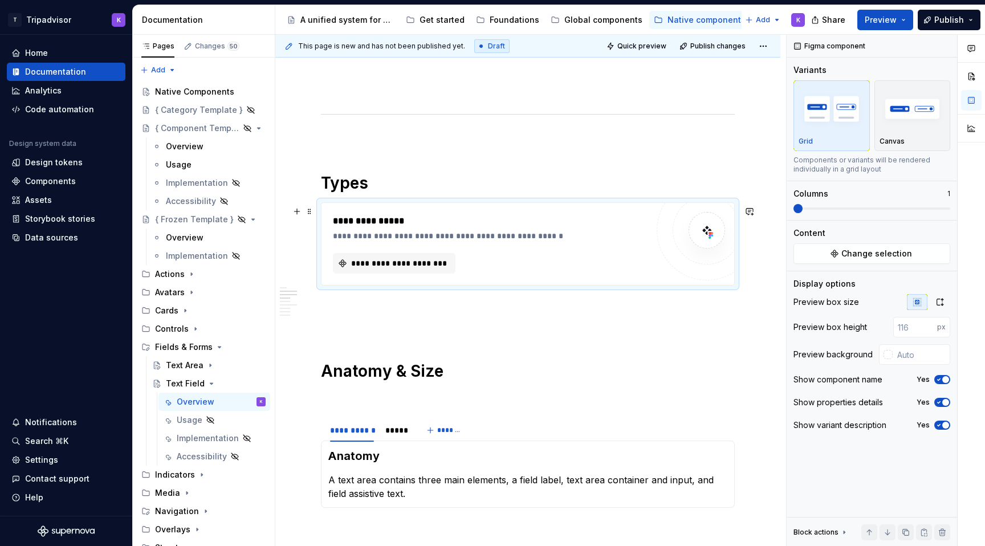
click at [417, 320] on div "**********" at bounding box center [528, 509] width 414 height 2062
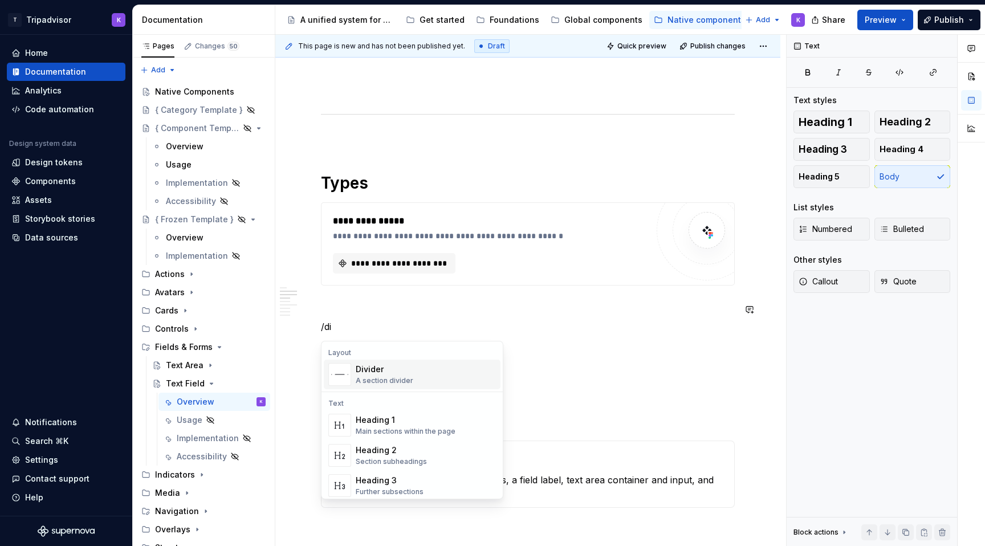
click at [406, 365] on div "Divider" at bounding box center [385, 369] width 58 height 11
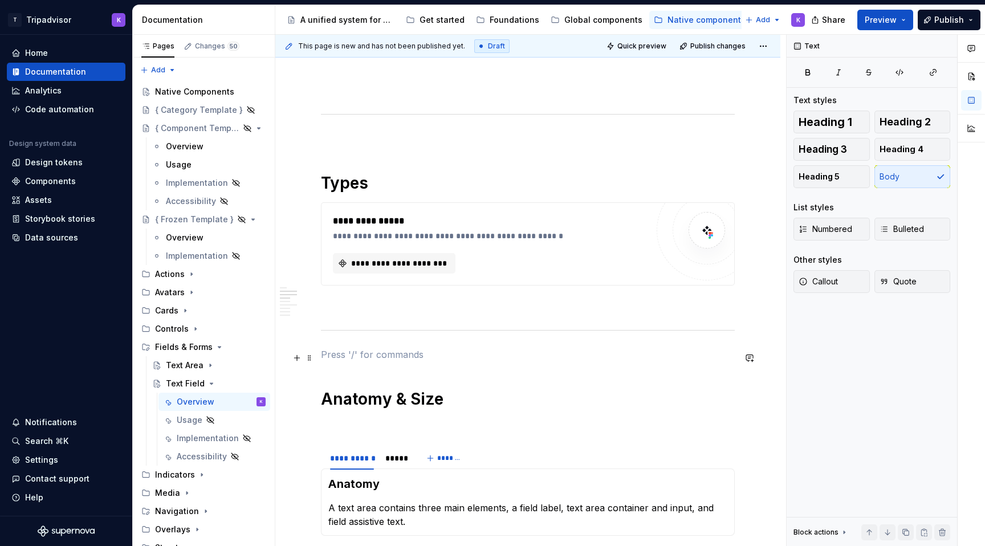
click at [402, 359] on p at bounding box center [528, 355] width 414 height 14
click at [402, 298] on div "**********" at bounding box center [528, 523] width 414 height 2090
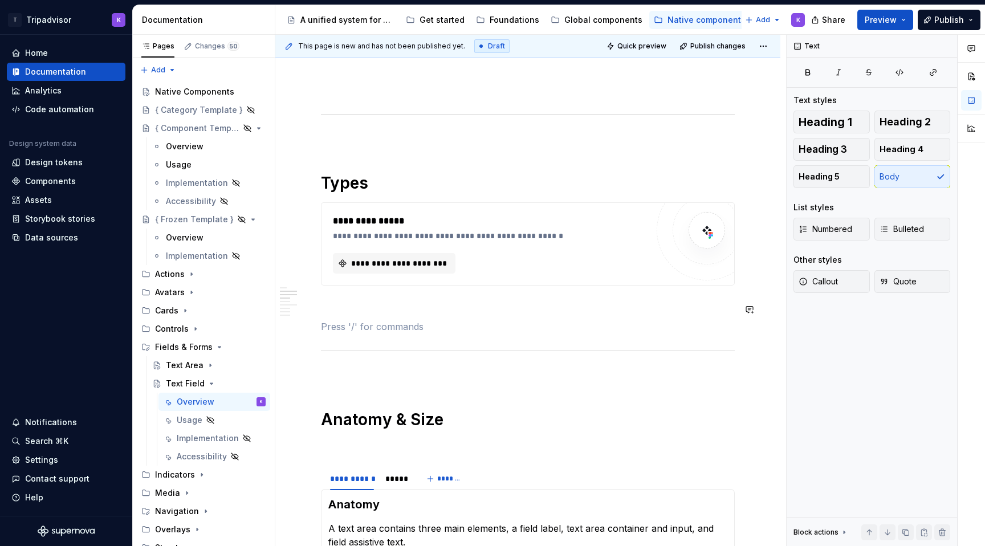
click at [413, 280] on div "**********" at bounding box center [527, 244] width 413 height 82
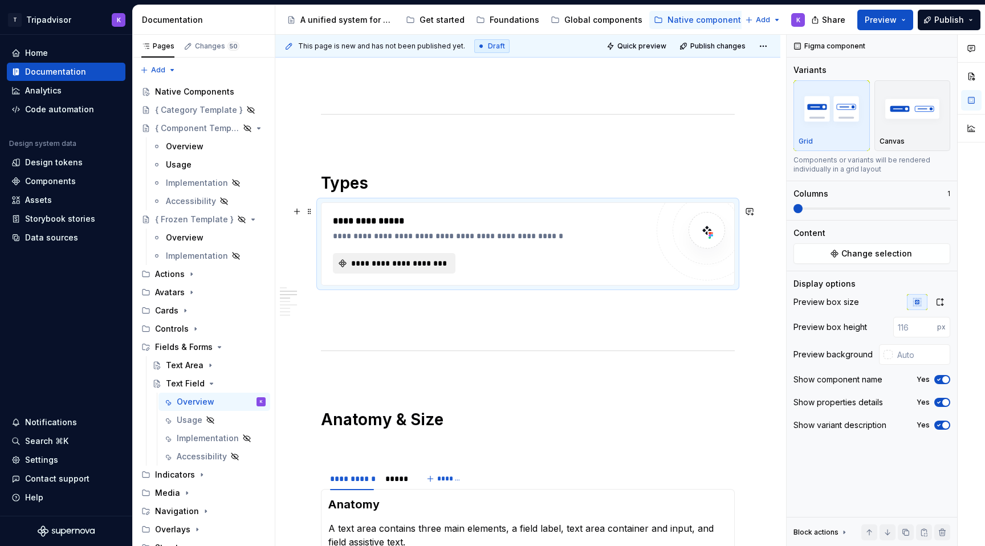
click at [413, 267] on span "**********" at bounding box center [398, 263] width 99 height 11
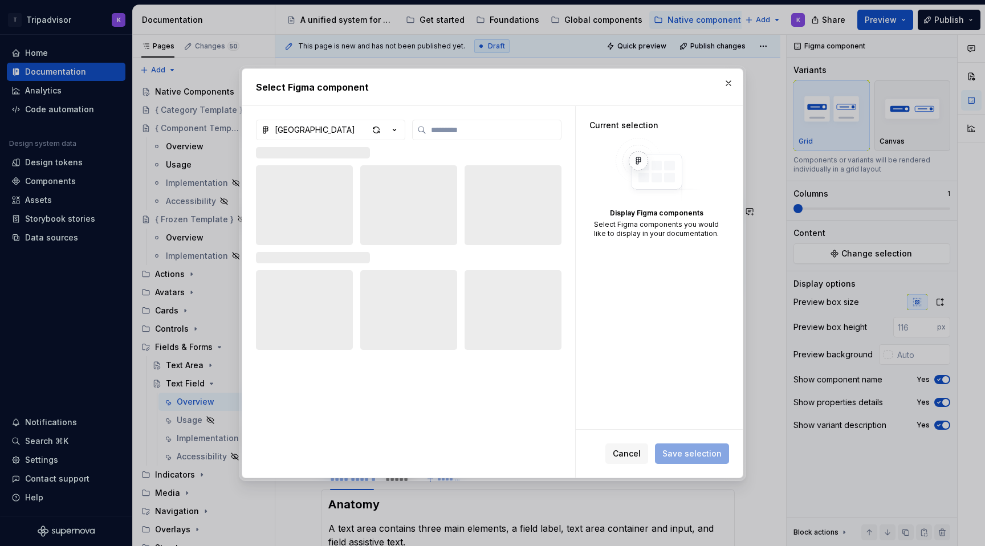
type textarea "*"
click at [524, 129] on input "search" at bounding box center [493, 129] width 134 height 11
type input "****"
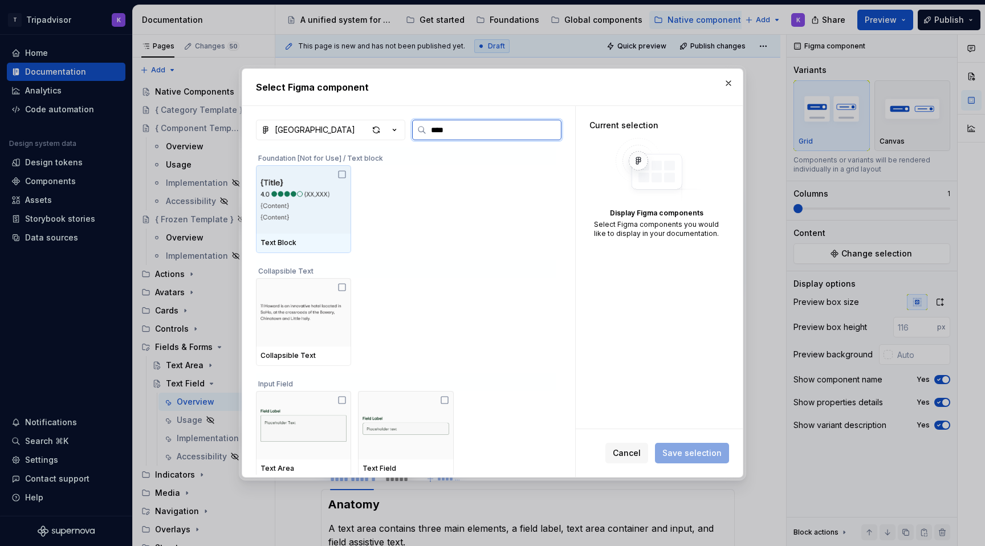
type textarea "*"
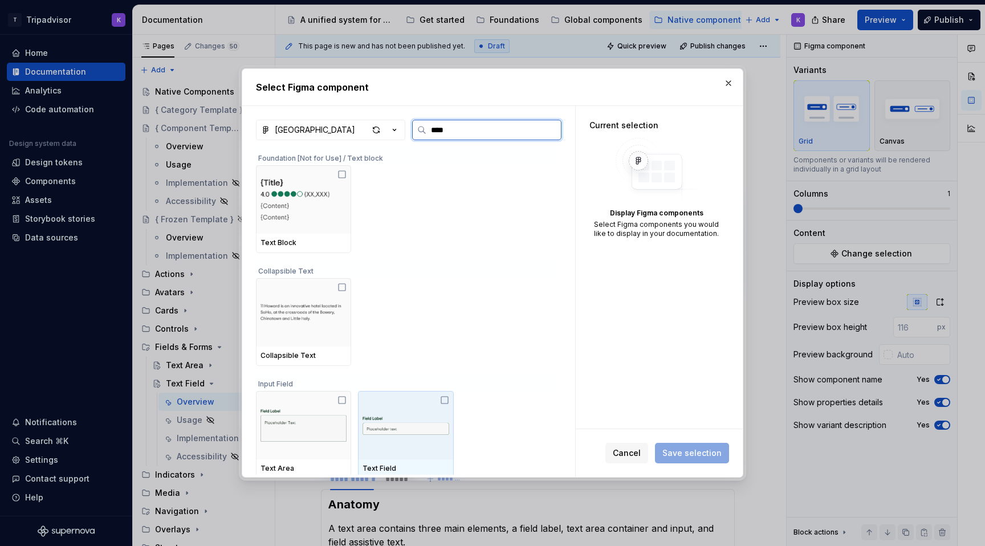
click at [398, 430] on img at bounding box center [405, 425] width 86 height 44
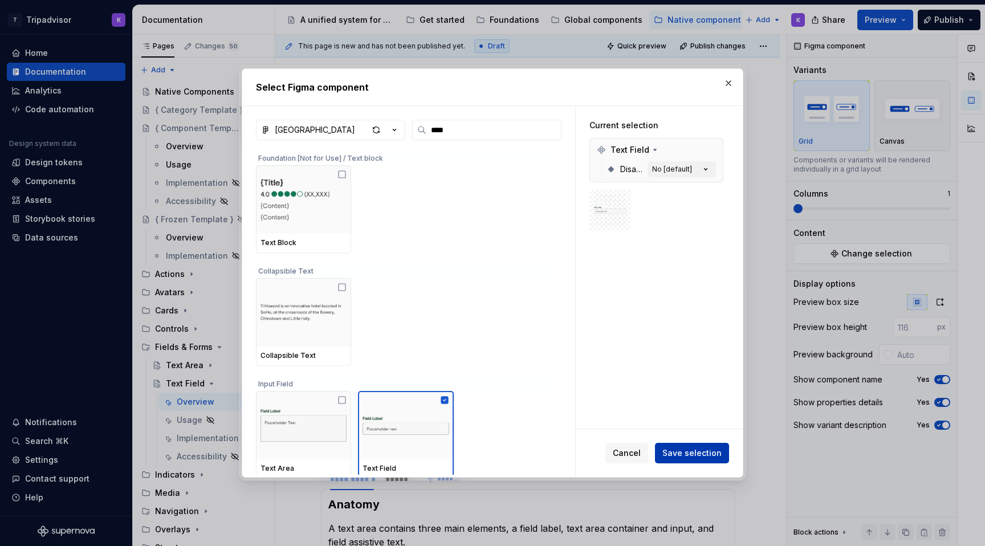
click at [707, 450] on span "Save selection" at bounding box center [691, 452] width 59 height 11
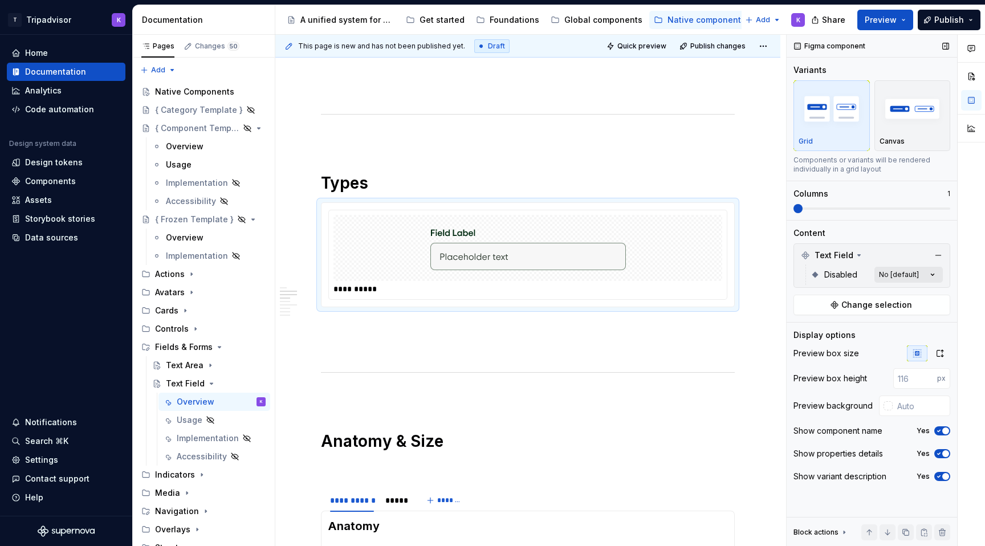
click at [901, 272] on div "Comments Open comments No comments yet Select ‘Comment’ from the block context …" at bounding box center [885, 291] width 198 height 512
click at [912, 272] on div "Comments Open comments No comments yet Select ‘Comment’ from the block context …" at bounding box center [885, 291] width 198 height 512
click at [863, 255] on div "Text Field" at bounding box center [871, 255] width 151 height 18
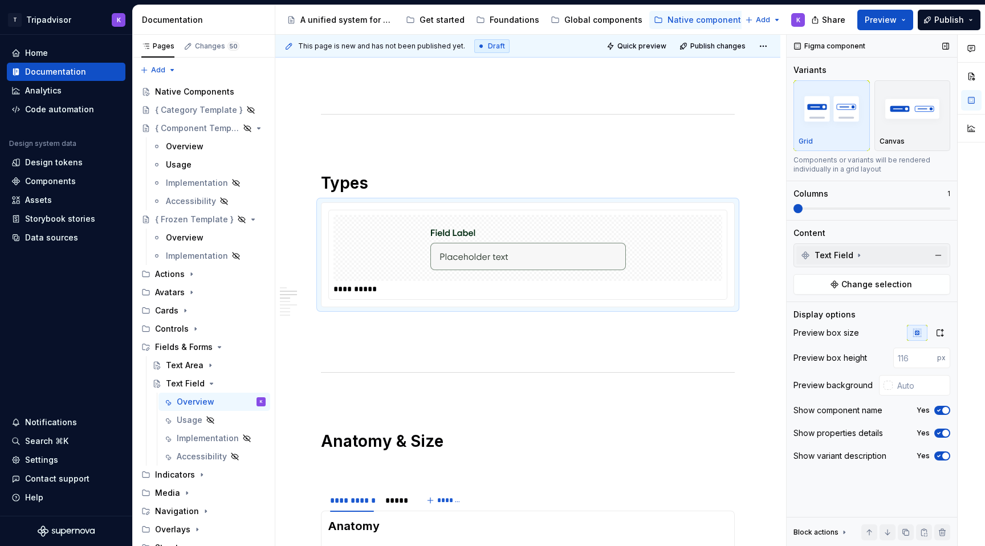
click at [858, 255] on icon at bounding box center [858, 255] width 9 height 9
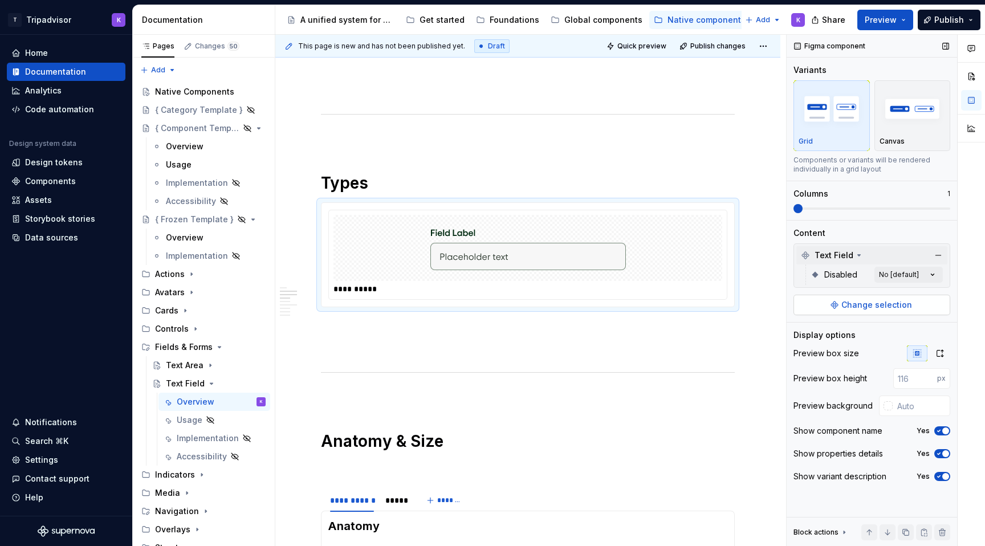
click at [860, 312] on button "Change selection" at bounding box center [871, 305] width 157 height 21
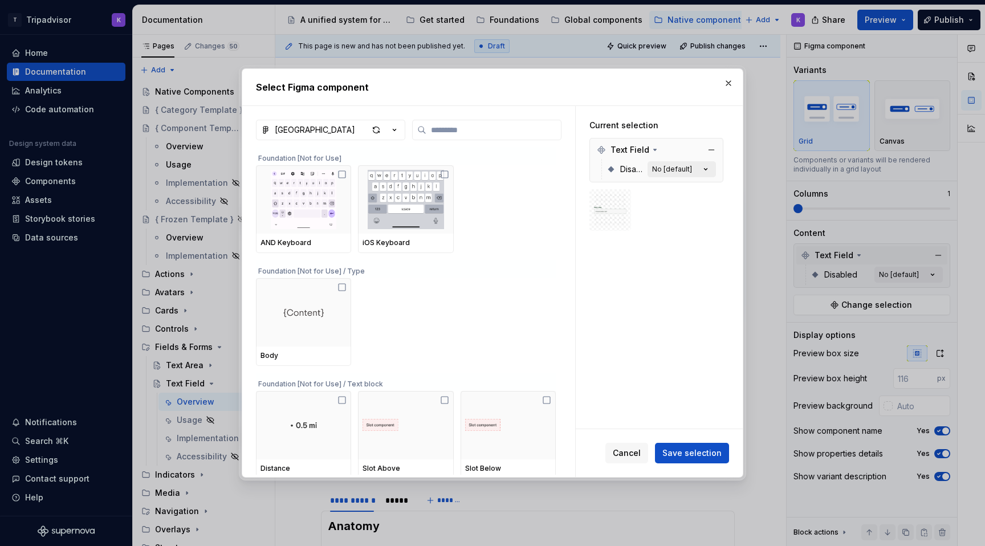
click at [698, 168] on button "No [default]" at bounding box center [681, 169] width 68 height 16
click at [711, 169] on icon "button" at bounding box center [705, 169] width 11 height 11
click at [730, 81] on button "button" at bounding box center [728, 83] width 16 height 16
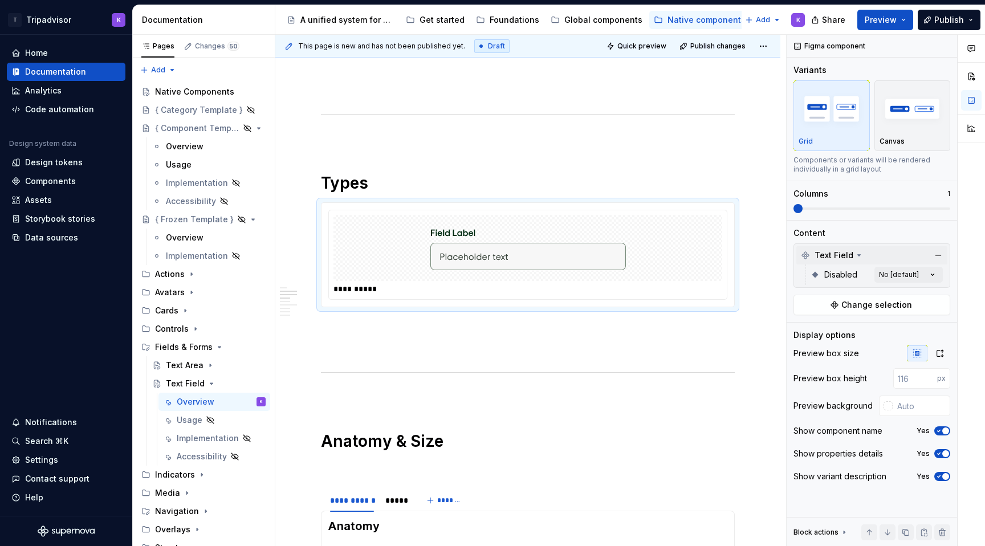
click at [850, 253] on span "Text Field" at bounding box center [833, 255] width 39 height 11
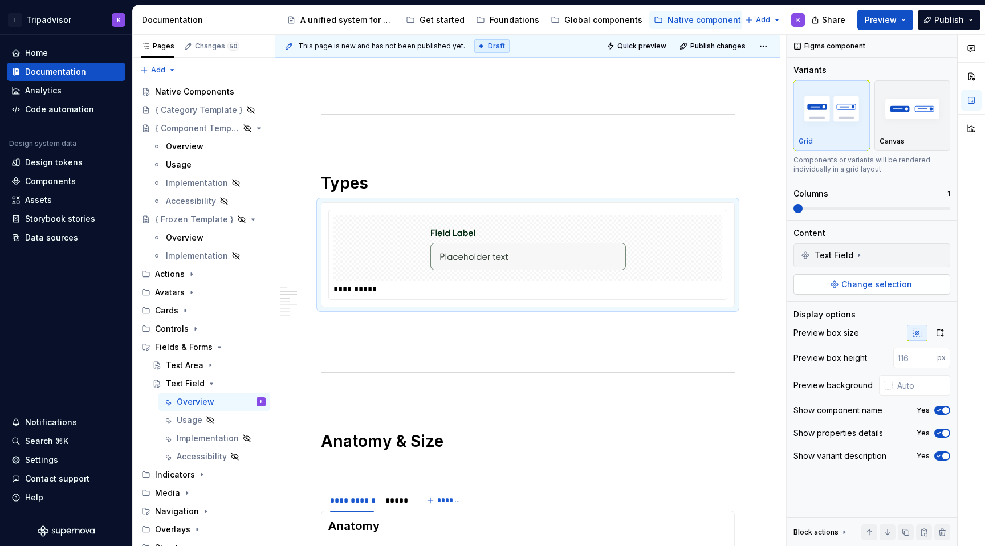
click at [859, 283] on span "Change selection" at bounding box center [876, 284] width 71 height 11
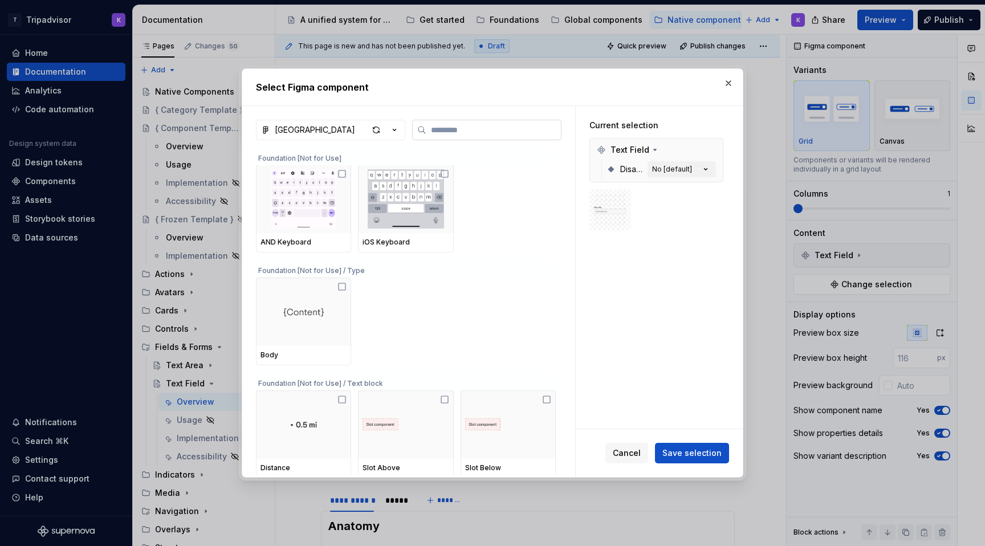
click at [486, 135] on input "search" at bounding box center [493, 129] width 134 height 11
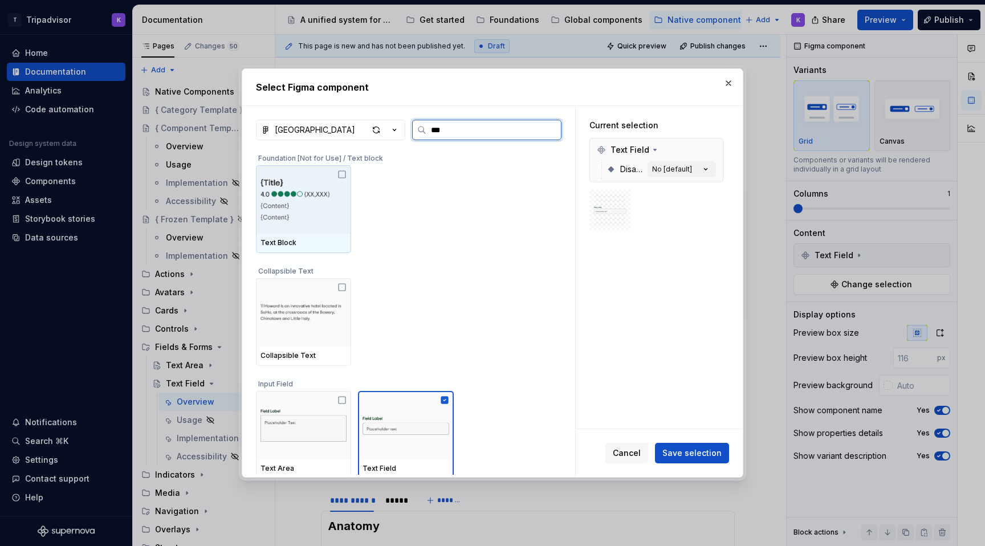
type input "****"
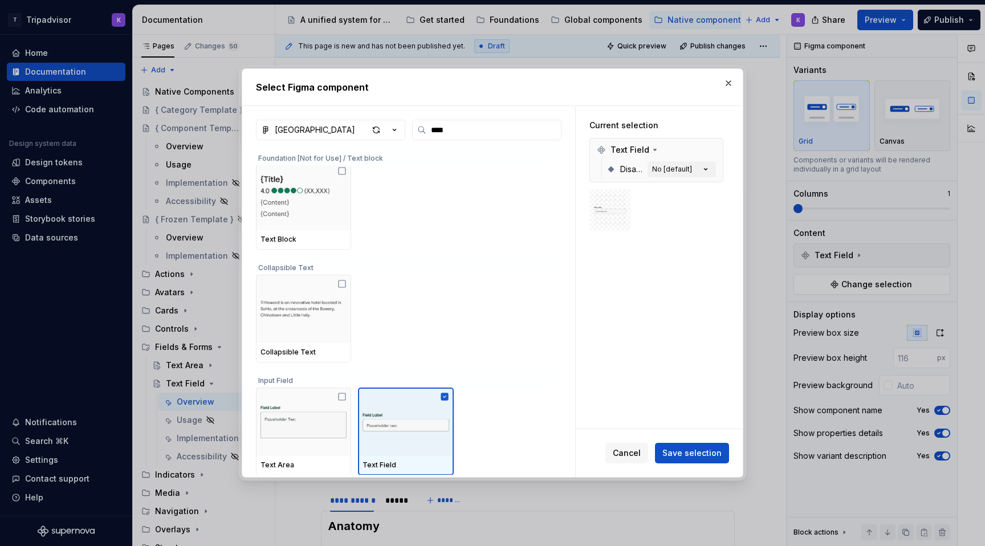
scroll to position [2, 0]
click at [442, 441] on img at bounding box center [405, 423] width 86 height 44
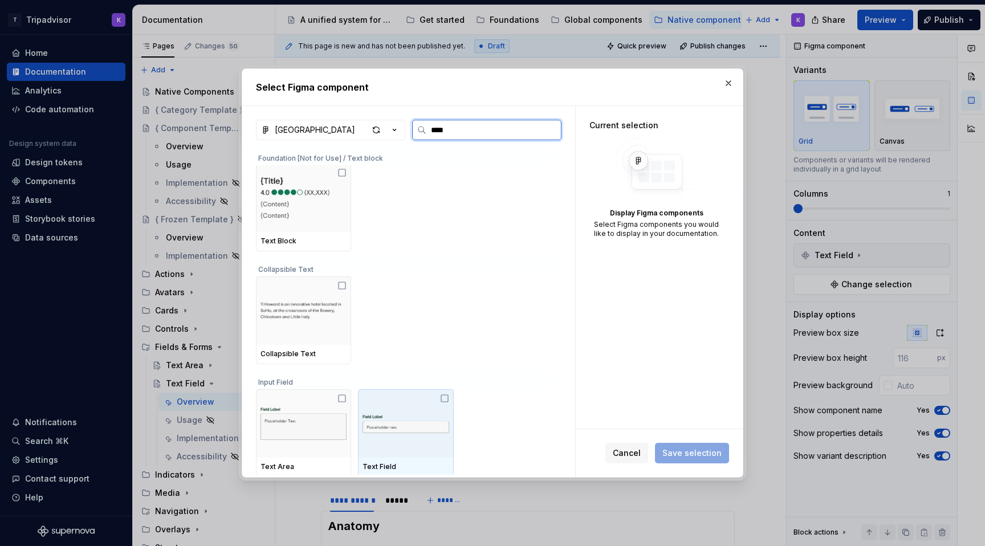
click at [407, 425] on img at bounding box center [405, 423] width 86 height 44
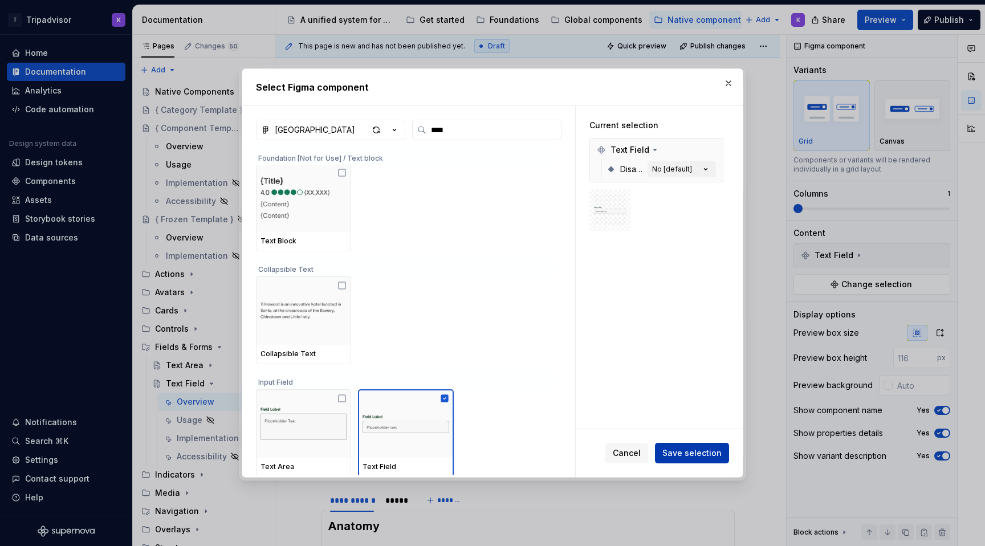
click at [703, 445] on button "Save selection" at bounding box center [692, 453] width 74 height 21
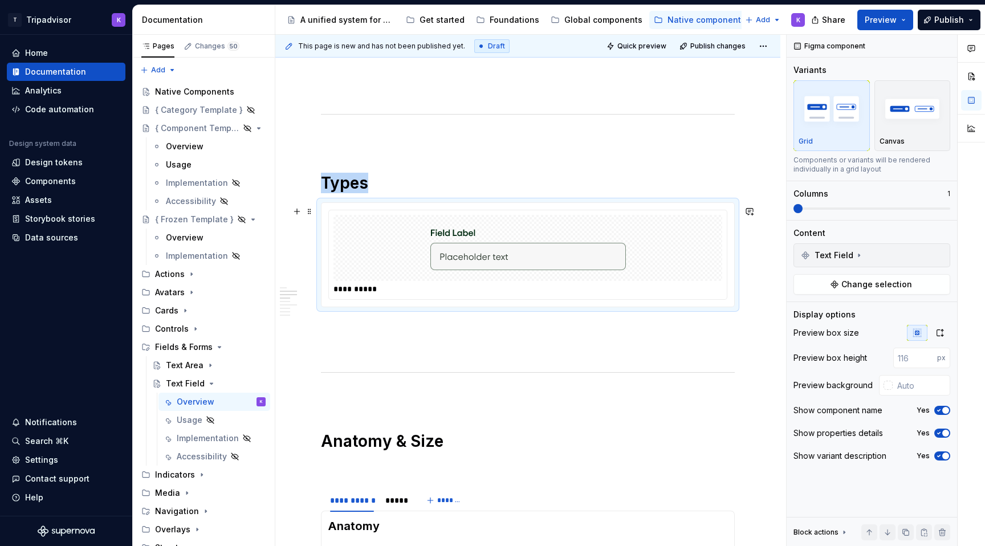
click at [607, 253] on img at bounding box center [527, 247] width 195 height 57
click at [908, 288] on button "Change selection" at bounding box center [871, 284] width 157 height 21
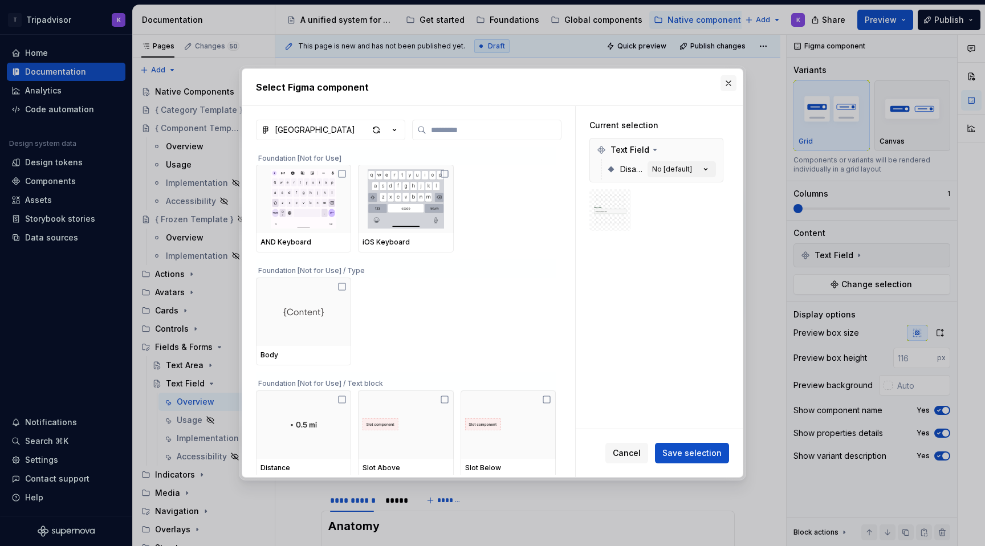
click at [725, 80] on button "button" at bounding box center [728, 83] width 16 height 16
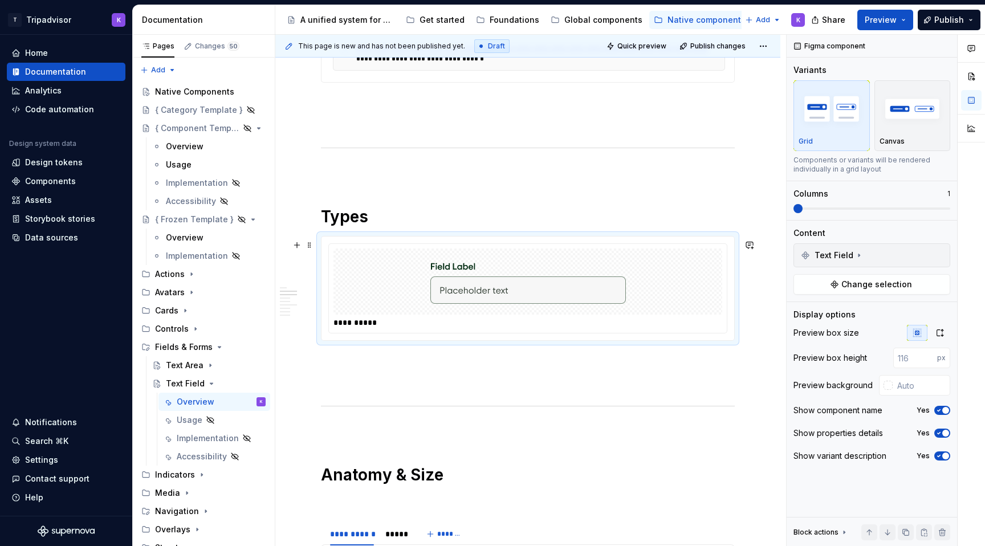
scroll to position [695, 0]
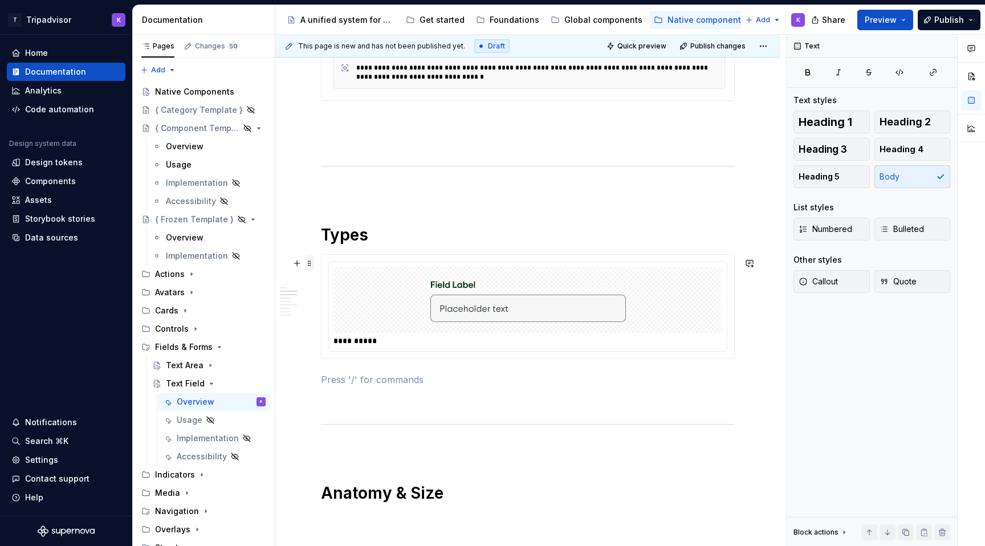
click at [308, 268] on span at bounding box center [309, 263] width 9 height 16
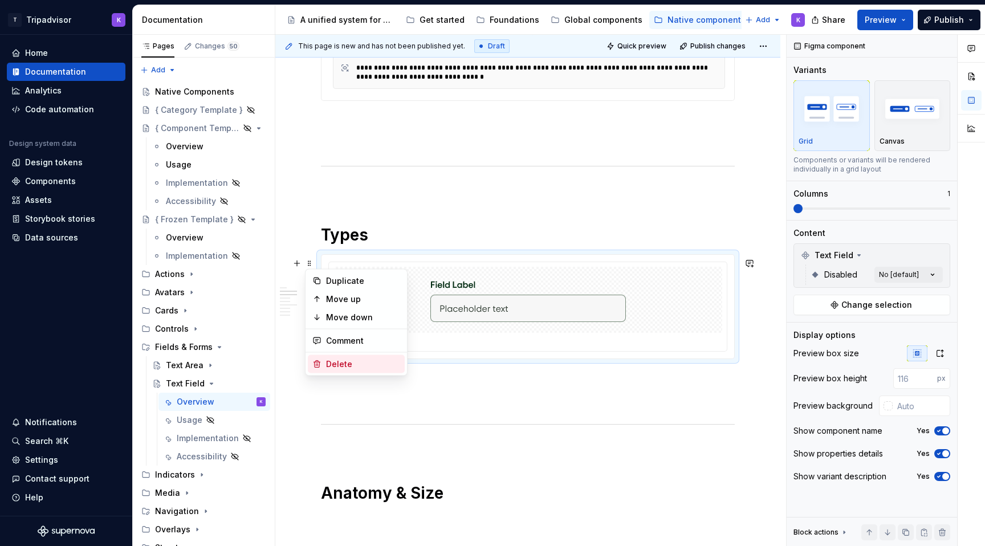
click at [353, 362] on div "Delete" at bounding box center [363, 363] width 74 height 11
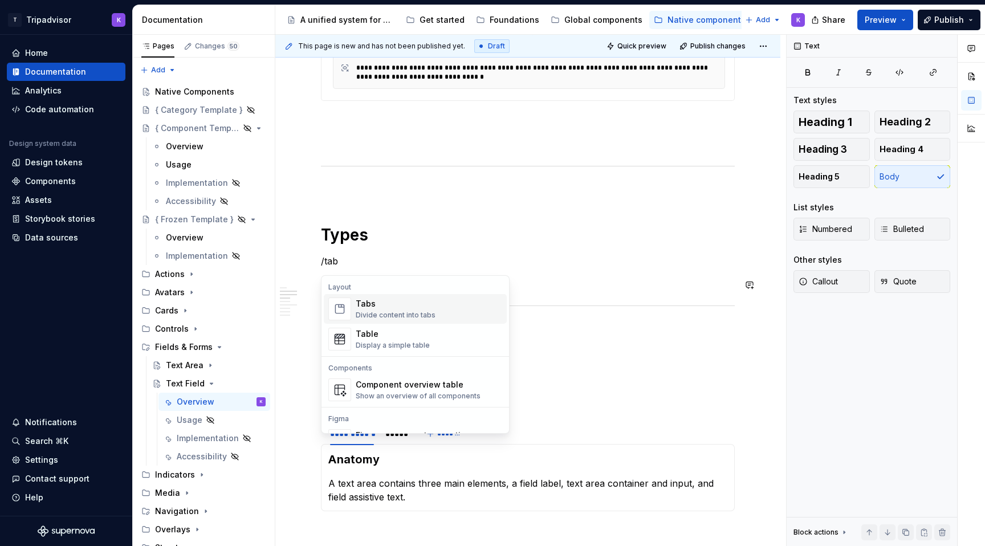
click at [377, 311] on div "Divide content into tabs" at bounding box center [396, 315] width 80 height 9
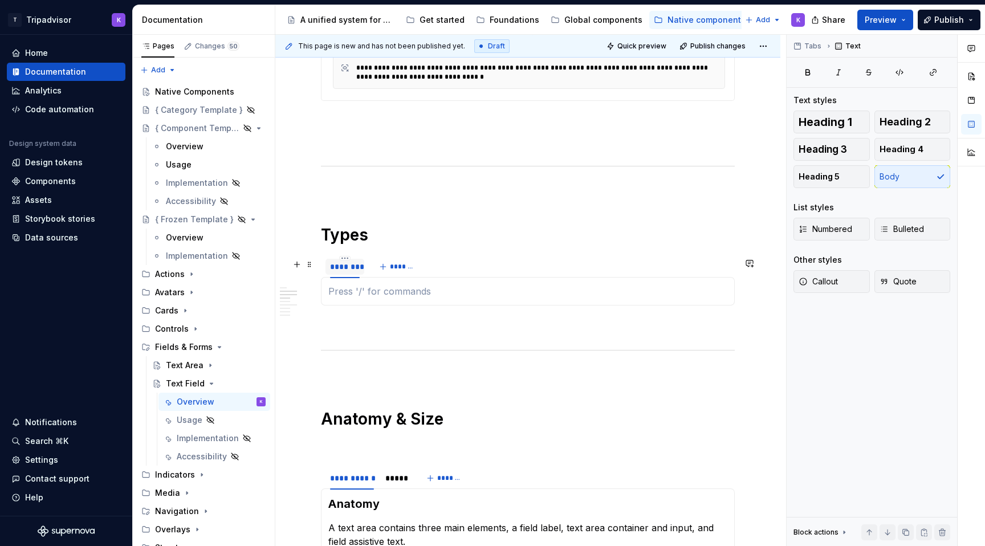
type textarea "*"
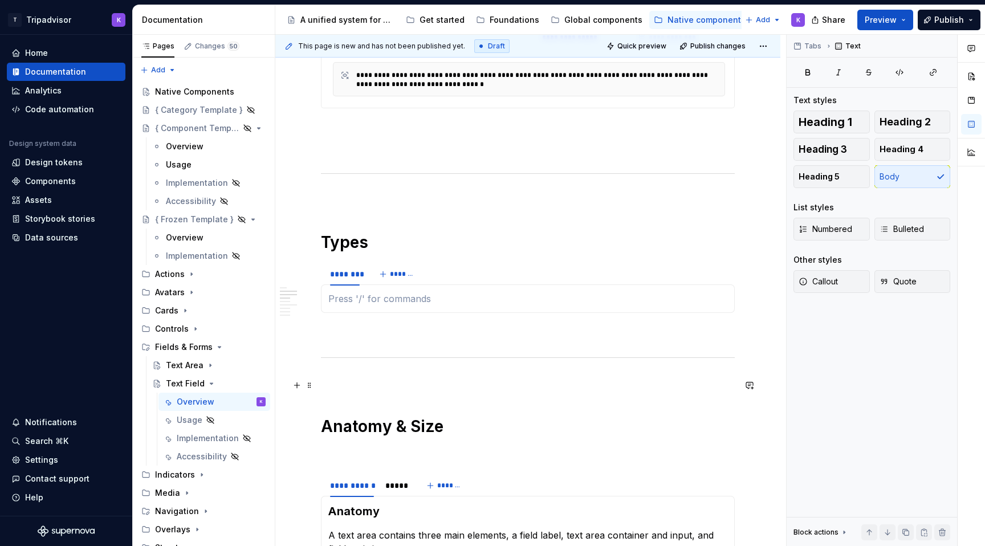
scroll to position [664, 0]
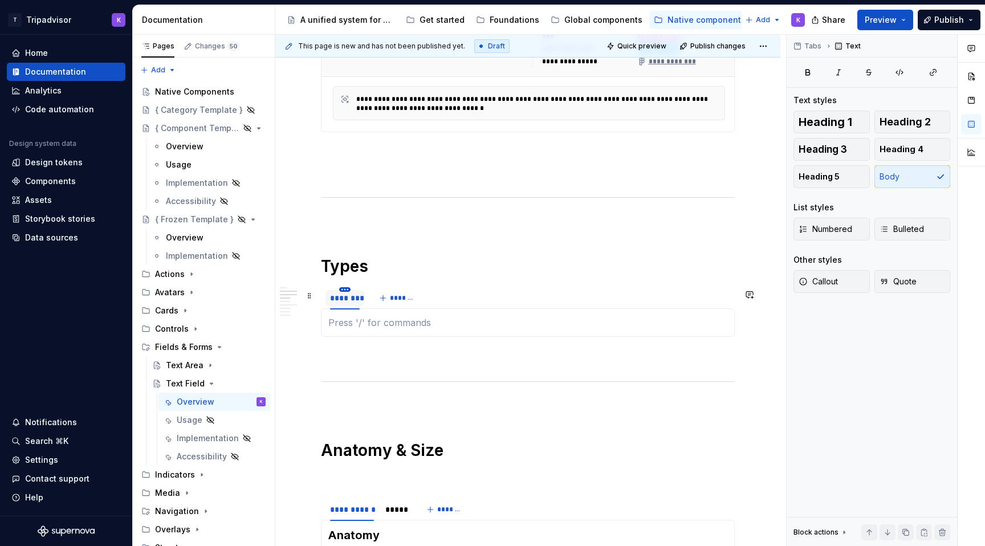
click at [344, 295] on html "T Tripadvisor K Home Documentation Analytics Code automation Design system data…" at bounding box center [492, 273] width 985 height 546
click at [363, 306] on div "Edit name" at bounding box center [397, 309] width 74 height 11
type input "*"
type input "**********"
click at [392, 302] on button "*******" at bounding box center [403, 298] width 45 height 16
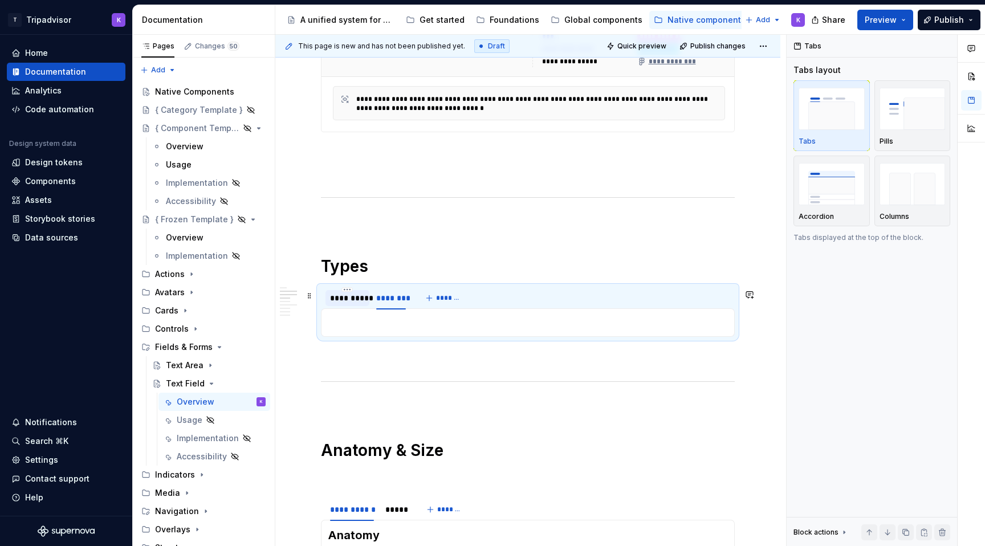
click at [361, 304] on div "**********" at bounding box center [347, 297] width 35 height 11
click at [384, 301] on div "********" at bounding box center [391, 297] width 30 height 11
type input "**********"
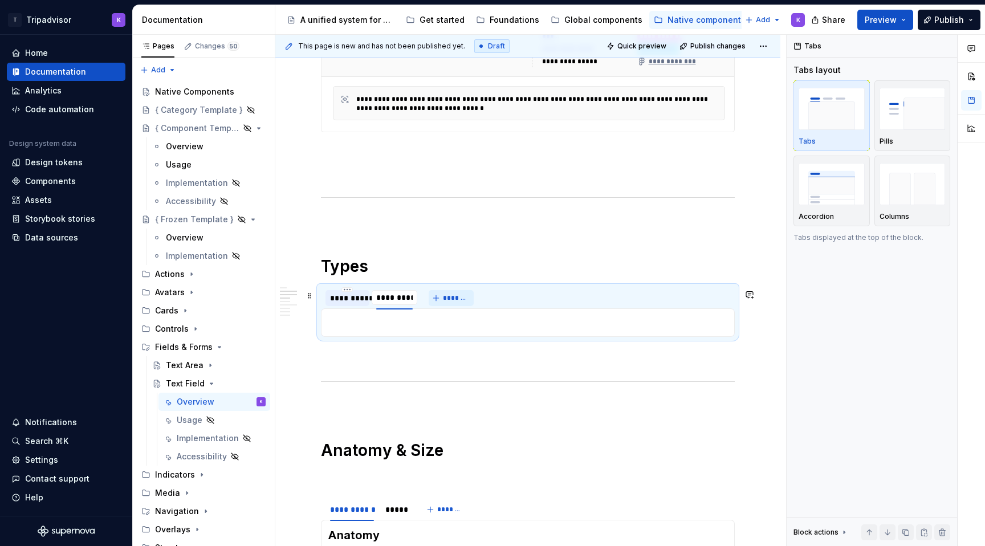
click at [443, 299] on span "*******" at bounding box center [456, 297] width 26 height 9
type input "**********"
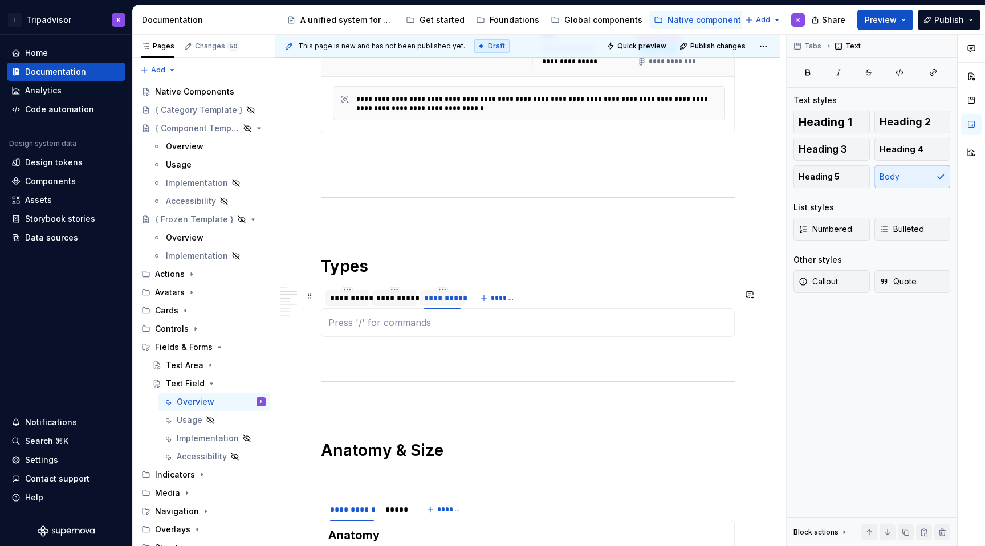
click at [452, 301] on div "**********" at bounding box center [442, 297] width 36 height 11
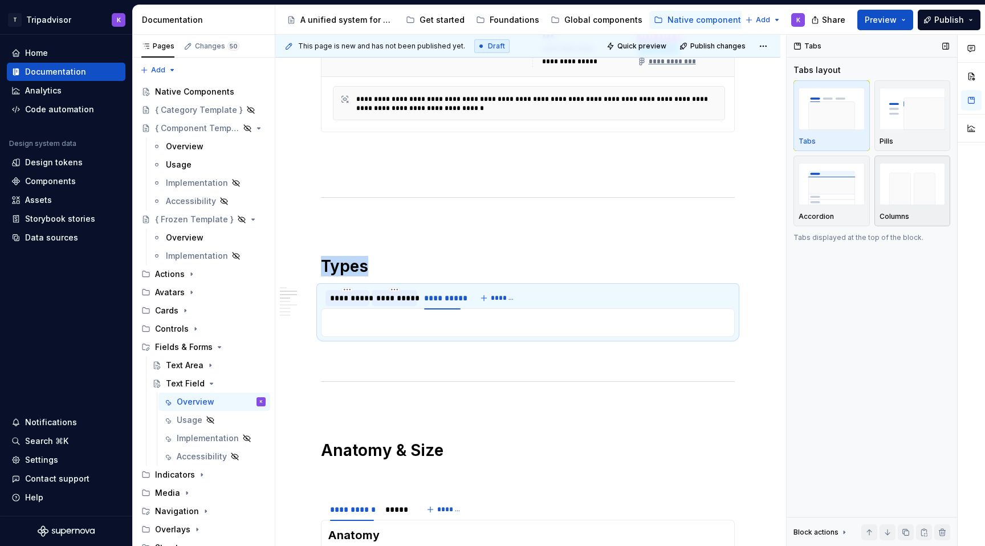
click at [900, 192] on img "button" at bounding box center [912, 184] width 66 height 42
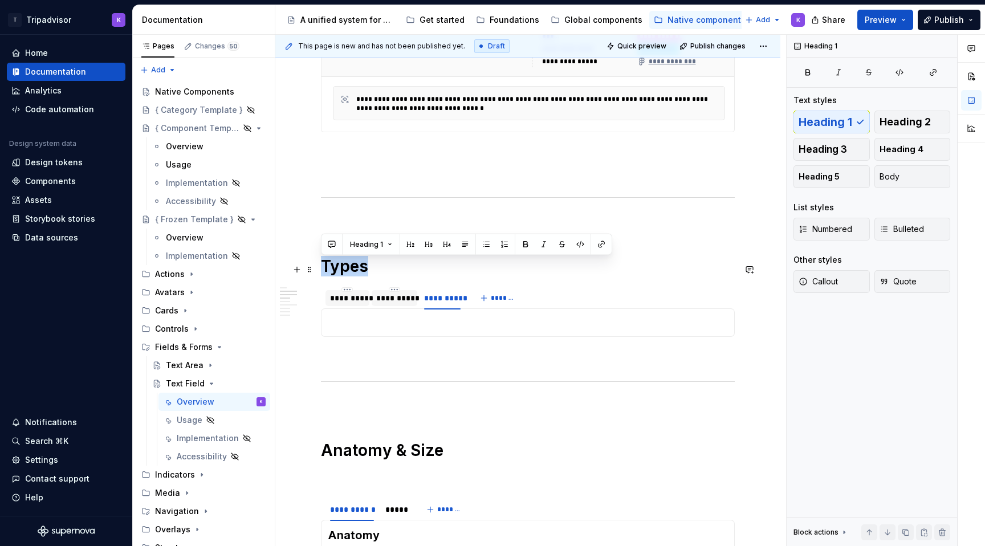
drag, startPoint x: 368, startPoint y: 270, endPoint x: 316, endPoint y: 270, distance: 51.3
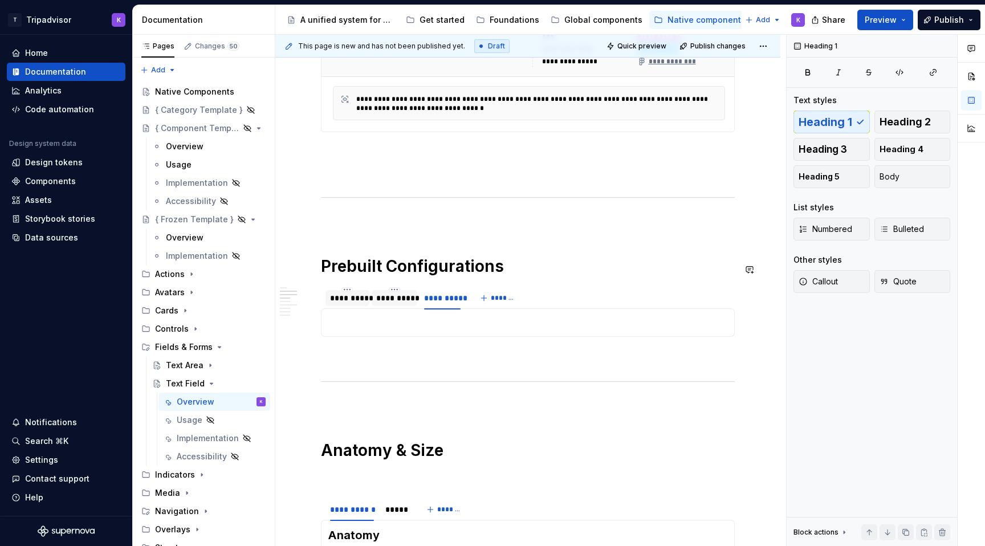
click at [312, 267] on span at bounding box center [309, 270] width 9 height 16
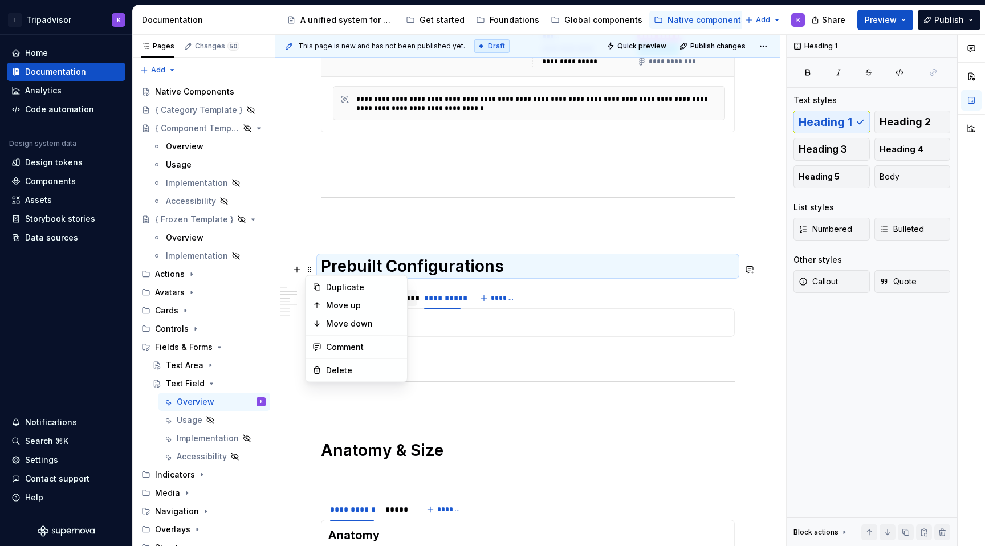
drag, startPoint x: 340, startPoint y: 218, endPoint x: 340, endPoint y: 238, distance: 19.9
click at [340, 218] on p at bounding box center [528, 222] width 414 height 14
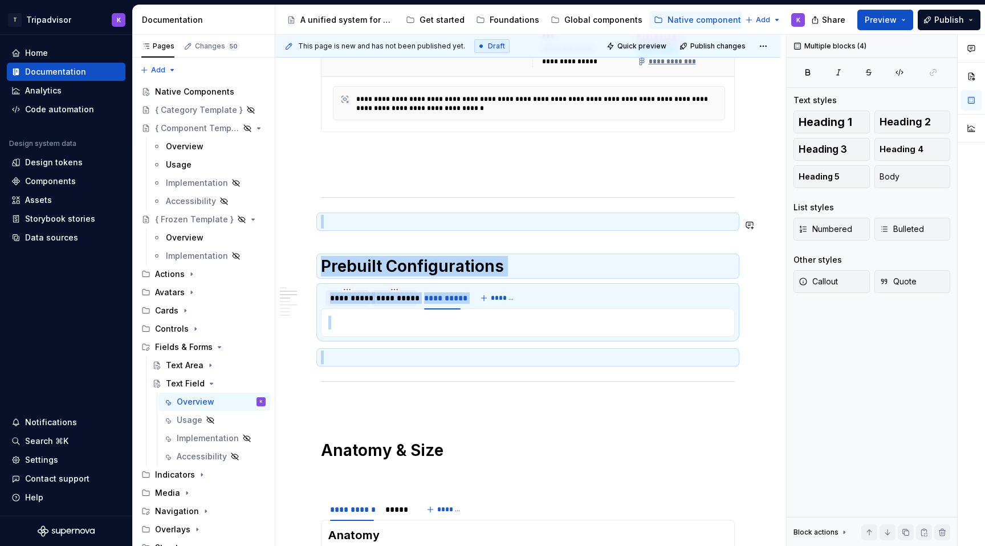
drag, startPoint x: 504, startPoint y: 362, endPoint x: 317, endPoint y: 215, distance: 237.5
copy div "**********"
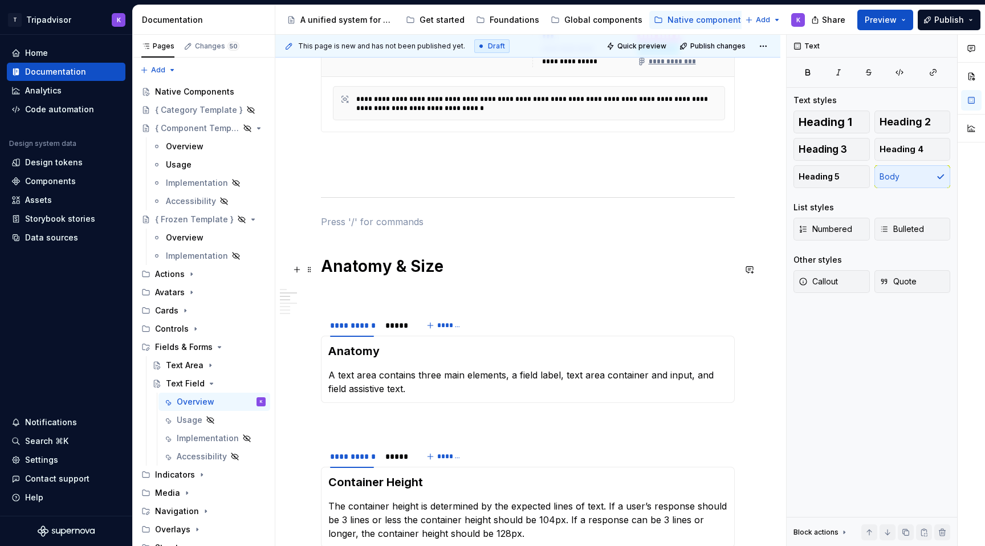
click at [353, 244] on div "**********" at bounding box center [528, 498] width 414 height 1874
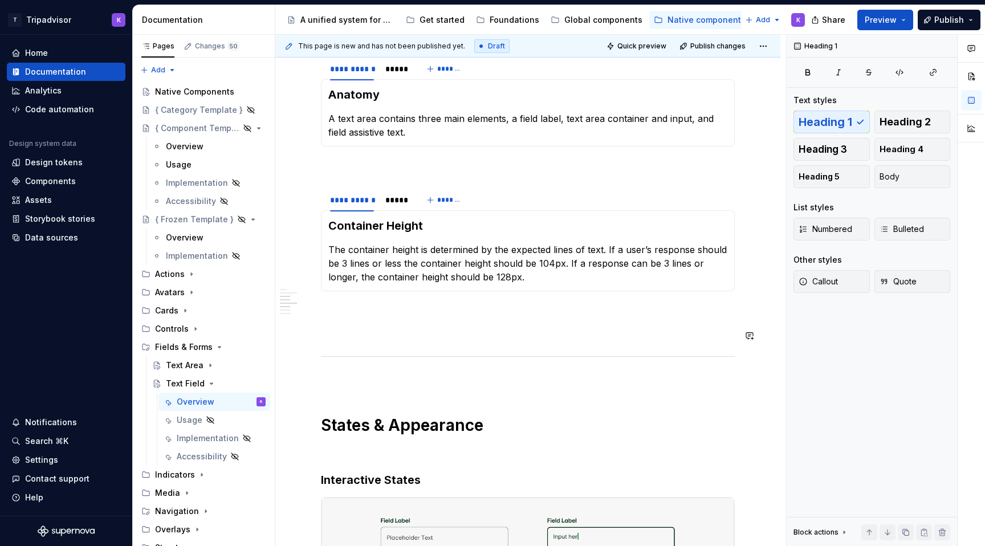
click at [352, 313] on p at bounding box center [528, 312] width 414 height 14
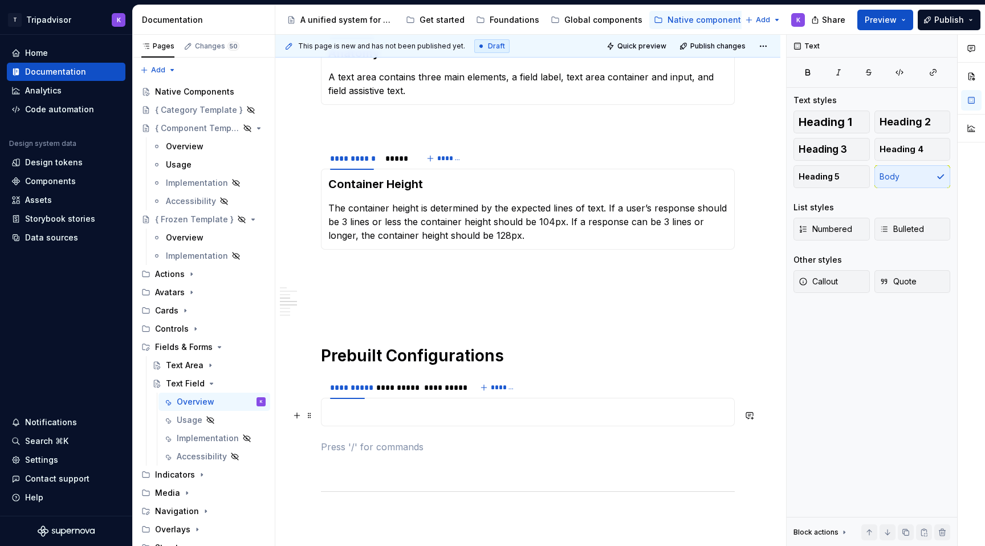
scroll to position [1018, 0]
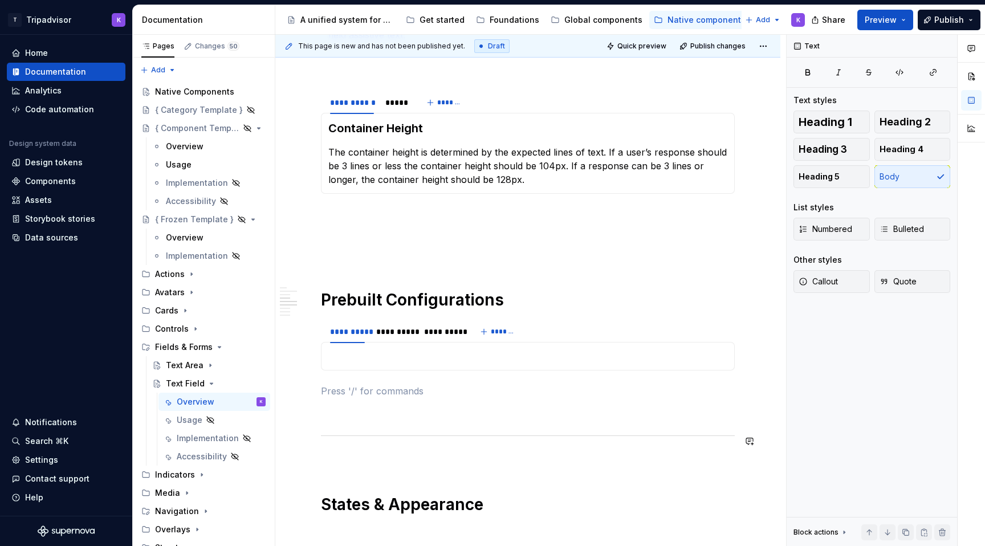
click at [338, 423] on div "**********" at bounding box center [528, 232] width 414 height 2051
click at [338, 402] on div "**********" at bounding box center [528, 232] width 414 height 2051
click at [343, 253] on p at bounding box center [528, 255] width 414 height 14
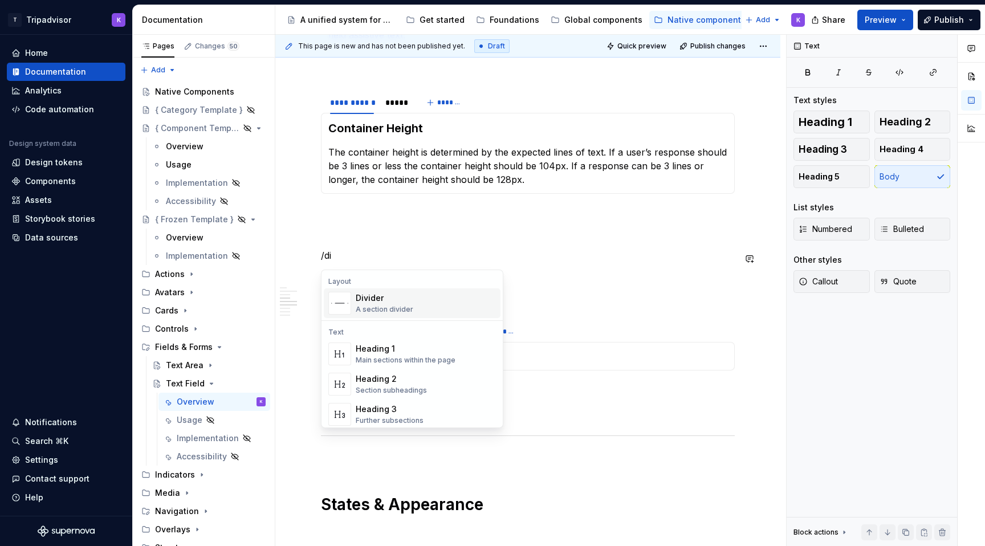
click at [380, 290] on span "Divider A section divider" at bounding box center [412, 303] width 177 height 30
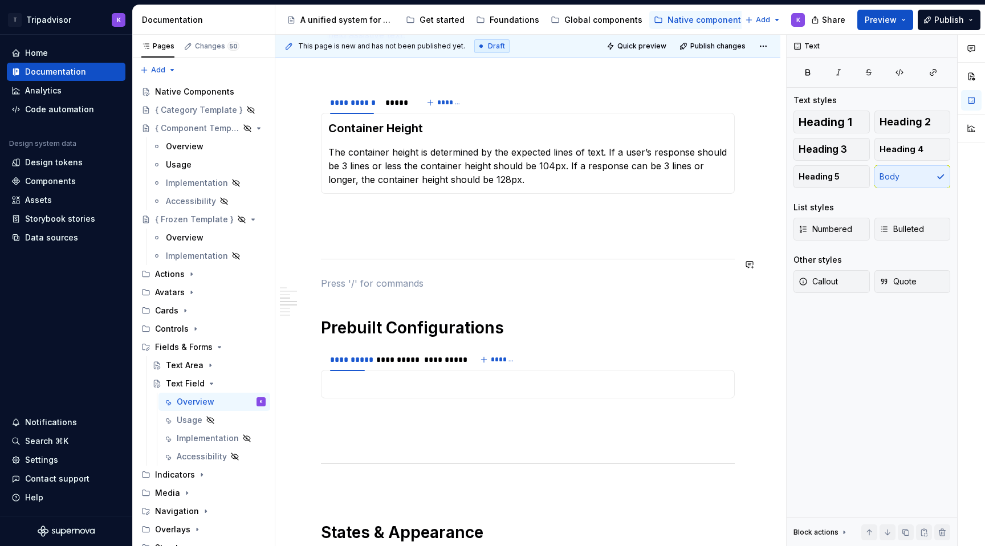
click at [373, 209] on div "**********" at bounding box center [528, 246] width 414 height 2079
click at [345, 313] on div "**********" at bounding box center [528, 246] width 414 height 2079
click at [340, 298] on div "**********" at bounding box center [528, 246] width 414 height 2079
click at [357, 293] on div "**********" at bounding box center [528, 246] width 414 height 2079
click at [345, 280] on p at bounding box center [528, 283] width 414 height 14
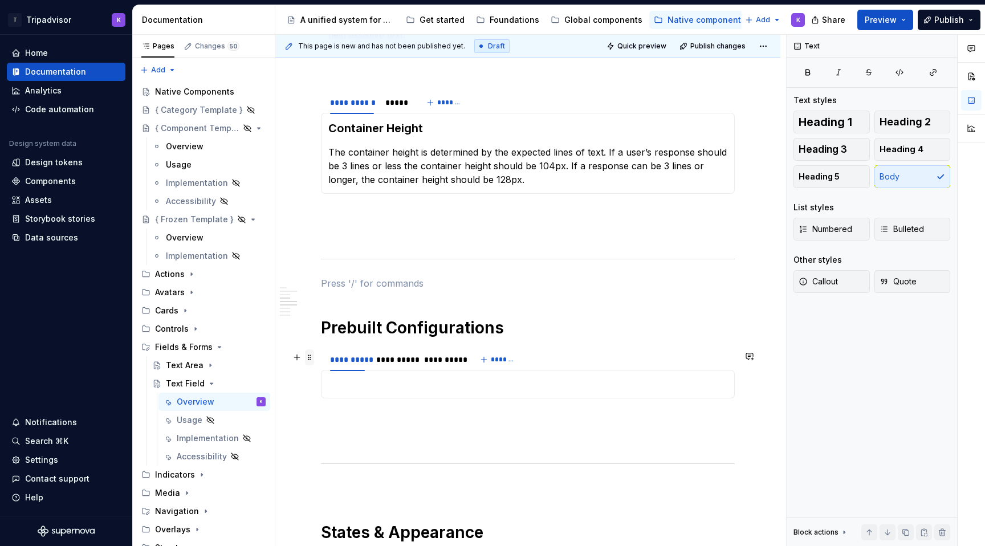
click at [309, 357] on span at bounding box center [309, 357] width 9 height 16
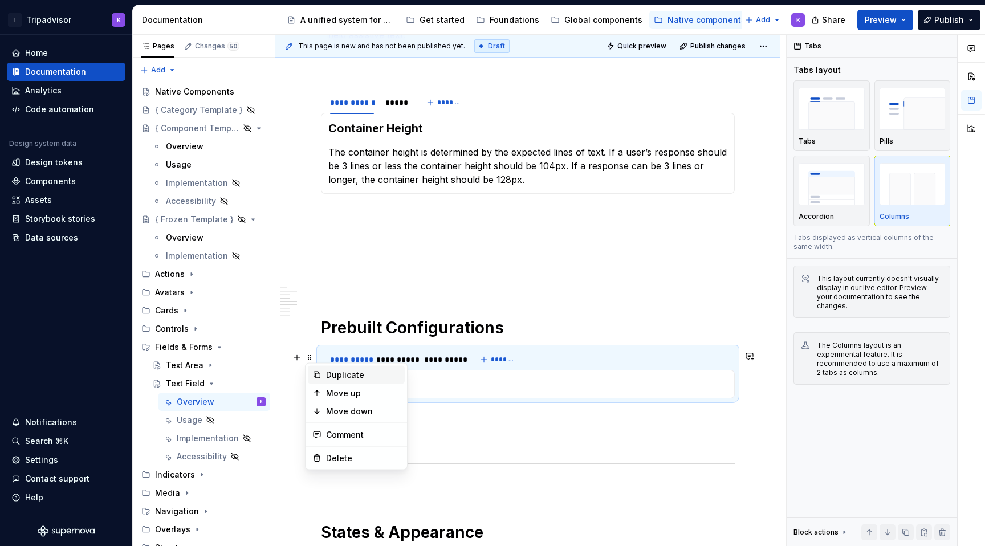
click at [344, 376] on div "Duplicate" at bounding box center [363, 374] width 74 height 11
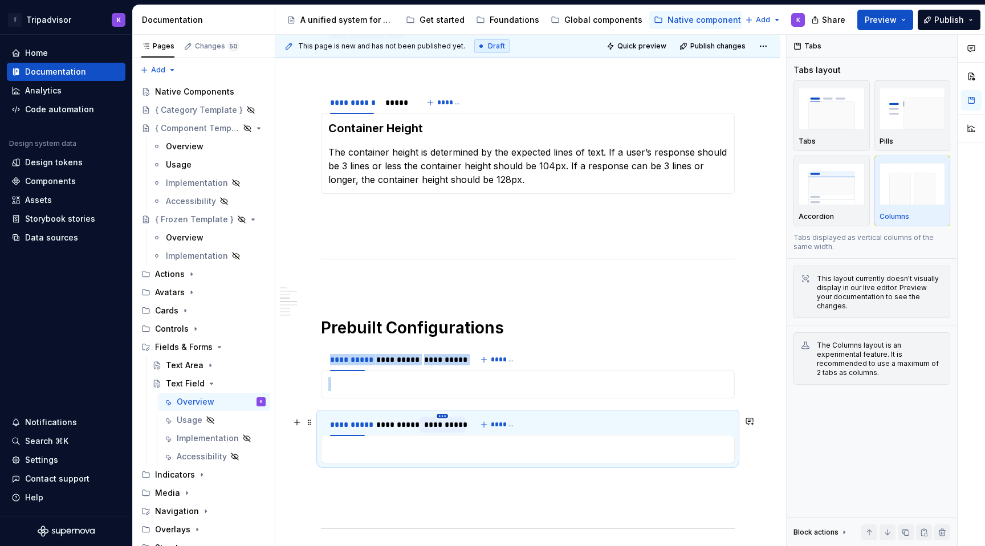
click at [444, 418] on html "T Tripadvisor K Home Documentation Analytics Code automation Design system data…" at bounding box center [492, 273] width 985 height 546
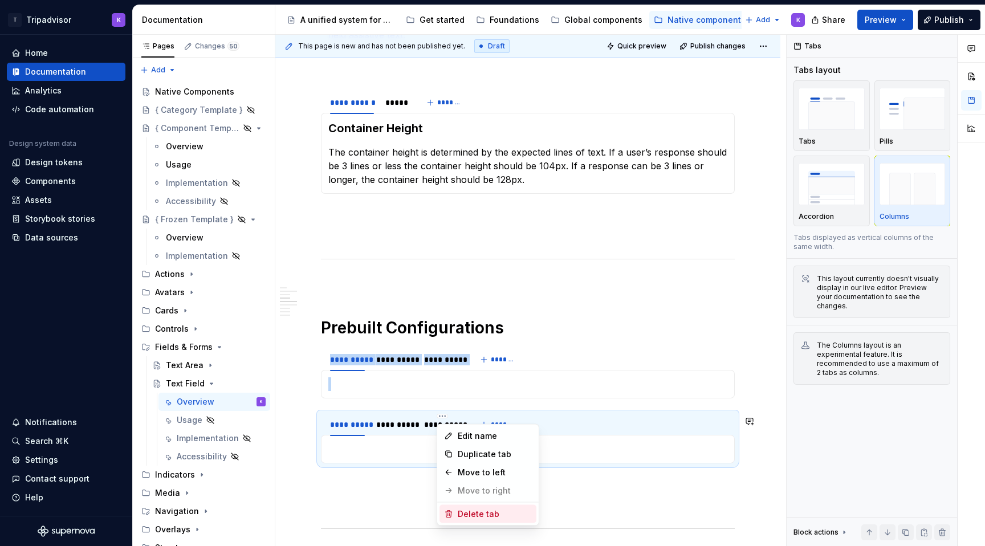
click at [486, 511] on div "Delete tab" at bounding box center [495, 513] width 74 height 11
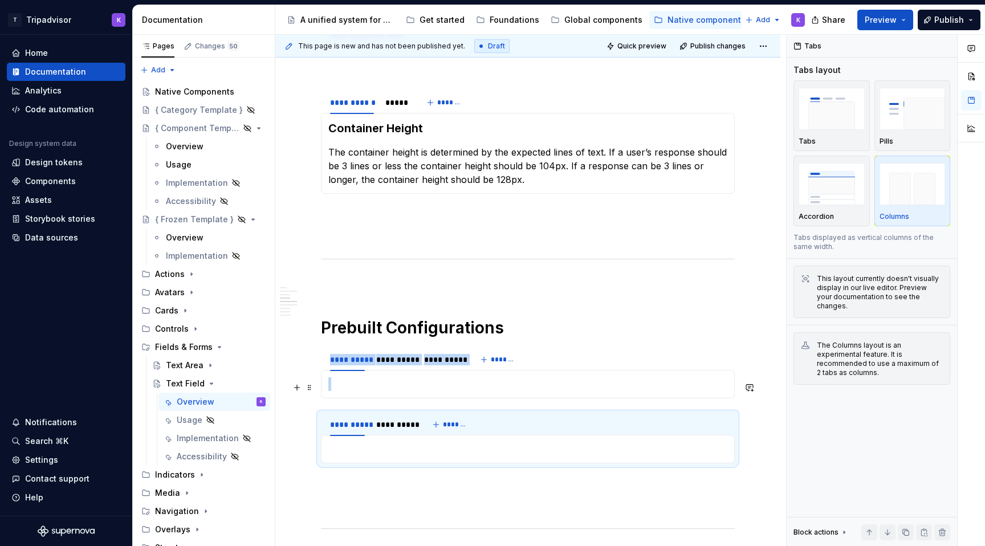
click at [422, 382] on p at bounding box center [527, 384] width 399 height 14
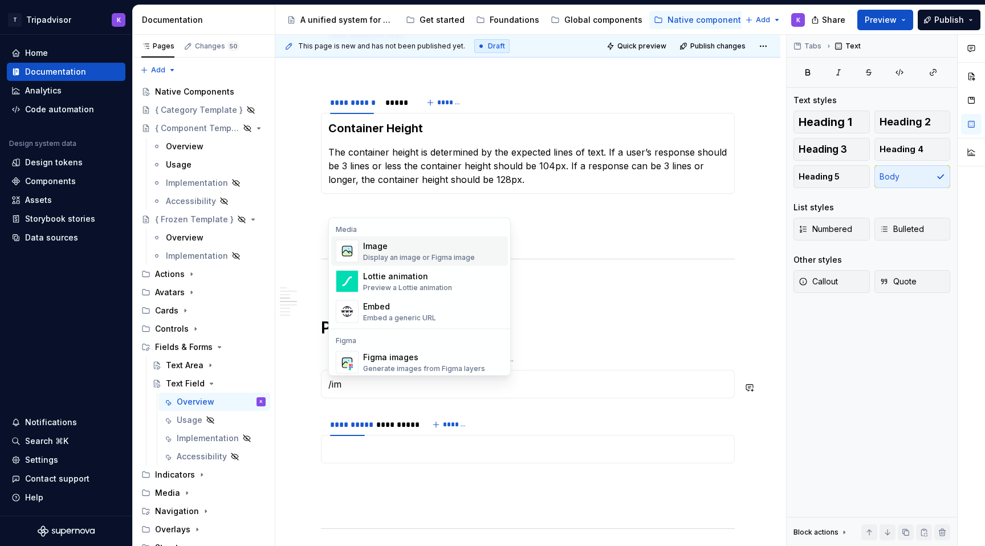
click at [436, 255] on div "Display an image or Figma image" at bounding box center [419, 257] width 112 height 9
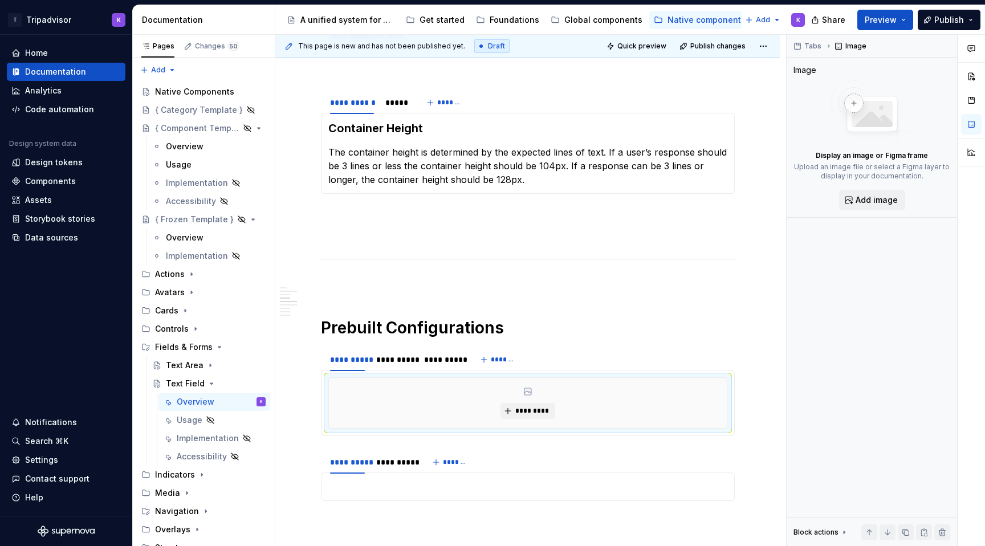
type textarea "*"
click at [516, 409] on button "*********" at bounding box center [527, 411] width 54 height 16
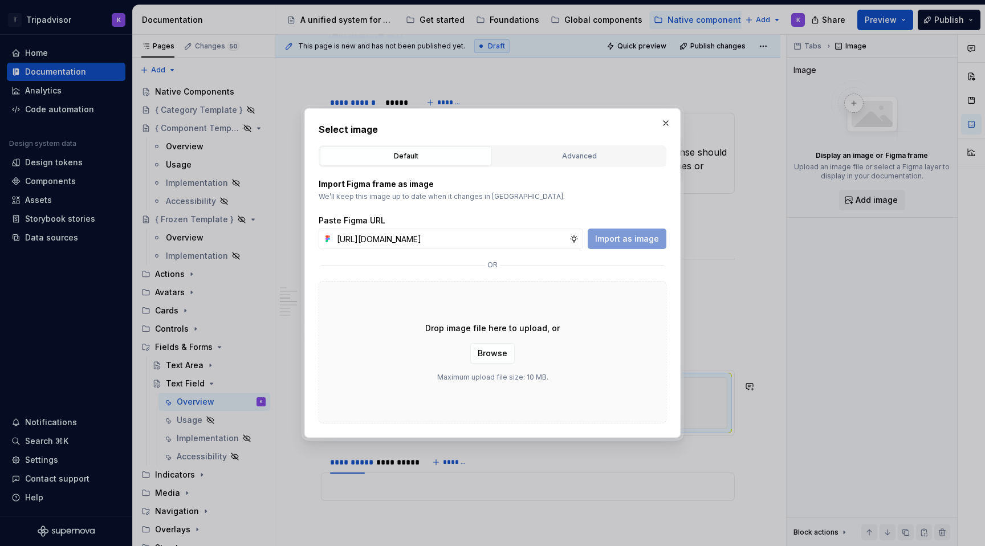
scroll to position [0, 303]
type input "https://www.figma.com/design/eWzZGbXTCMsZ0gwC1u1MU0/Altas-Native-Documentation?…"
click at [633, 242] on span "Import as image" at bounding box center [627, 238] width 64 height 11
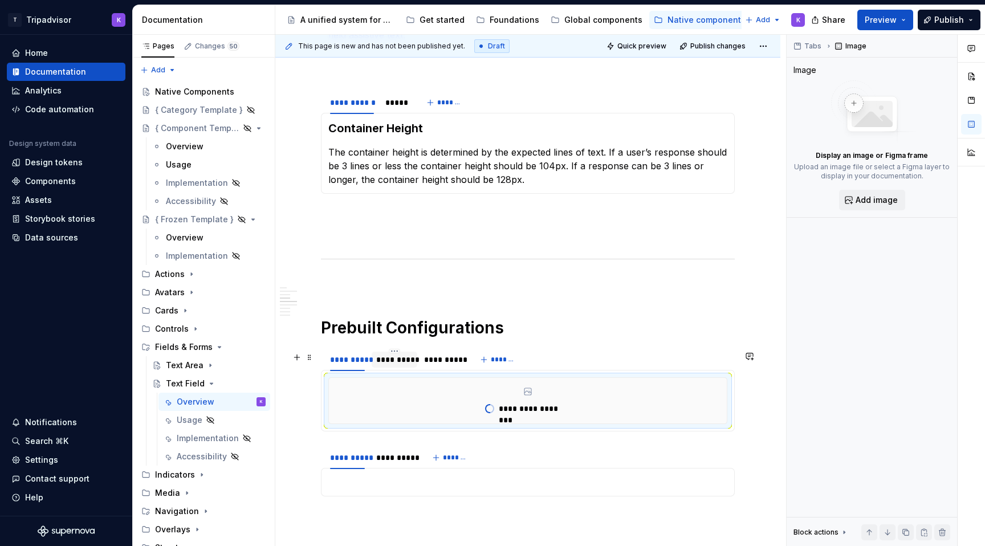
click at [400, 365] on div "**********" at bounding box center [394, 359] width 36 height 11
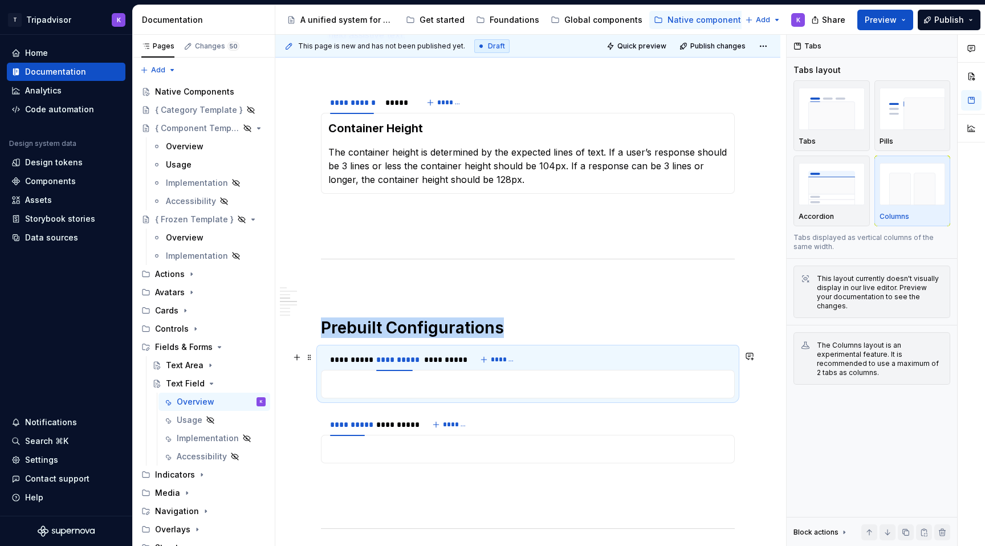
click at [397, 379] on div "**********" at bounding box center [528, 384] width 414 height 28
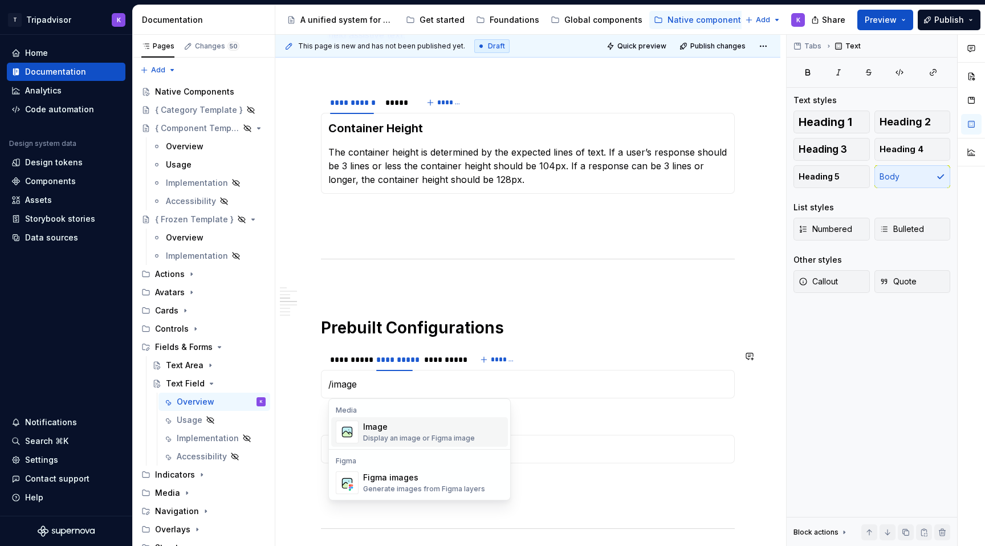
click at [415, 428] on div "Image" at bounding box center [419, 426] width 112 height 11
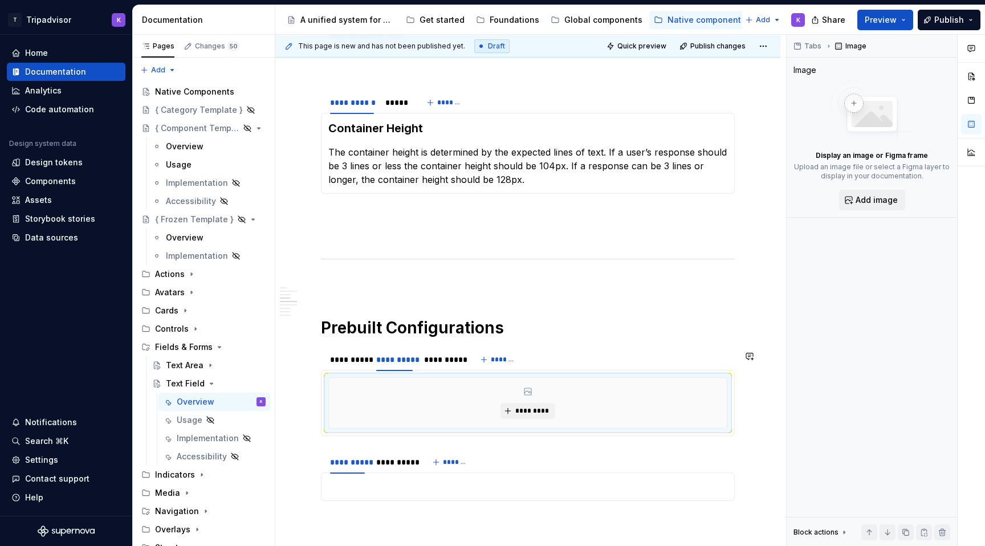
type textarea "*"
click at [523, 418] on button "*********" at bounding box center [527, 411] width 54 height 16
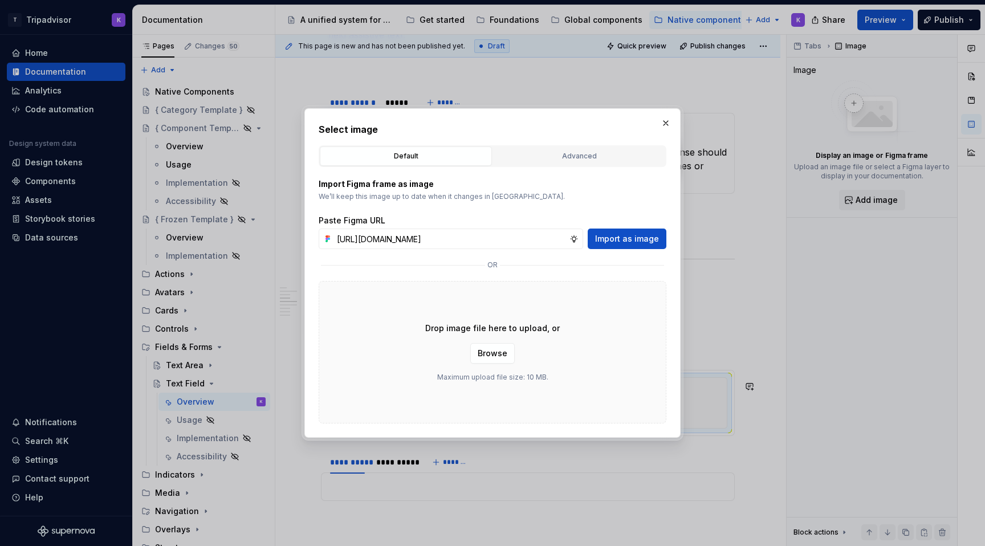
scroll to position [0, 303]
type input "https://www.figma.com/design/eWzZGbXTCMsZ0gwC1u1MU0/Altas-Native-Documentation?…"
click at [632, 240] on span "Import as image" at bounding box center [627, 238] width 64 height 11
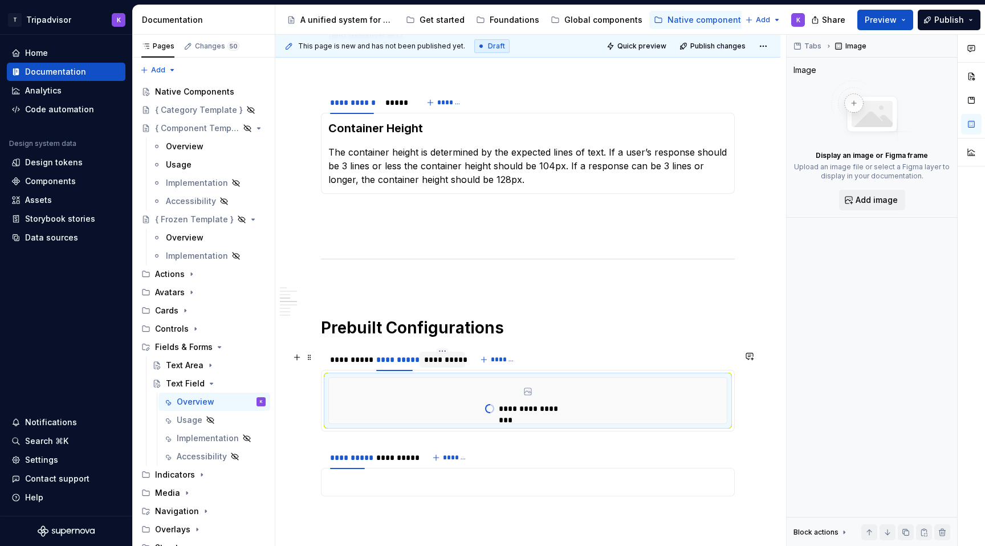
click at [443, 365] on div "**********" at bounding box center [442, 359] width 36 height 11
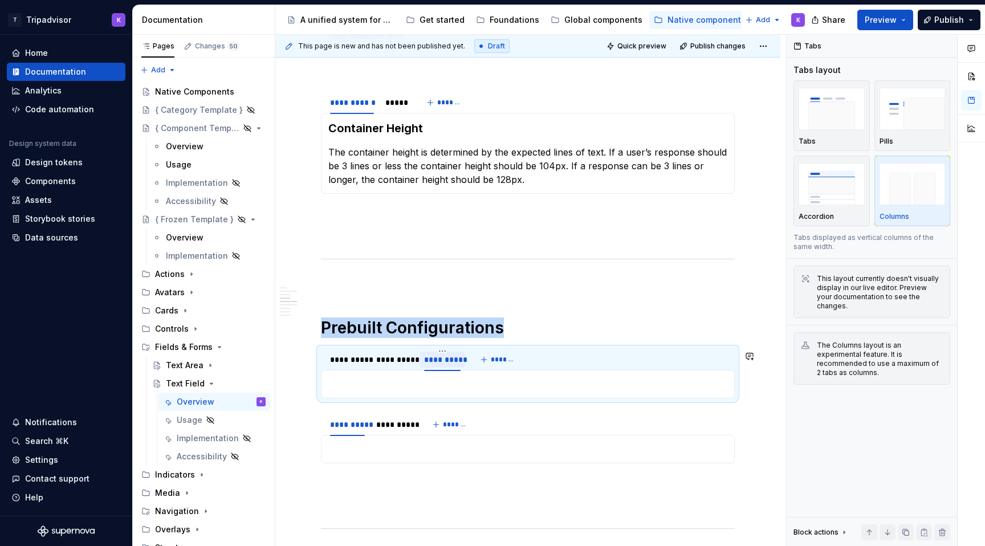
type textarea "*"
click at [478, 385] on p at bounding box center [527, 384] width 399 height 14
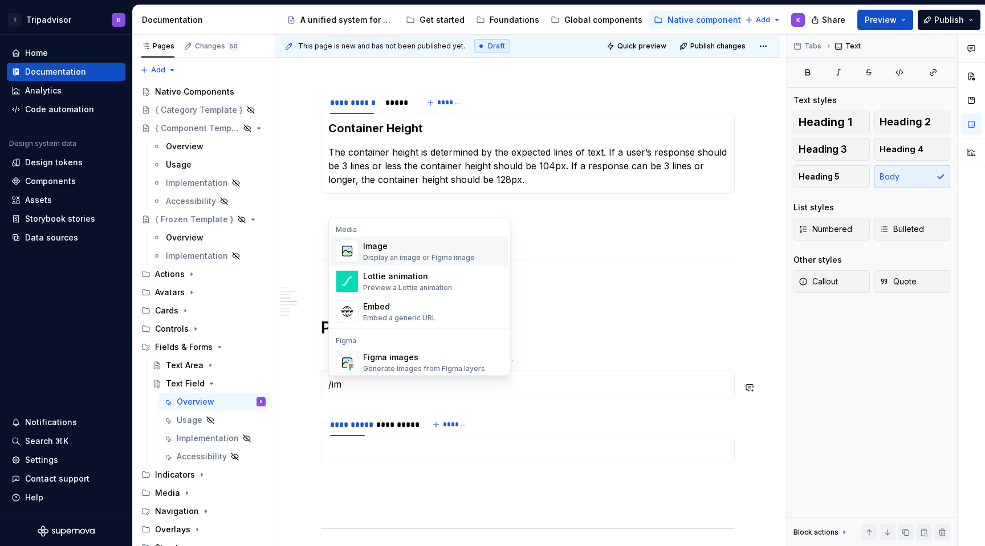
click at [461, 254] on div "Display an image or Figma image" at bounding box center [419, 257] width 112 height 9
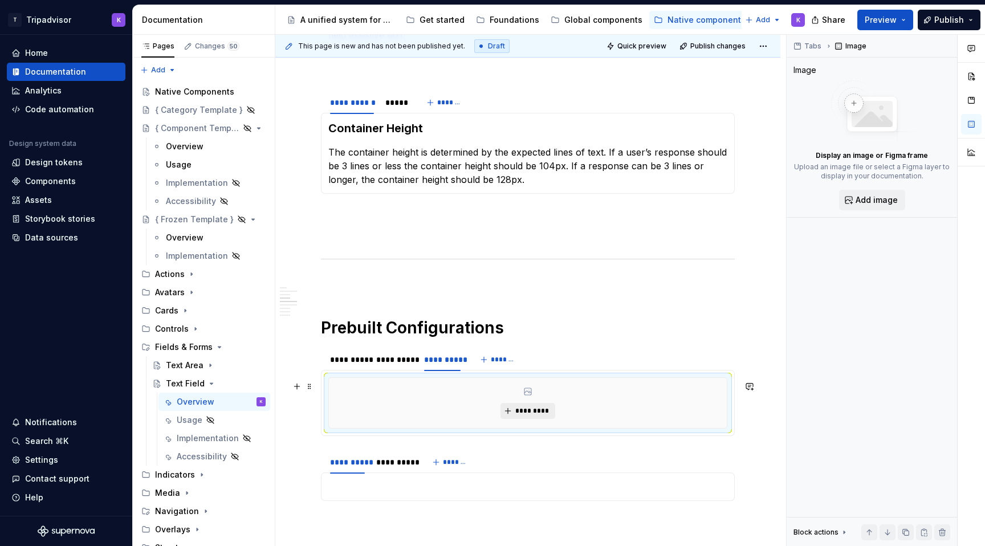
click at [525, 409] on button "*********" at bounding box center [527, 411] width 54 height 16
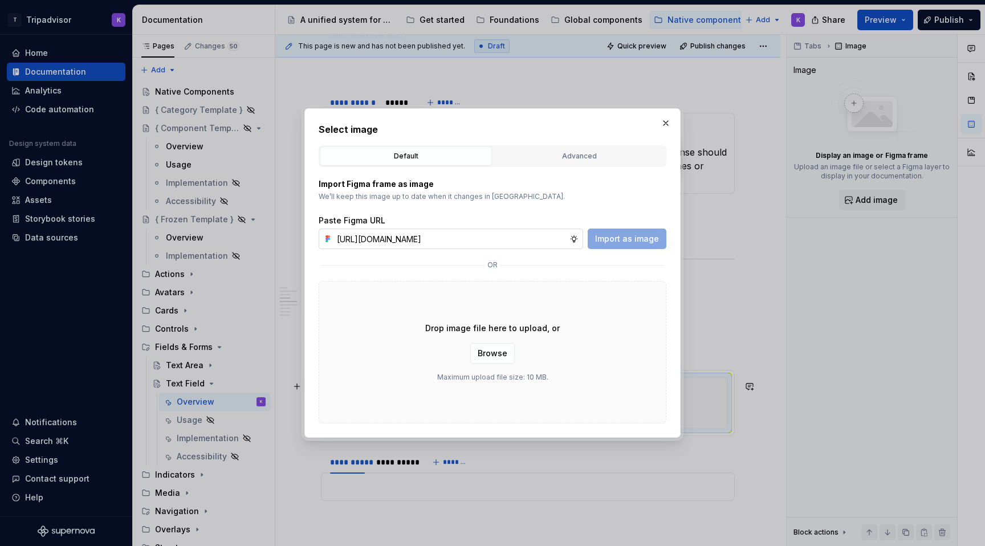
scroll to position [0, 303]
type input "https://www.figma.com/design/eWzZGbXTCMsZ0gwC1u1MU0/Altas-Native-Documentation?…"
click at [615, 235] on span "Import as image" at bounding box center [627, 238] width 64 height 11
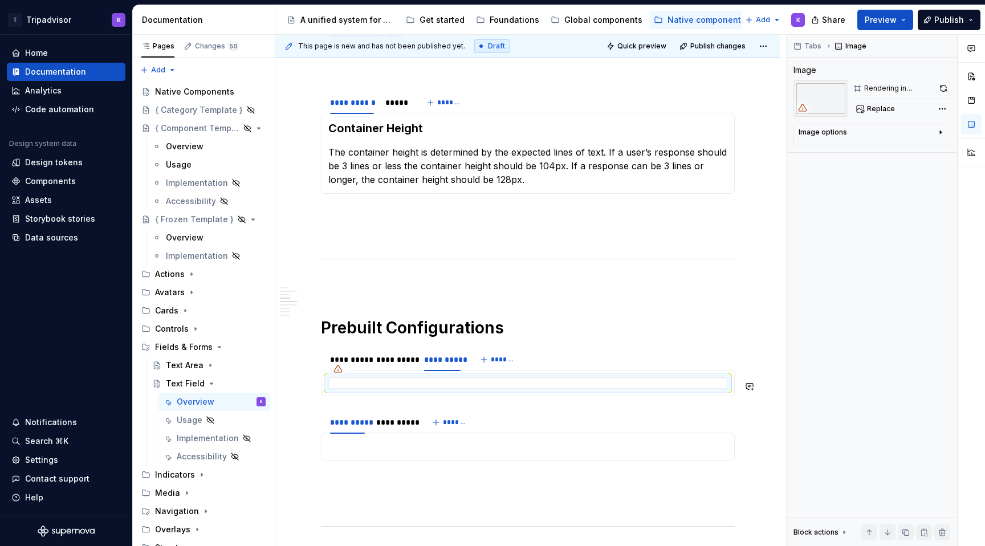
type textarea "*"
click at [349, 428] on div "**********" at bounding box center [347, 422] width 35 height 11
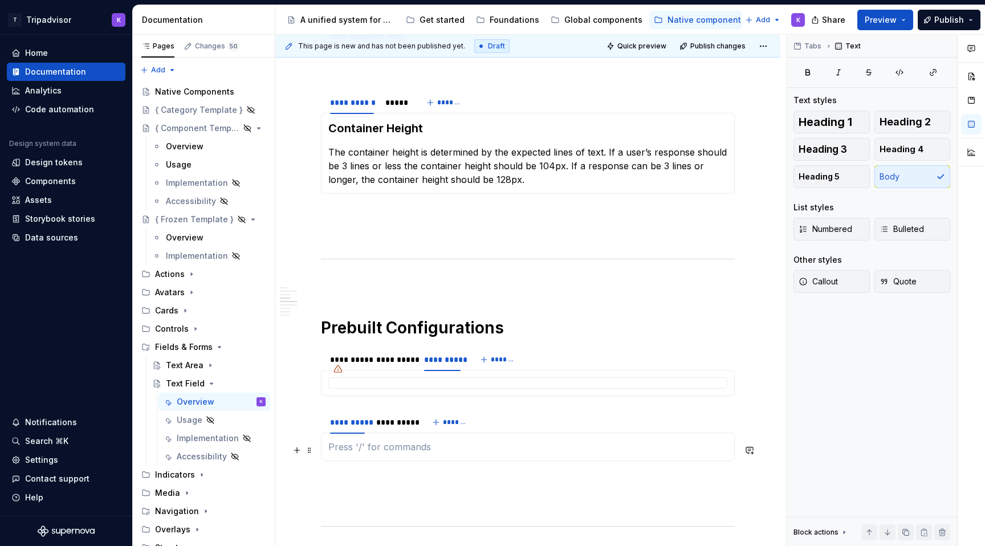
click at [358, 456] on div at bounding box center [528, 447] width 414 height 28
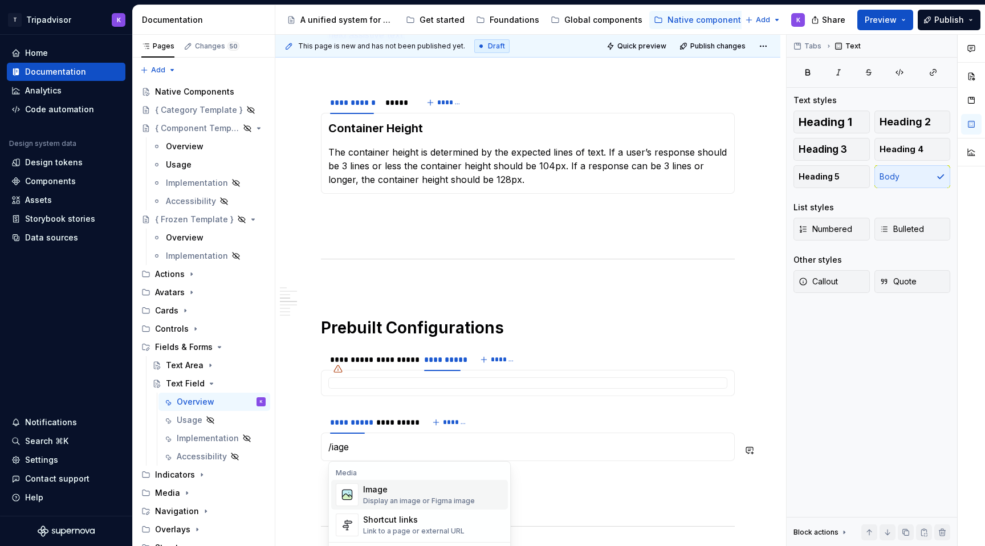
scroll to position [1083, 0]
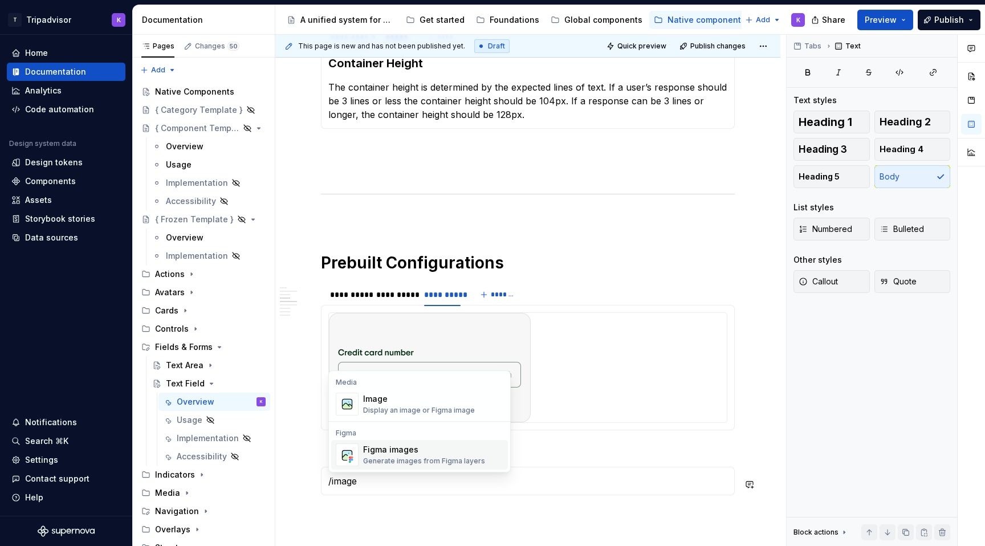
click at [388, 396] on div "Image" at bounding box center [419, 398] width 112 height 11
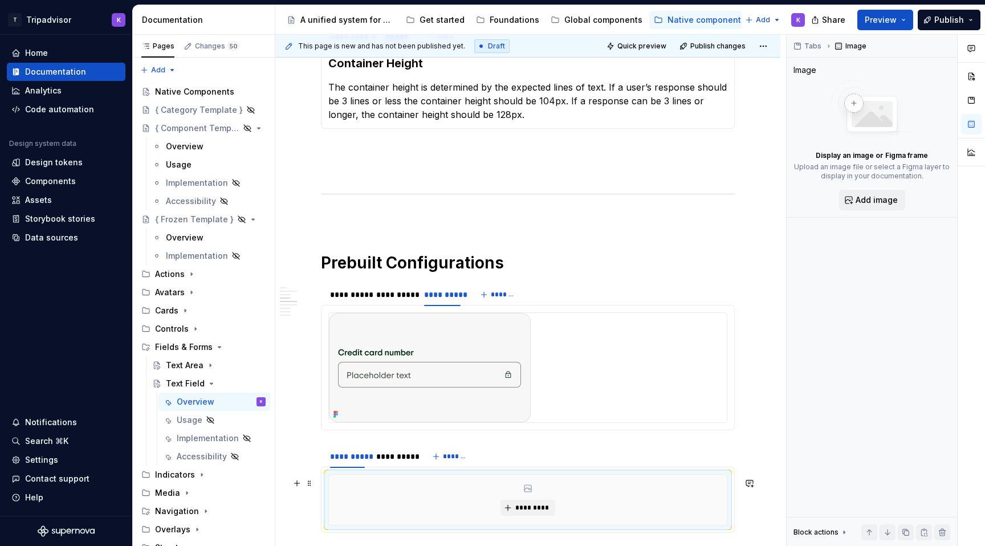
scroll to position [1107, 0]
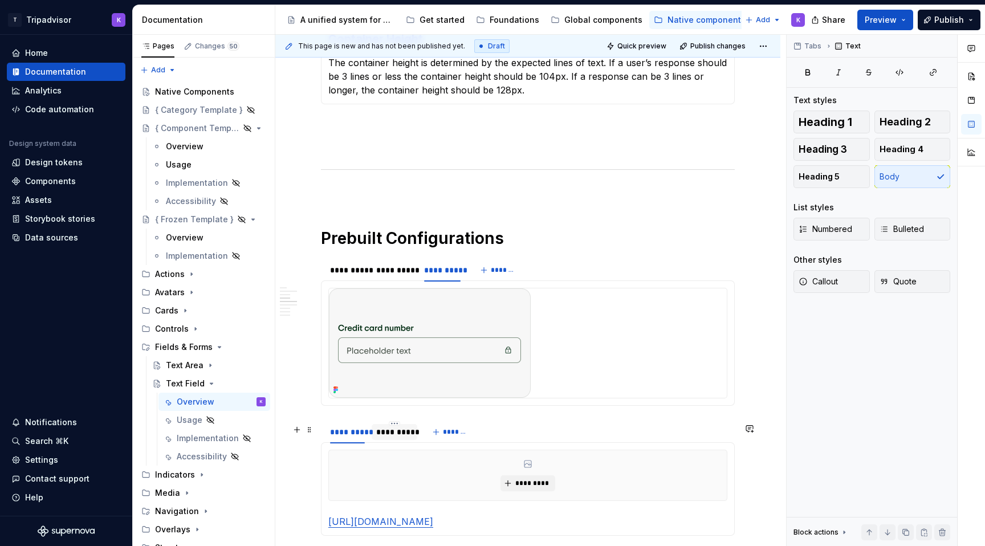
click at [394, 433] on div "**********" at bounding box center [394, 431] width 36 height 11
click at [404, 463] on p at bounding box center [527, 457] width 399 height 14
click at [336, 438] on div "**********" at bounding box center [347, 431] width 35 height 11
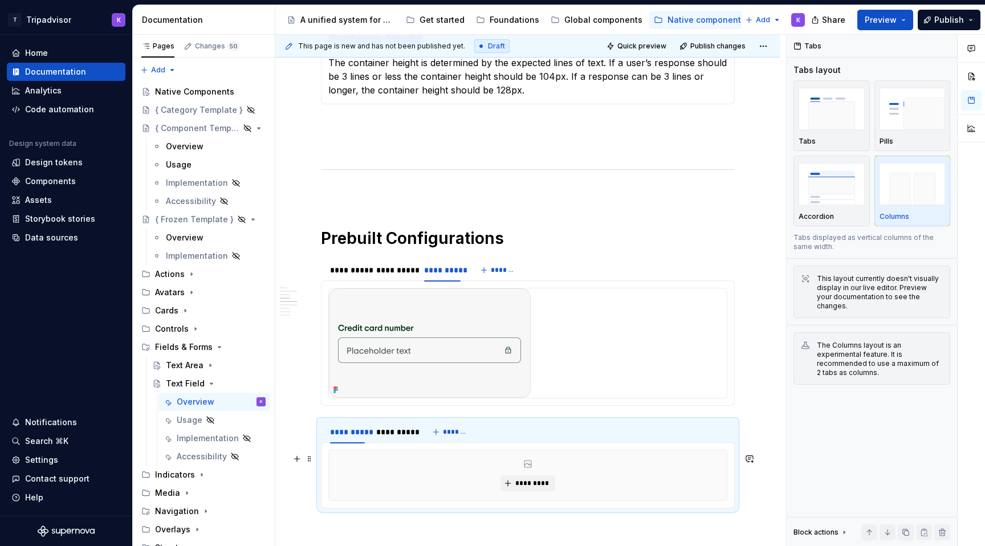
click at [435, 488] on div "*********" at bounding box center [528, 475] width 398 height 50
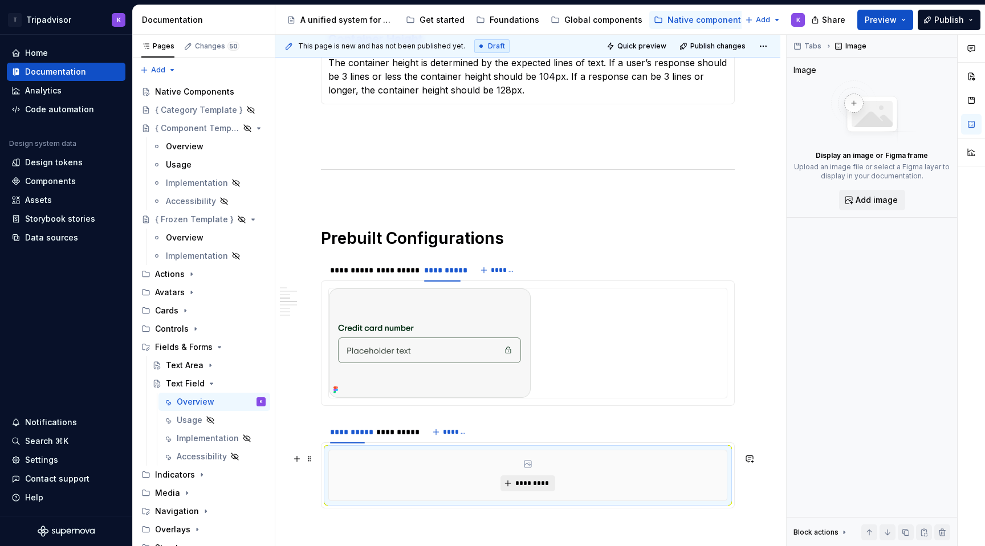
click at [544, 482] on span "*********" at bounding box center [532, 483] width 35 height 9
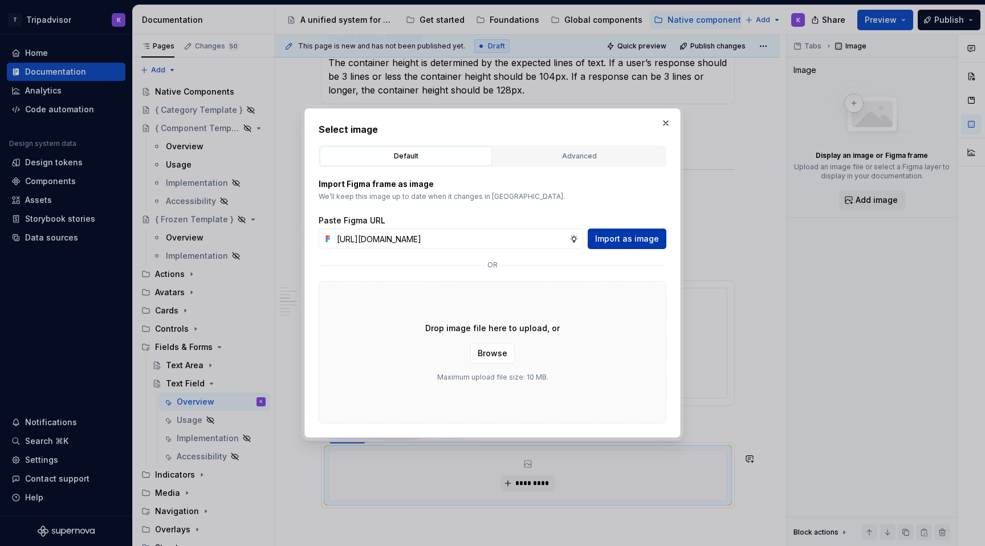
scroll to position [0, 301]
type input "https://www.figma.com/design/eWzZGbXTCMsZ0gwC1u1MU0/Altas-Native-Documentation?…"
click at [651, 233] on span "Import as image" at bounding box center [627, 238] width 64 height 11
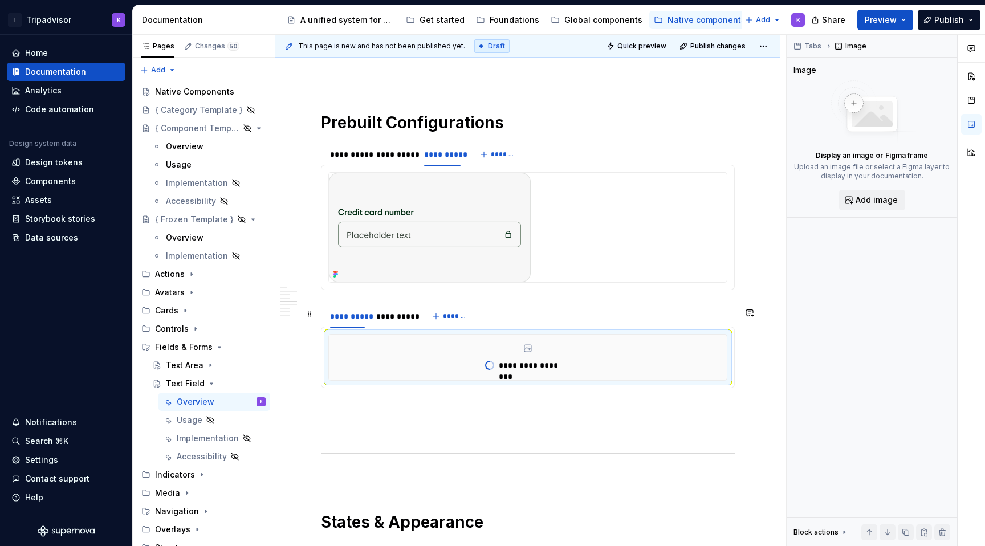
scroll to position [1227, 0]
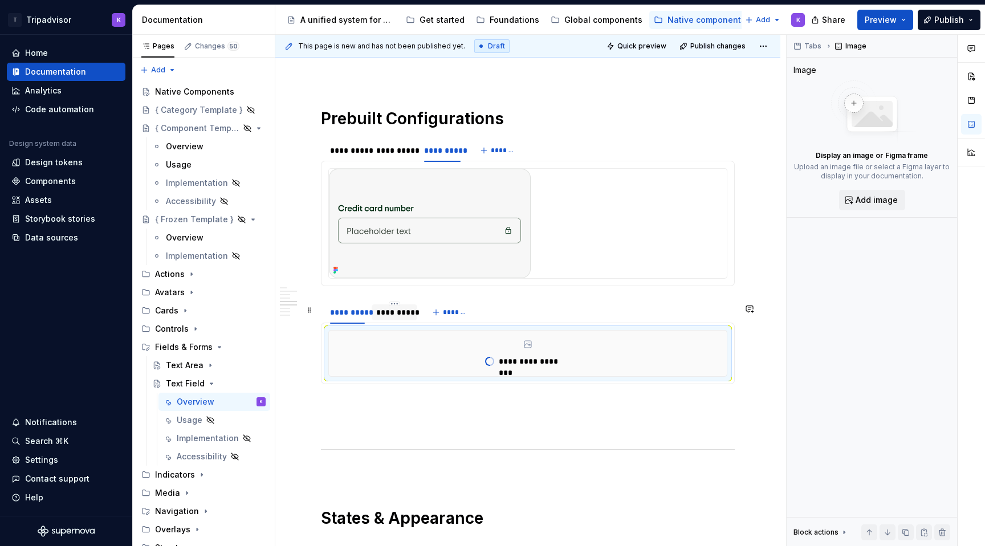
click at [403, 320] on div "**********" at bounding box center [395, 312] width 46 height 16
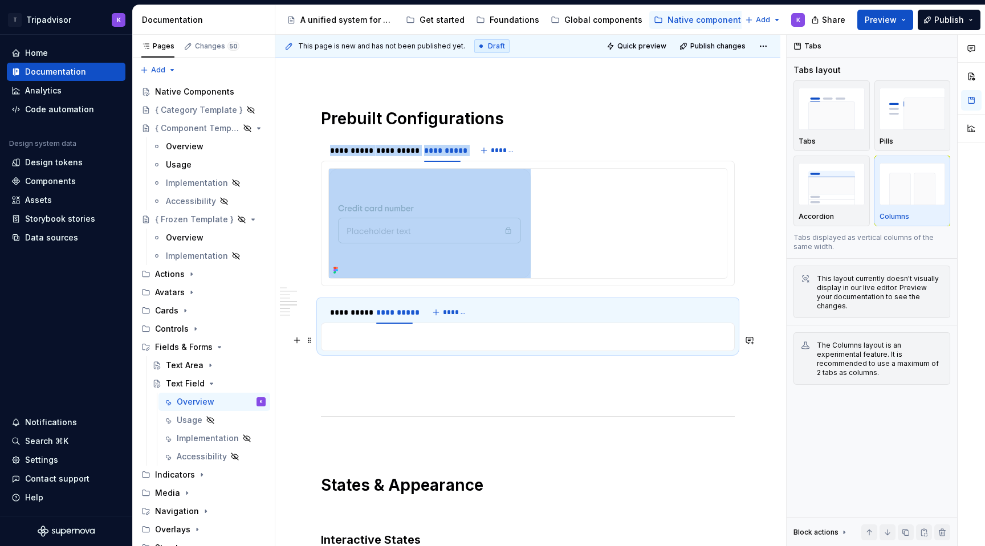
click at [430, 339] on p at bounding box center [527, 337] width 399 height 14
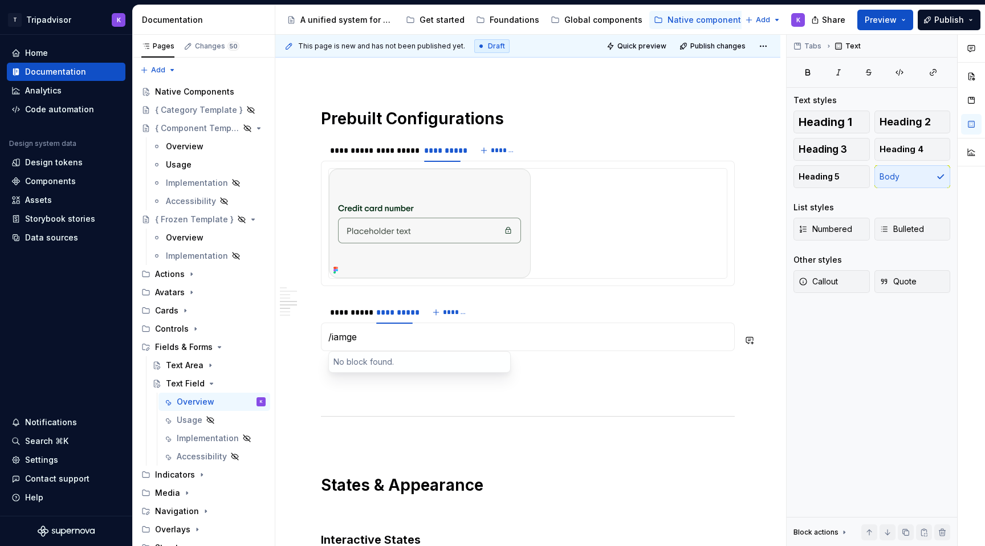
type textarea "*"
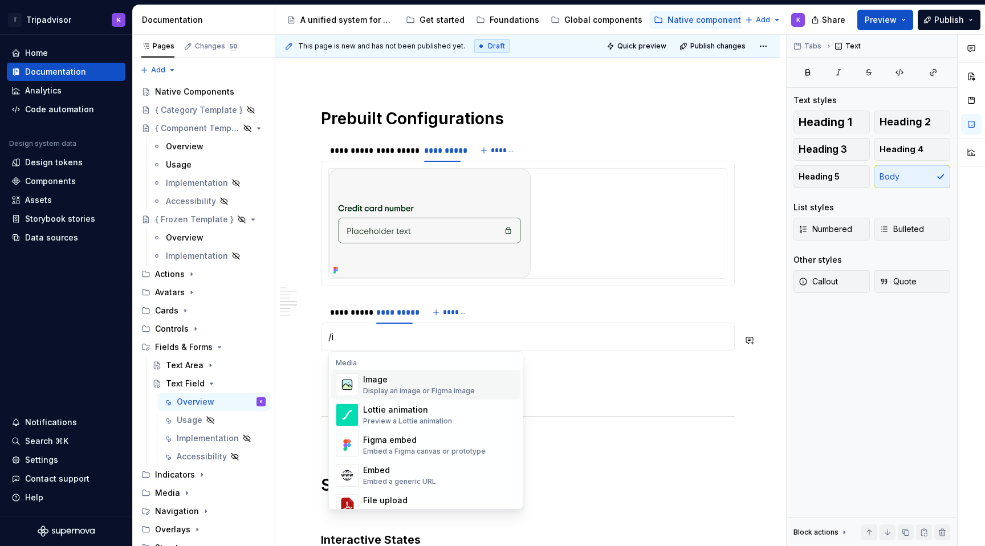
click at [387, 394] on div "Display an image or Figma image" at bounding box center [419, 390] width 112 height 9
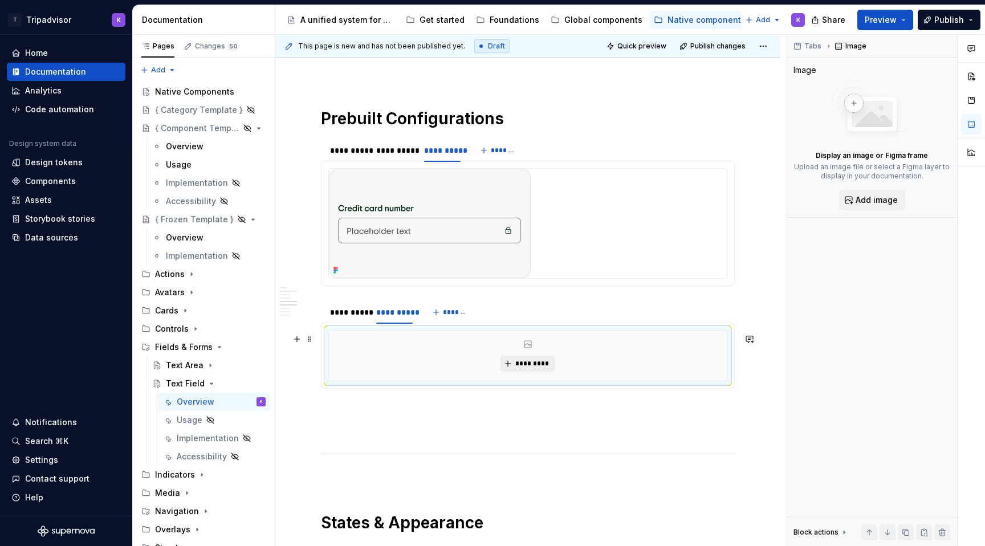
click at [547, 365] on span "*********" at bounding box center [532, 363] width 35 height 9
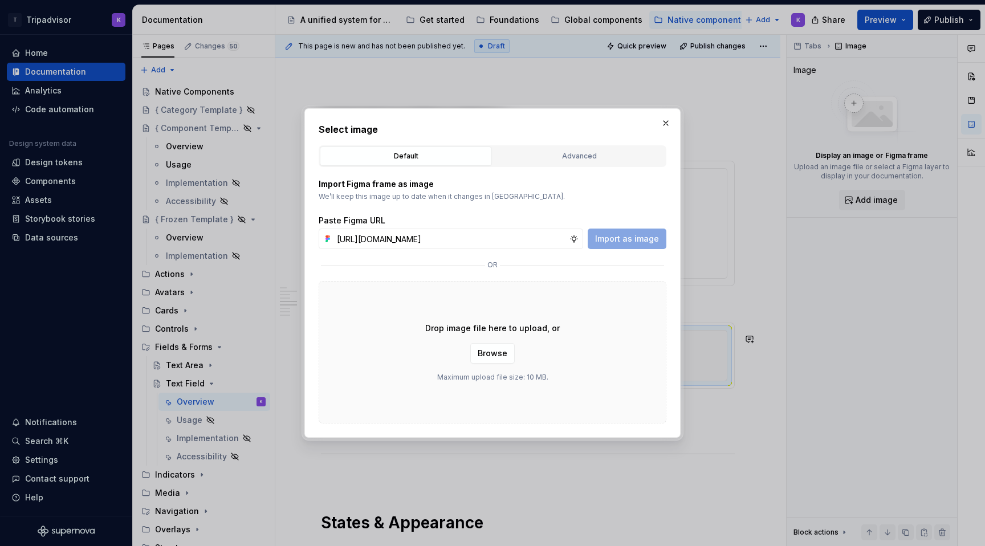
scroll to position [0, 302]
type input "https://www.figma.com/design/eWzZGbXTCMsZ0gwC1u1MU0/Altas-Native-Documentation?…"
click at [618, 233] on button "Import as image" at bounding box center [627, 239] width 79 height 21
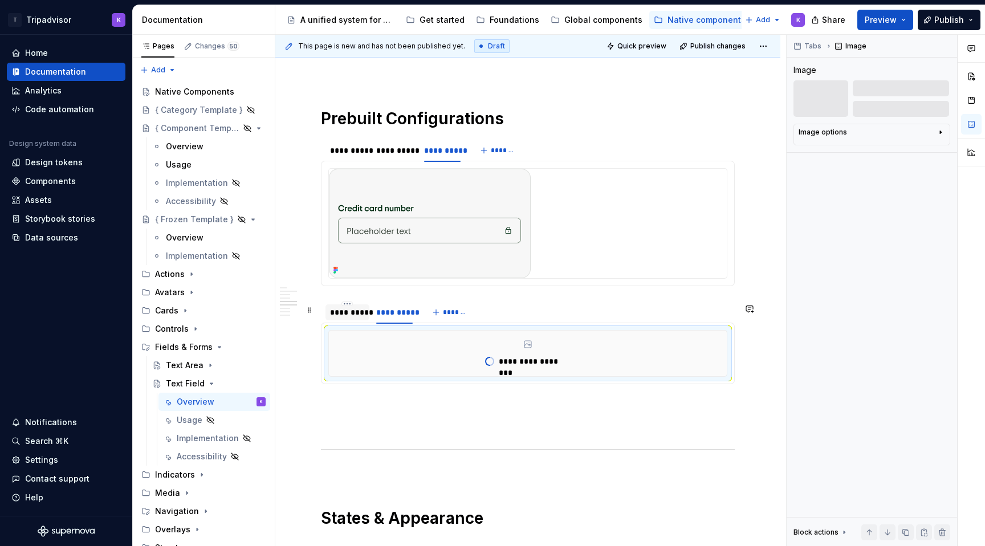
click at [345, 317] on div "**********" at bounding box center [347, 312] width 35 height 11
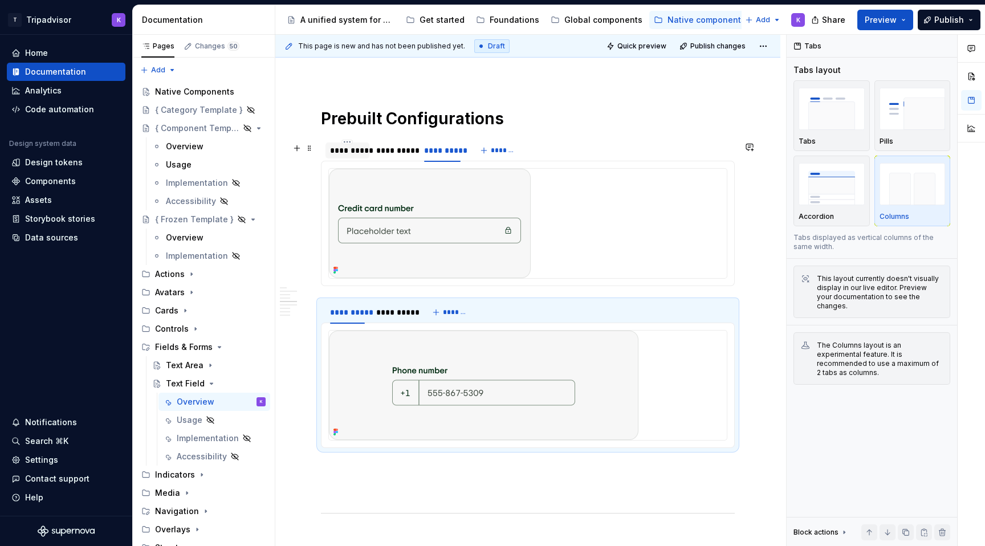
click at [347, 158] on div "**********" at bounding box center [347, 150] width 44 height 16
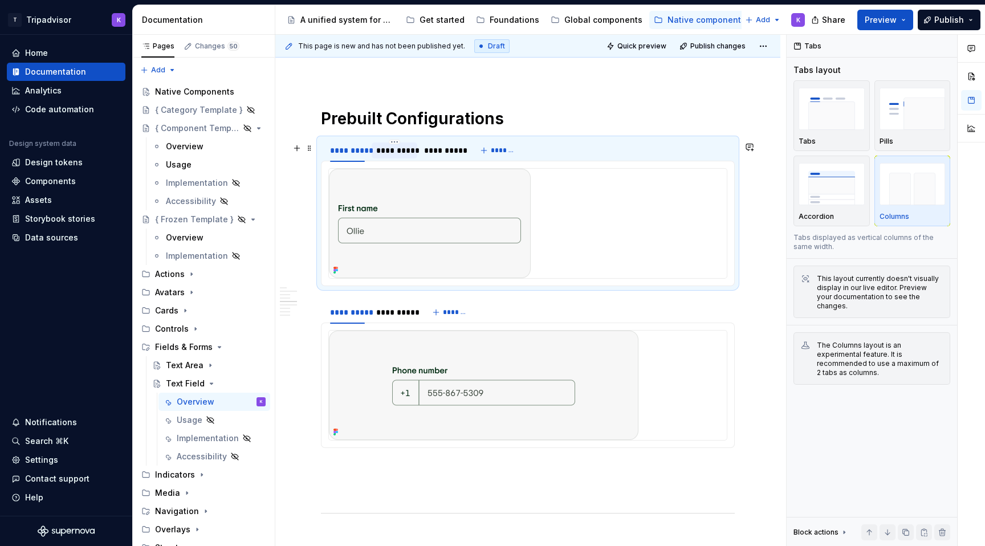
click at [397, 156] on div "**********" at bounding box center [394, 150] width 36 height 11
click at [430, 156] on div "**********" at bounding box center [442, 150] width 36 height 11
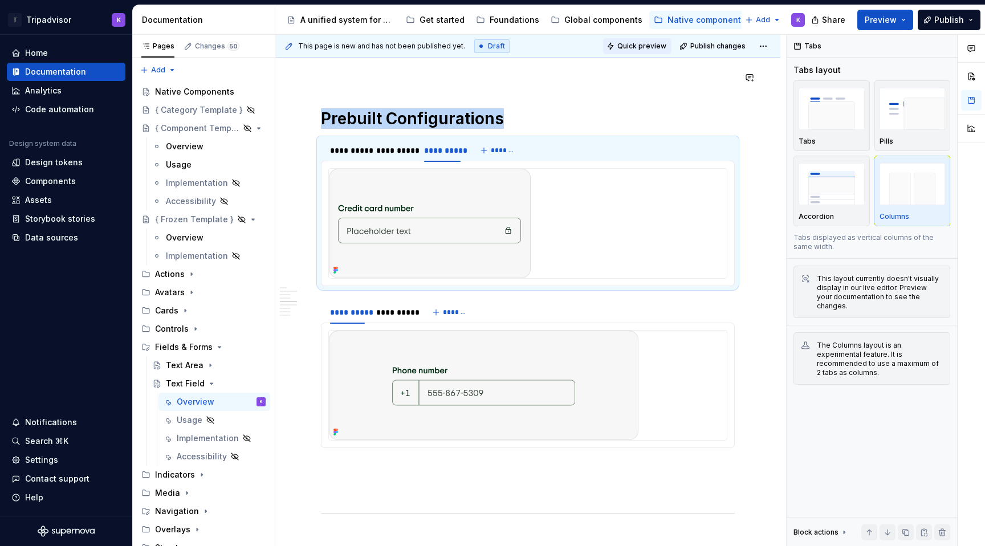
click at [649, 46] on span "Quick preview" at bounding box center [641, 46] width 49 height 9
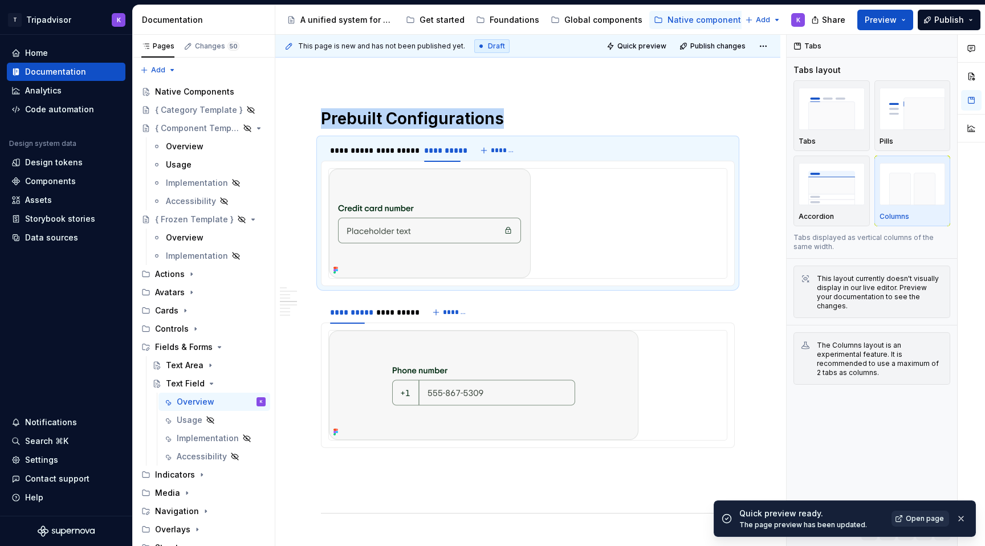
click at [928, 519] on span "Open page" at bounding box center [925, 518] width 38 height 9
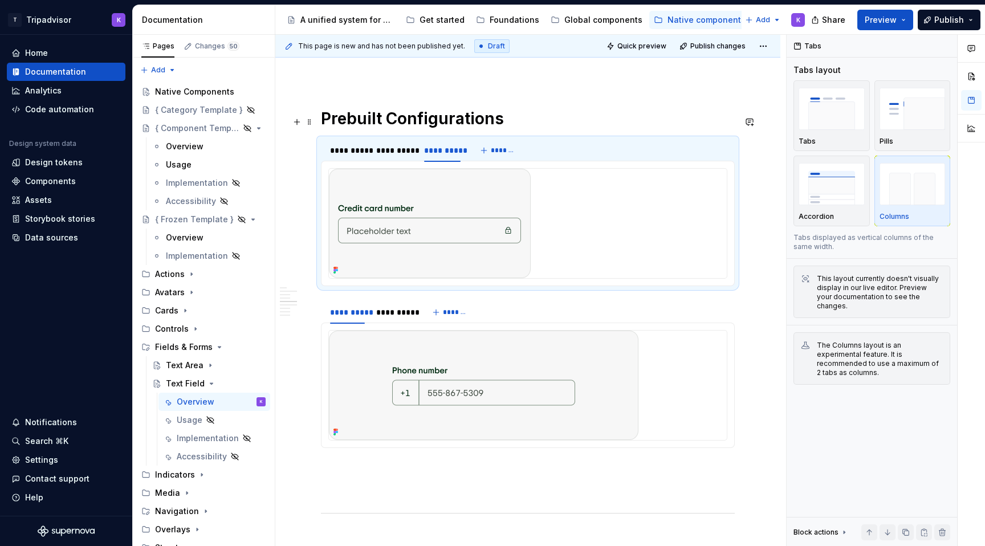
click at [517, 120] on h1 "Prebuilt Configurations" at bounding box center [528, 118] width 414 height 21
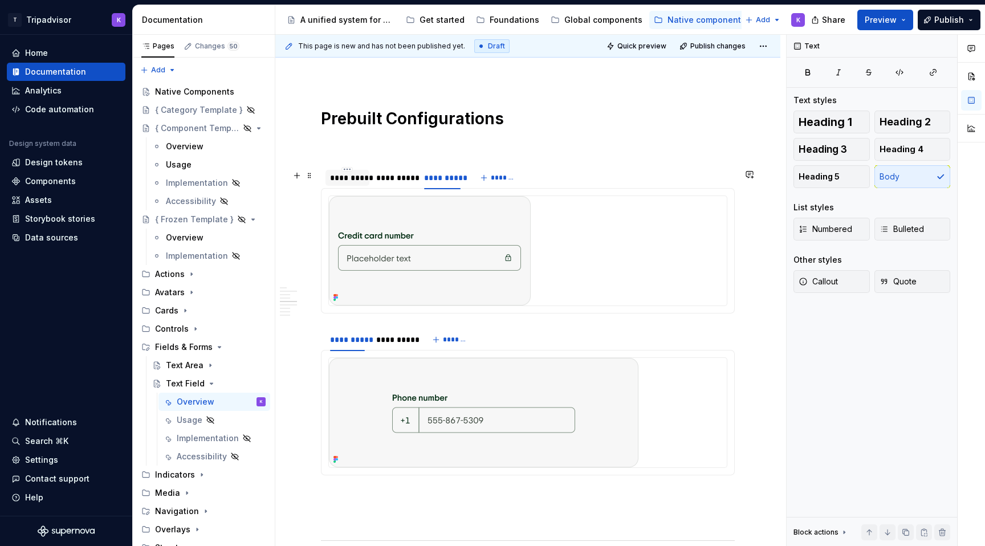
click at [341, 181] on div "**********" at bounding box center [347, 177] width 35 height 11
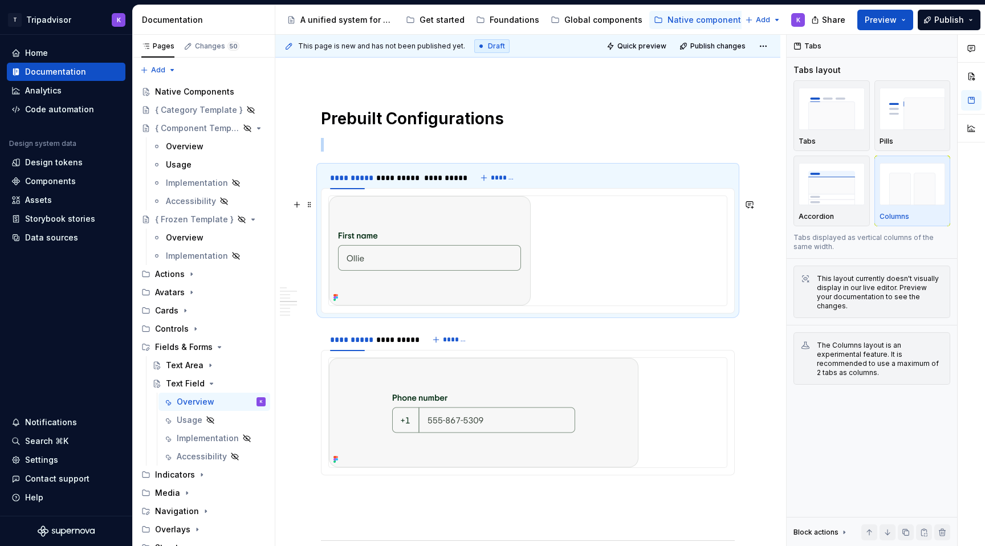
click at [563, 286] on div at bounding box center [528, 250] width 398 height 109
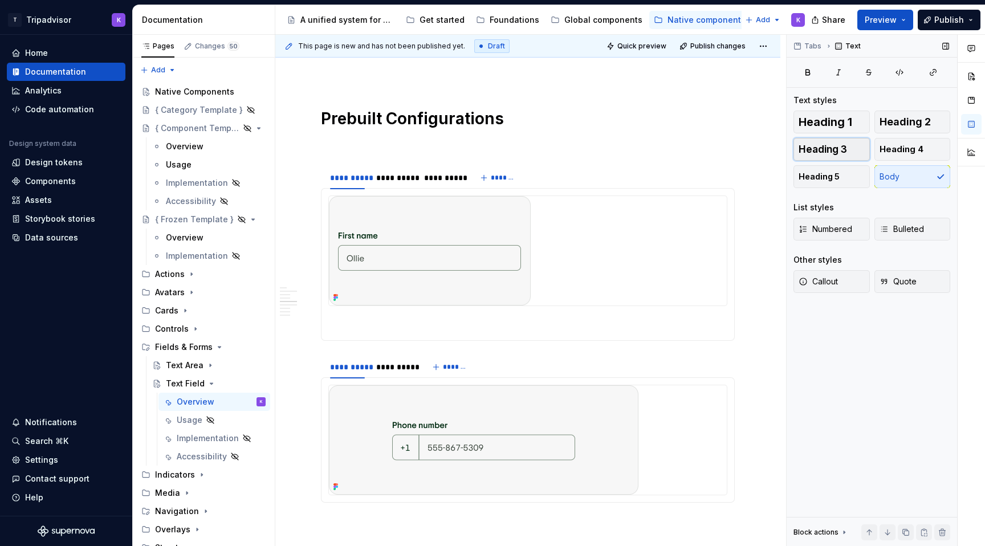
click at [835, 144] on span "Heading 3" at bounding box center [822, 149] width 48 height 11
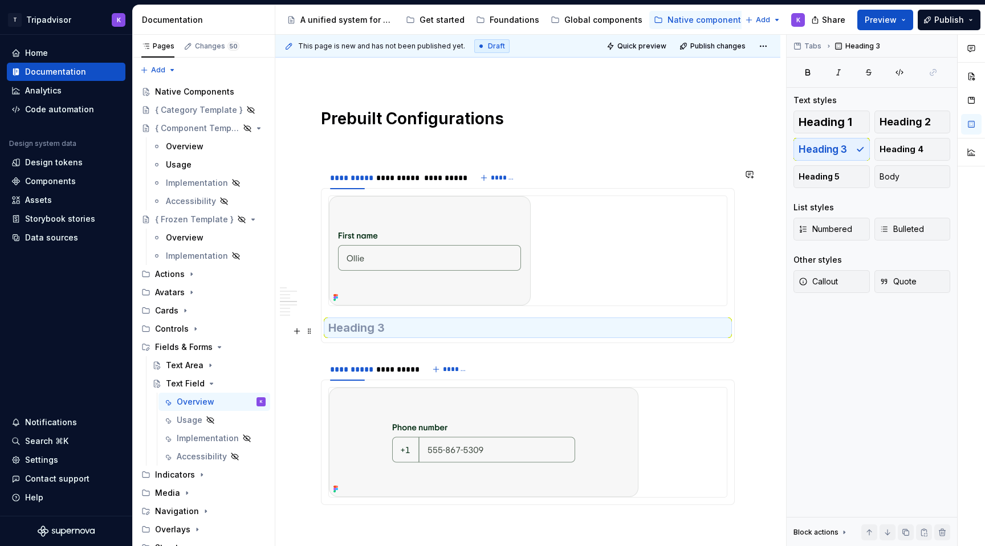
click at [628, 332] on h3 at bounding box center [527, 328] width 399 height 16
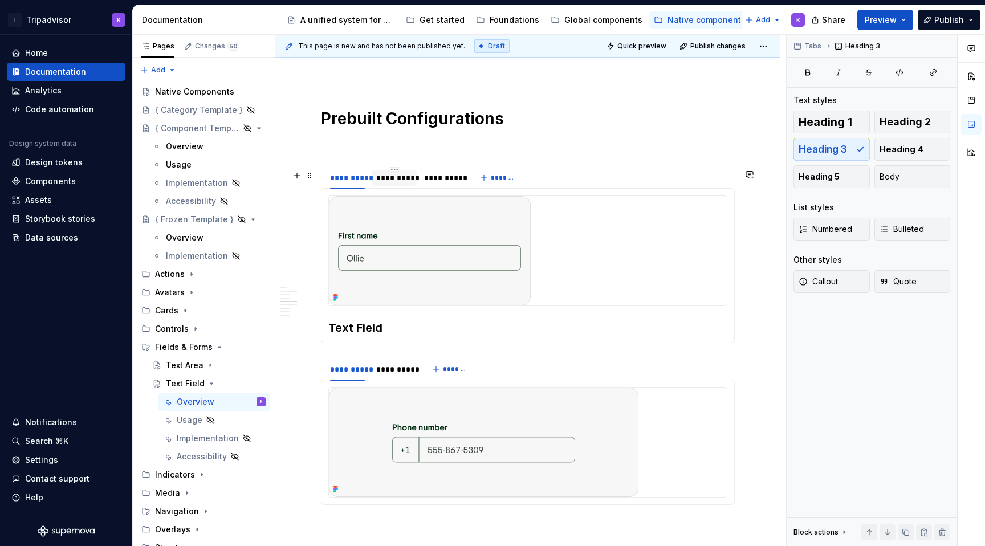
click at [392, 181] on div "**********" at bounding box center [394, 177] width 36 height 11
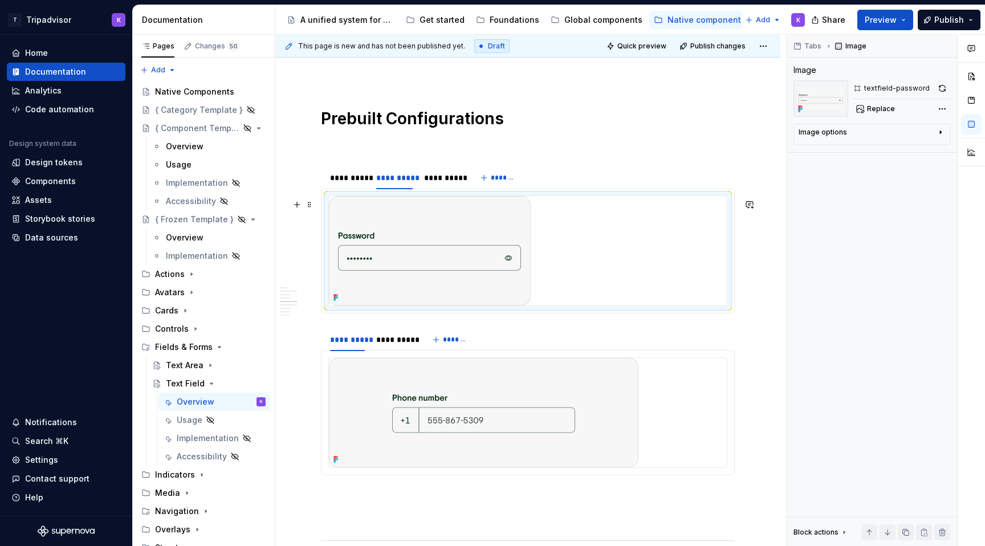
click at [566, 296] on div at bounding box center [528, 250] width 398 height 109
click at [552, 291] on div at bounding box center [528, 250] width 398 height 109
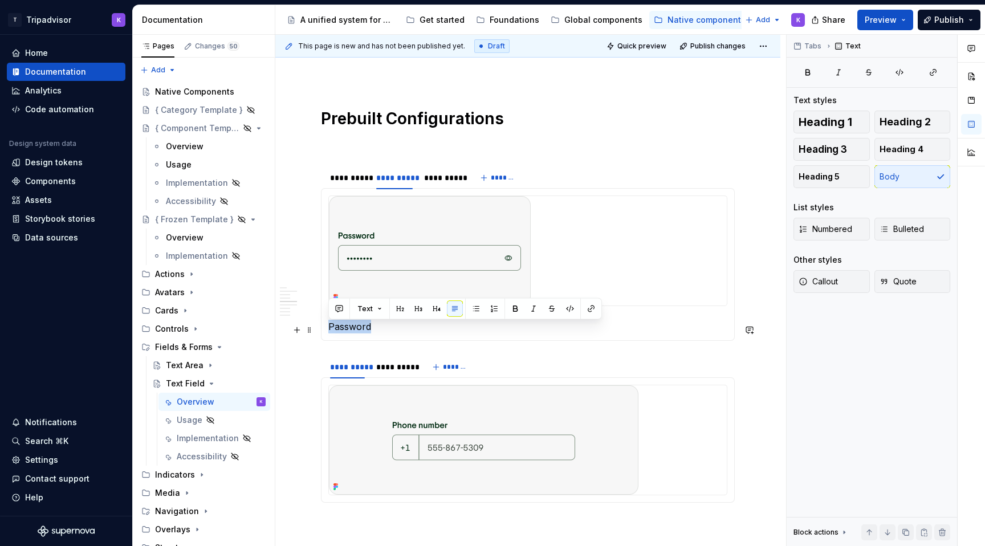
drag, startPoint x: 443, startPoint y: 325, endPoint x: 327, endPoint y: 326, distance: 115.7
click at [327, 326] on div "Text Field Password" at bounding box center [528, 264] width 414 height 153
click at [901, 149] on span "Heading 4" at bounding box center [901, 149] width 44 height 11
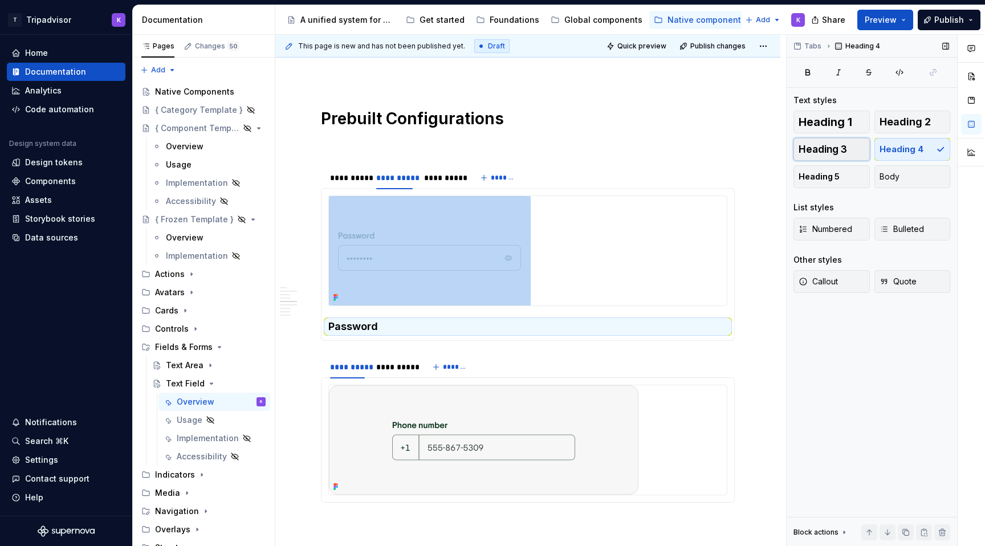
click at [847, 152] on button "Heading 3" at bounding box center [831, 149] width 76 height 23
click at [897, 149] on span "Heading 4" at bounding box center [901, 149] width 44 height 11
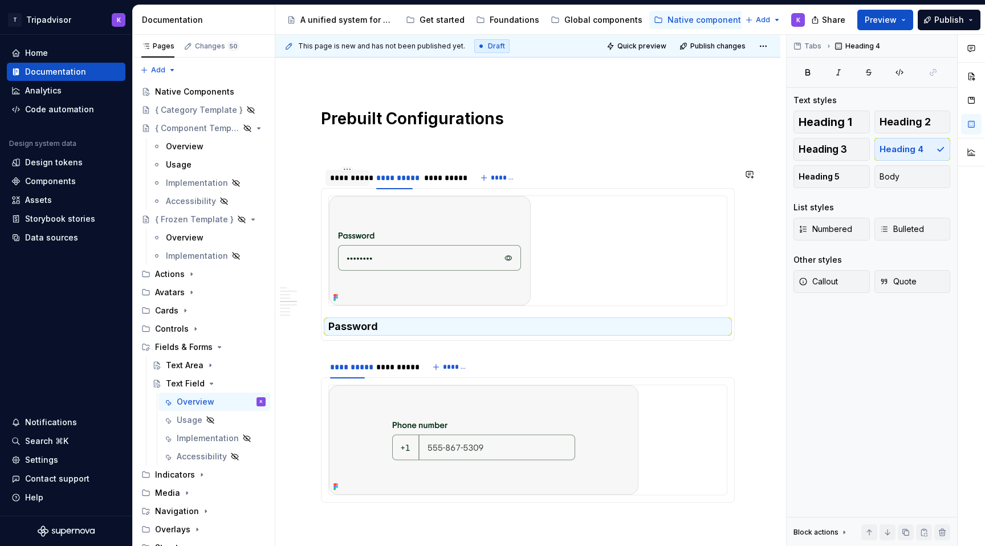
click at [339, 184] on div "**********" at bounding box center [347, 177] width 35 height 11
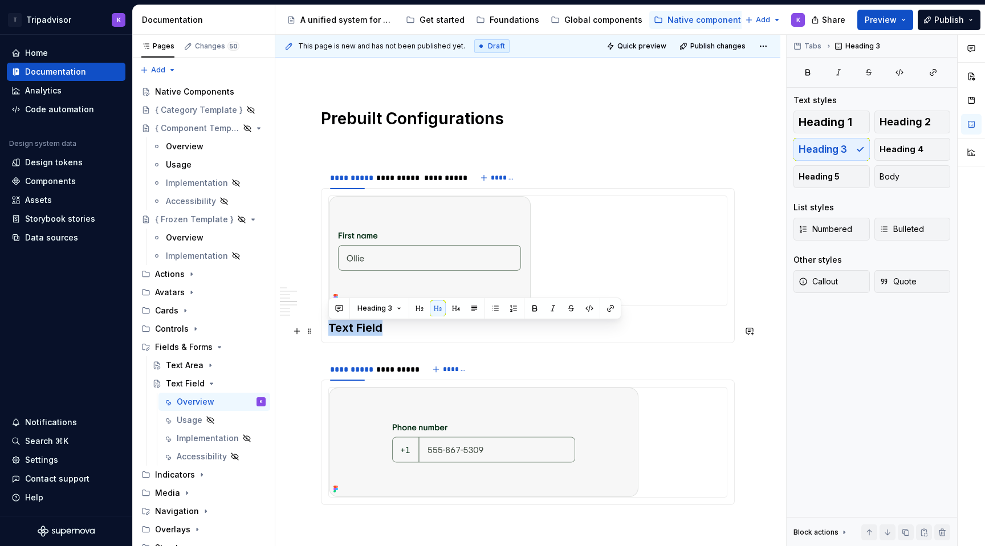
drag, startPoint x: 399, startPoint y: 328, endPoint x: 328, endPoint y: 328, distance: 71.8
click at [328, 328] on div "Text Field Password" at bounding box center [528, 265] width 414 height 155
click at [933, 142] on button "Heading 4" at bounding box center [912, 149] width 76 height 23
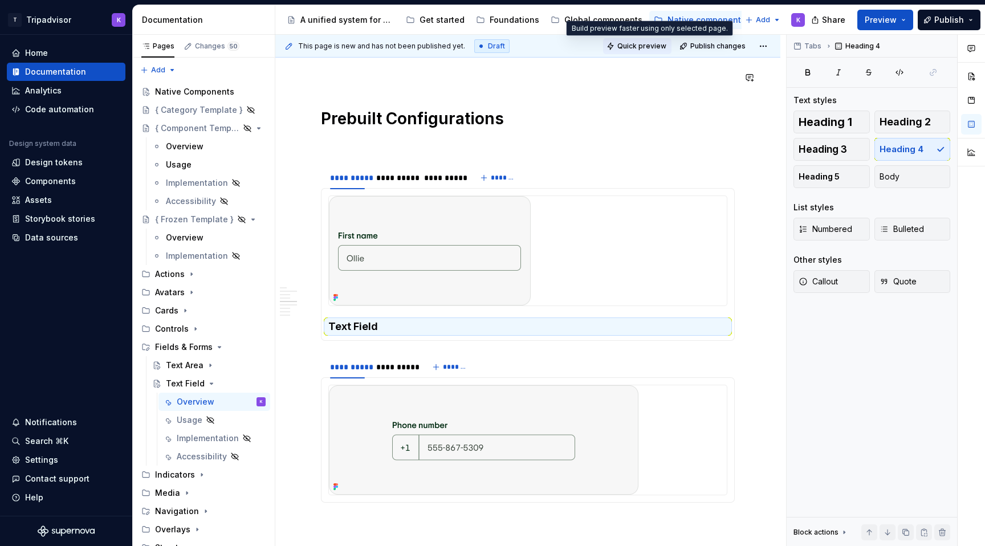
click at [626, 48] on button "Quick preview" at bounding box center [637, 46] width 68 height 16
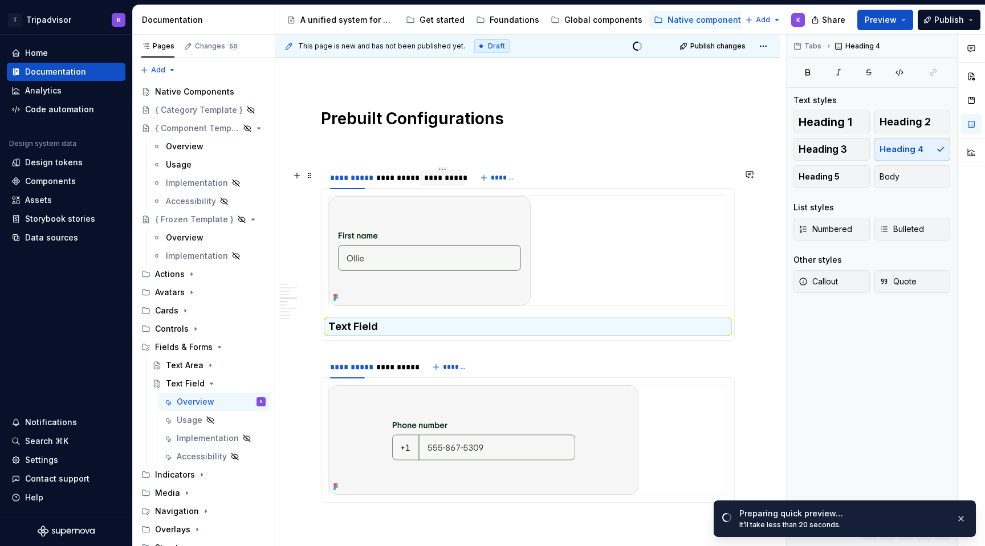
click at [438, 179] on div "**********" at bounding box center [442, 177] width 36 height 11
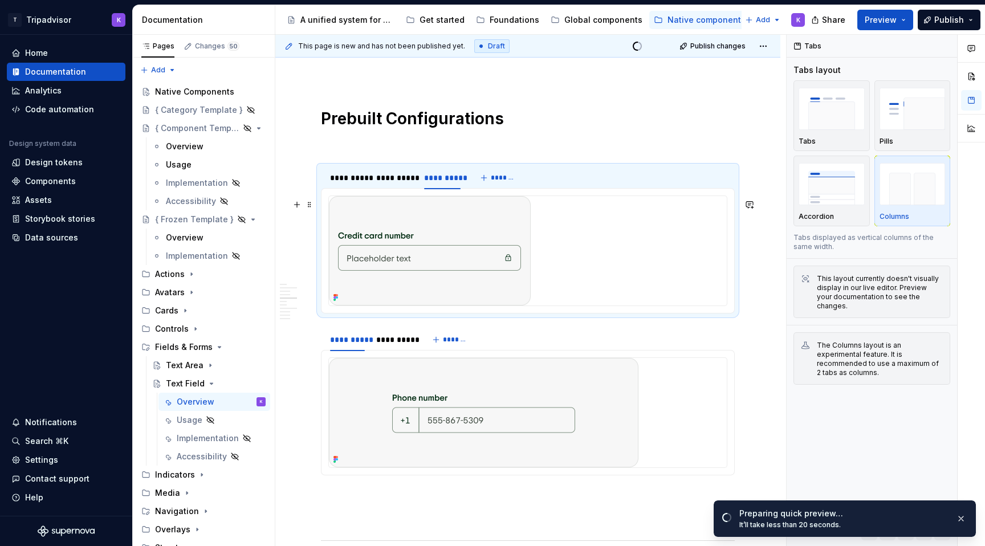
click at [588, 289] on div at bounding box center [528, 250] width 398 height 109
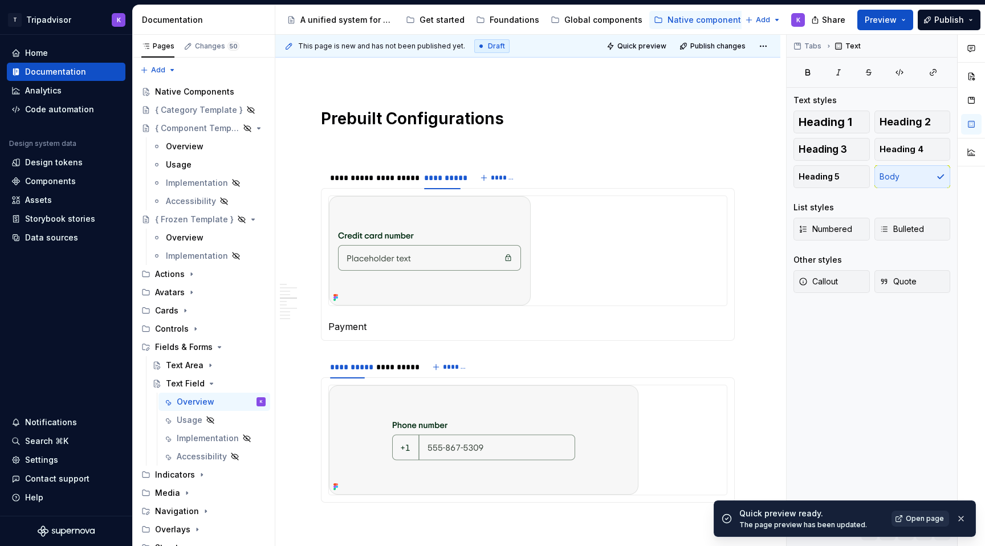
click at [914, 523] on span "Open page" at bounding box center [925, 518] width 38 height 9
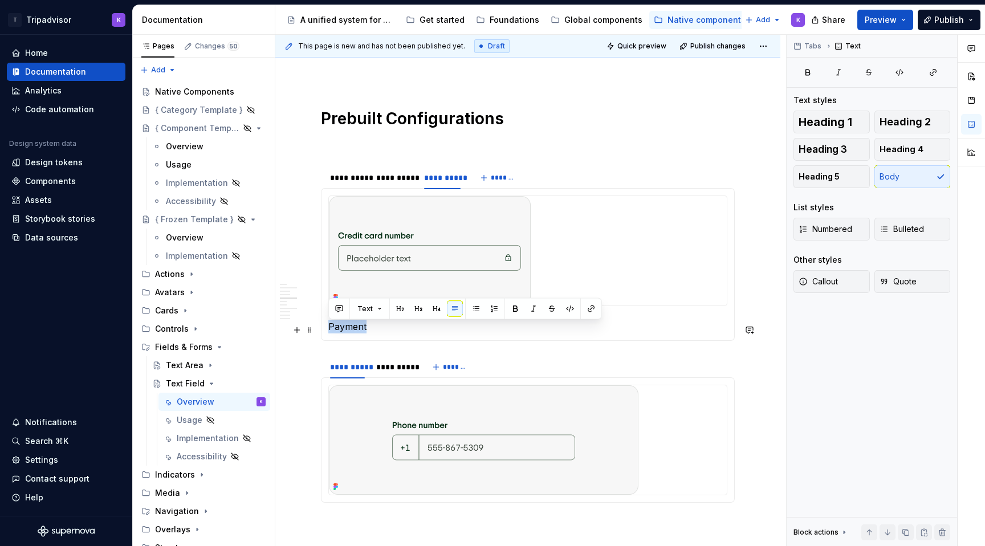
drag, startPoint x: 372, startPoint y: 329, endPoint x: 324, endPoint y: 329, distance: 47.3
click at [324, 329] on div "Text Field Password Payment" at bounding box center [528, 264] width 414 height 153
click at [809, 78] on button "button" at bounding box center [807, 72] width 28 height 16
click at [659, 54] on button "Quick preview" at bounding box center [637, 46] width 68 height 16
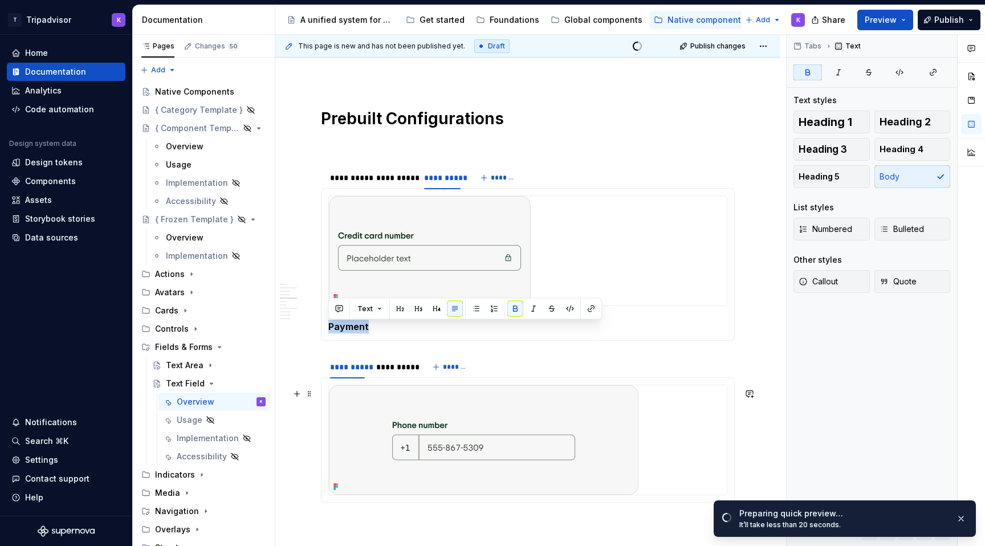
scroll to position [1298, 0]
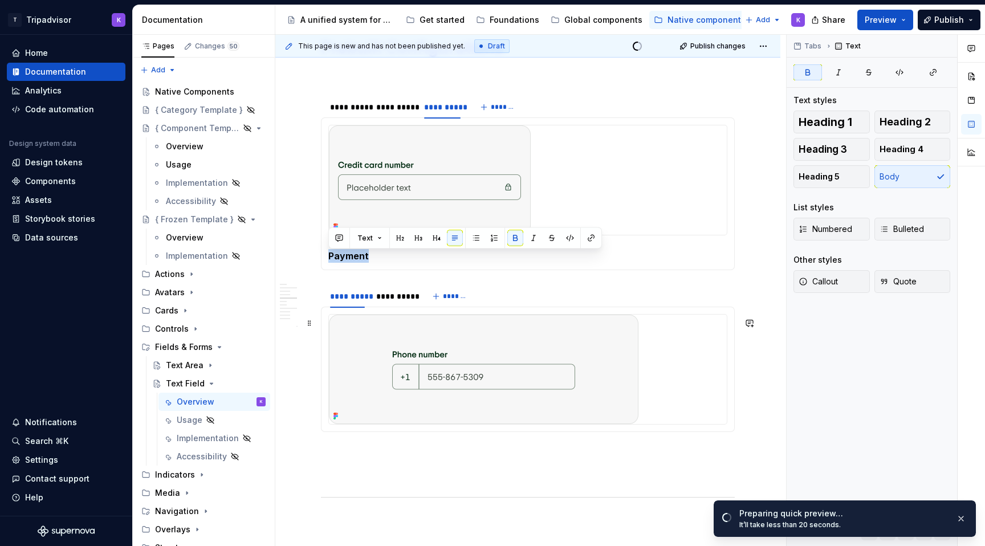
click at [628, 361] on img at bounding box center [483, 369] width 309 height 109
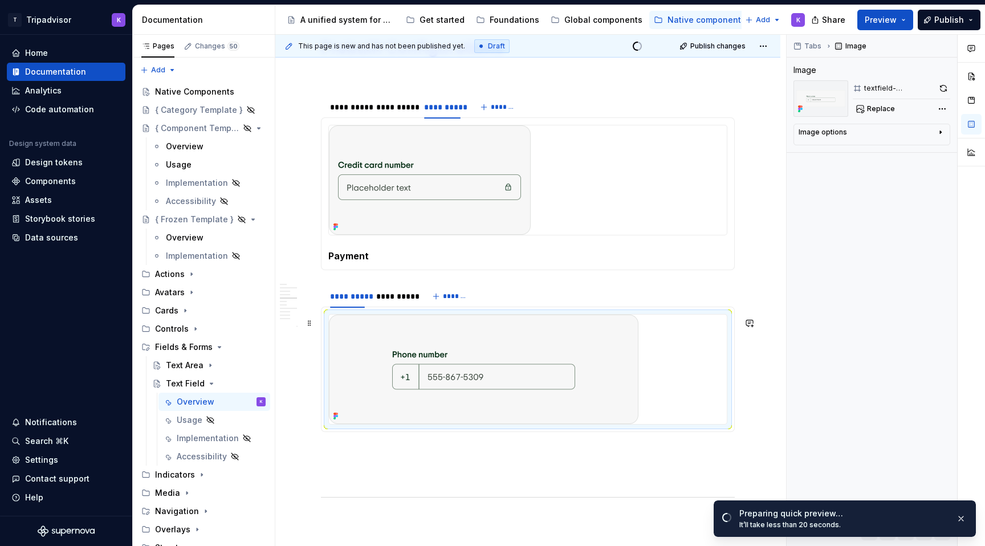
click at [646, 363] on div at bounding box center [528, 369] width 398 height 109
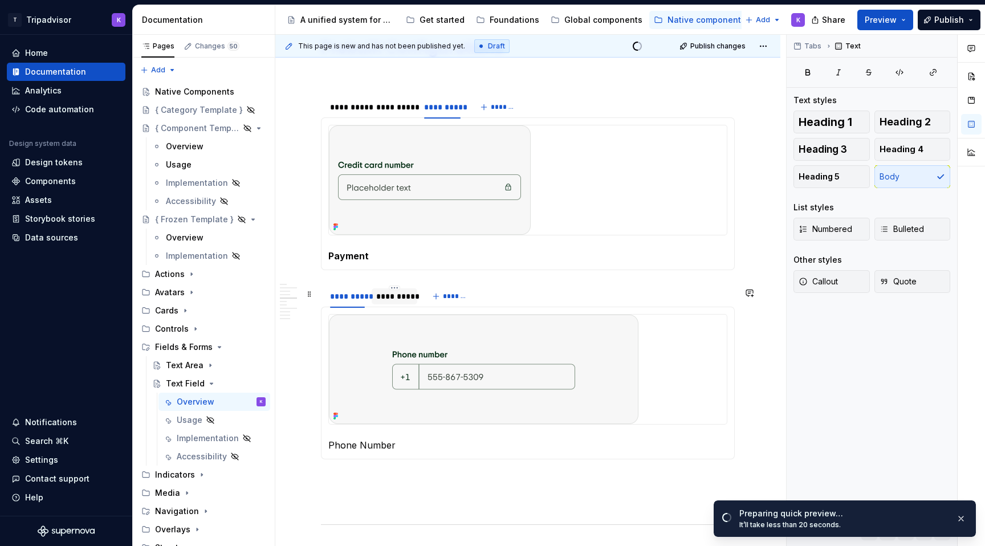
click at [390, 304] on div "**********" at bounding box center [395, 296] width 46 height 16
click at [659, 361] on div at bounding box center [528, 369] width 398 height 109
click at [332, 487] on p "S" at bounding box center [528, 480] width 414 height 14
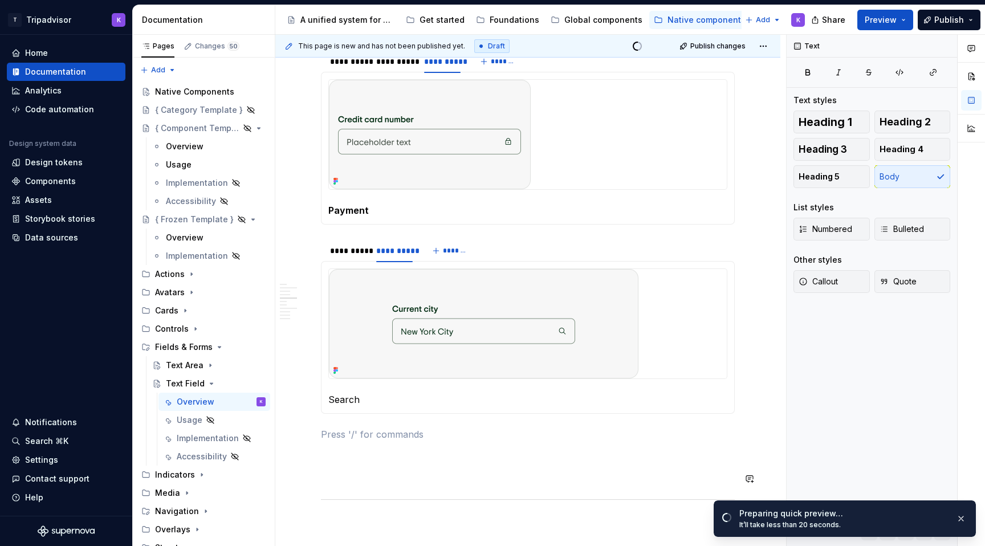
scroll to position [1351, 0]
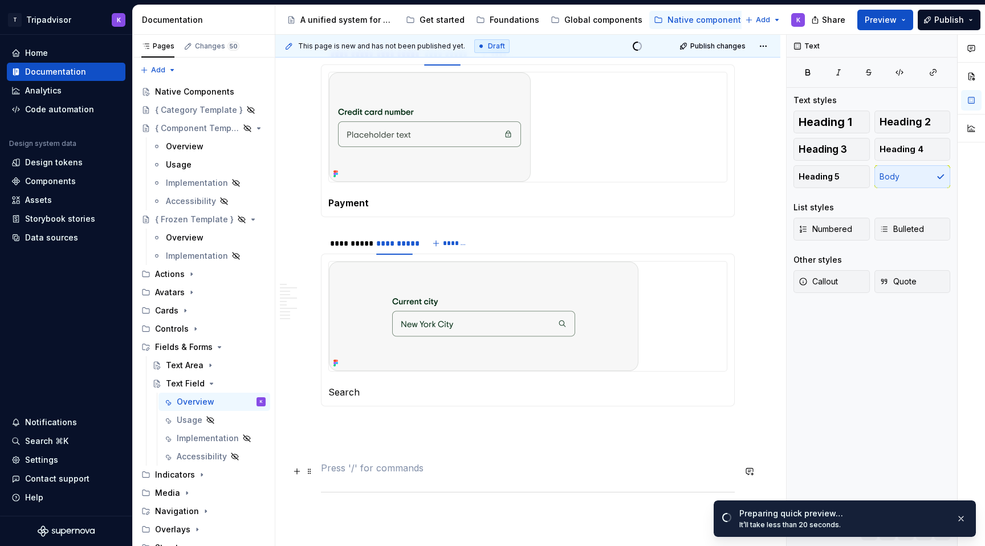
click at [532, 472] on p at bounding box center [528, 468] width 414 height 14
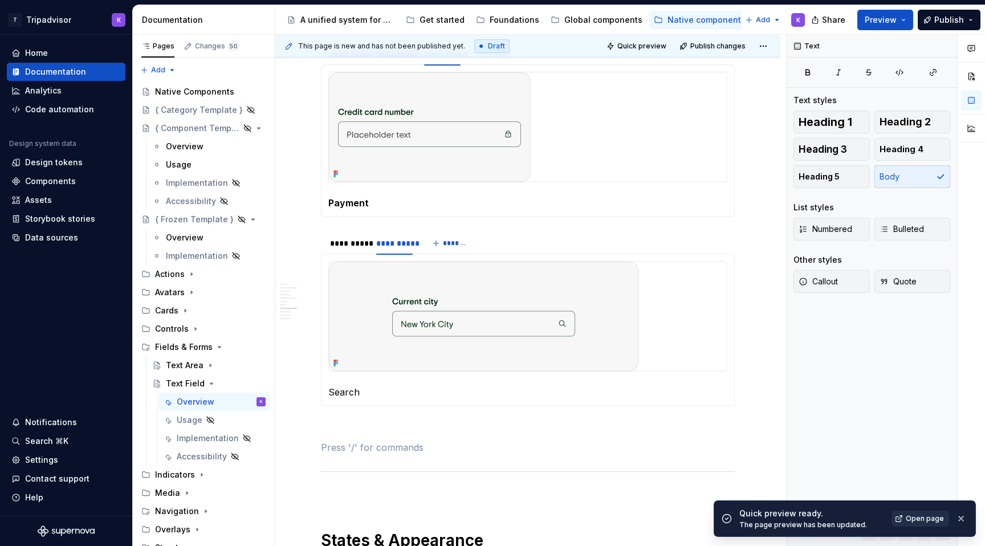
click at [922, 523] on span "Open page" at bounding box center [925, 518] width 38 height 9
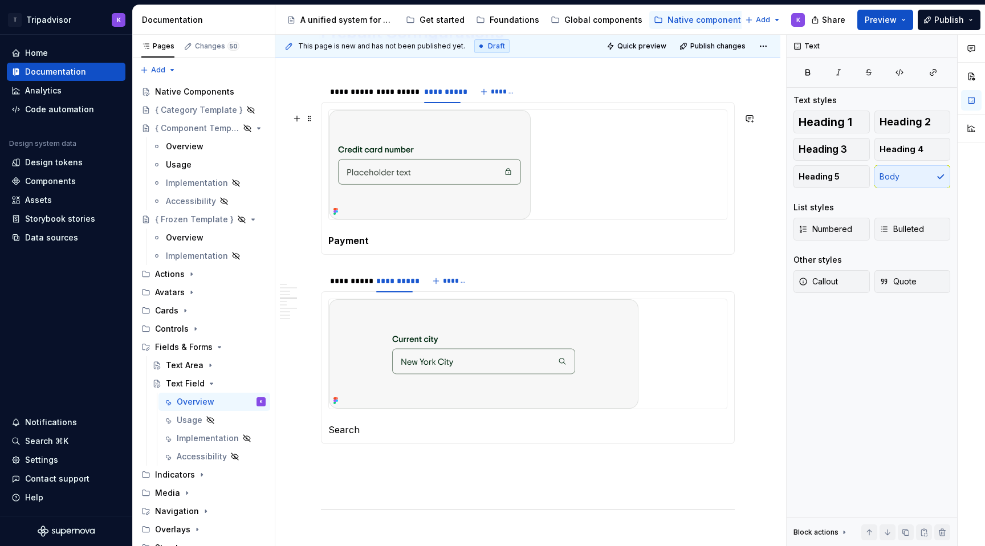
scroll to position [1278, 0]
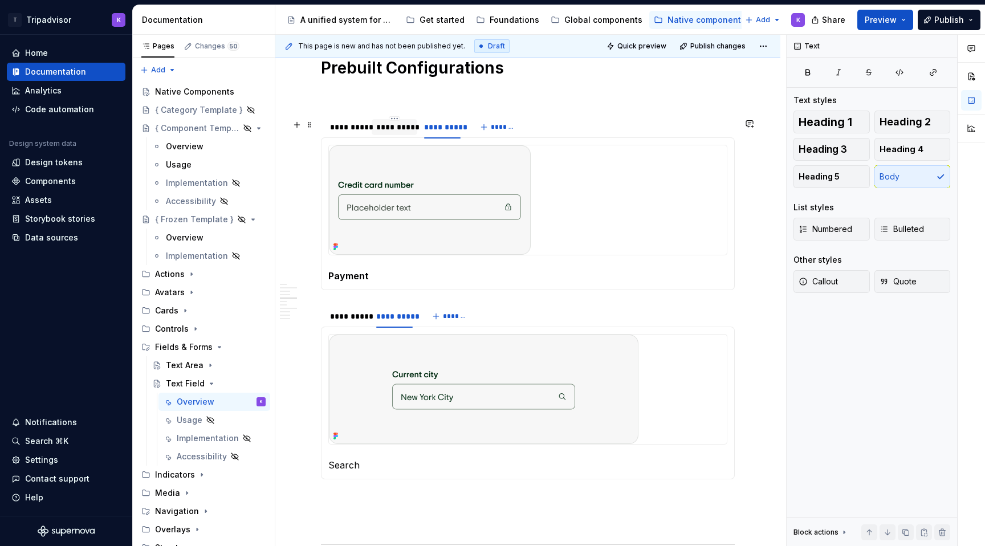
click at [389, 133] on div "**********" at bounding box center [394, 126] width 36 height 11
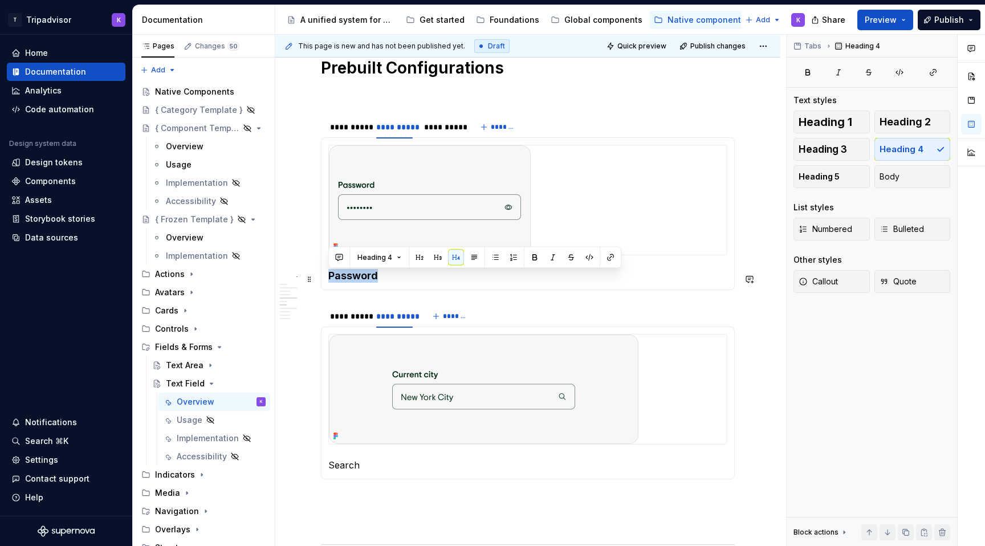
drag, startPoint x: 380, startPoint y: 279, endPoint x: 327, endPoint y: 279, distance: 53.0
click at [327, 279] on div "Text Field Password Payment" at bounding box center [528, 213] width 414 height 153
click at [898, 171] on span "Body" at bounding box center [889, 176] width 20 height 11
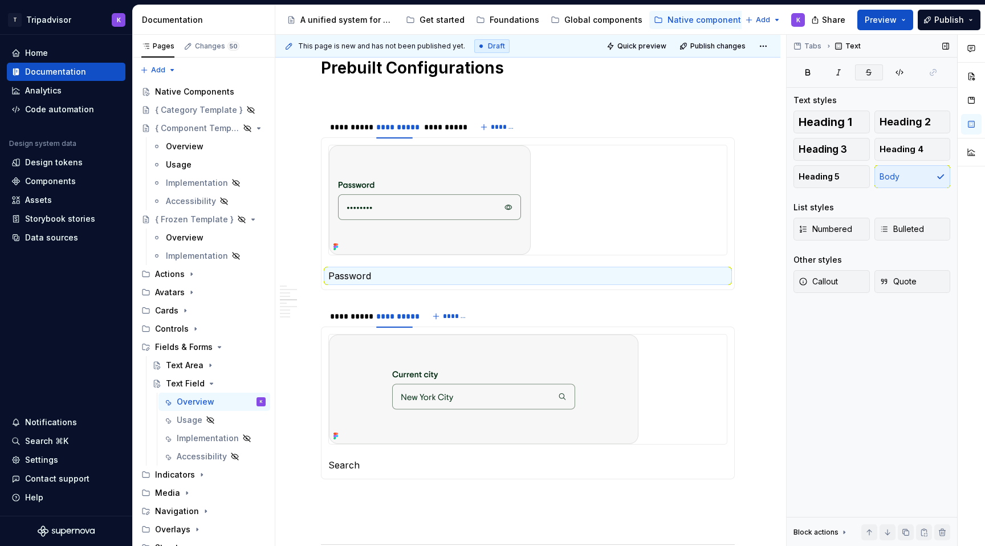
click at [865, 75] on icon "button" at bounding box center [868, 72] width 9 height 9
click at [810, 75] on icon "button" at bounding box center [807, 72] width 9 height 9
click at [839, 185] on button "Heading 5" at bounding box center [831, 176] width 76 height 23
click at [437, 133] on div "**********" at bounding box center [442, 126] width 36 height 11
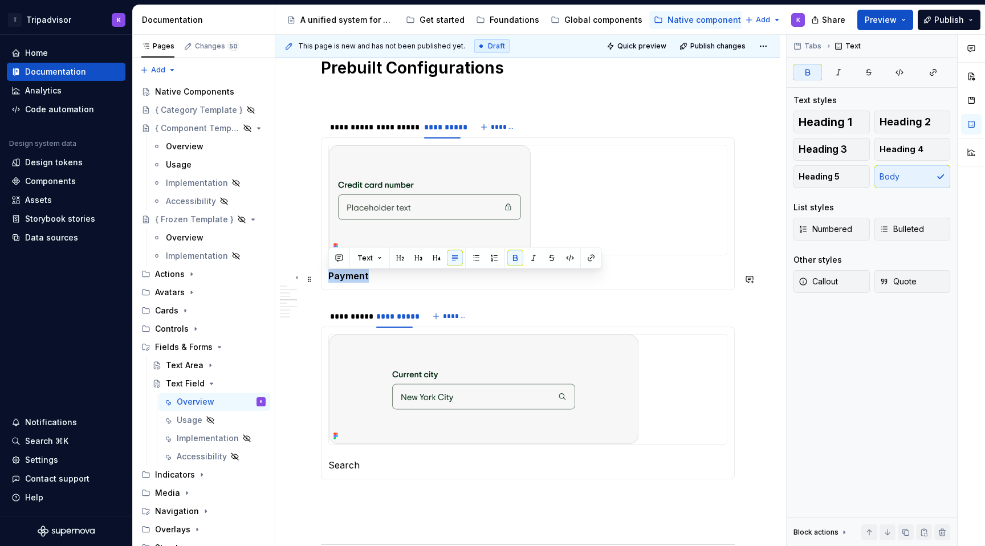
drag, startPoint x: 429, startPoint y: 282, endPoint x: 323, endPoint y: 282, distance: 106.0
click at [323, 282] on div "Text Field Password Payment" at bounding box center [528, 213] width 414 height 153
click at [823, 176] on span "Heading 5" at bounding box center [818, 176] width 41 height 11
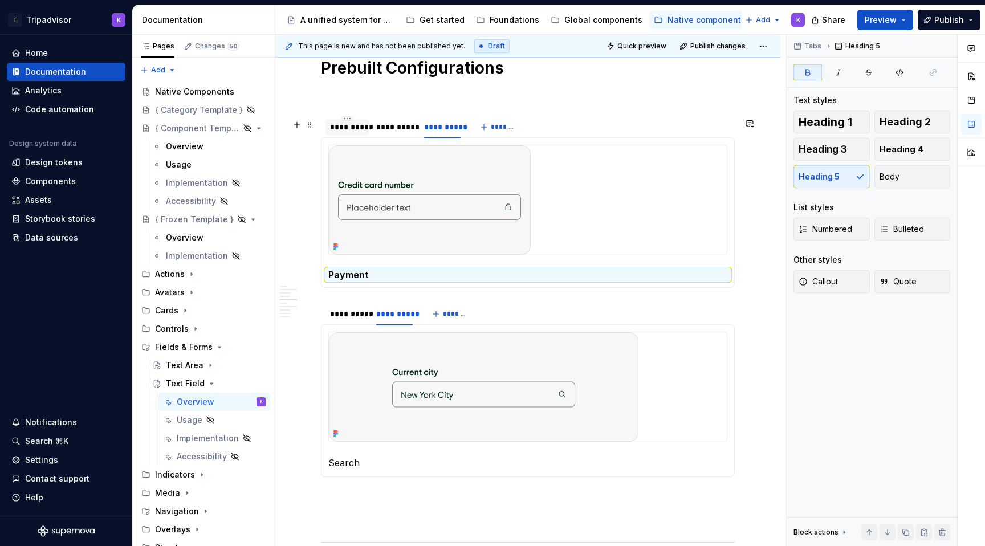
click at [354, 132] on div "**********" at bounding box center [347, 126] width 35 height 11
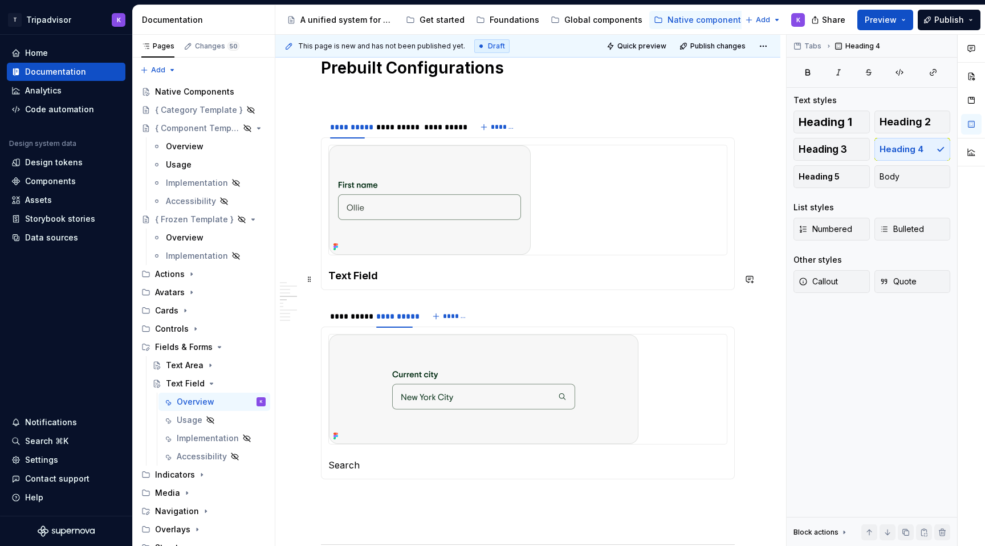
drag, startPoint x: 396, startPoint y: 269, endPoint x: 346, endPoint y: 269, distance: 50.1
click at [346, 269] on section-item-column "Text Field" at bounding box center [527, 214] width 399 height 138
drag, startPoint x: 345, startPoint y: 283, endPoint x: 327, endPoint y: 283, distance: 18.2
click at [327, 283] on div "Text Field Password Payment" at bounding box center [528, 213] width 414 height 153
click at [823, 177] on span "Heading 5" at bounding box center [818, 176] width 41 height 11
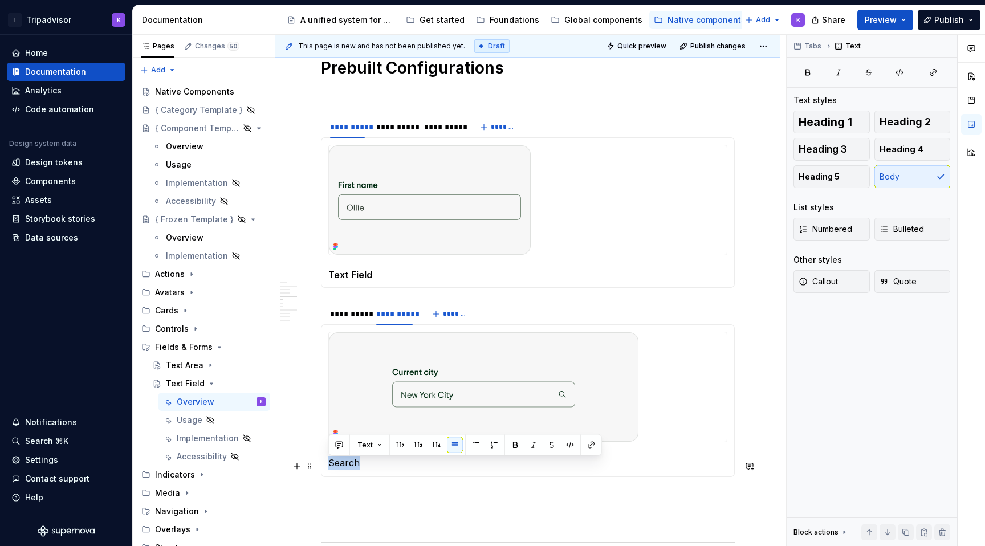
drag, startPoint x: 361, startPoint y: 467, endPoint x: 329, endPoint y: 466, distance: 31.9
click at [329, 466] on p "Search" at bounding box center [527, 463] width 399 height 14
click at [813, 174] on span "Heading 5" at bounding box center [818, 176] width 41 height 11
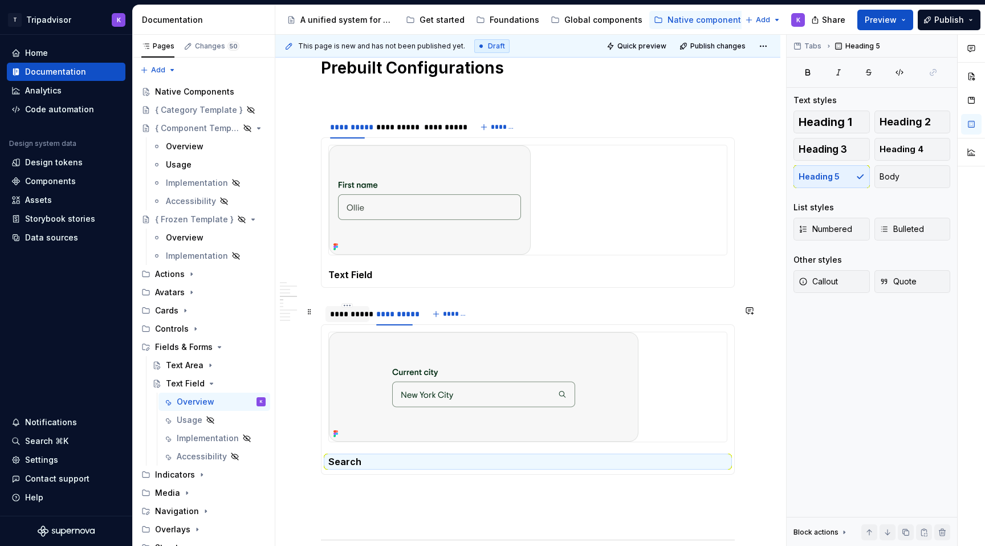
click at [341, 320] on div "**********" at bounding box center [347, 313] width 35 height 11
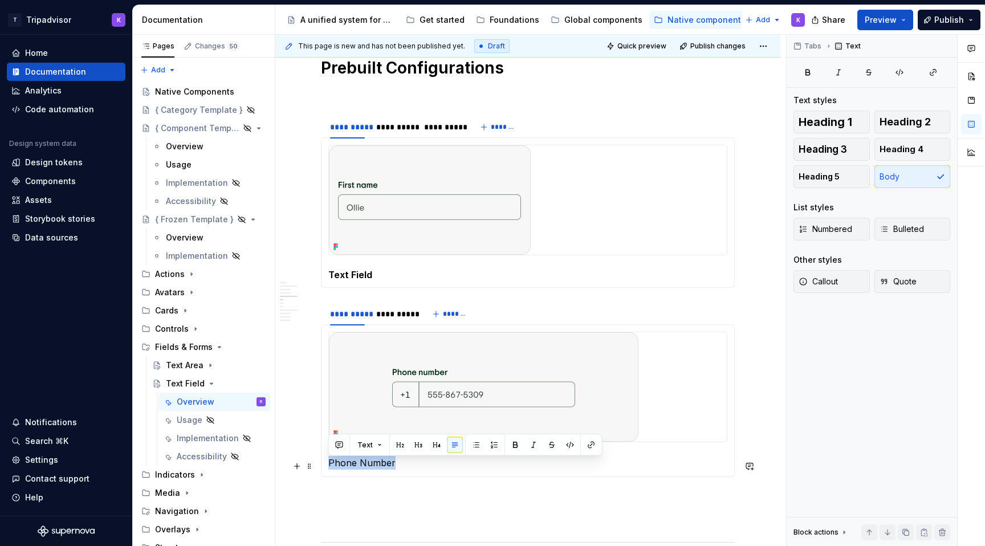
drag, startPoint x: 409, startPoint y: 467, endPoint x: 326, endPoint y: 467, distance: 83.2
click at [326, 467] on div "Phone Number Search" at bounding box center [528, 400] width 414 height 153
click at [839, 170] on button "Heading 5" at bounding box center [831, 176] width 76 height 23
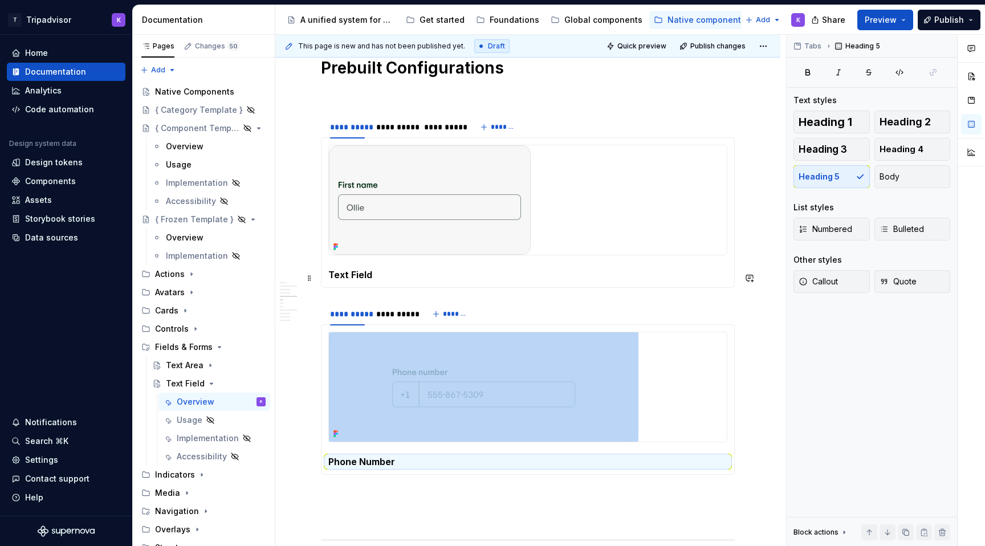
scroll to position [1204, 0]
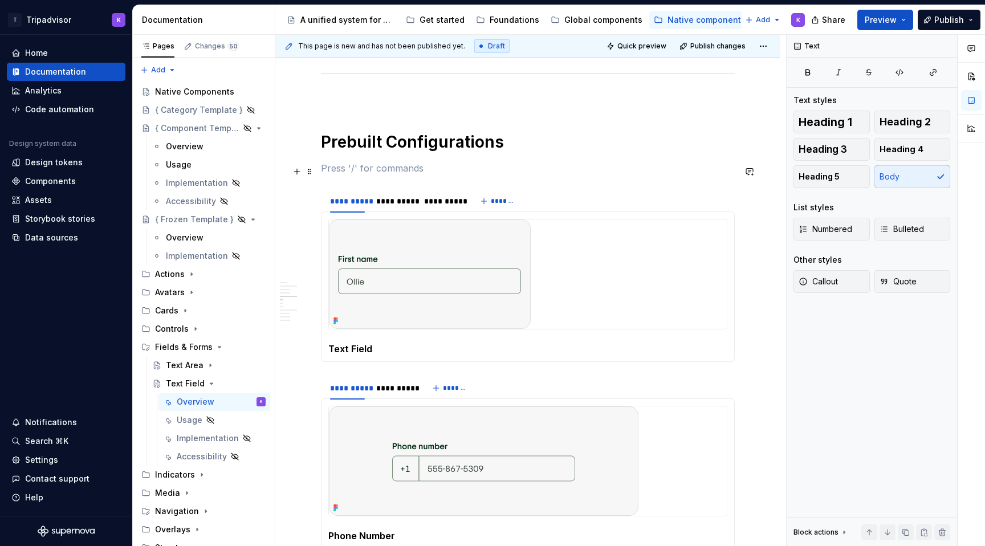
click at [462, 175] on p at bounding box center [528, 168] width 414 height 14
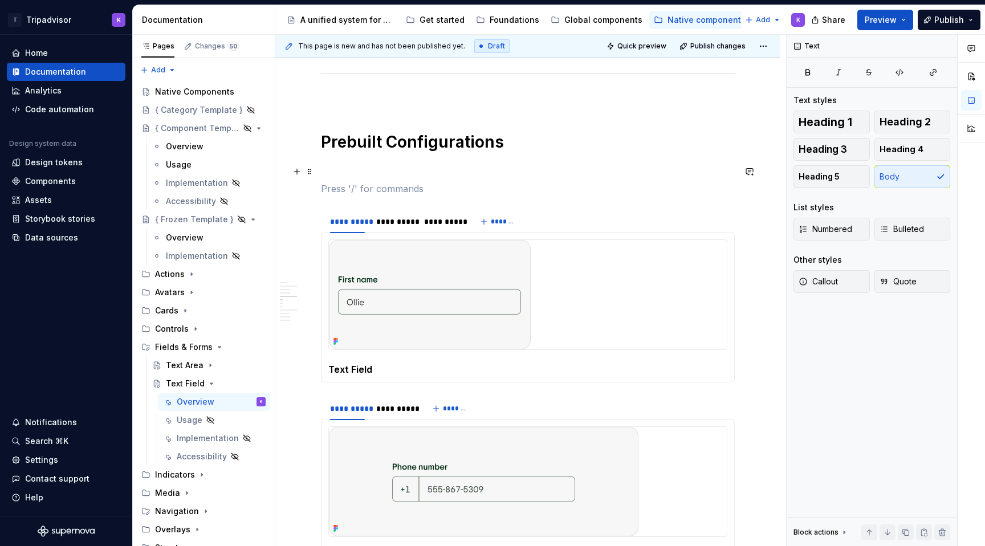
click at [438, 168] on p at bounding box center [528, 168] width 414 height 14
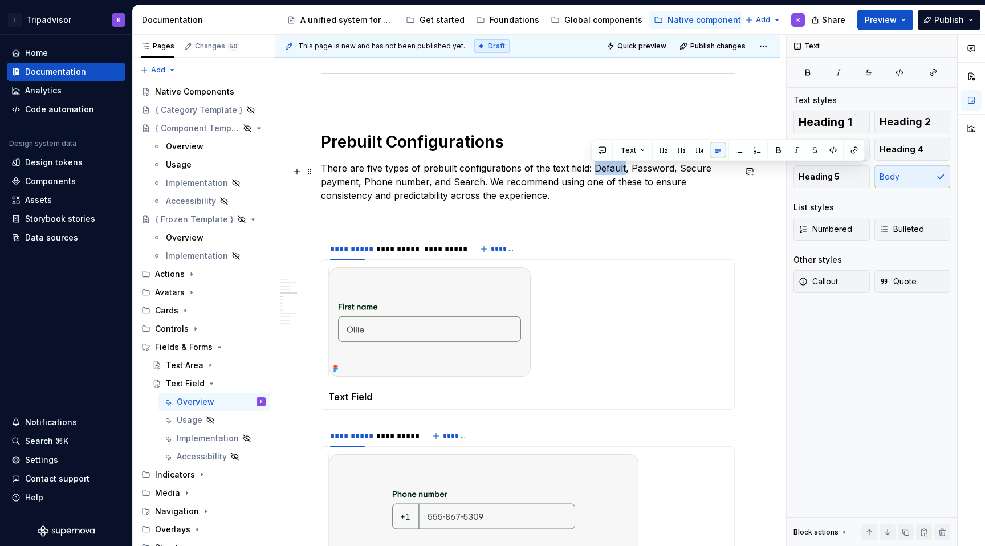
drag, startPoint x: 621, startPoint y: 172, endPoint x: 592, endPoint y: 172, distance: 29.6
click at [592, 172] on p "There are five types of prebuilt configurations of the text field: Default, Pas…" at bounding box center [528, 181] width 414 height 41
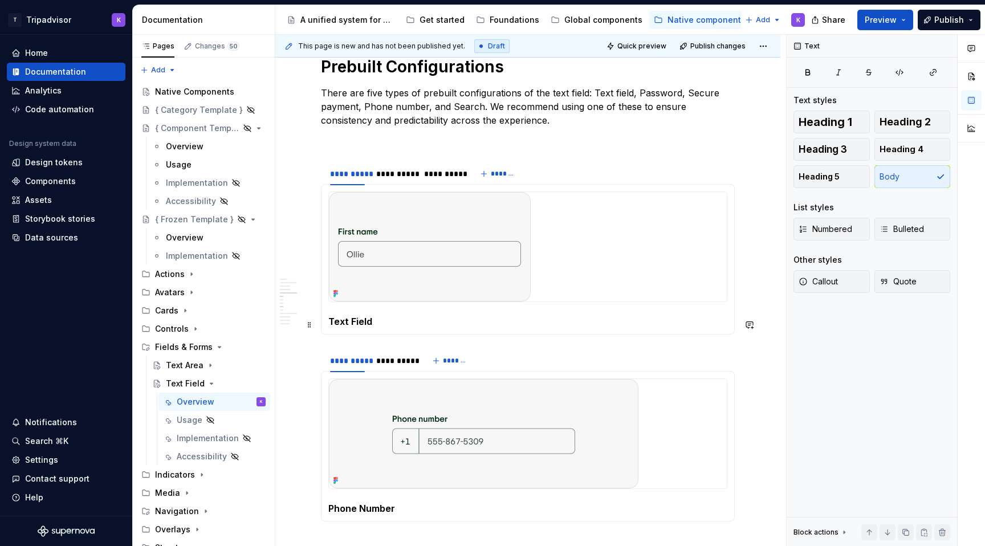
scroll to position [1294, 0]
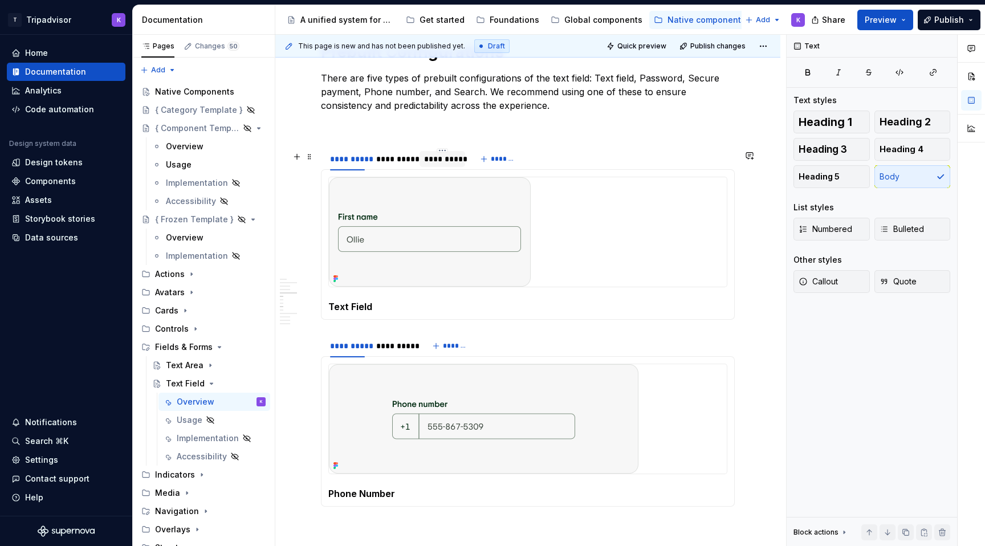
click at [444, 157] on div "**********" at bounding box center [442, 158] width 36 height 11
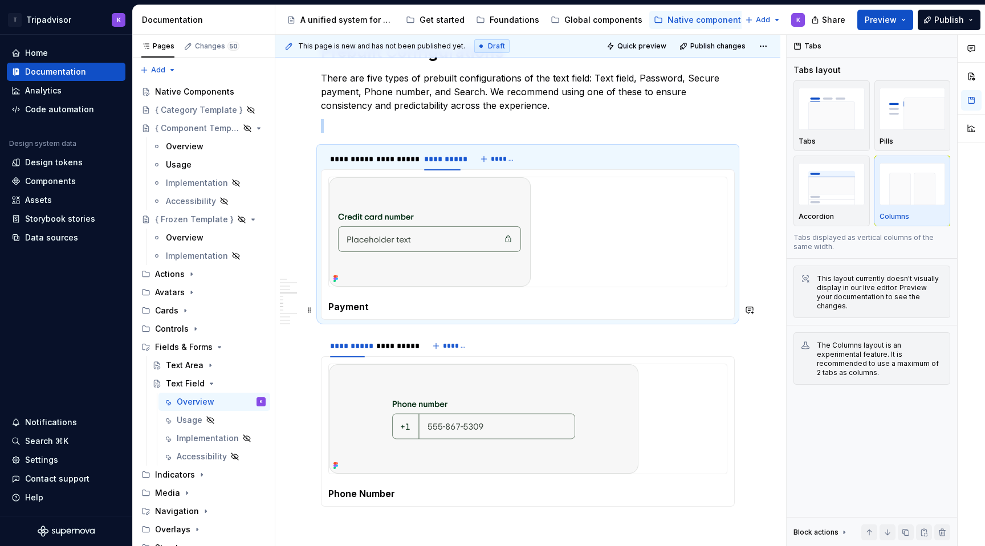
click at [327, 312] on div "Text Field Password Payment" at bounding box center [528, 244] width 414 height 150
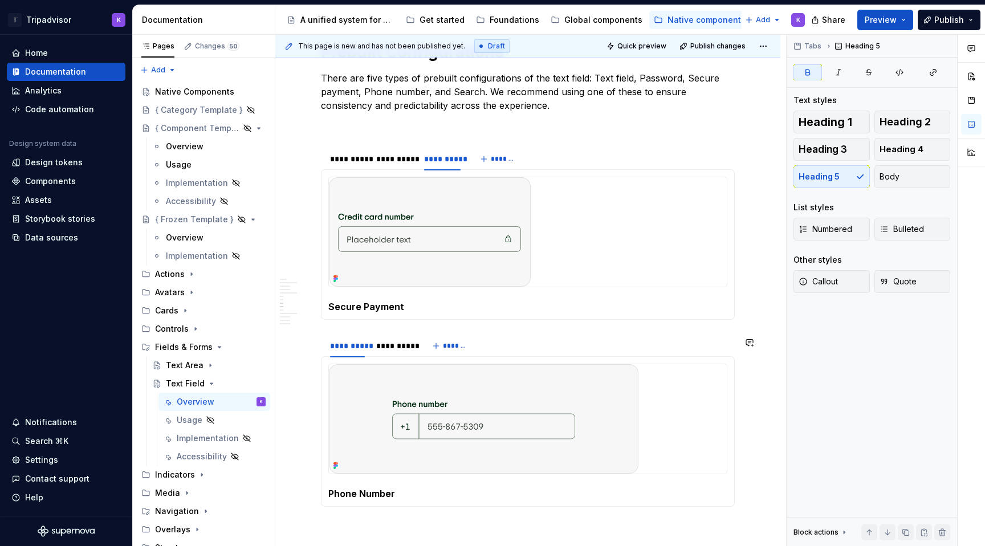
scroll to position [1461, 0]
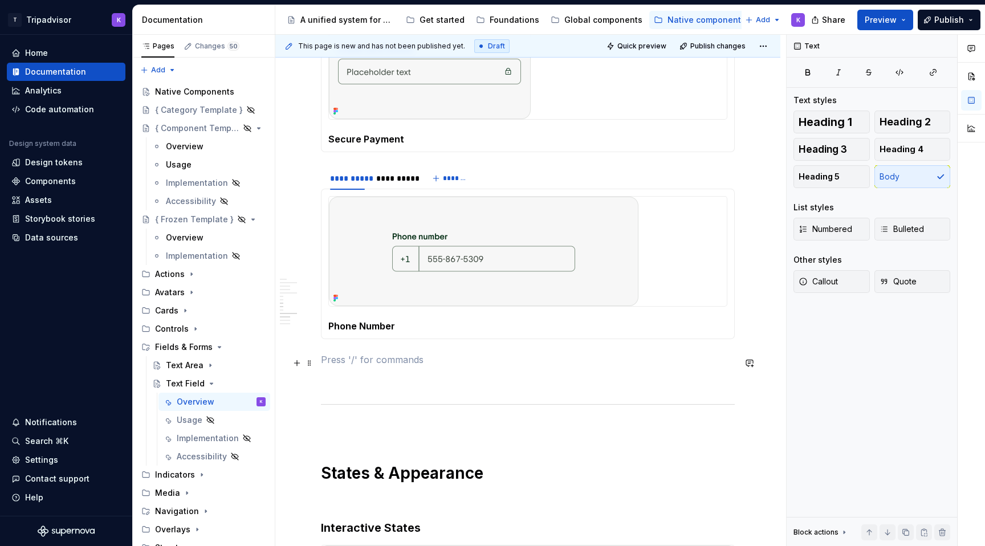
click at [418, 366] on p at bounding box center [528, 360] width 414 height 14
click at [410, 381] on p at bounding box center [528, 380] width 414 height 14
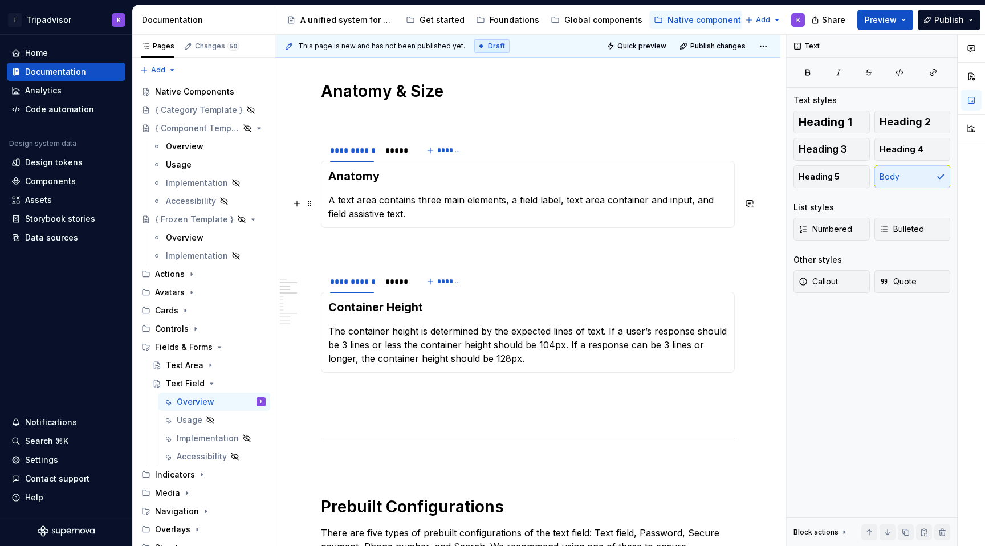
scroll to position [843, 0]
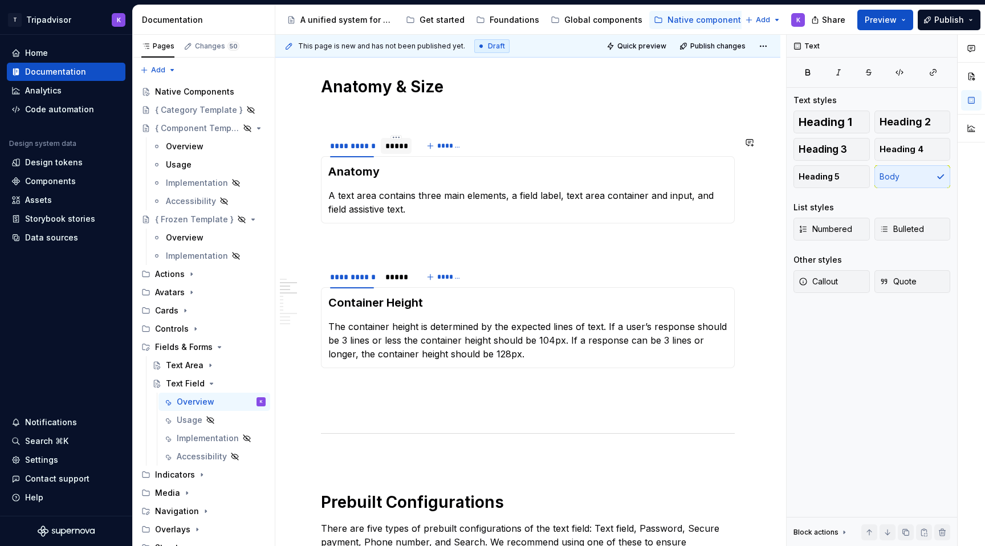
click at [397, 154] on div "*****" at bounding box center [396, 146] width 31 height 16
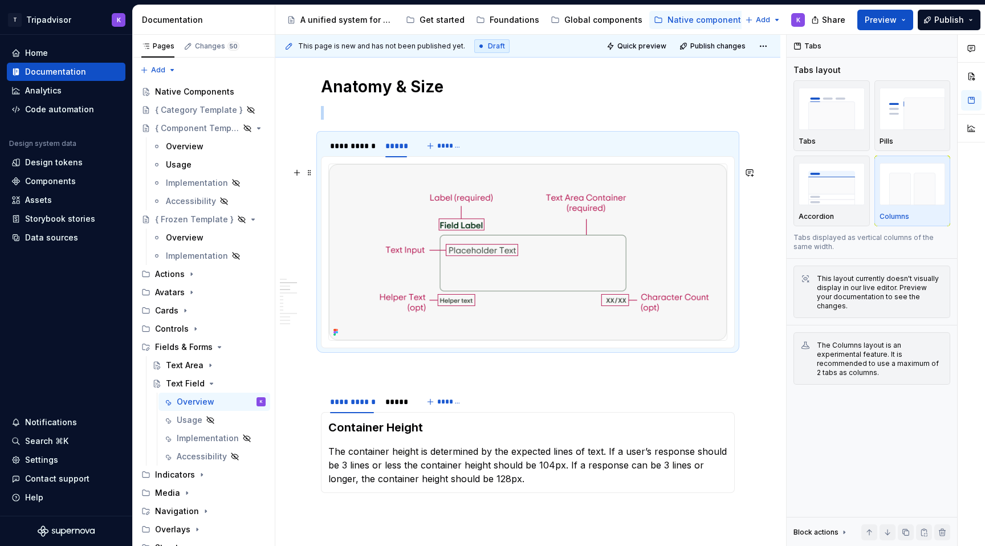
click at [450, 219] on img at bounding box center [528, 252] width 398 height 176
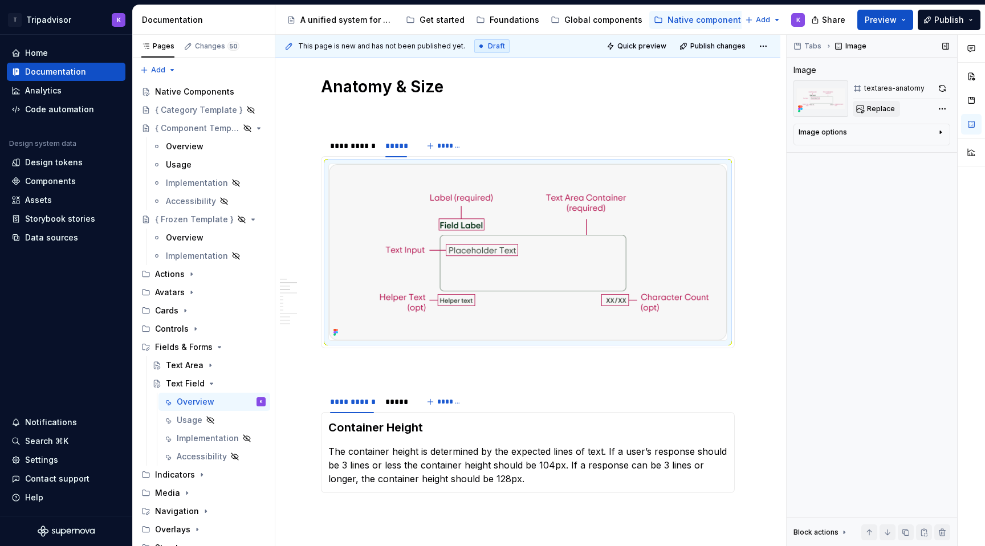
click at [884, 103] on button "Replace" at bounding box center [876, 109] width 47 height 16
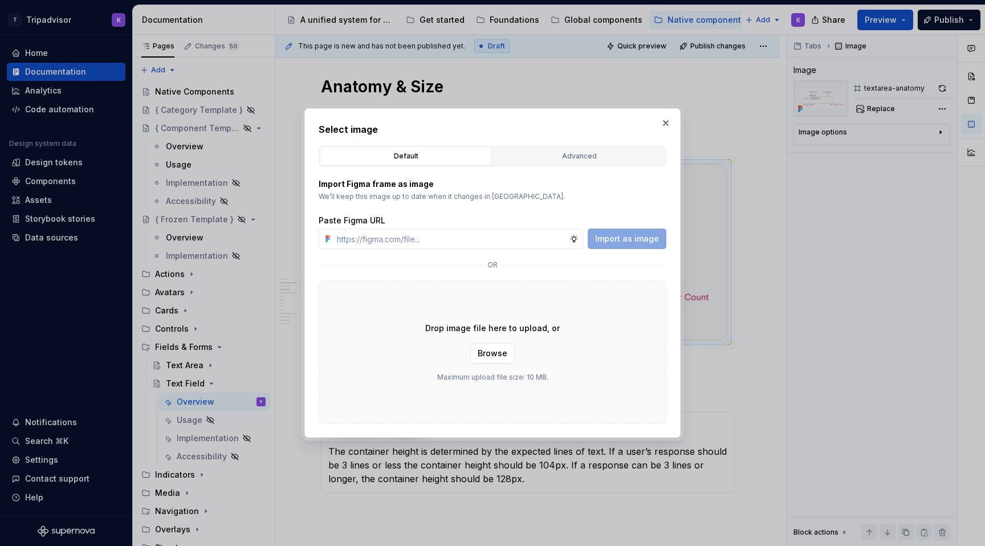
type textarea "*"
type input "https://www.figma.com/design/eWzZGbXTCMsZ0gwC1u1MU0/Altas-Native-Documentation?…"
click at [654, 235] on span "Import as image" at bounding box center [627, 238] width 64 height 11
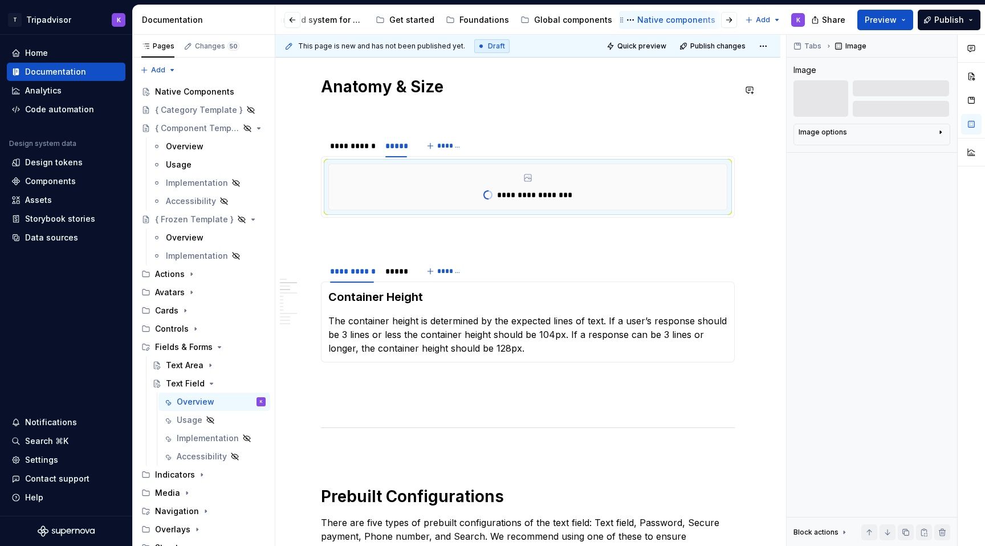
scroll to position [0, 194]
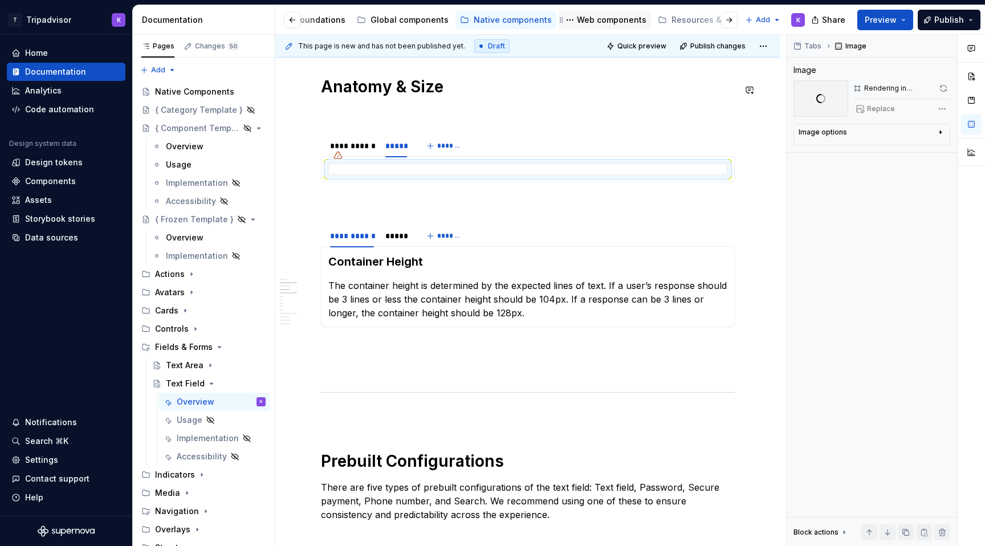
click at [601, 27] on div "Web components" at bounding box center [604, 20] width 92 height 18
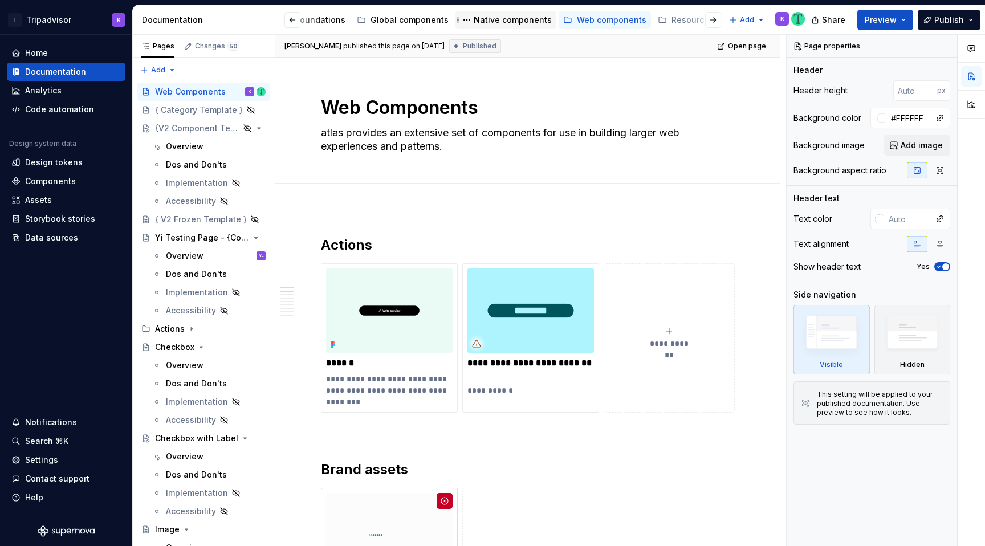
click at [496, 18] on div "Native components" at bounding box center [513, 19] width 78 height 11
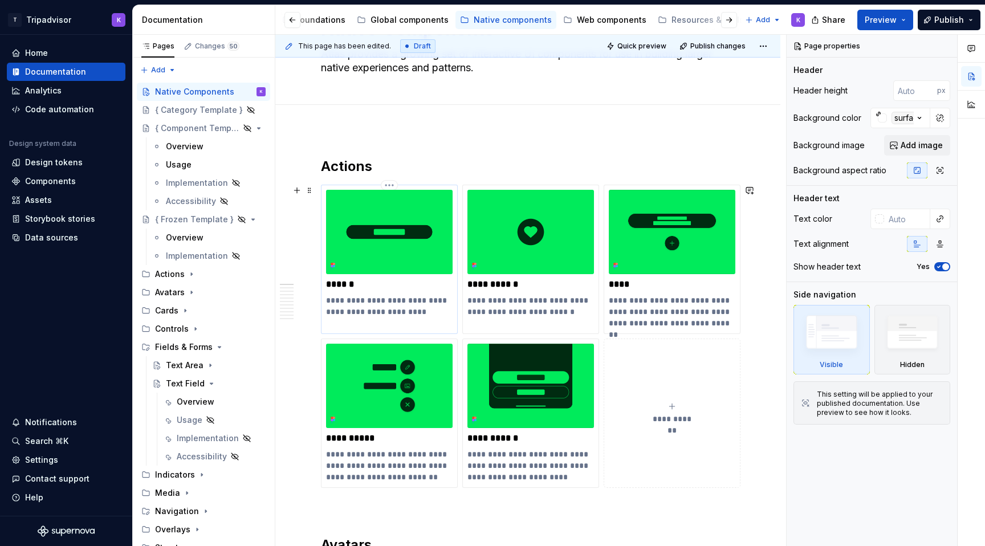
scroll to position [129, 0]
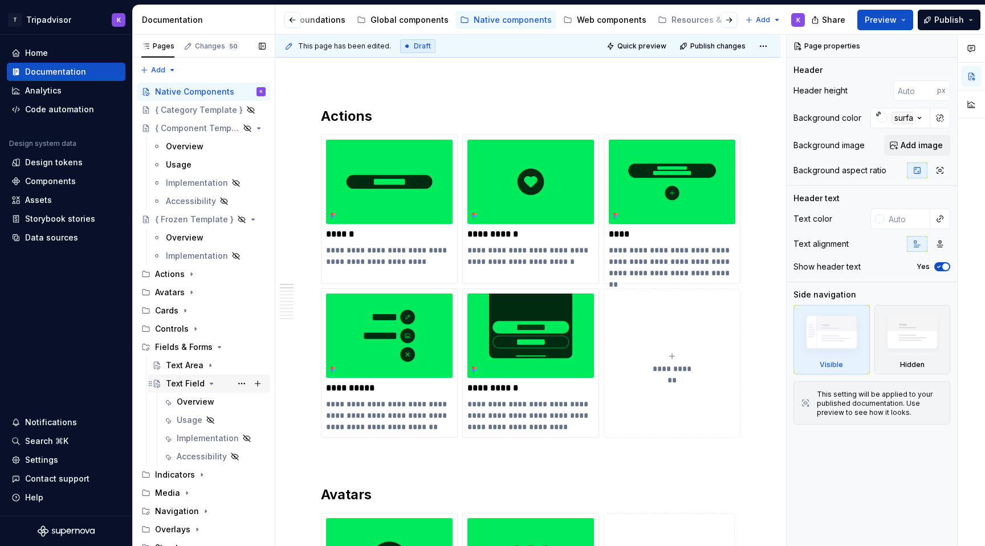
click at [170, 389] on div "Text Field" at bounding box center [216, 384] width 100 height 16
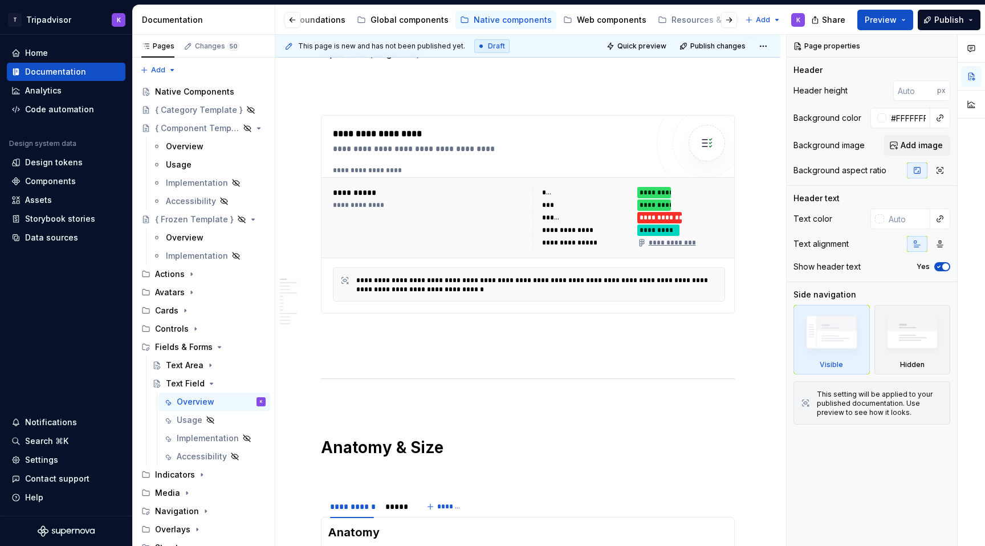
scroll to position [650, 0]
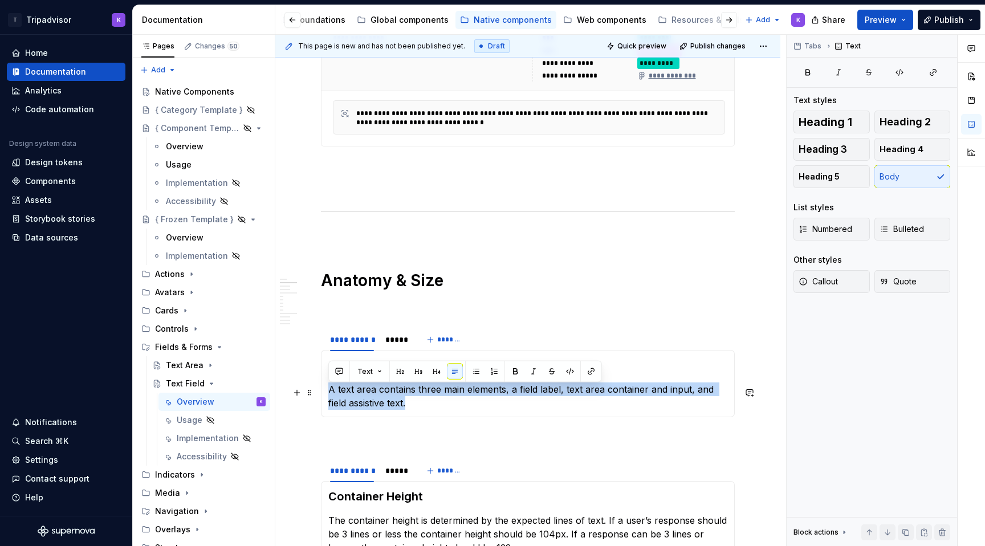
drag, startPoint x: 393, startPoint y: 409, endPoint x: 329, endPoint y: 394, distance: 65.7
click at [329, 394] on p "A text area contains three main elements, a field label, text area container an…" at bounding box center [527, 395] width 399 height 27
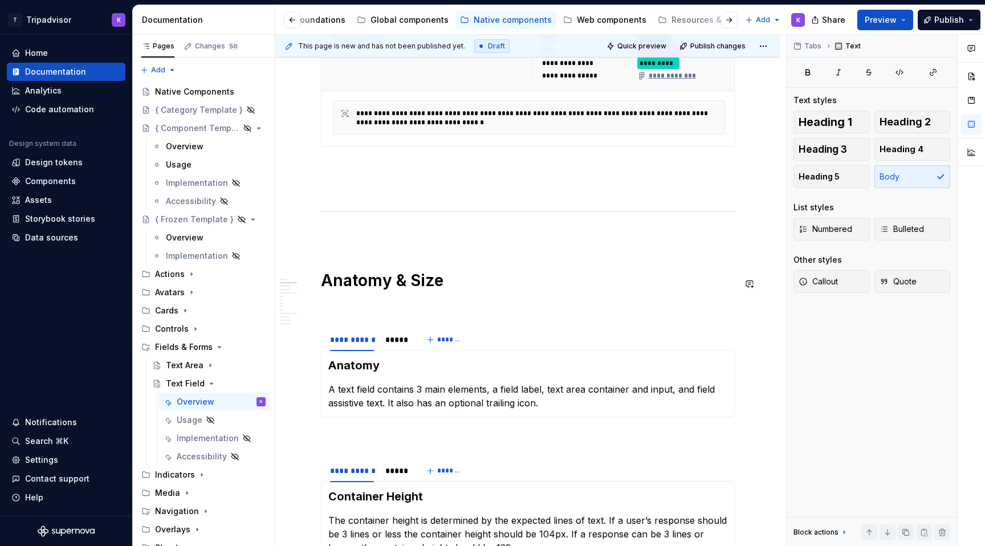
type textarea "*"
